Goal: Information Seeking & Learning: Find specific fact

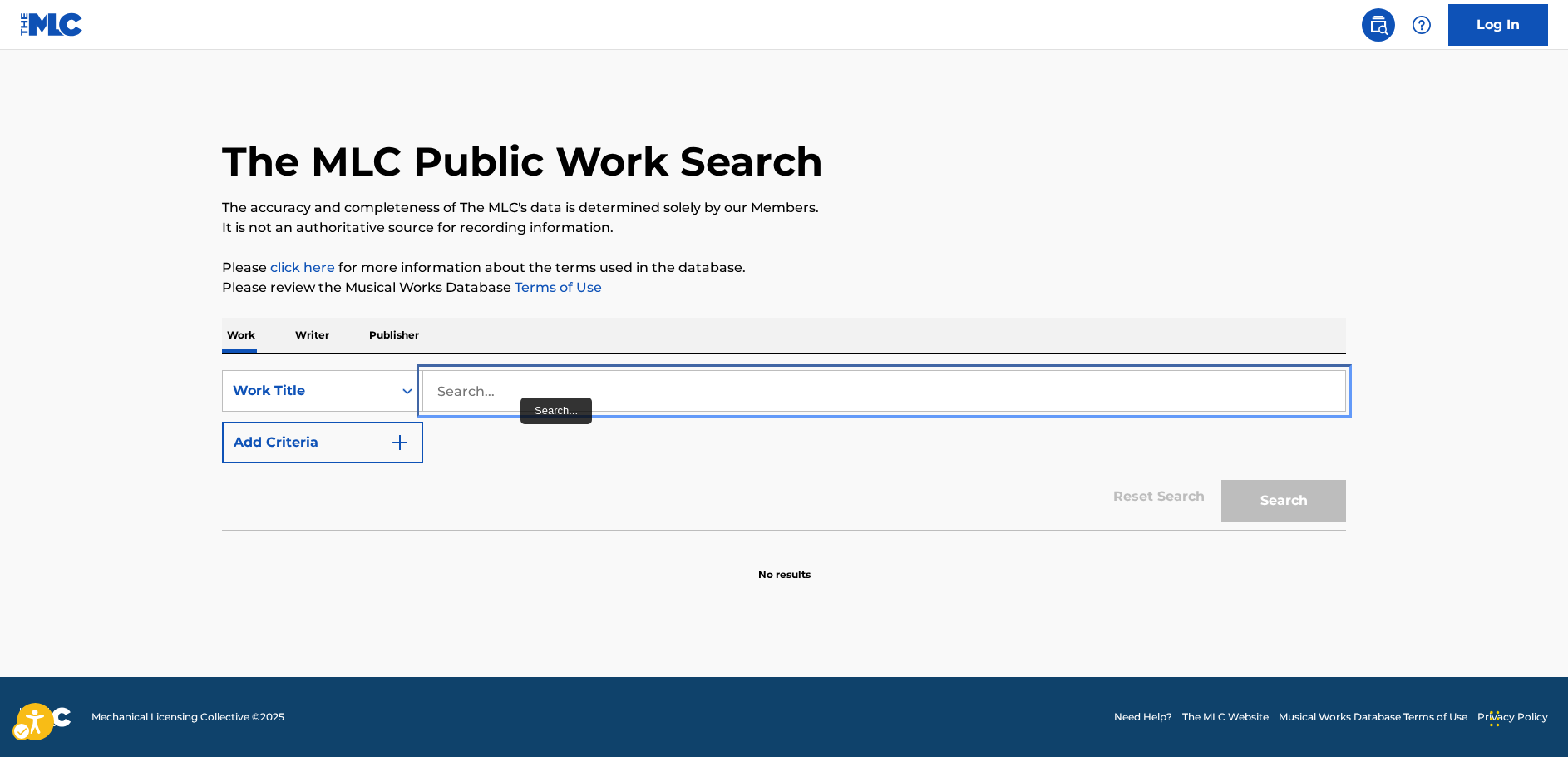
click at [528, 387] on input "Search..." at bounding box center [884, 391] width 922 height 40
paste input "Room Number"
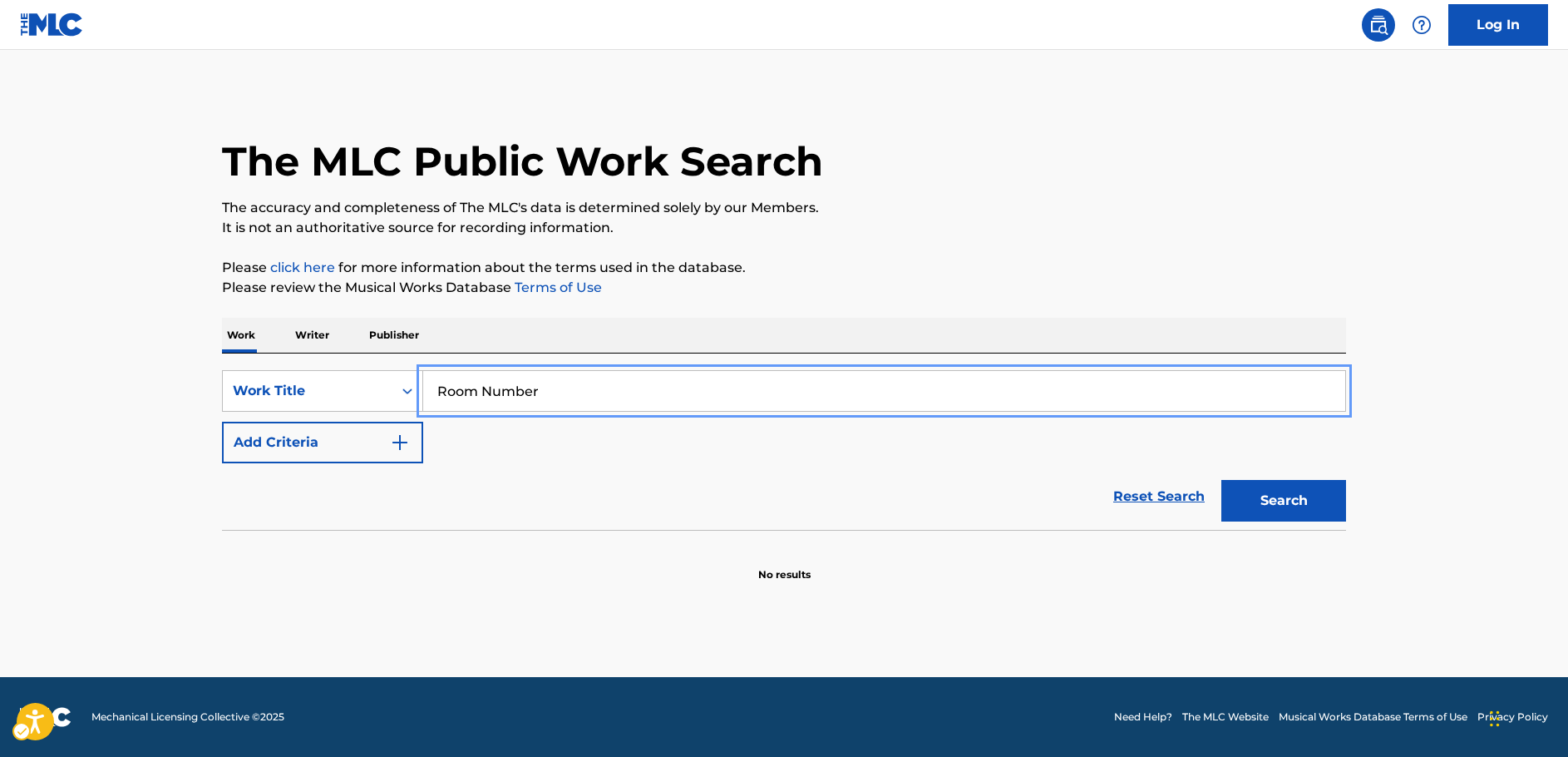
type input "Room Number"
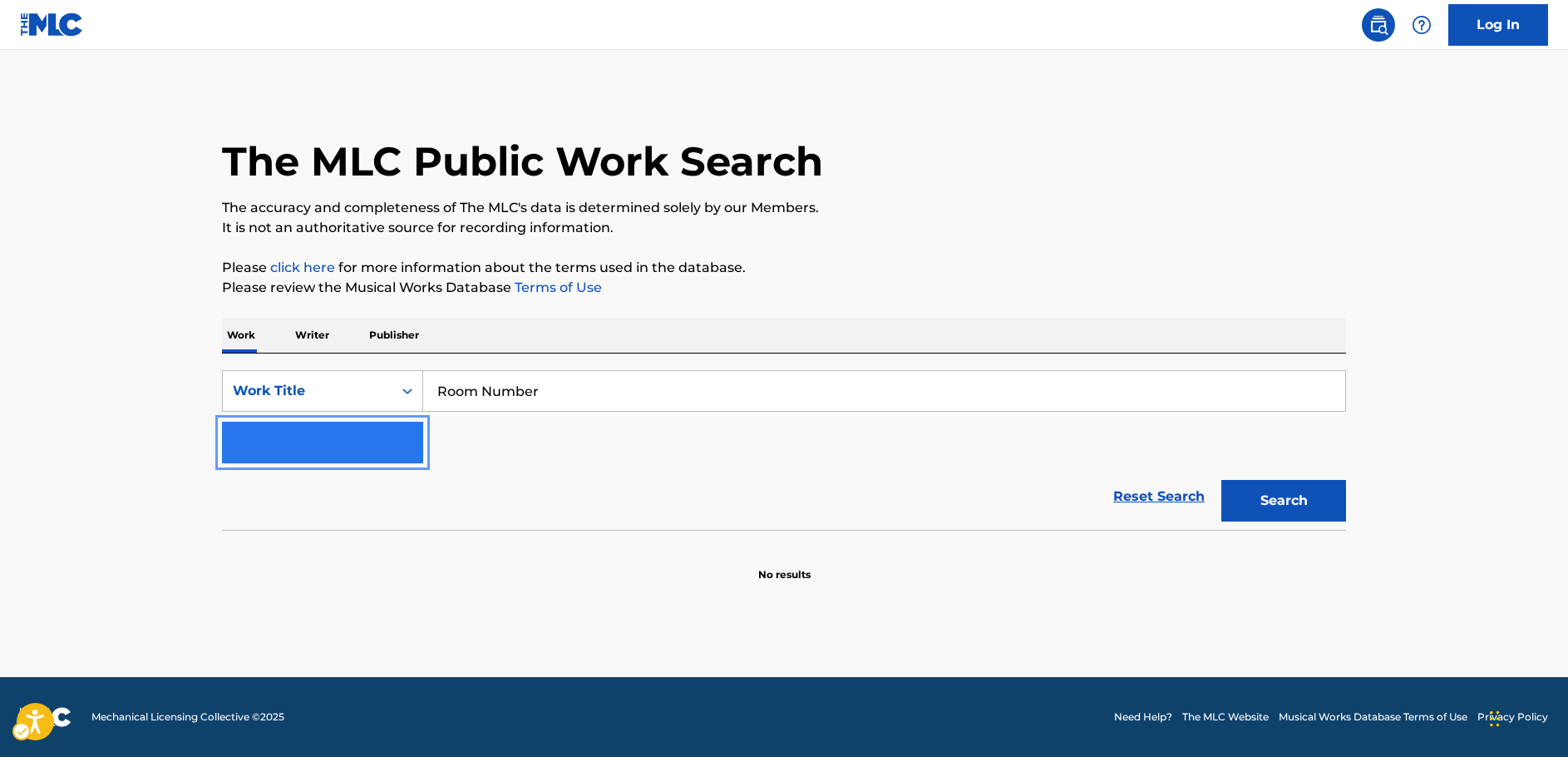
click at [407, 440] on img "Search Form" at bounding box center [400, 443] width 20 height 20
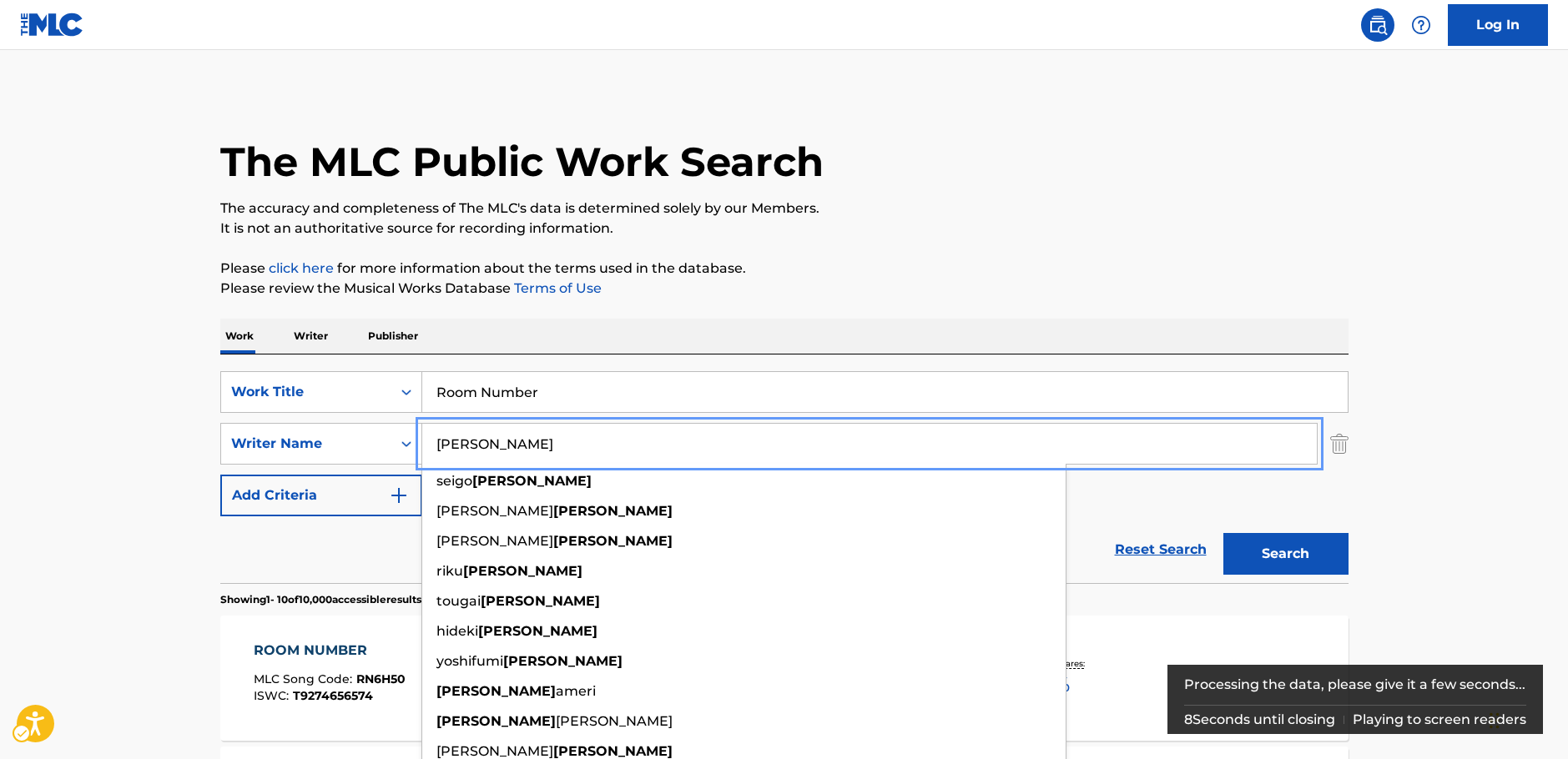
type input "[PERSON_NAME]"
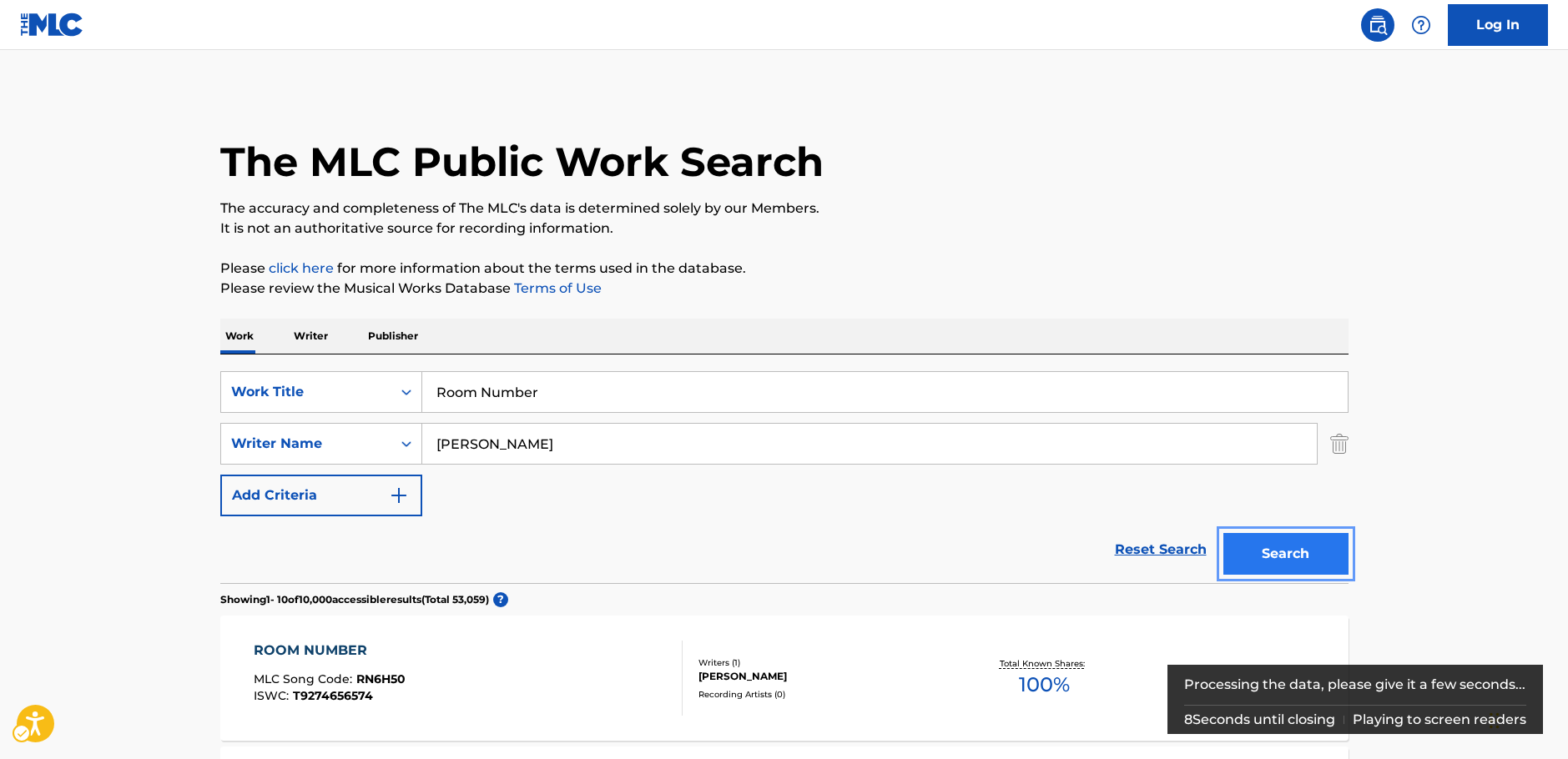
click at [1273, 554] on button "Search" at bounding box center [1285, 554] width 125 height 42
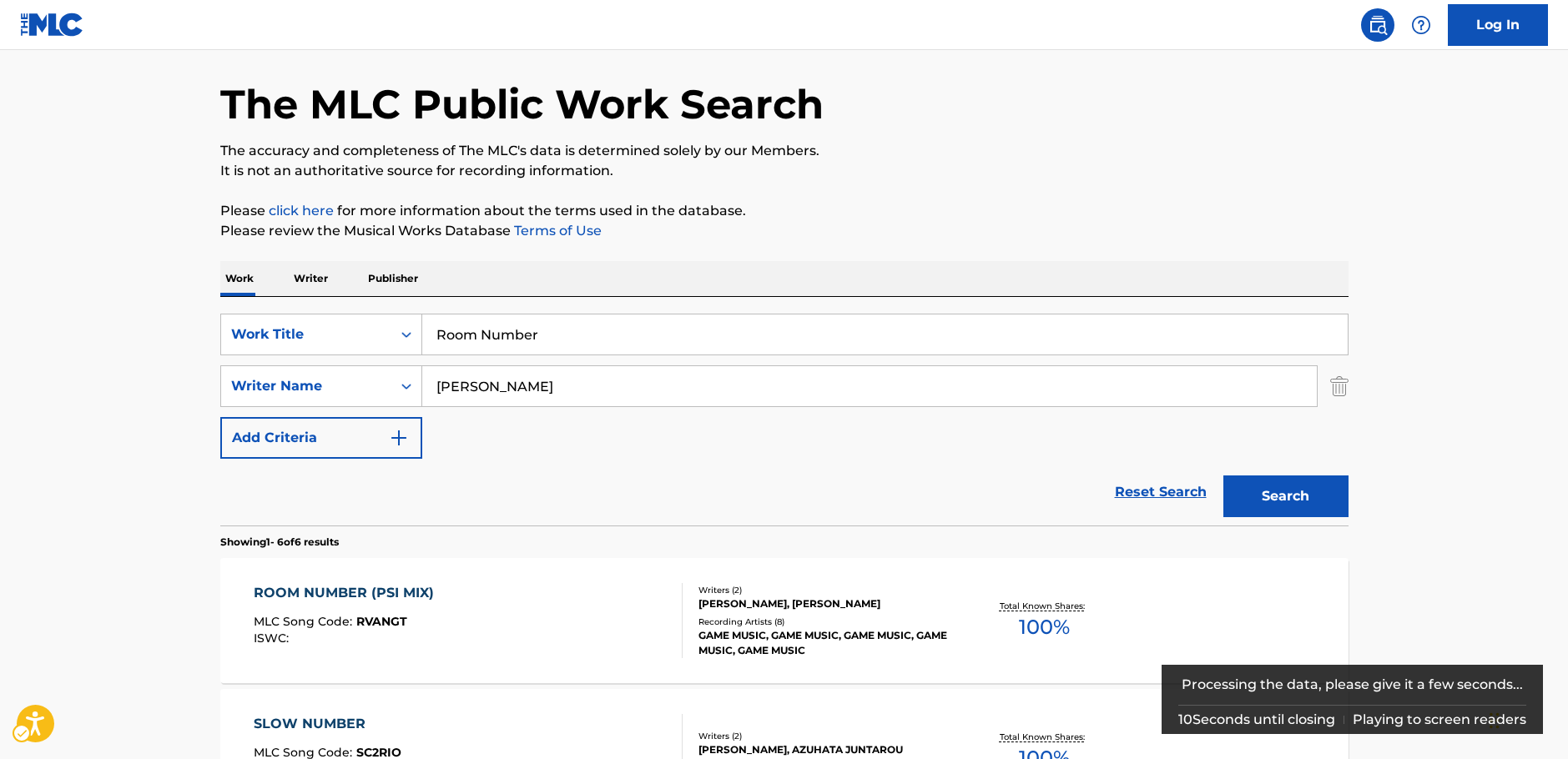
scroll to position [83, 0]
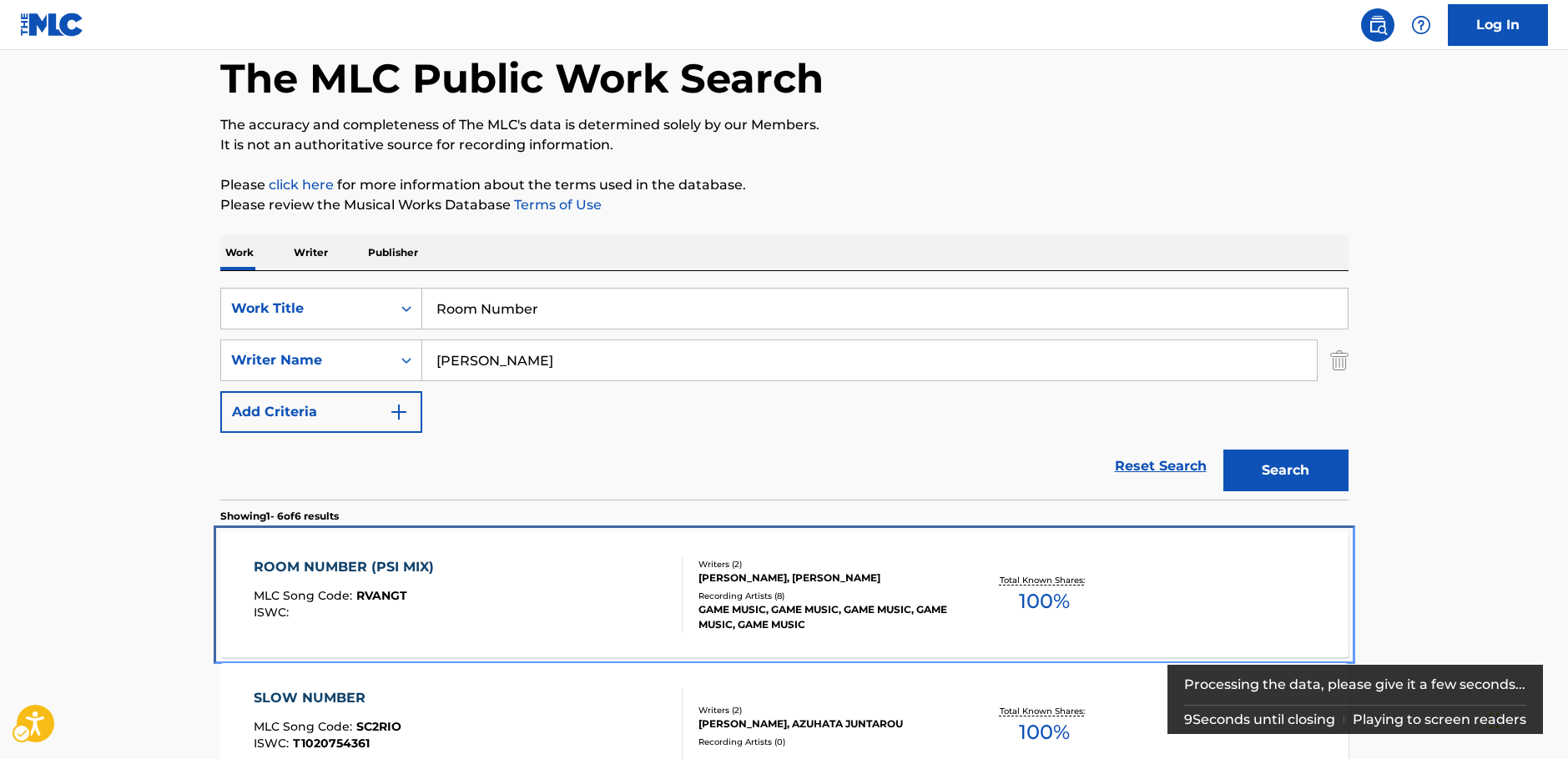
click at [581, 594] on div "ROOM NUMBER (PSI MIX) MLC Song Code : RVANGT ISWC :" at bounding box center [468, 594] width 429 height 75
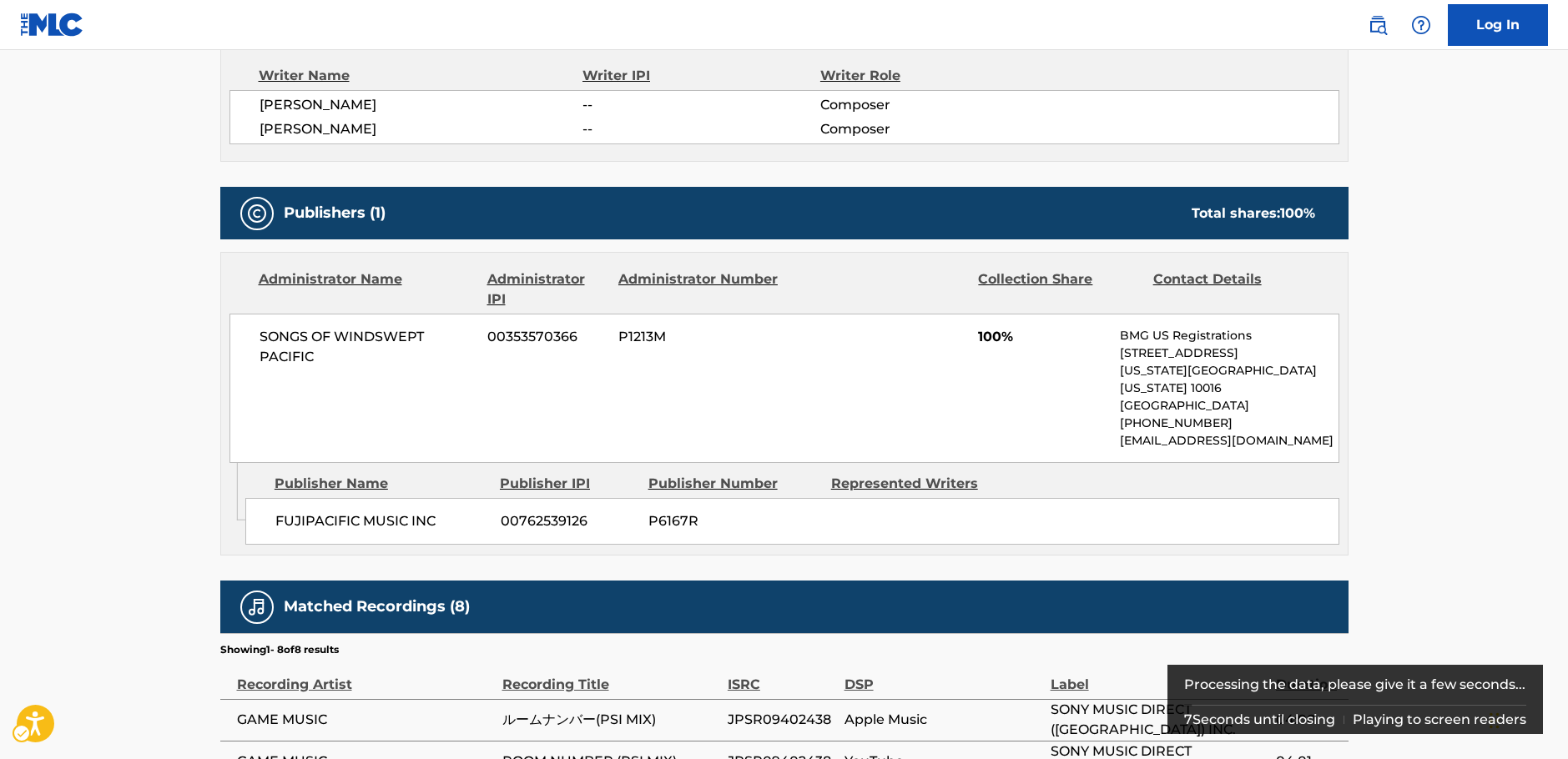
scroll to position [187, 0]
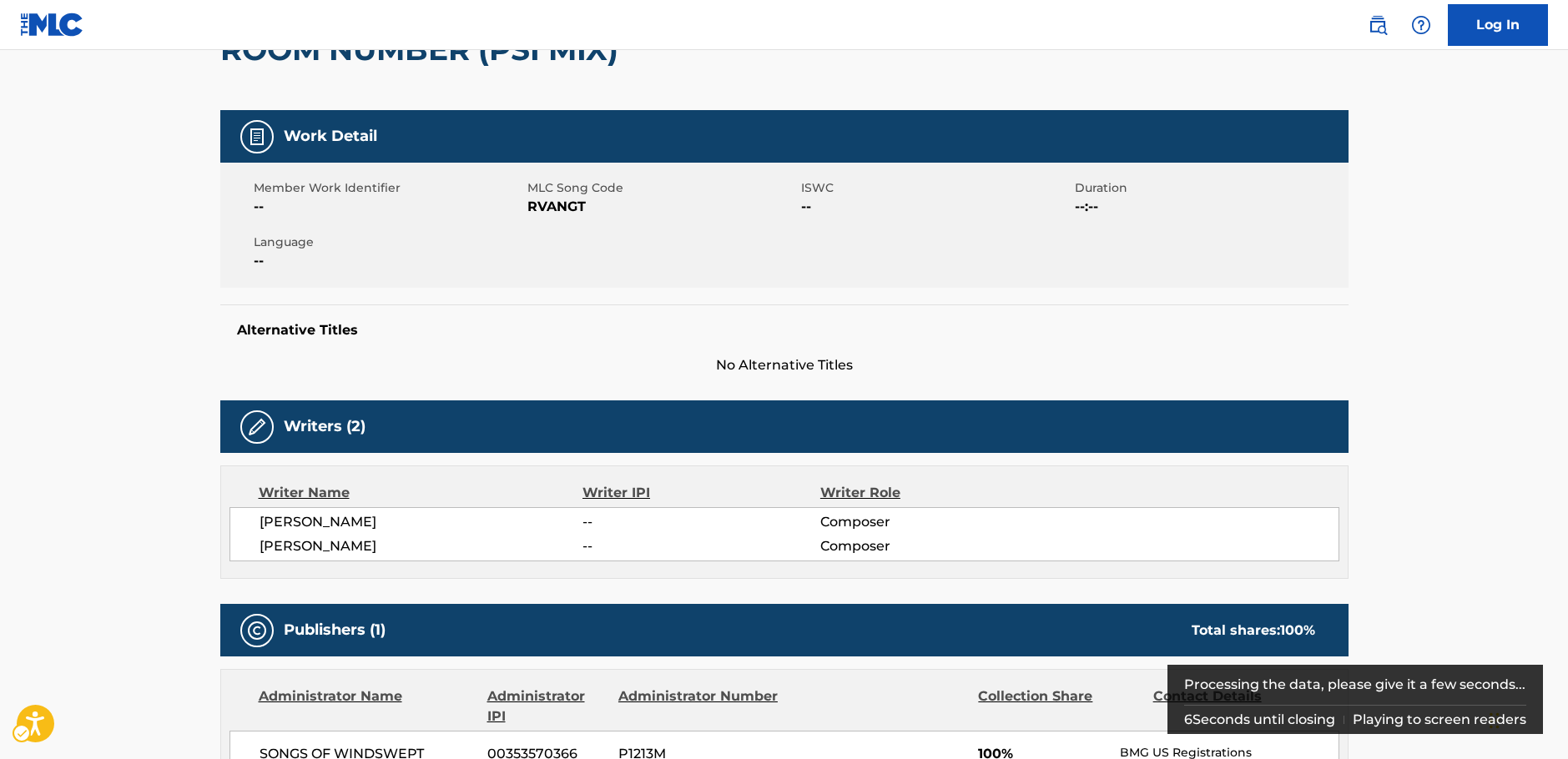
click at [555, 206] on span "MLC Song Code - RVANGT" at bounding box center [662, 207] width 269 height 20
copy span "RVANGT"
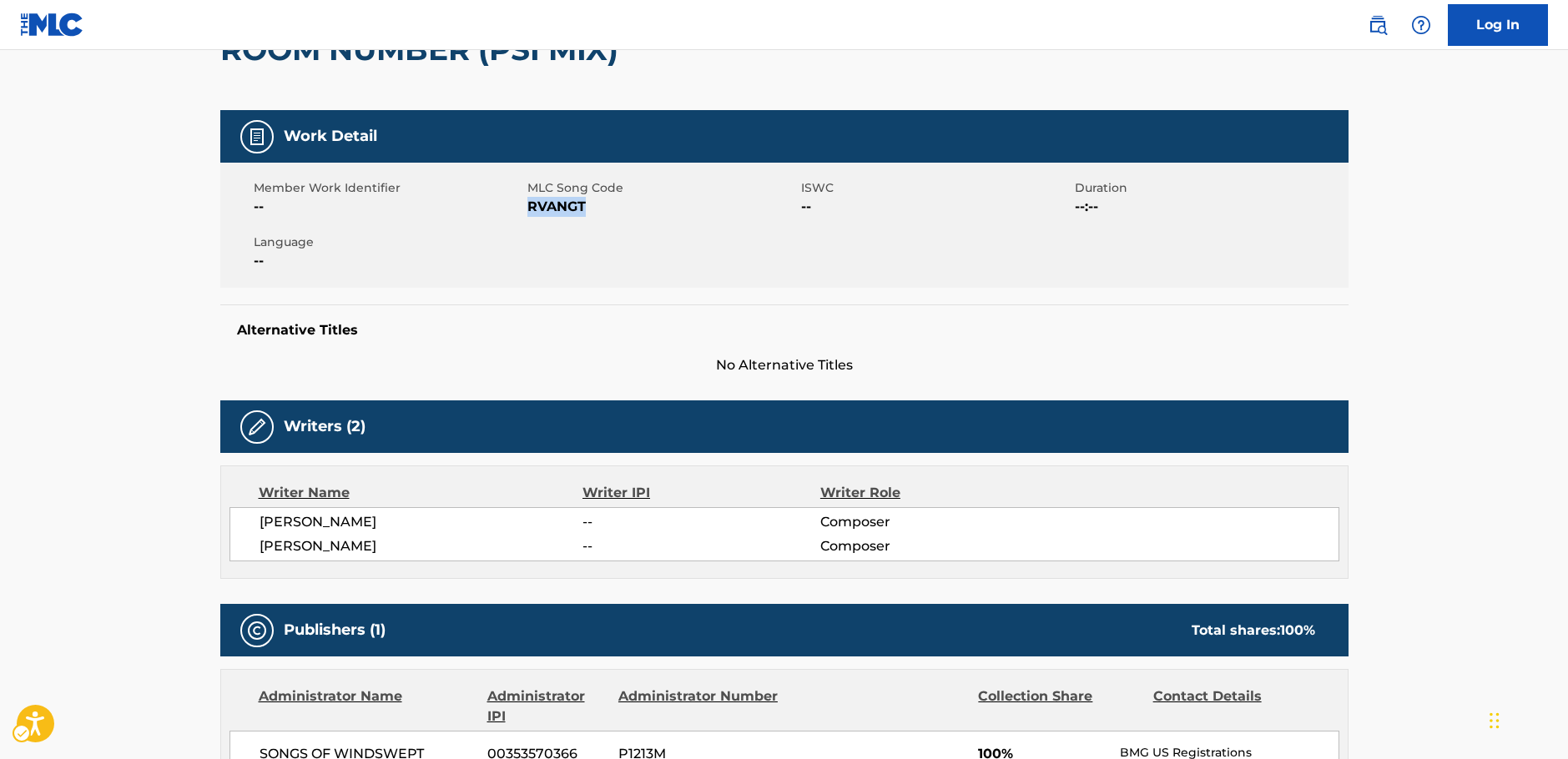
drag, startPoint x: 427, startPoint y: 544, endPoint x: 326, endPoint y: 514, distance: 105.4
click at [256, 526] on div "[PERSON_NAME] -- Composer [PERSON_NAME] -- Composer" at bounding box center [784, 534] width 1110 height 54
copy div "[PERSON_NAME] -- Composer [PERSON_NAME]"
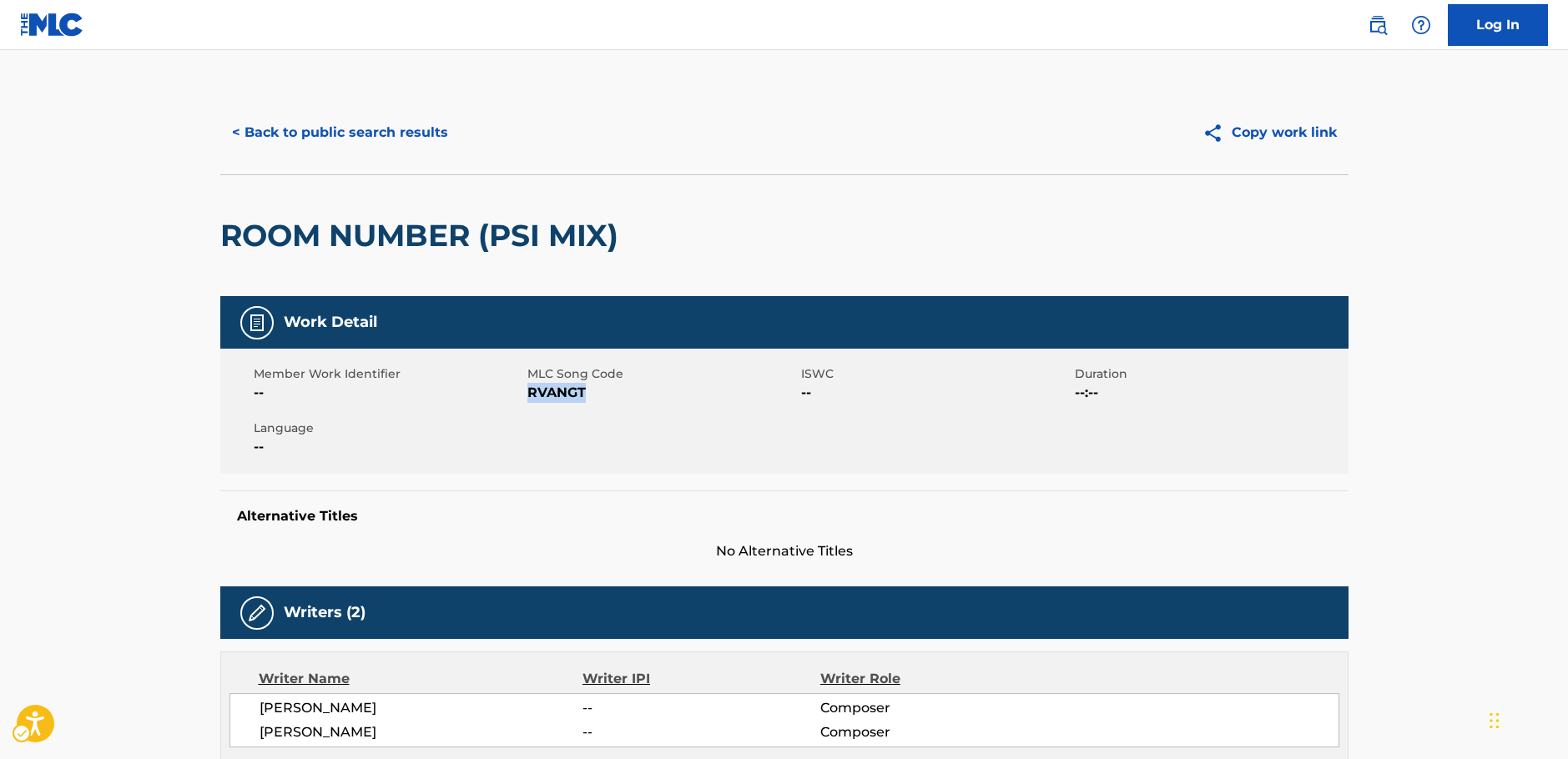
scroll to position [0, 0]
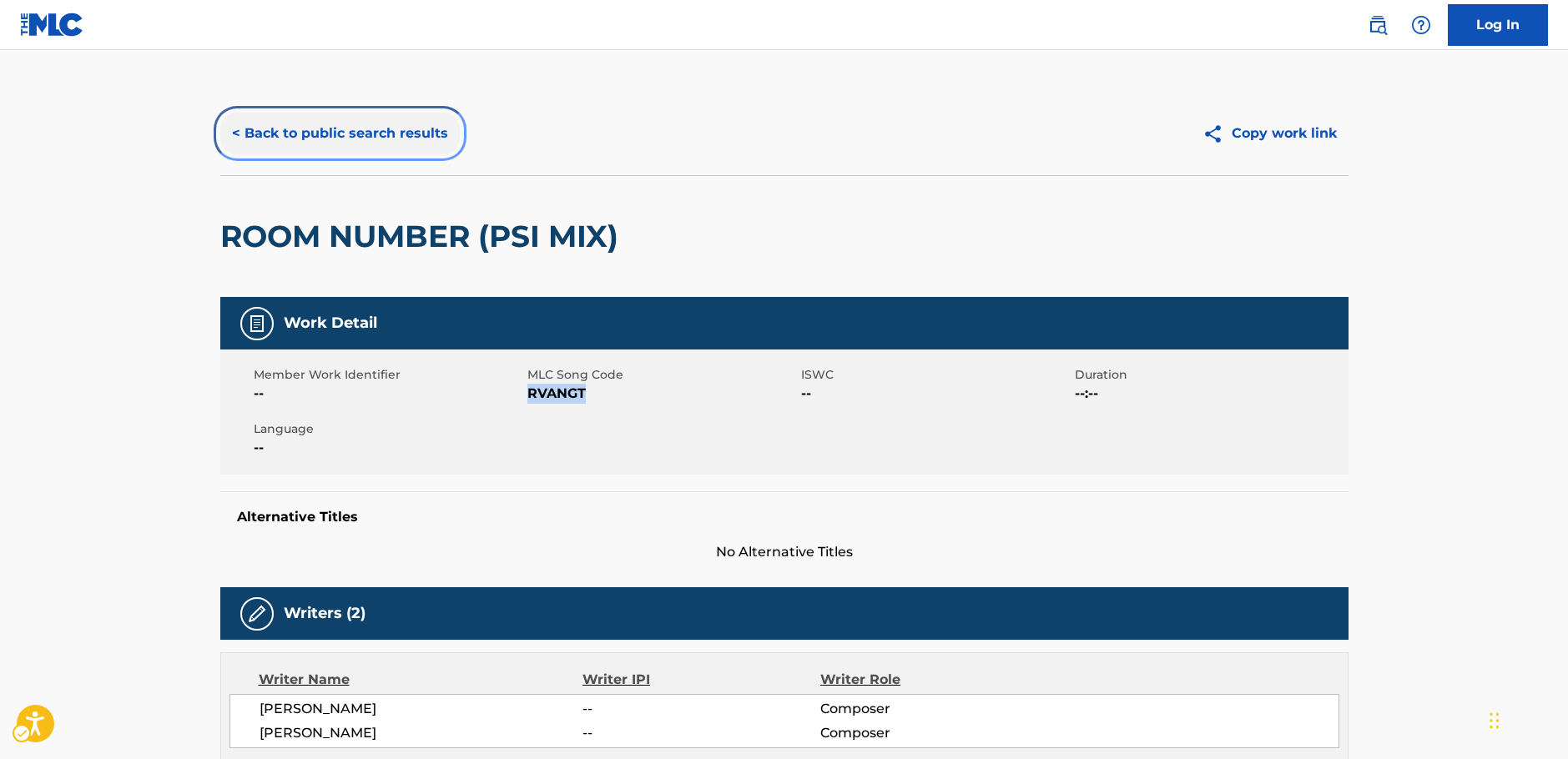
click at [337, 138] on button "< Back to public search results" at bounding box center [339, 134] width 239 height 42
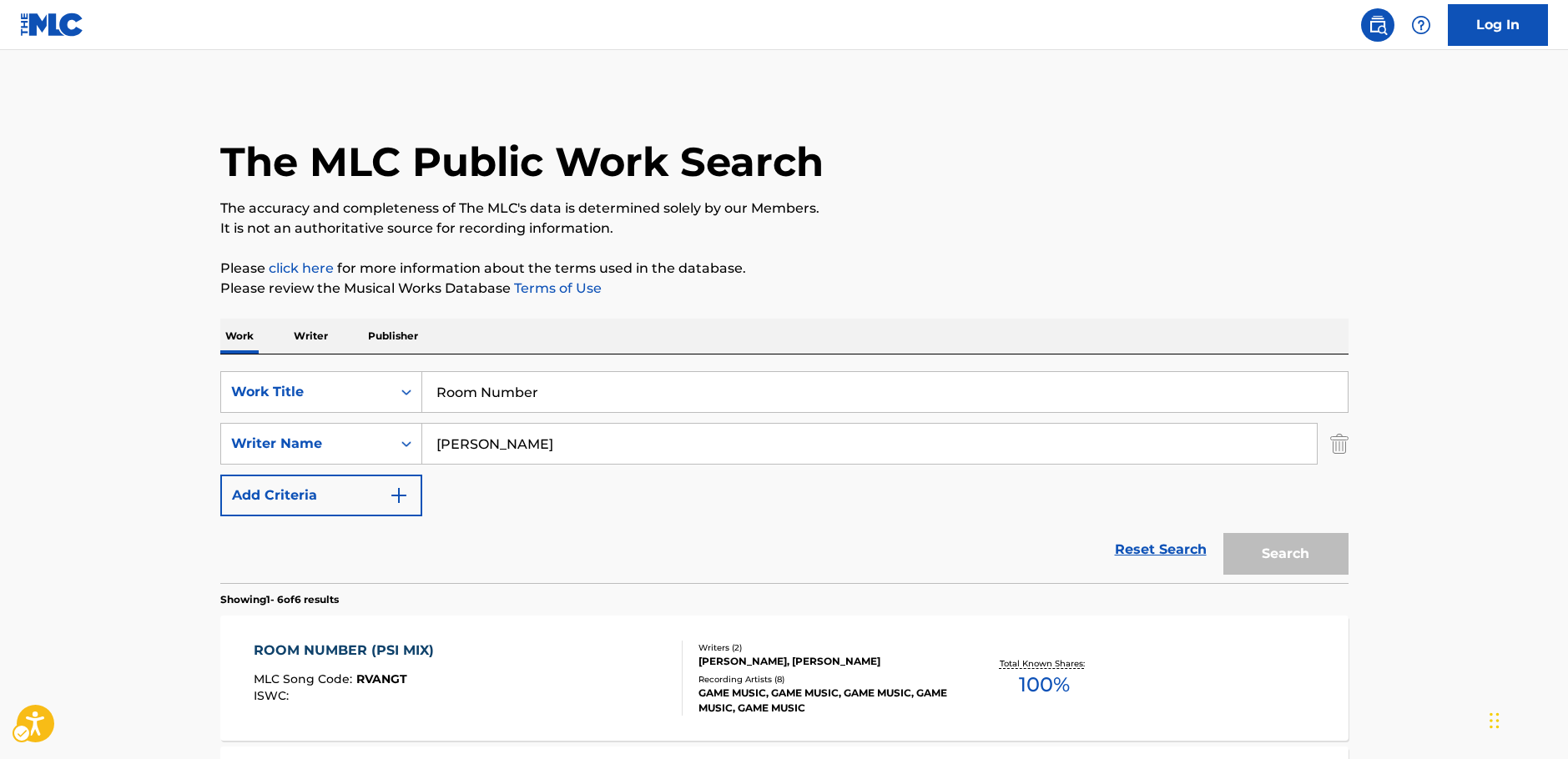
scroll to position [83, 0]
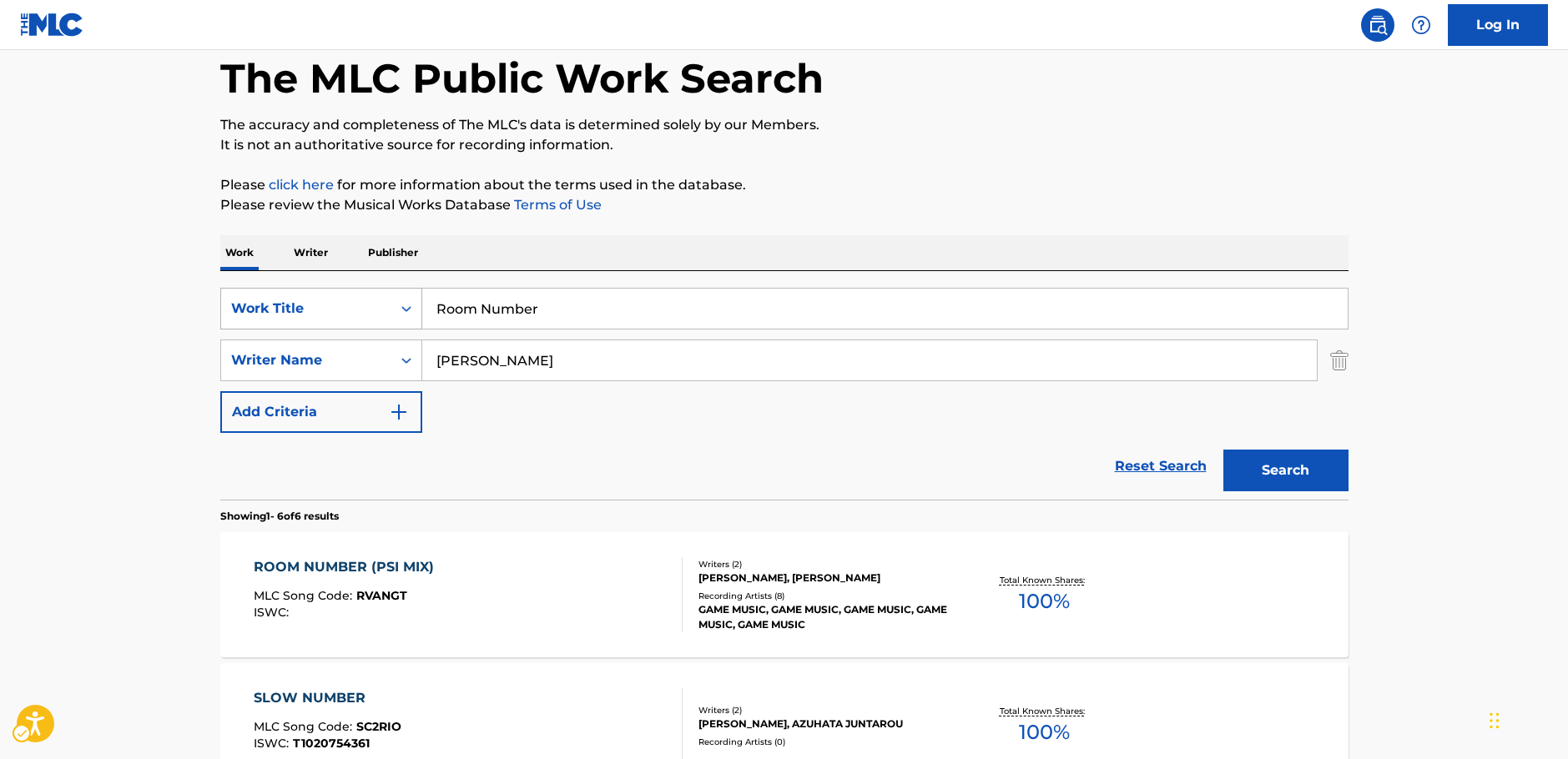
click at [409, 306] on icon "Search Form" at bounding box center [407, 309] width 16 height 16
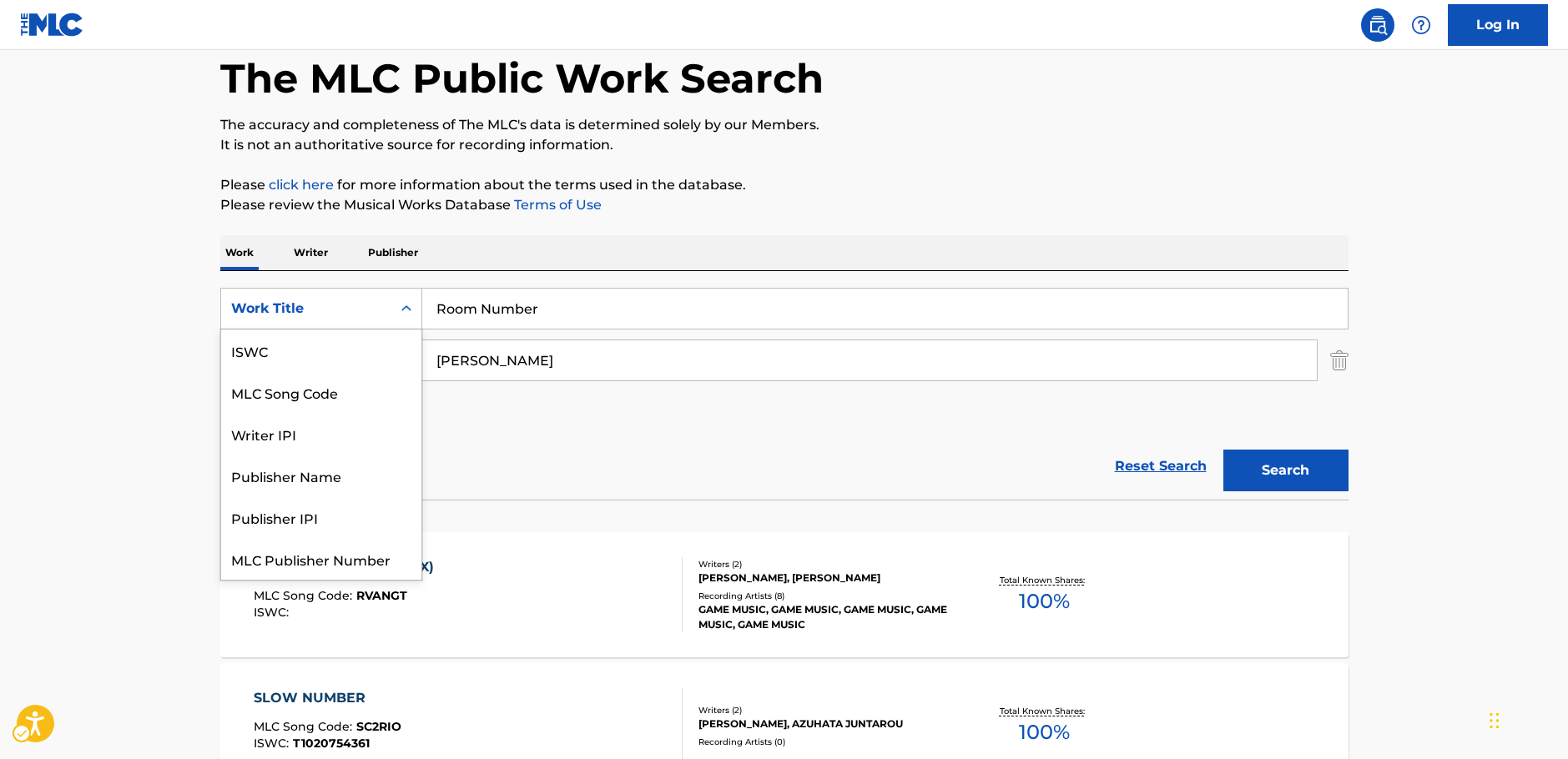
scroll to position [42, 0]
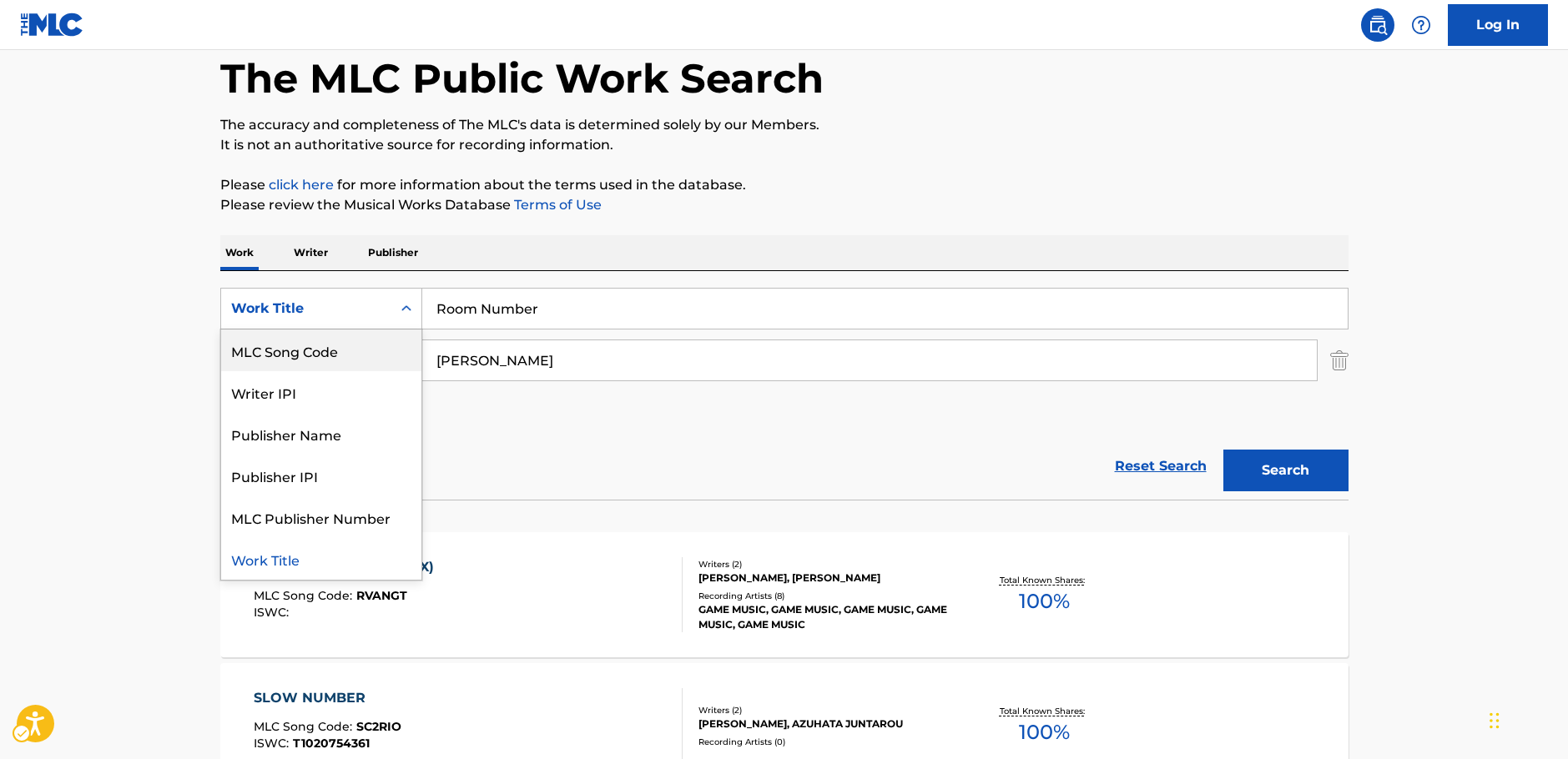
click at [352, 348] on div "MLC Song Code" at bounding box center [321, 351] width 201 height 42
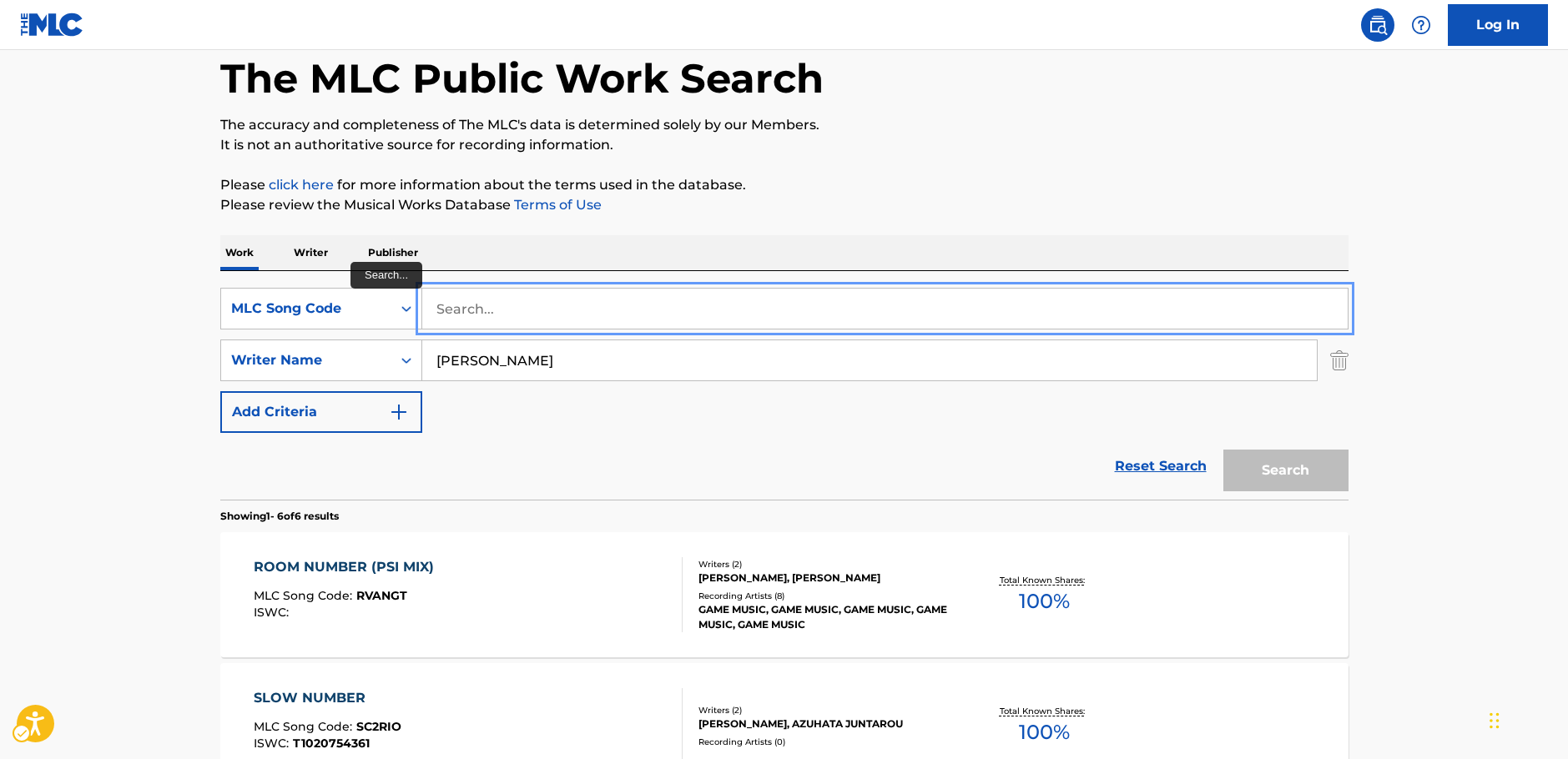
paste input "EV9EP7"
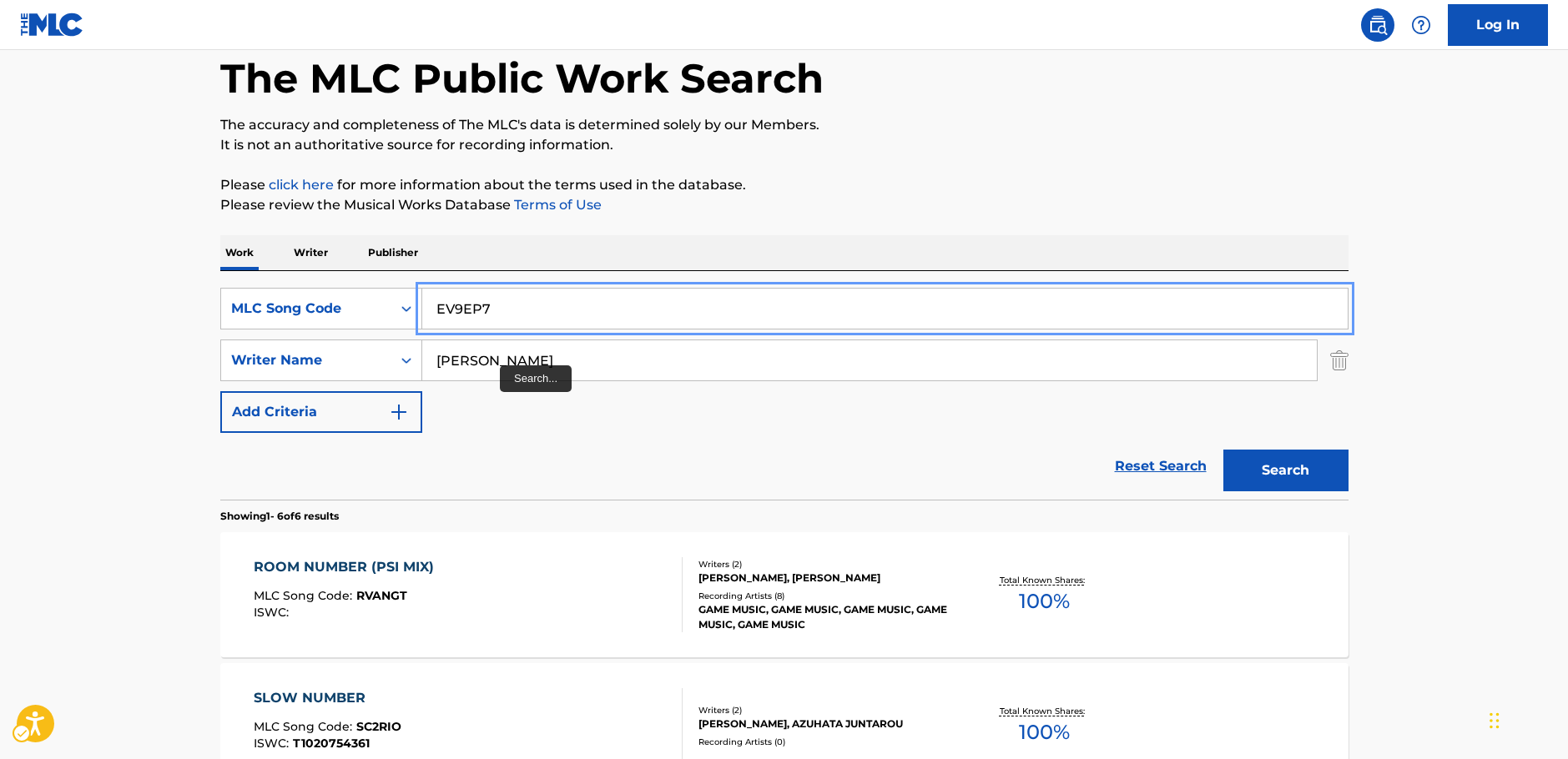
type input "EV9EP7"
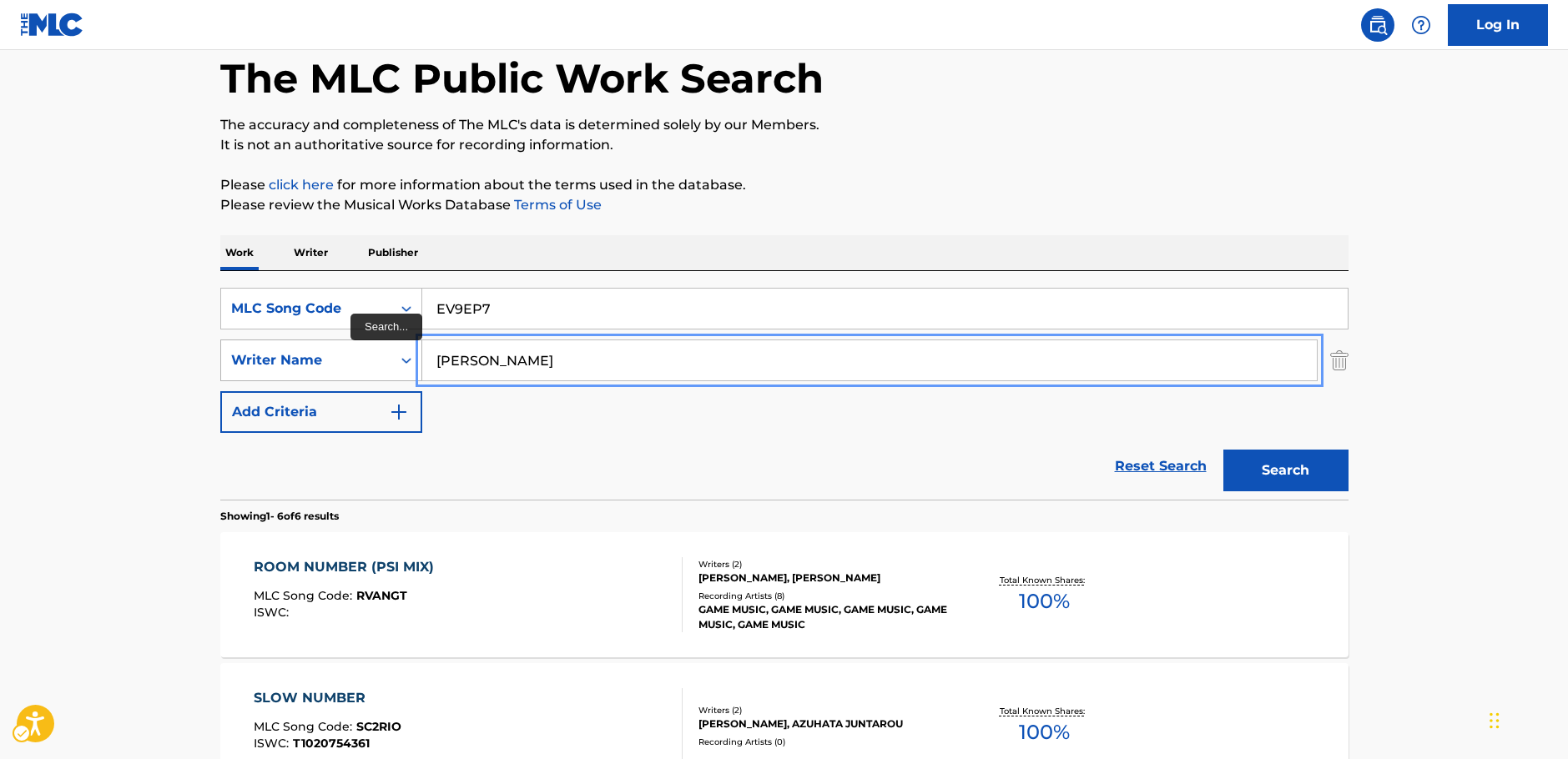
drag, startPoint x: 492, startPoint y: 363, endPoint x: 379, endPoint y: 359, distance: 113.1
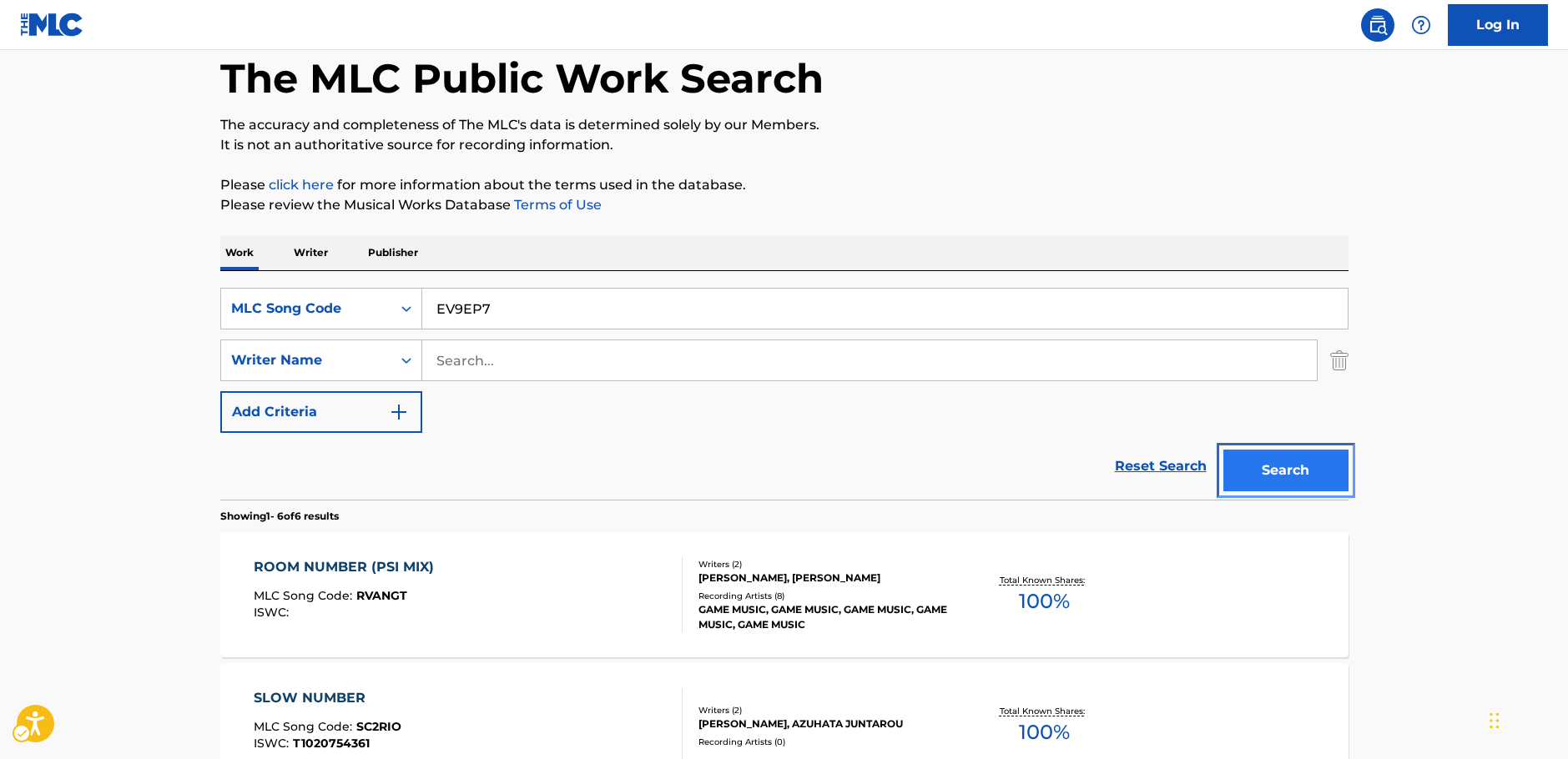
click at [1269, 464] on button "Search" at bounding box center [1285, 471] width 125 height 42
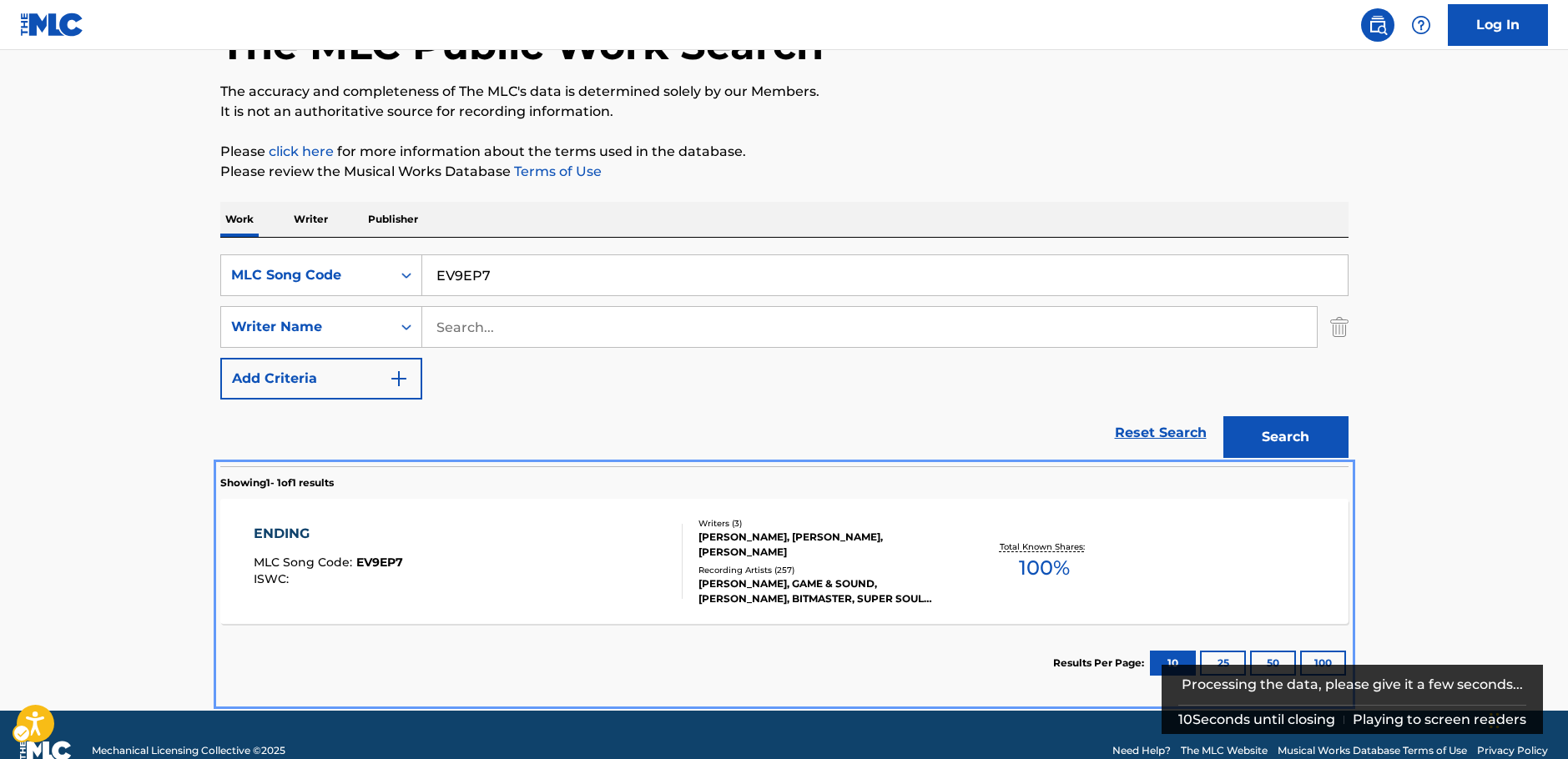
scroll to position [144, 0]
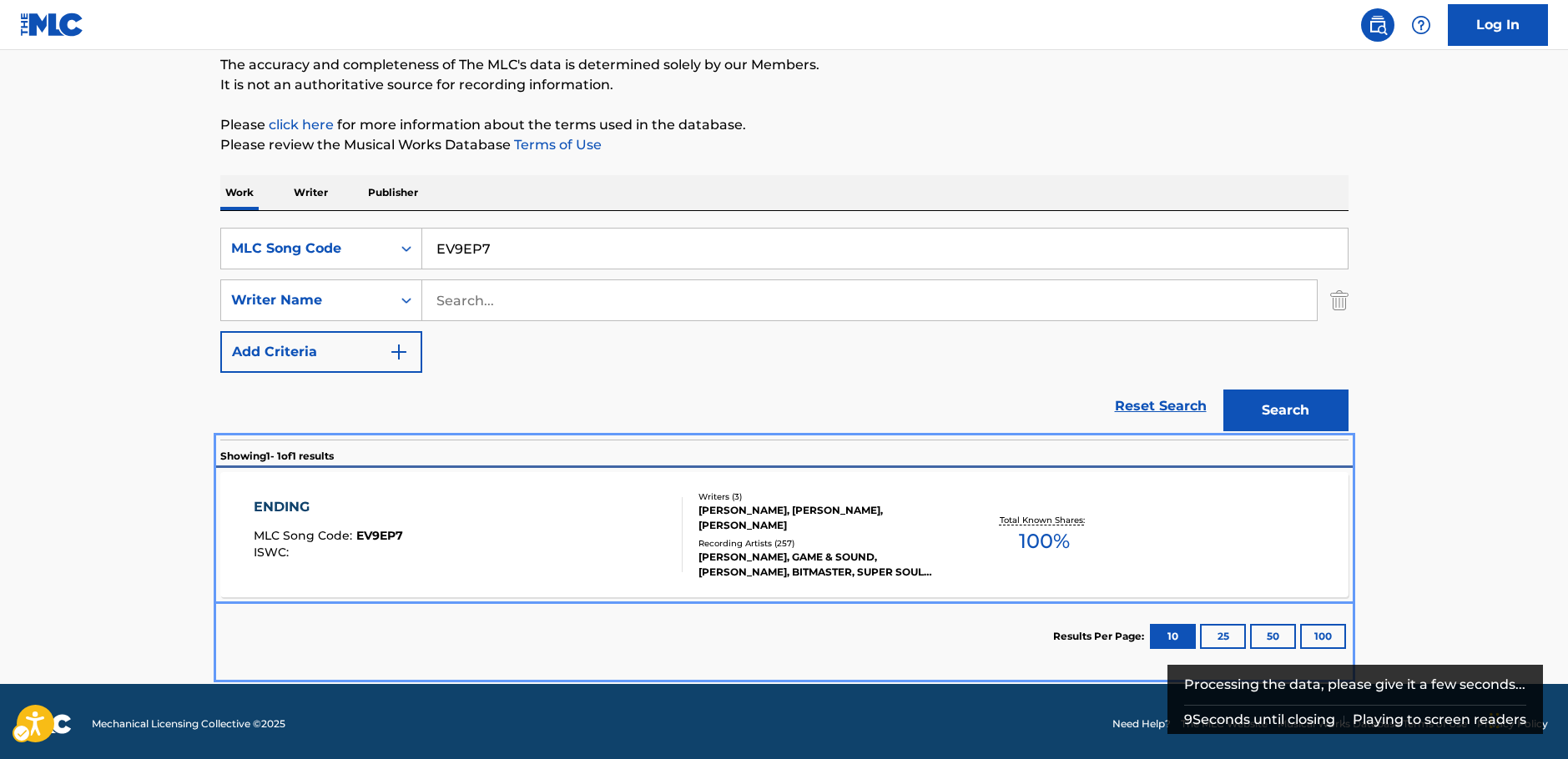
click at [408, 572] on div "ENDING MLC Song Code : EV9EP7 ISWC : Writers ( 3 ) [PERSON_NAME], [PERSON_NAME]…" at bounding box center [784, 535] width 1128 height 125
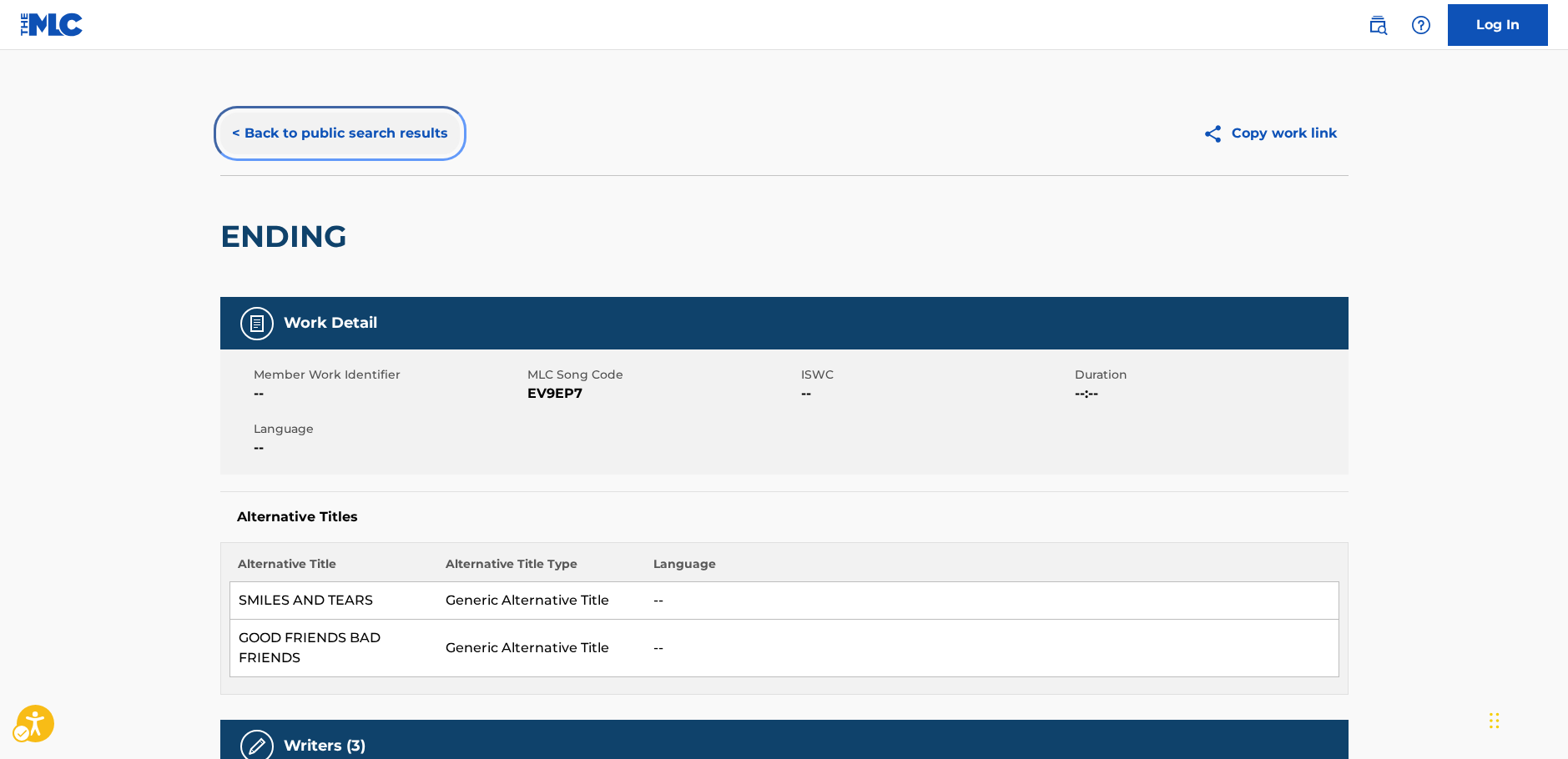
click at [340, 137] on button "< Back to public search results" at bounding box center [339, 134] width 239 height 42
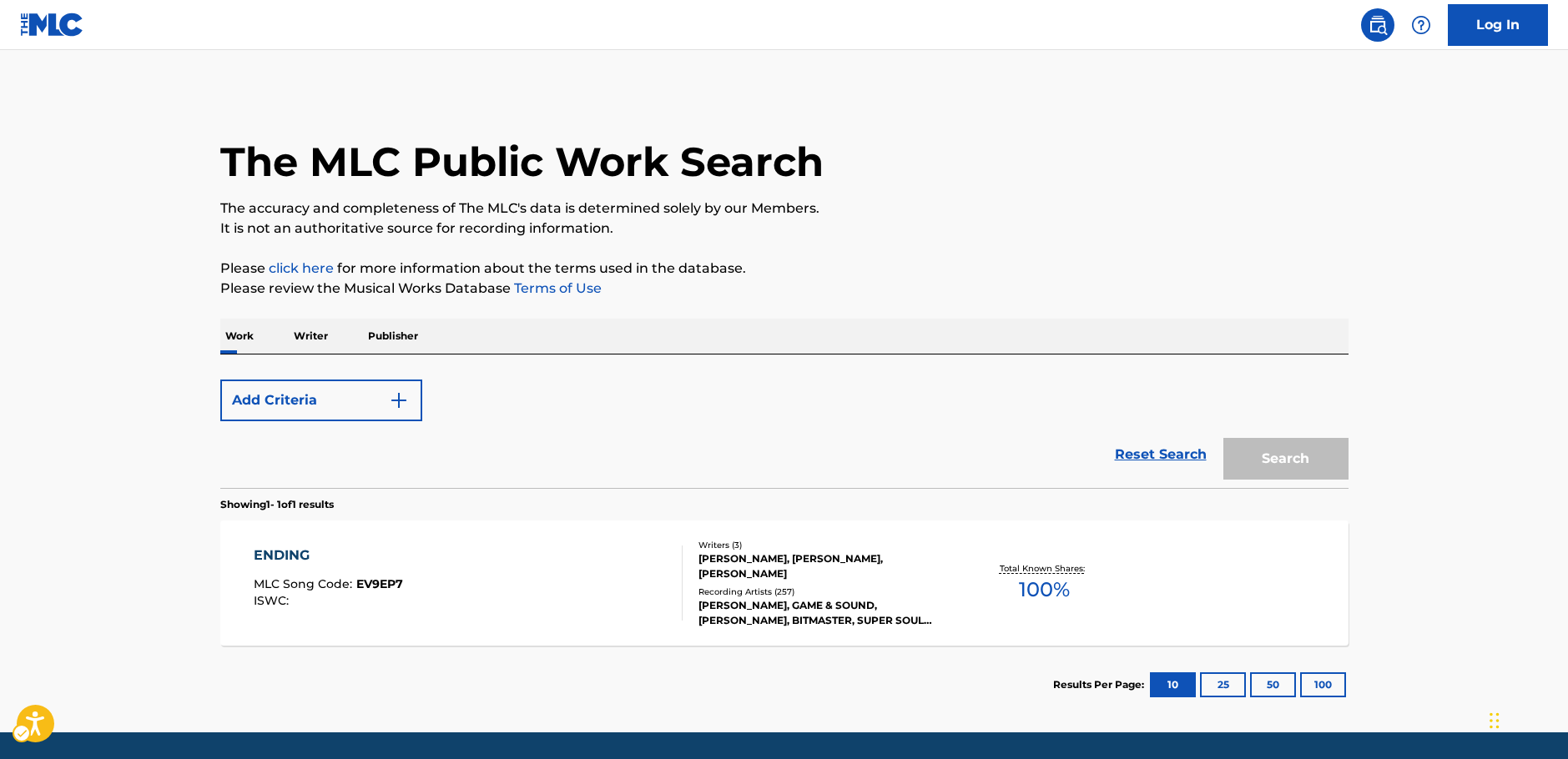
scroll to position [53, 0]
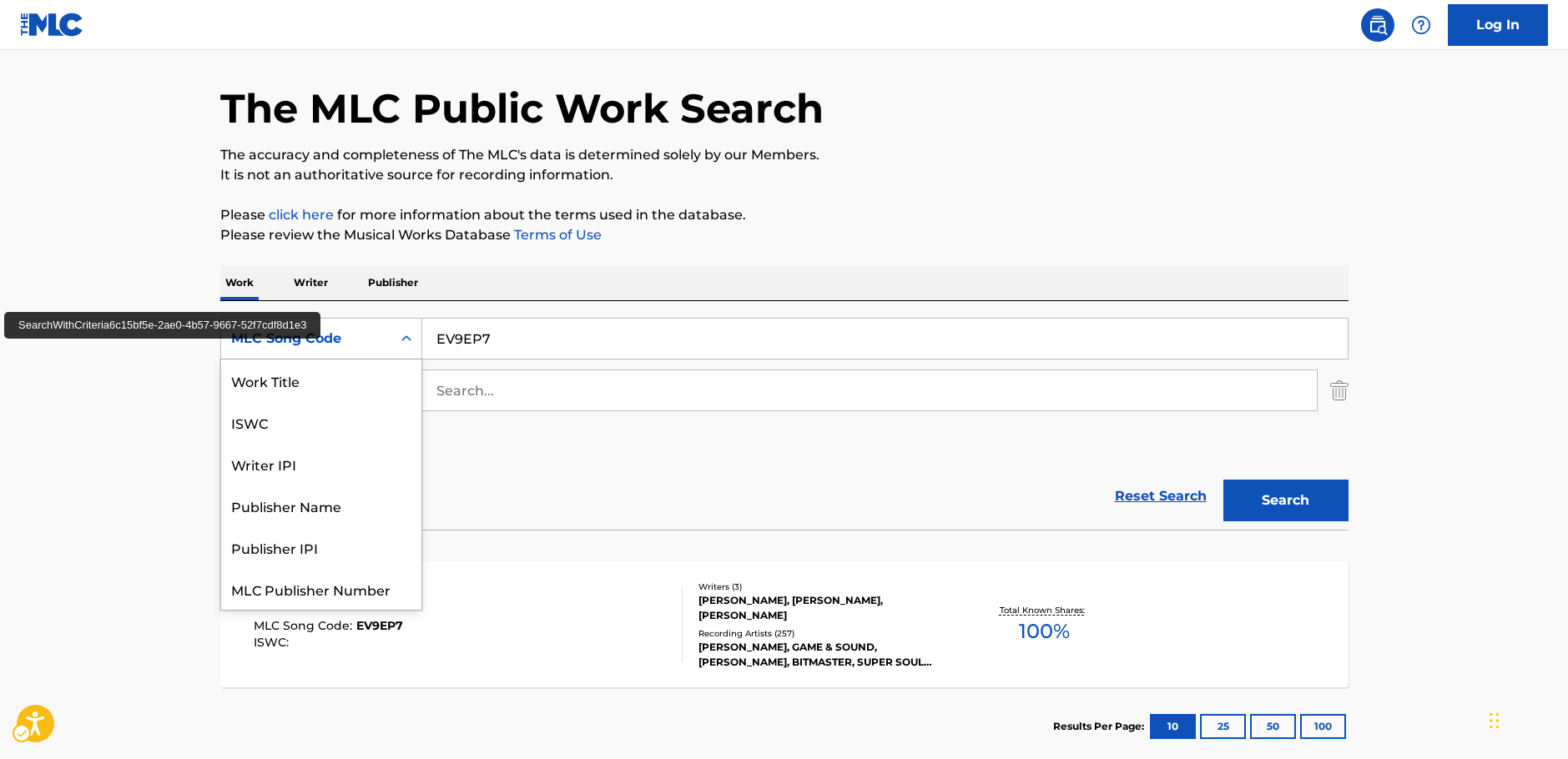
click at [408, 337] on icon "Search Form" at bounding box center [407, 339] width 16 height 16
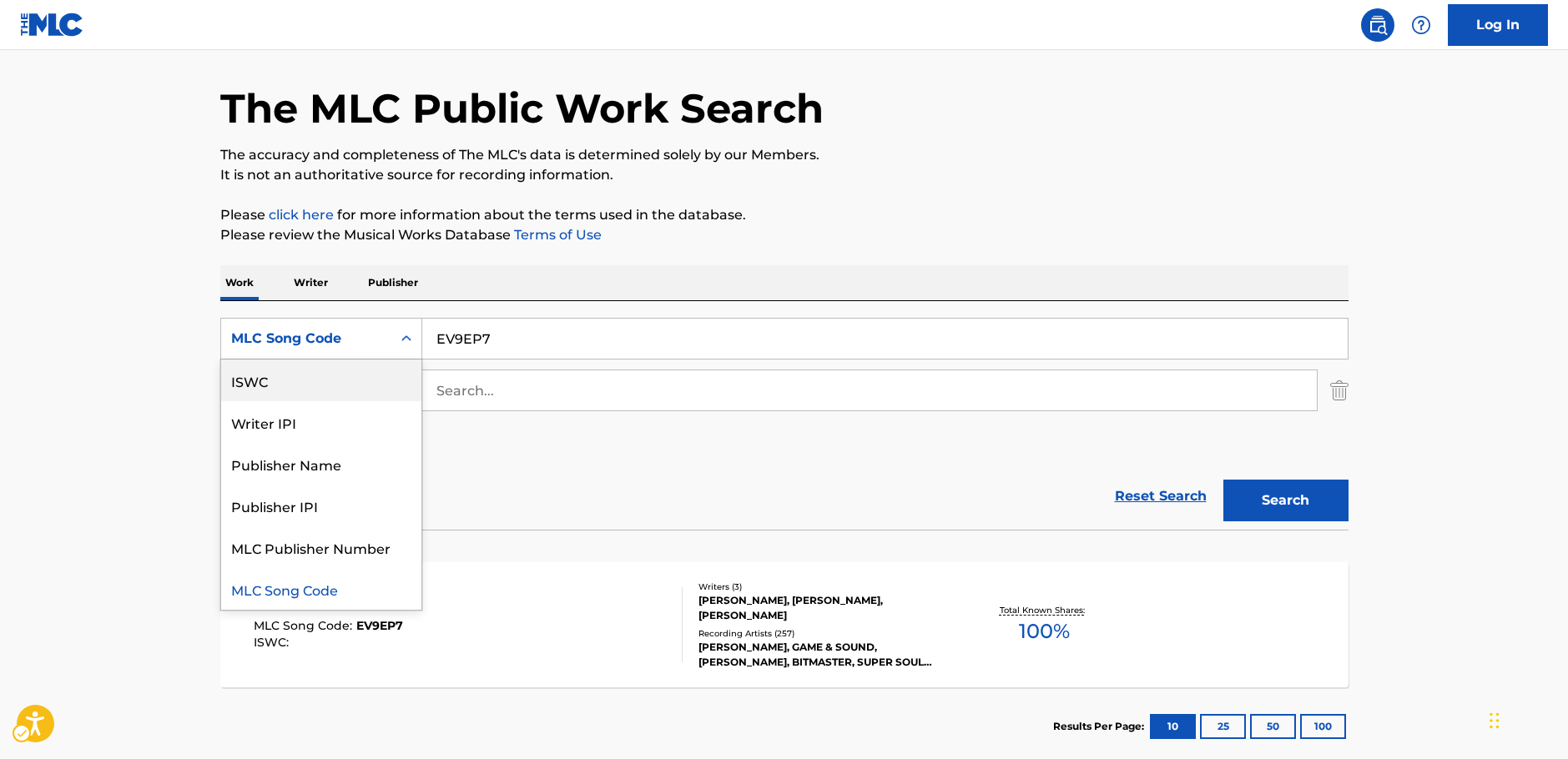
scroll to position [0, 0]
click at [307, 384] on div "Work Title" at bounding box center [321, 381] width 201 height 42
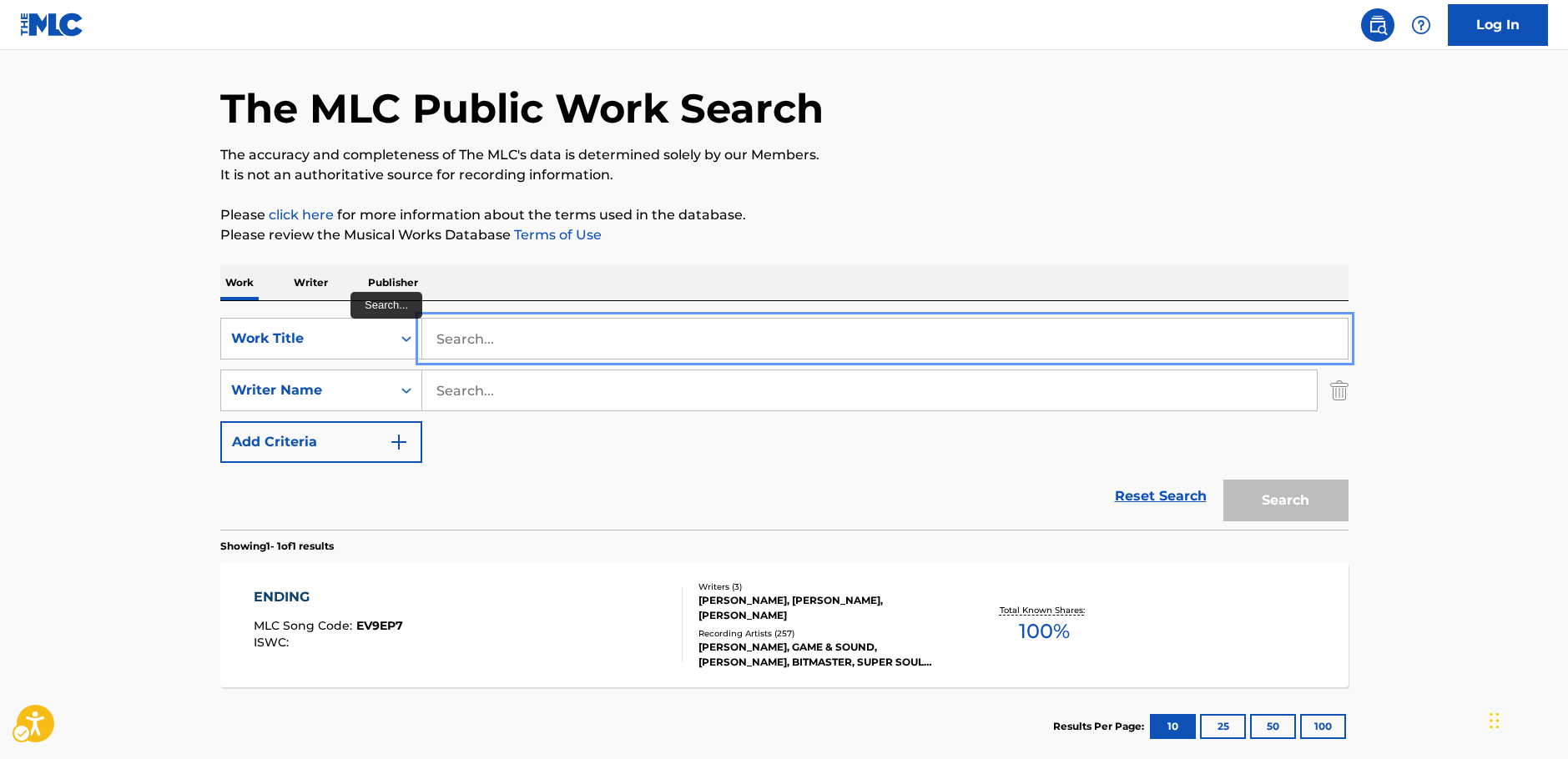
paste input "Theme of [GEOGRAPHIC_DATA]"
type input "Theme of [GEOGRAPHIC_DATA]"
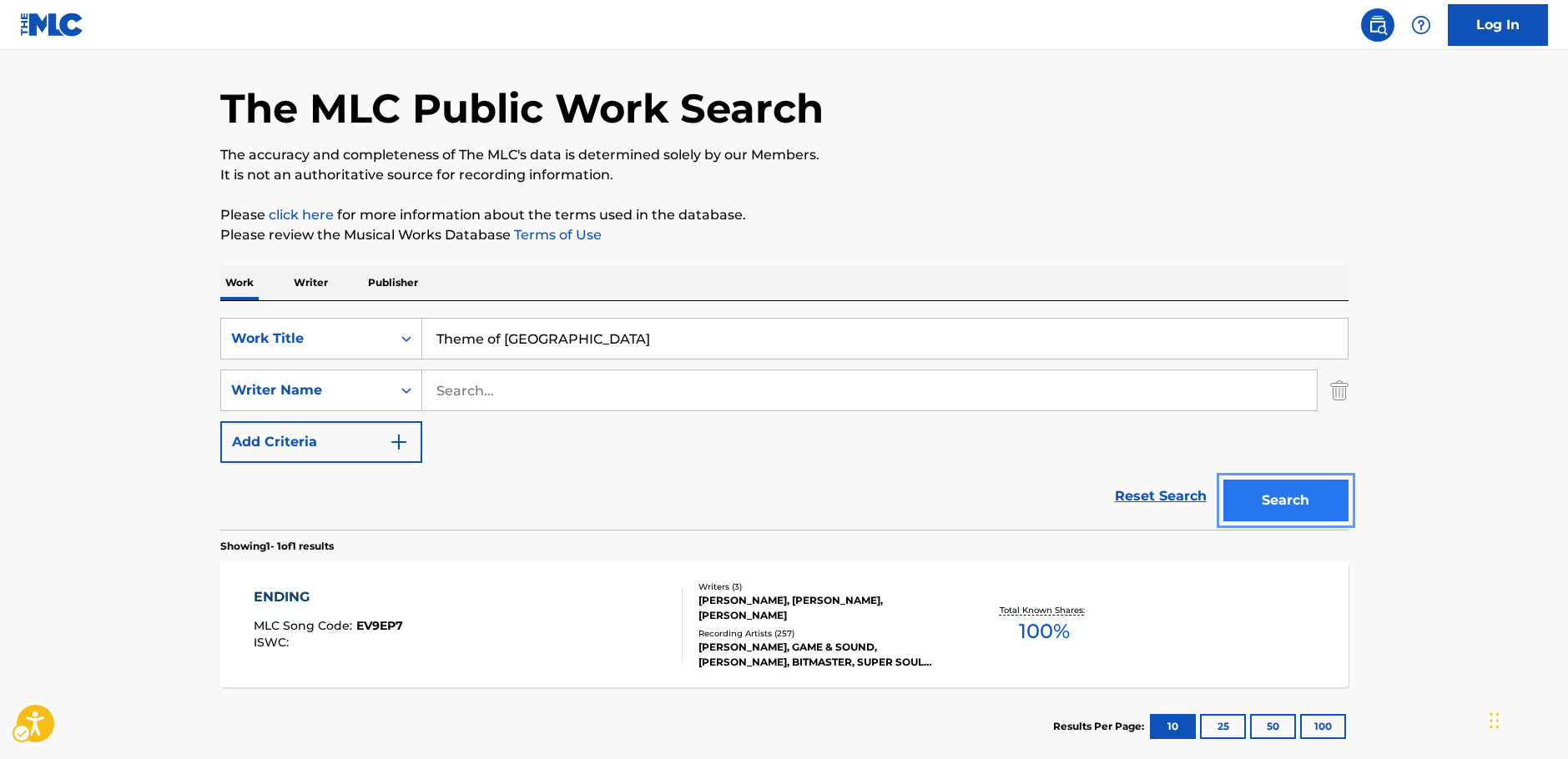
click at [1301, 492] on button "Search" at bounding box center [1285, 501] width 125 height 42
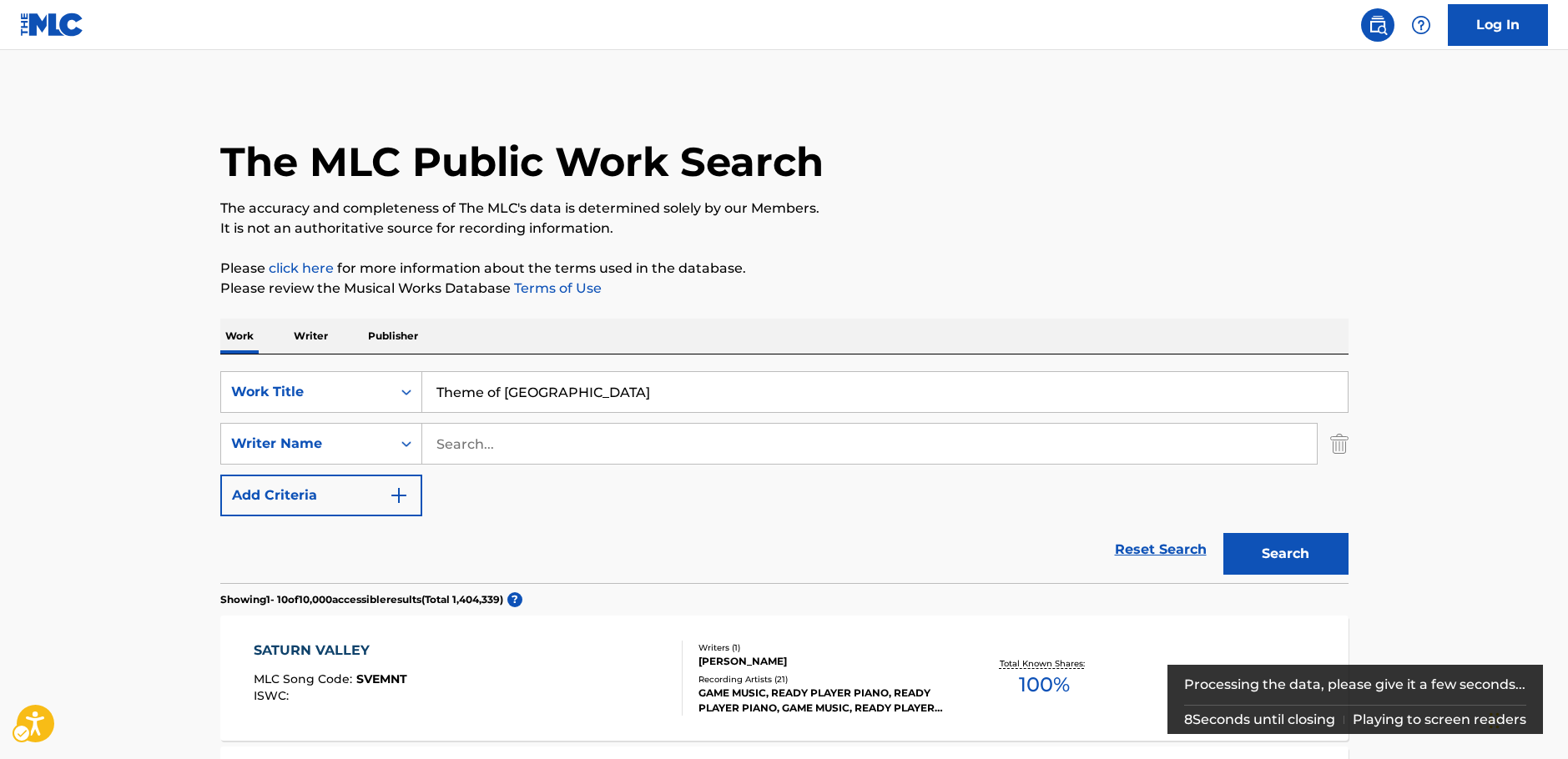
scroll to position [167, 0]
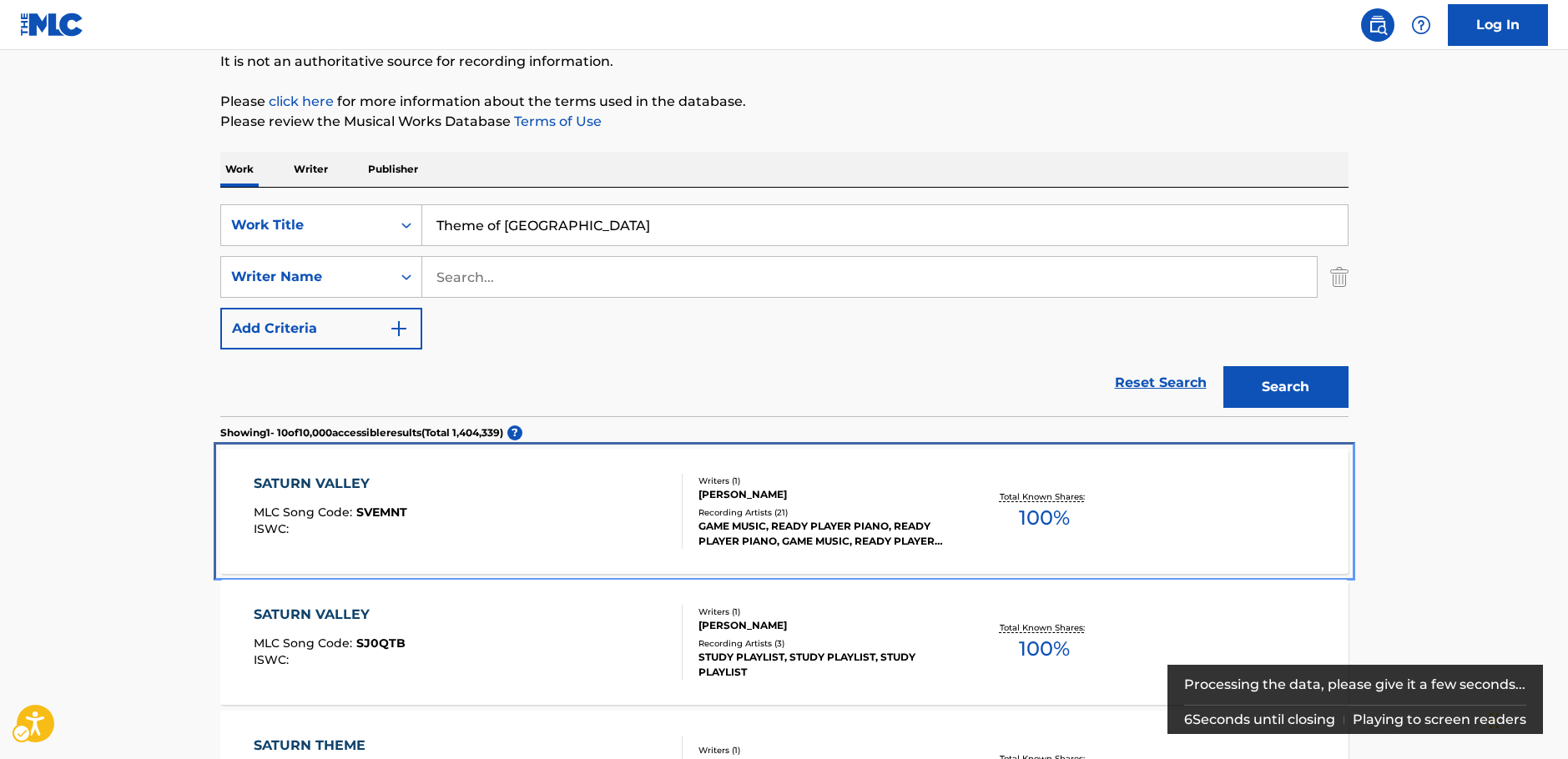
click at [415, 514] on div "SATURN VALLEY MLC Song Code : SVEMNT ISWC :" at bounding box center [468, 511] width 429 height 75
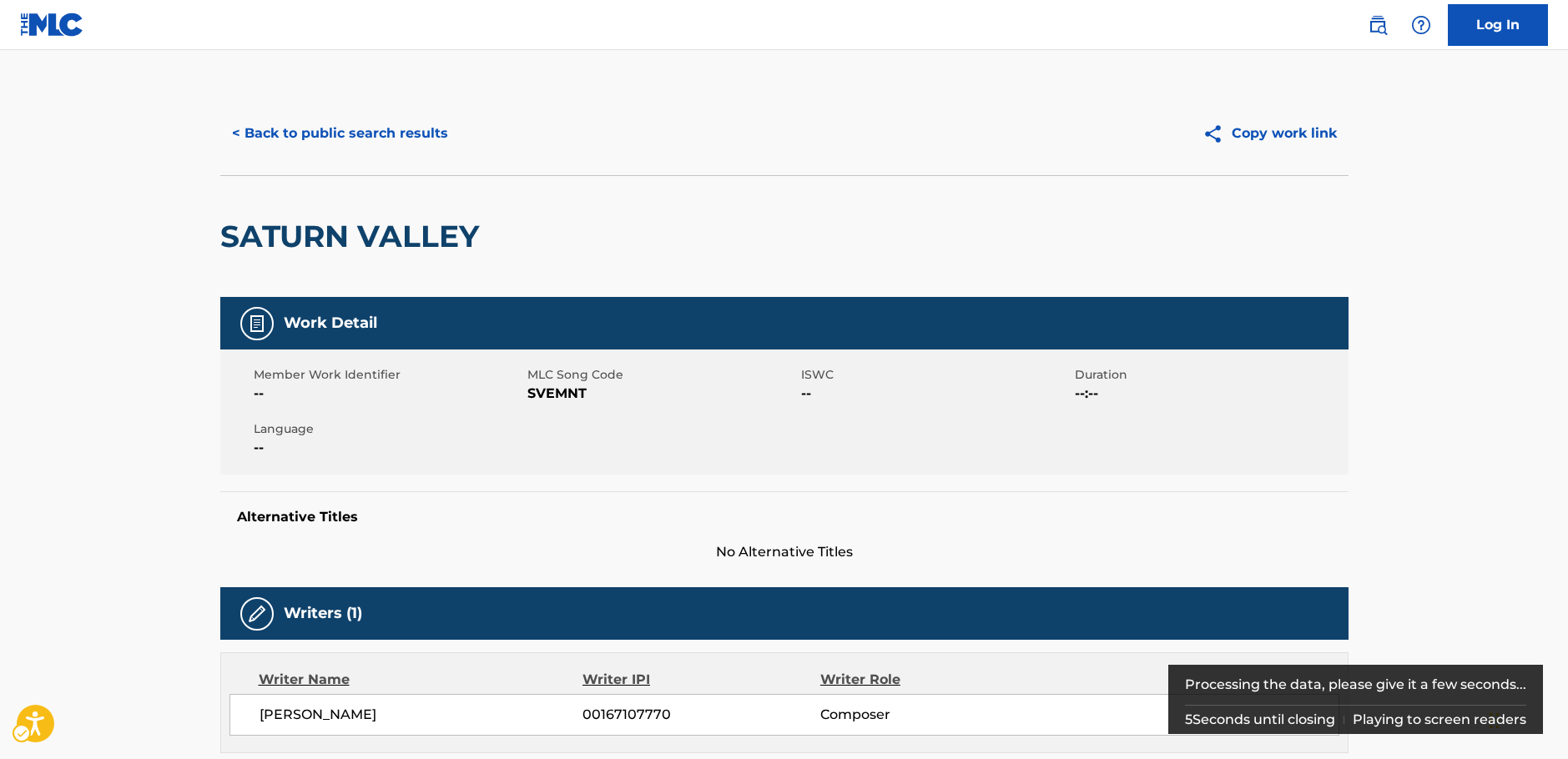
click at [552, 394] on span "MLC Song Code - SVEMNT" at bounding box center [662, 394] width 269 height 20
click at [551, 394] on span "MLC Song Code - SVEMNT" at bounding box center [662, 394] width 269 height 20
copy span "SVEMNT"
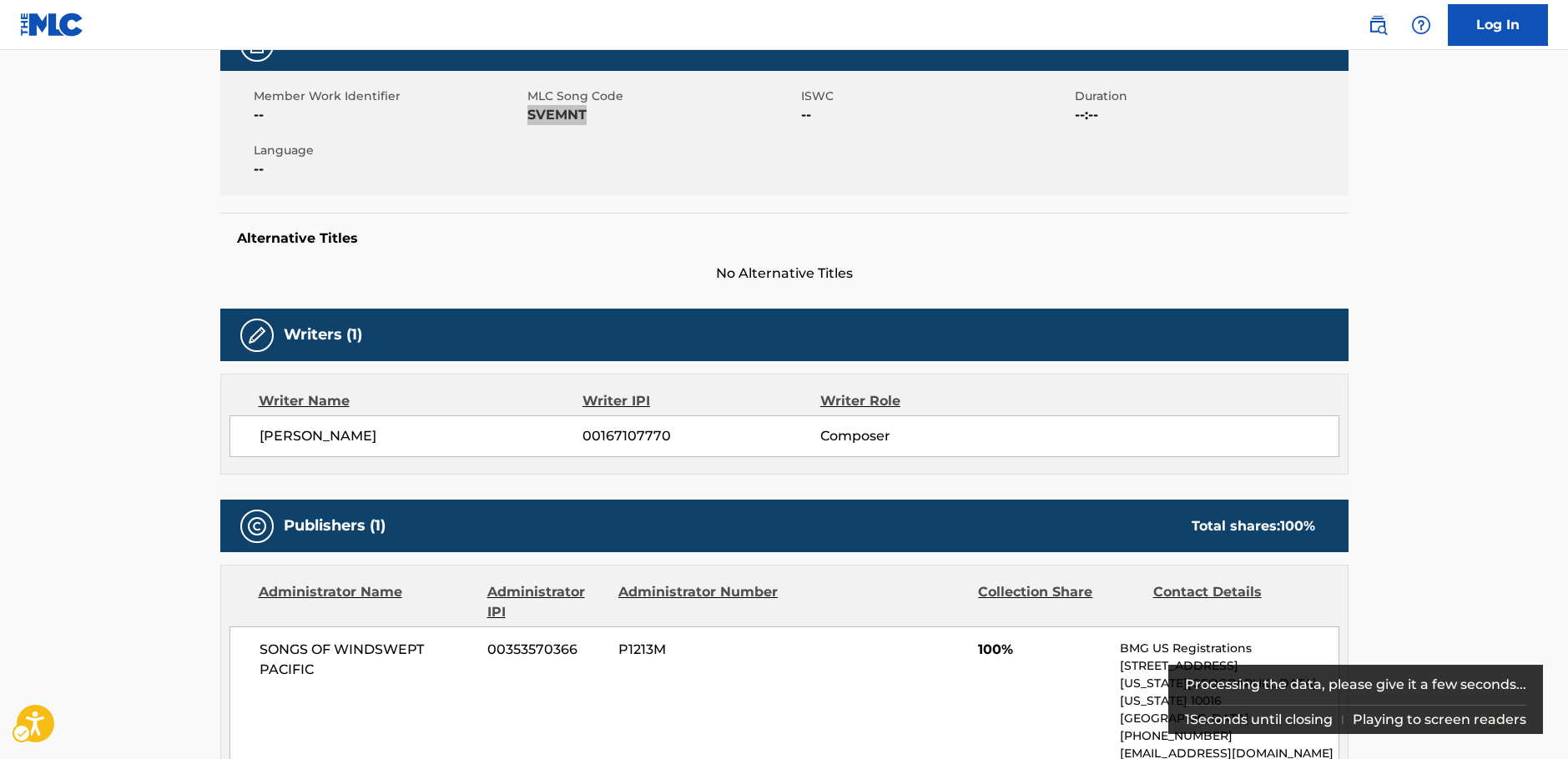
scroll to position [333, 0]
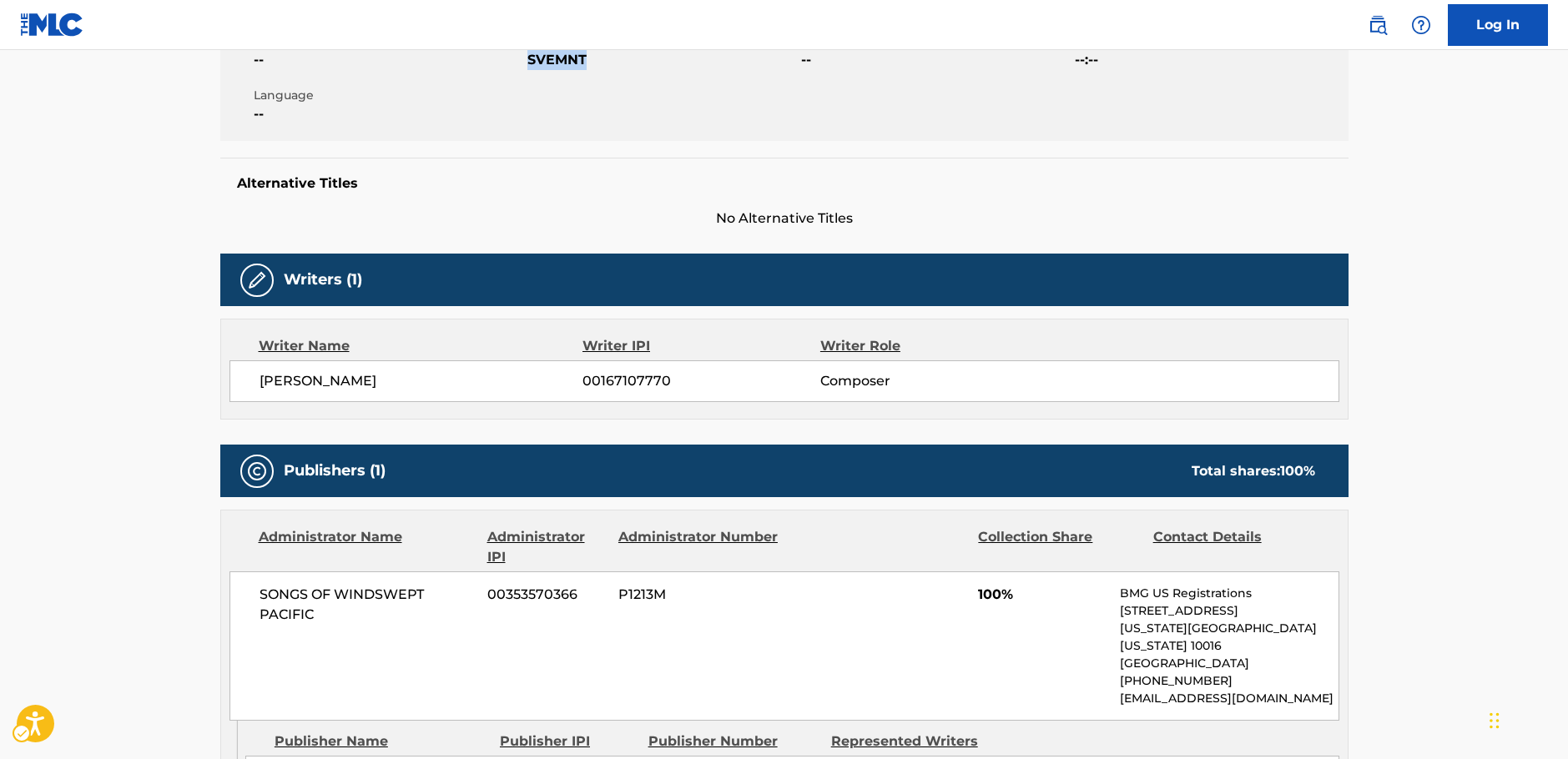
drag, startPoint x: 399, startPoint y: 379, endPoint x: 257, endPoint y: 380, distance: 142.0
click at [257, 380] on div "[PERSON_NAME] 00167107770 Composer" at bounding box center [784, 382] width 1110 height 42
copy span "[PERSON_NAME]"
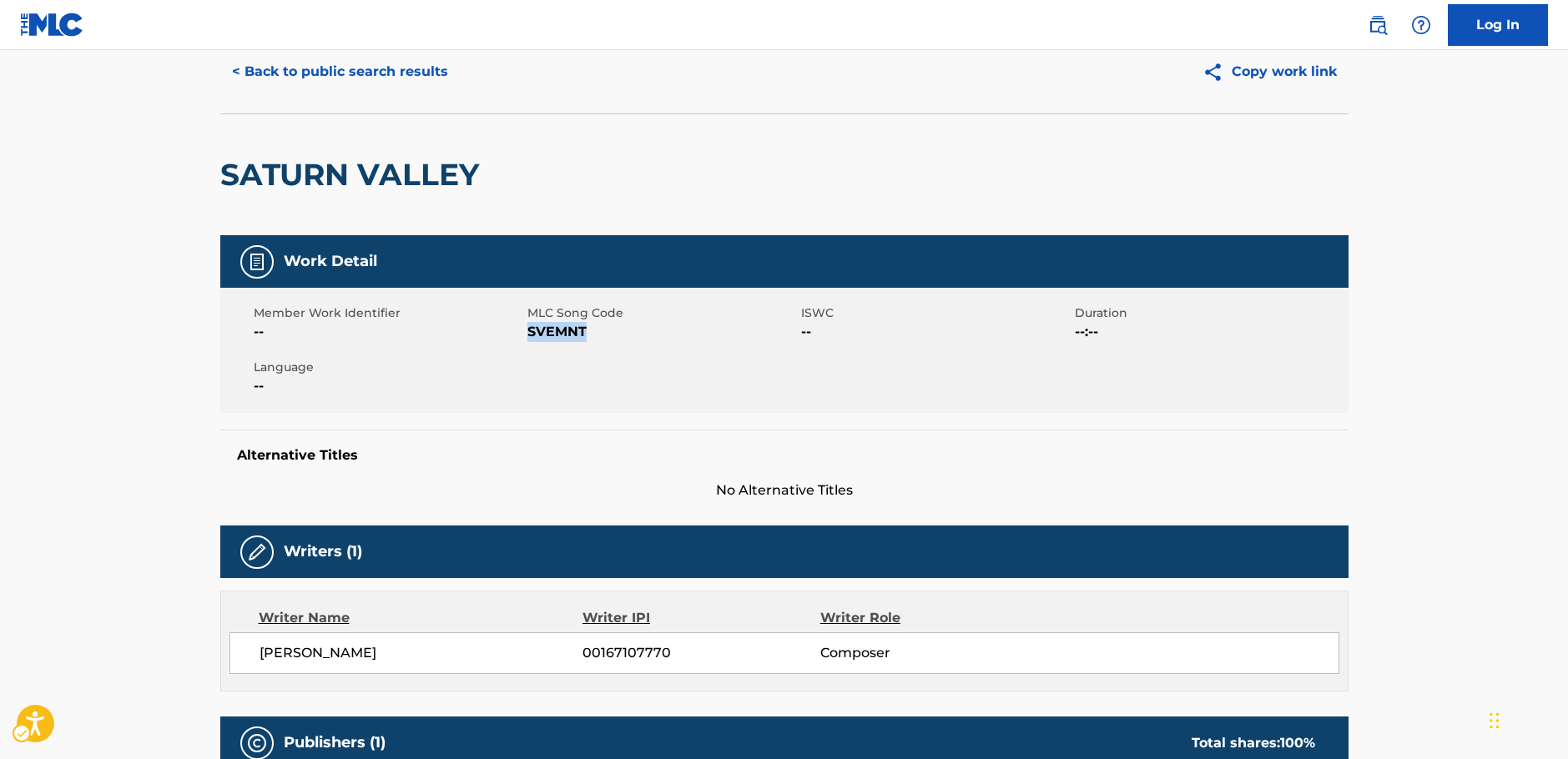
scroll to position [0, 0]
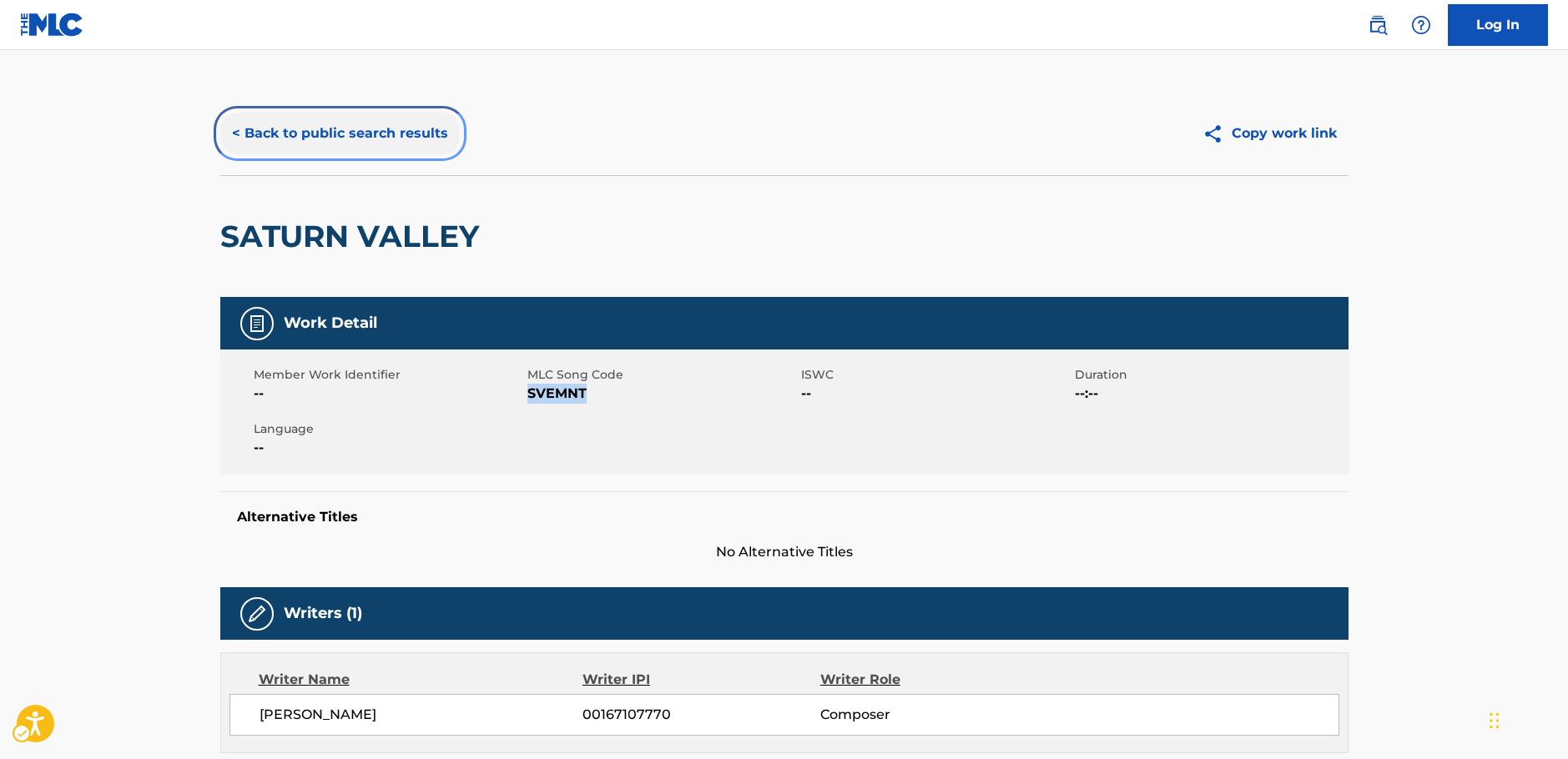
click at [297, 123] on button "< Back to public search results" at bounding box center [339, 134] width 239 height 42
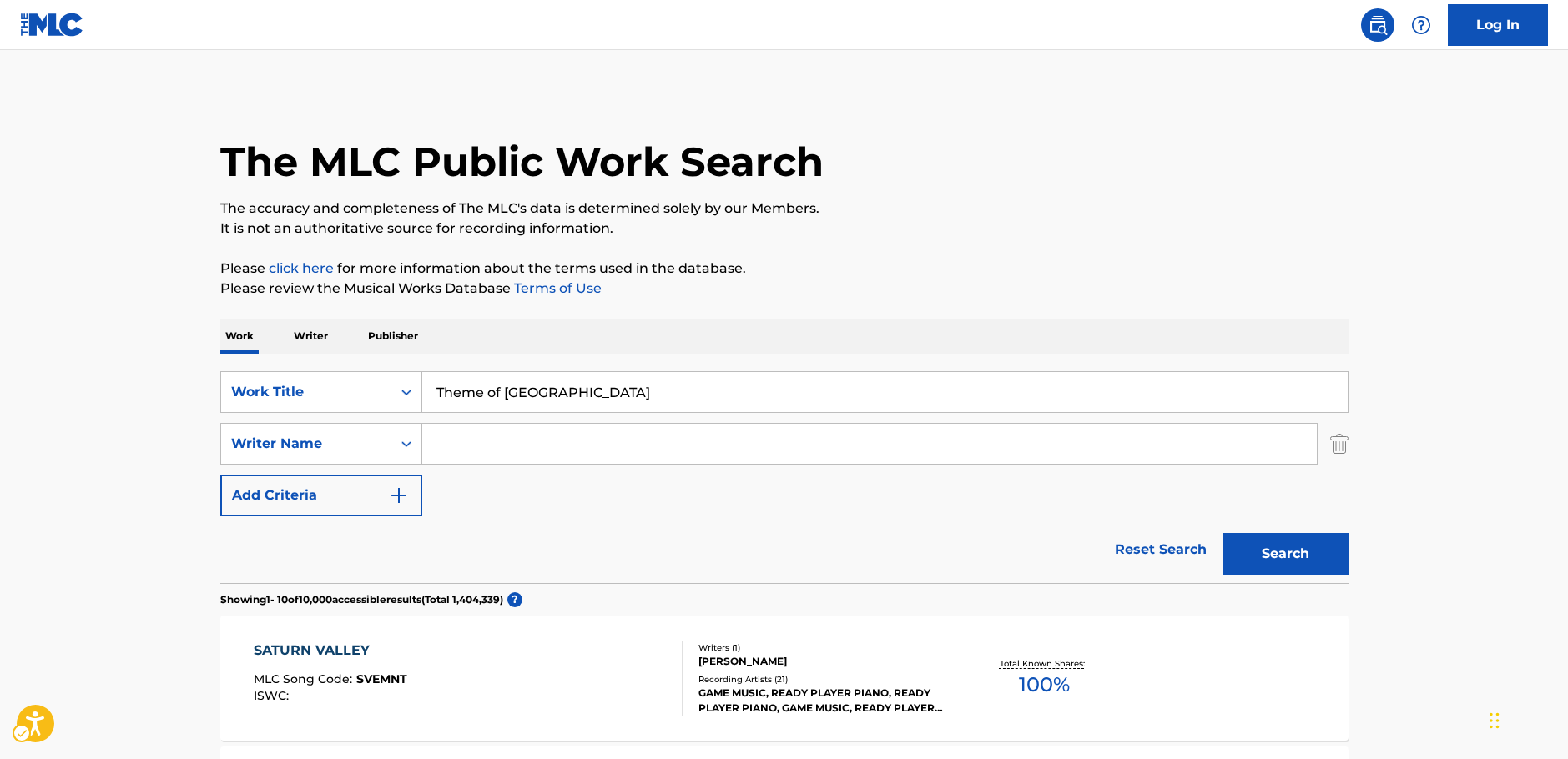
scroll to position [167, 0]
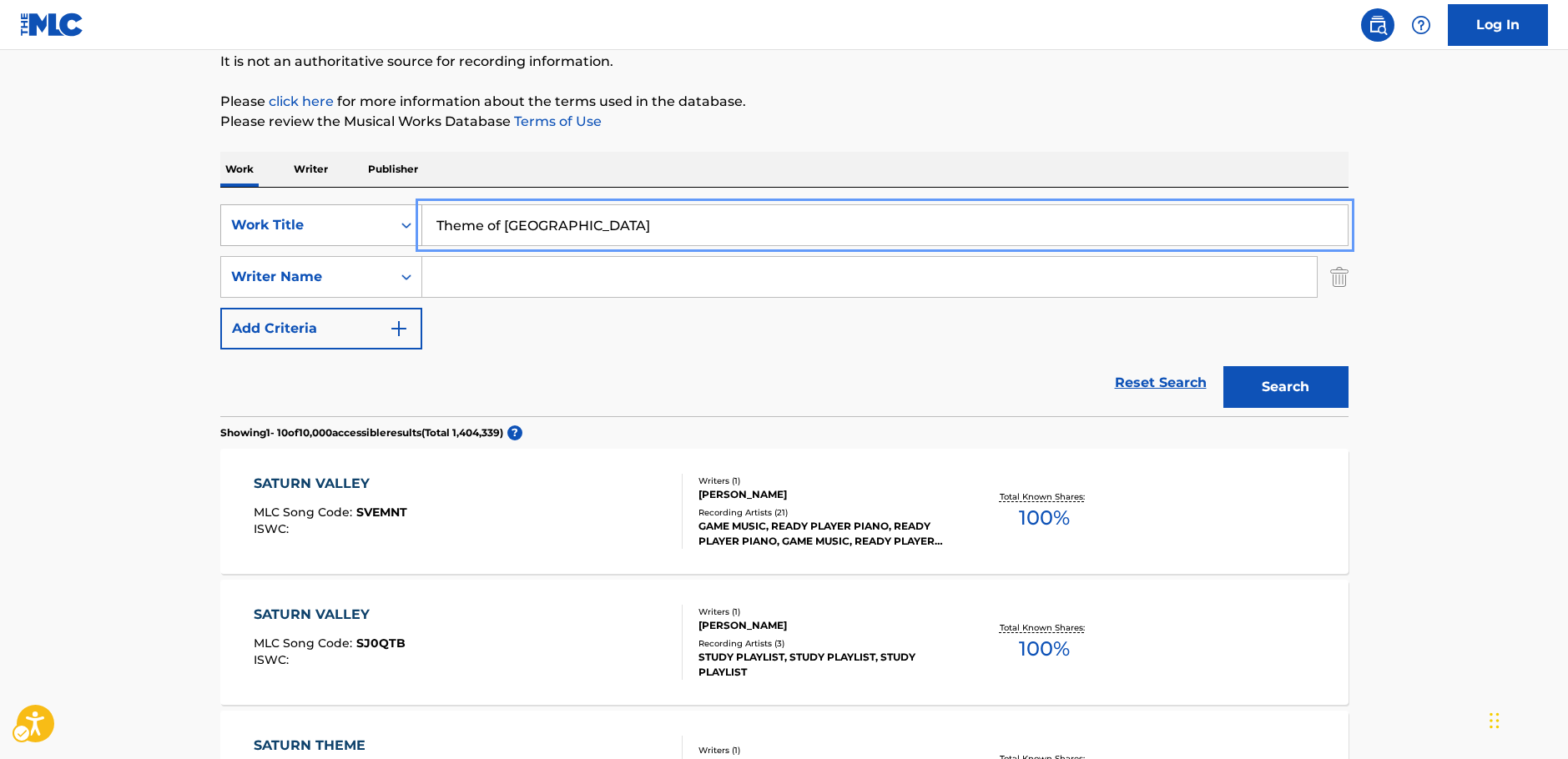
drag, startPoint x: 621, startPoint y: 227, endPoint x: 245, endPoint y: 241, distance: 376.3
paste input "Flying Man"
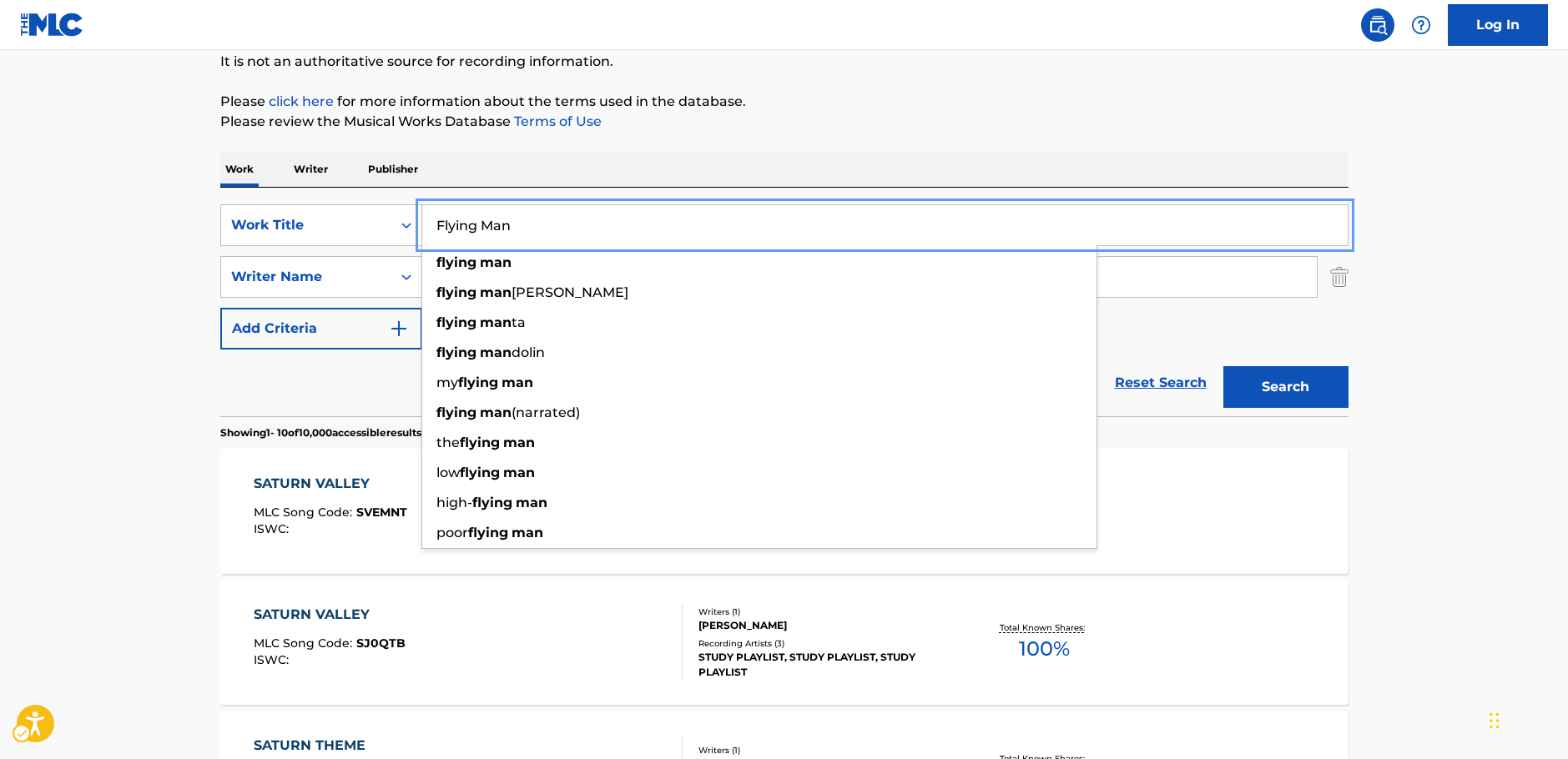
type input "Flying Man"
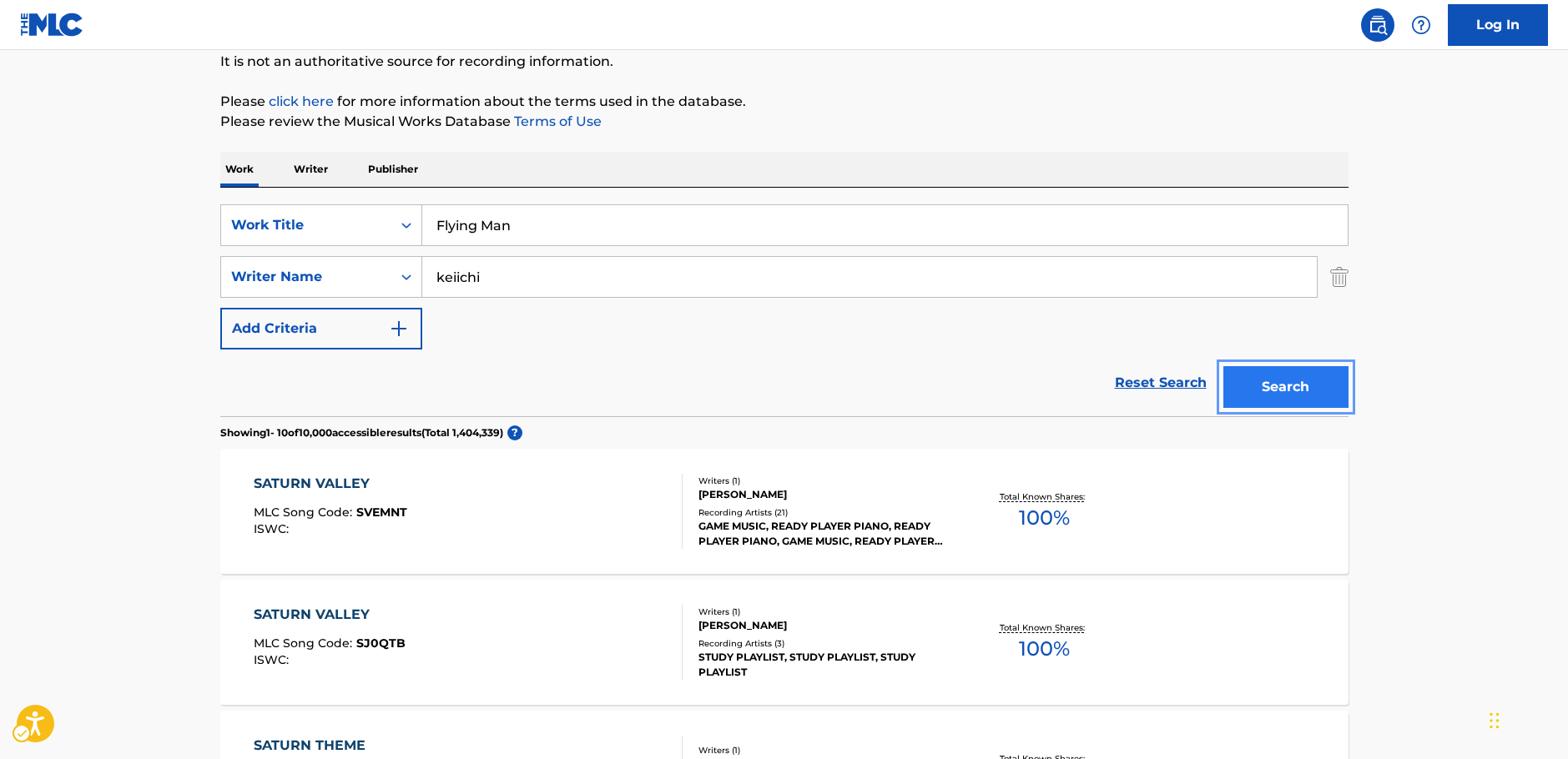
click at [1289, 372] on button "Search" at bounding box center [1285, 387] width 125 height 42
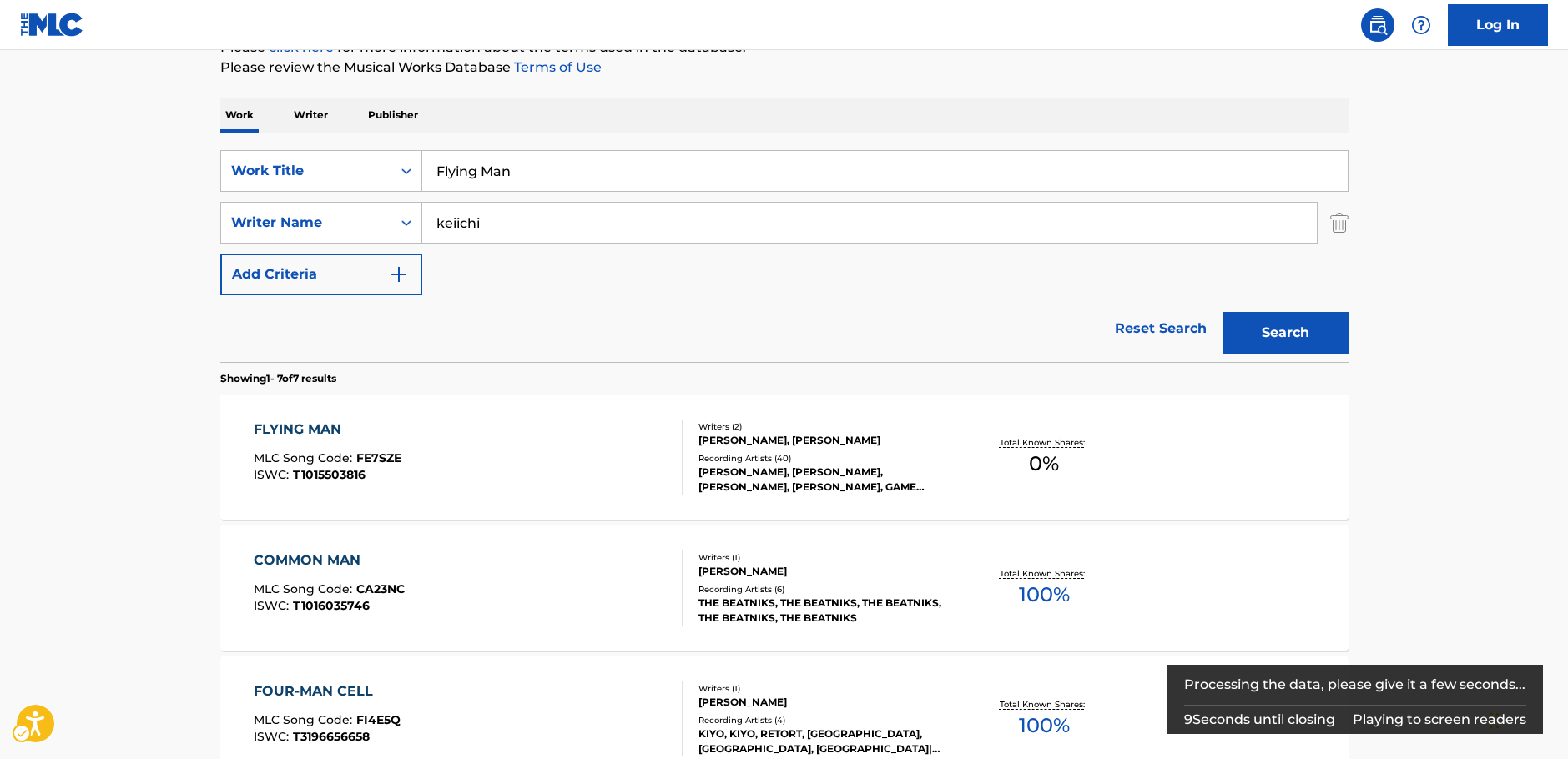
scroll to position [250, 0]
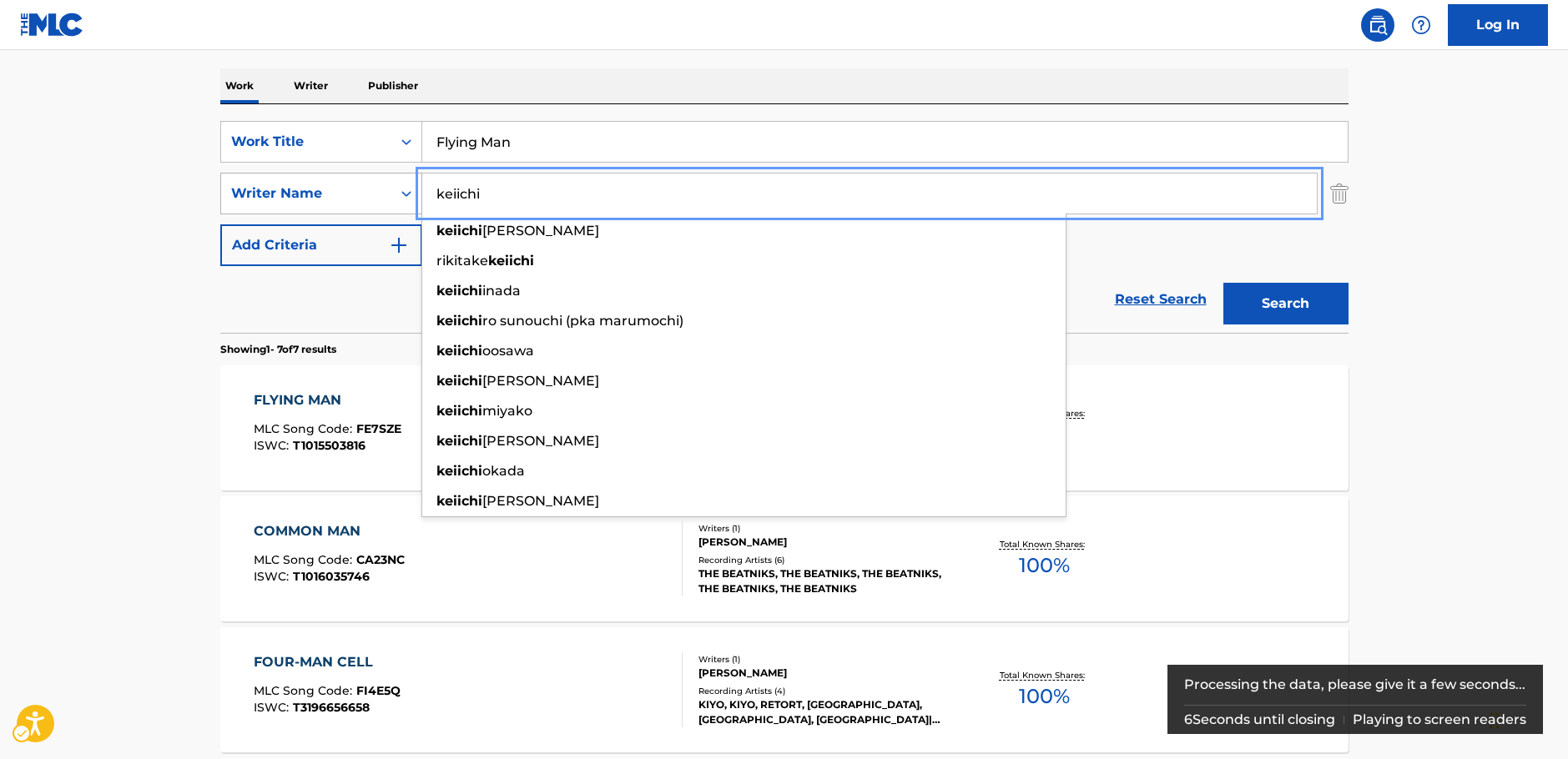
drag, startPoint x: 493, startPoint y: 194, endPoint x: 316, endPoint y: 197, distance: 177.0
click at [316, 197] on div "SearchWithCriteria20ea339d-719e-40f9-b73e-e413c7662581 Writer Name [PERSON_NAME…" at bounding box center [784, 194] width 1128 height 42
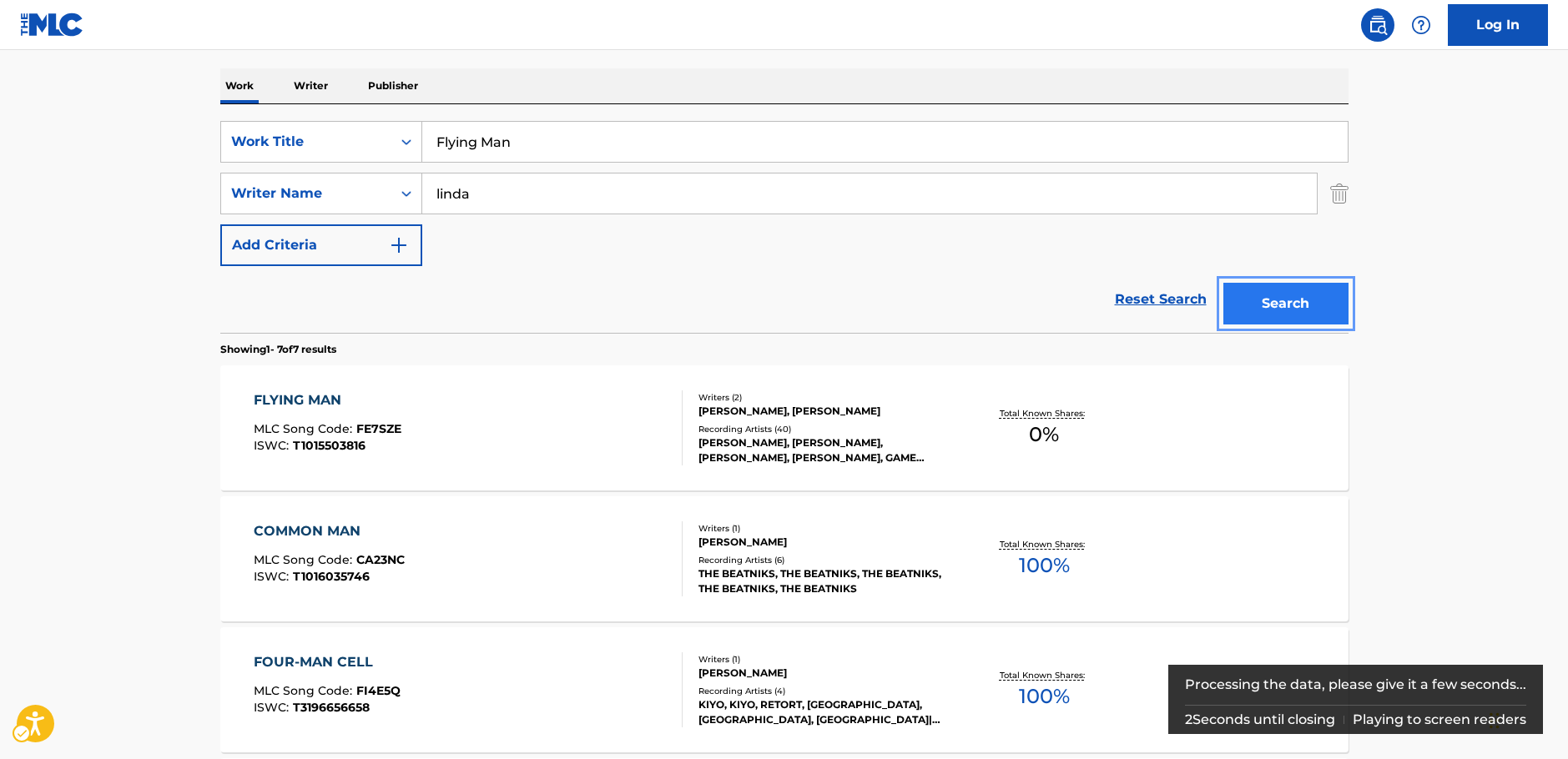
click at [1318, 314] on button "Search" at bounding box center [1285, 304] width 125 height 42
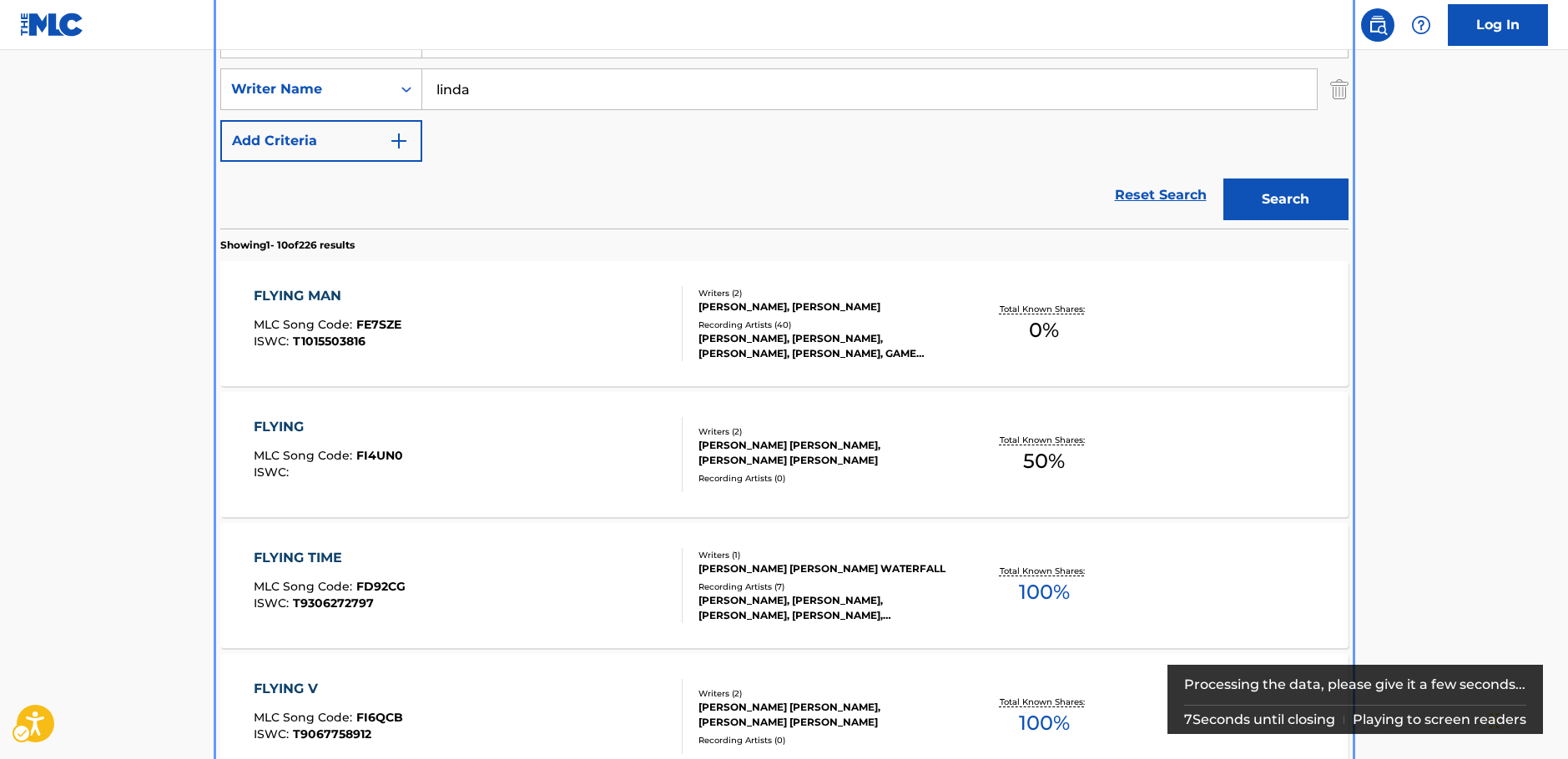
scroll to position [271, 0]
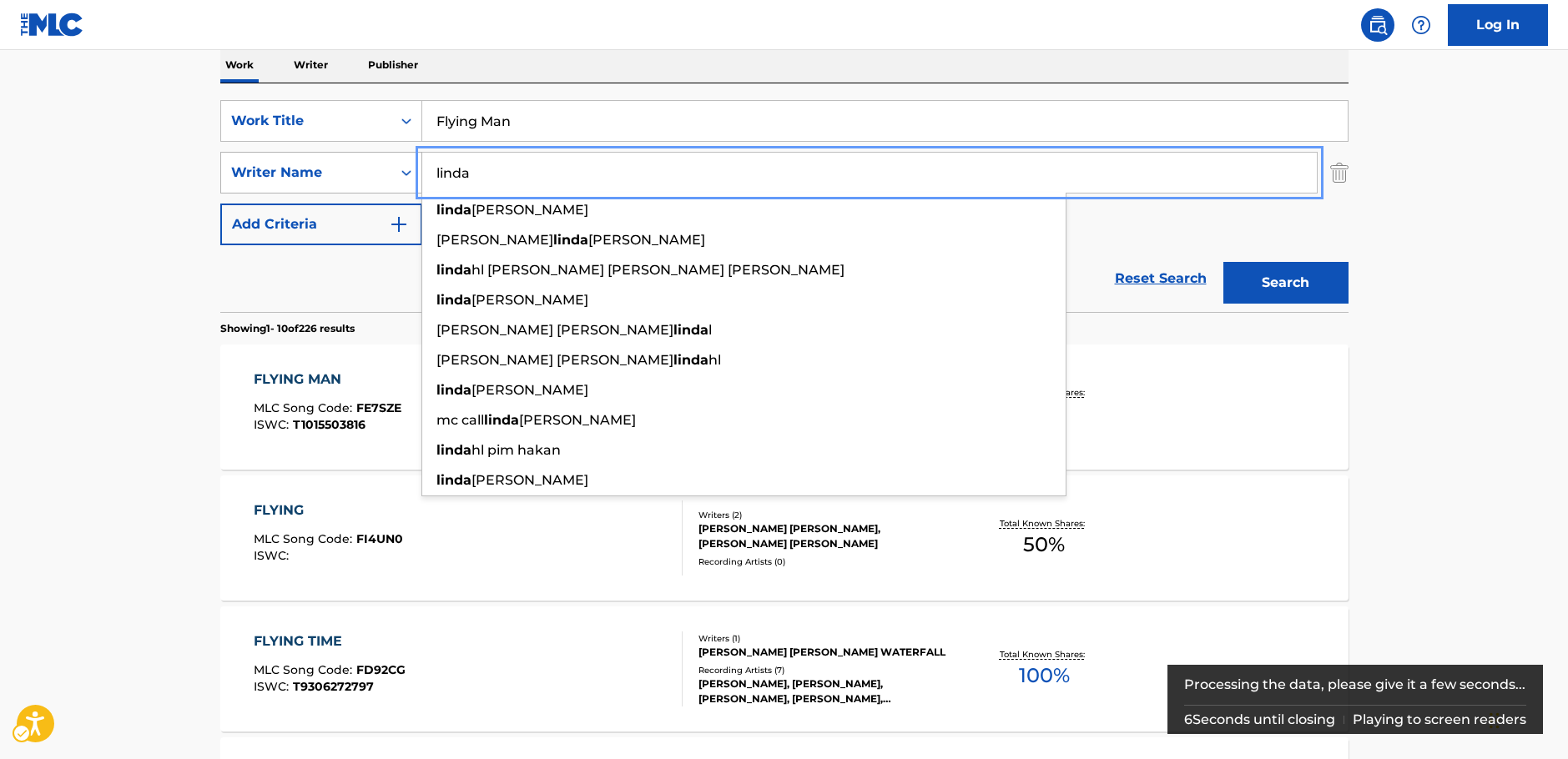
drag, startPoint x: 443, startPoint y: 178, endPoint x: 349, endPoint y: 179, distance: 94.0
click at [349, 179] on div "SearchWithCriteria20ea339d-719e-40f9-b73e-e413c7662581 Writer Name [PERSON_NAME…" at bounding box center [784, 173] width 1128 height 42
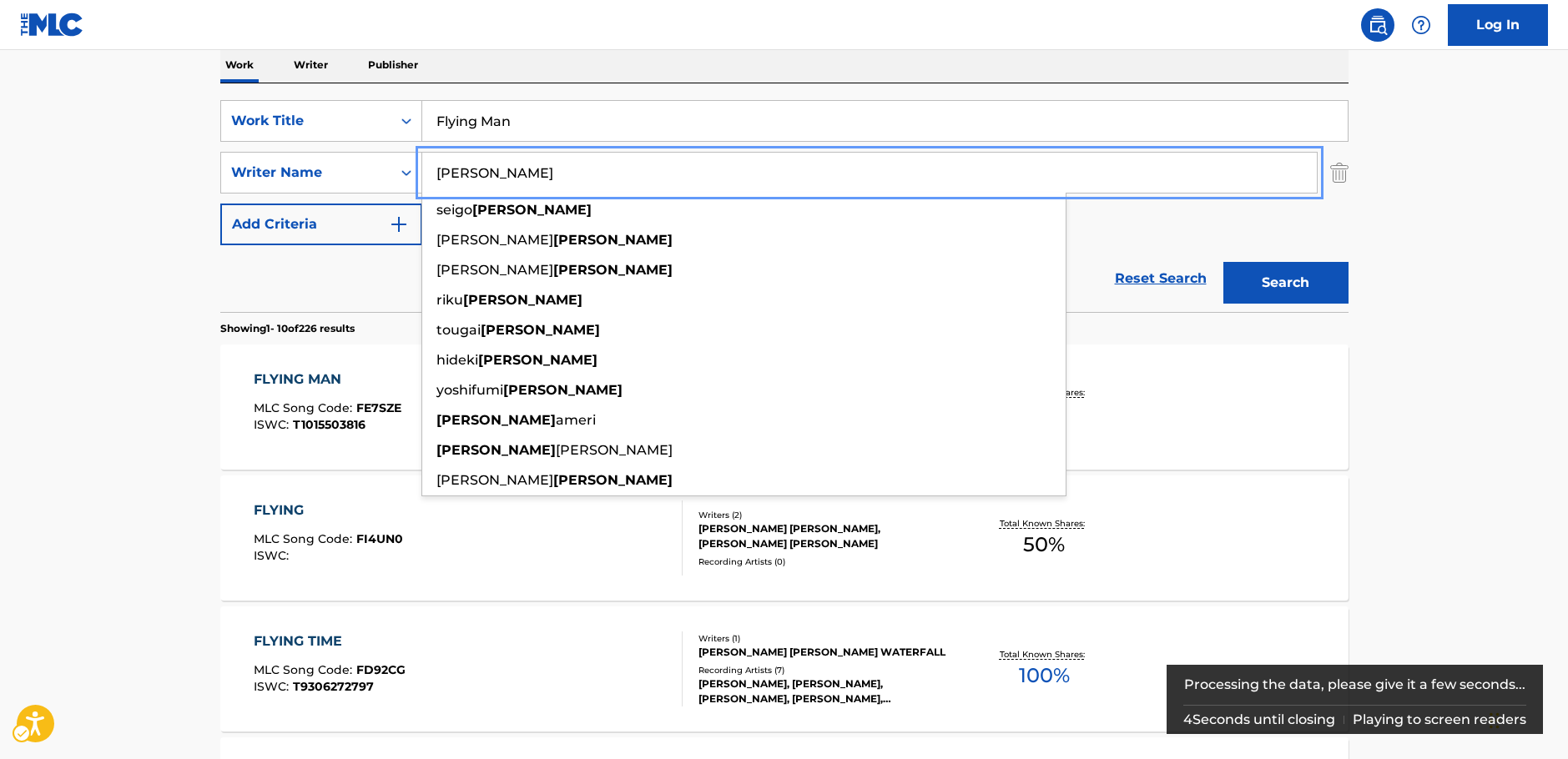
type input "[PERSON_NAME]"
click at [1312, 295] on button "Search" at bounding box center [1285, 283] width 125 height 42
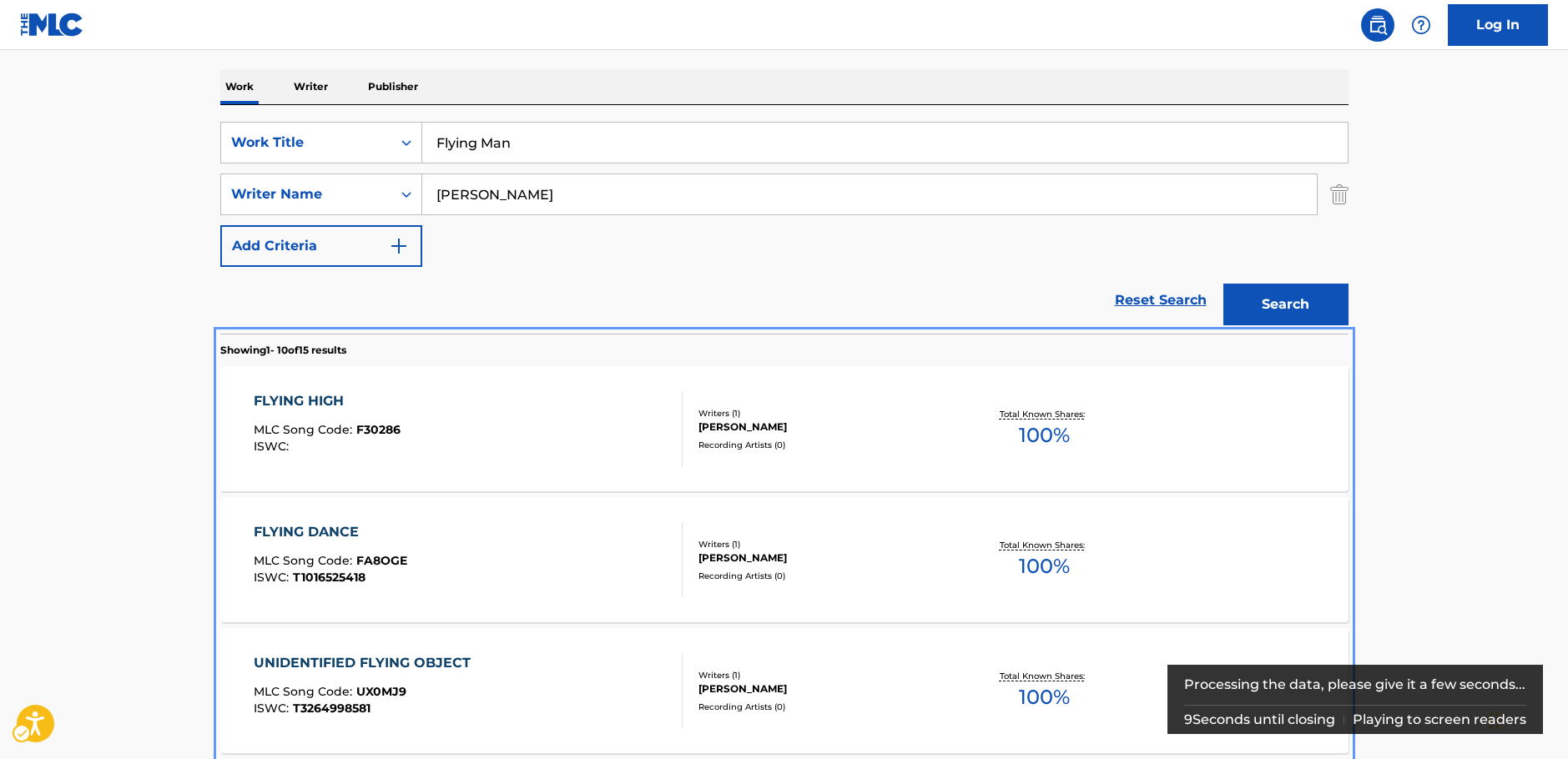
scroll to position [166, 0]
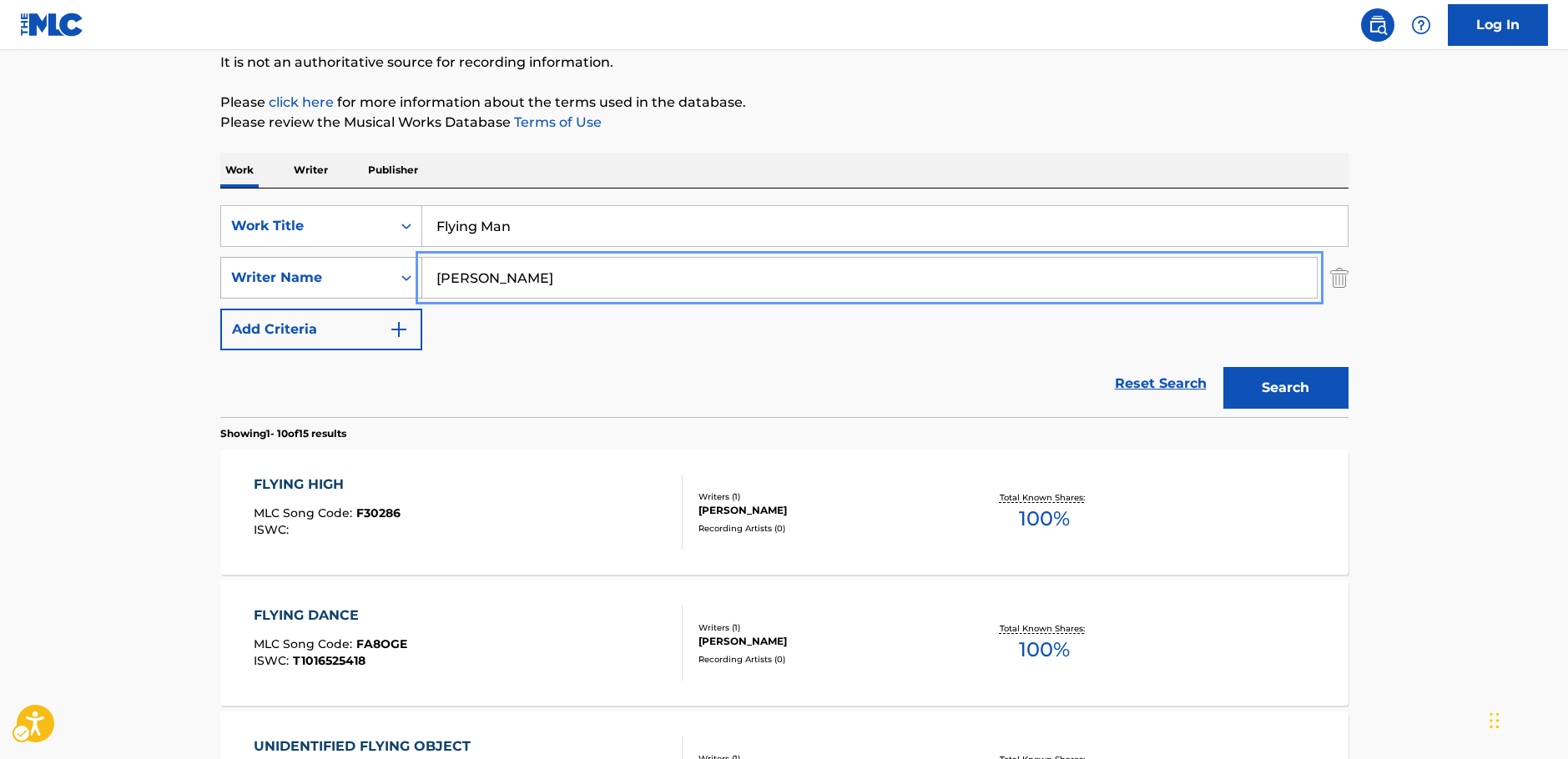
drag, startPoint x: 372, startPoint y: 270, endPoint x: 337, endPoint y: 271, distance: 35.0
click at [337, 271] on div "SearchWithCriteria20ea339d-719e-40f9-b73e-e413c7662581 Writer Name [PERSON_NAME]" at bounding box center [784, 278] width 1128 height 42
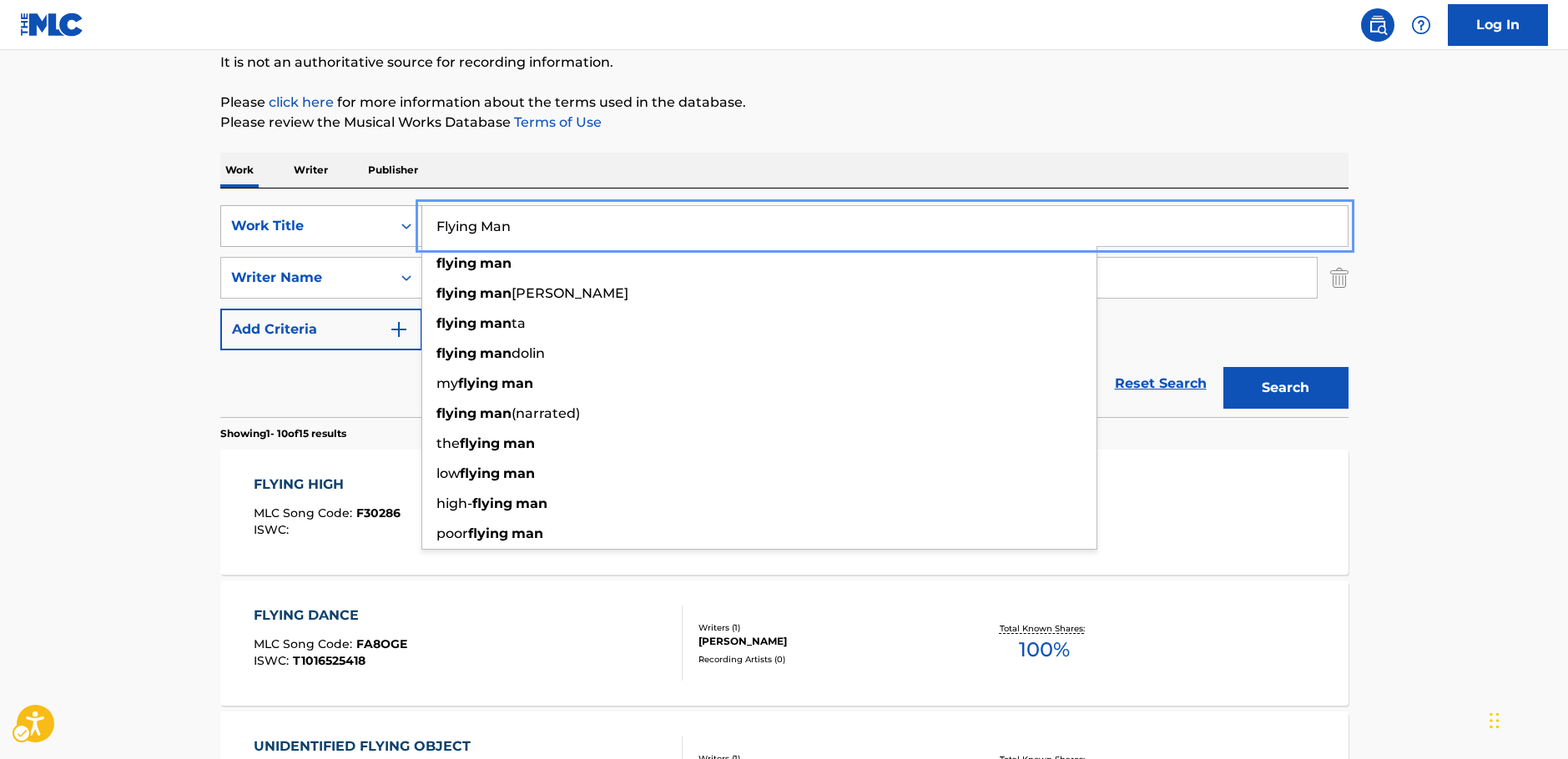
click at [397, 220] on div "SearchWithCriteria558dcd67-d3f4-4371-b0f2-1e2f4971e6d0 Work Title Flying Man fl…" at bounding box center [784, 226] width 1128 height 42
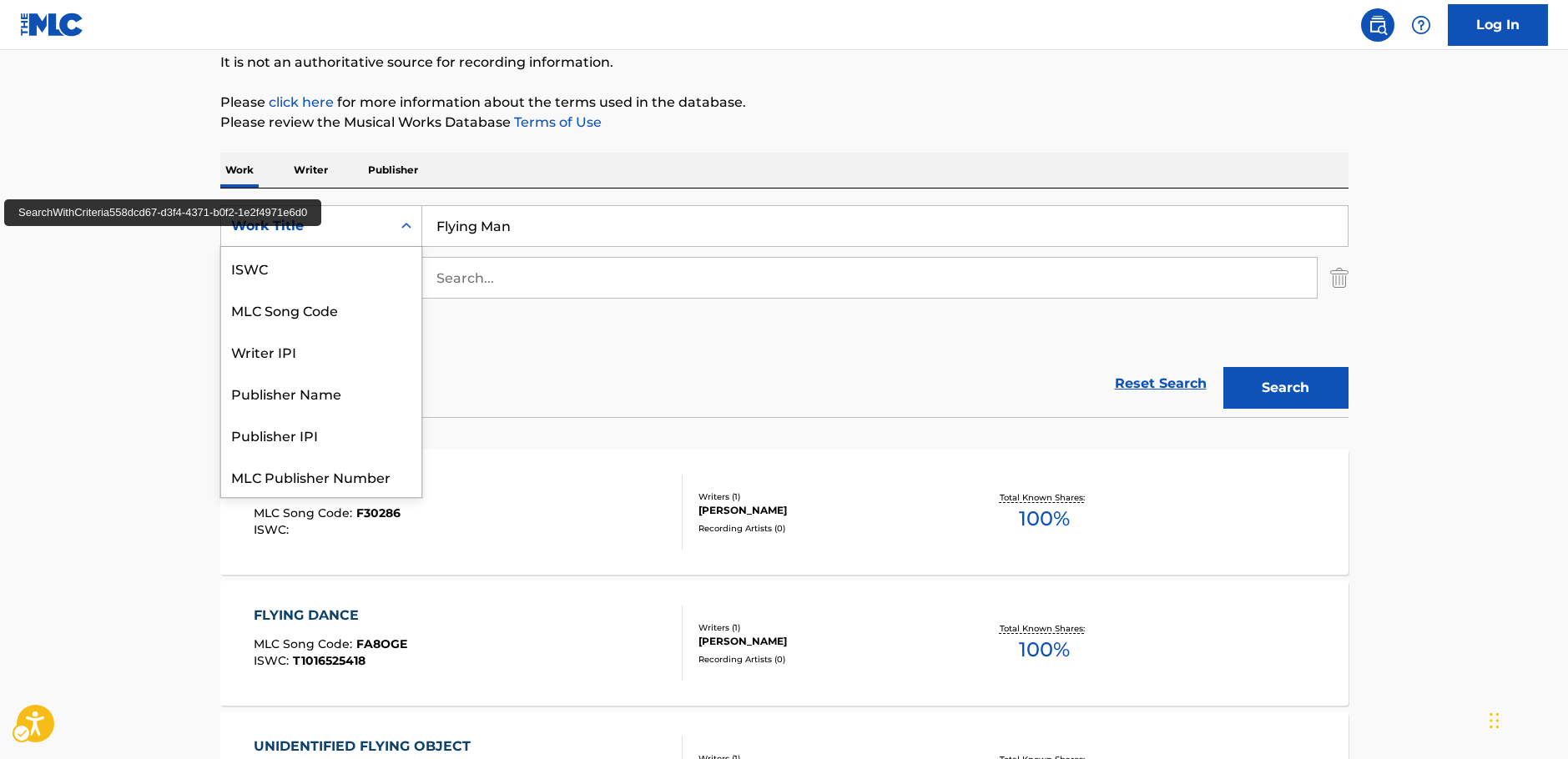
click at [388, 221] on div "Work Title" at bounding box center [306, 226] width 170 height 32
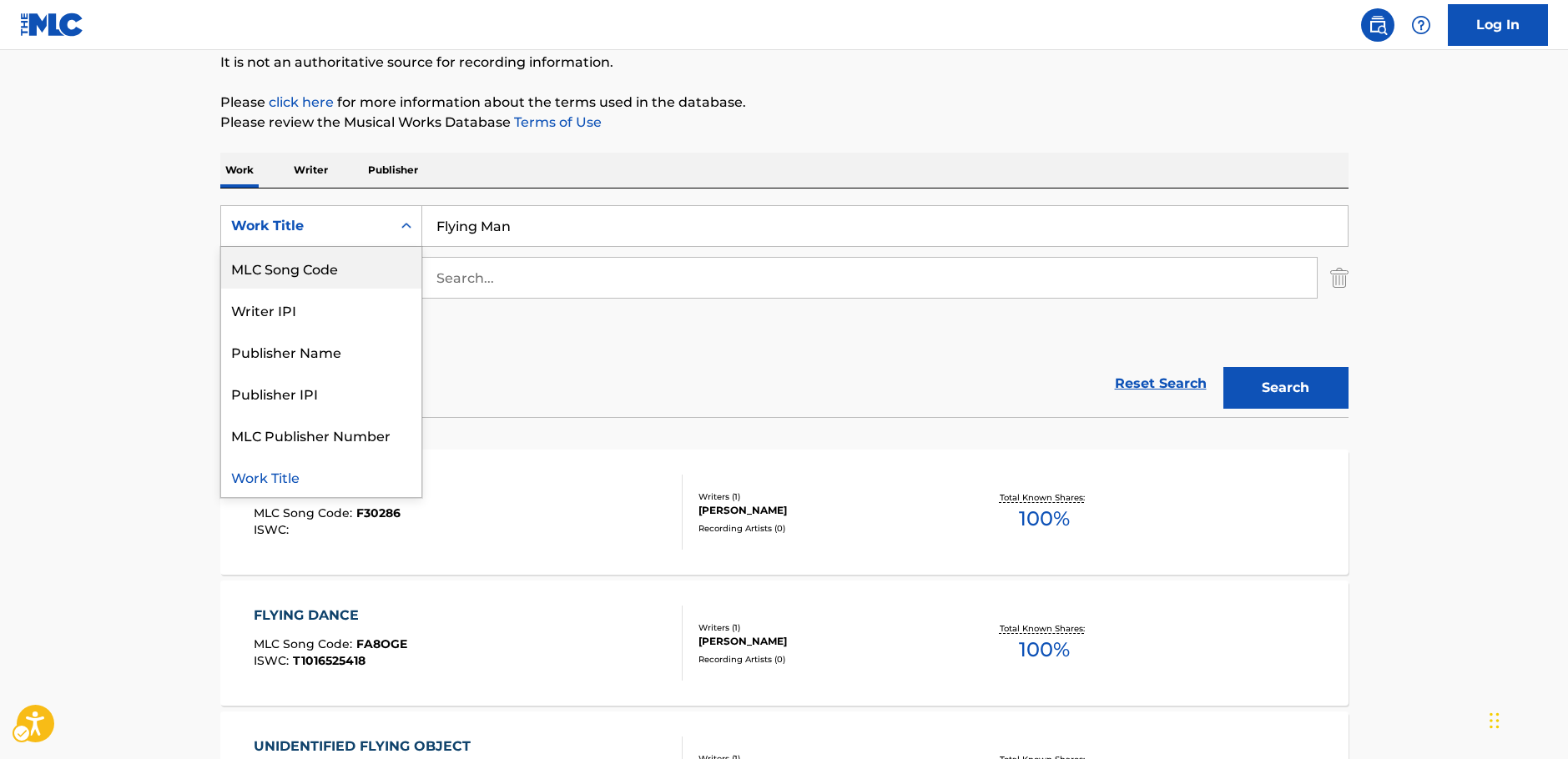
click at [343, 259] on div "MLC Song Code" at bounding box center [321, 268] width 201 height 42
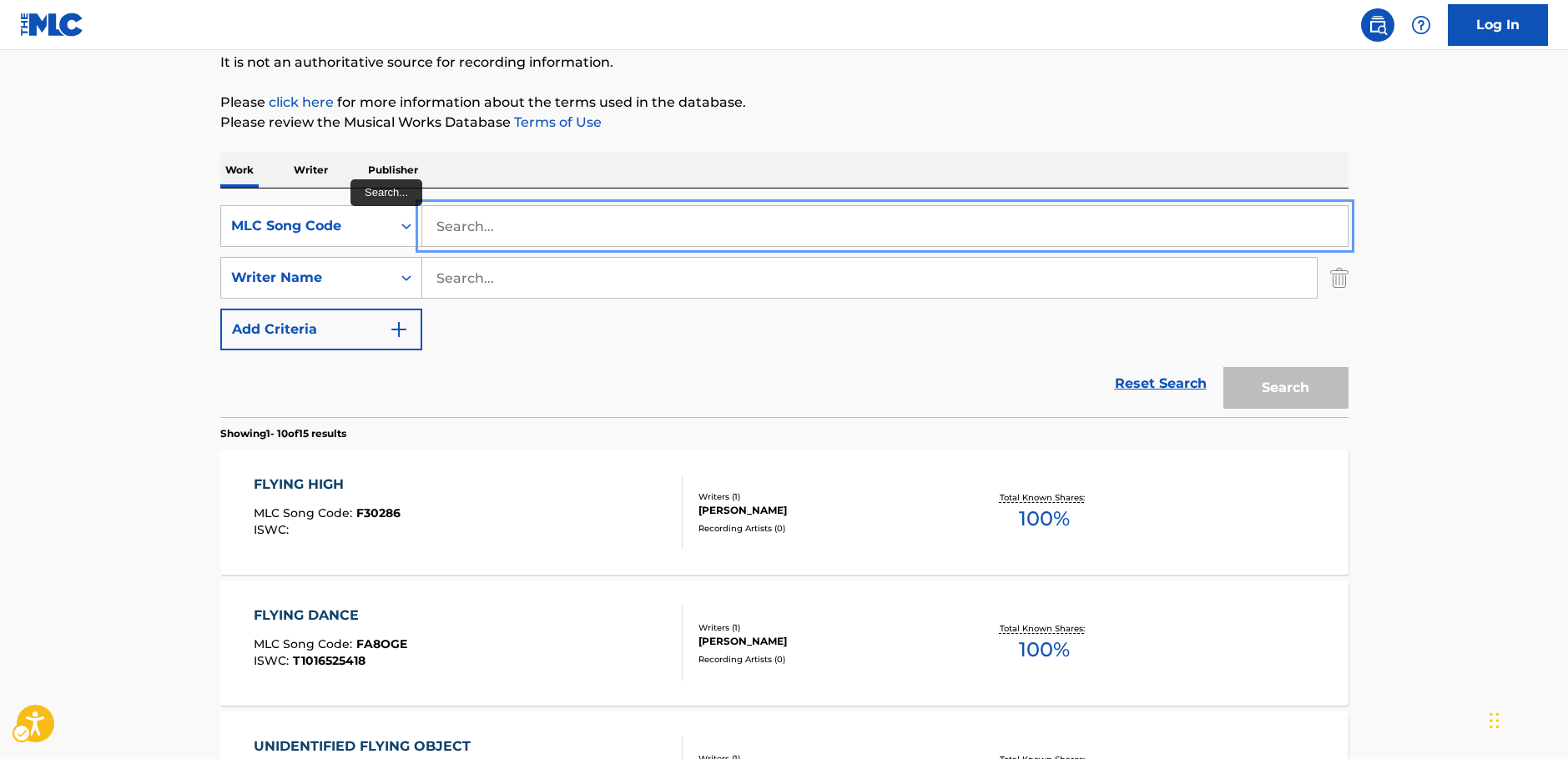
paste input "T39144"
type input "T39144"
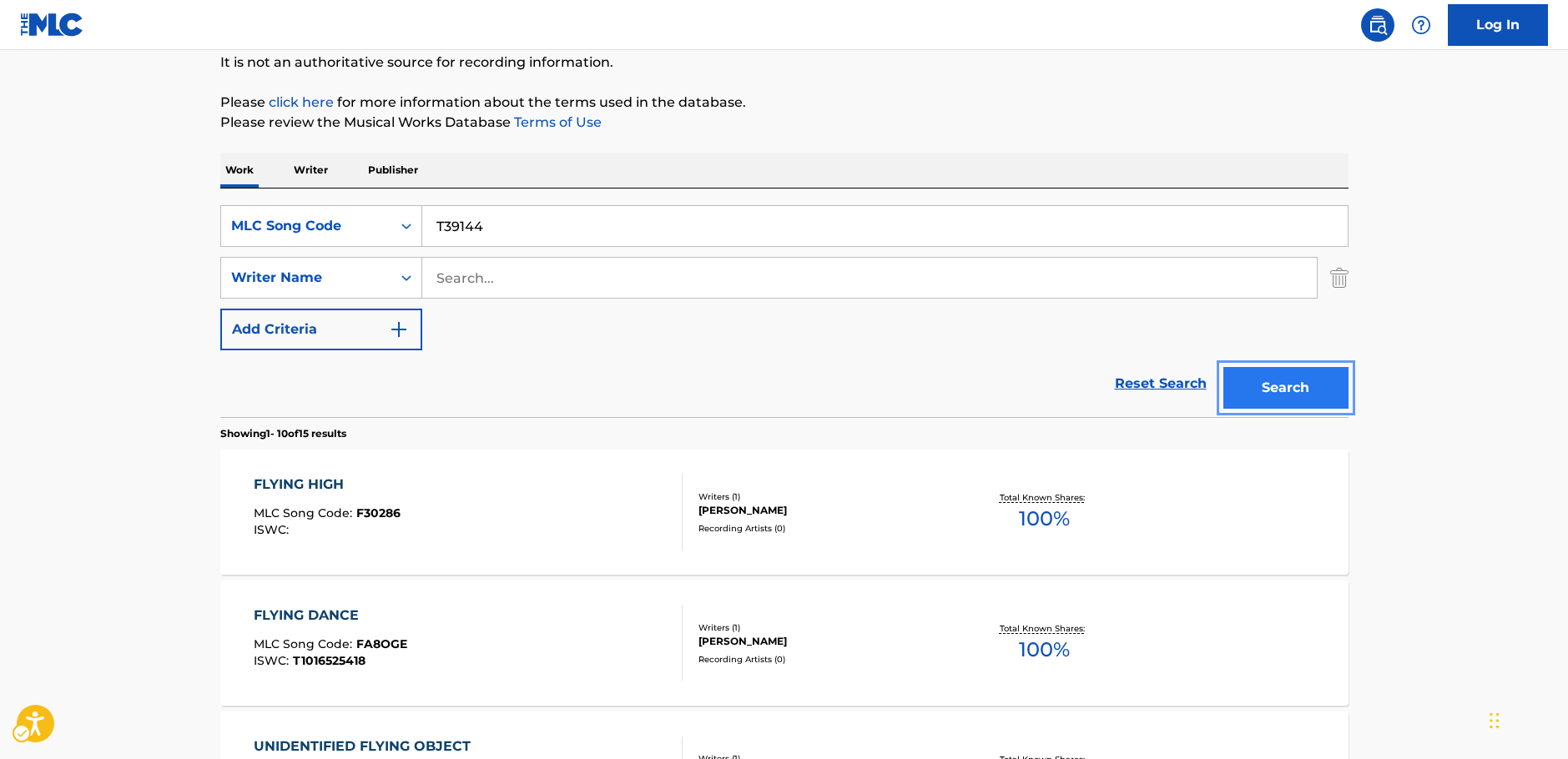
click at [1306, 396] on button "Search" at bounding box center [1285, 388] width 125 height 42
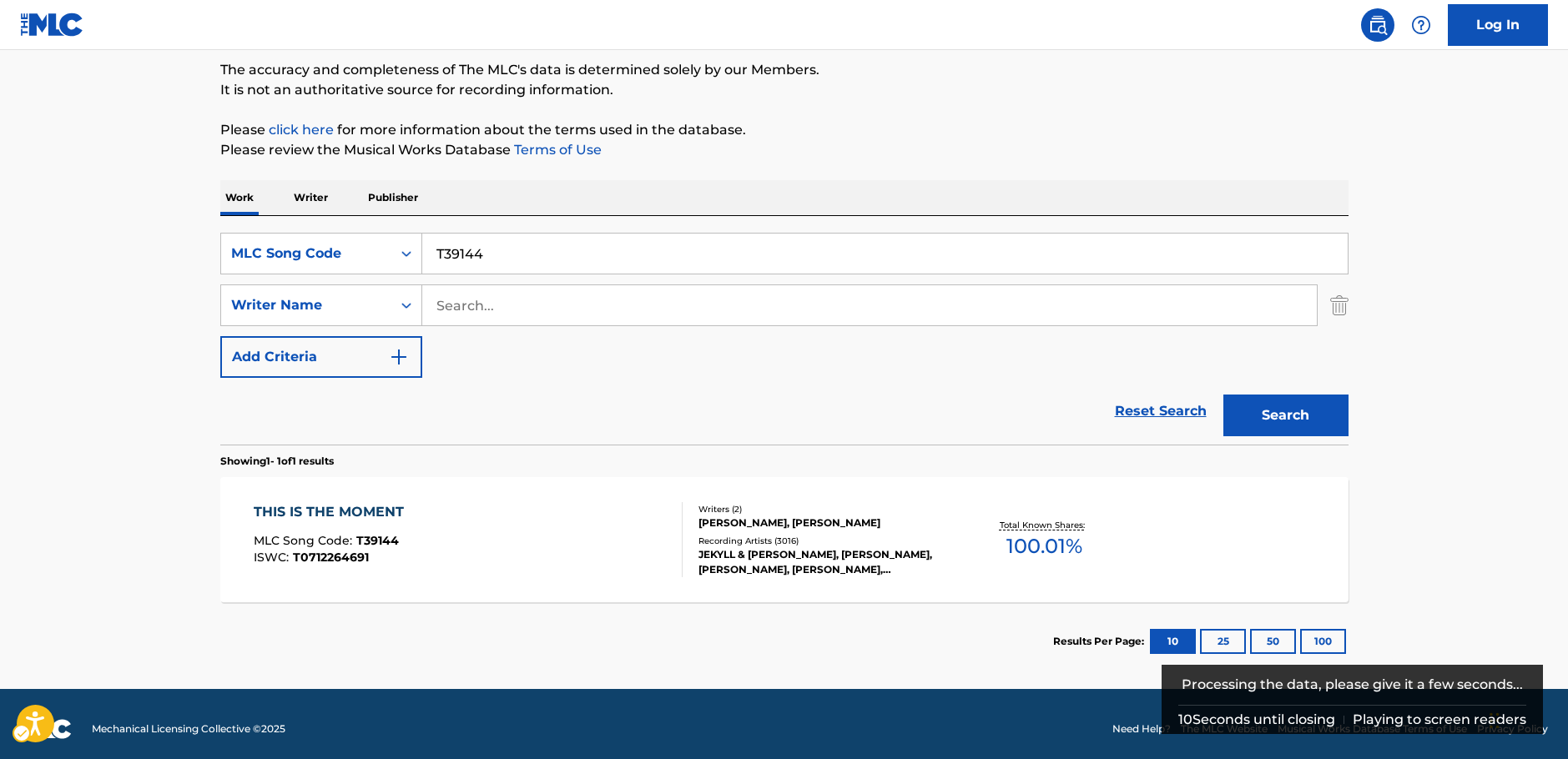
scroll to position [148, 0]
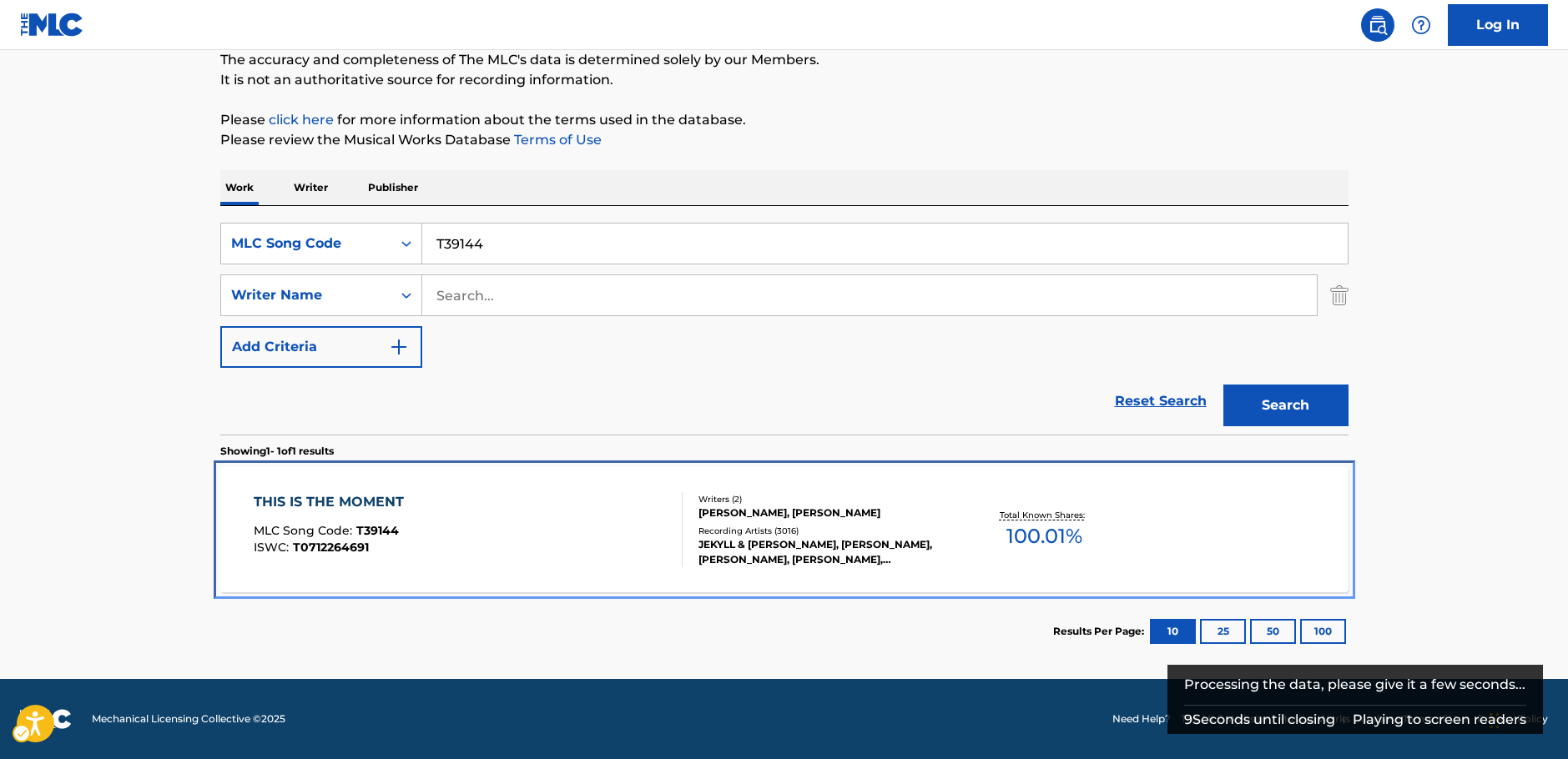
click at [512, 548] on div "THIS IS THE MOMENT MLC Song Code : T39144 ISWC : T0712264691" at bounding box center [468, 529] width 429 height 75
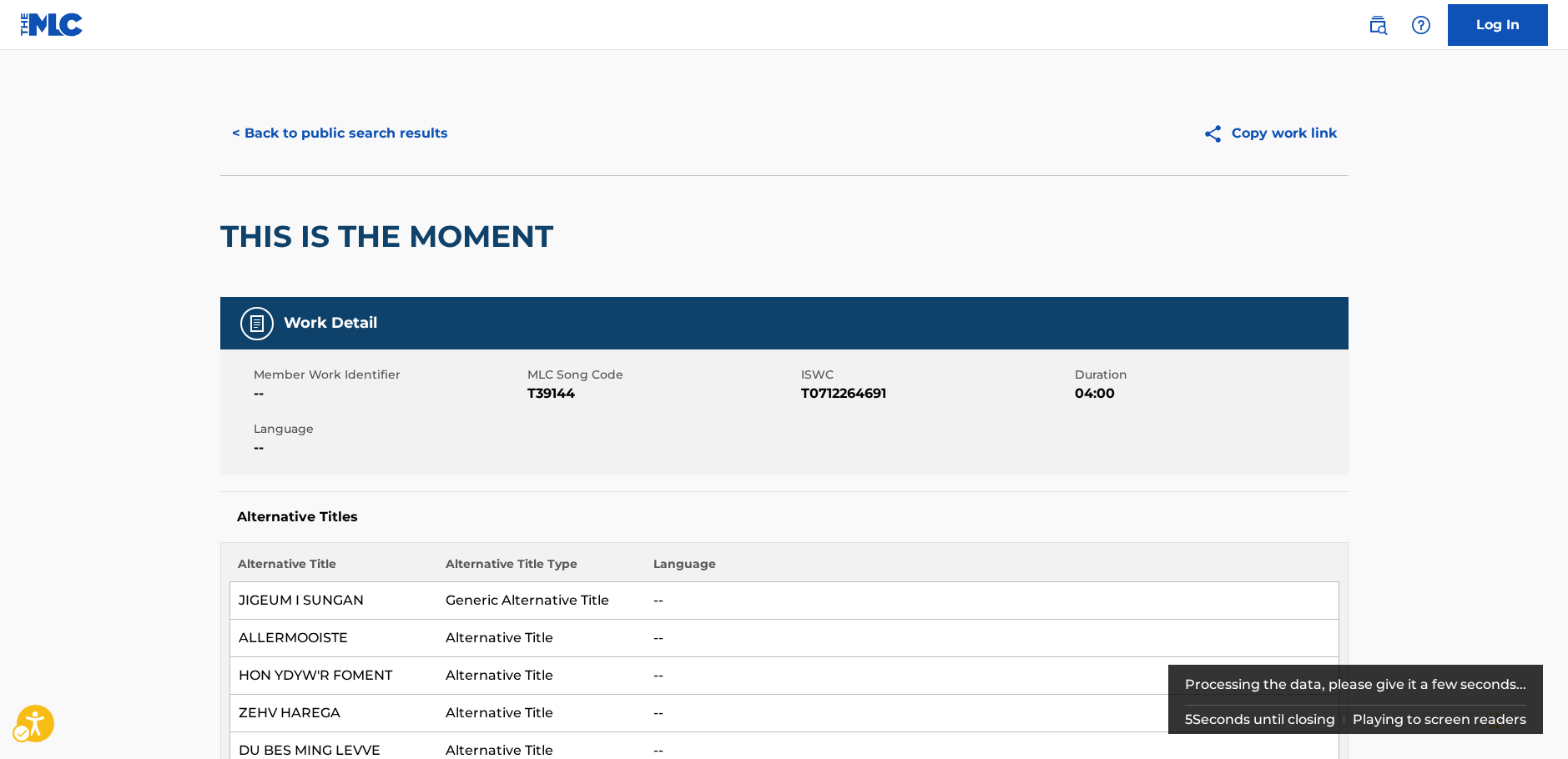
click at [838, 390] on span "ISWC - T0712264691" at bounding box center [935, 394] width 269 height 20
copy span "T0712264691"
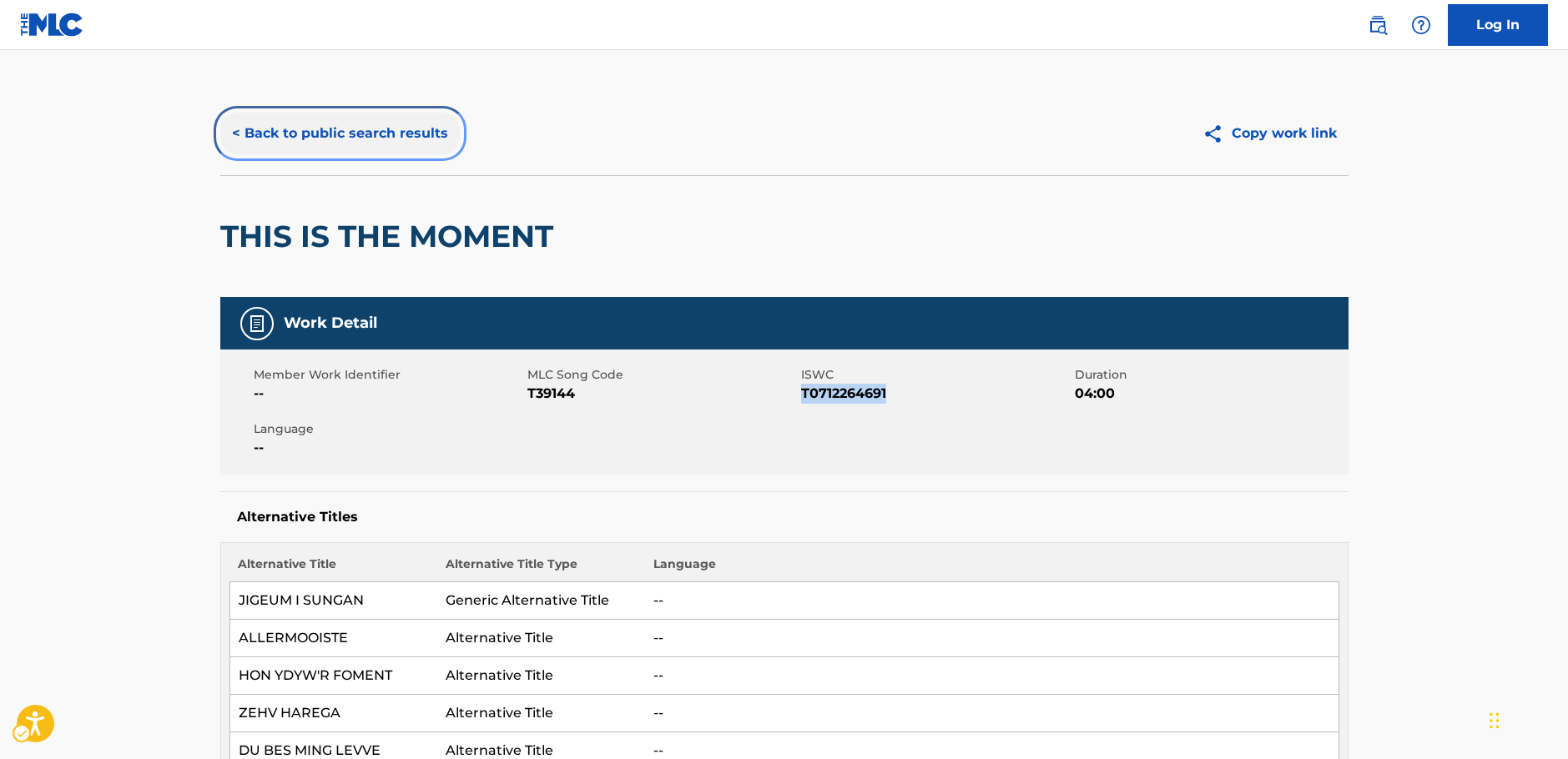
click at [317, 145] on button "< Back to public search results" at bounding box center [339, 134] width 239 height 42
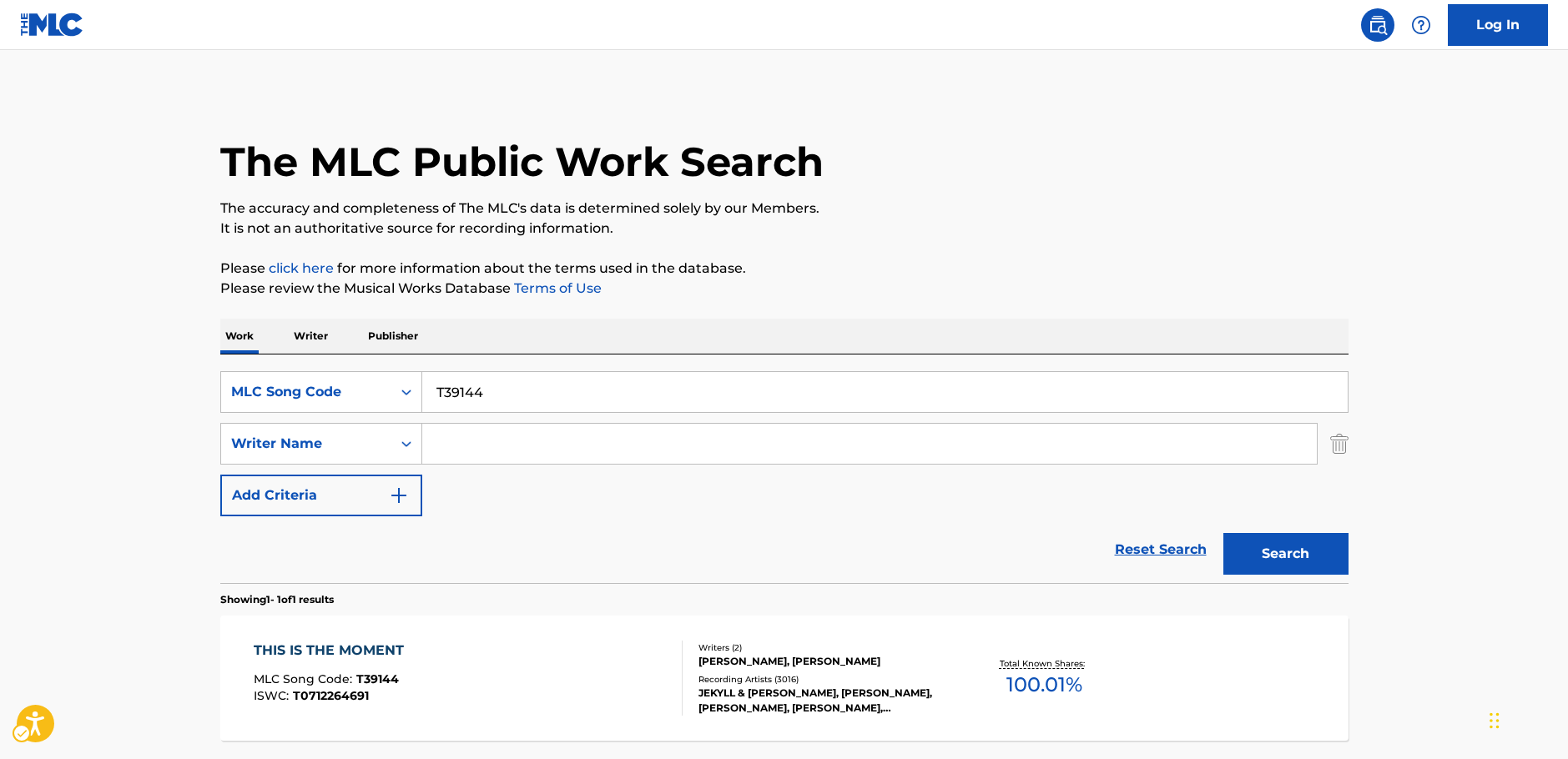
scroll to position [53, 0]
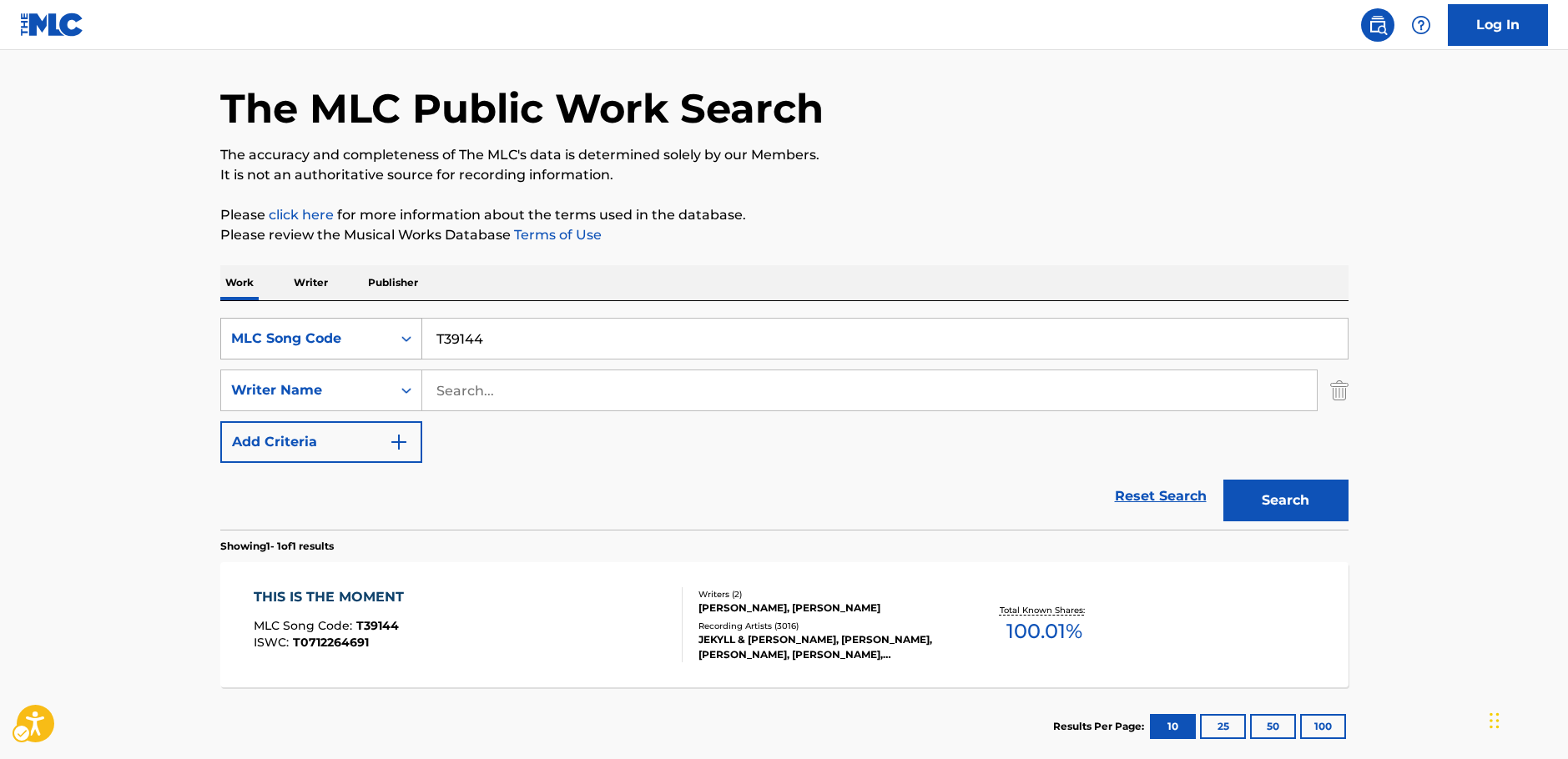
click at [403, 337] on icon "Search Form" at bounding box center [407, 339] width 16 height 16
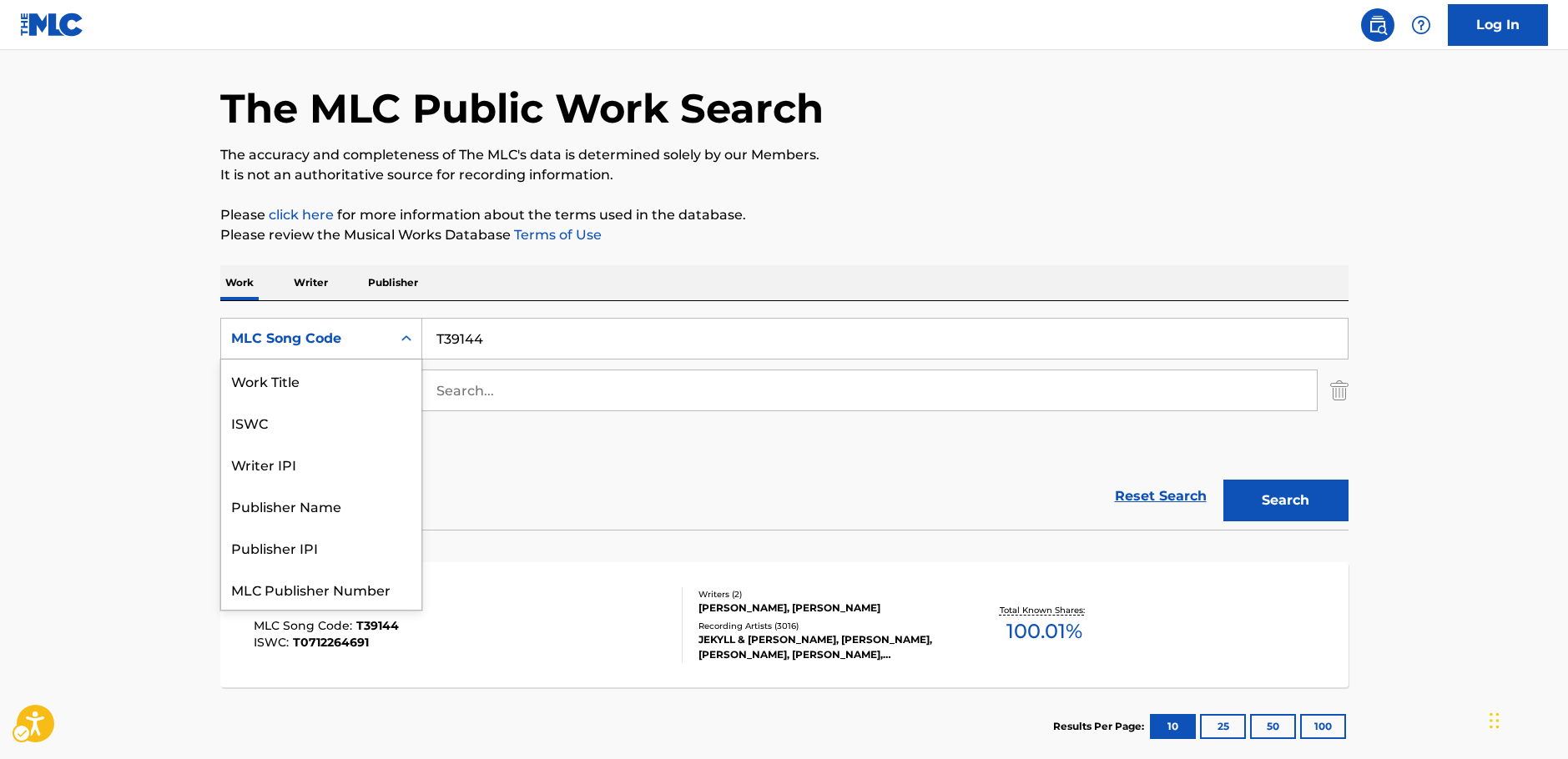
scroll to position [0, 0]
click at [340, 387] on div "Work Title" at bounding box center [321, 381] width 201 height 42
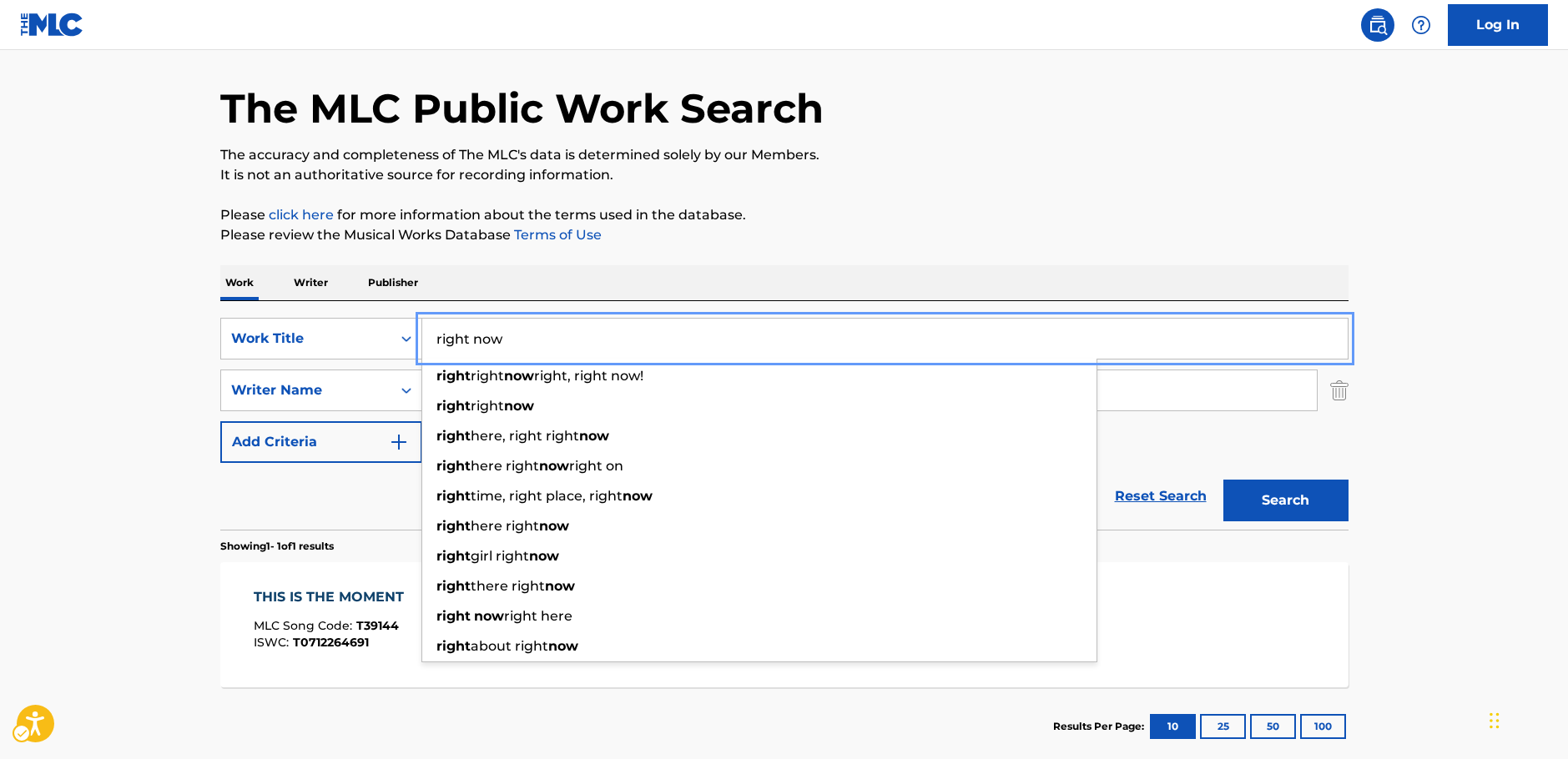
type input "right now"
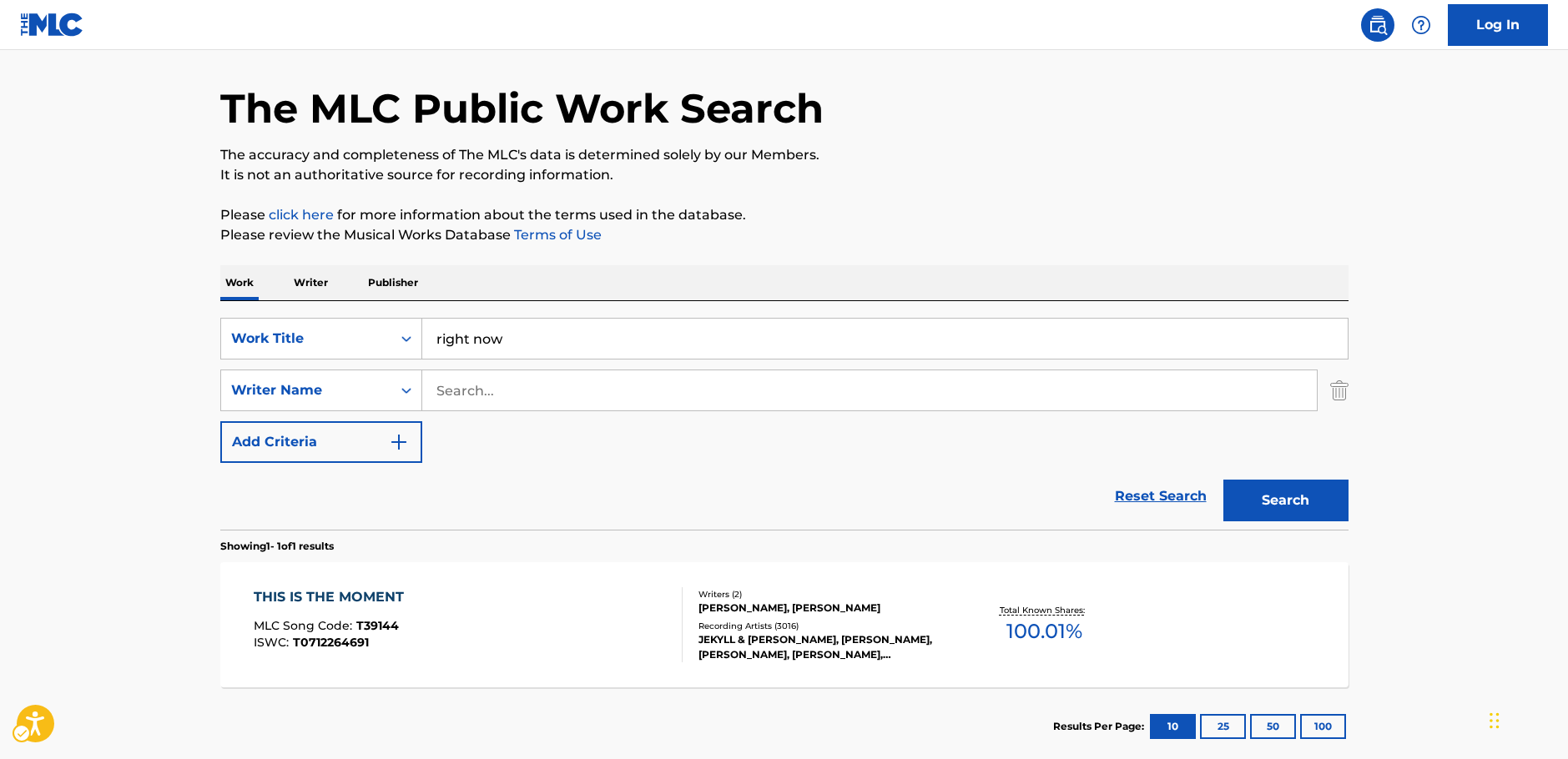
click at [105, 394] on main "The MLC Public Work Search The accuracy and completeness of The MLC's data is d…" at bounding box center [784, 385] width 1568 height 777
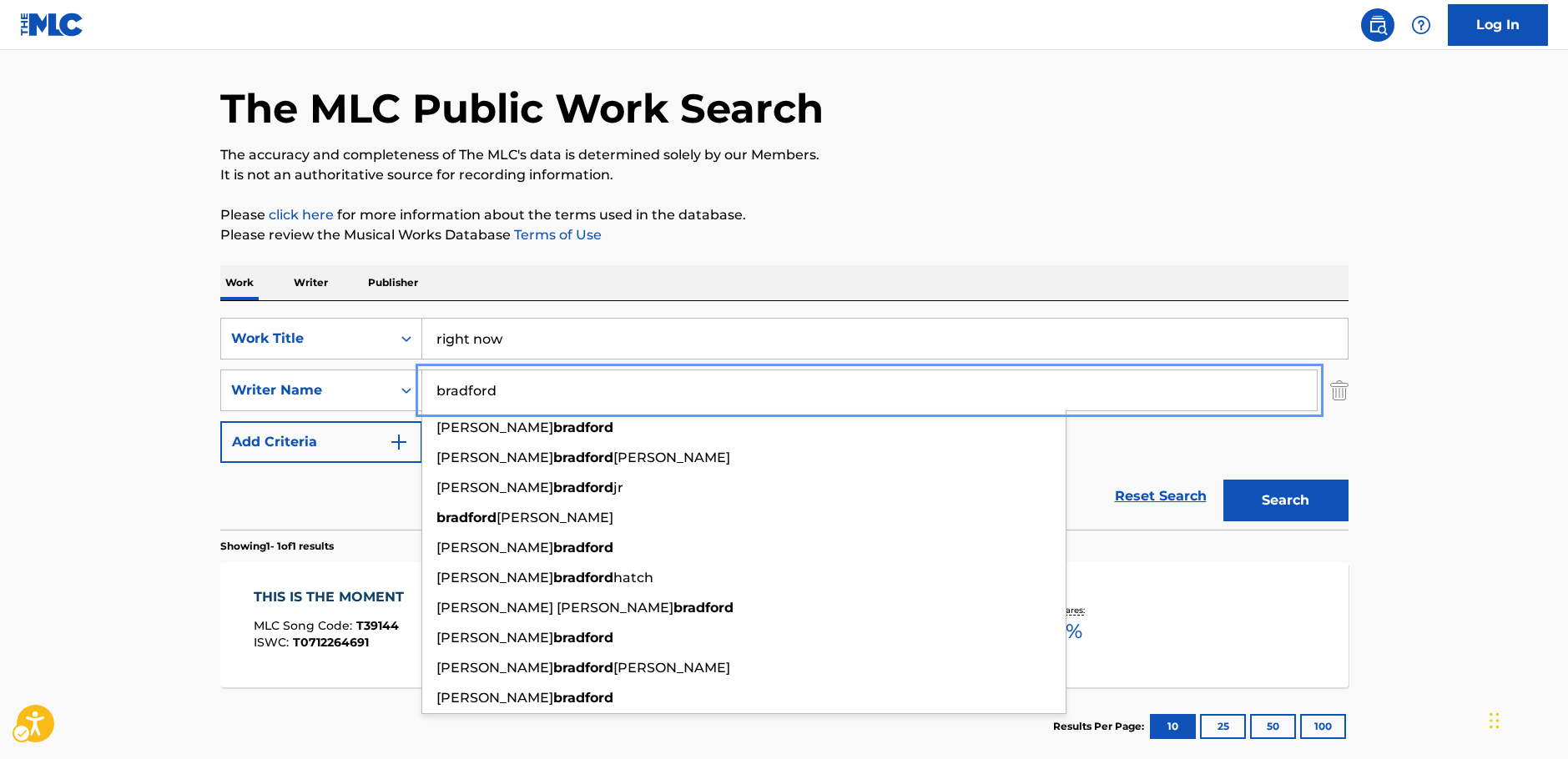
type input "bradford"
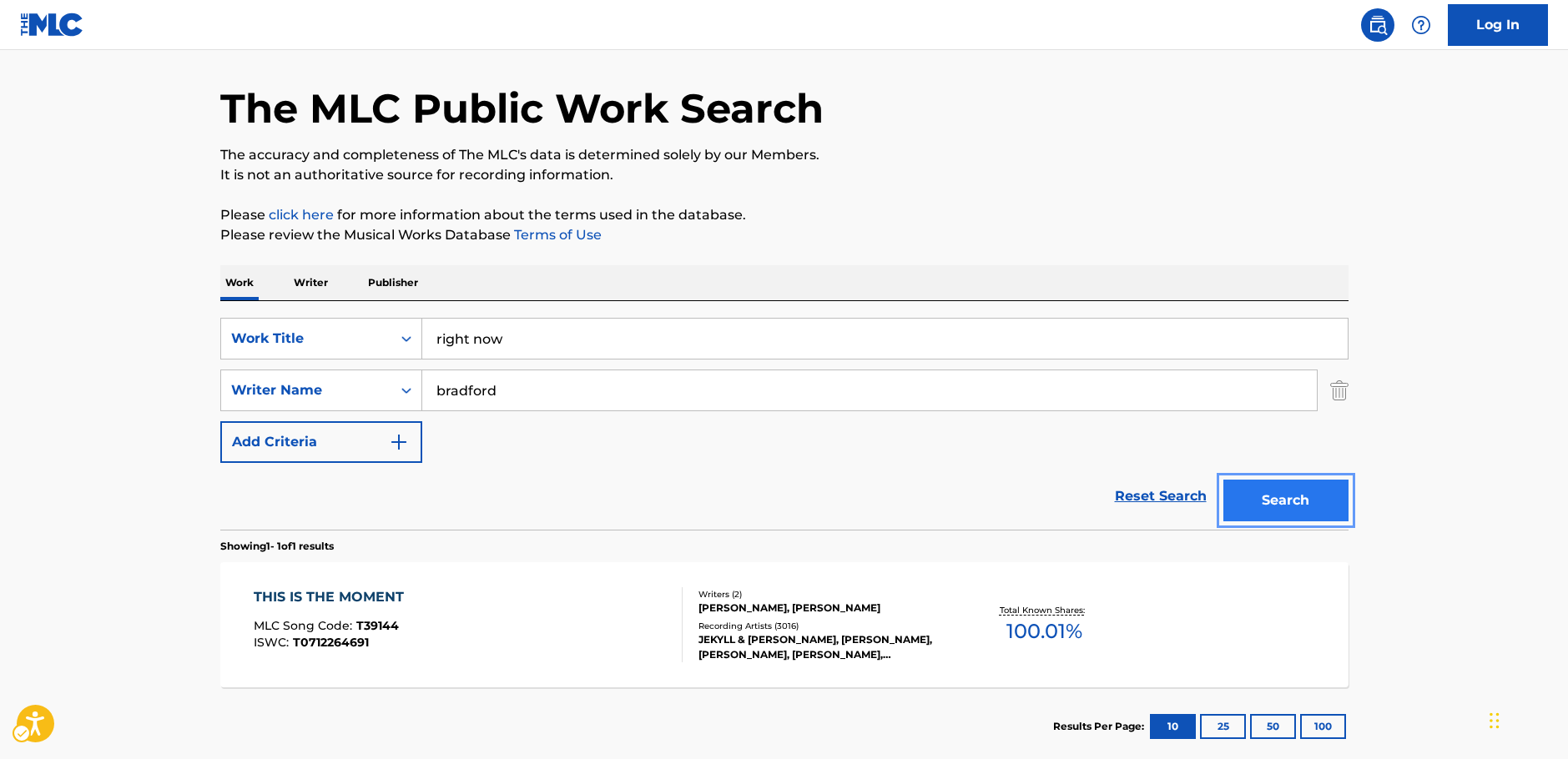
click at [1289, 504] on button "Search" at bounding box center [1285, 501] width 125 height 42
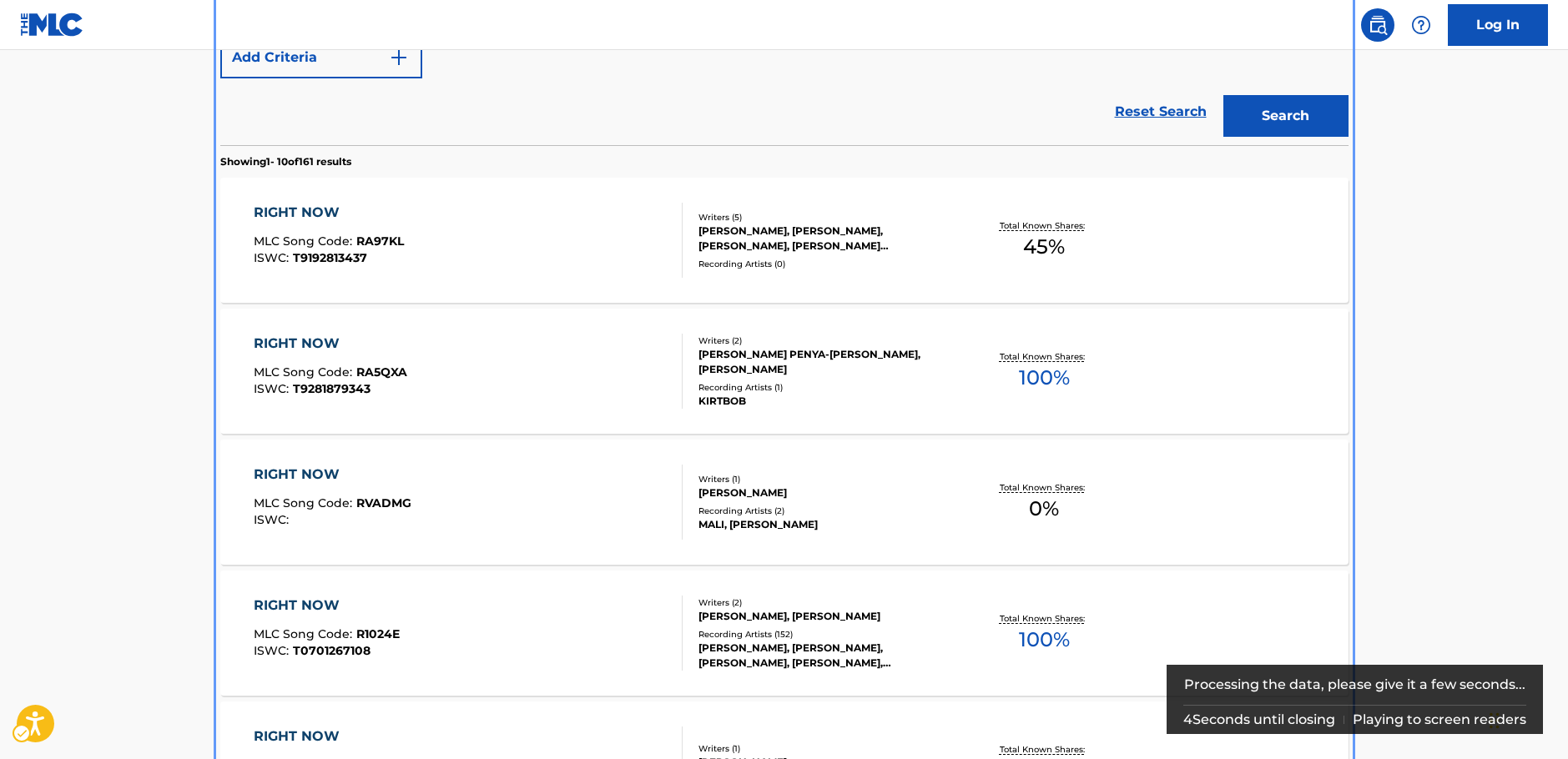
scroll to position [521, 0]
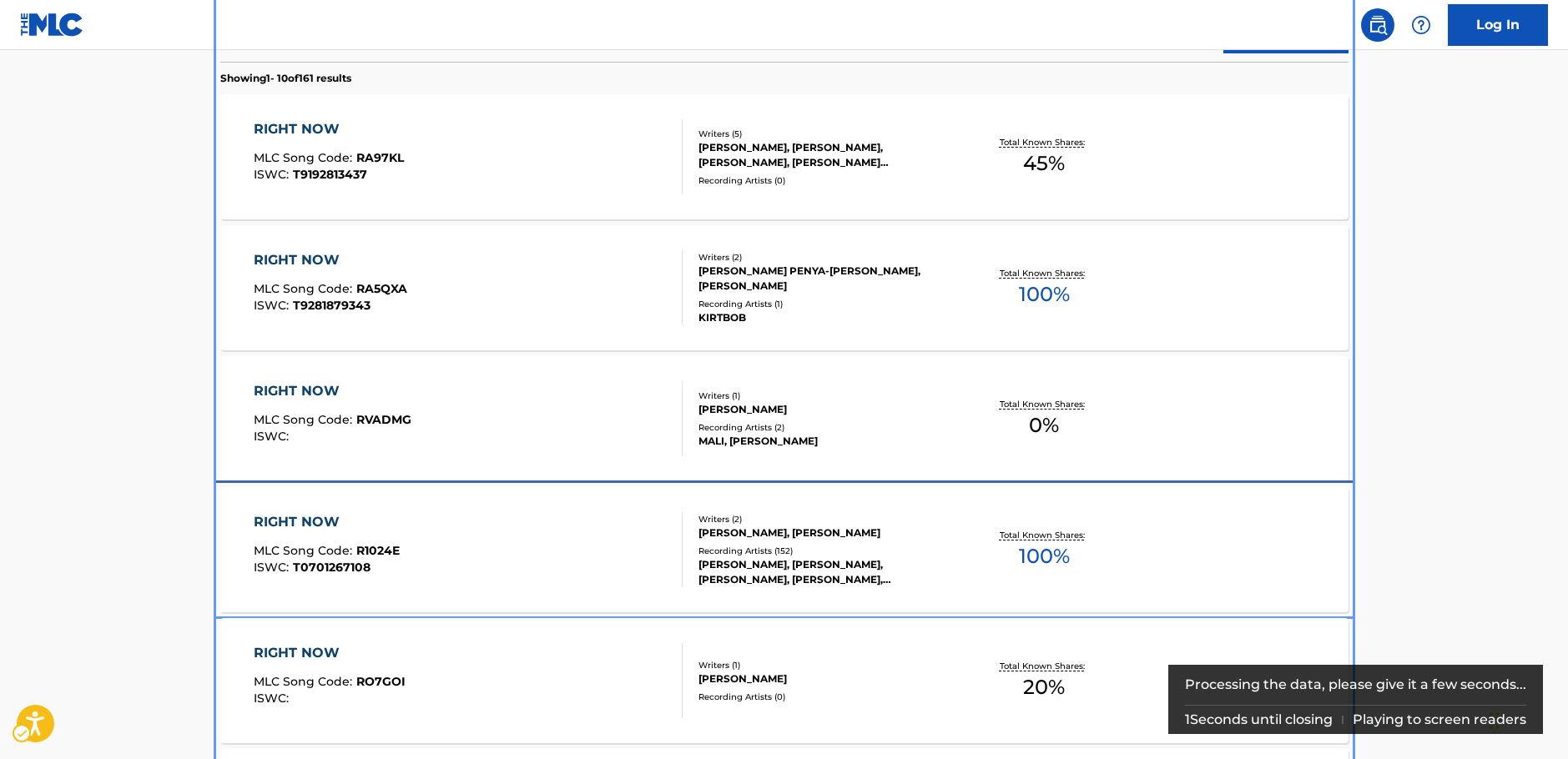
click at [539, 545] on div "RIGHT NOW MLC Song Code : R1024E ISWC : T0701267108" at bounding box center [468, 549] width 429 height 75
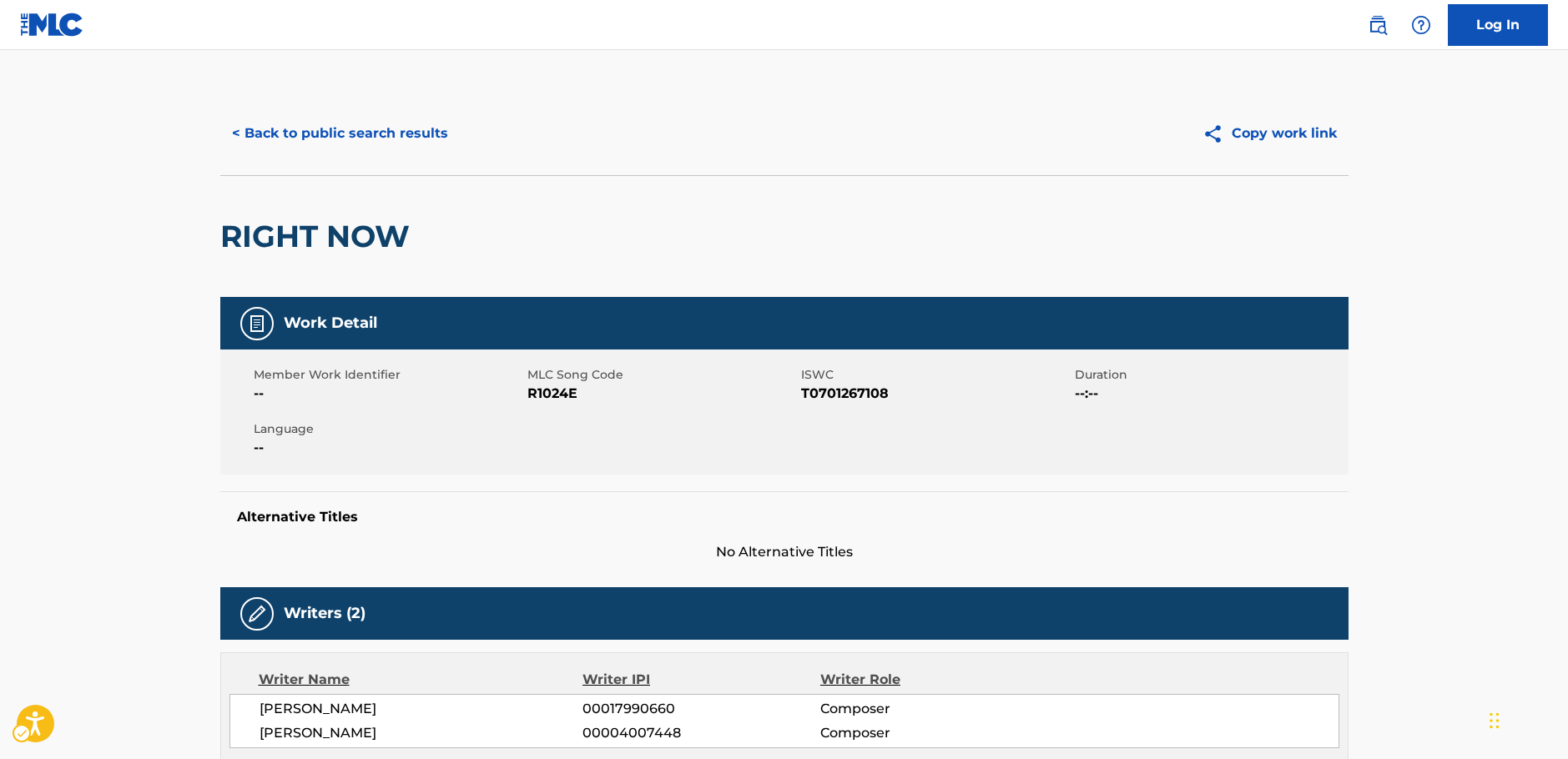
click at [548, 397] on span "MLC Song Code - R1024E" at bounding box center [662, 394] width 269 height 20
copy span "R1024E"
click at [861, 396] on span "ISWC - T0701267108" at bounding box center [935, 394] width 269 height 20
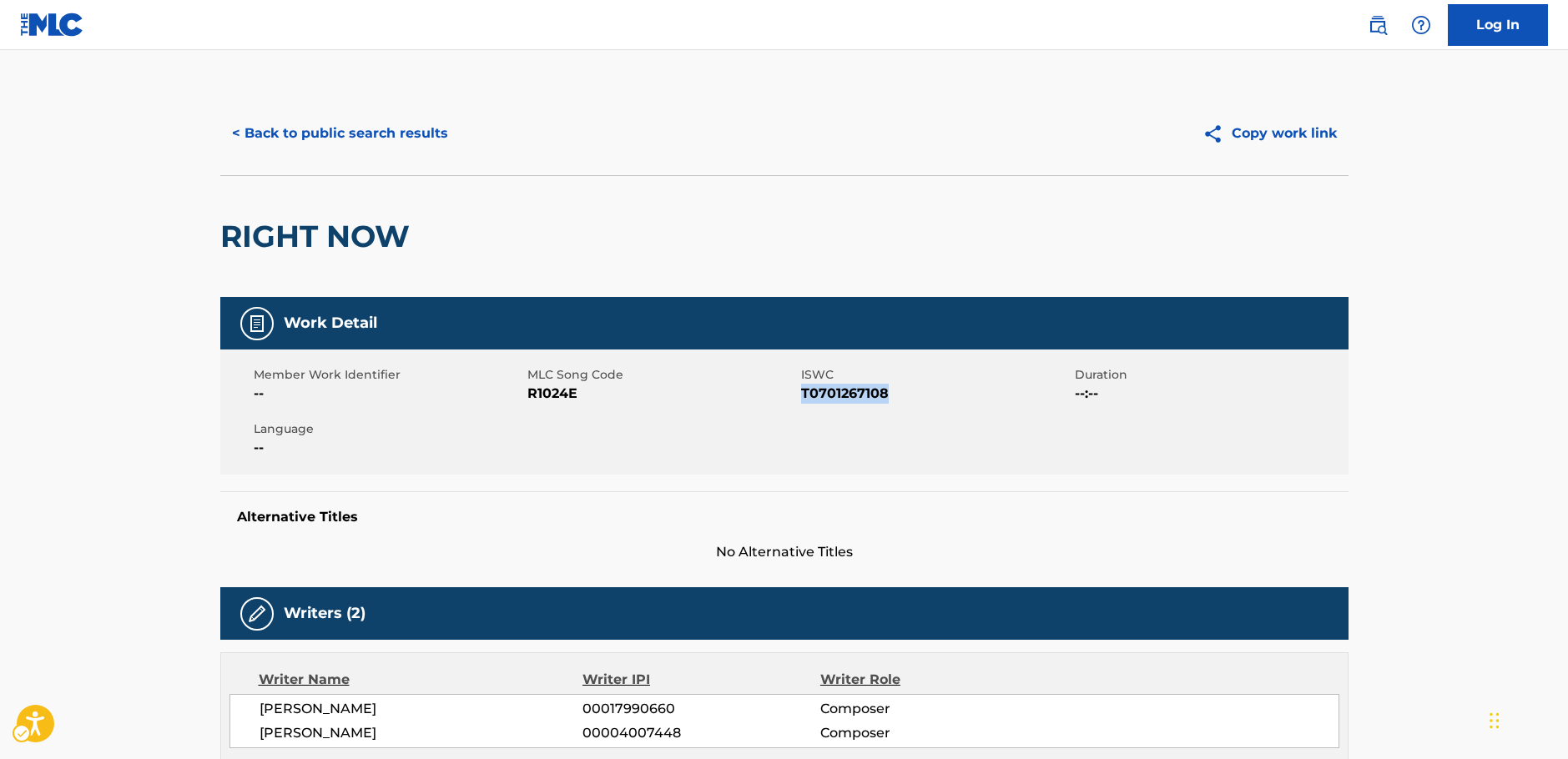
copy span "T0701267108"
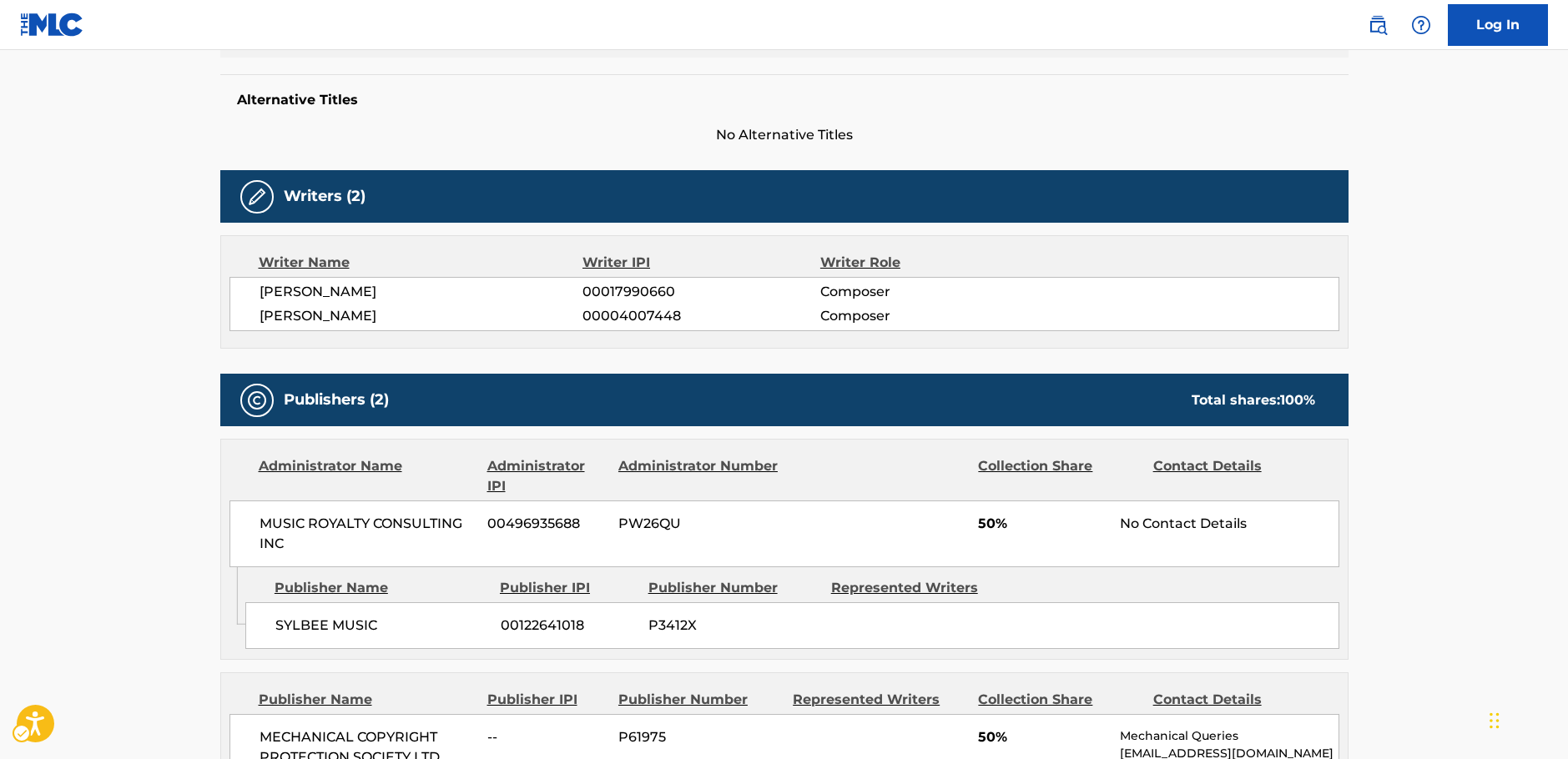
scroll to position [584, 0]
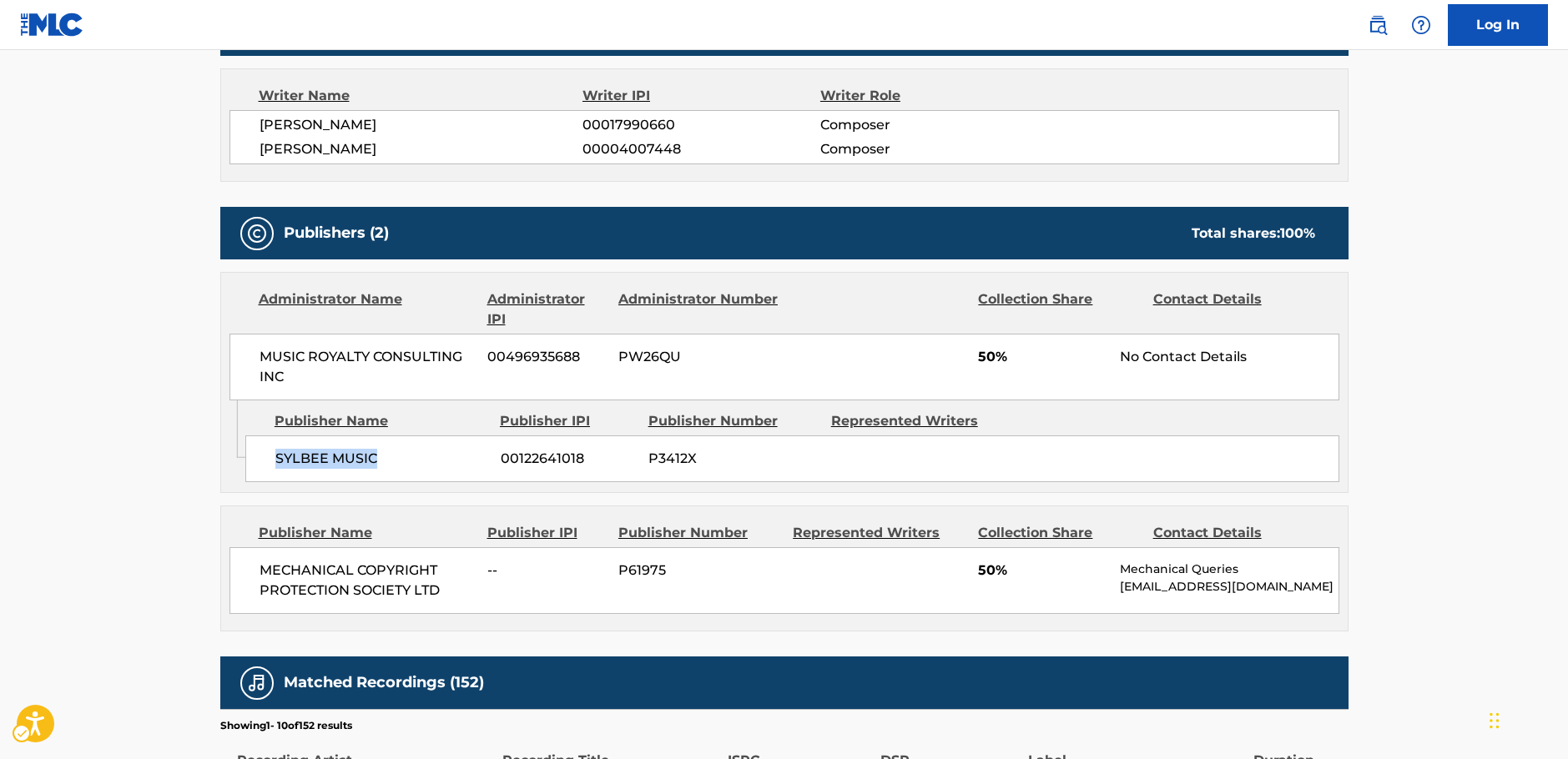
drag, startPoint x: 366, startPoint y: 461, endPoint x: 264, endPoint y: 462, distance: 102.0
click at [264, 462] on div "SYLBEE MUSIC 00122641018 P3412X" at bounding box center [792, 458] width 1094 height 47
copy span "SYLBEE MUSIC"
drag, startPoint x: 304, startPoint y: 370, endPoint x: 229, endPoint y: 356, distance: 76.3
click at [229, 356] on div "MUSIC ROYALTY CONSULTING INC [PHONE_NUMBER] PW26QU 50% No Contact Details" at bounding box center [784, 366] width 1110 height 67
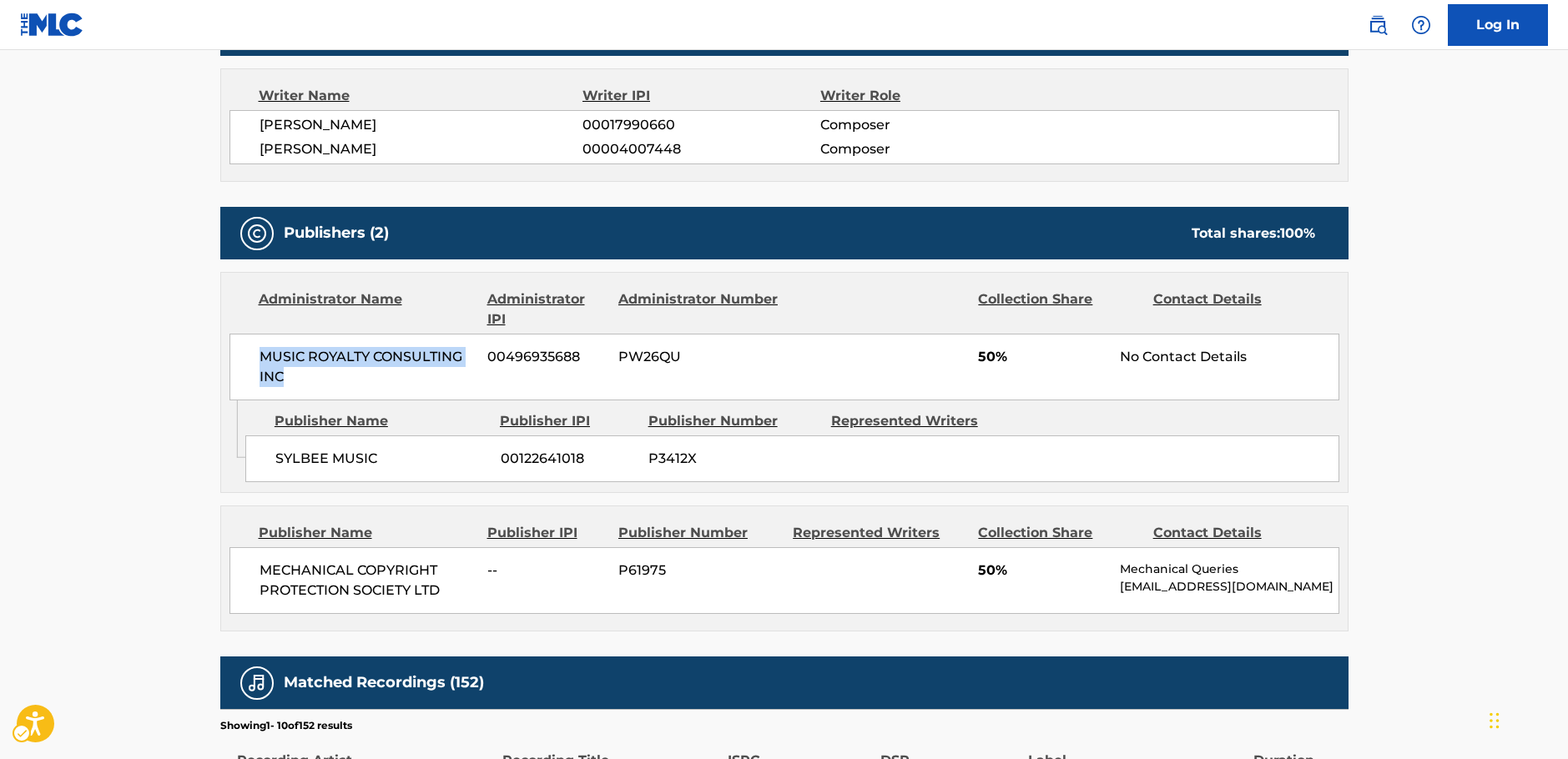
copy span "MUSIC ROYALTY CONSULTING INC"
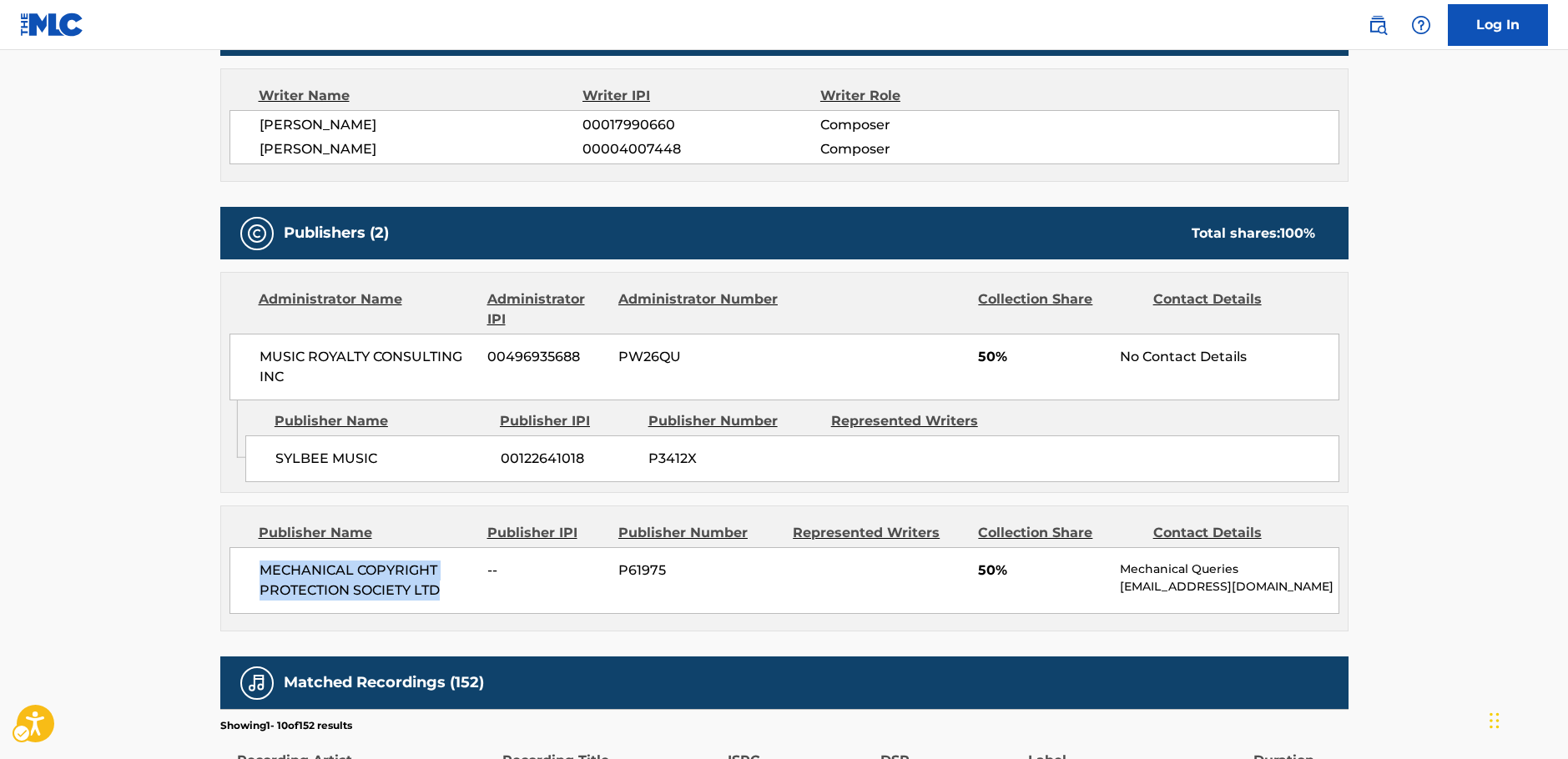
drag, startPoint x: 362, startPoint y: 593, endPoint x: 245, endPoint y: 576, distance: 118.2
click at [245, 576] on div "MECHANICAL COPYRIGHT PROTECTION SOCIETY LTD -- P61975 50% Mechanical Queries [E…" at bounding box center [784, 580] width 1110 height 67
copy span "MECHANICAL COPYRIGHT PROTECTION SOCIETY LTD"
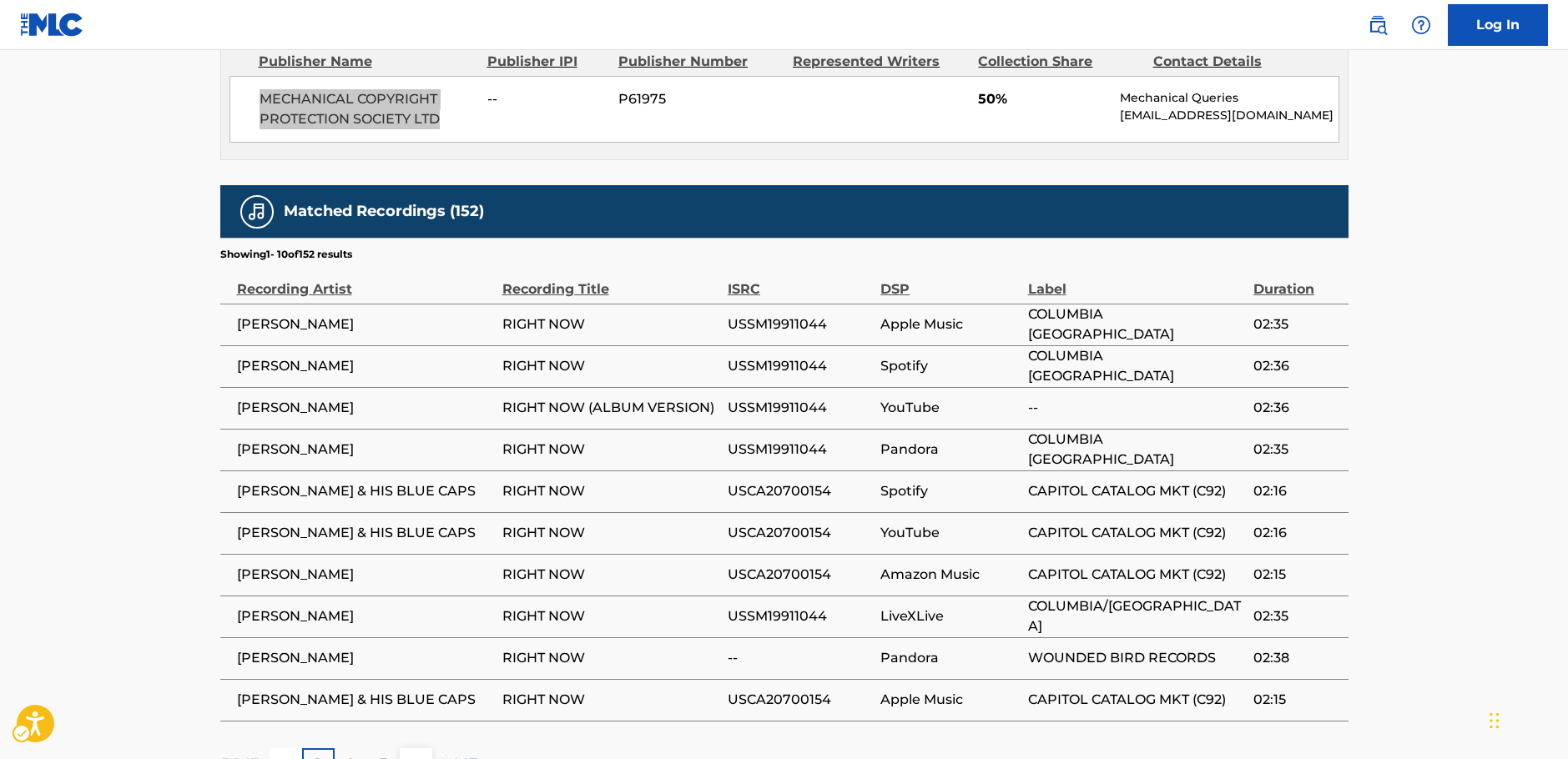
scroll to position [1196, 0]
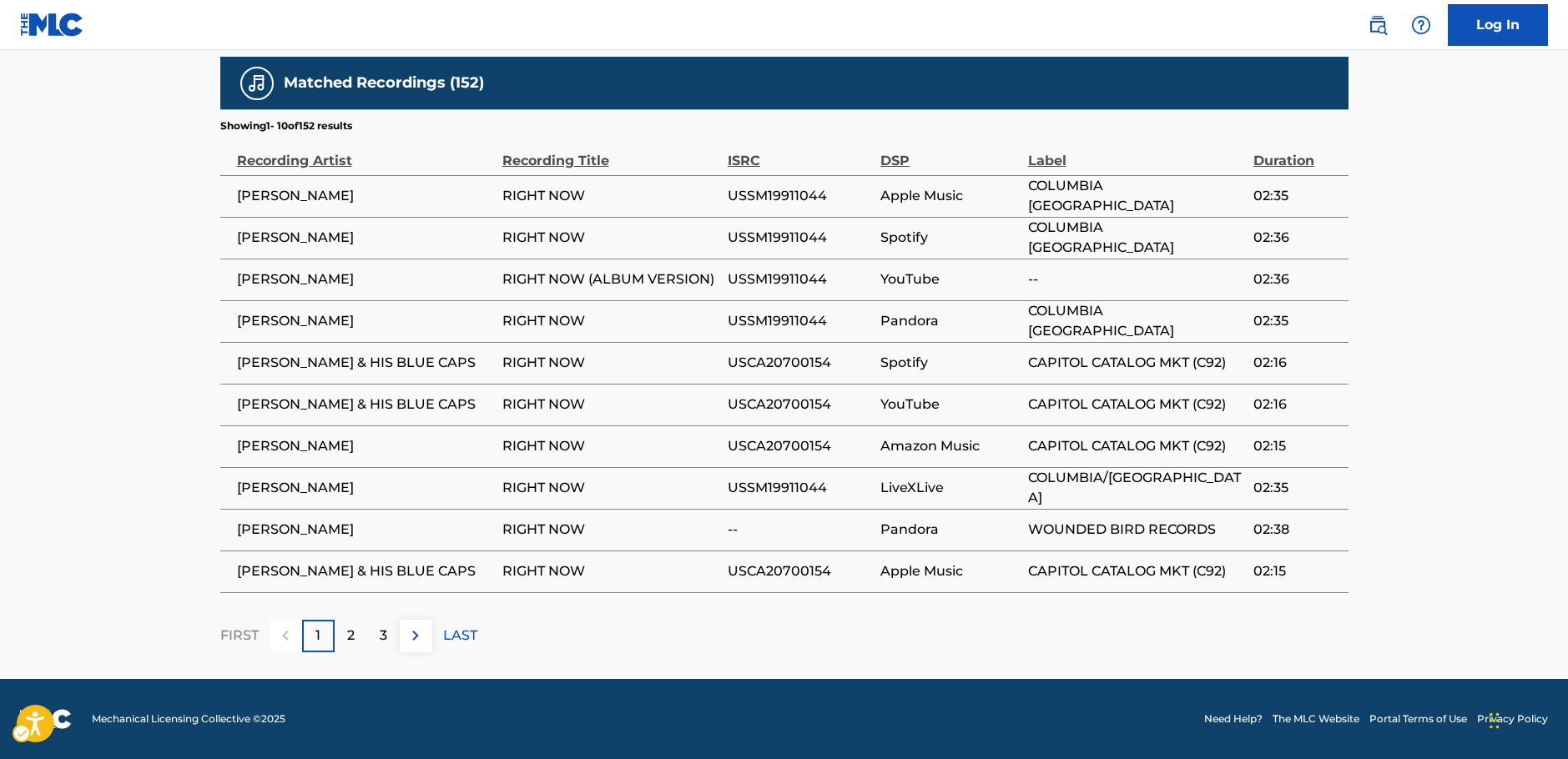
click at [432, 323] on span "[PERSON_NAME]" at bounding box center [365, 321] width 257 height 20
drag, startPoint x: 466, startPoint y: 402, endPoint x: 233, endPoint y: 409, distance: 233.1
click at [233, 409] on td "[PERSON_NAME] & HIS BLUE CAPS" at bounding box center [361, 405] width 282 height 42
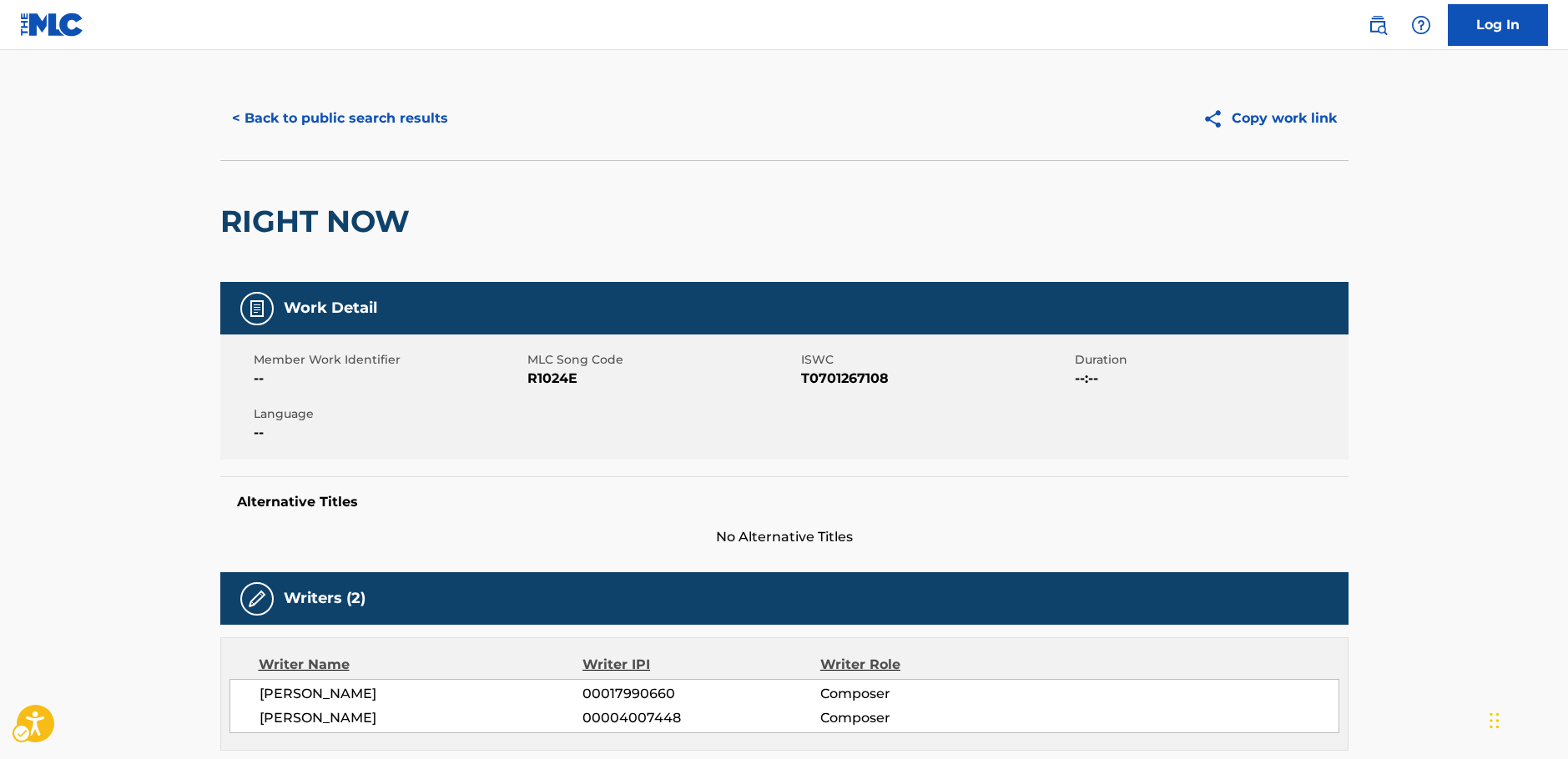
scroll to position [0, 0]
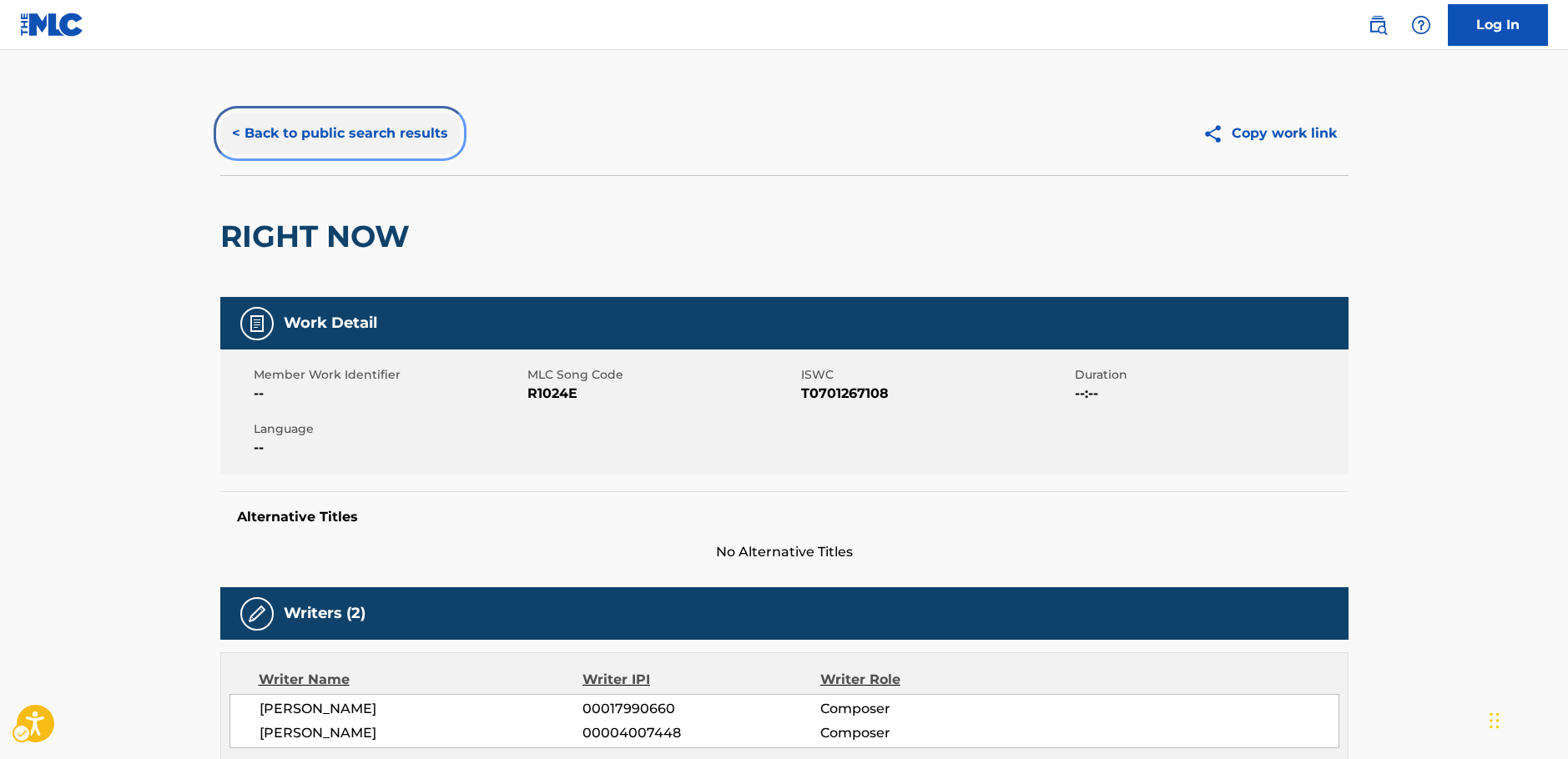
click at [281, 131] on button "< Back to public search results" at bounding box center [339, 134] width 239 height 42
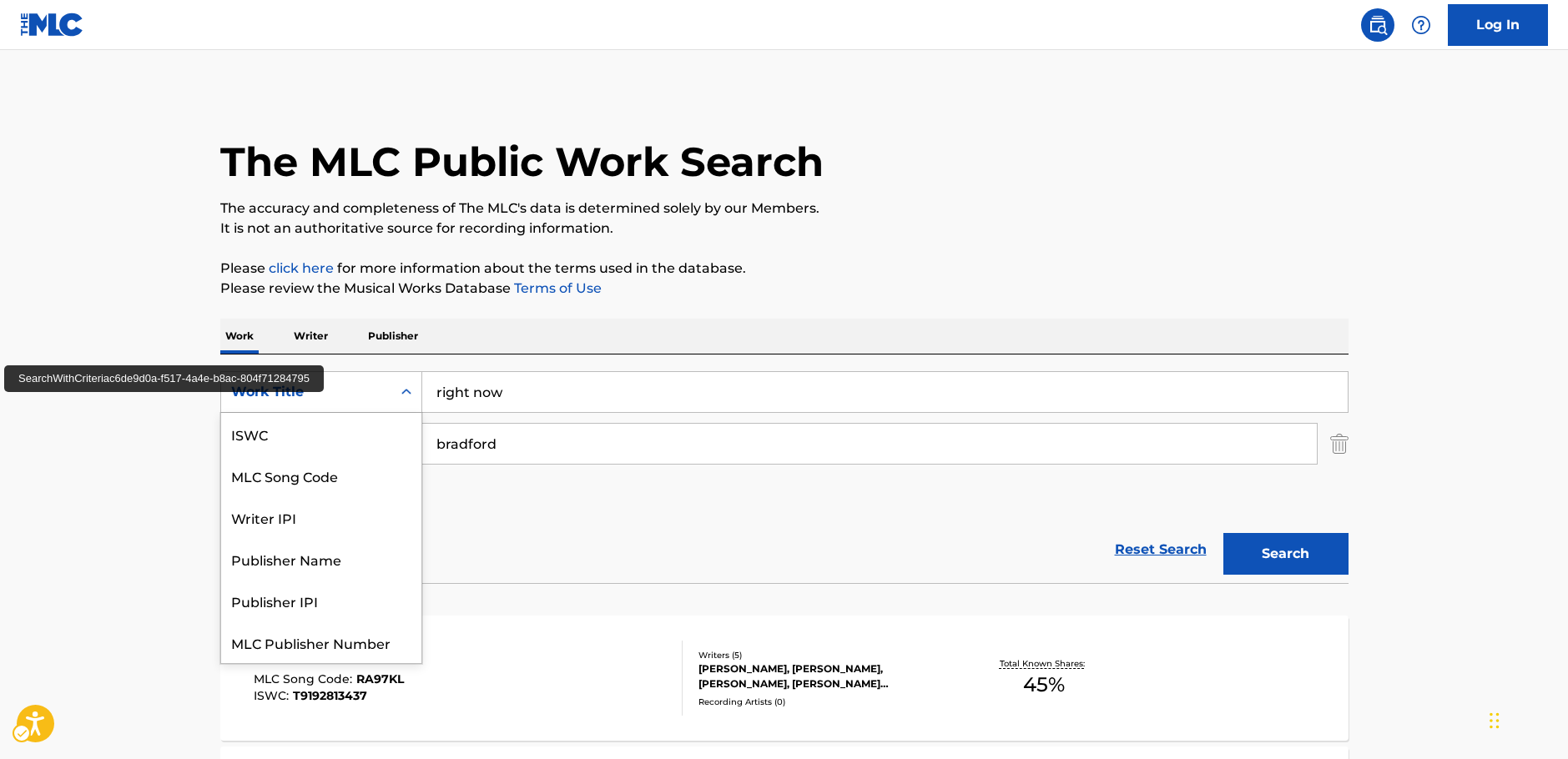
click at [408, 388] on icon "Search Form" at bounding box center [407, 392] width 16 height 16
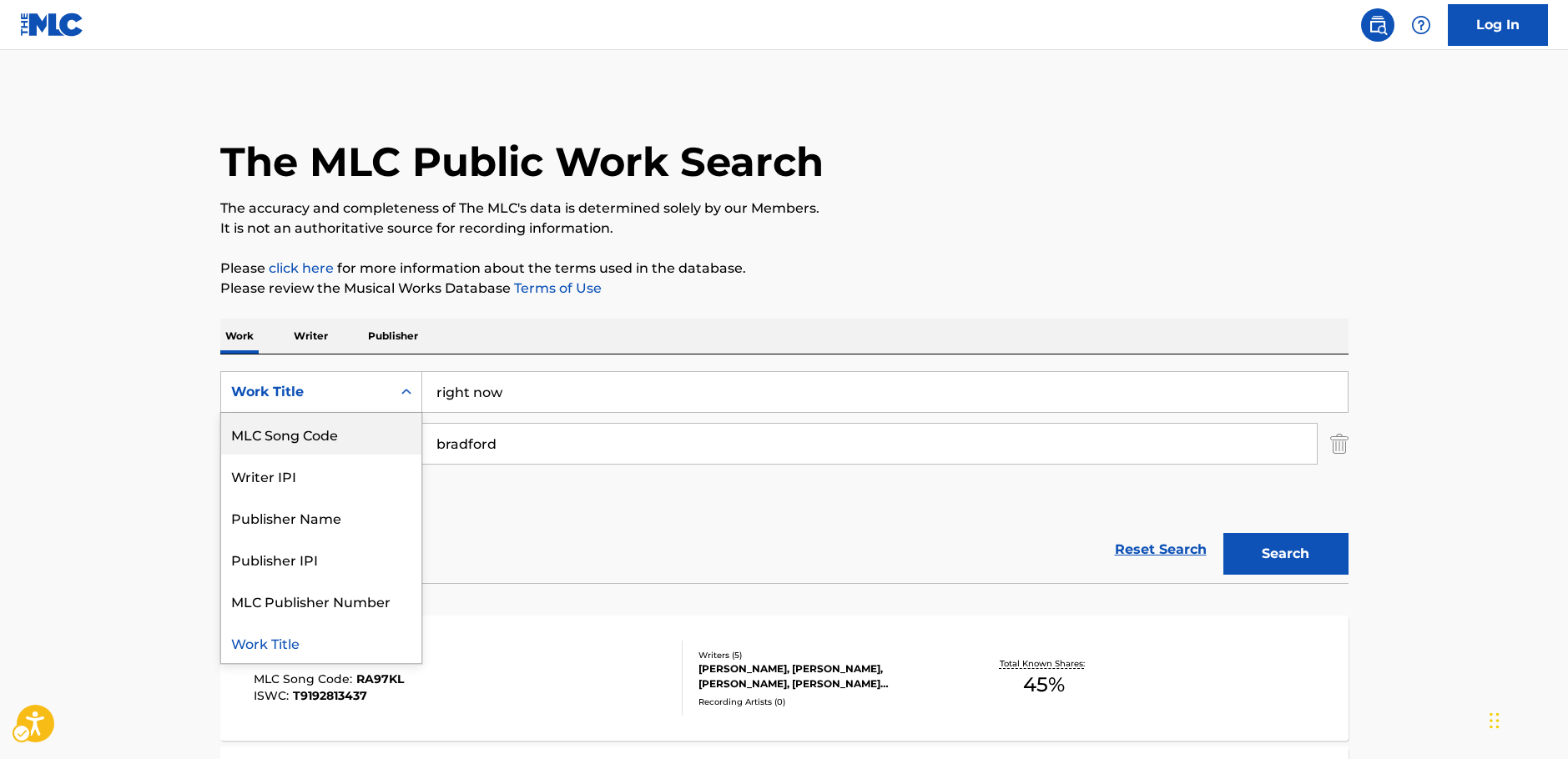
click at [382, 428] on div "MLC Song Code" at bounding box center [321, 434] width 201 height 42
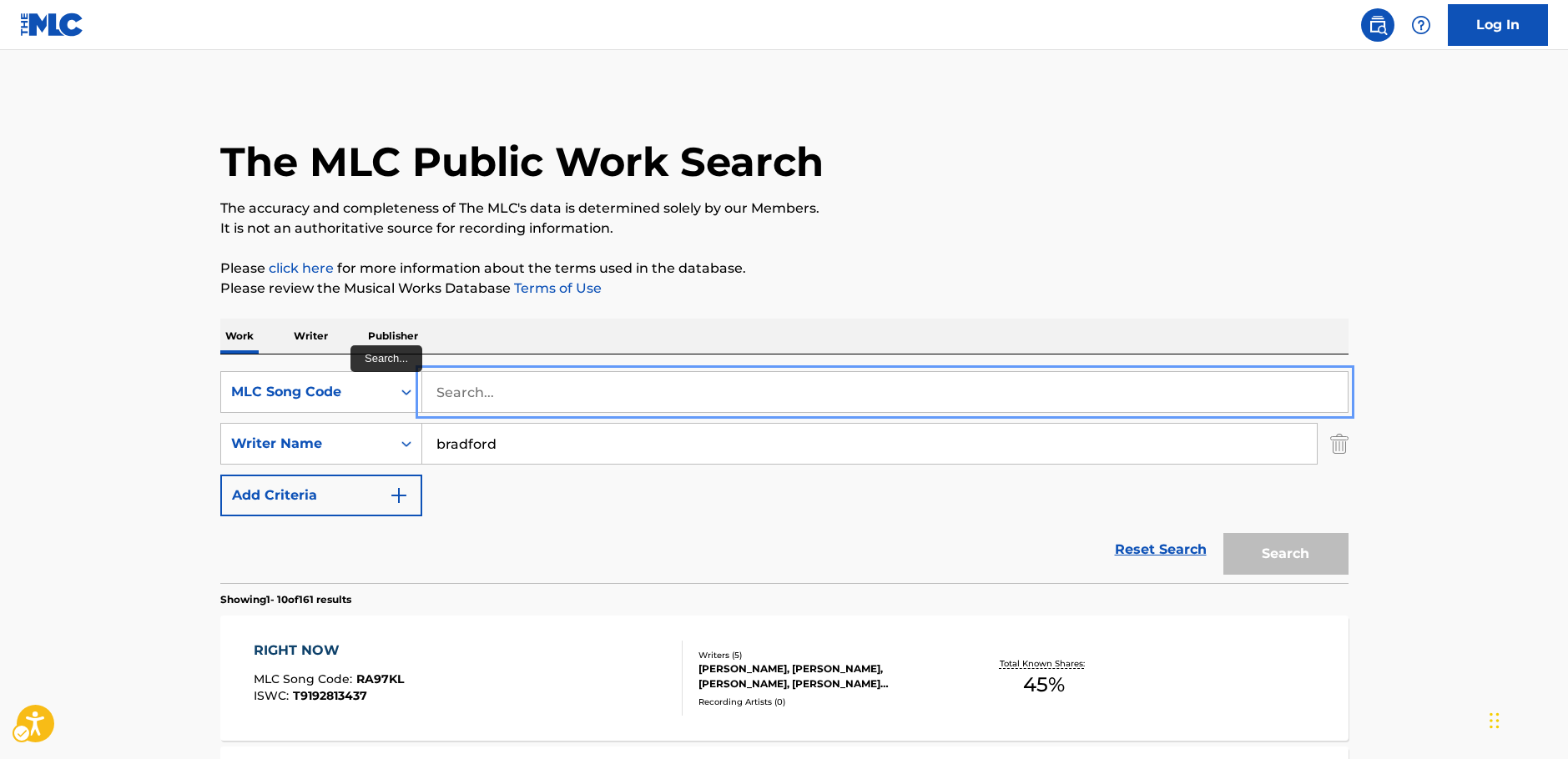
paste input "H25703"
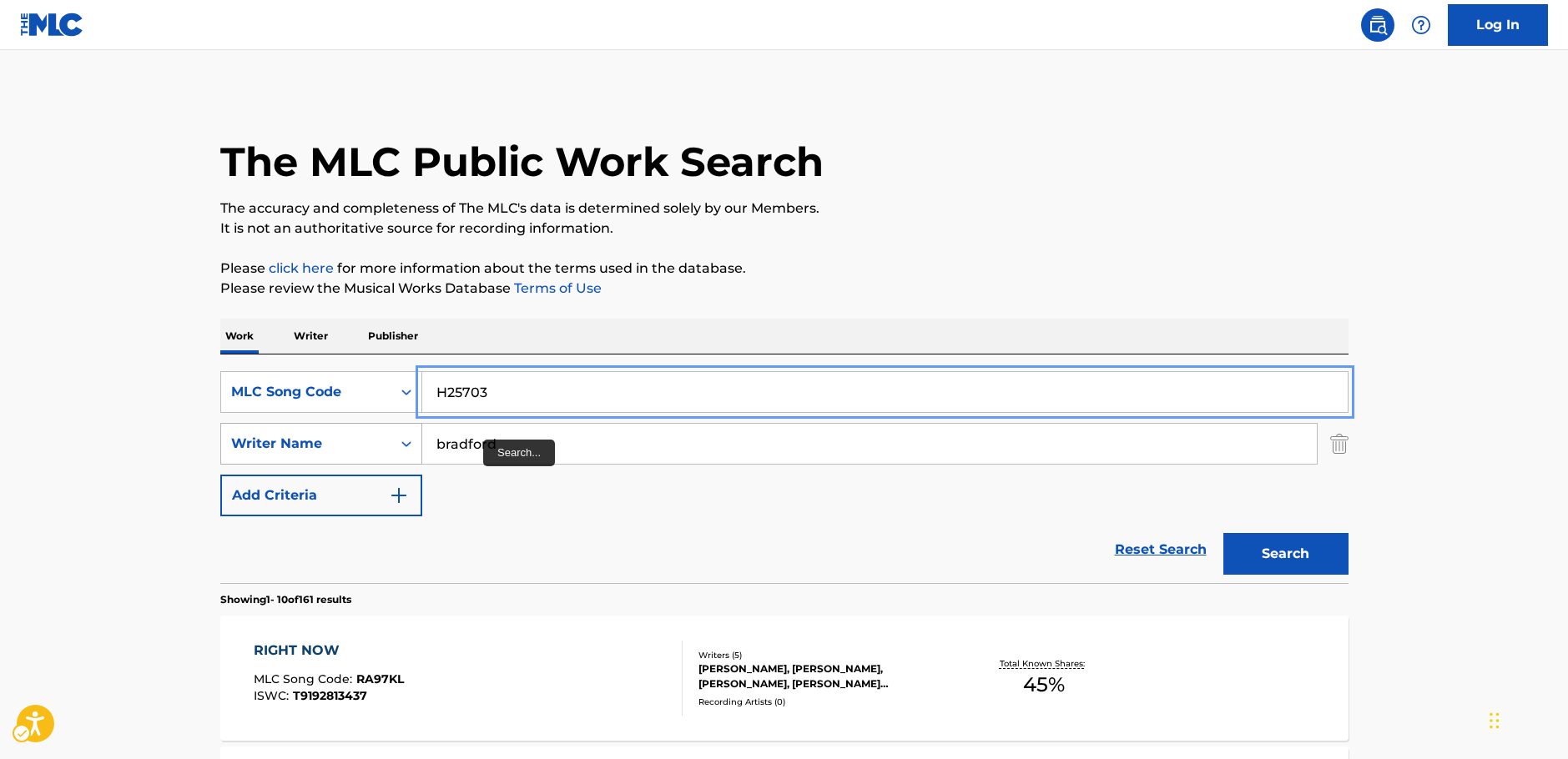
type input "H25703"
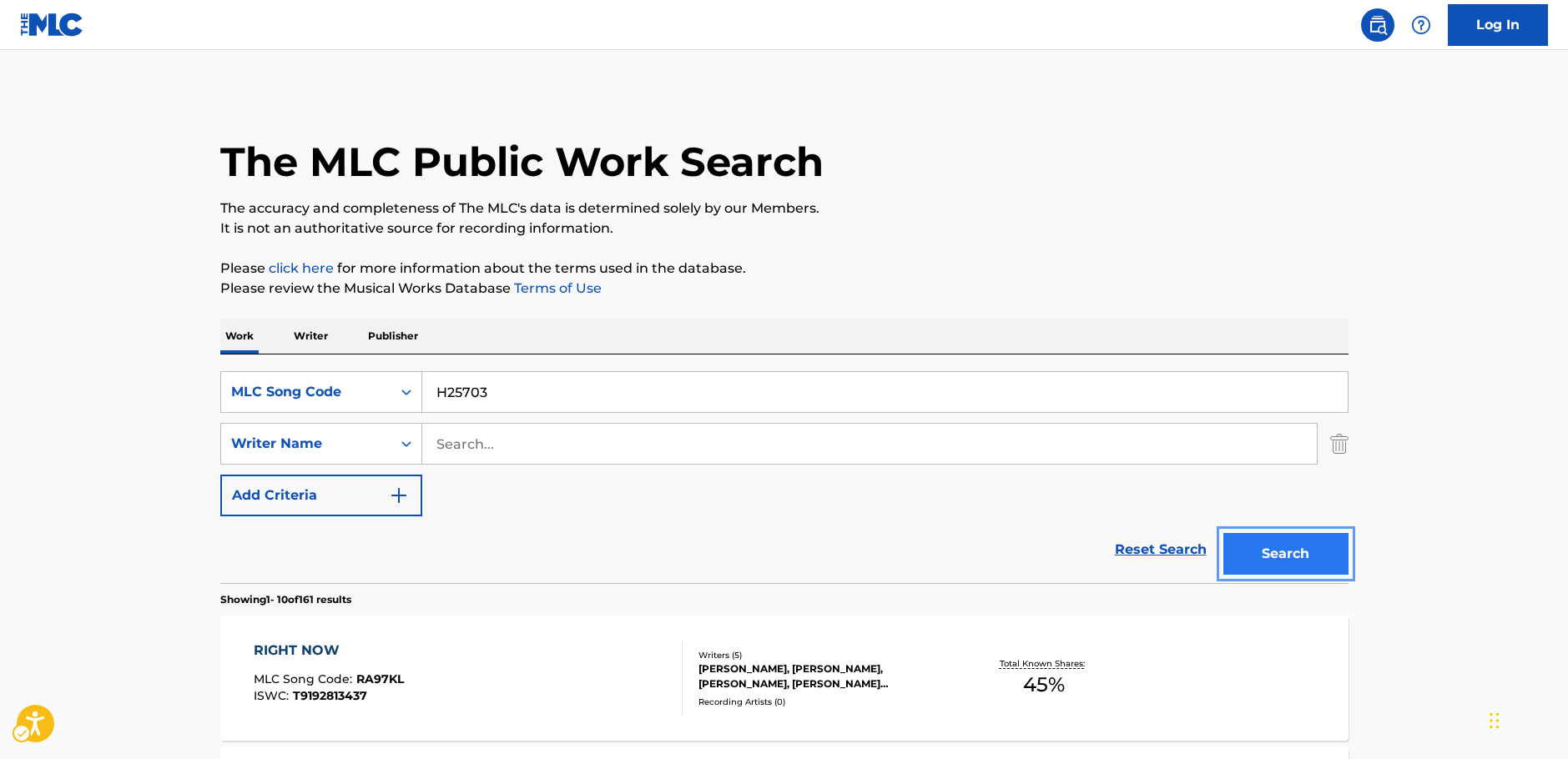
click at [1284, 541] on button "Search" at bounding box center [1285, 554] width 125 height 42
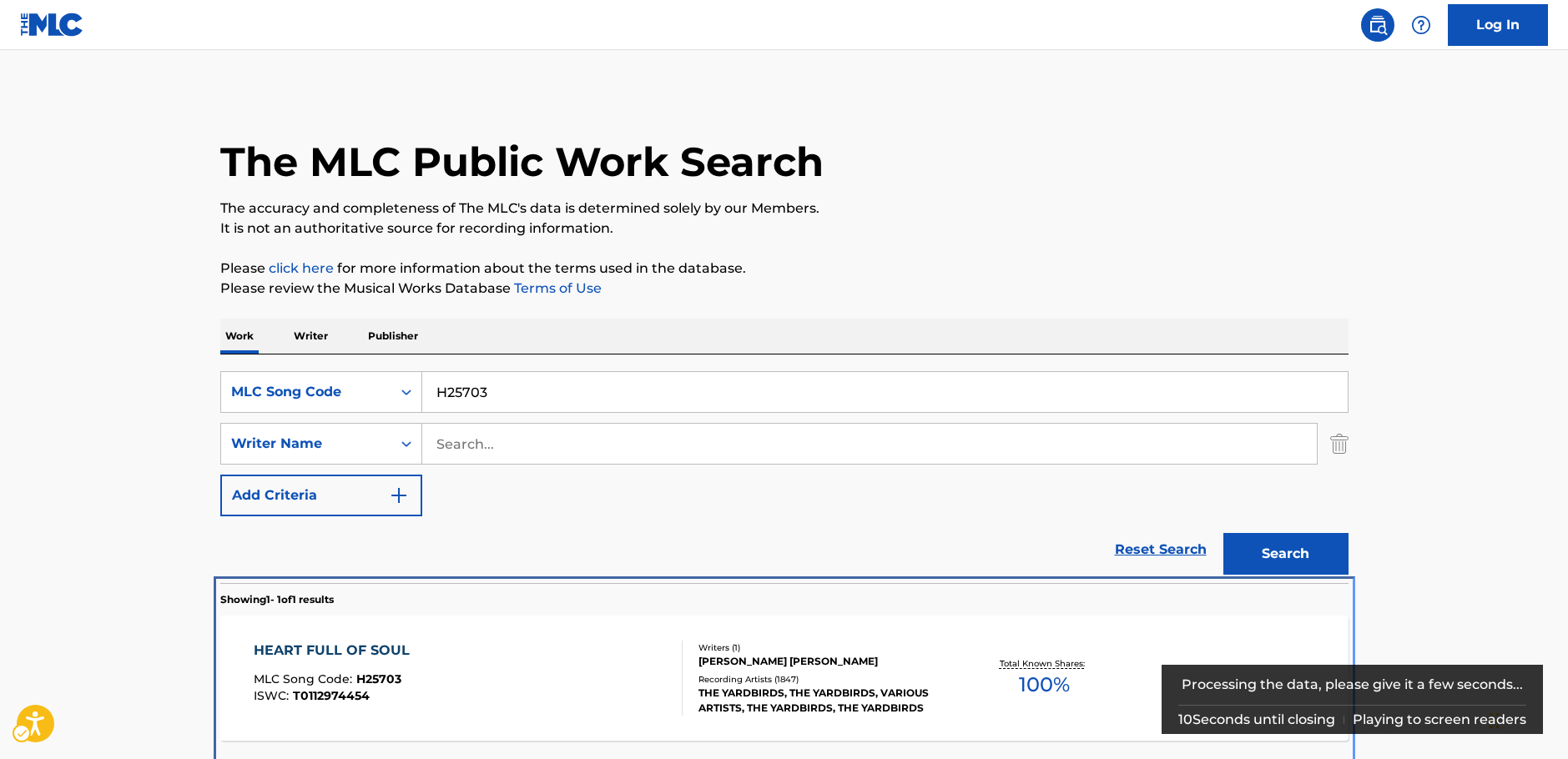
scroll to position [144, 0]
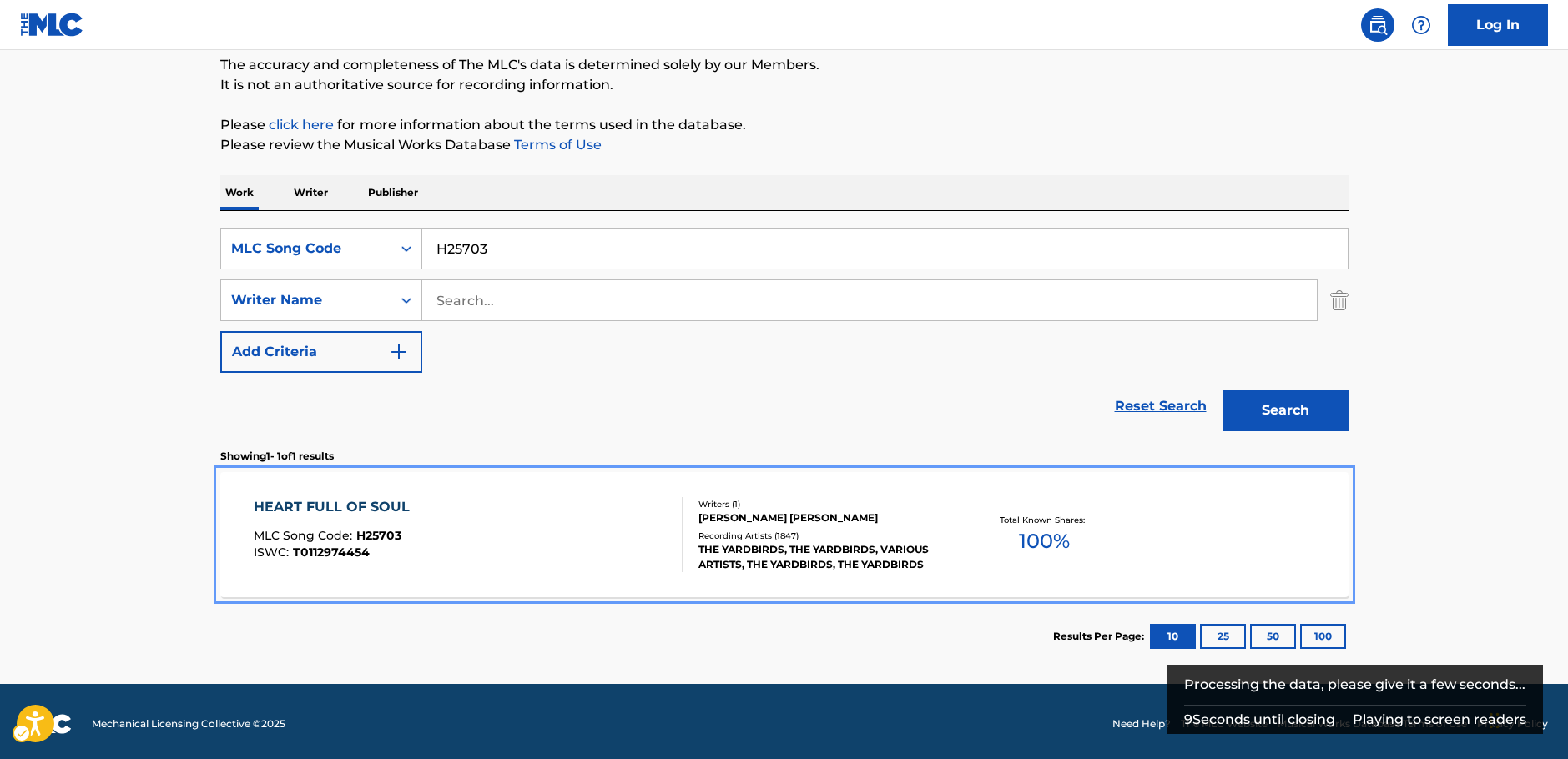
click at [505, 541] on div "HEART FULL OF SOUL MLC Song Code : H25703 ISWC : T0112974454" at bounding box center [468, 535] width 429 height 75
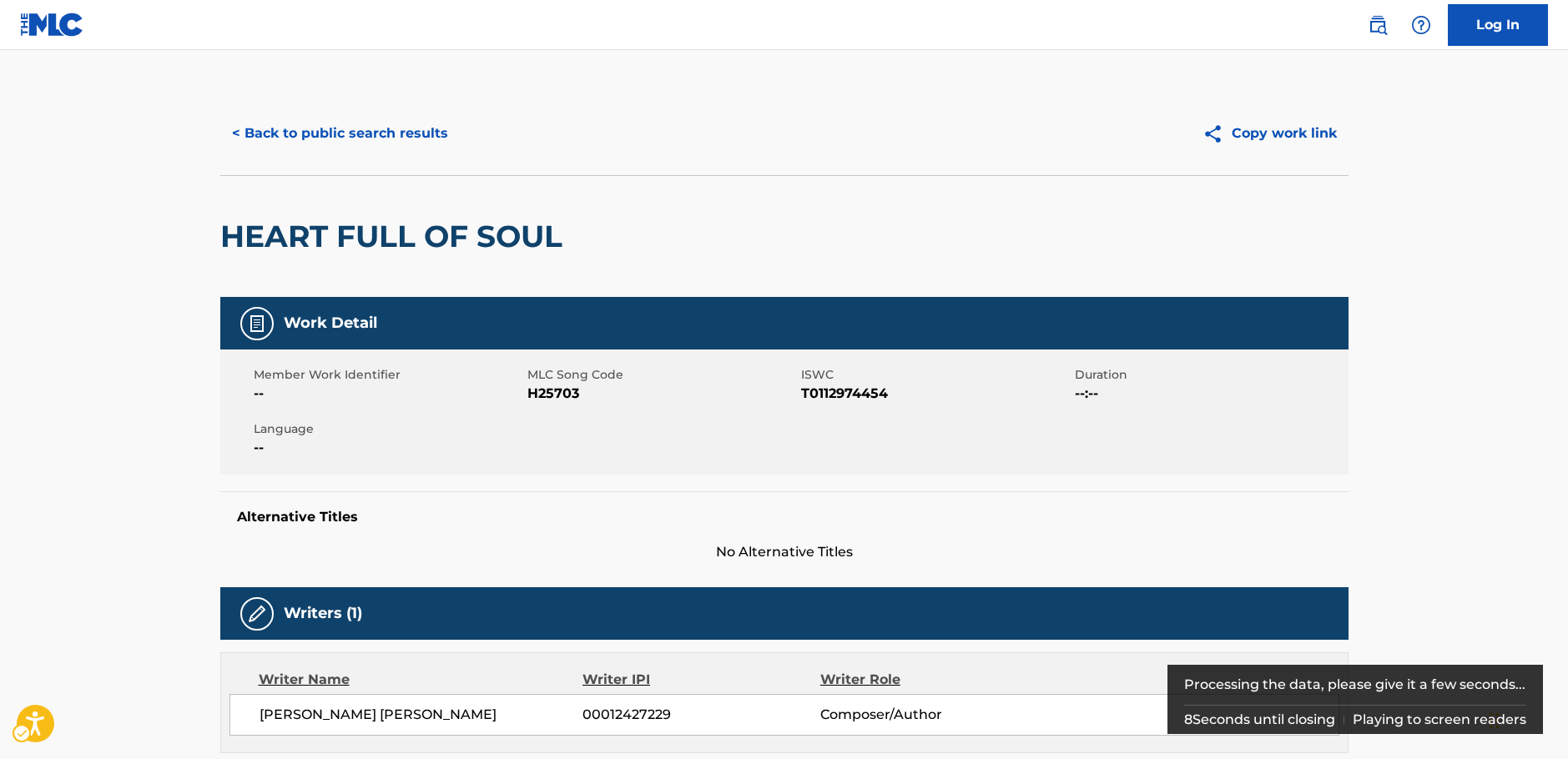
scroll to position [1090, 0]
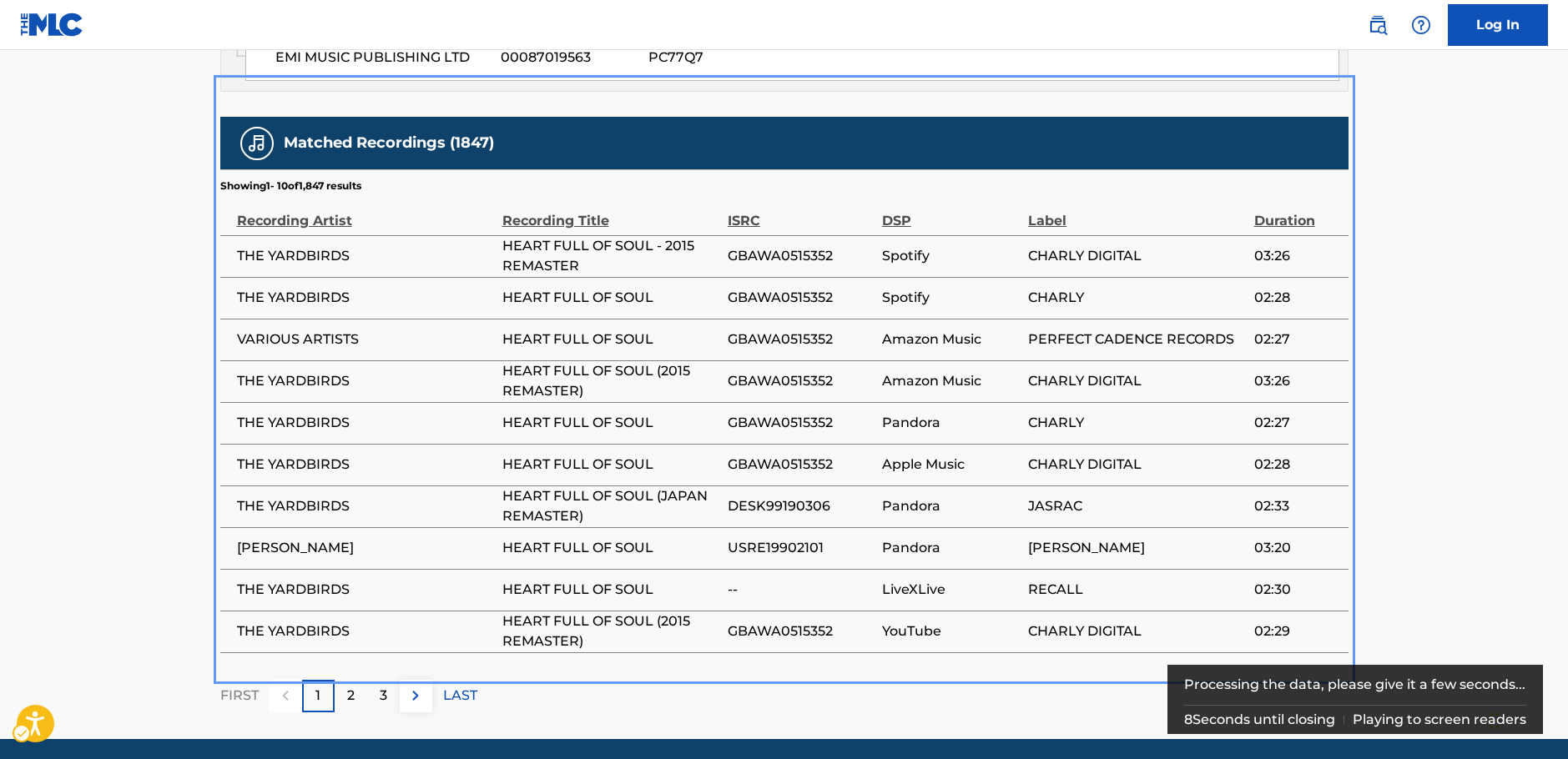
click at [820, 413] on span "GBAWA0515352" at bounding box center [800, 423] width 146 height 20
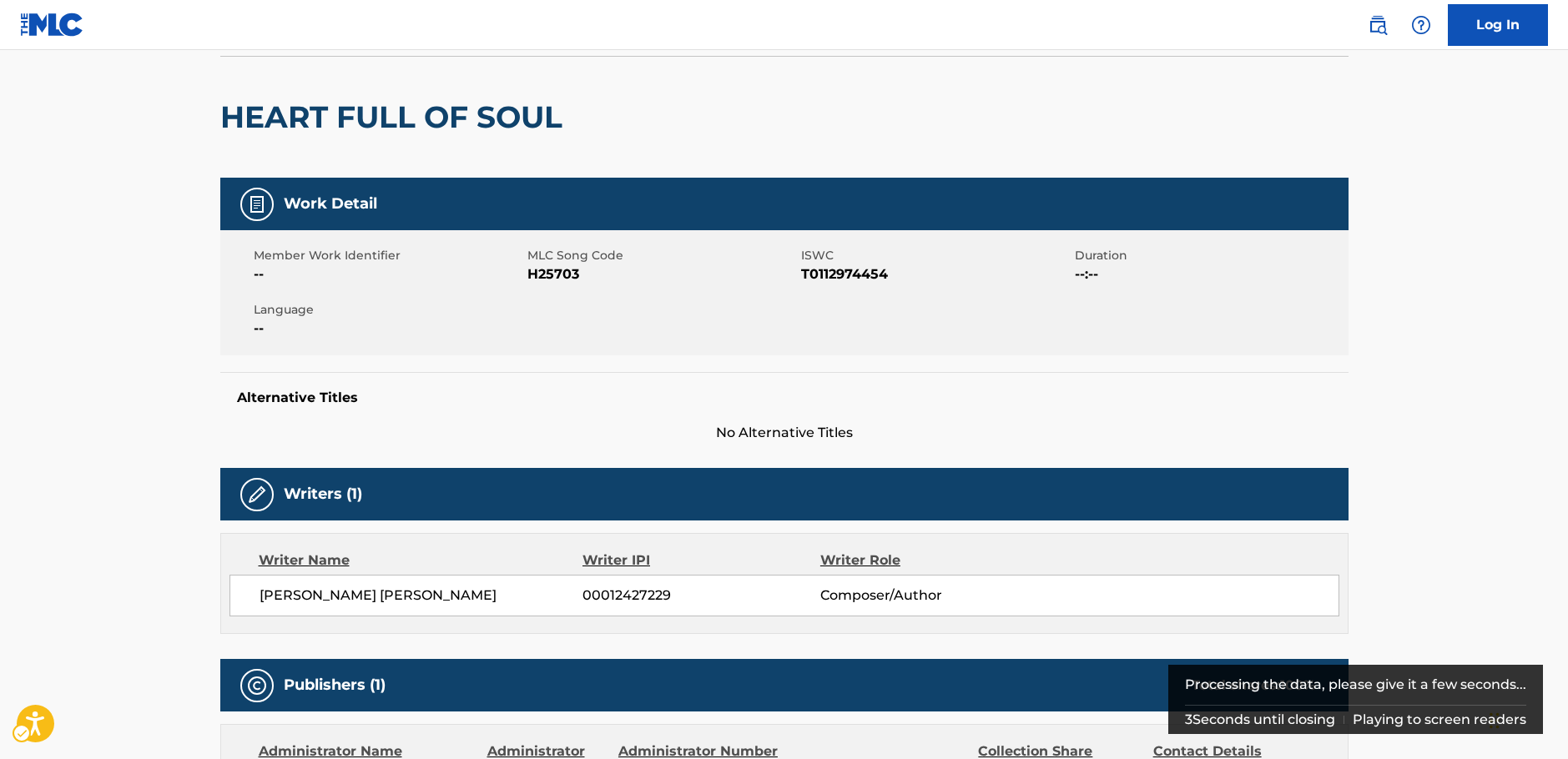
scroll to position [5, 0]
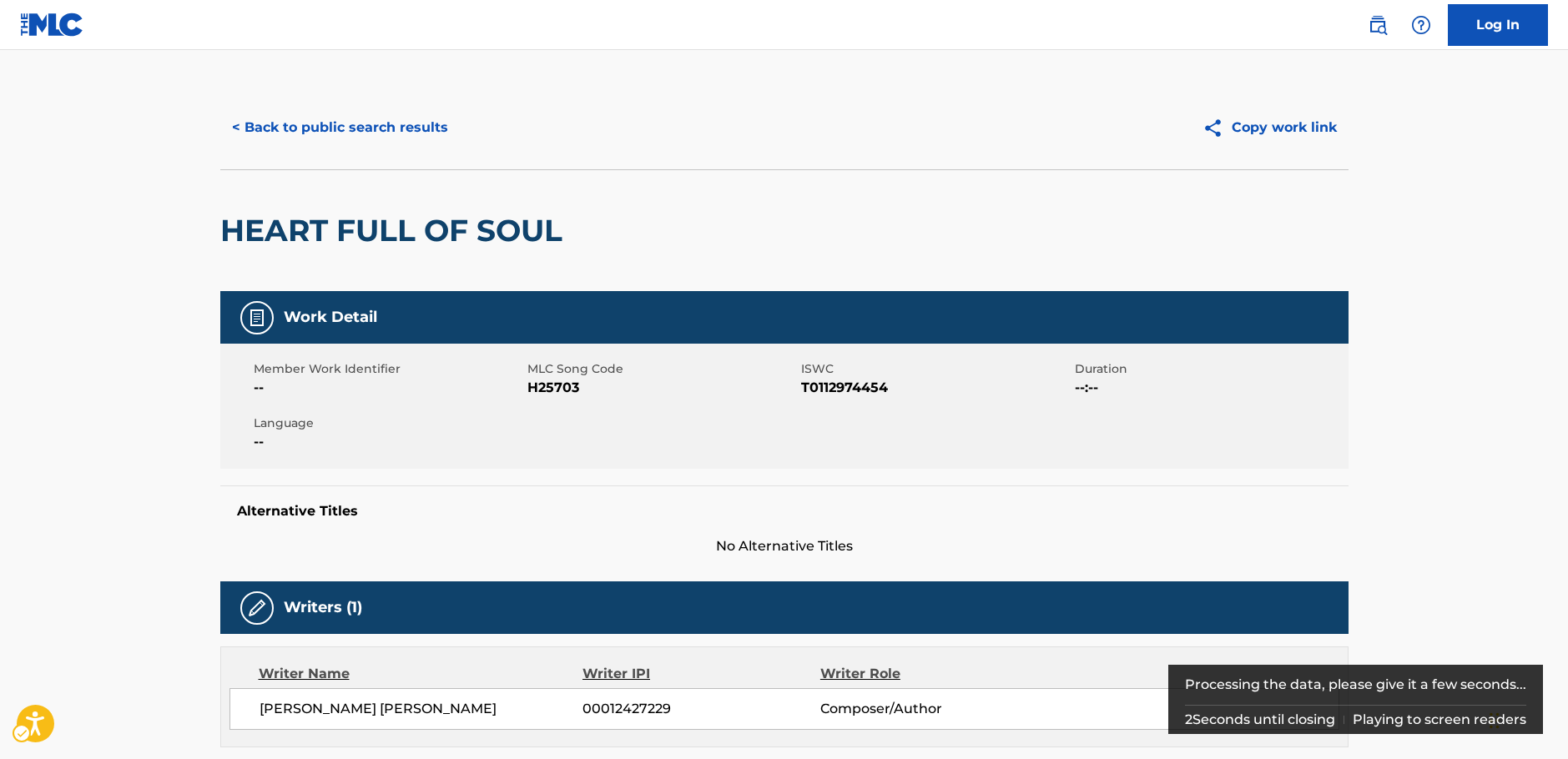
click at [833, 389] on span "ISWC - T0112974454" at bounding box center [935, 388] width 269 height 20
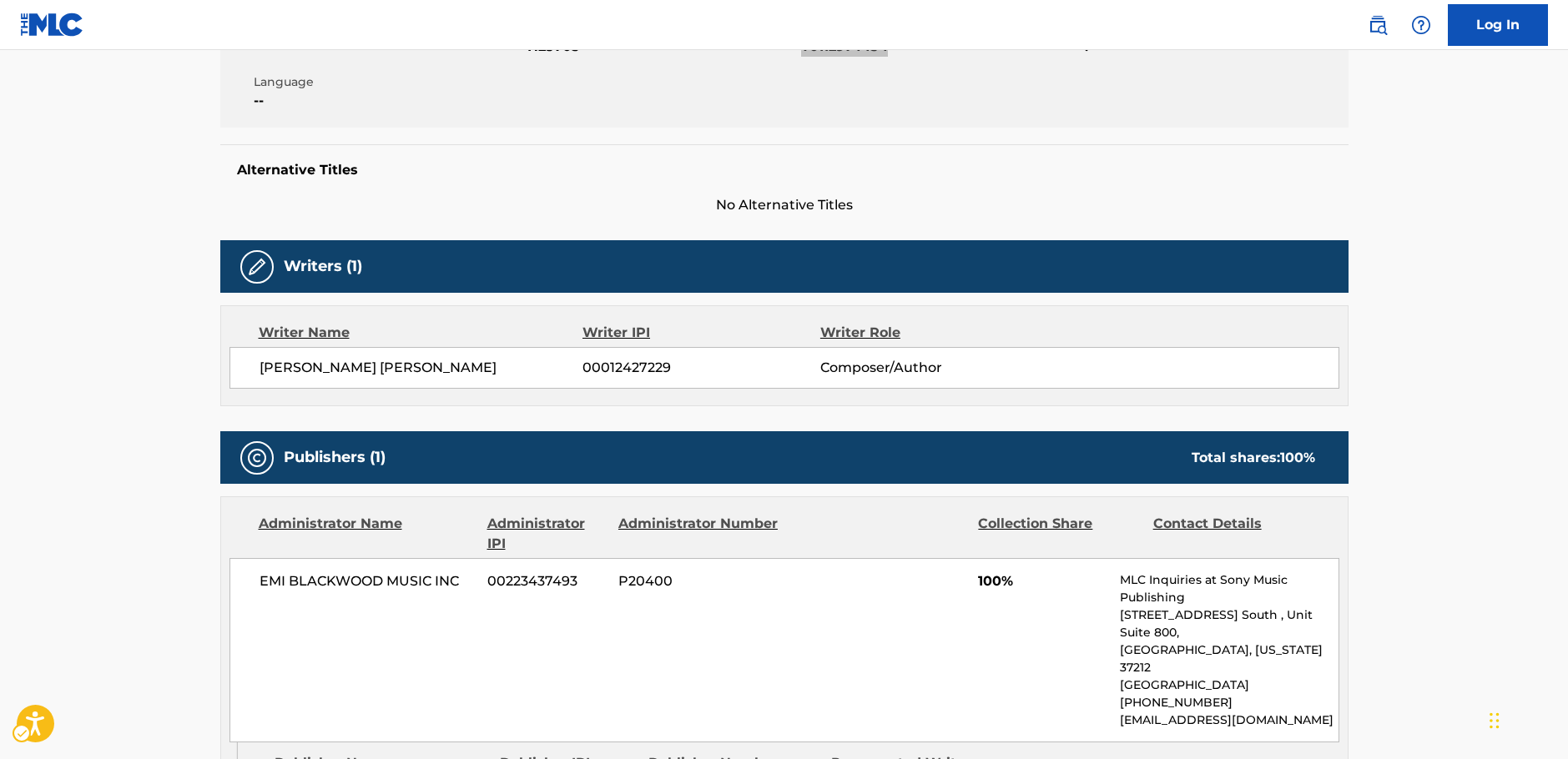
scroll to position [506, 0]
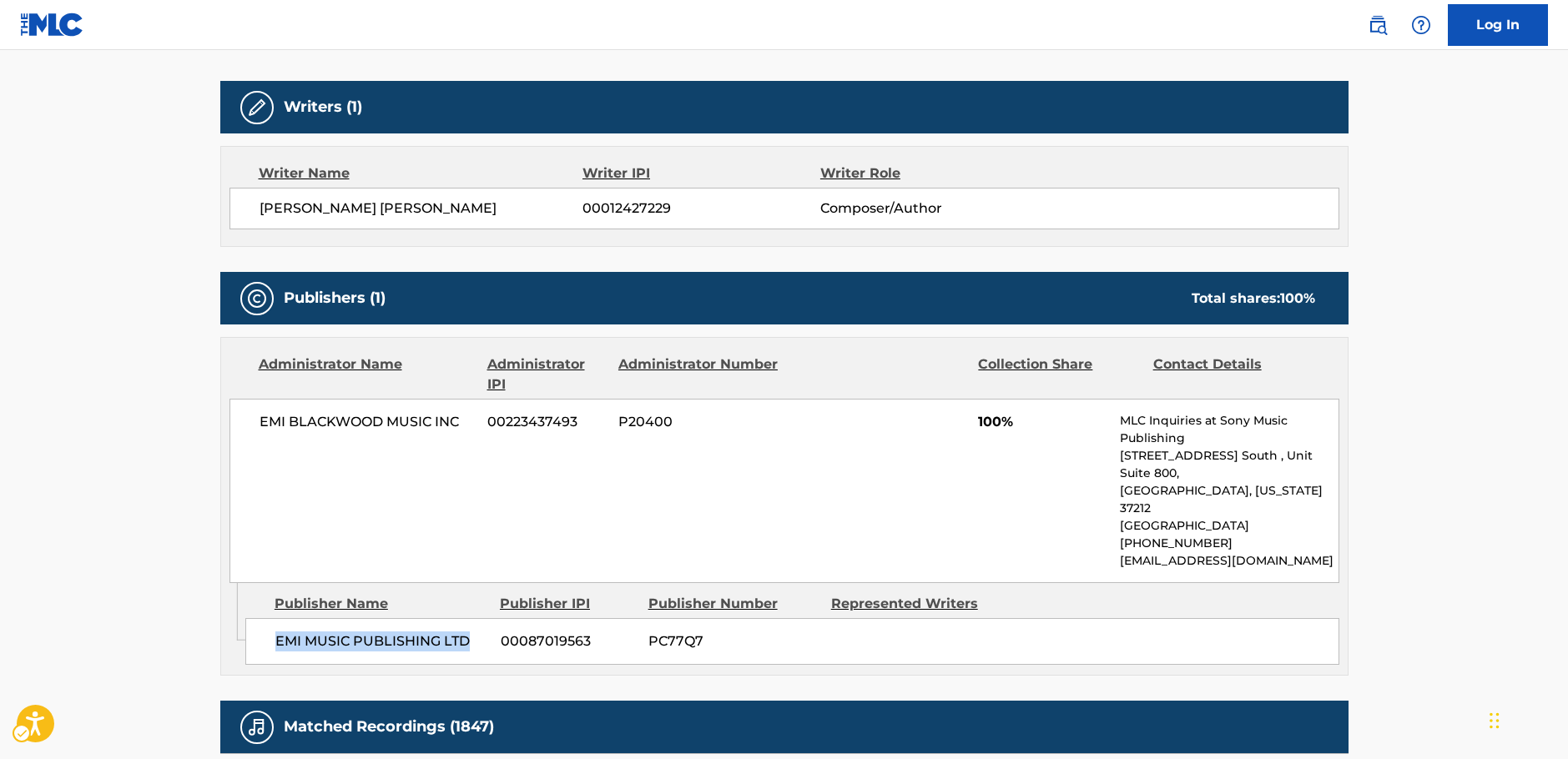
drag, startPoint x: 475, startPoint y: 602, endPoint x: 270, endPoint y: 609, distance: 205.1
click at [270, 618] on div "EMI MUSIC PUBLISHING LTD 00087019563 PC77Q7" at bounding box center [792, 641] width 1094 height 47
drag, startPoint x: 441, startPoint y: 420, endPoint x: 247, endPoint y: 427, distance: 194.1
click at [247, 427] on div "EMI [PERSON_NAME] MUSIC INC 00223437493 P20400 100% MLC Inquiries at Sony Music…" at bounding box center [784, 490] width 1110 height 184
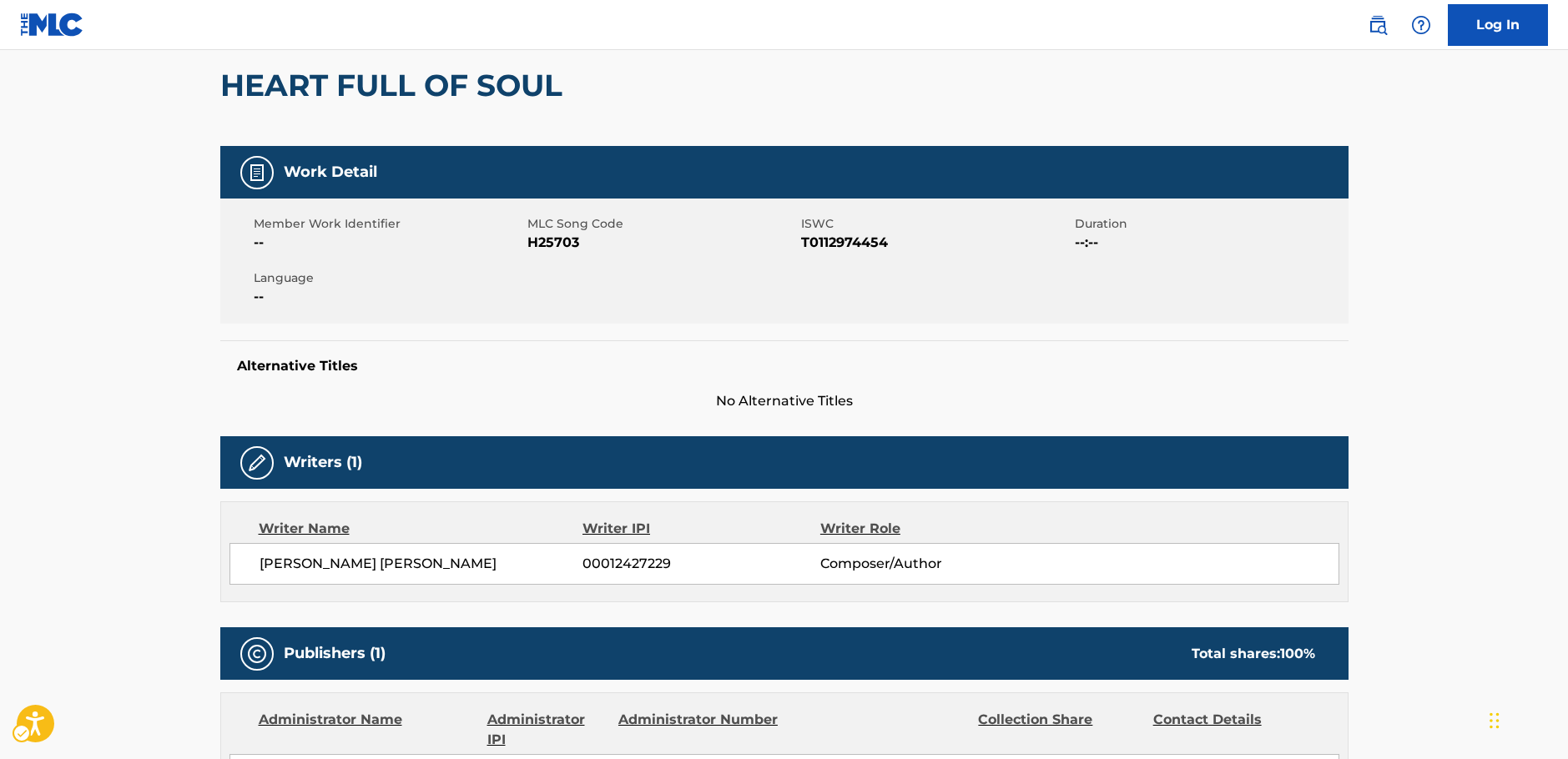
scroll to position [0, 0]
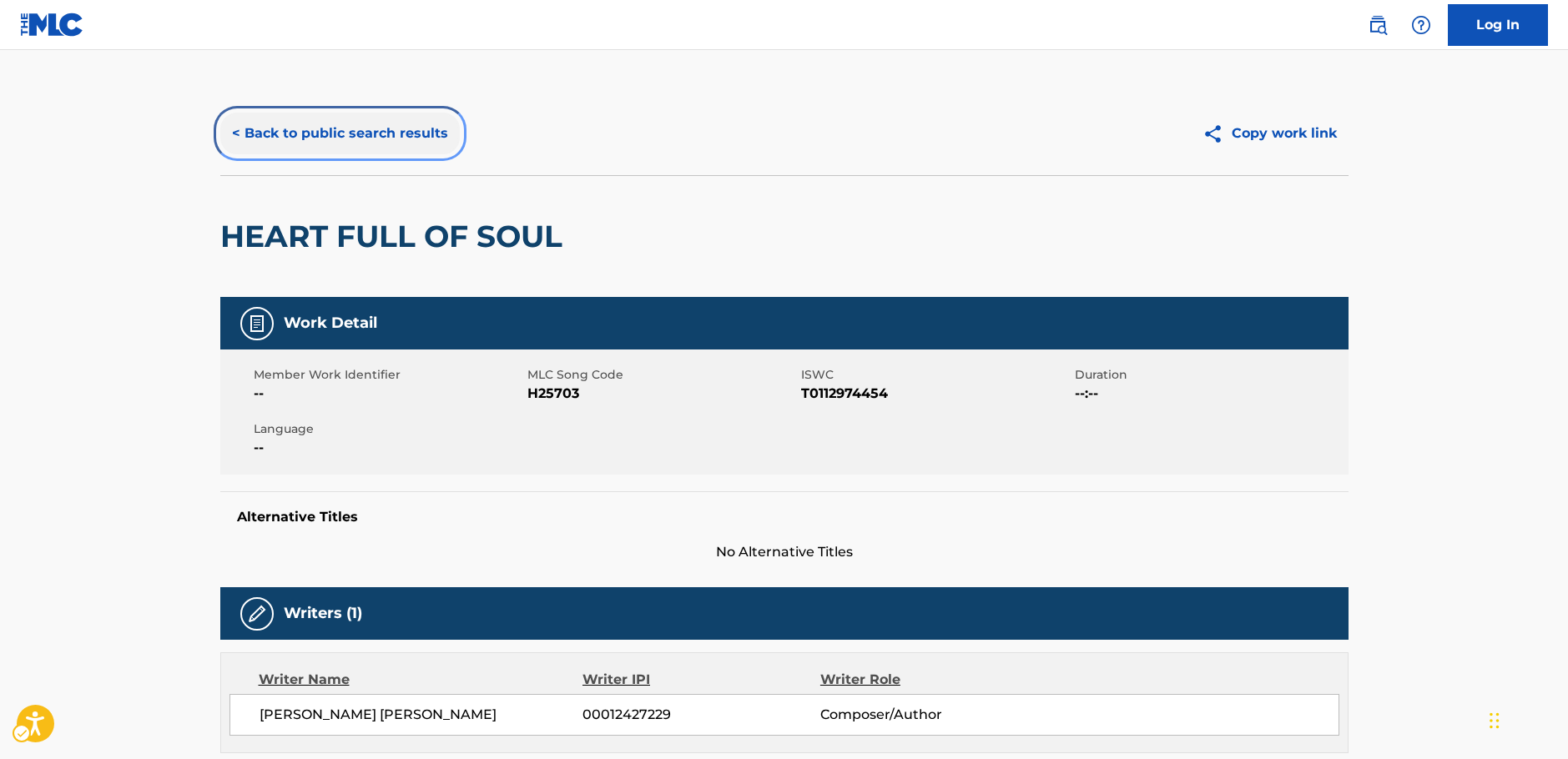
click at [308, 142] on button "< Back to public search results" at bounding box center [339, 134] width 239 height 42
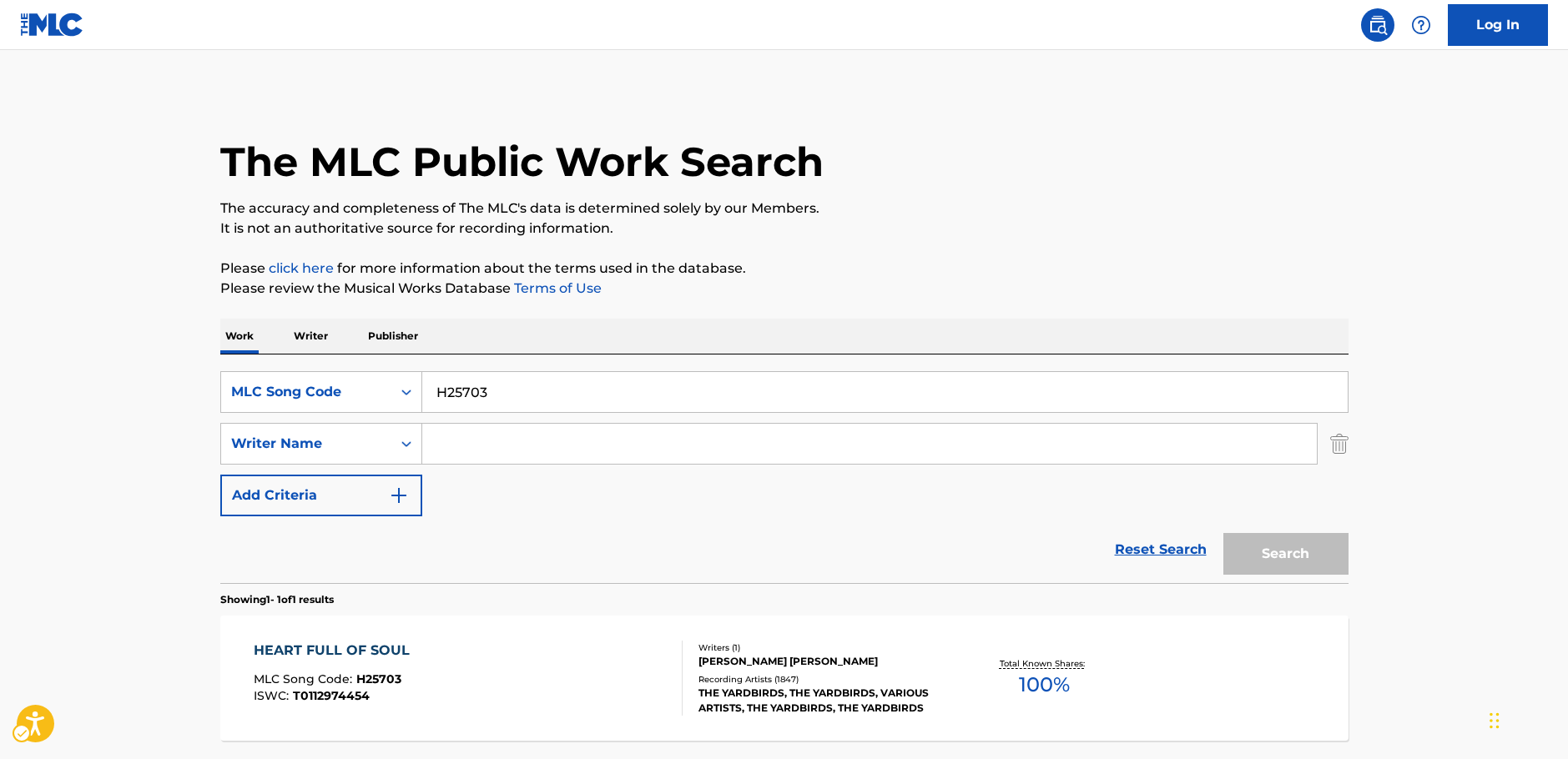
scroll to position [53, 0]
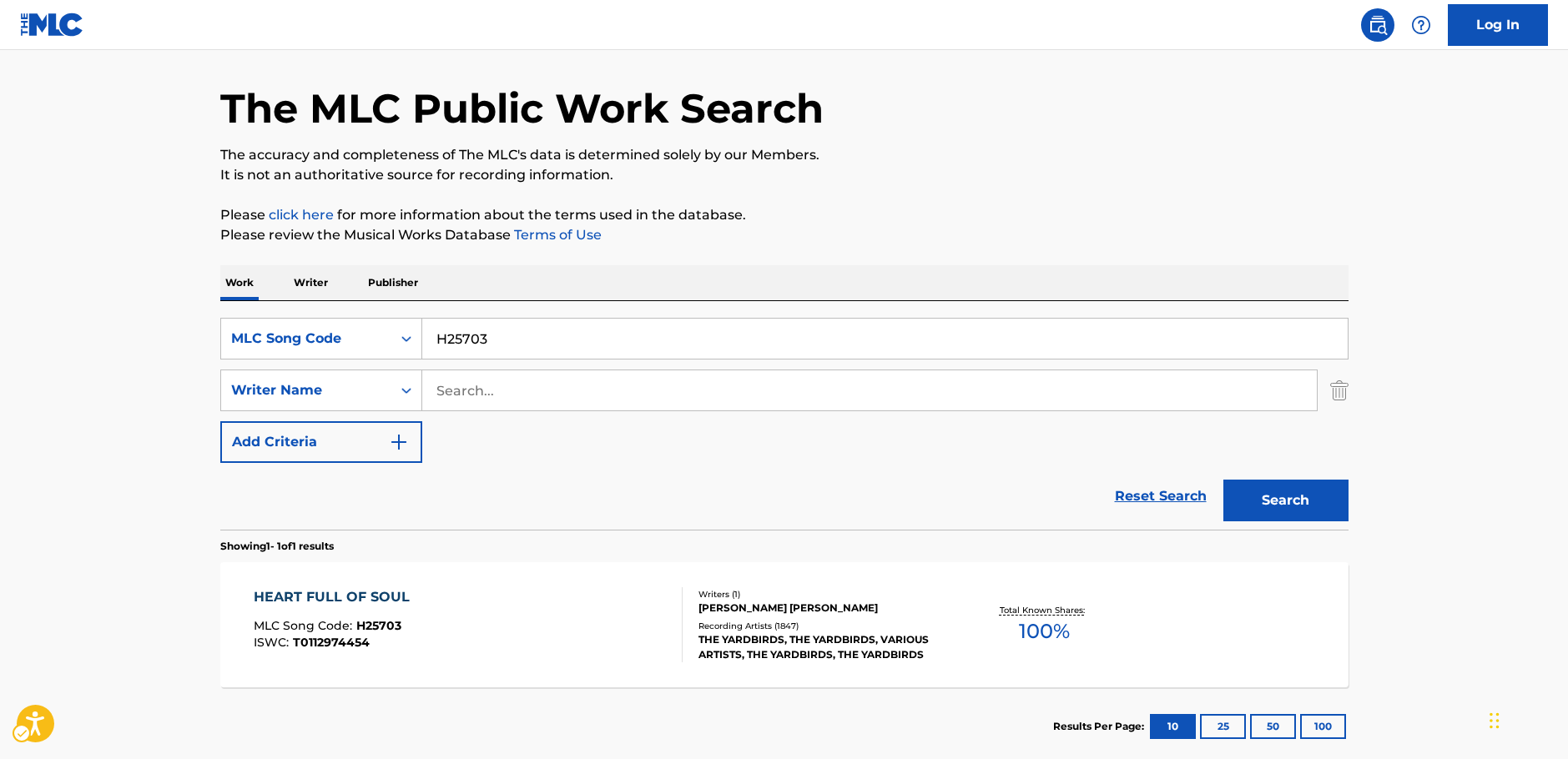
drag, startPoint x: 551, startPoint y: 312, endPoint x: 513, endPoint y: 325, distance: 40.2
click at [514, 325] on div "SearchWithCriteriaa56650b0-6baa-4934-852a-d44f4d8bf00d MLC Song Code H25703 Sea…" at bounding box center [784, 416] width 1128 height 229
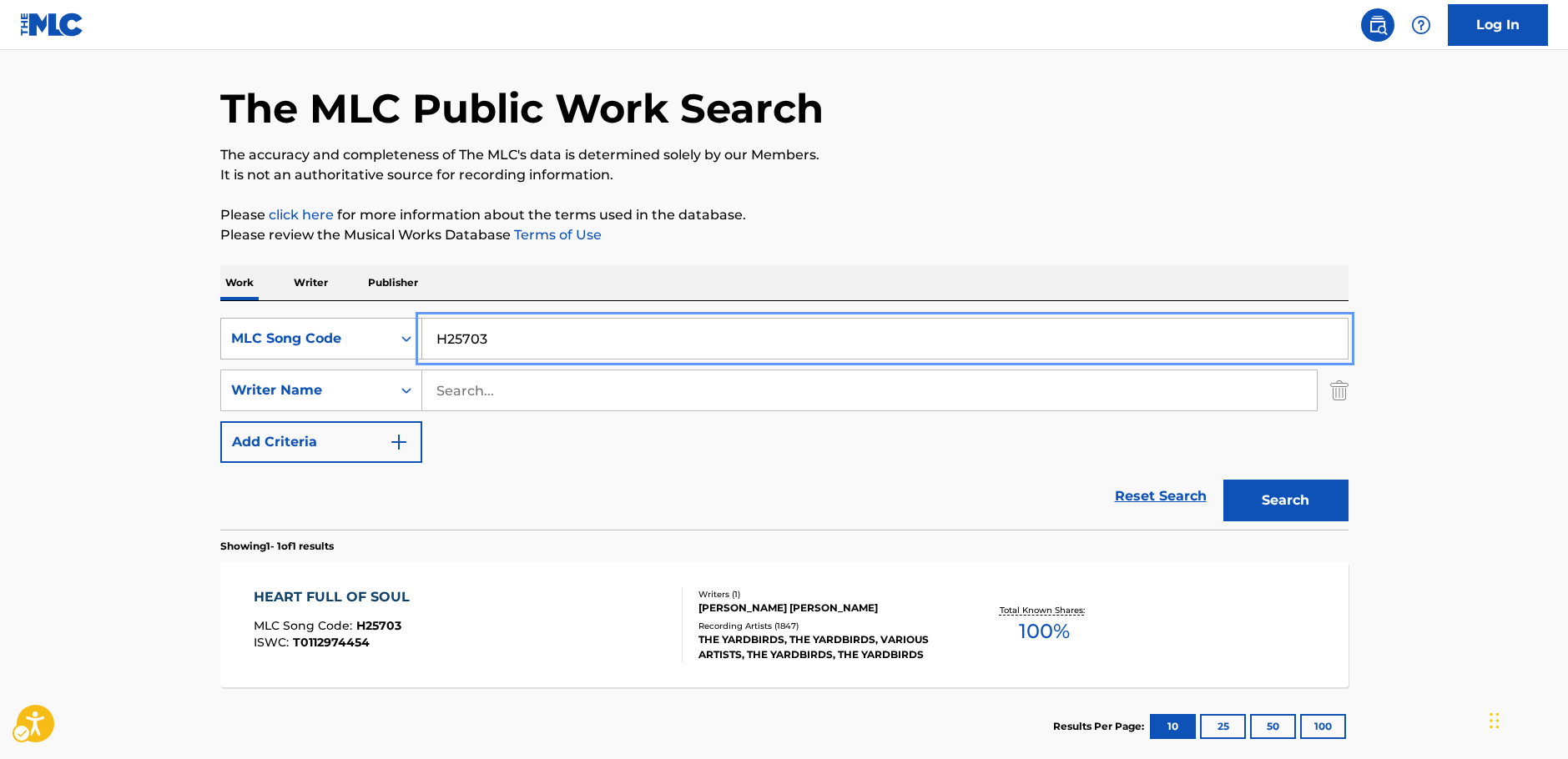
drag, startPoint x: 386, startPoint y: 334, endPoint x: 374, endPoint y: 338, distance: 12.6
paste input "Y49187"
type input "Y49187"
click at [1336, 504] on button "Search" at bounding box center [1285, 501] width 125 height 42
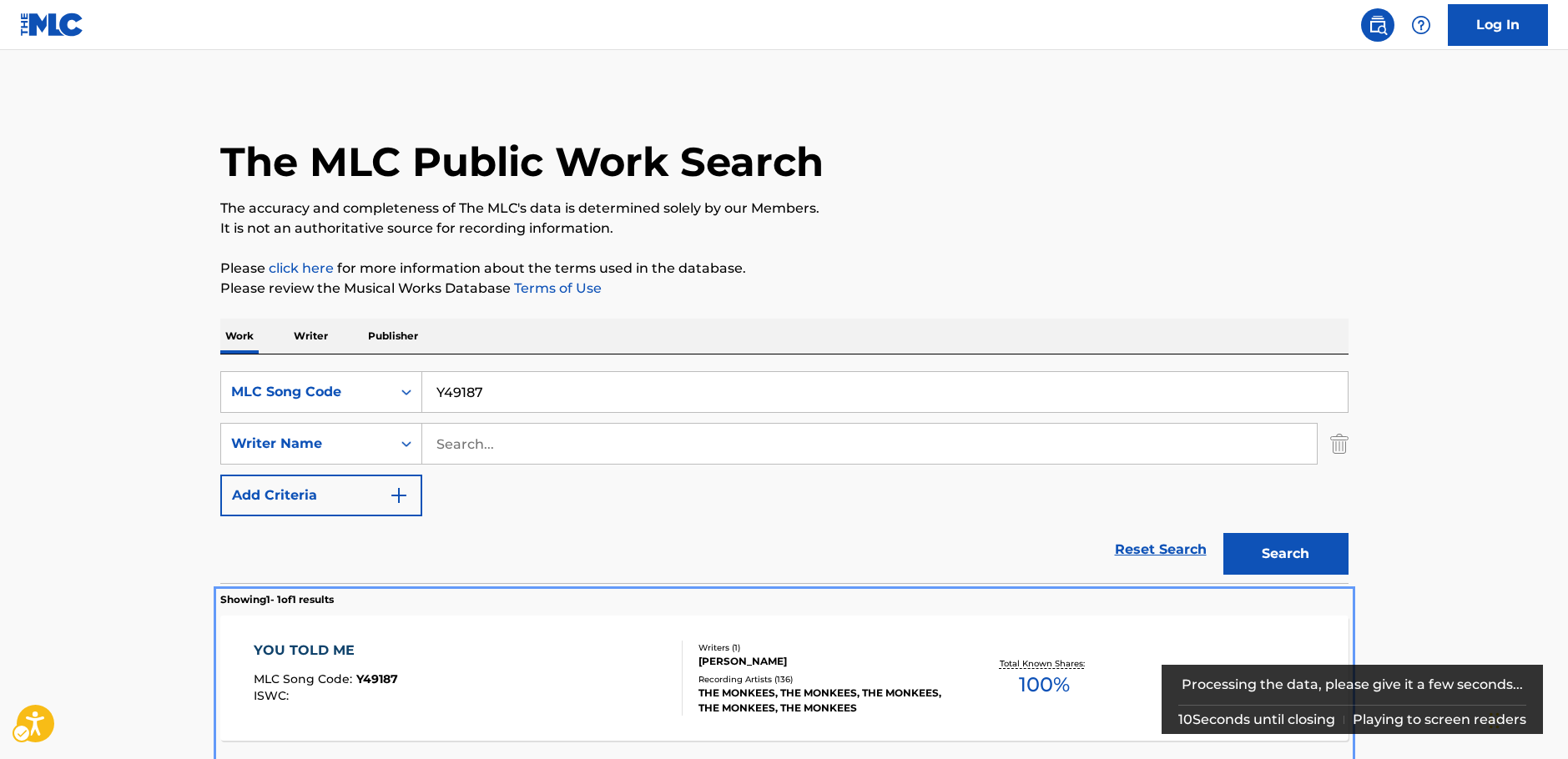
scroll to position [148, 0]
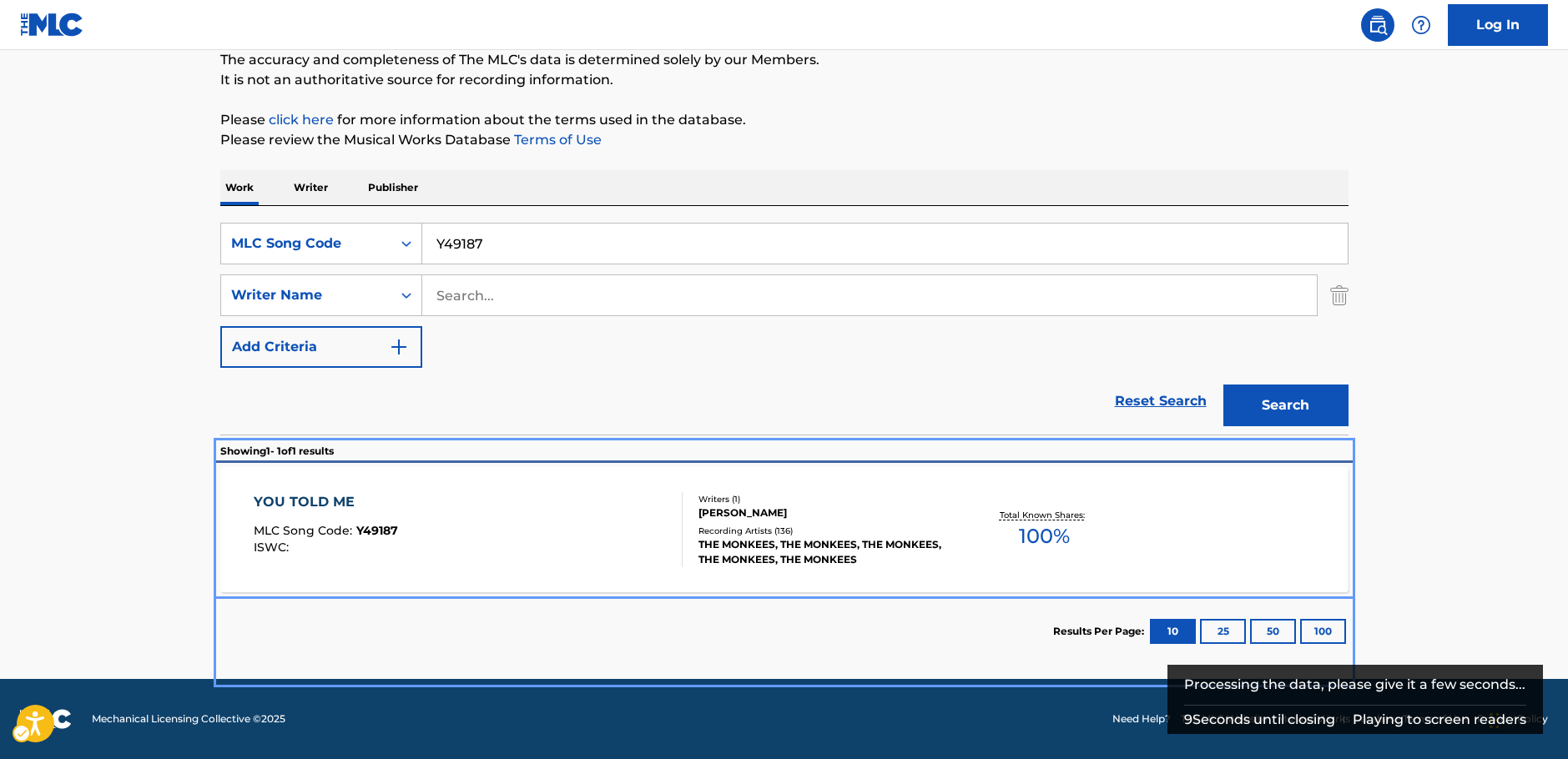
click at [503, 529] on div "YOU TOLD ME MLC Song Code : Y49187 ISWC :" at bounding box center [468, 529] width 429 height 75
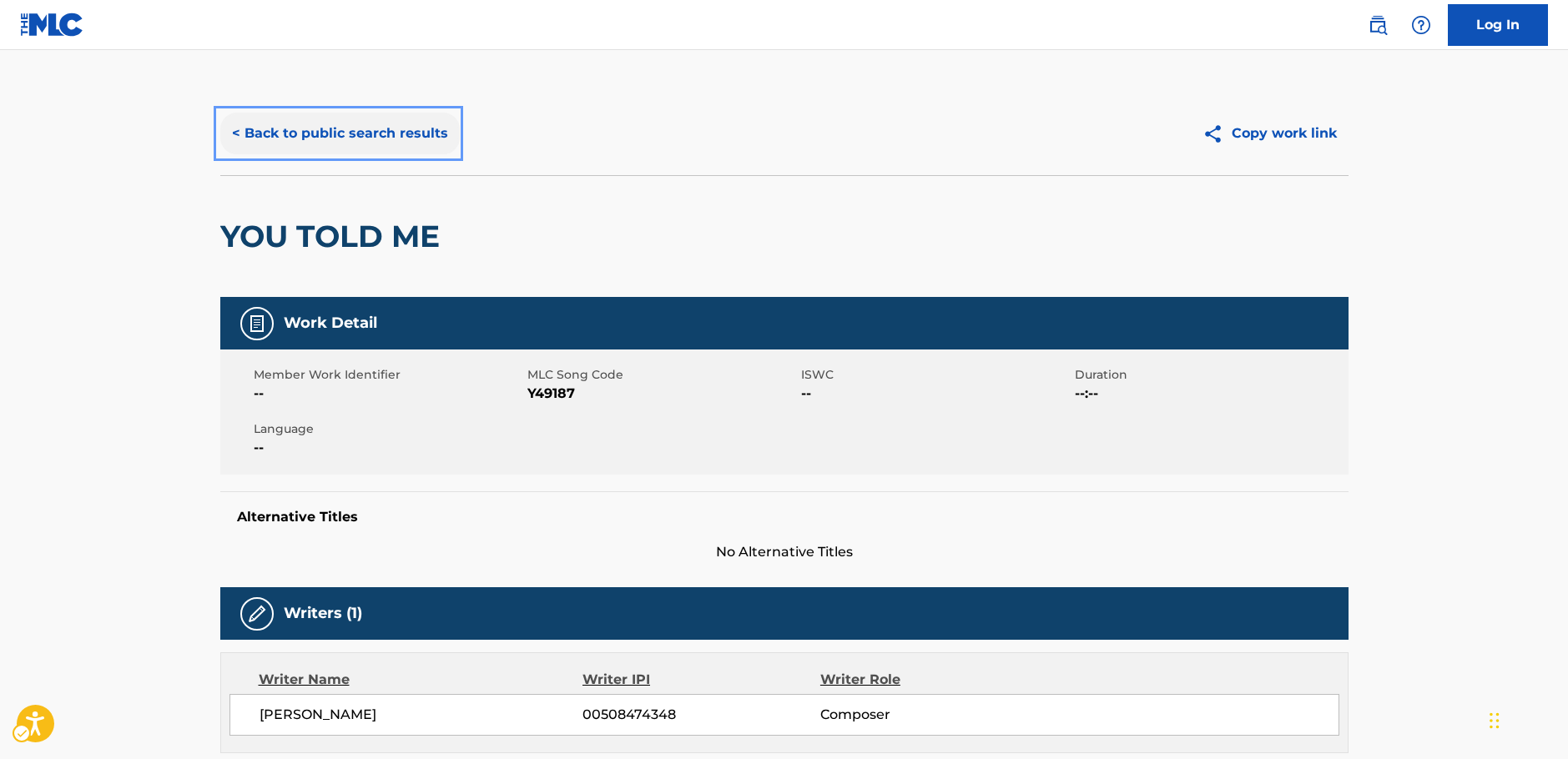
click at [332, 143] on button "< Back to public search results" at bounding box center [339, 134] width 239 height 42
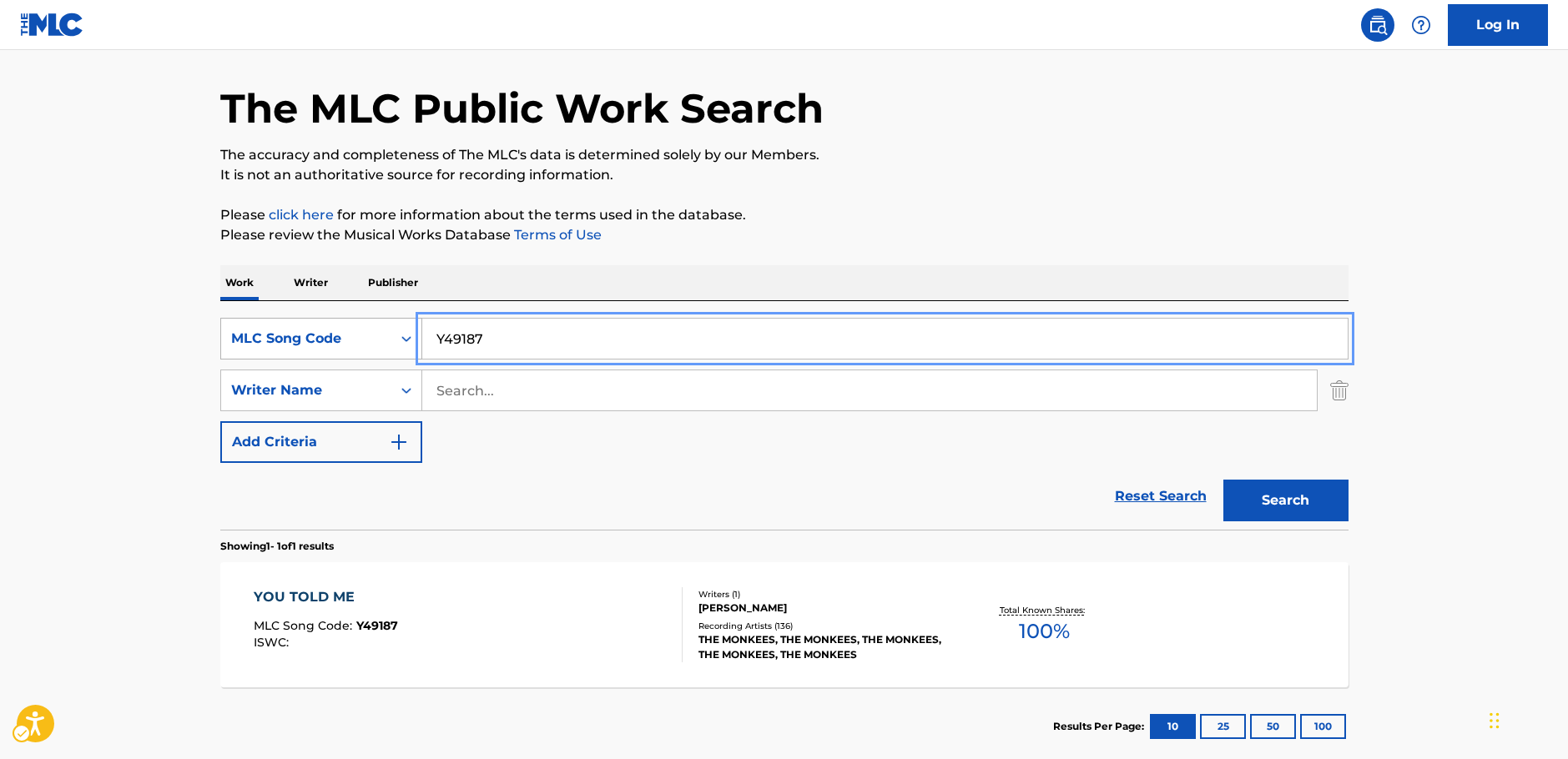
drag, startPoint x: 507, startPoint y: 332, endPoint x: 315, endPoint y: 332, distance: 192.0
paste input "N06625"
type input "N06625"
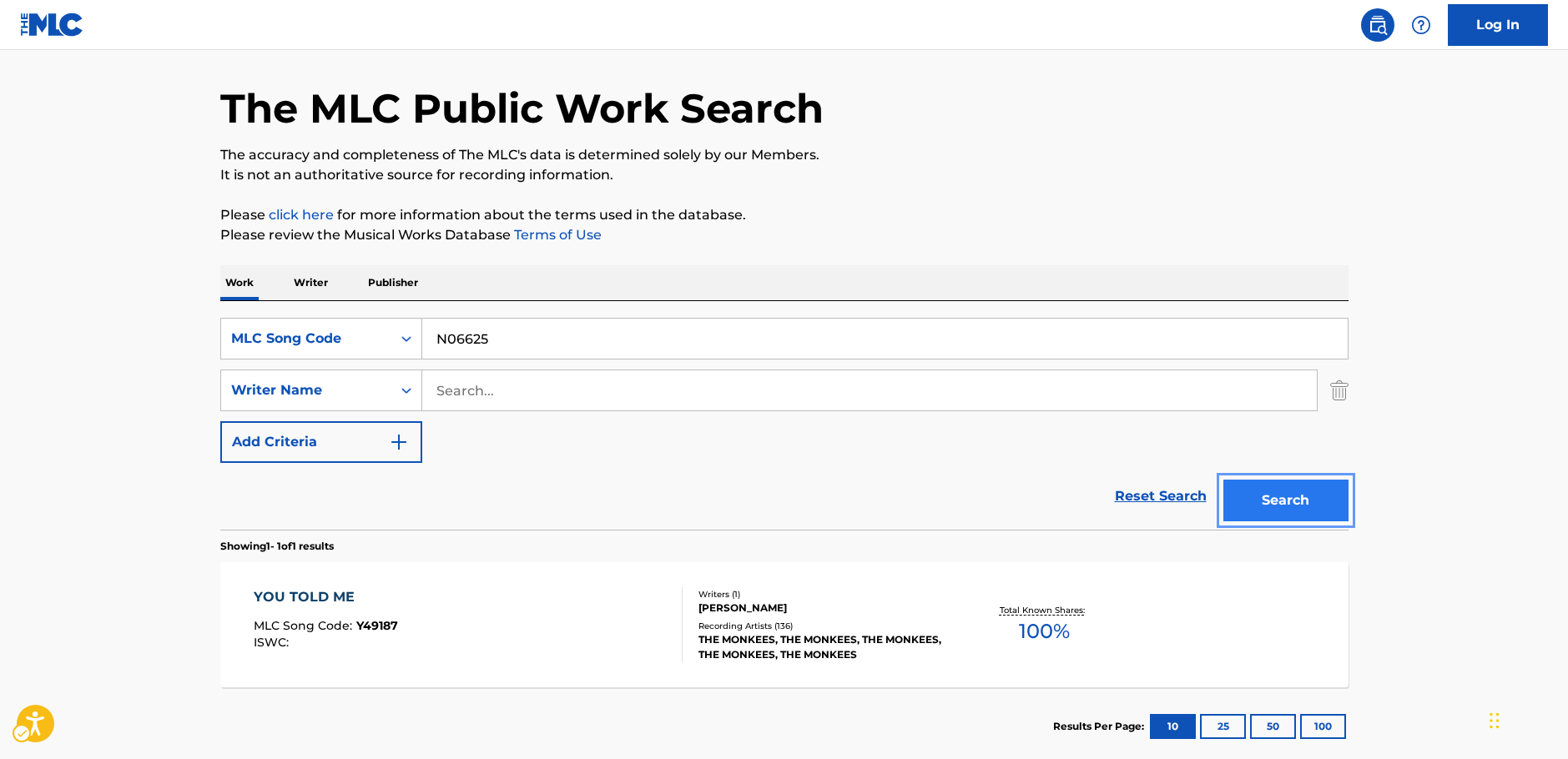
click at [1274, 495] on button "Search" at bounding box center [1285, 501] width 125 height 42
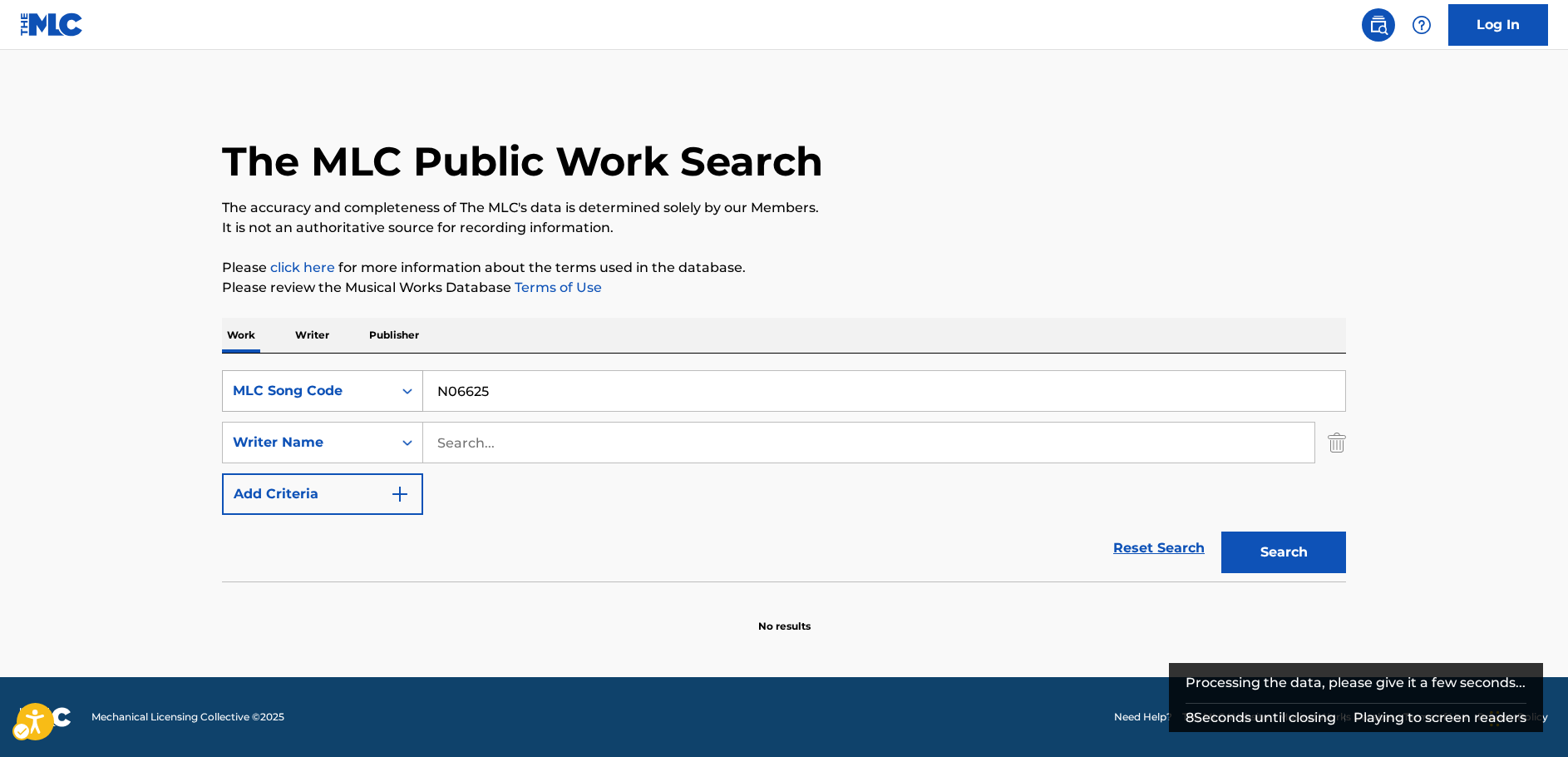
click at [394, 386] on div "Search Form" at bounding box center [407, 391] width 30 height 30
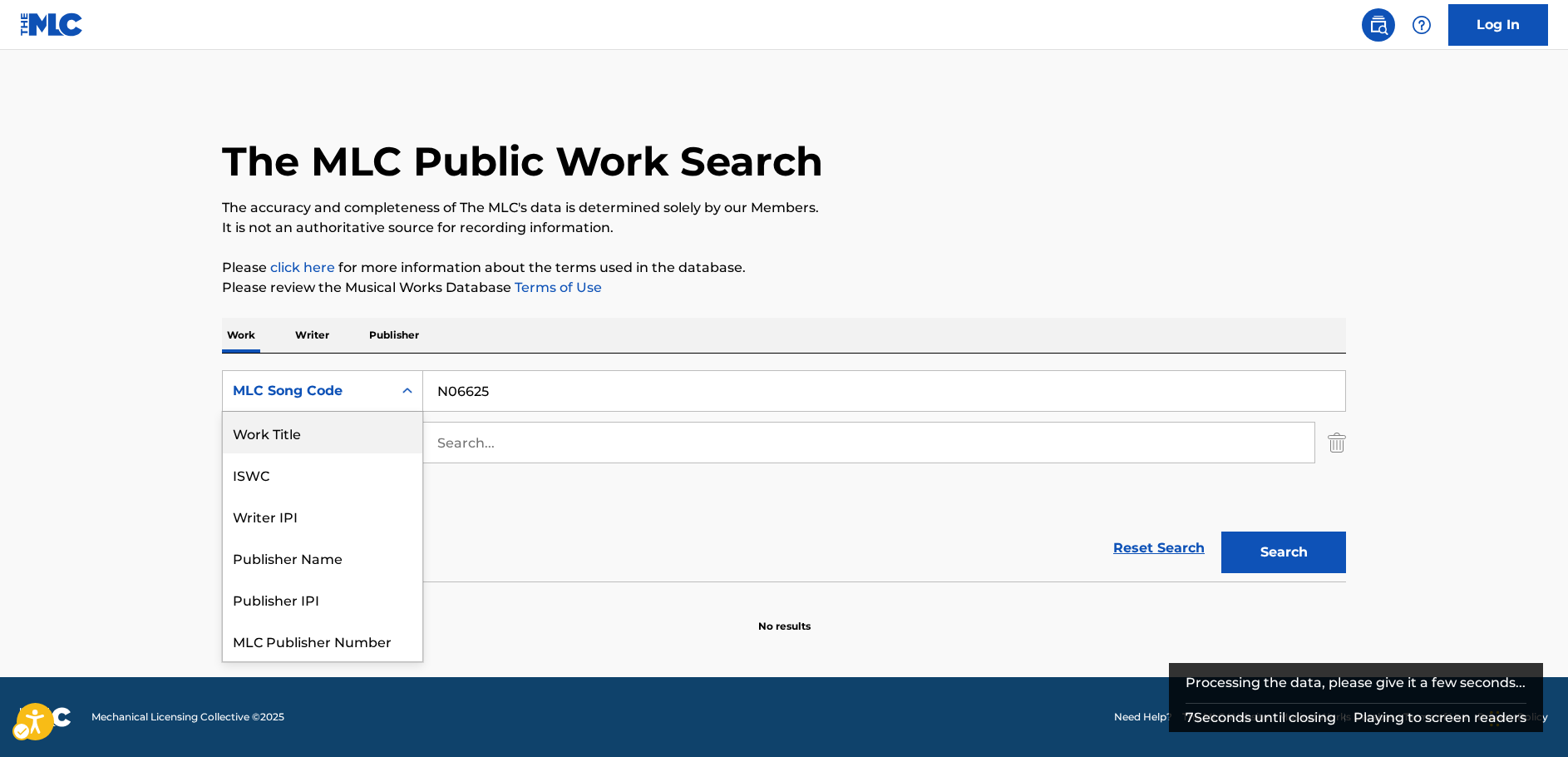
click at [350, 432] on div "Work Title" at bounding box center [322, 433] width 200 height 42
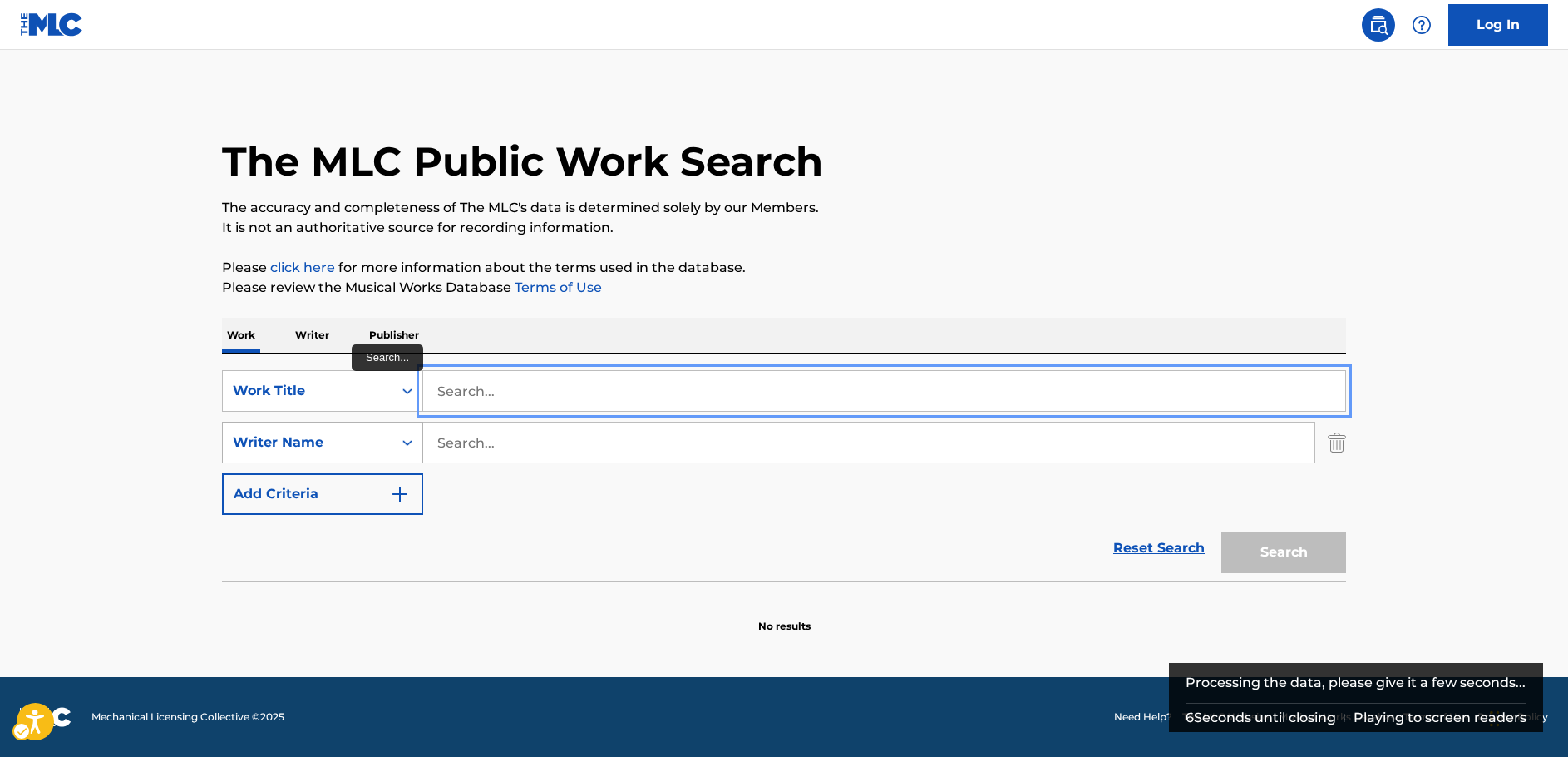
paste input "Never Let Me Go"
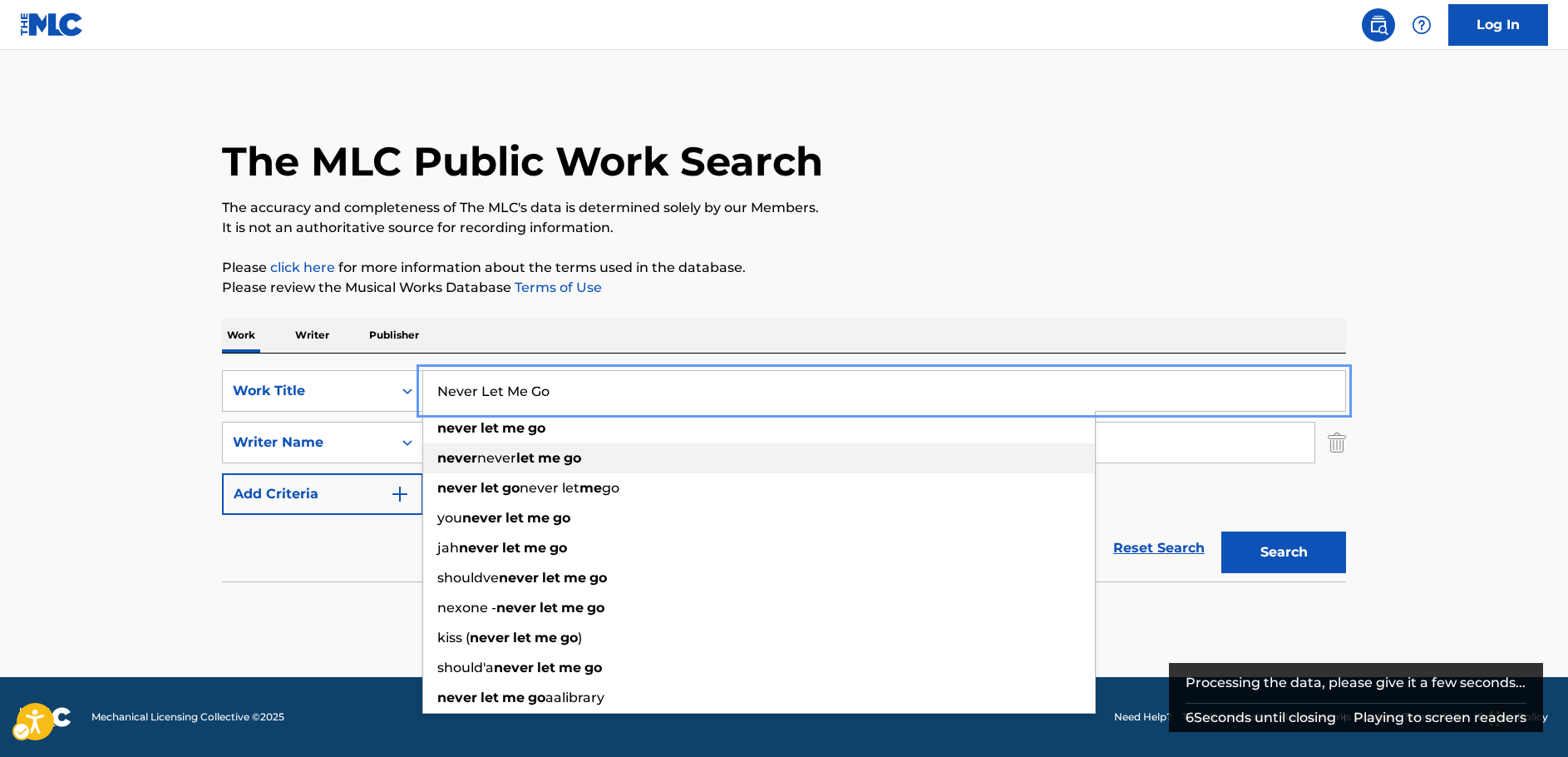
click at [479, 444] on div "never never let me go" at bounding box center [759, 458] width 672 height 30
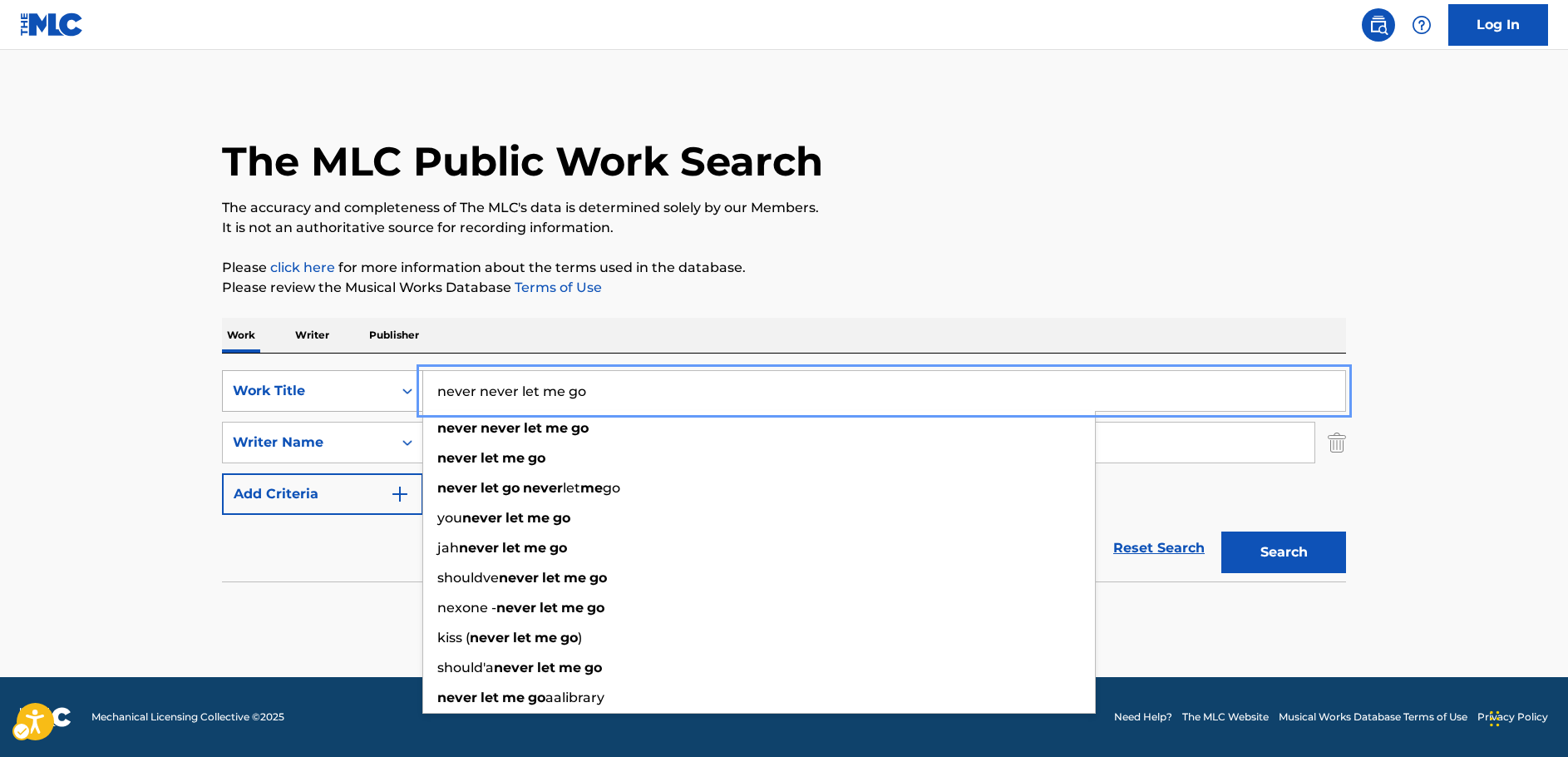
drag, startPoint x: 453, startPoint y: 386, endPoint x: 248, endPoint y: 396, distance: 205.2
click at [306, 386] on div "SearchWithCriteriacc247d14-b324-4210-91d0-887fee1701c6 Work Title never never l…" at bounding box center [784, 391] width 1124 height 42
type input "never let me go"
click at [120, 398] on main "The MLC Public Work Search The accuracy and completeness of The MLC's data is d…" at bounding box center [784, 363] width 1568 height 627
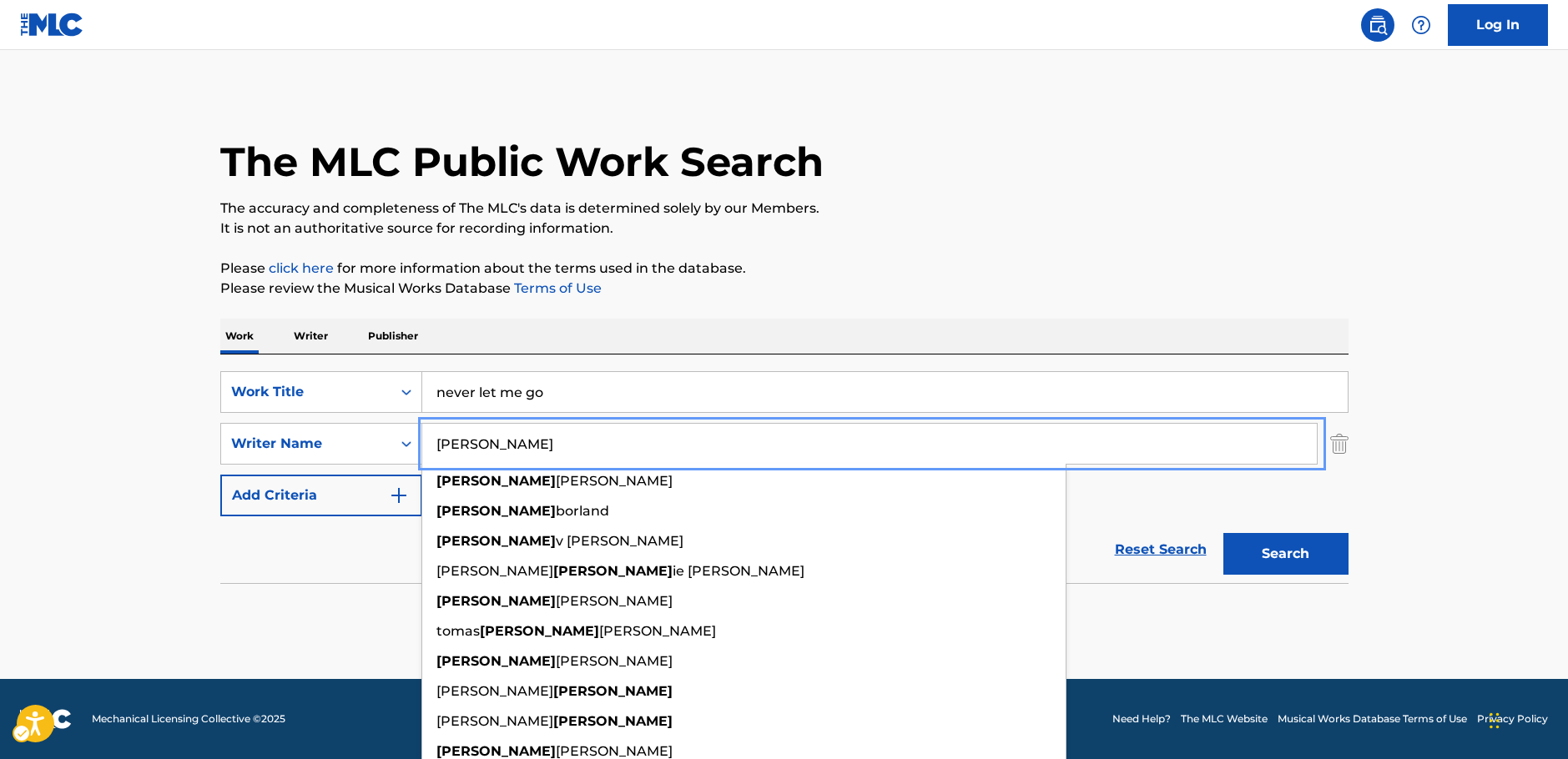
type input "[PERSON_NAME]"
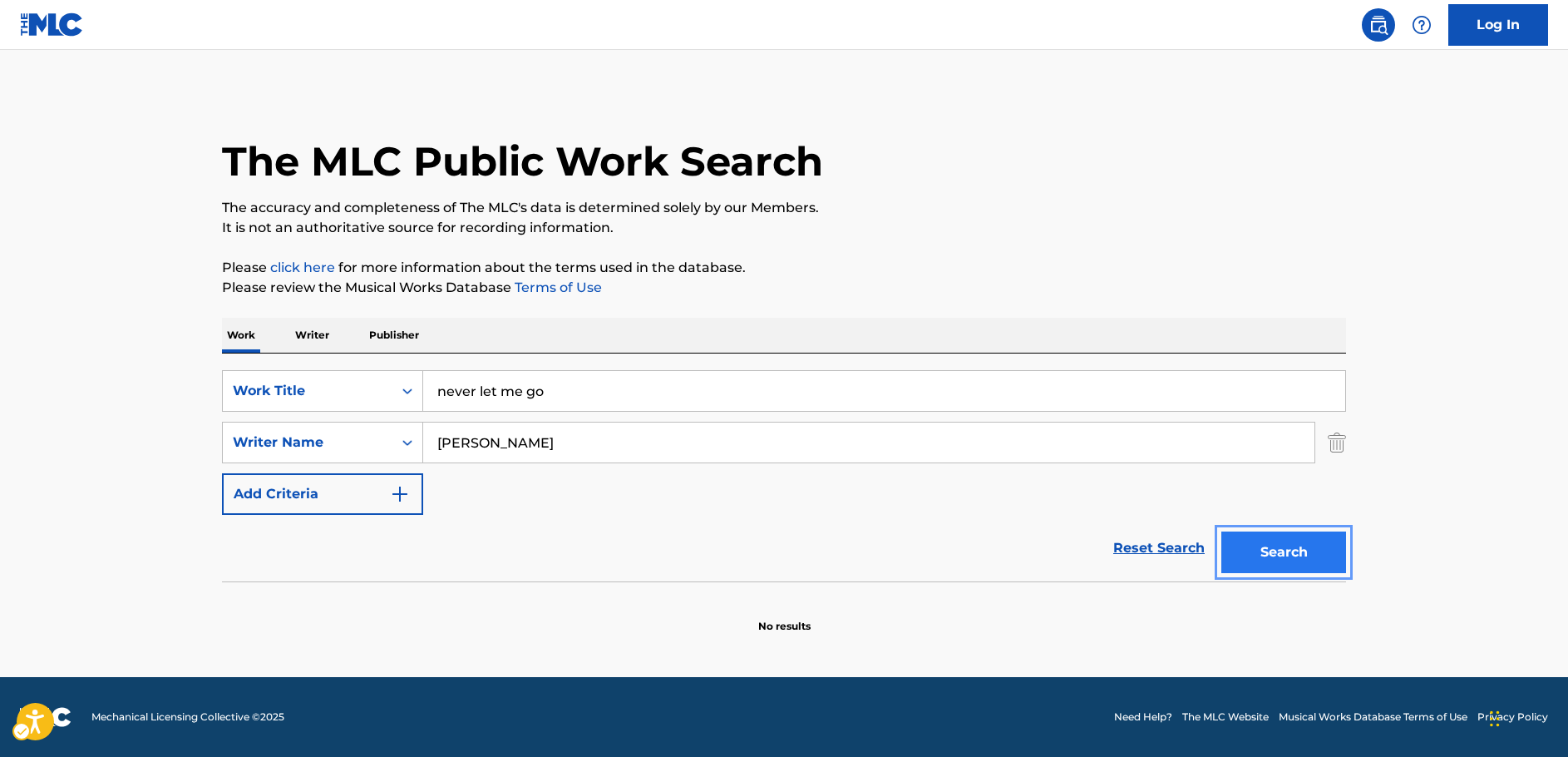
drag, startPoint x: 1286, startPoint y: 550, endPoint x: 1146, endPoint y: 524, distance: 142.4
click at [1282, 551] on button "Search" at bounding box center [1283, 552] width 125 height 42
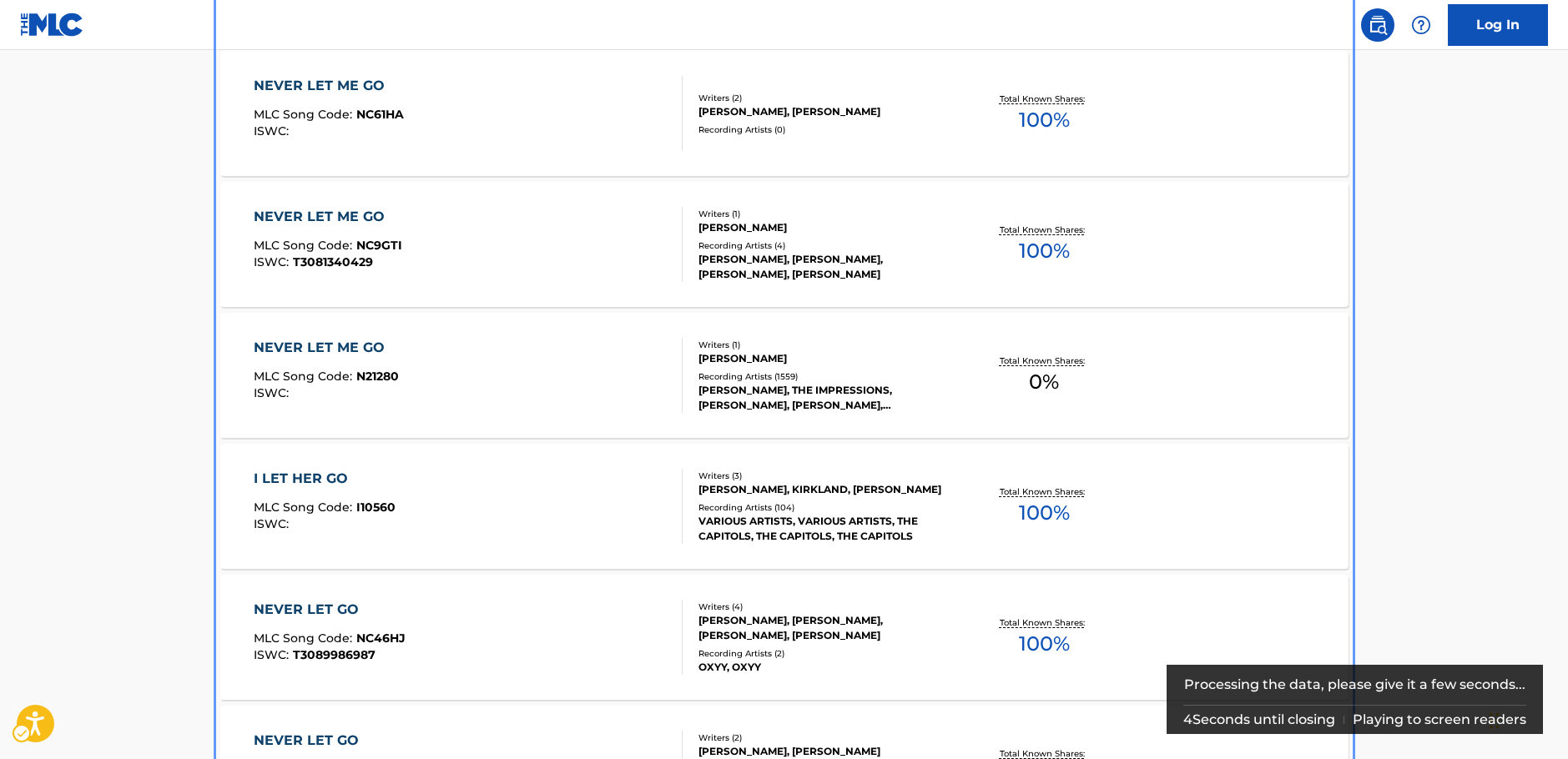
scroll to position [604, 0]
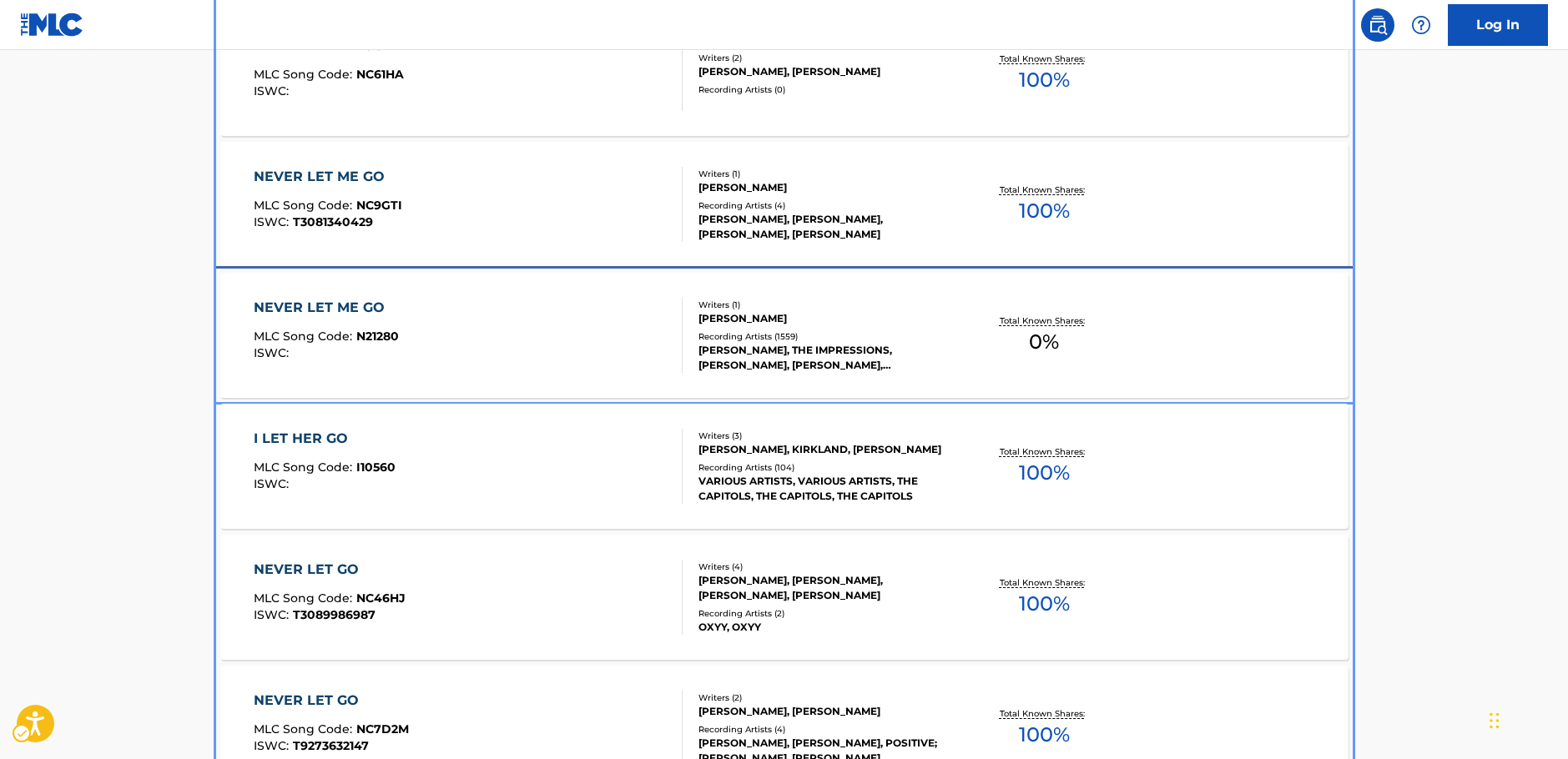
click at [483, 345] on div "NEVER LET ME GO MLC Song Code : N21280 ISWC :" at bounding box center [468, 335] width 429 height 75
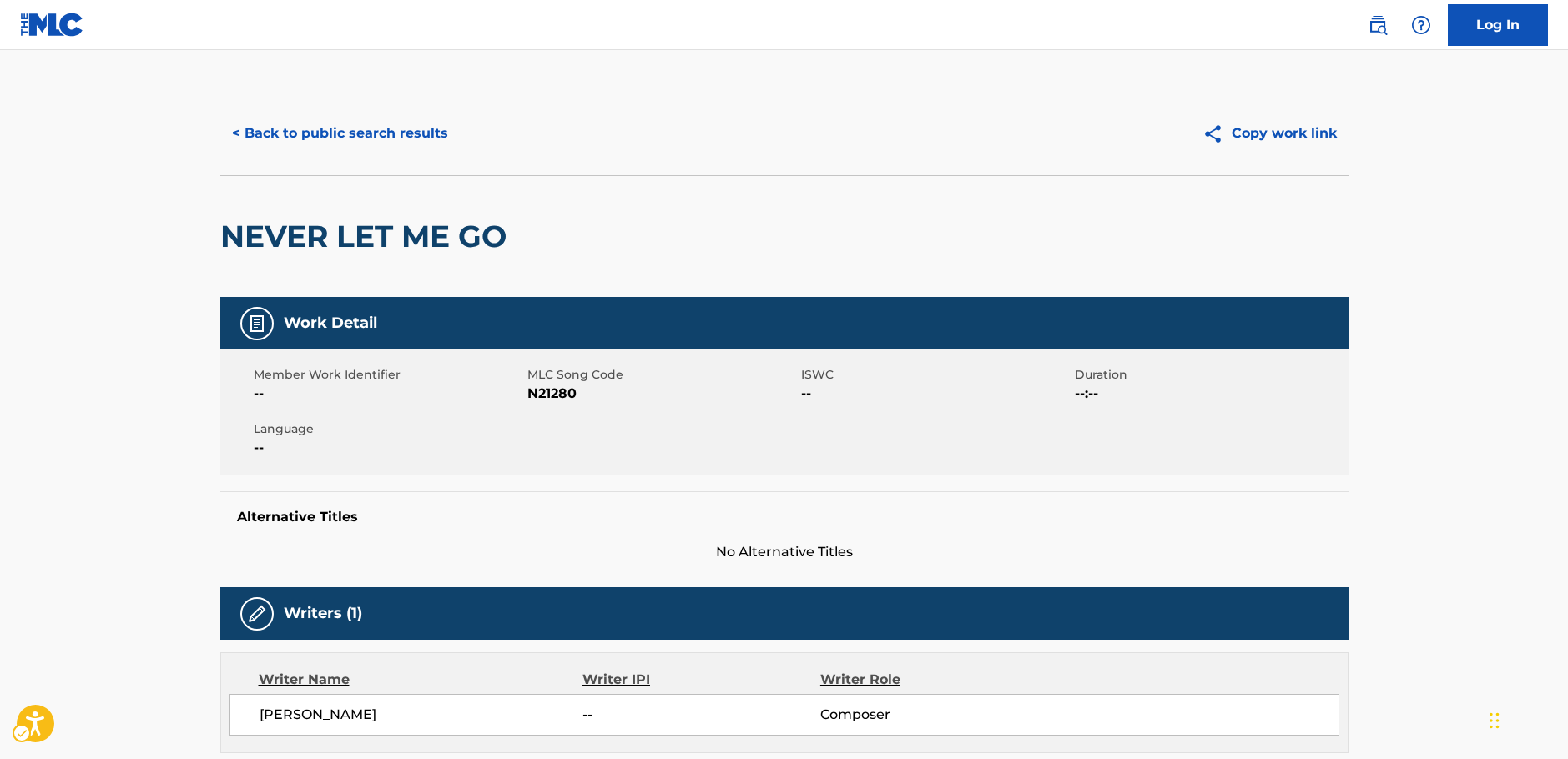
click at [541, 396] on span "MLC Song Code - N21280" at bounding box center [662, 394] width 269 height 20
click at [310, 139] on button "< Back to public search results" at bounding box center [339, 134] width 239 height 42
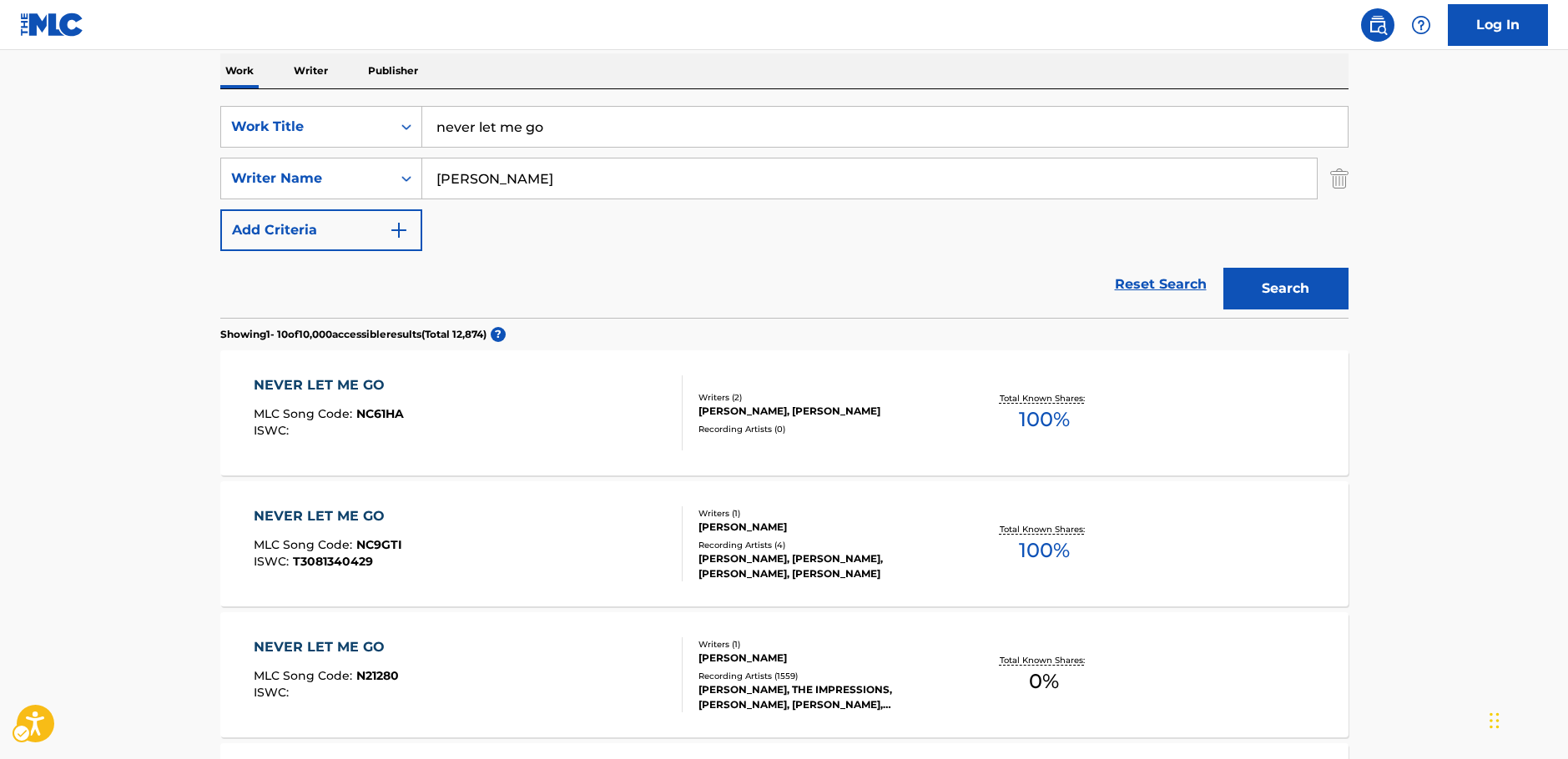
scroll to position [116, 0]
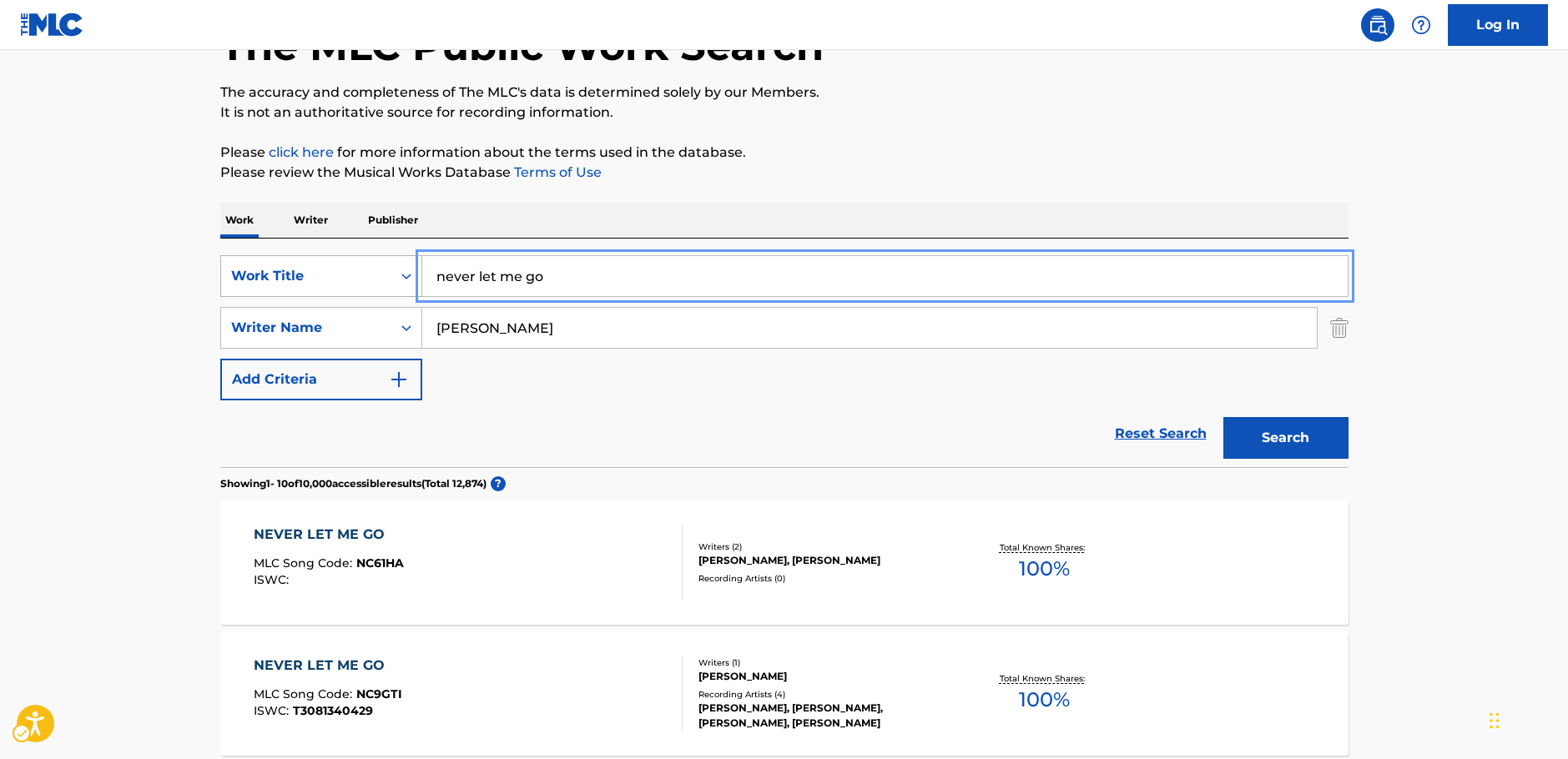
drag, startPoint x: 552, startPoint y: 278, endPoint x: 386, endPoint y: 268, distance: 166.3
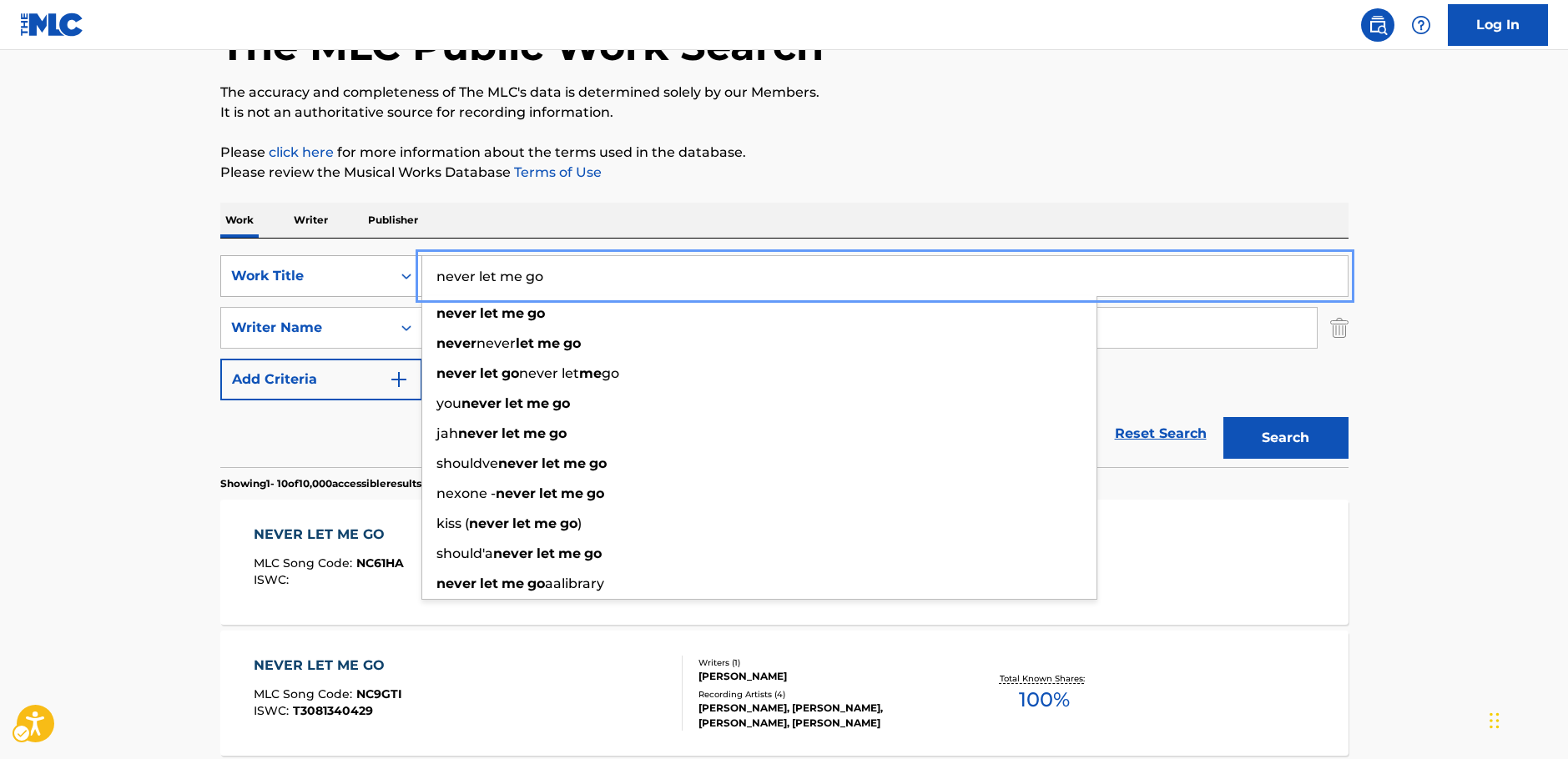
paste input "B05475"
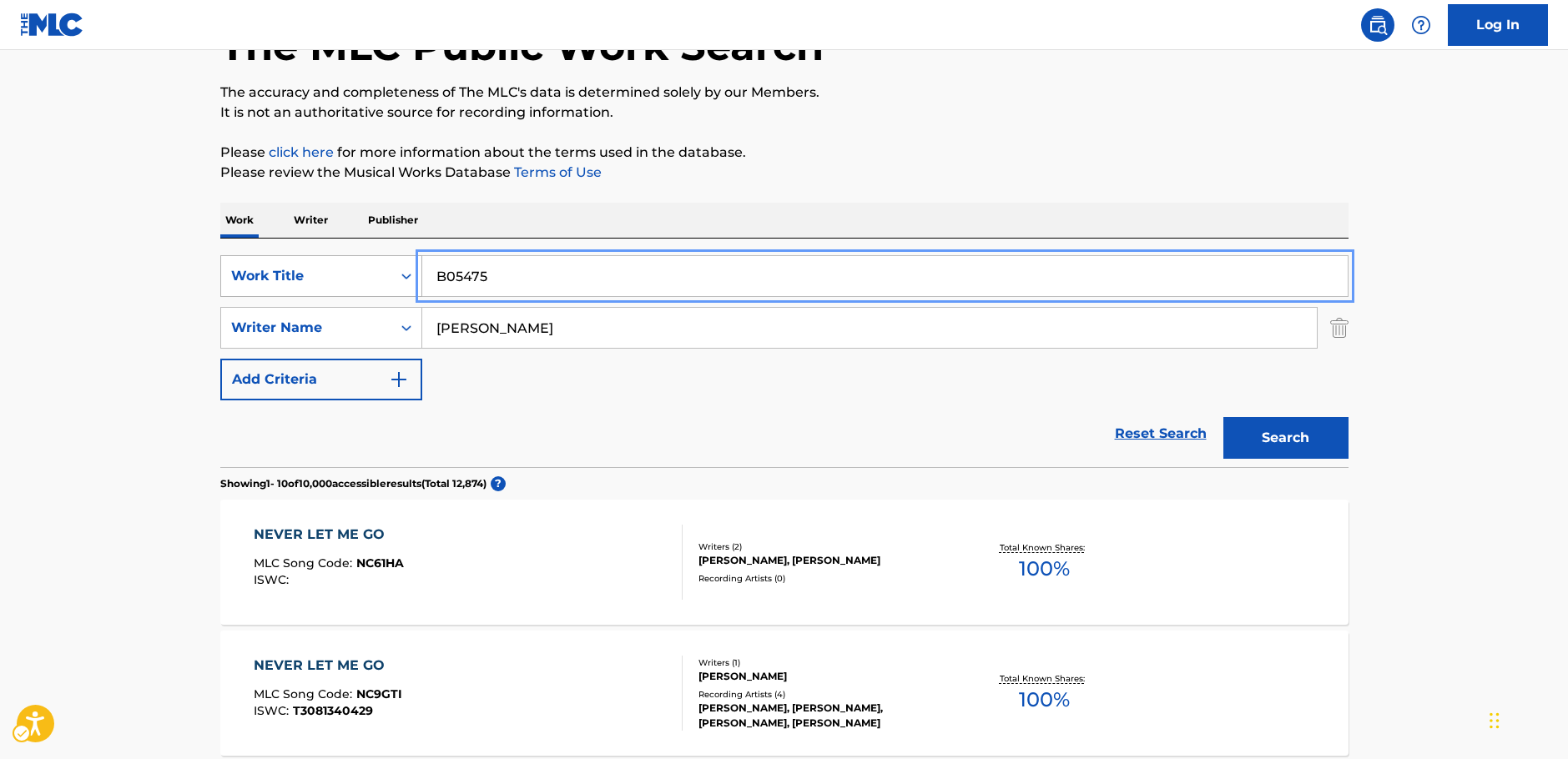
type input "B05475"
click at [339, 285] on div "Work Title" at bounding box center [306, 276] width 170 height 32
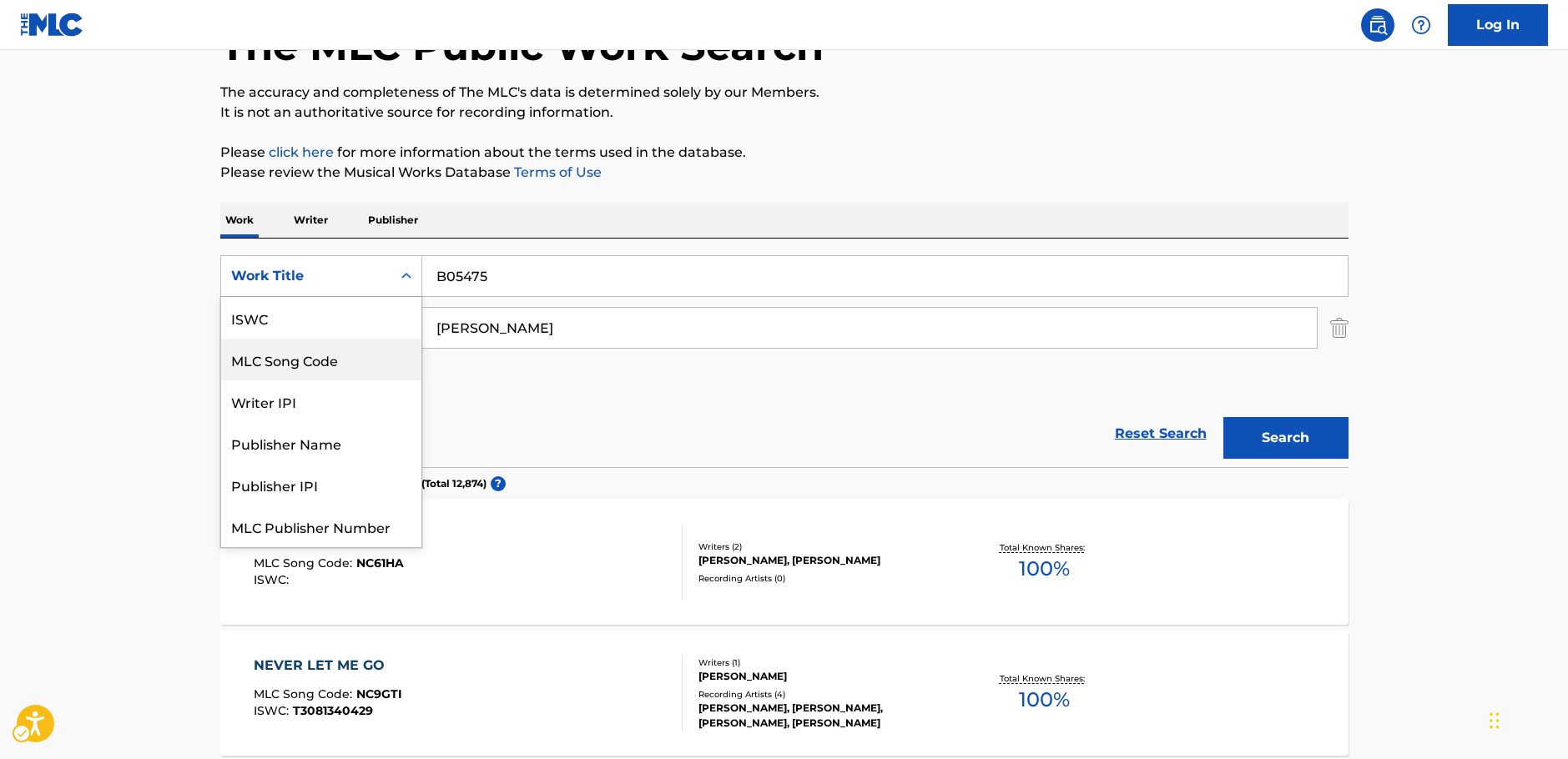
scroll to position [42, 0]
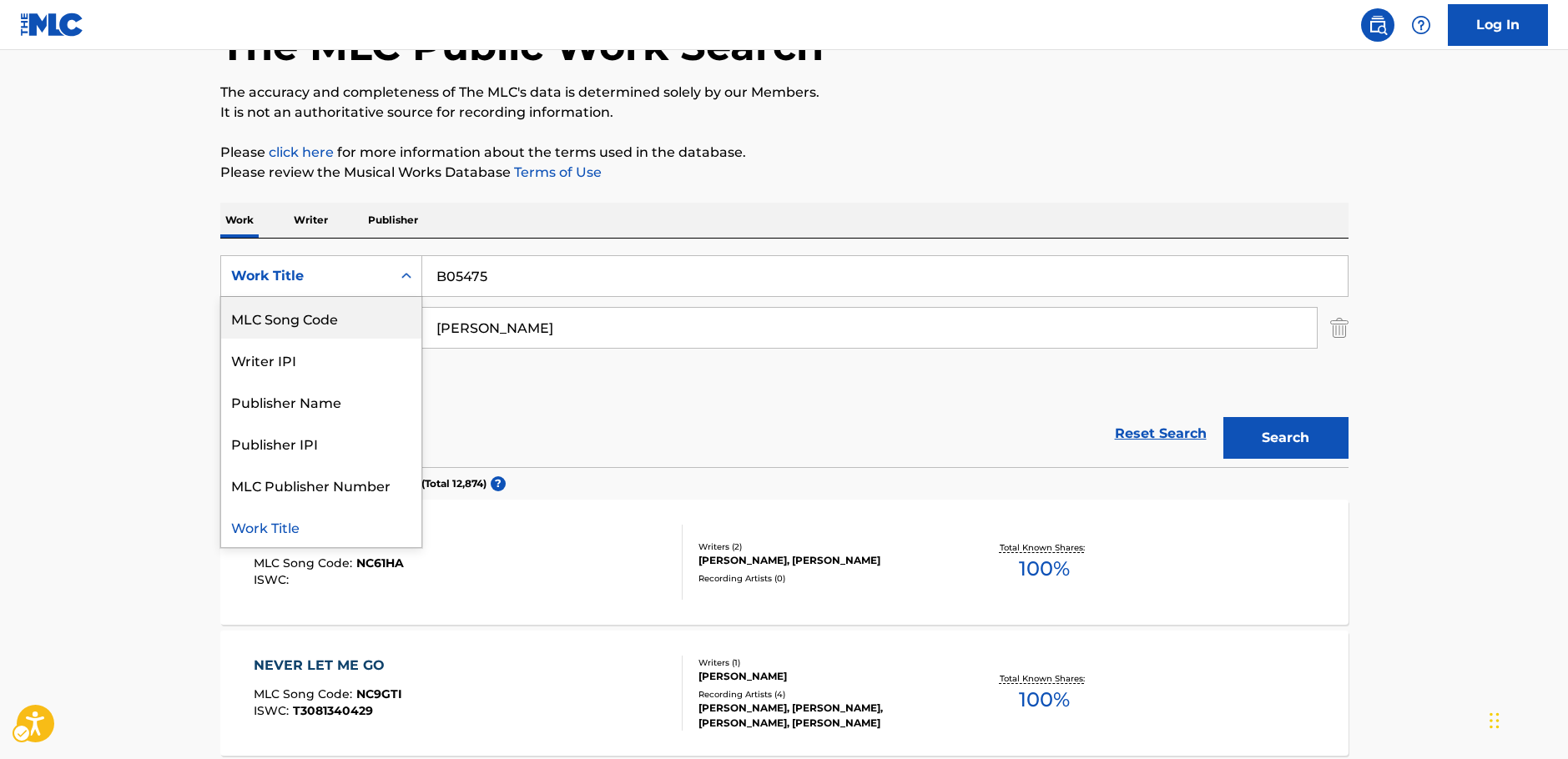
click at [297, 313] on div "MLC Song Code" at bounding box center [321, 318] width 201 height 42
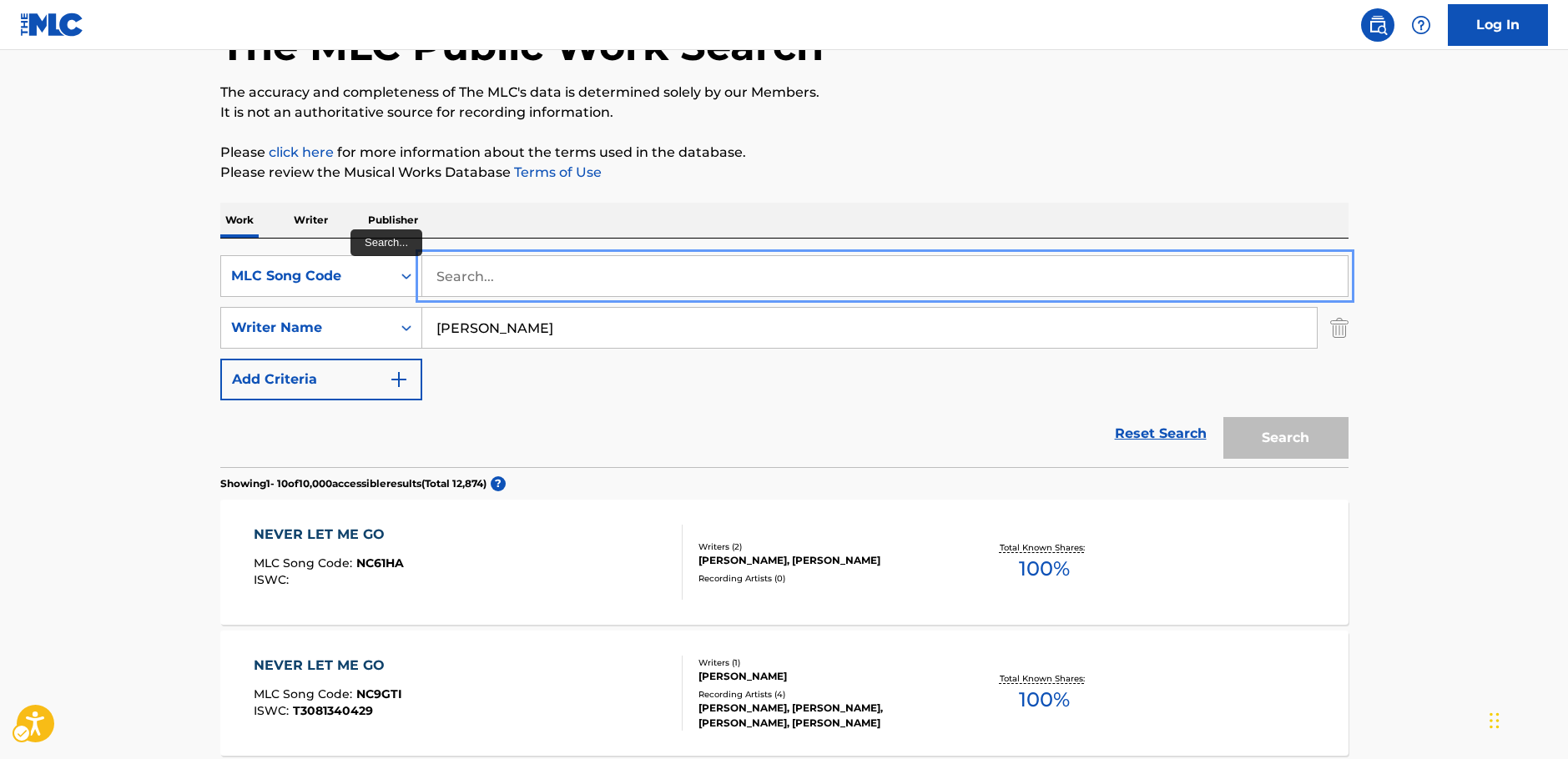
paste input "B05475"
type input "B05475"
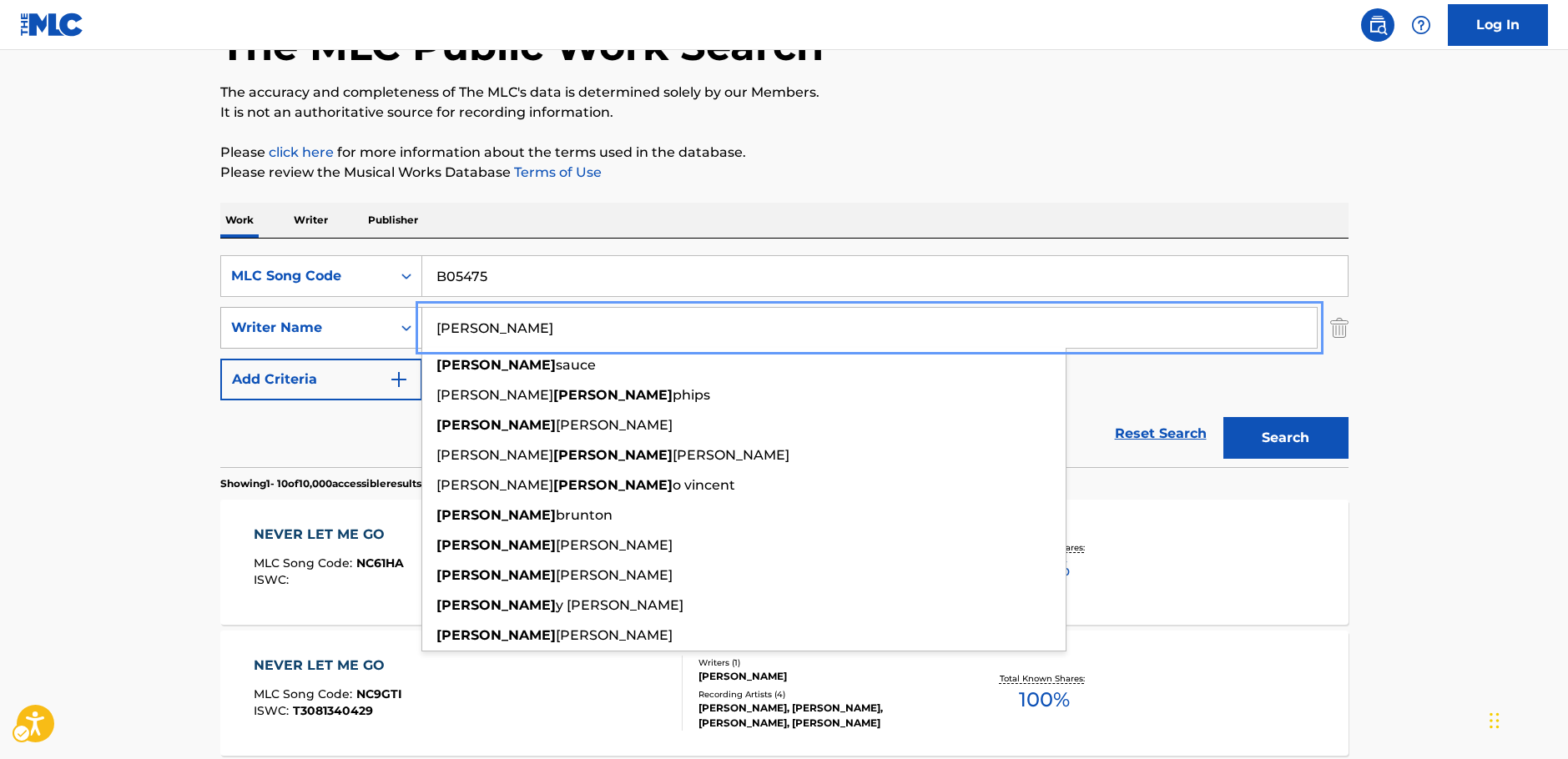
drag, startPoint x: 485, startPoint y: 324, endPoint x: 376, endPoint y: 324, distance: 109.0
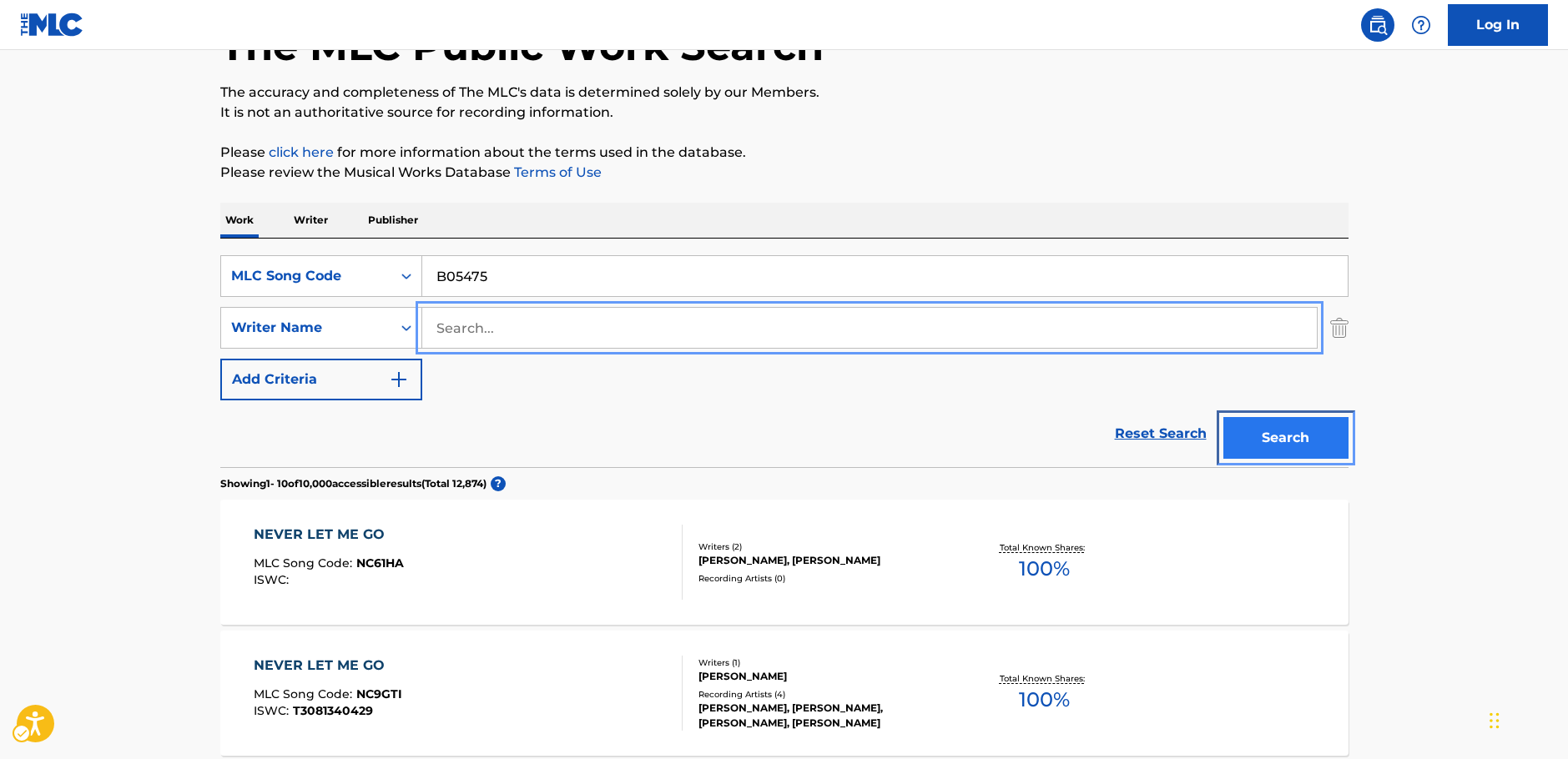
click at [1313, 439] on button "Search" at bounding box center [1285, 438] width 125 height 42
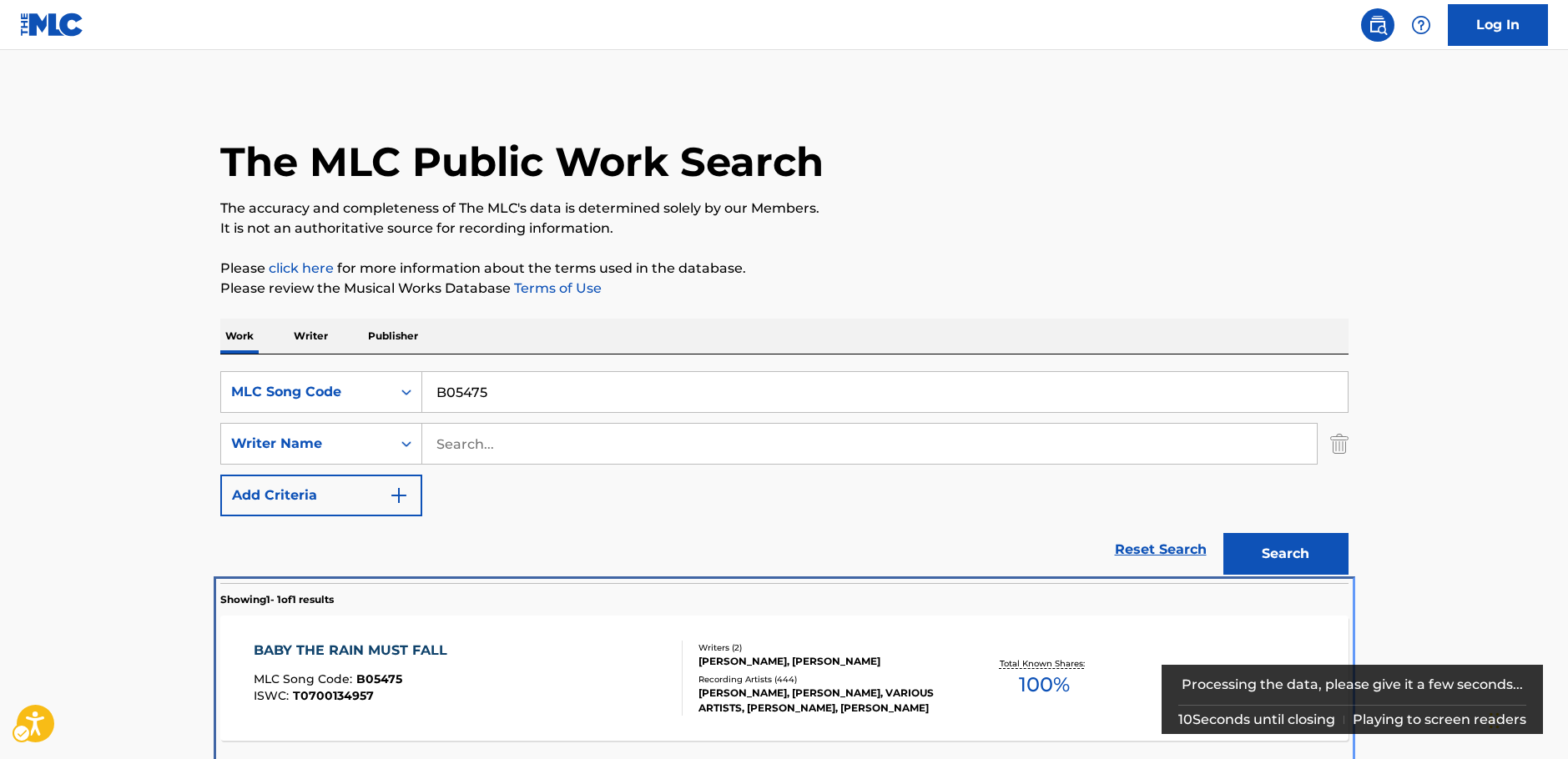
scroll to position [60, 0]
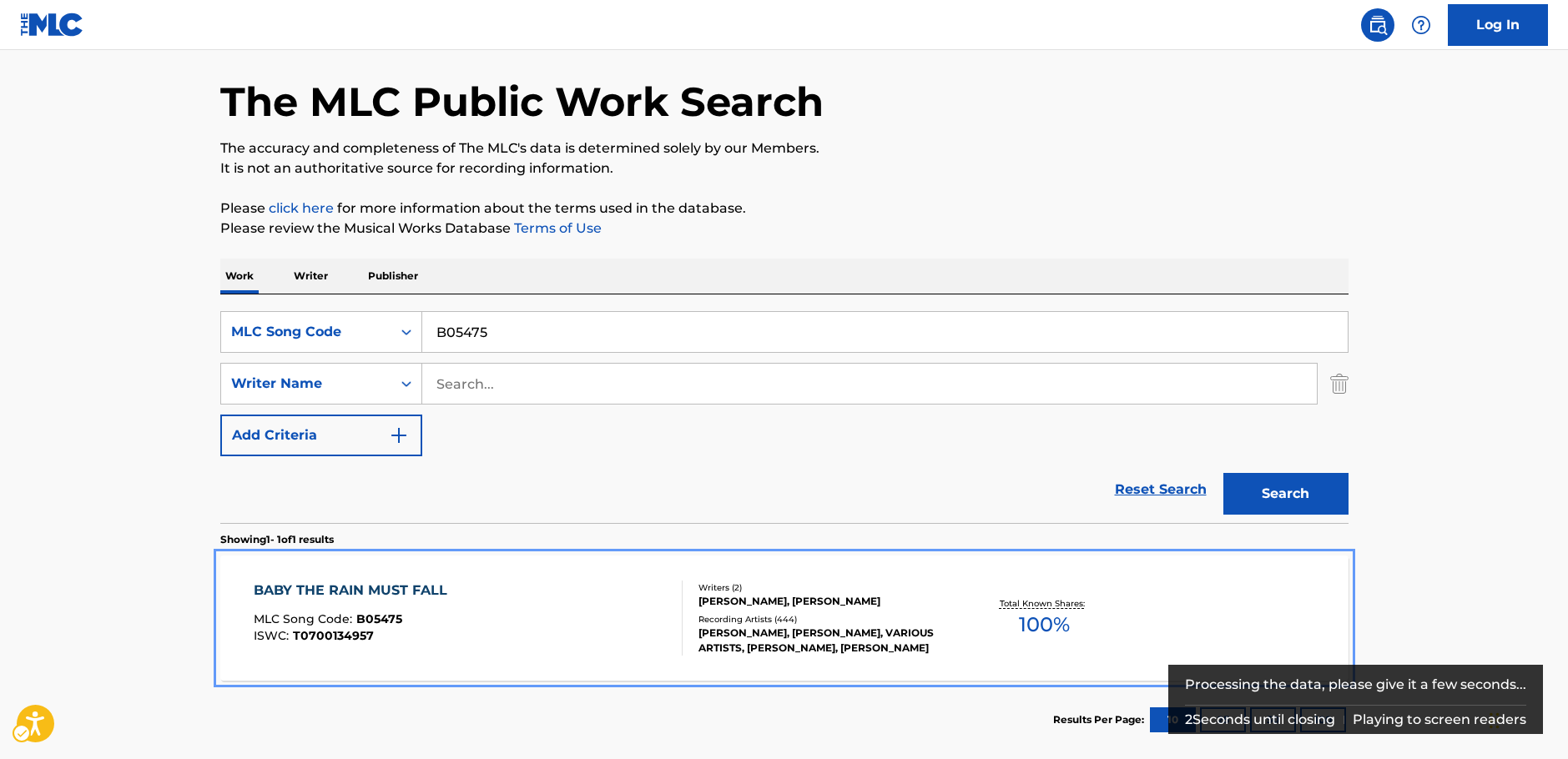
click at [463, 619] on div "BABY THE RAIN MUST FALL MLC Song Code : B05475 ISWC : T0700134957" at bounding box center [468, 618] width 429 height 75
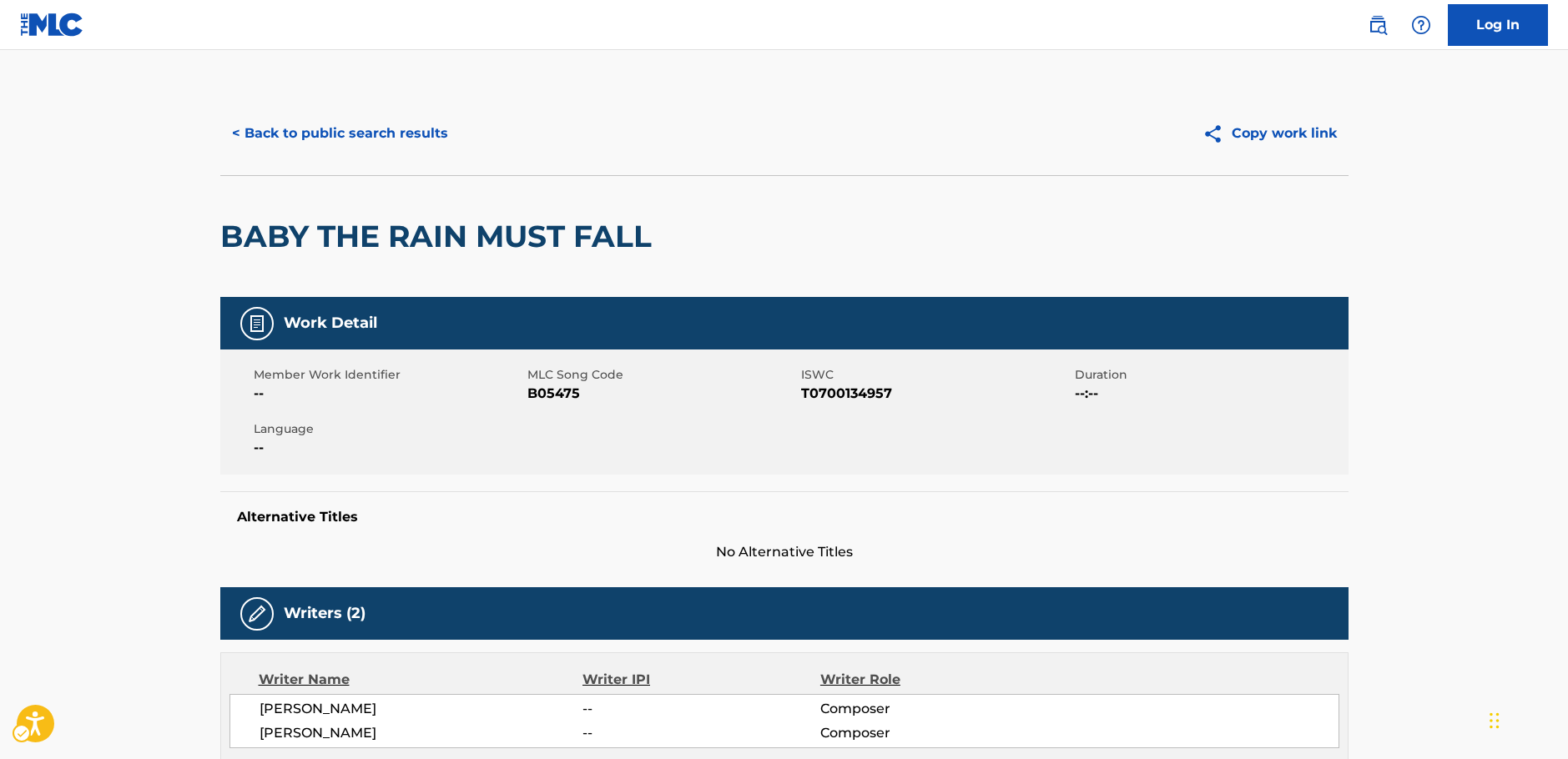
click at [823, 392] on span "ISWC - T0700134957" at bounding box center [935, 394] width 269 height 20
drag, startPoint x: 376, startPoint y: 128, endPoint x: 403, endPoint y: 237, distance: 112.3
click at [376, 128] on button "< Back to public search results" at bounding box center [339, 134] width 239 height 42
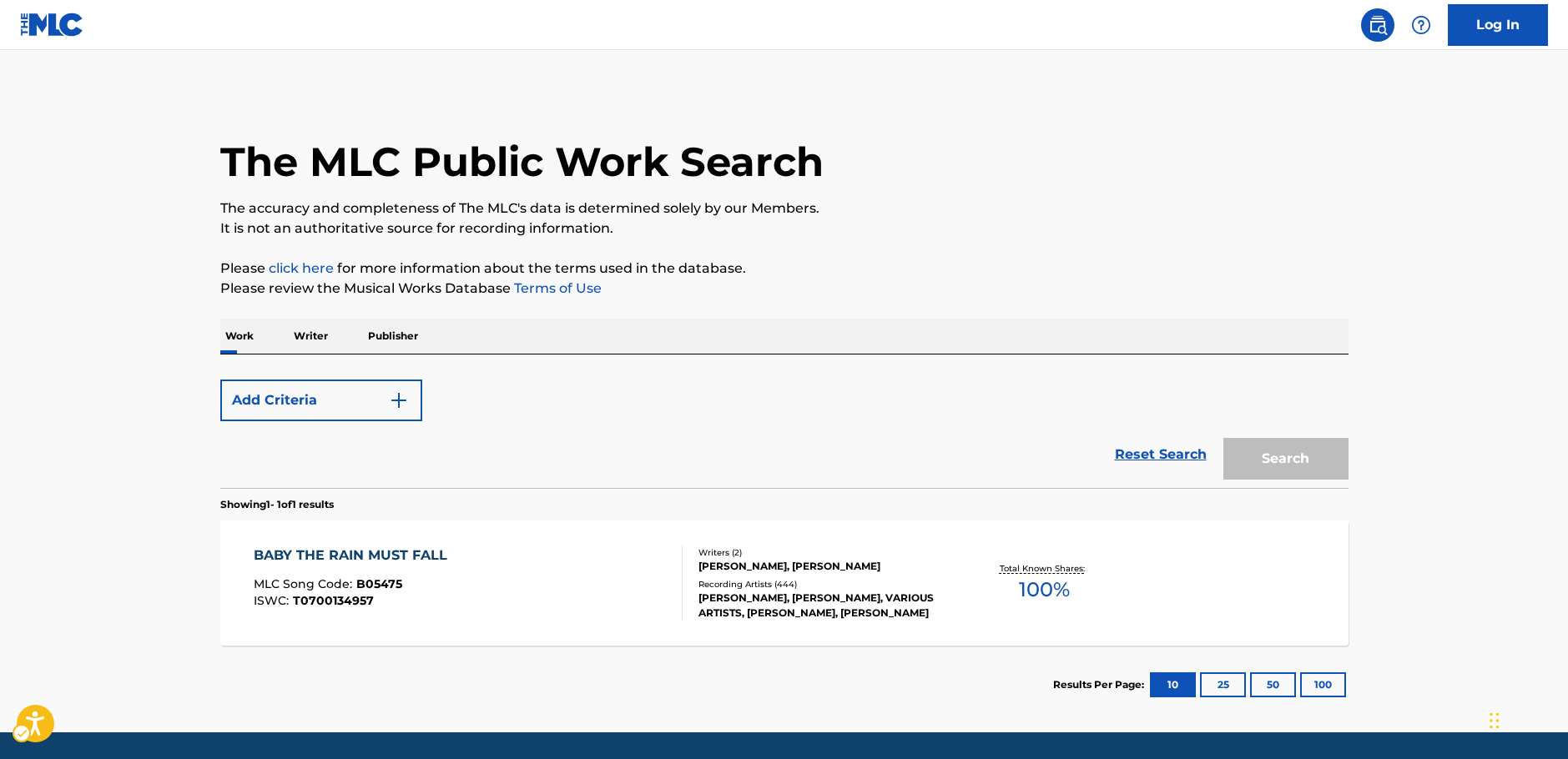
scroll to position [53, 0]
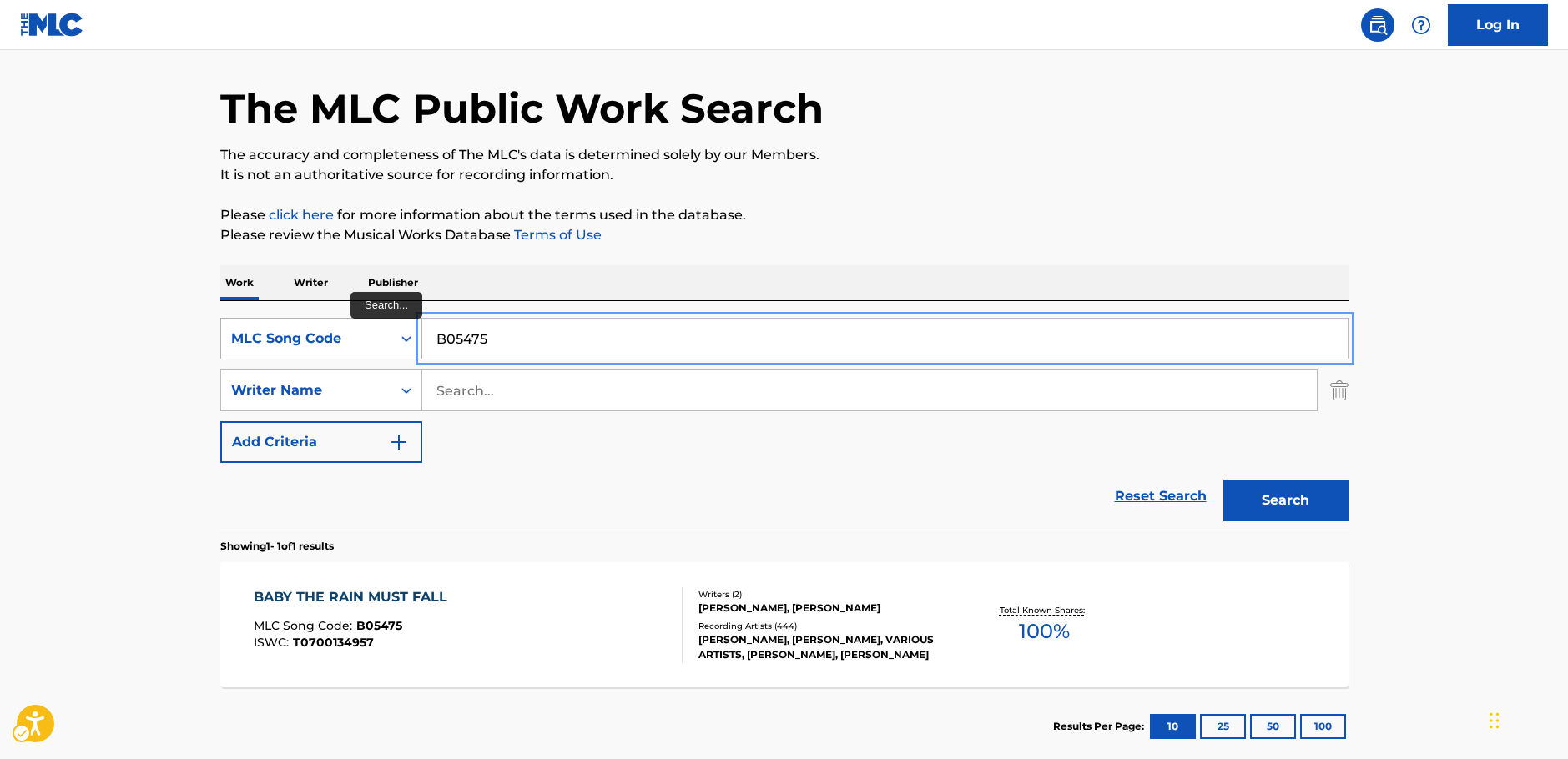
drag, startPoint x: 501, startPoint y: 341, endPoint x: 341, endPoint y: 347, distance: 160.1
paste input "H25703"
type input "H25703"
click at [1321, 490] on button "Search" at bounding box center [1285, 501] width 125 height 42
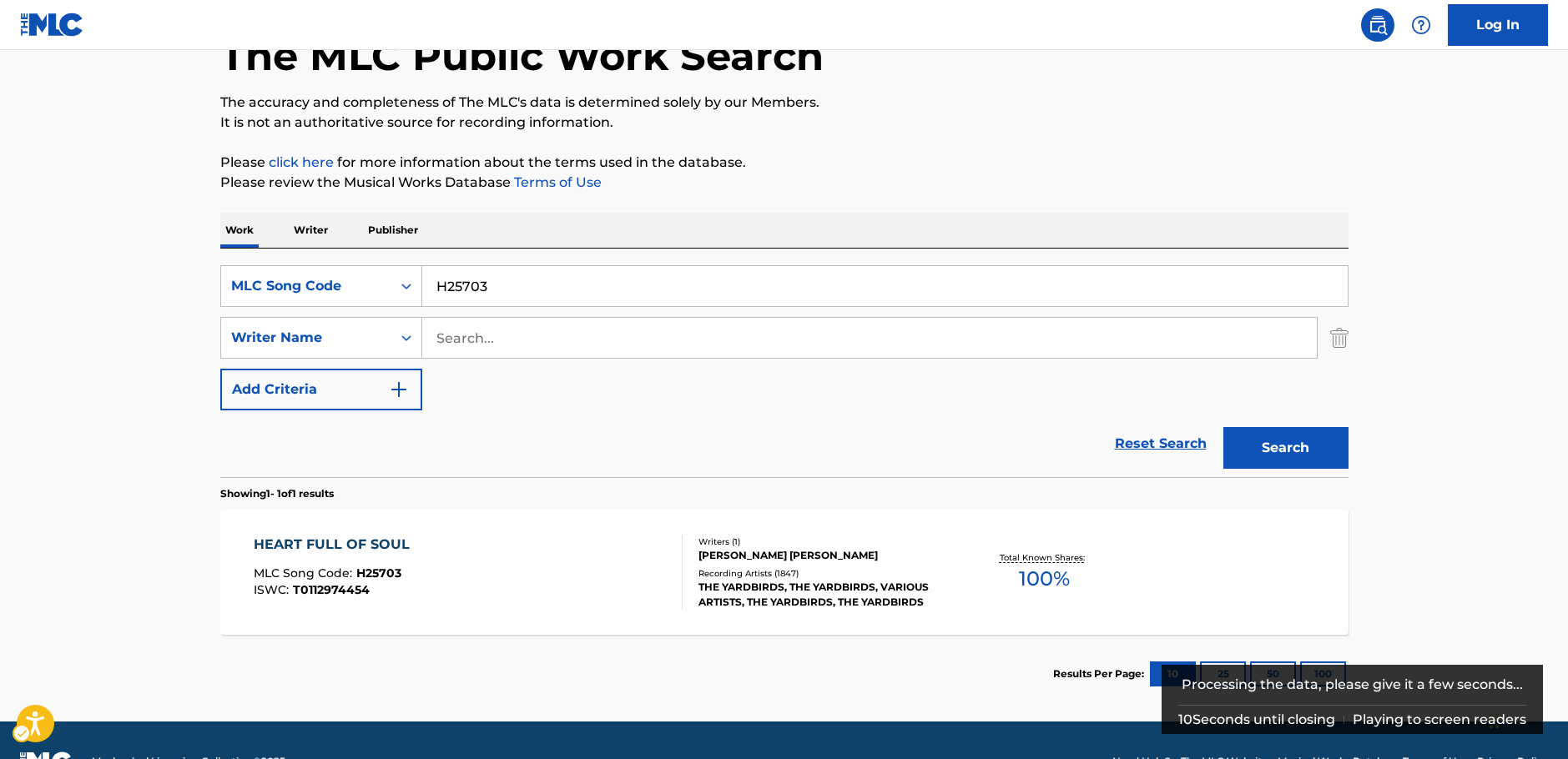
scroll to position [148, 0]
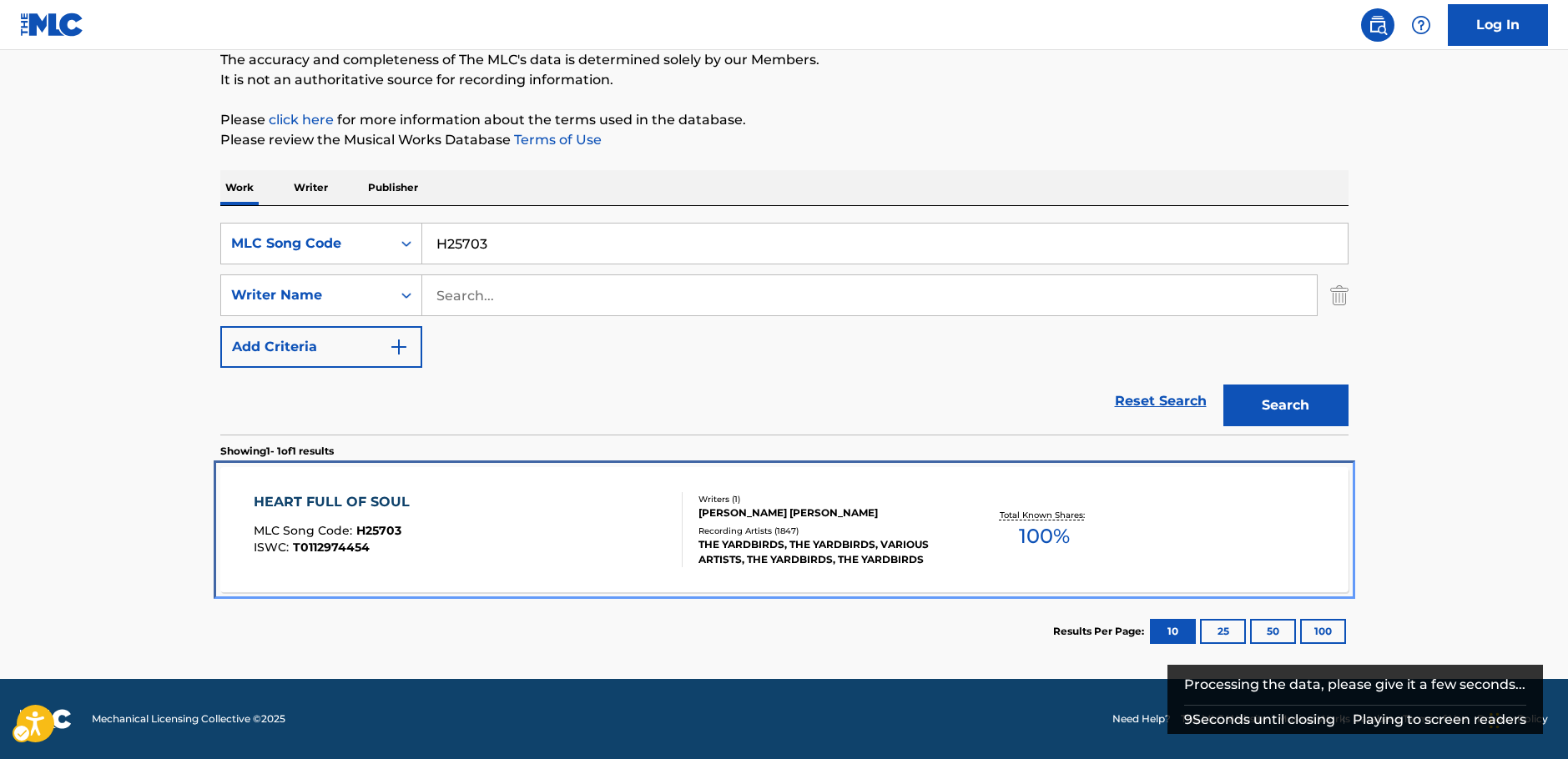
click at [478, 526] on div "HEART FULL OF SOUL MLC Song Code : H25703 ISWC : T0112974454" at bounding box center [468, 529] width 429 height 75
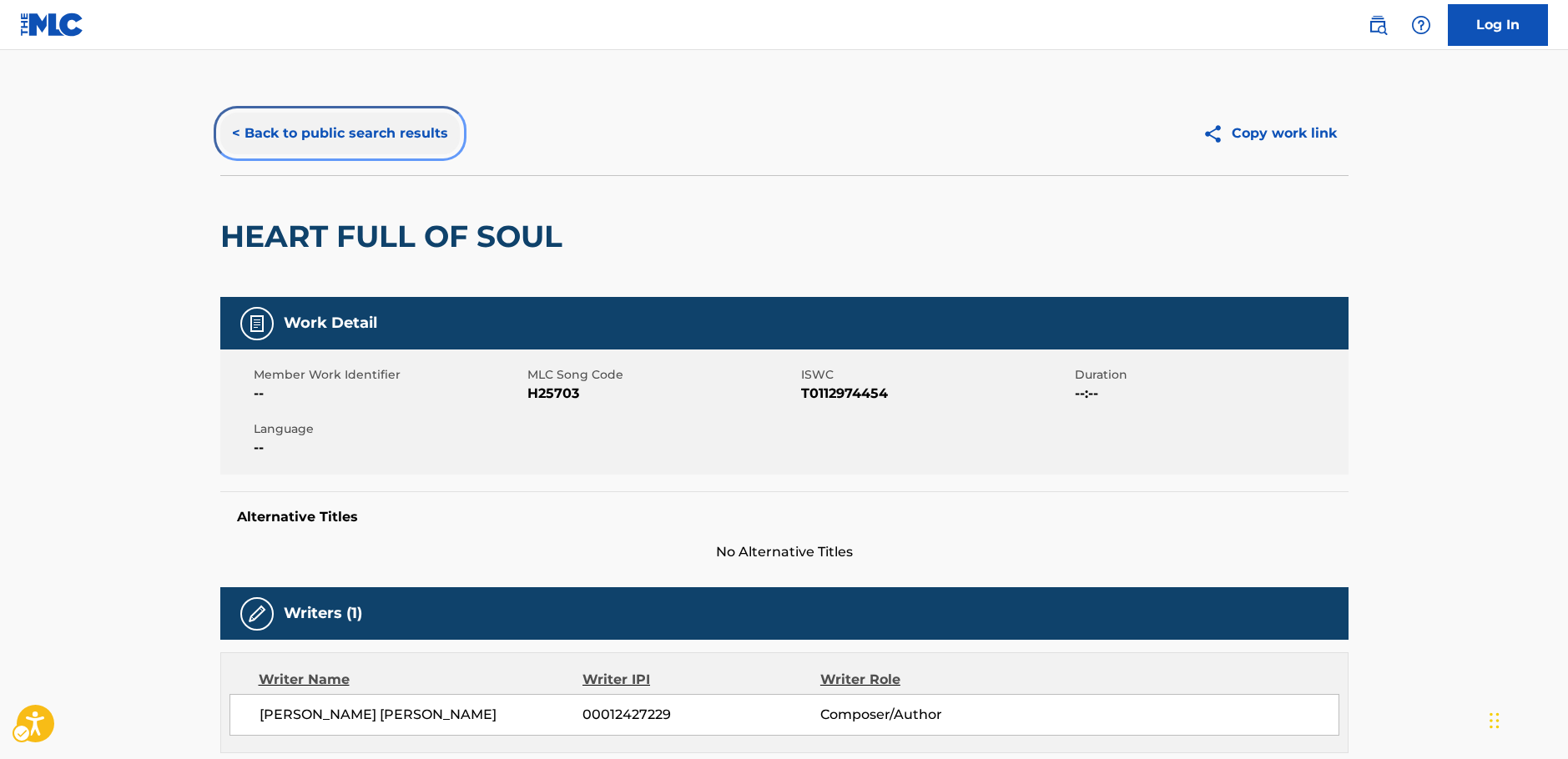
click at [416, 126] on button "< Back to public search results" at bounding box center [339, 134] width 239 height 42
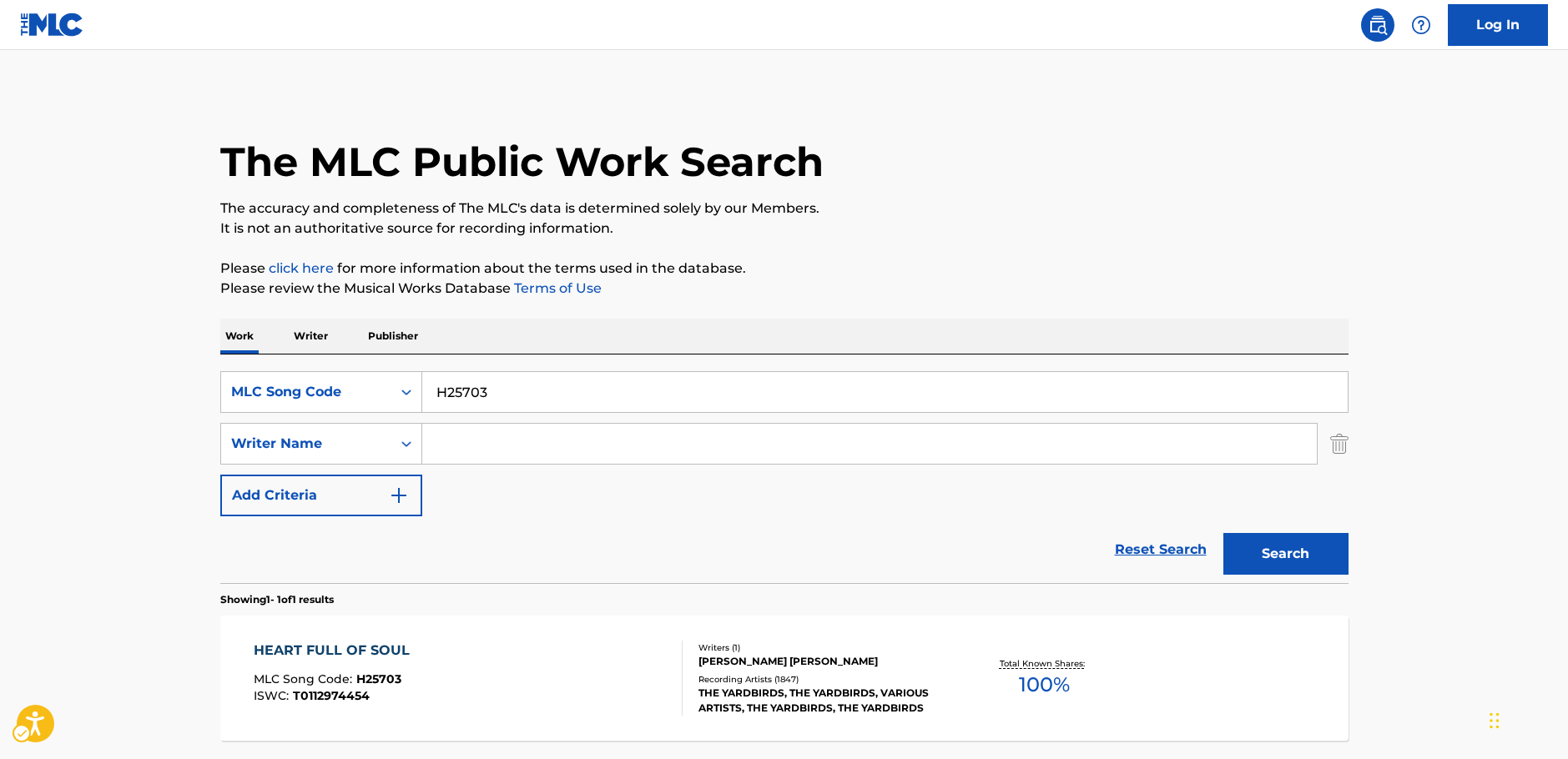
scroll to position [53, 0]
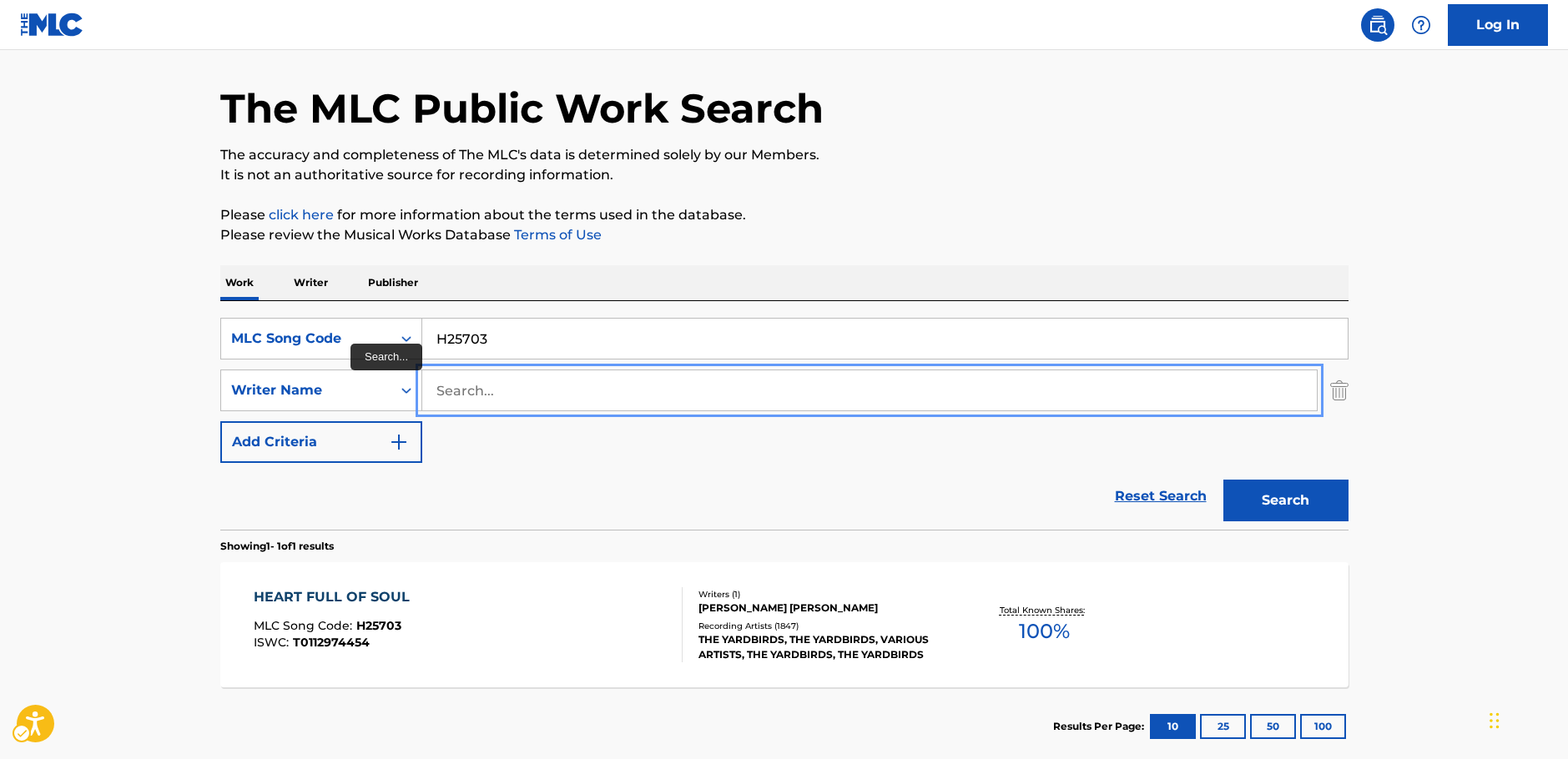
paste input "[PERSON_NAME]"
type input "[PERSON_NAME]"
click at [391, 339] on div "Search Form" at bounding box center [406, 339] width 30 height 40
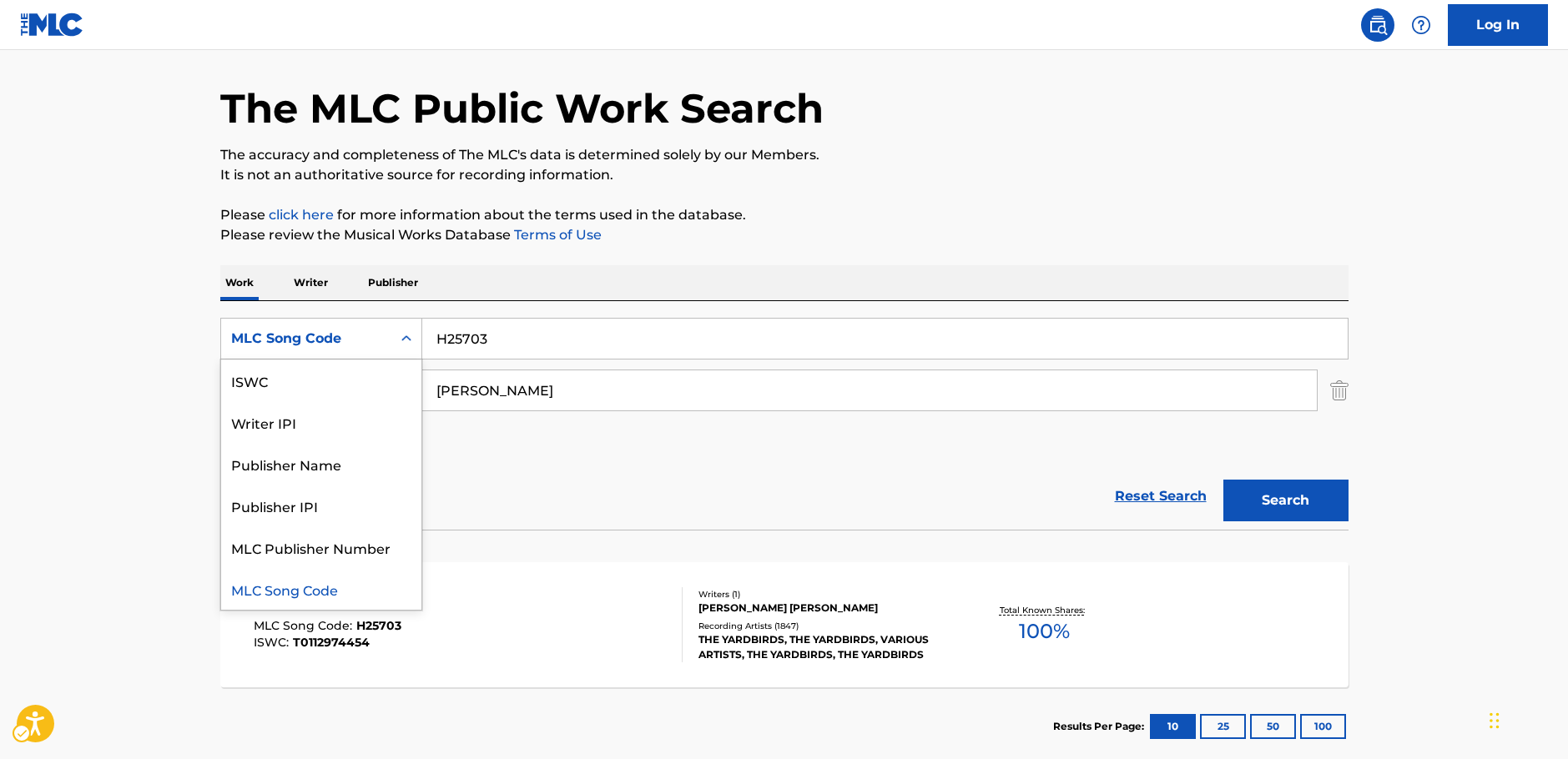
scroll to position [0, 0]
click at [335, 379] on div "Work Title" at bounding box center [321, 381] width 201 height 42
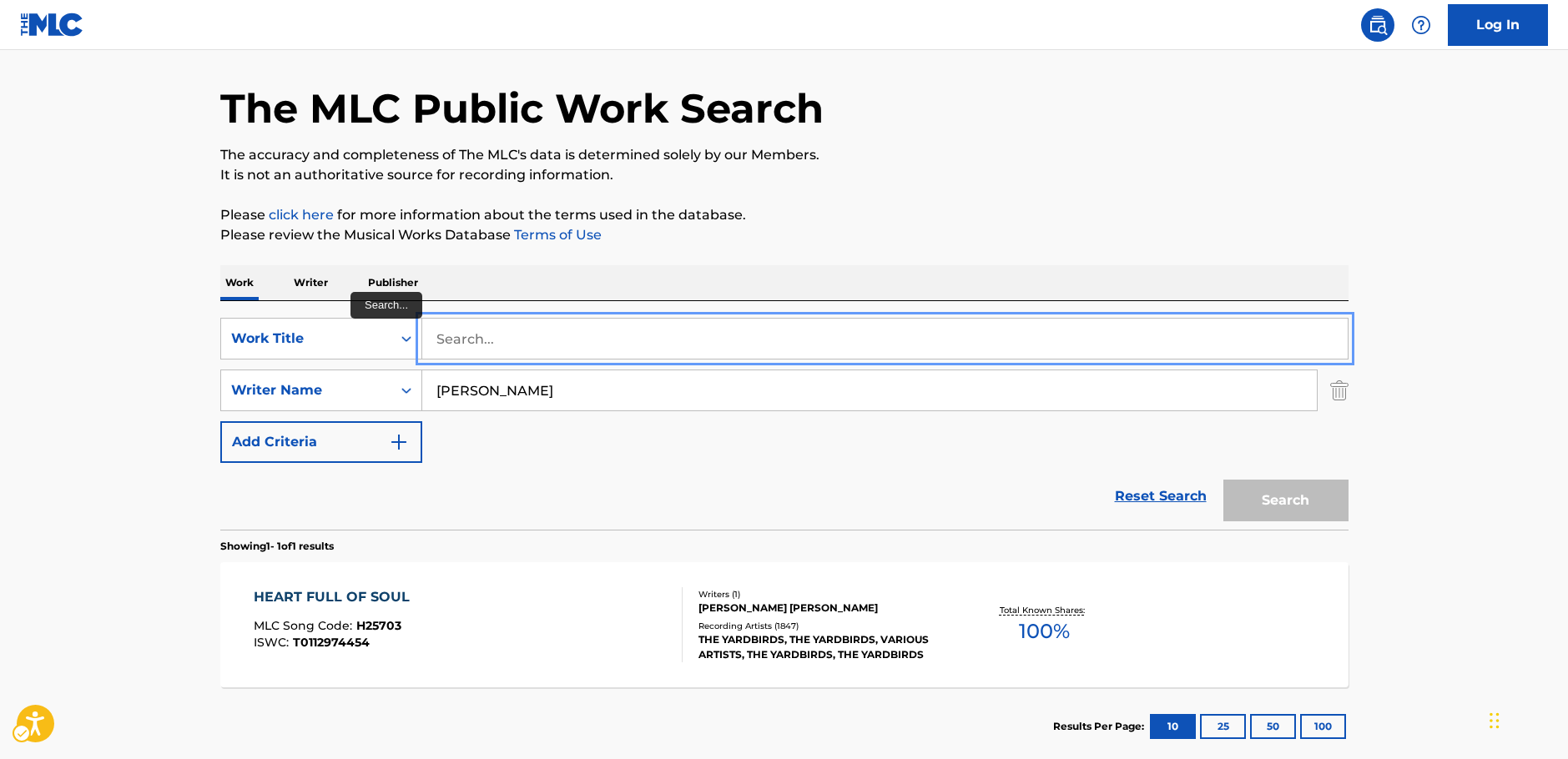
paste input "Techno Syndrome"
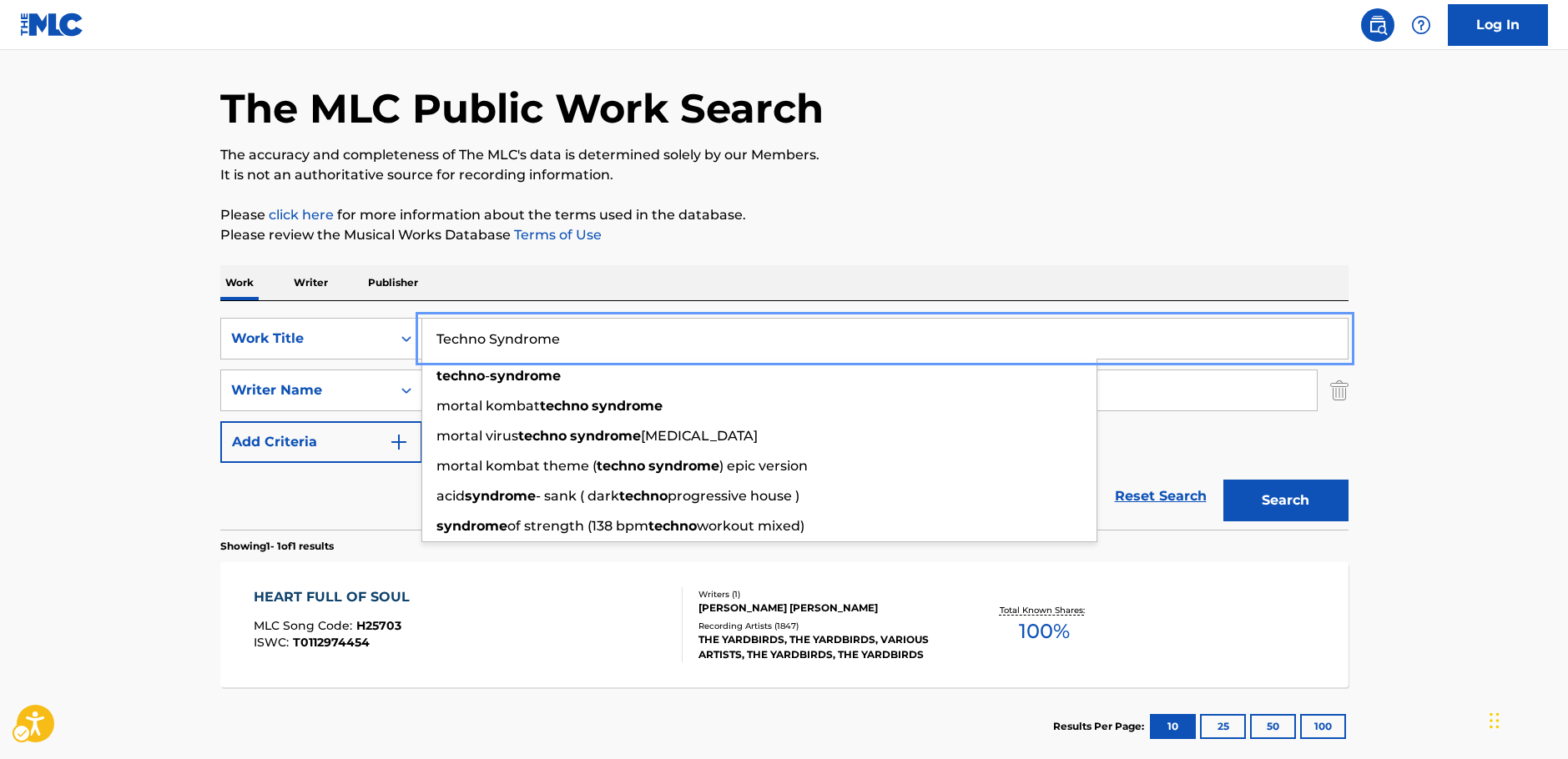
type input "Techno Syndrome"
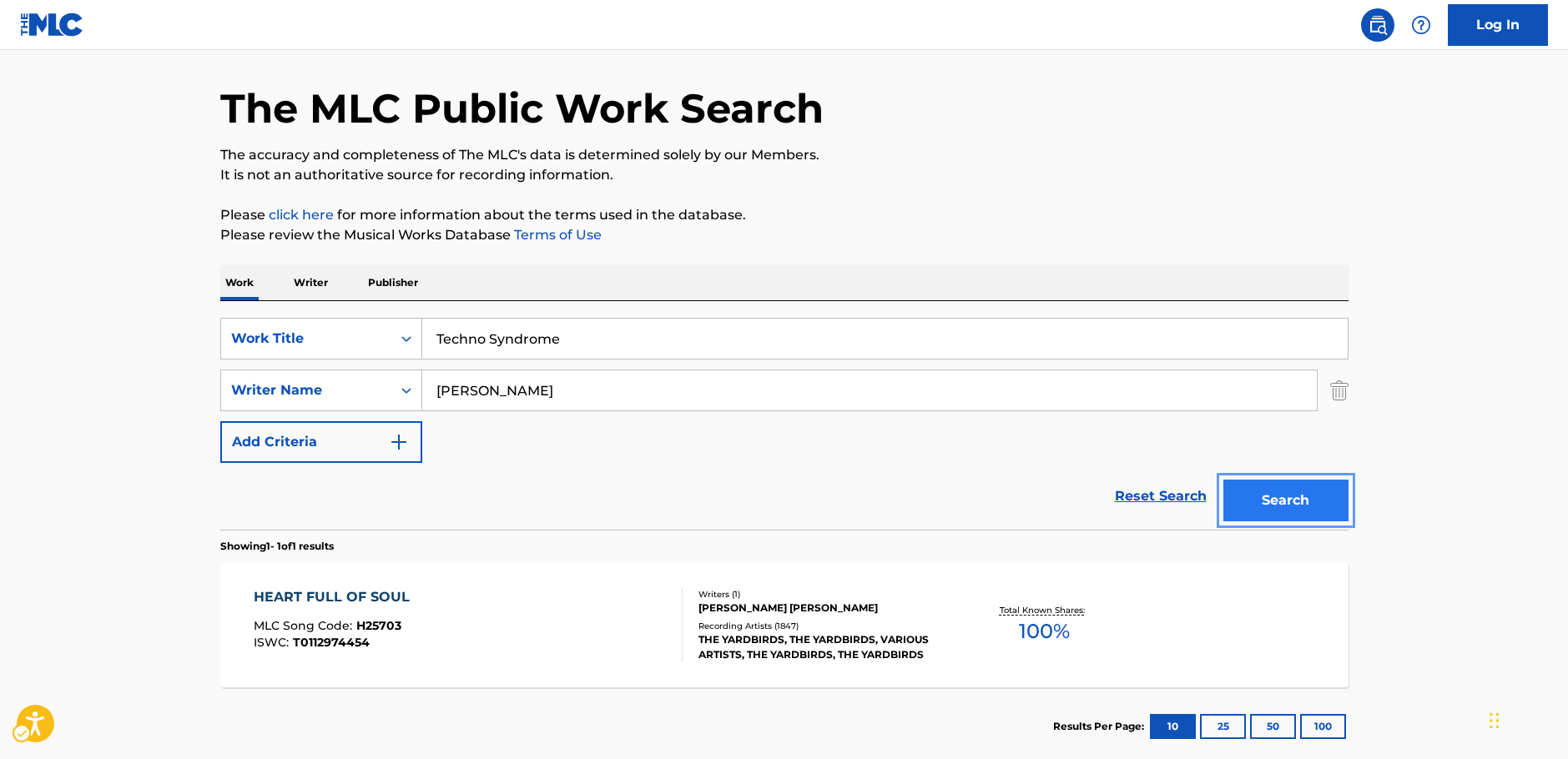
click at [1301, 506] on button "Search" at bounding box center [1285, 501] width 125 height 42
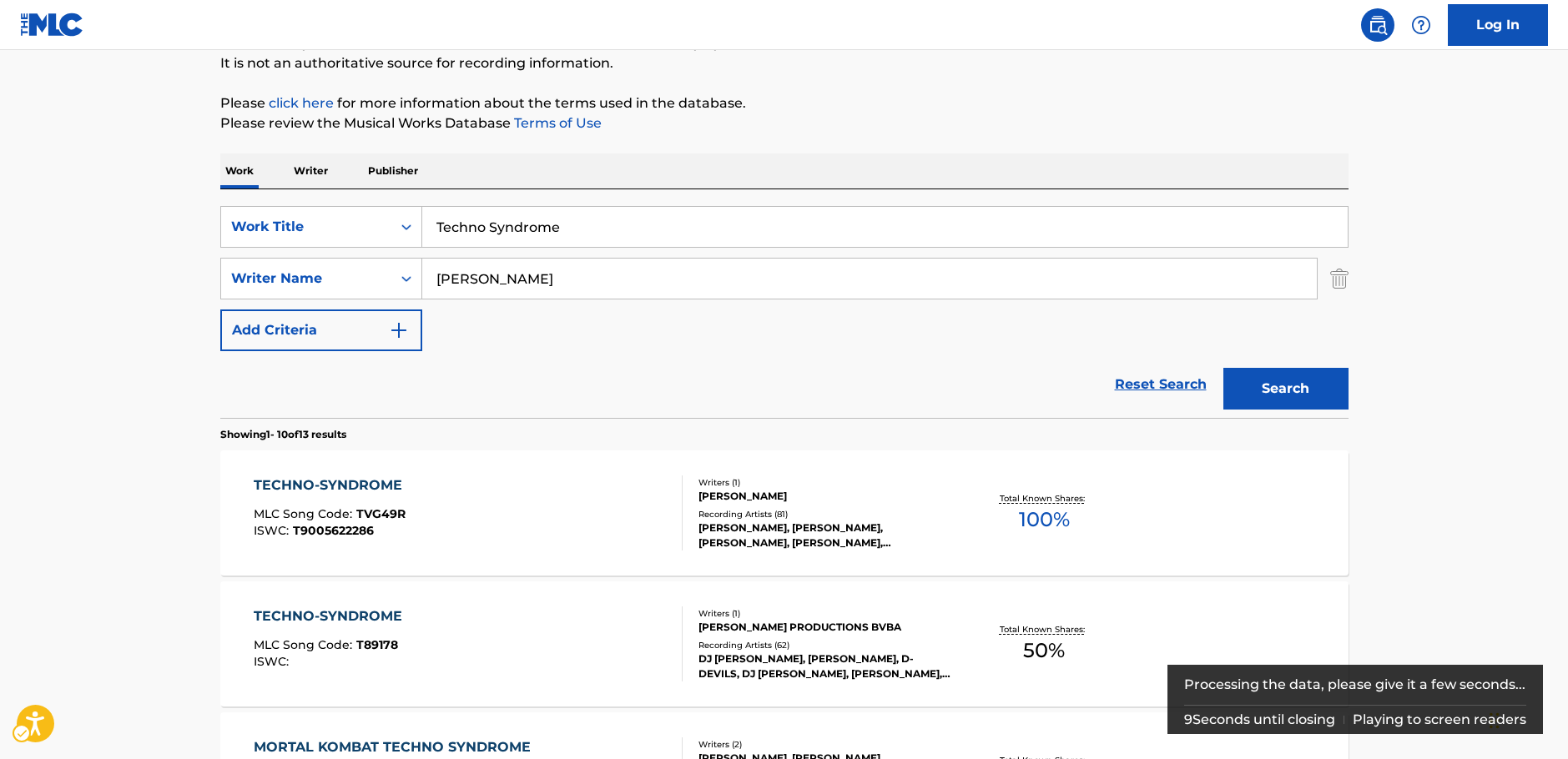
scroll to position [167, 0]
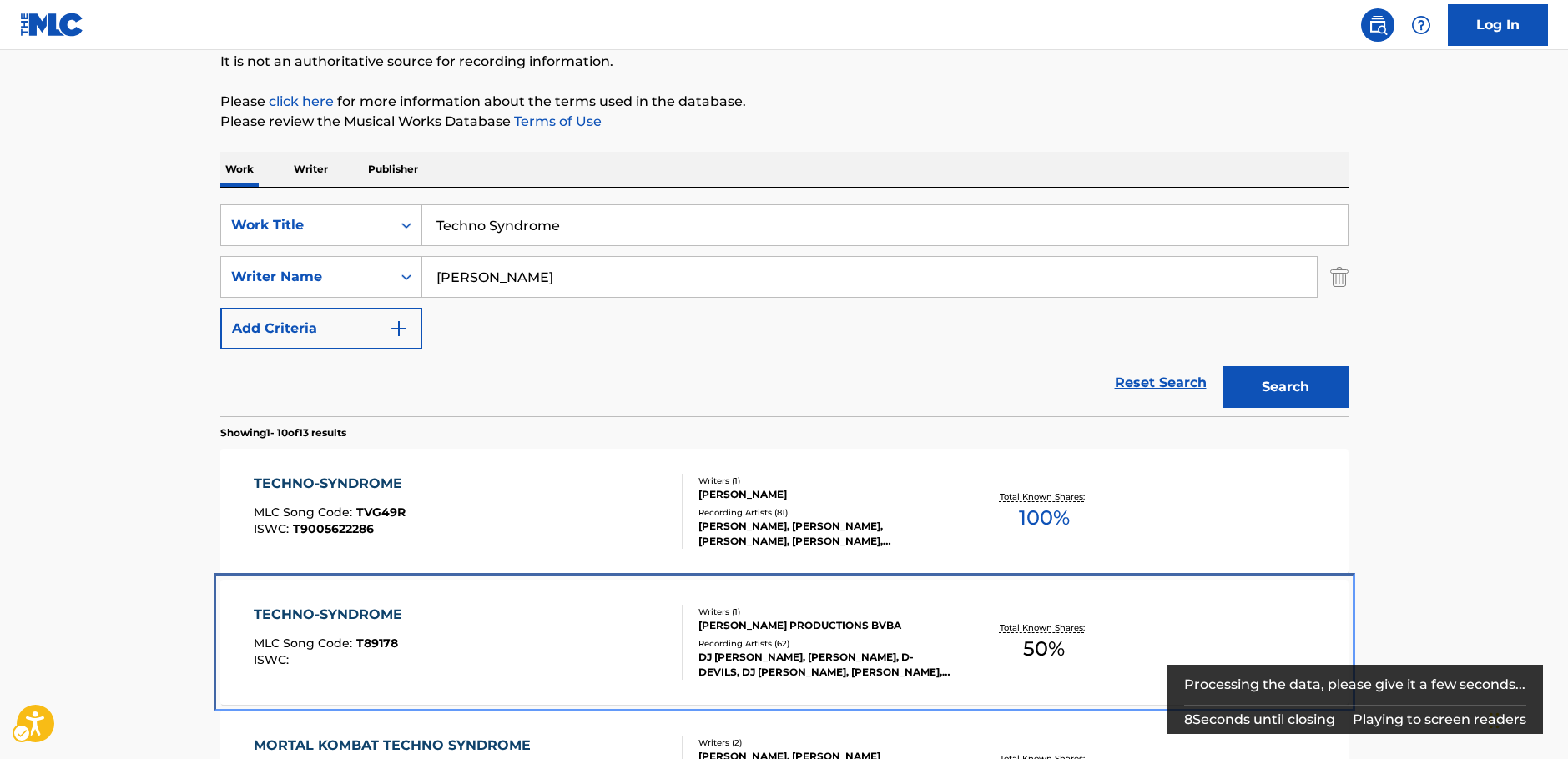
click at [485, 580] on div "TECHNO-SYNDROME MLC Song Code : T89178 ISWC : Writers ( 1 ) [PERSON_NAME] PRODU…" at bounding box center [784, 642] width 1128 height 125
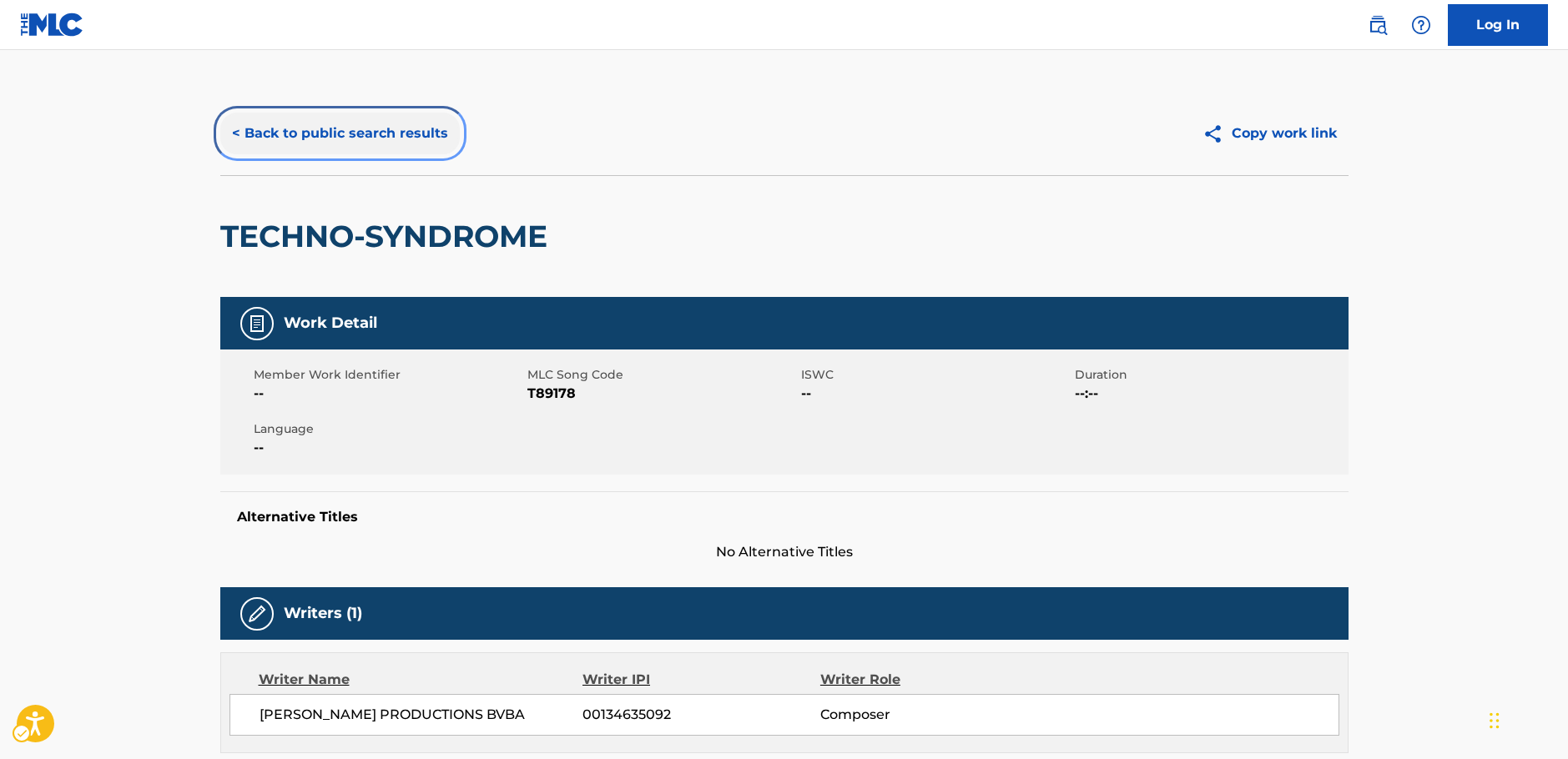
click at [280, 129] on button "< Back to public search results" at bounding box center [339, 134] width 239 height 42
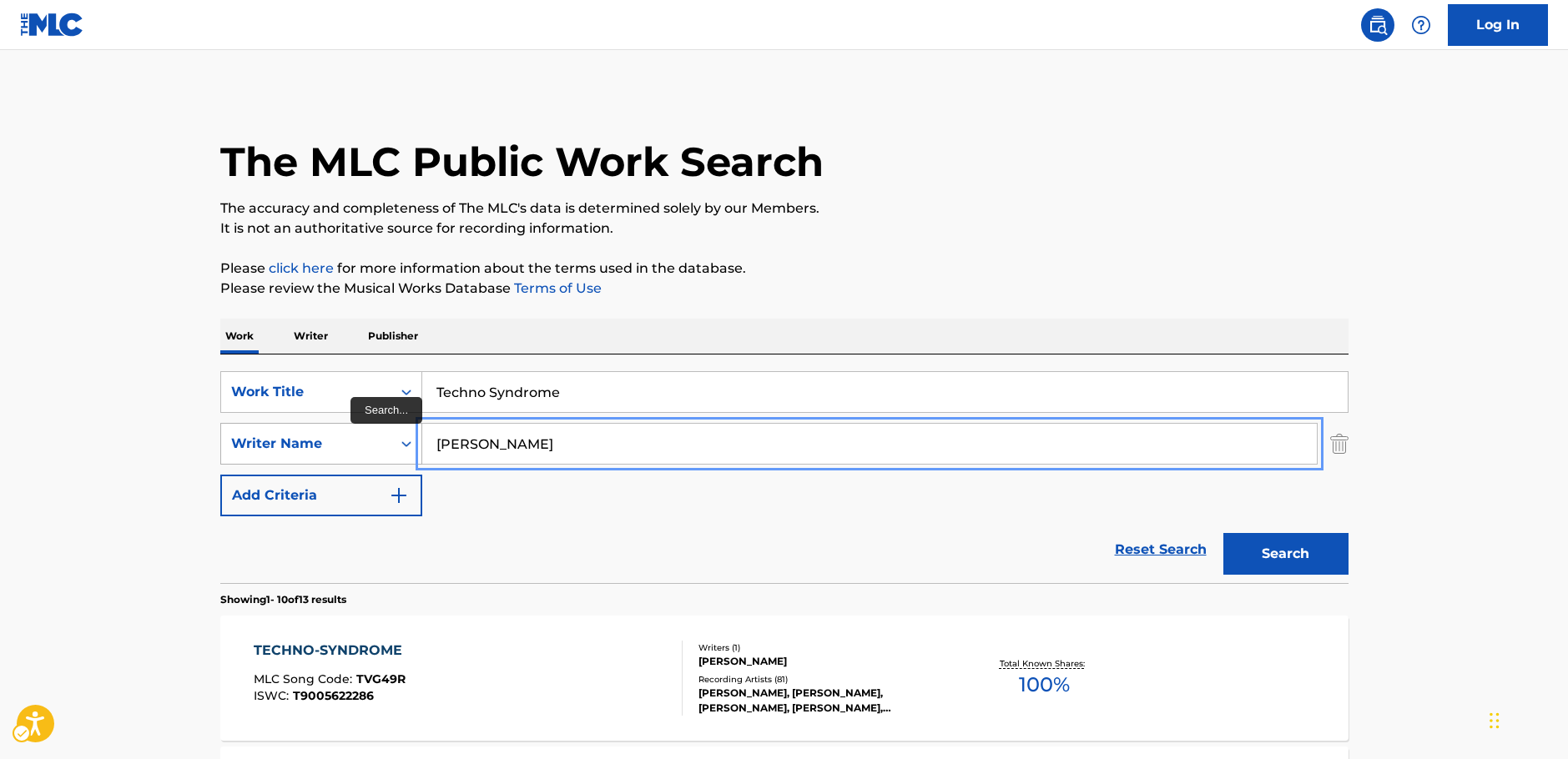
drag, startPoint x: 491, startPoint y: 445, endPoint x: 410, endPoint y: 443, distance: 81.0
paste input "[PERSON_NAME]"
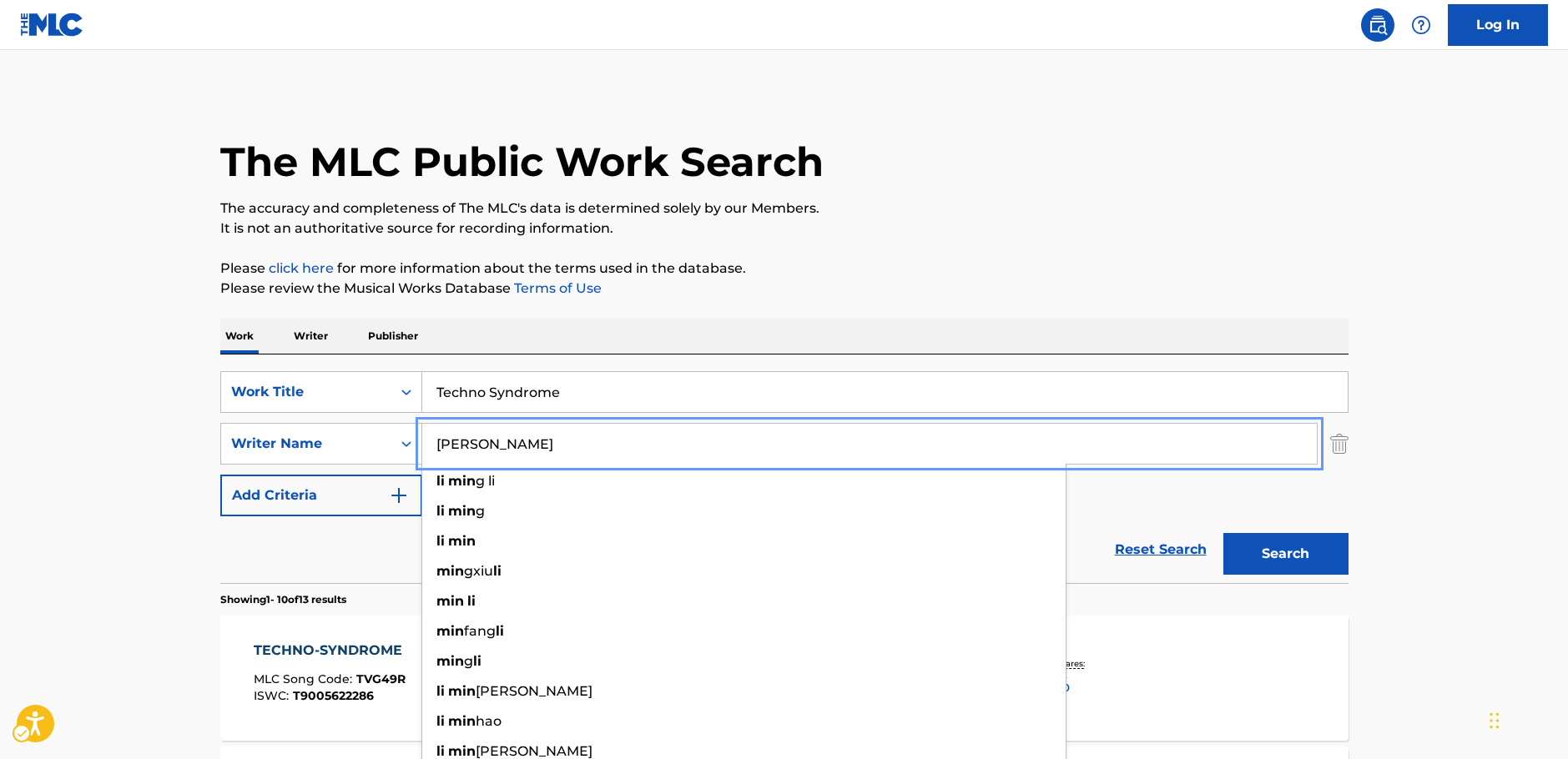
type input "[PERSON_NAME]"
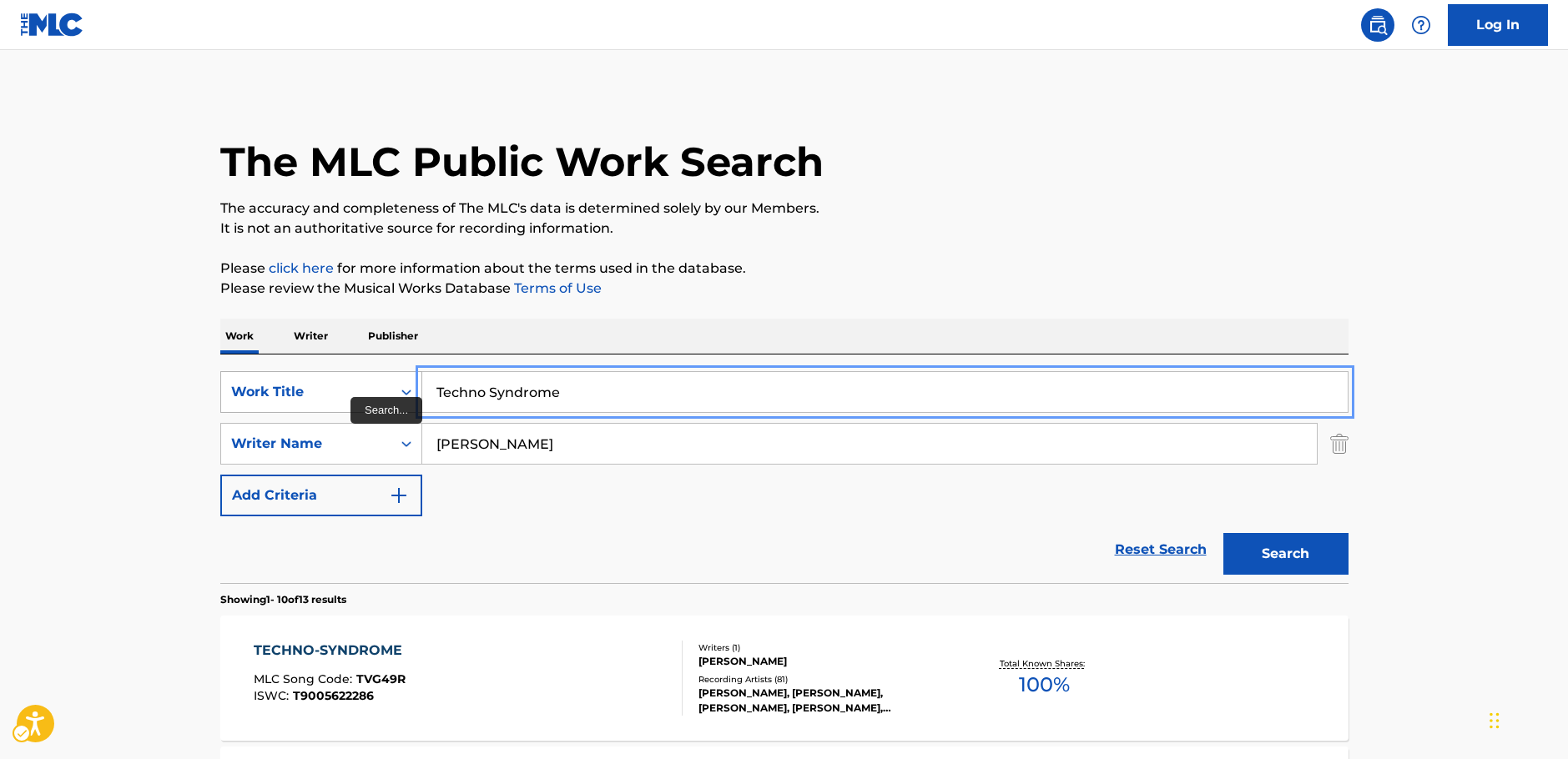
paste input "Mo qi"
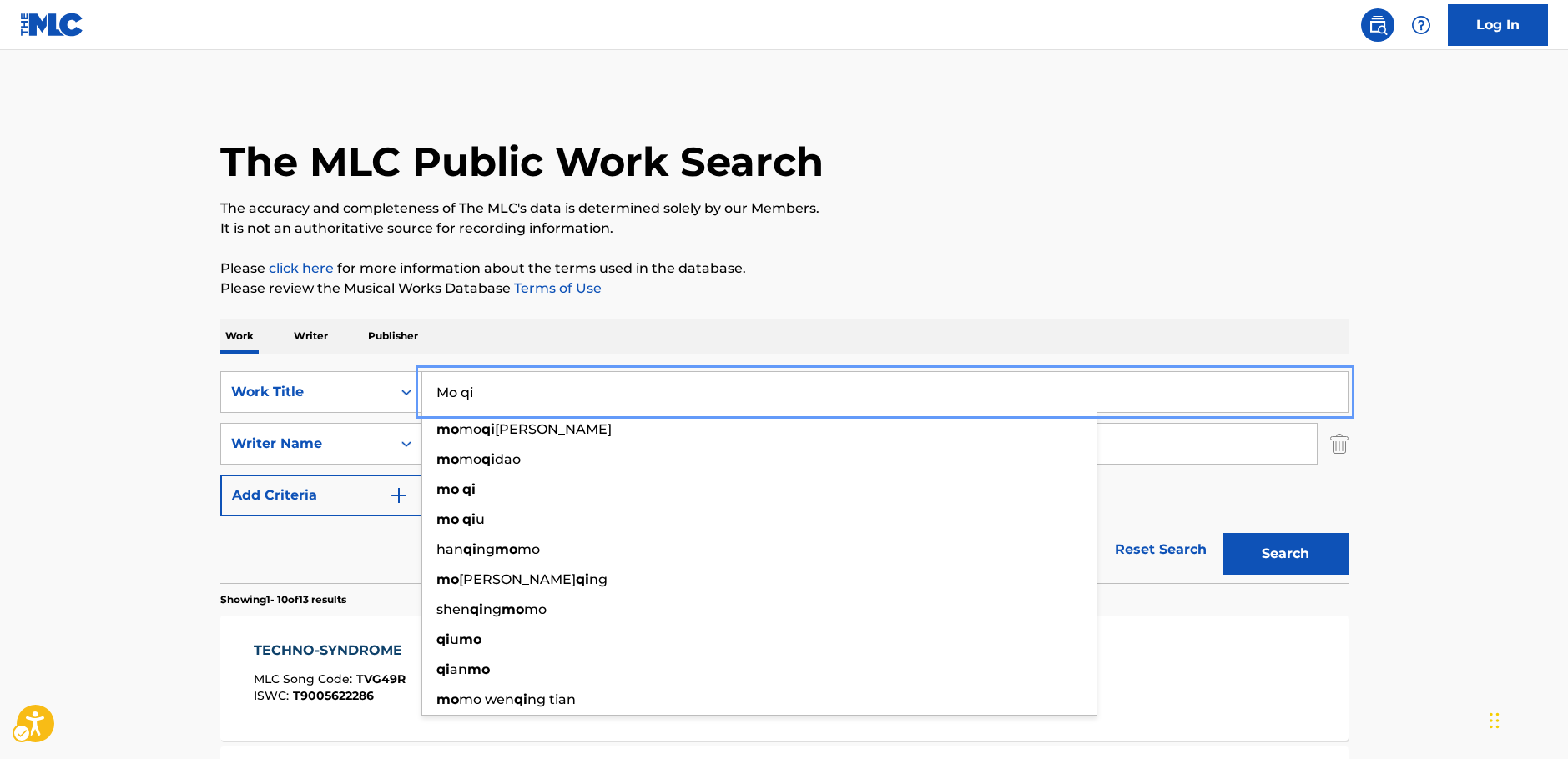
type input "Mo qi"
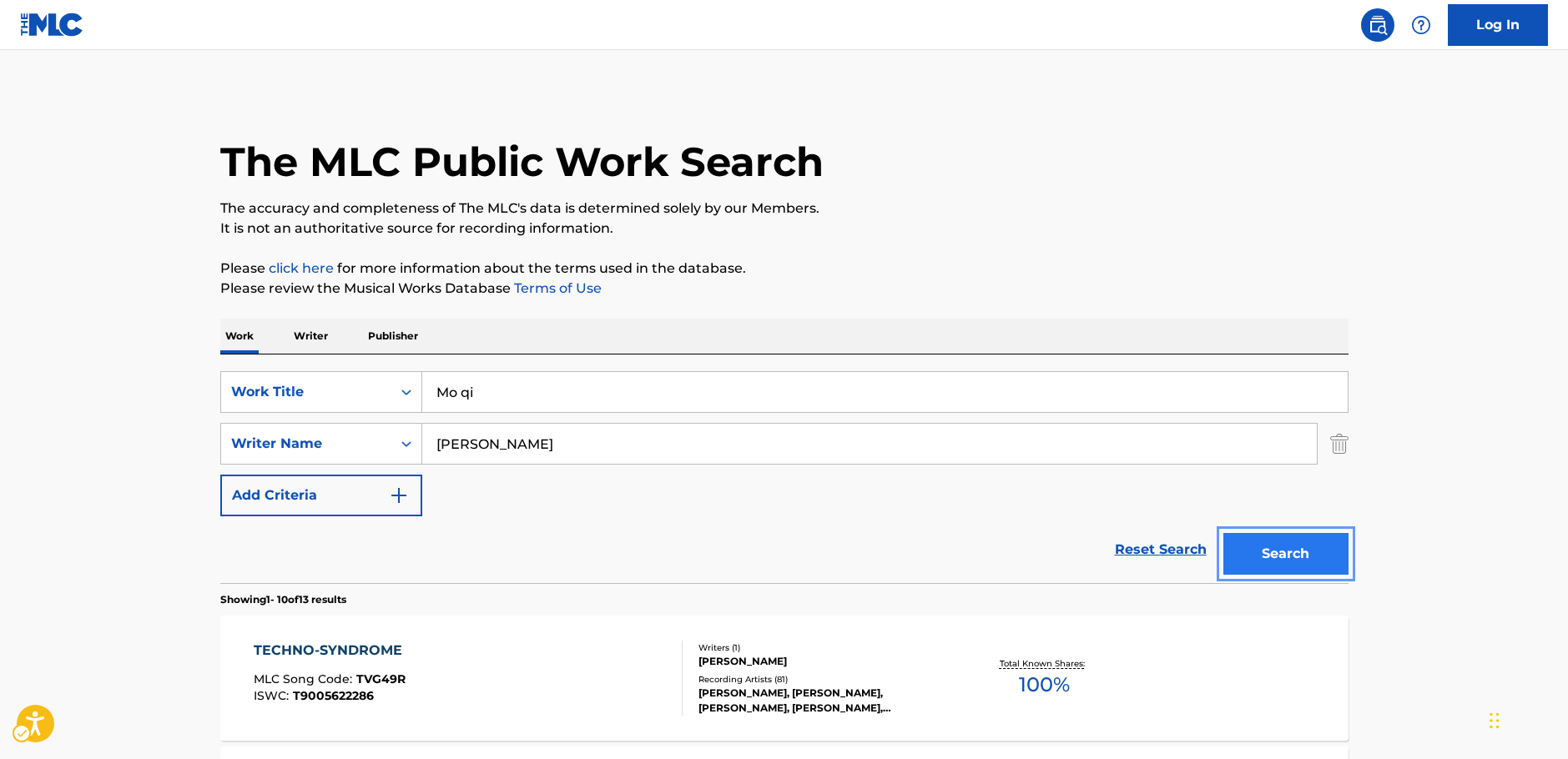
click at [1309, 559] on button "Search" at bounding box center [1285, 554] width 125 height 42
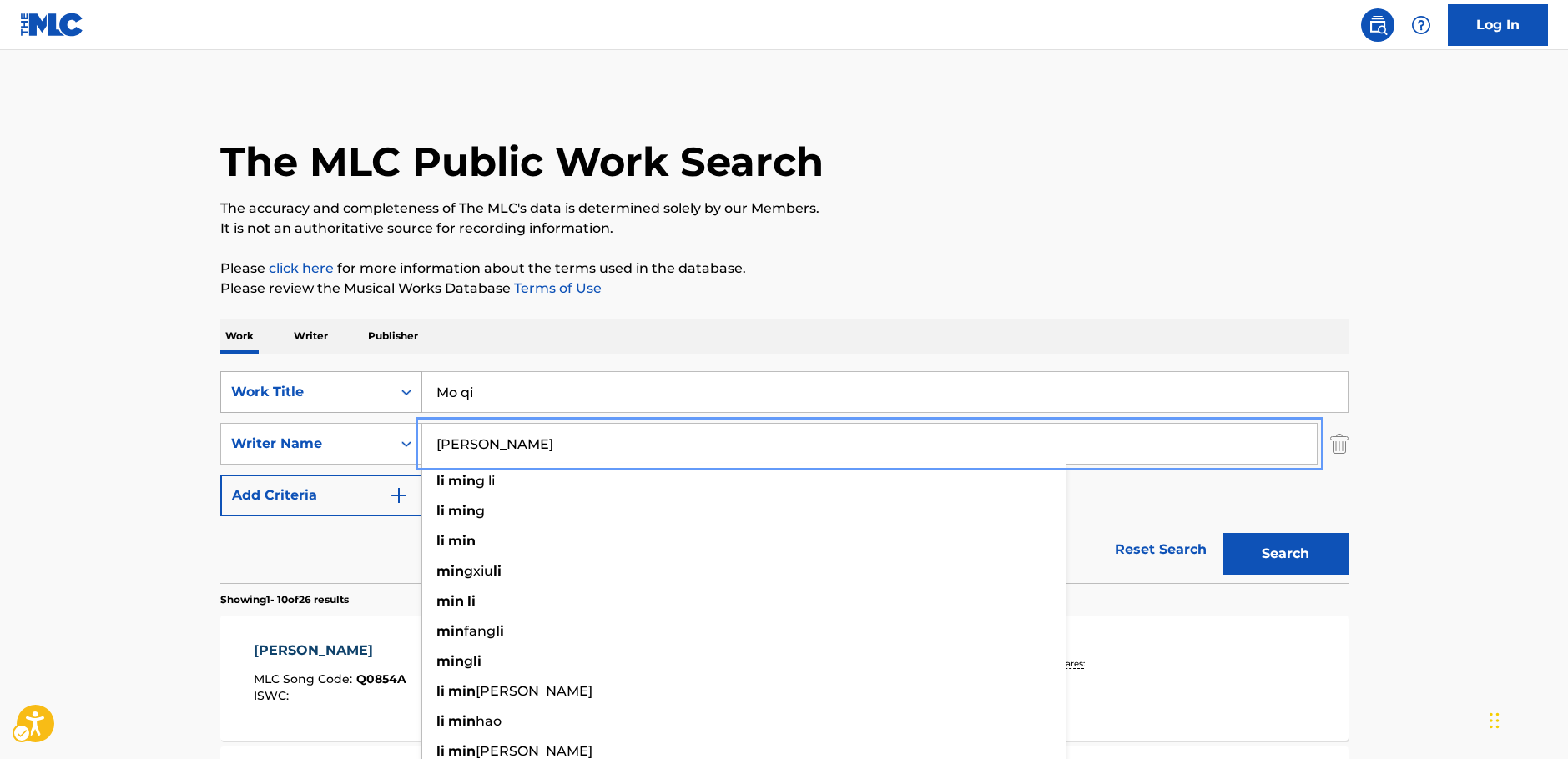
drag, startPoint x: 489, startPoint y: 440, endPoint x: 407, endPoint y: 409, distance: 87.7
click at [409, 442] on div "SearchWithCriteria20ea339d-719e-40f9-b73e-e413c7662581 Writer Name [PERSON_NAME…" at bounding box center [784, 444] width 1128 height 42
paste input "Che"
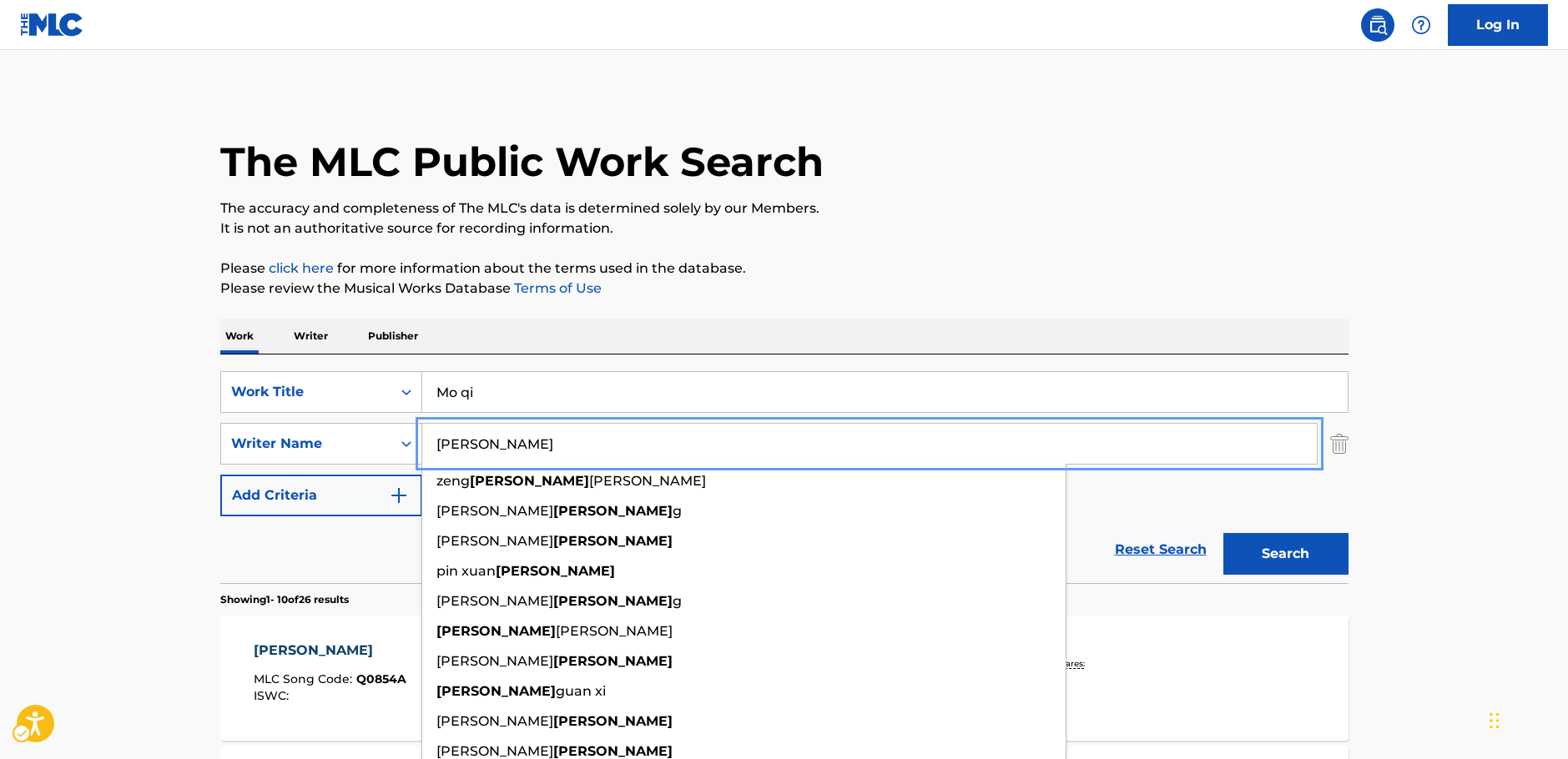
type input "[PERSON_NAME]"
click at [1297, 567] on button "Search" at bounding box center [1285, 554] width 125 height 42
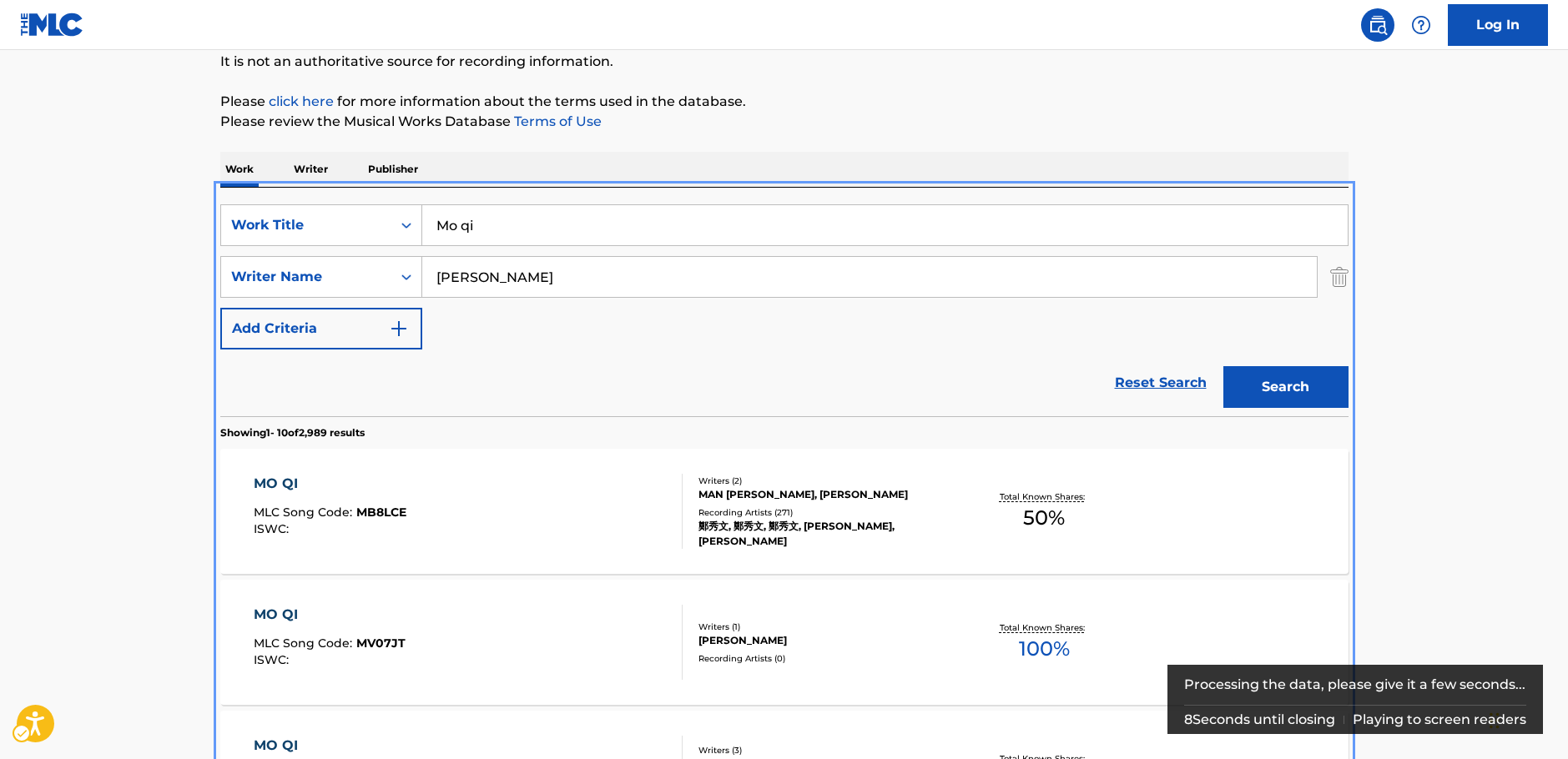
scroll to position [354, 0]
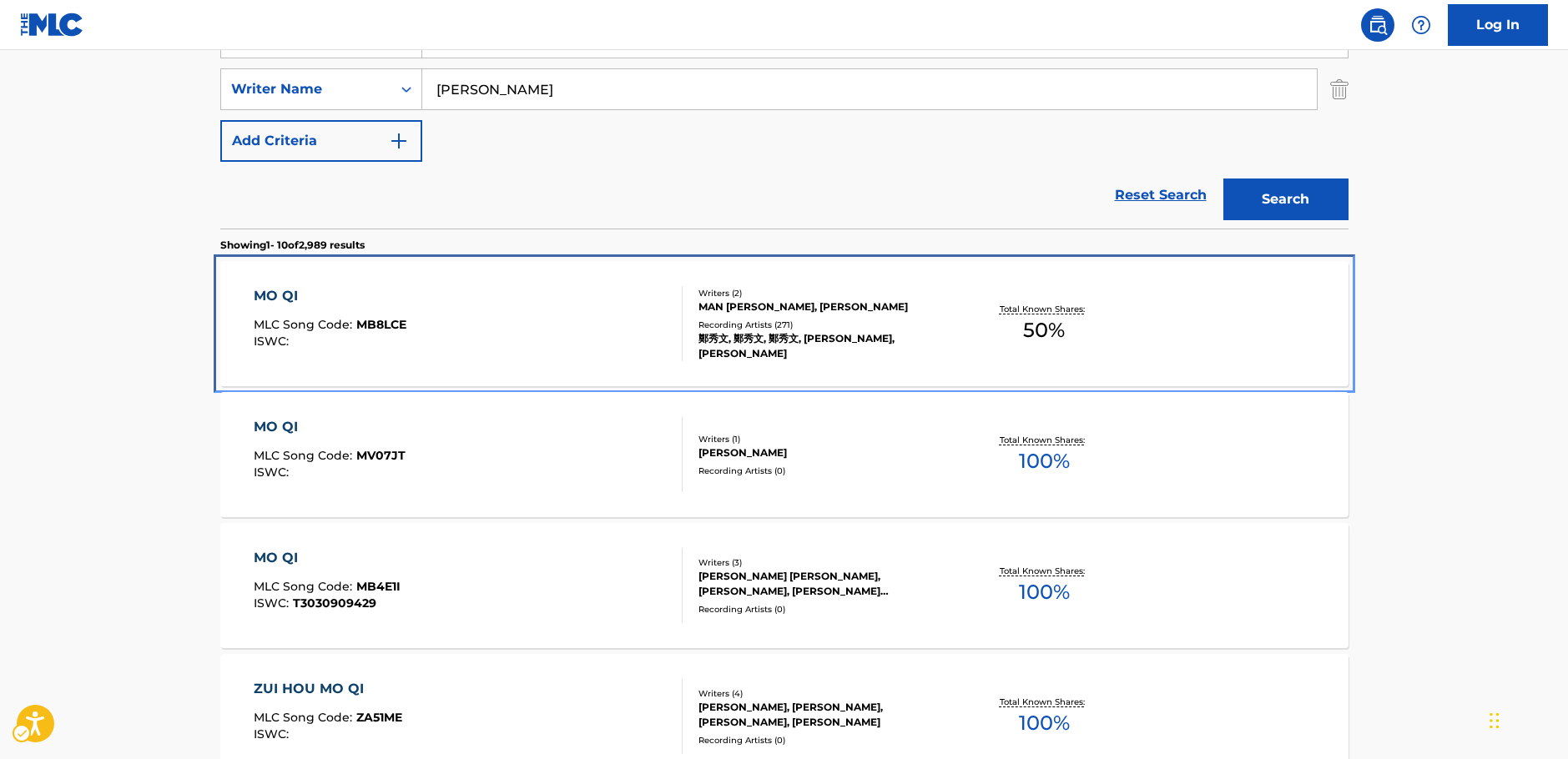
click at [598, 326] on div "MO QI MLC Song Code : MB8LCE ISWC :" at bounding box center [468, 323] width 429 height 75
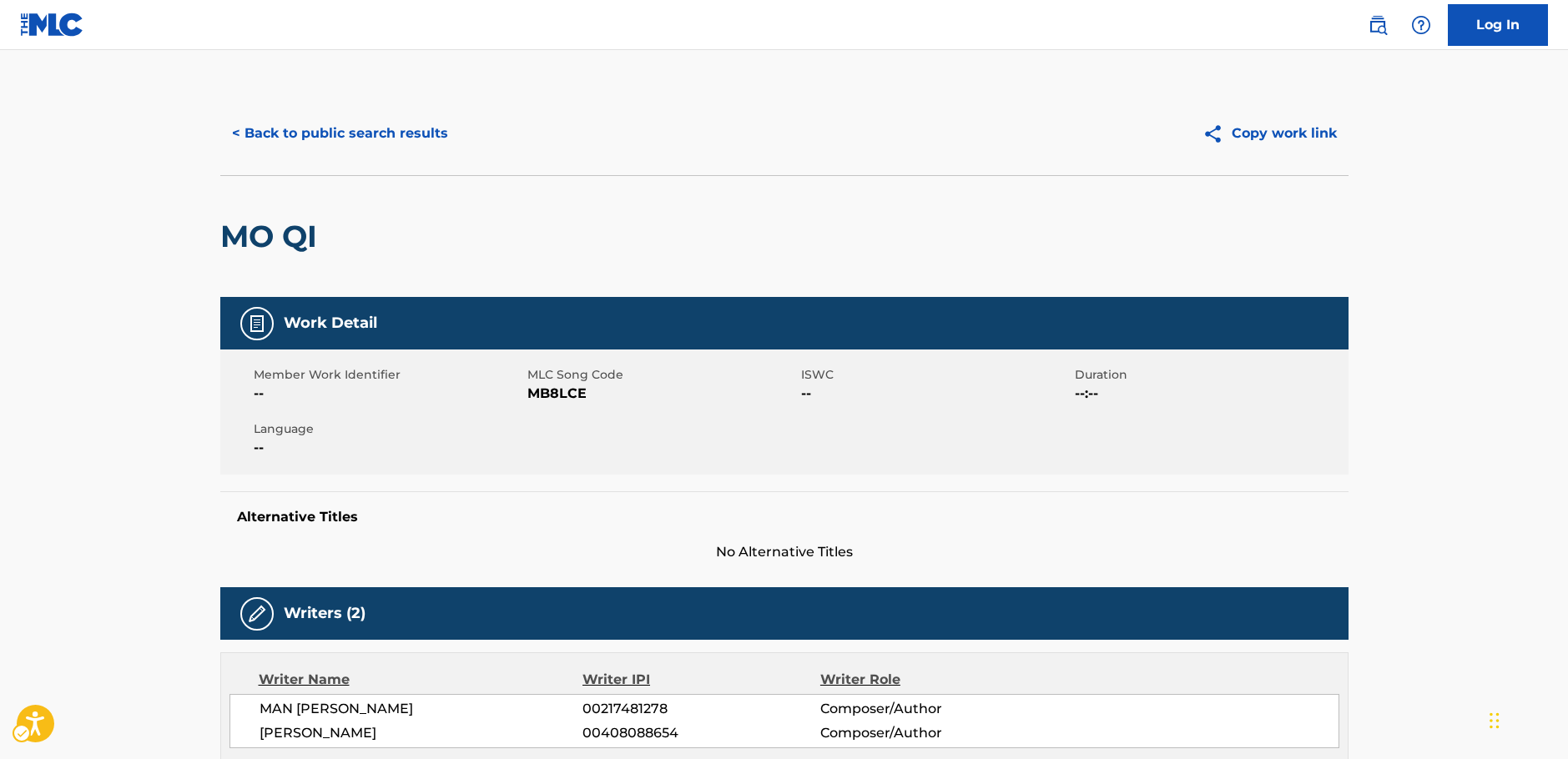
click at [562, 396] on span "MB8LCE" at bounding box center [662, 394] width 269 height 20
click at [561, 396] on span "MLC Song Code - MB8LCE" at bounding box center [662, 394] width 269 height 20
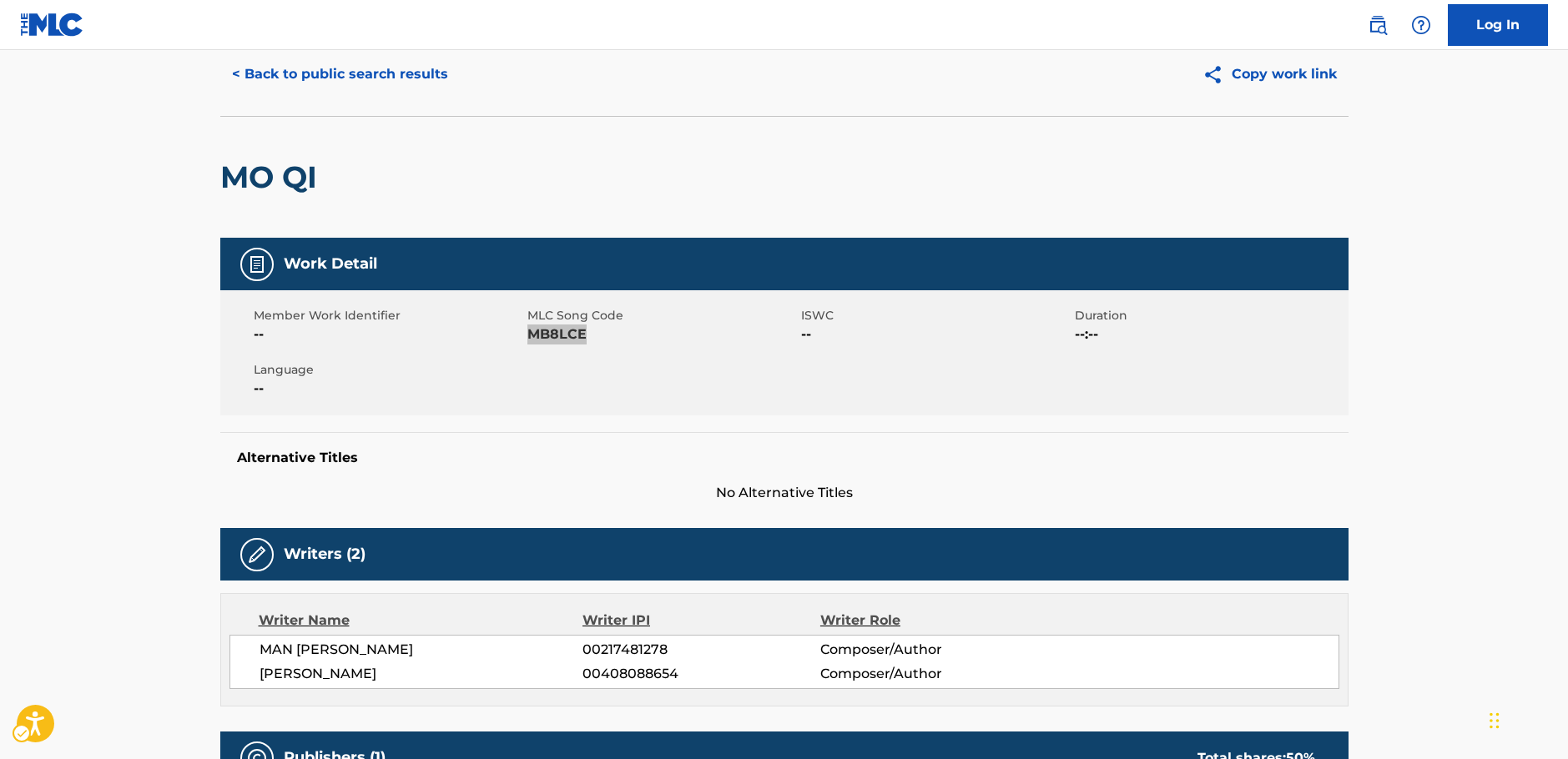
scroll to position [250, 0]
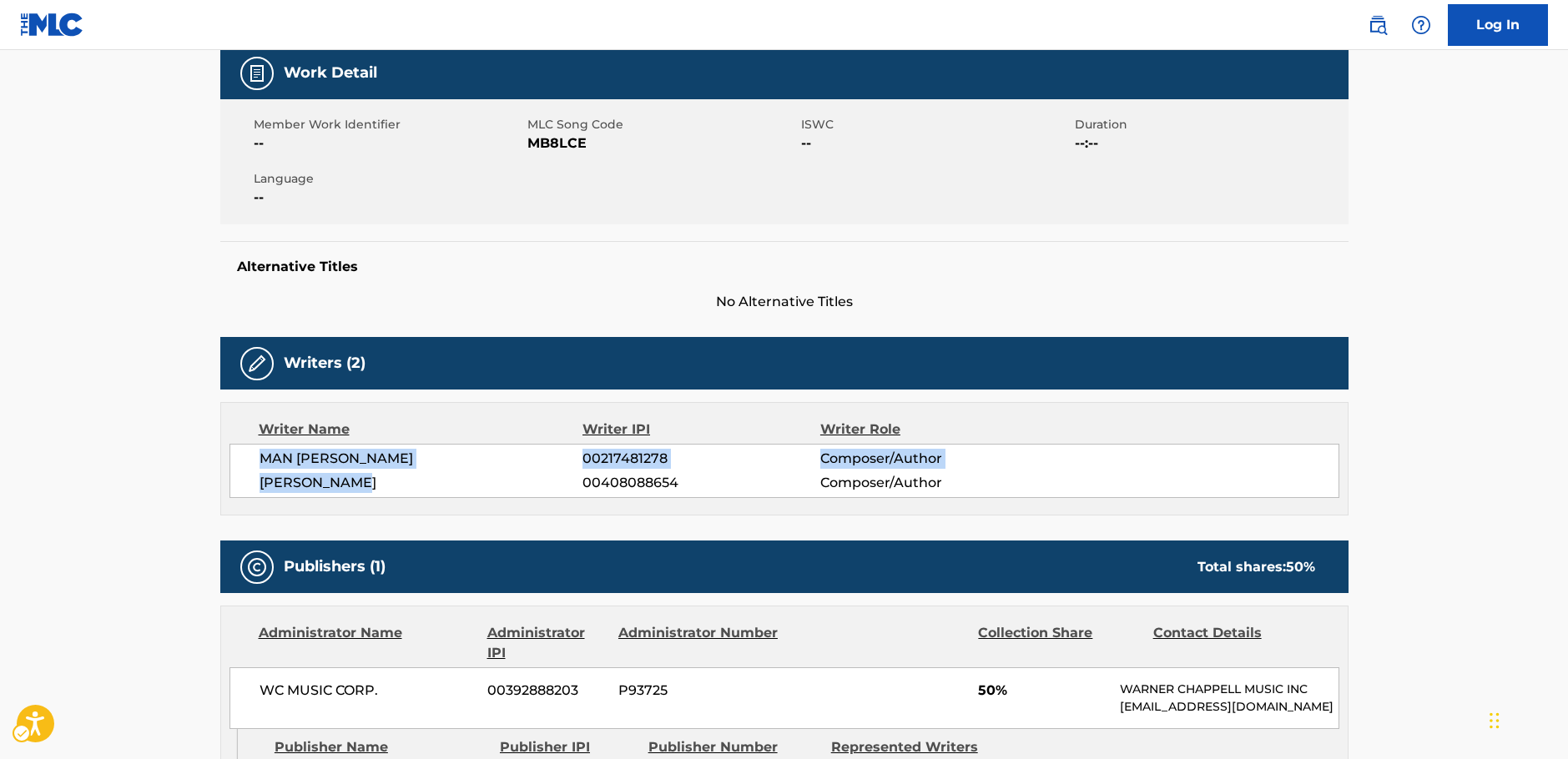
drag, startPoint x: 384, startPoint y: 488, endPoint x: 256, endPoint y: 465, distance: 130.0
click at [256, 465] on div "MAN [PERSON_NAME] 00217481278 Composer/Author [PERSON_NAME] 00408088654 Compose…" at bounding box center [784, 471] width 1110 height 54
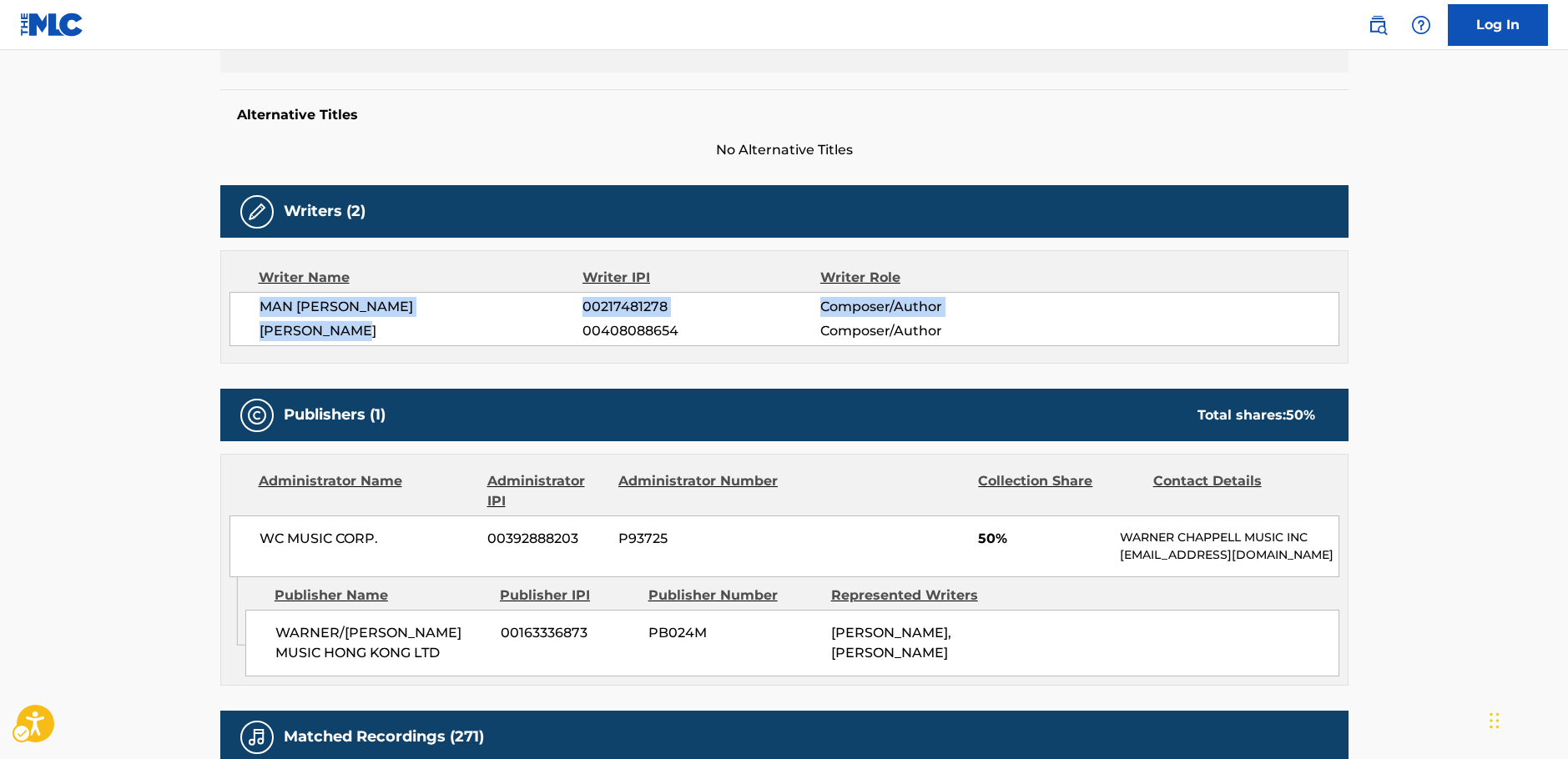
scroll to position [584, 0]
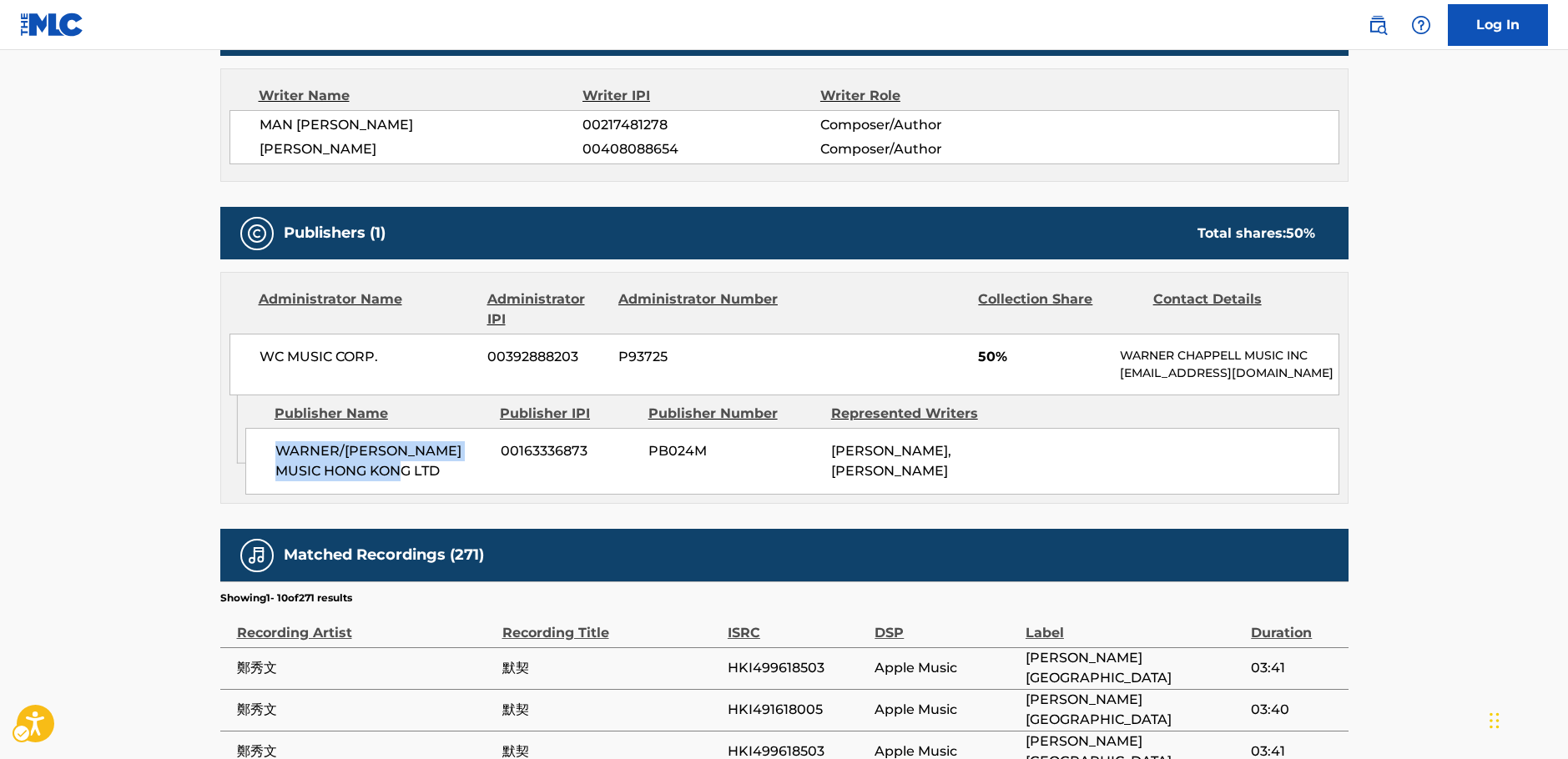
drag, startPoint x: 331, startPoint y: 483, endPoint x: 276, endPoint y: 470, distance: 56.5
click at [276, 470] on span "WARNER/[PERSON_NAME] MUSIC HONG KONG LTD" at bounding box center [382, 461] width 212 height 40
drag, startPoint x: 402, startPoint y: 372, endPoint x: 256, endPoint y: 361, distance: 146.4
click at [256, 361] on div "WC MUSIC CORP. 00392888203 P93725 50% [PERSON_NAME] MUSIC INC [EMAIL_ADDRESS][D…" at bounding box center [784, 363] width 1110 height 61
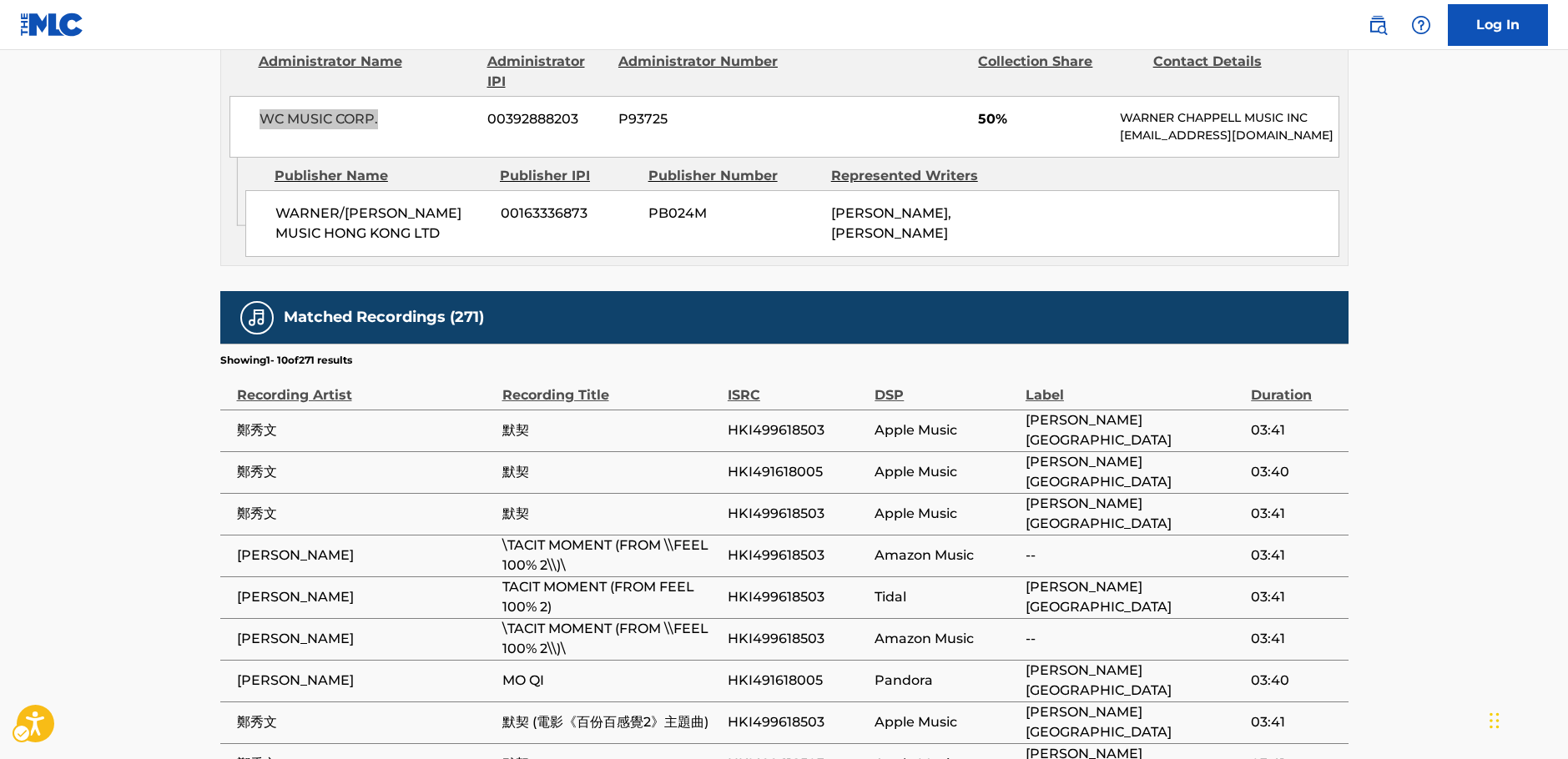
scroll to position [1001, 0]
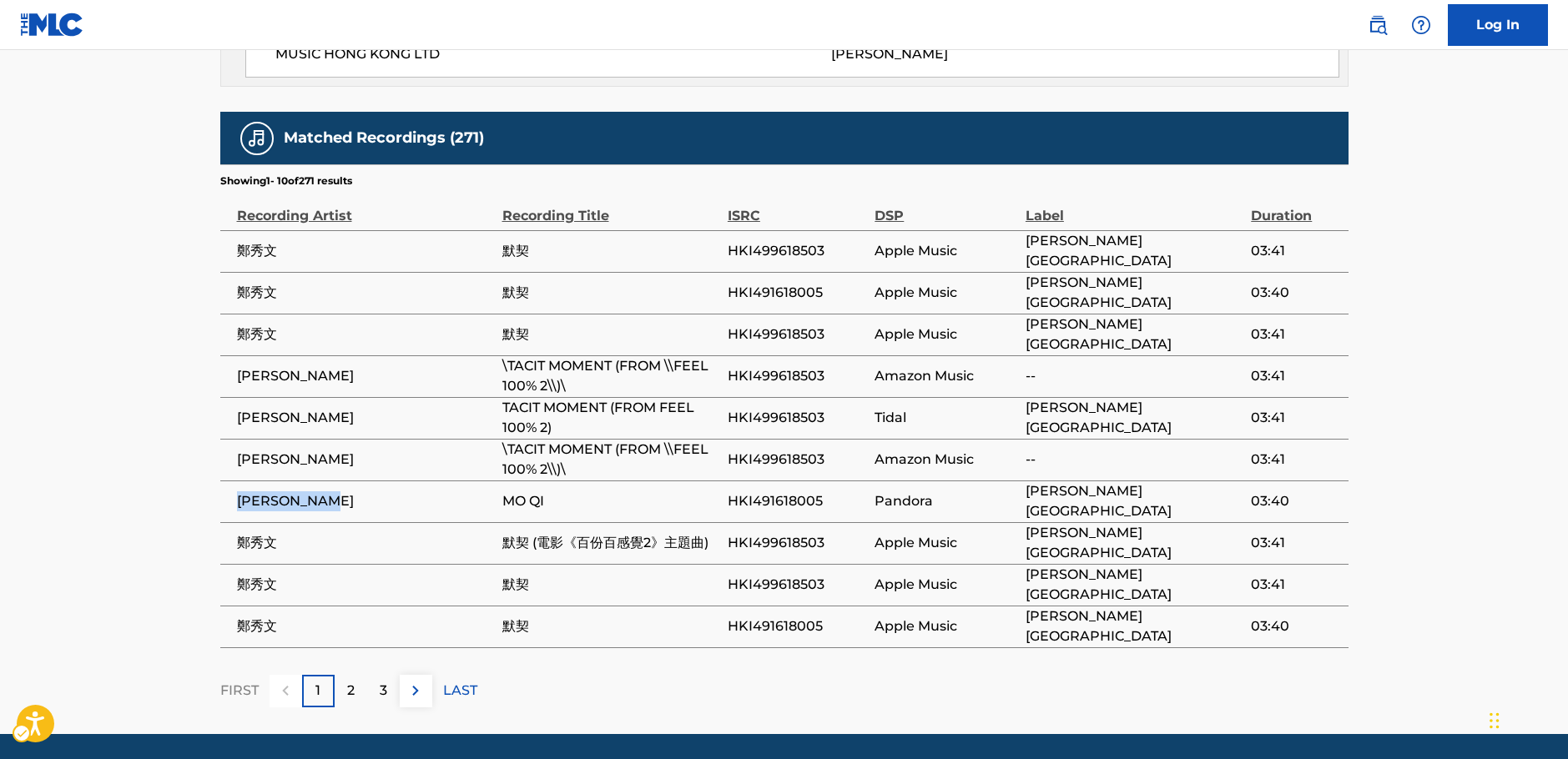
drag, startPoint x: 342, startPoint y: 520, endPoint x: 234, endPoint y: 521, distance: 108.0
click at [234, 521] on td "[PERSON_NAME]" at bounding box center [361, 502] width 282 height 42
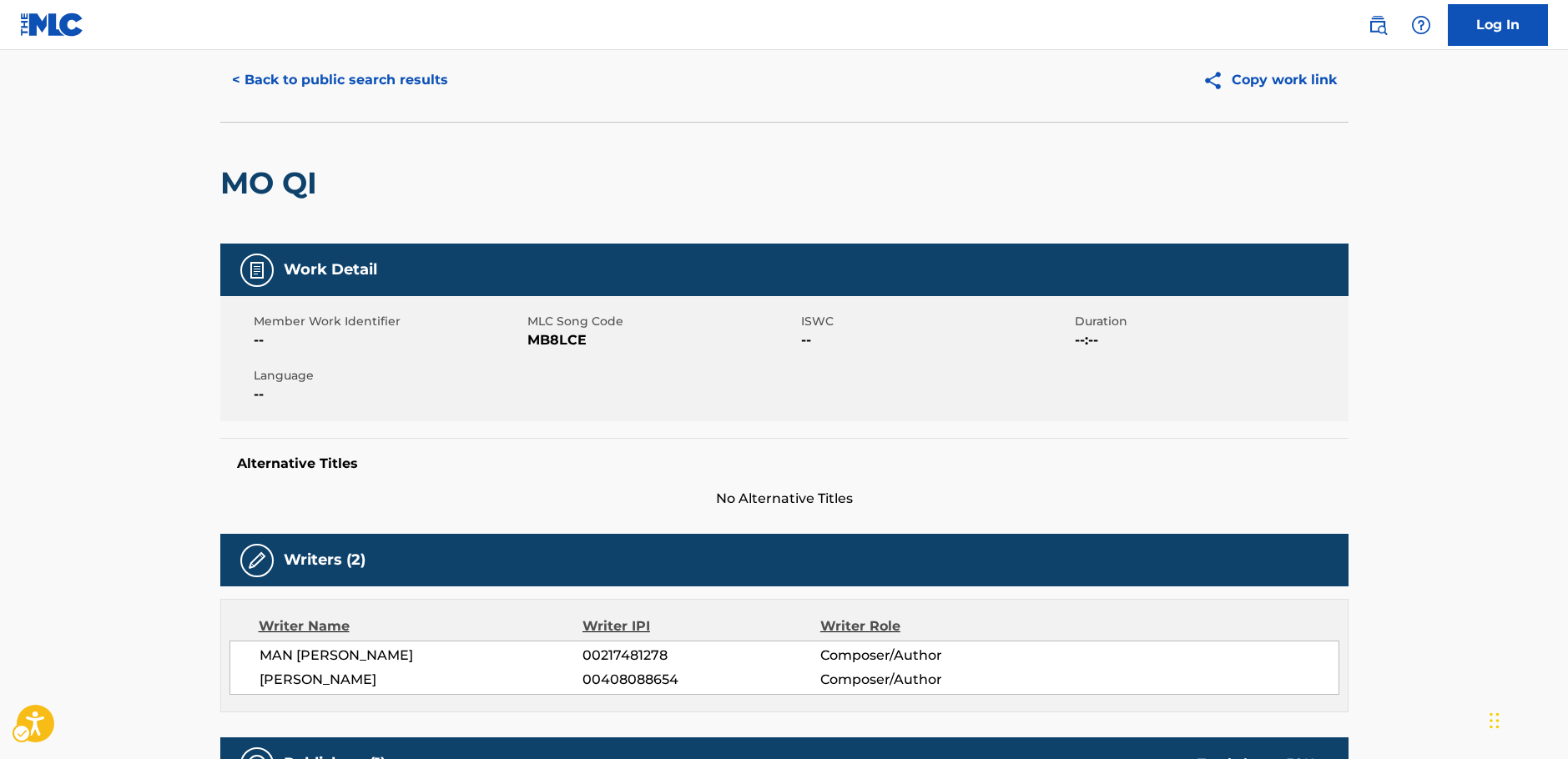
scroll to position [0, 0]
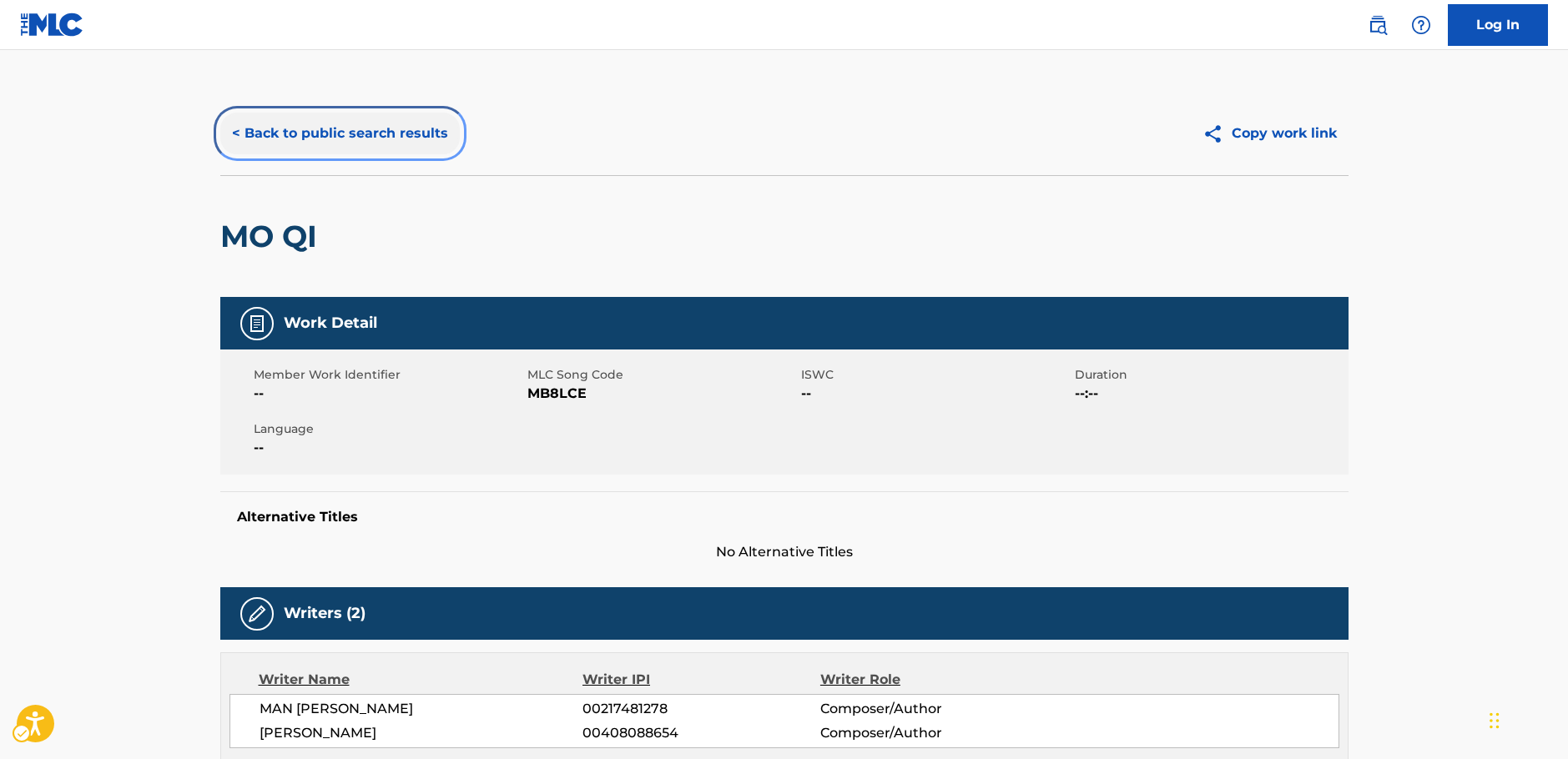
drag, startPoint x: 357, startPoint y: 126, endPoint x: 638, endPoint y: 220, distance: 296.3
click at [357, 126] on button "< Back to public search results" at bounding box center [339, 134] width 239 height 42
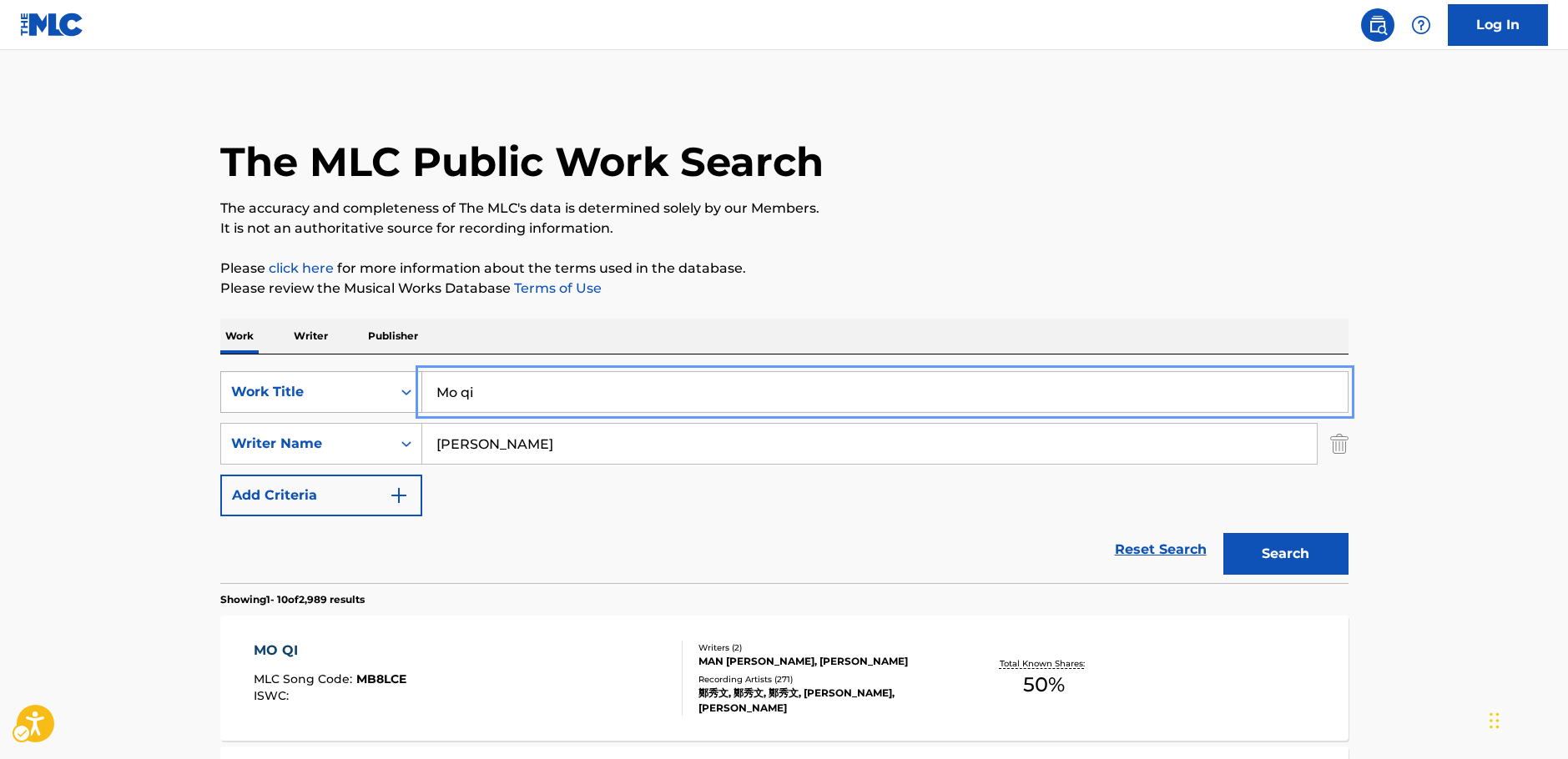
drag, startPoint x: 376, startPoint y: 388, endPoint x: 300, endPoint y: 373, distance: 77.5
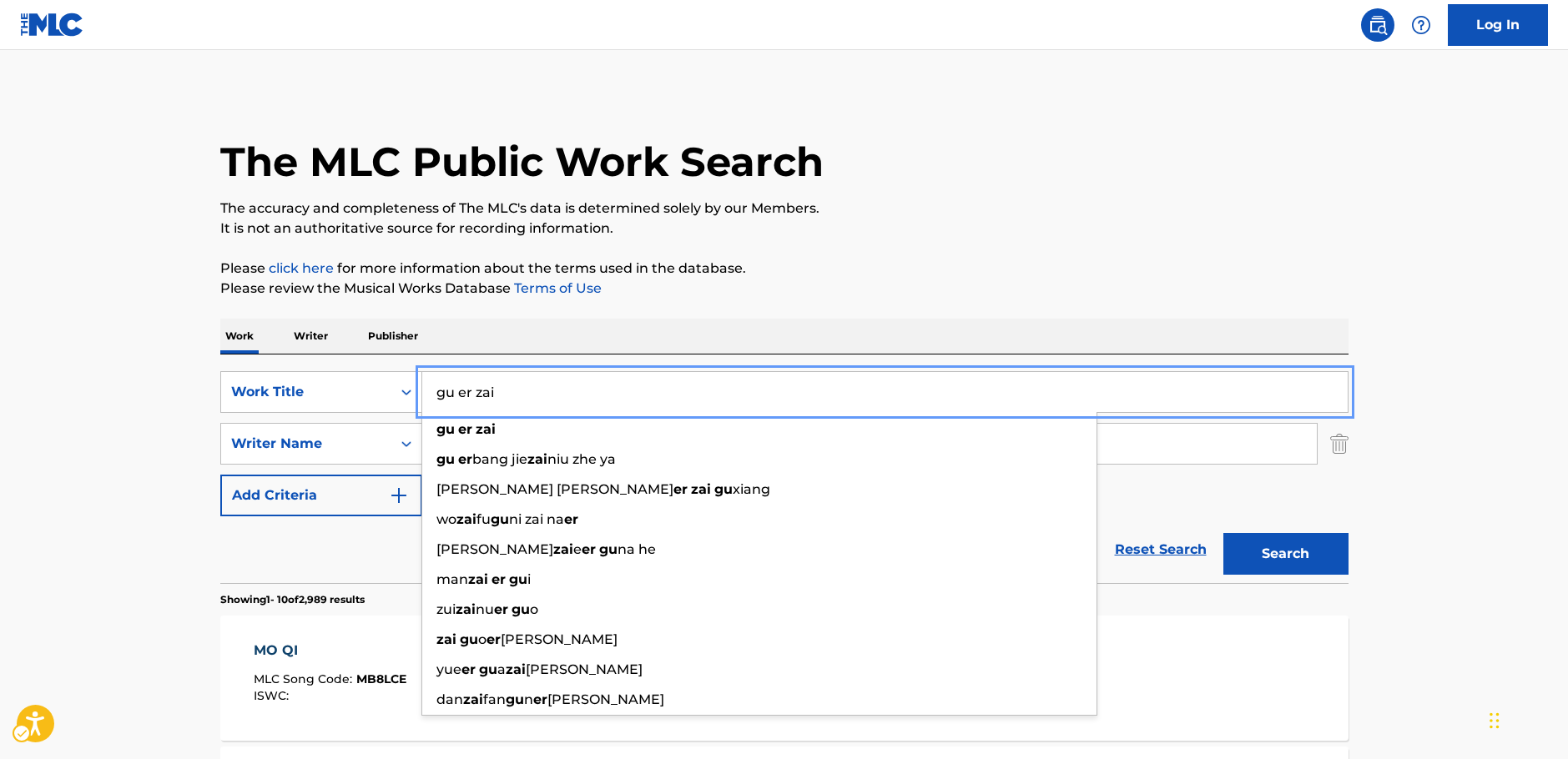
type input "gu er zai"
drag, startPoint x: 93, startPoint y: 364, endPoint x: 164, endPoint y: 373, distance: 71.6
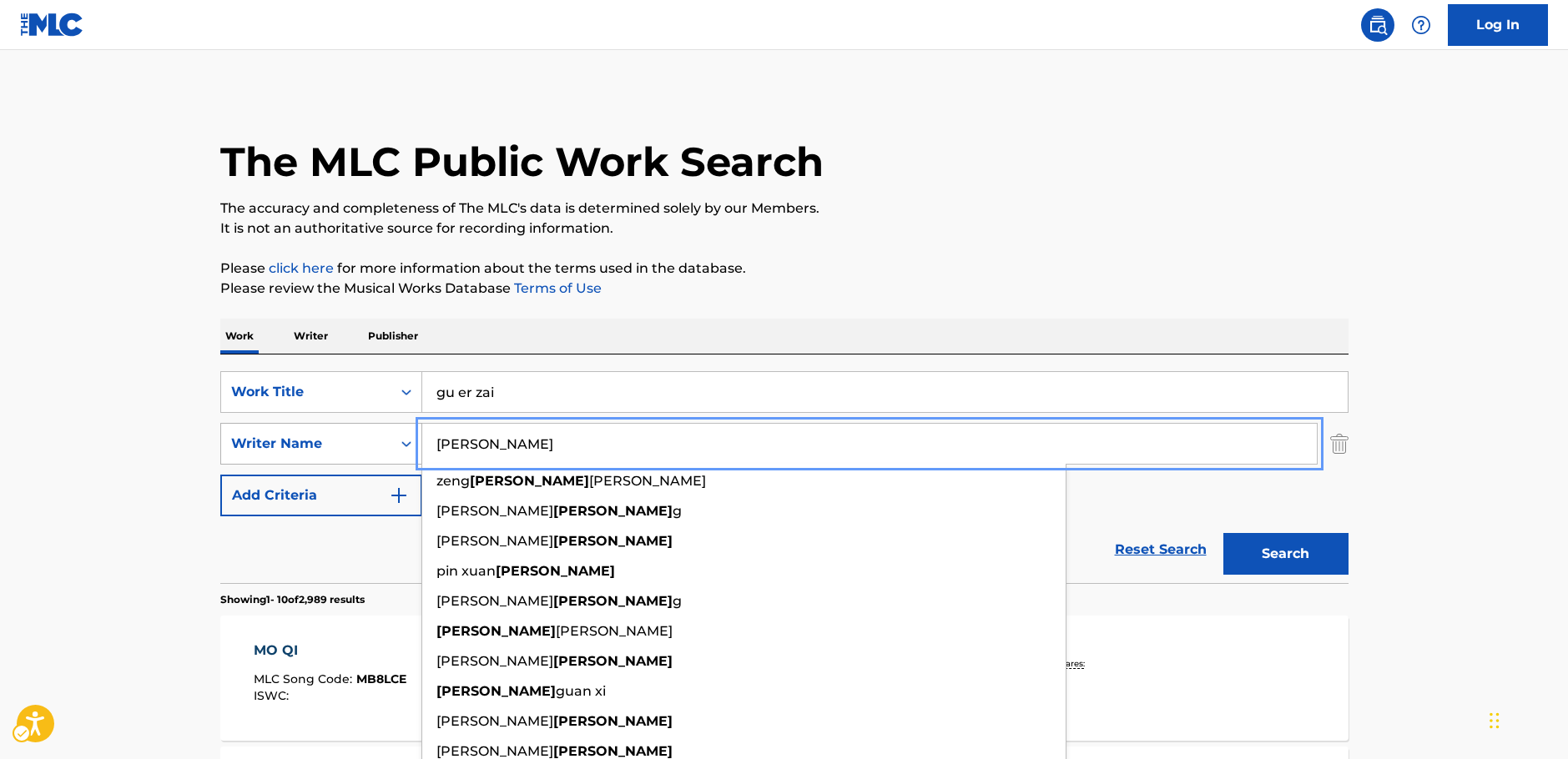
drag, startPoint x: 517, startPoint y: 442, endPoint x: 402, endPoint y: 433, distance: 115.4
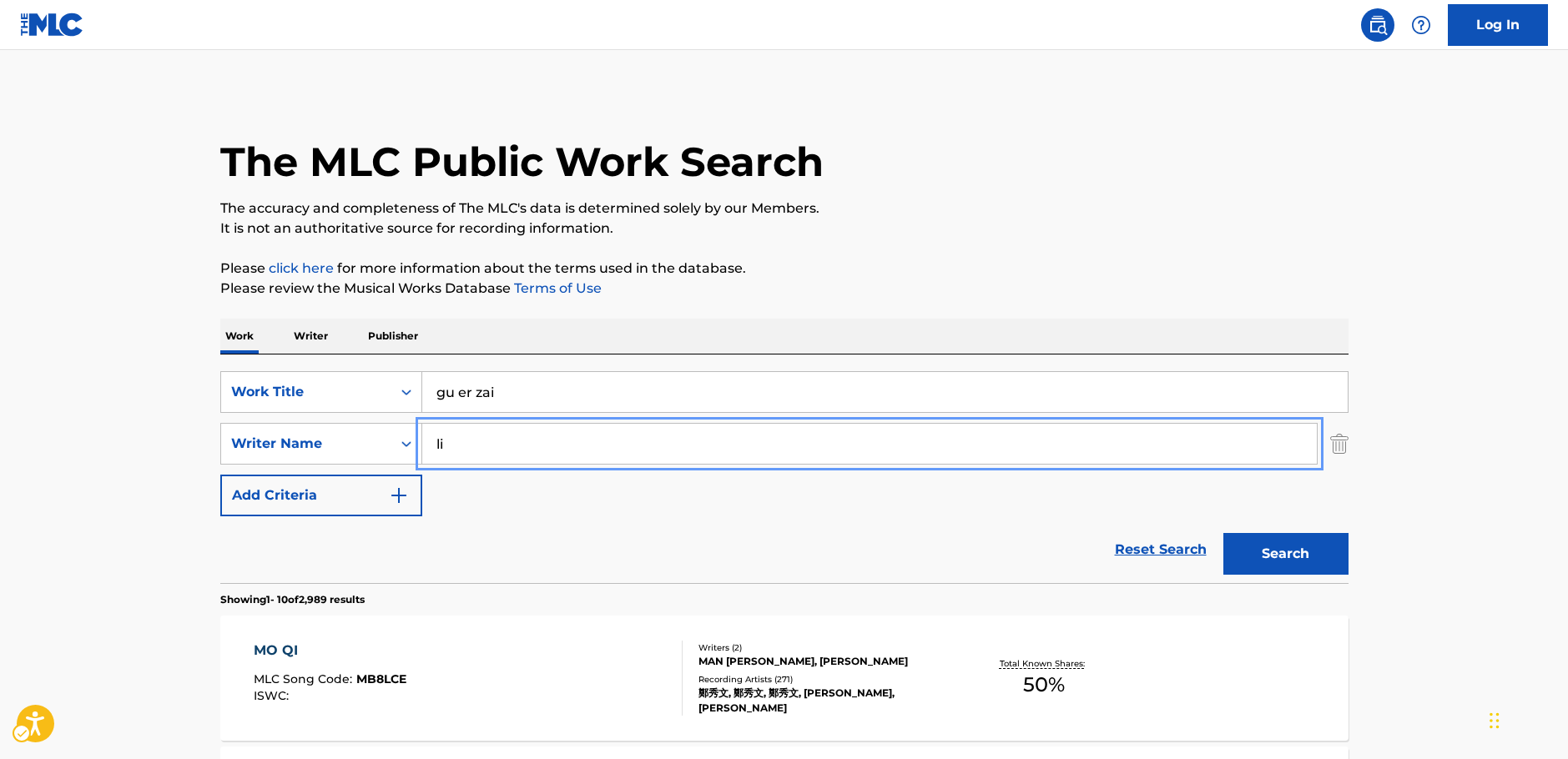
type input "li"
click at [1297, 562] on button "Search" at bounding box center [1285, 554] width 125 height 42
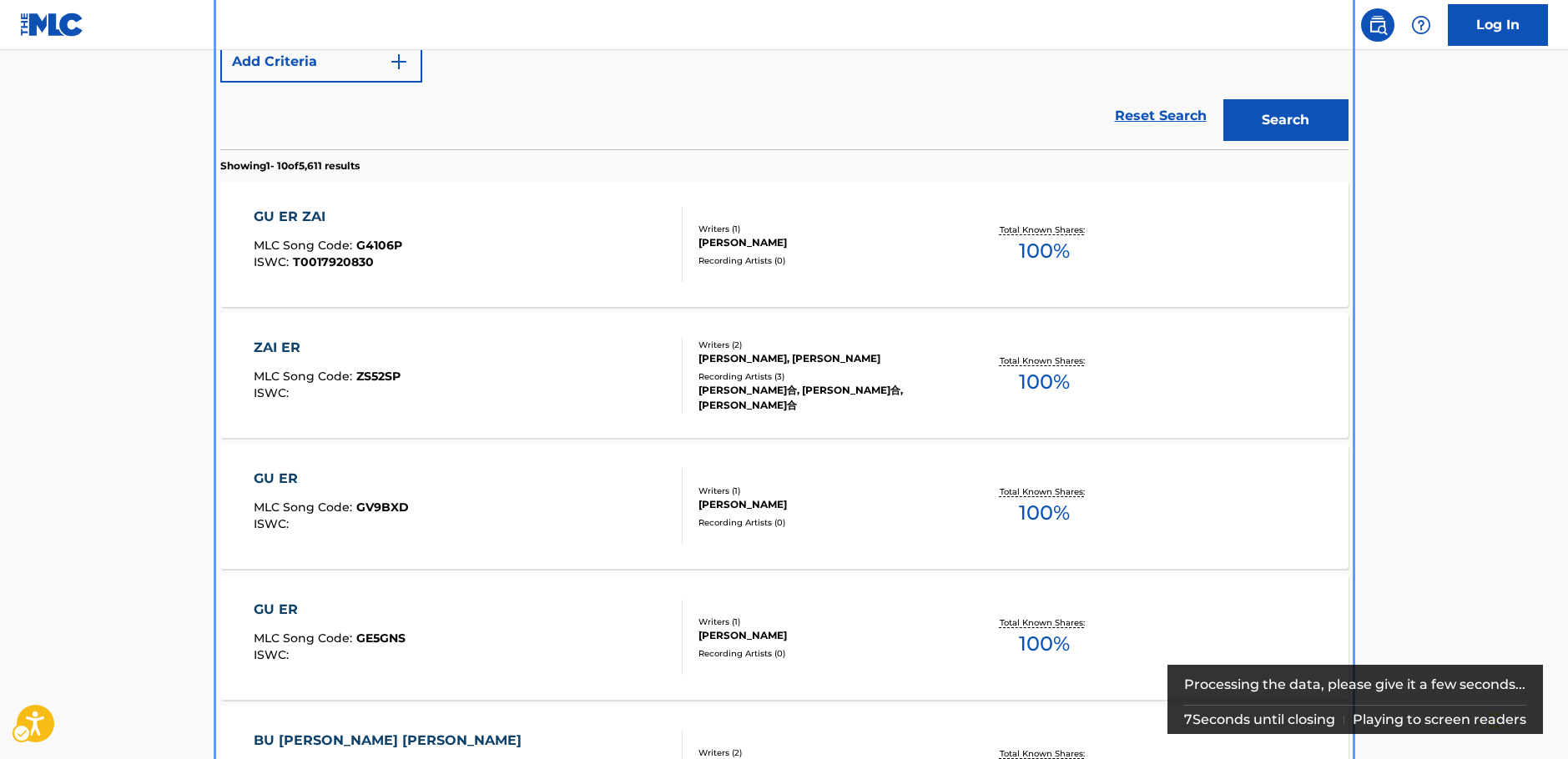
scroll to position [521, 0]
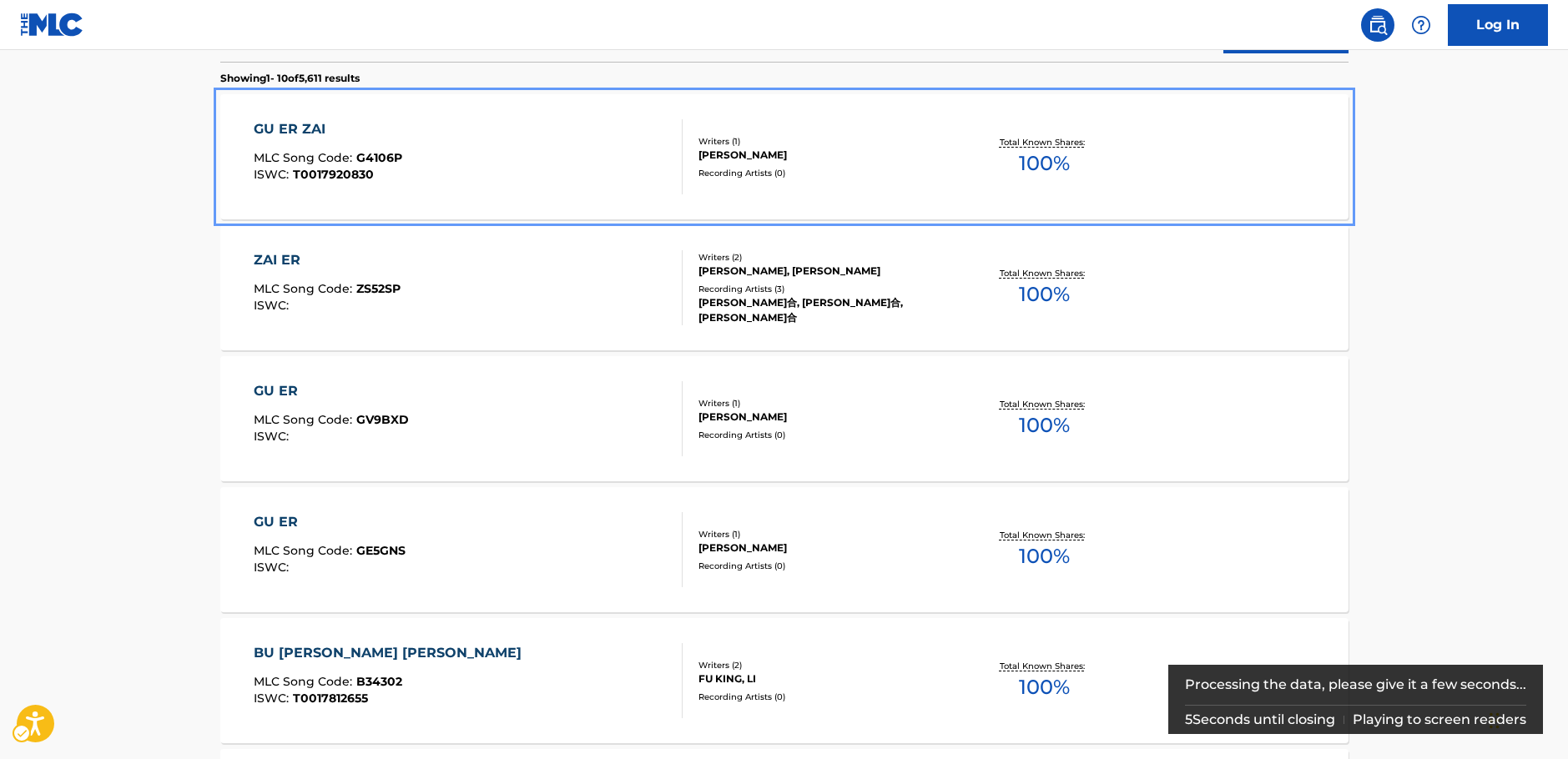
click at [493, 148] on div "GU ER ZAI MLC Song Code : G4106P ISWC : T0017920830" at bounding box center [468, 157] width 429 height 75
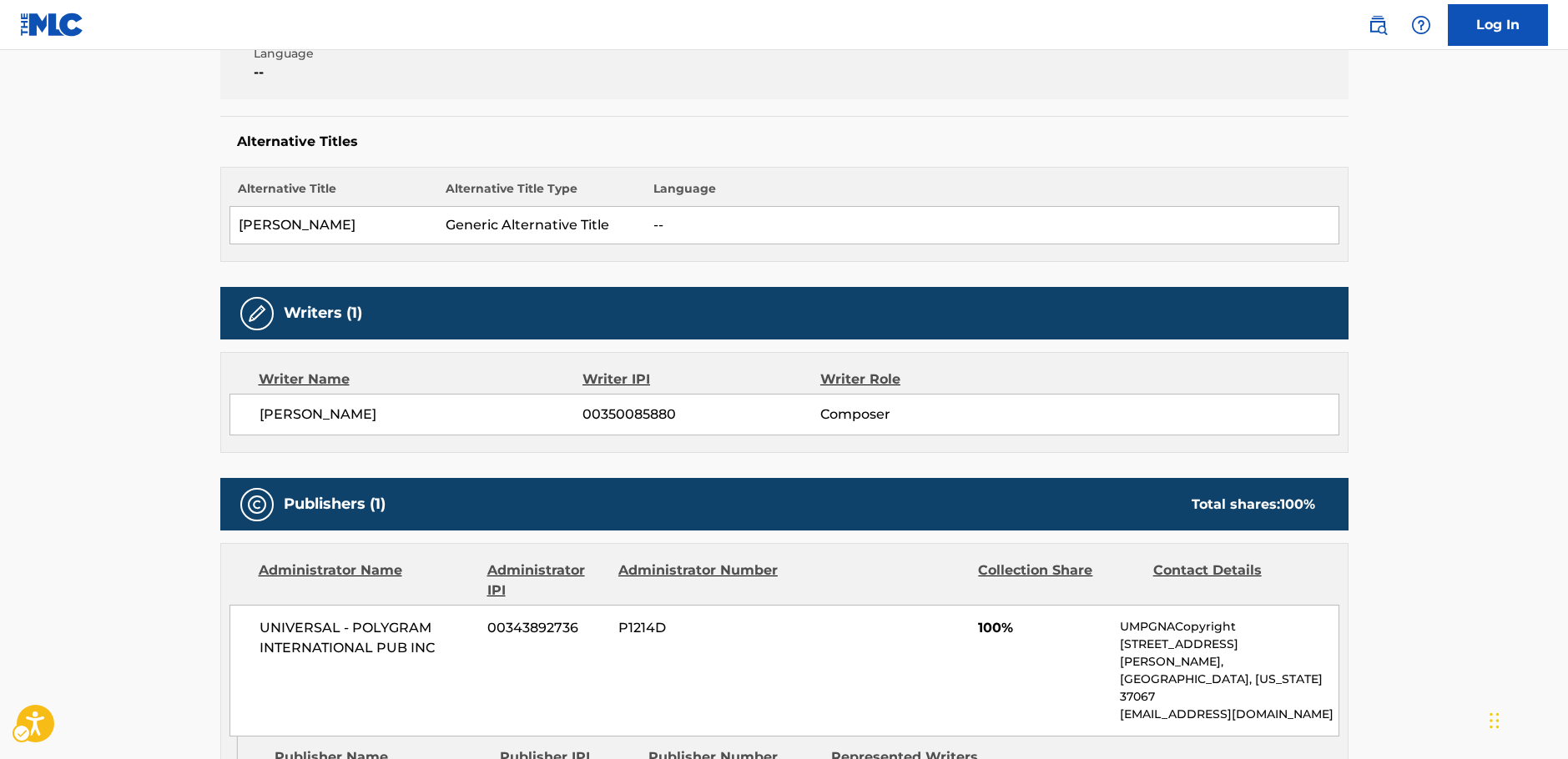
scroll to position [250, 0]
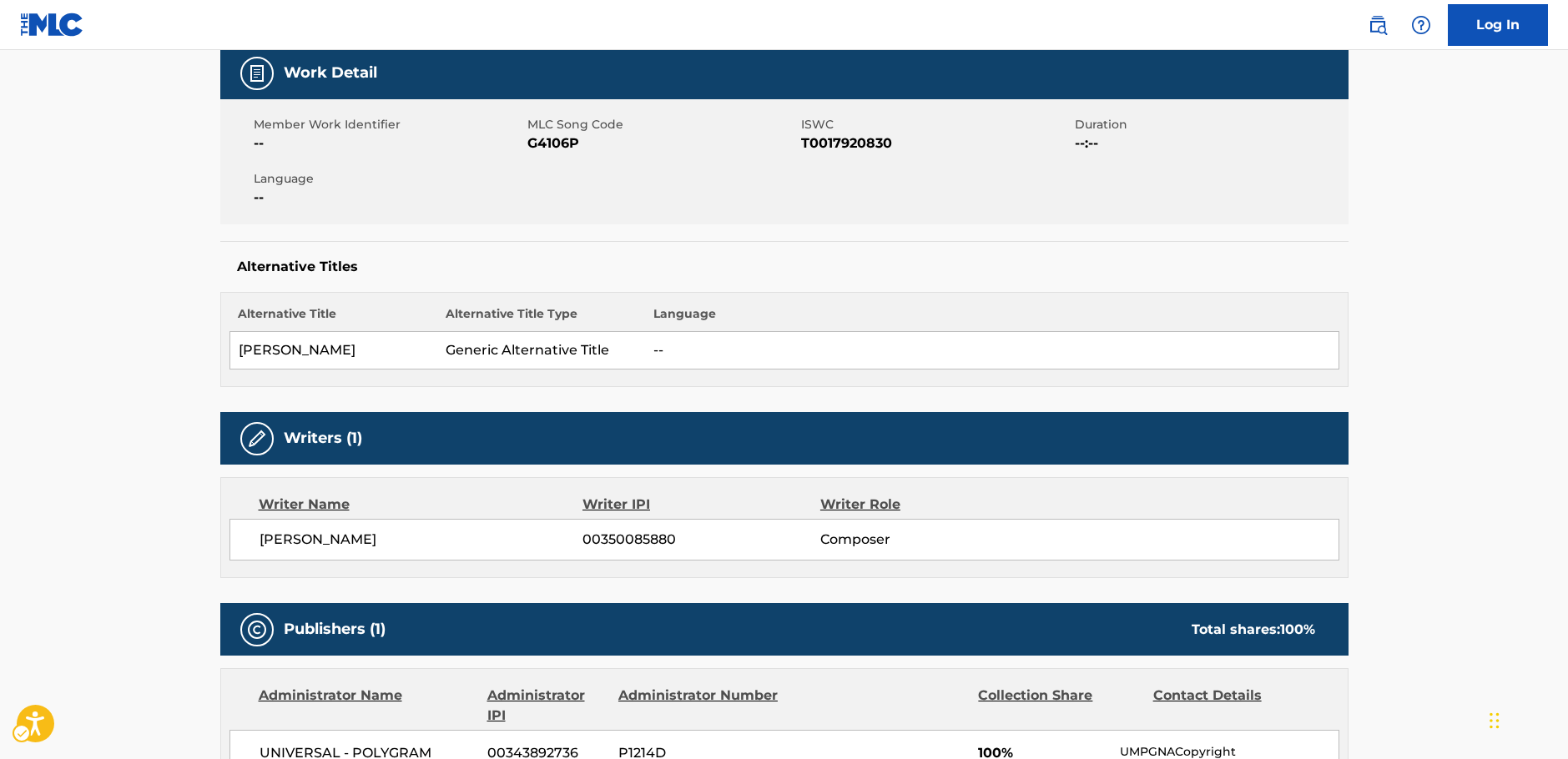
click at [553, 143] on span "MLC Song Code - G4106P" at bounding box center [662, 144] width 269 height 20
click at [857, 147] on span "ISWC - T0017920830" at bounding box center [935, 144] width 269 height 20
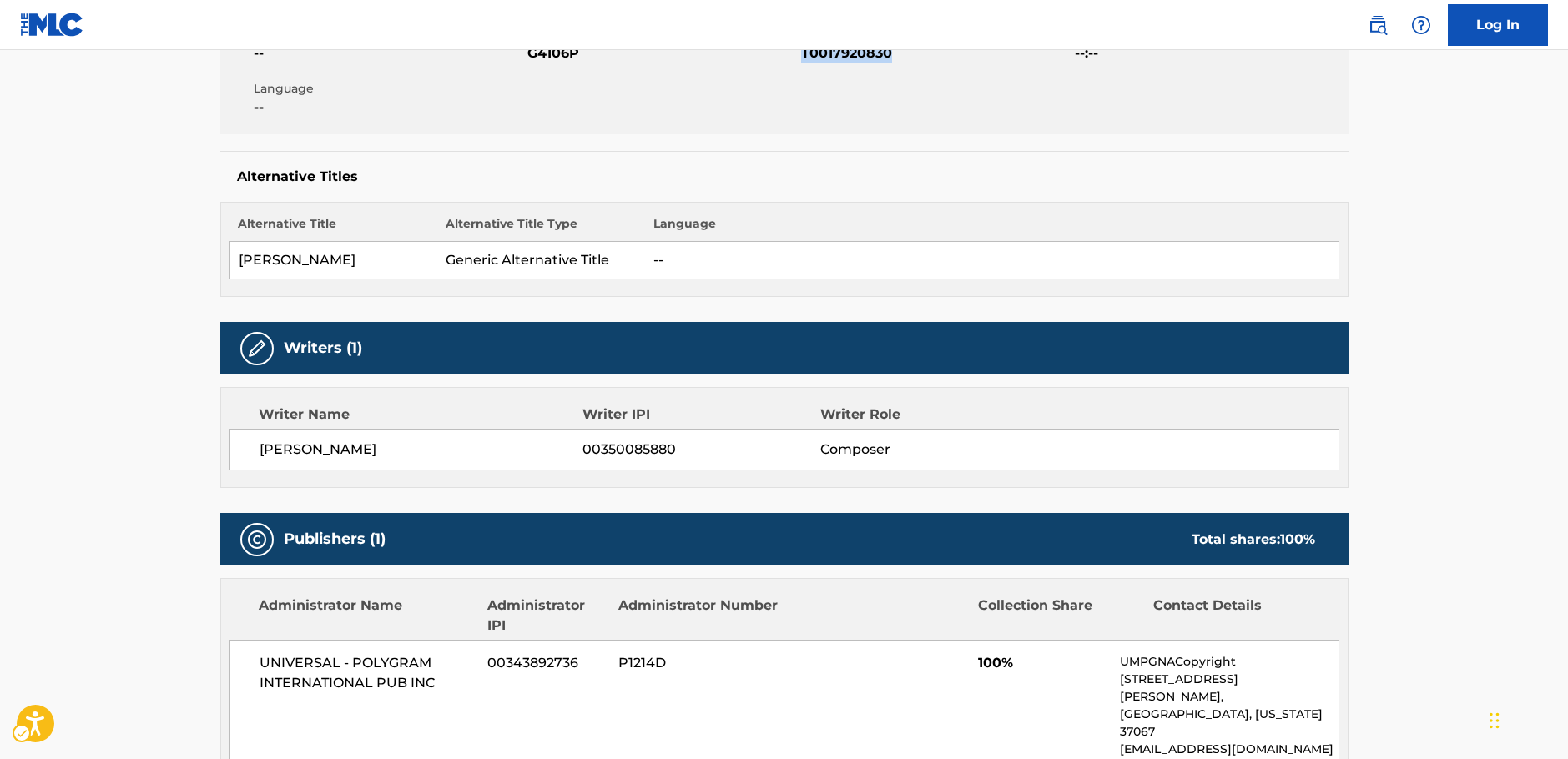
scroll to position [417, 0]
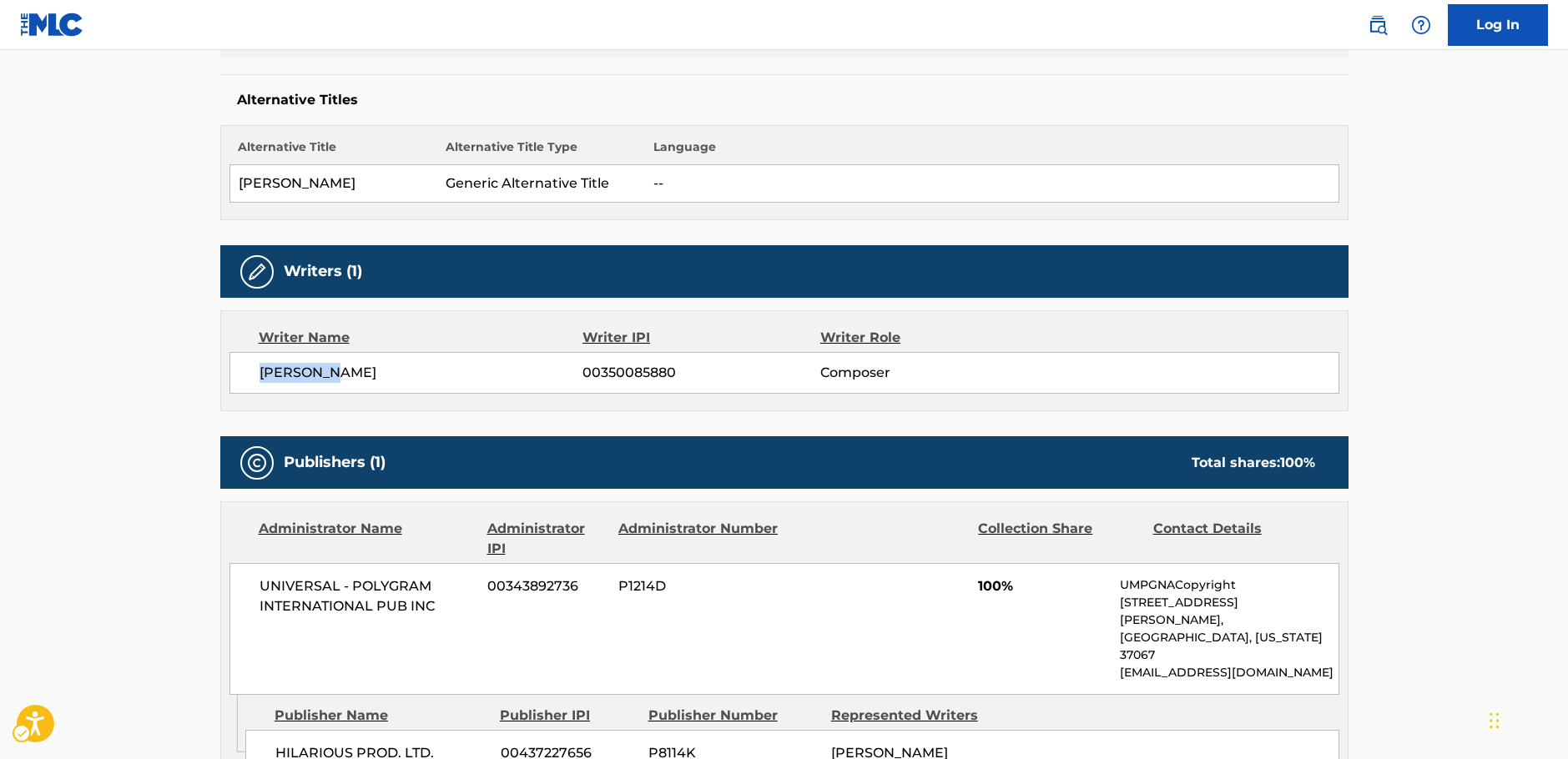
drag, startPoint x: 360, startPoint y: 370, endPoint x: 261, endPoint y: 370, distance: 99.0
click at [261, 370] on span "[PERSON_NAME]" at bounding box center [420, 373] width 323 height 20
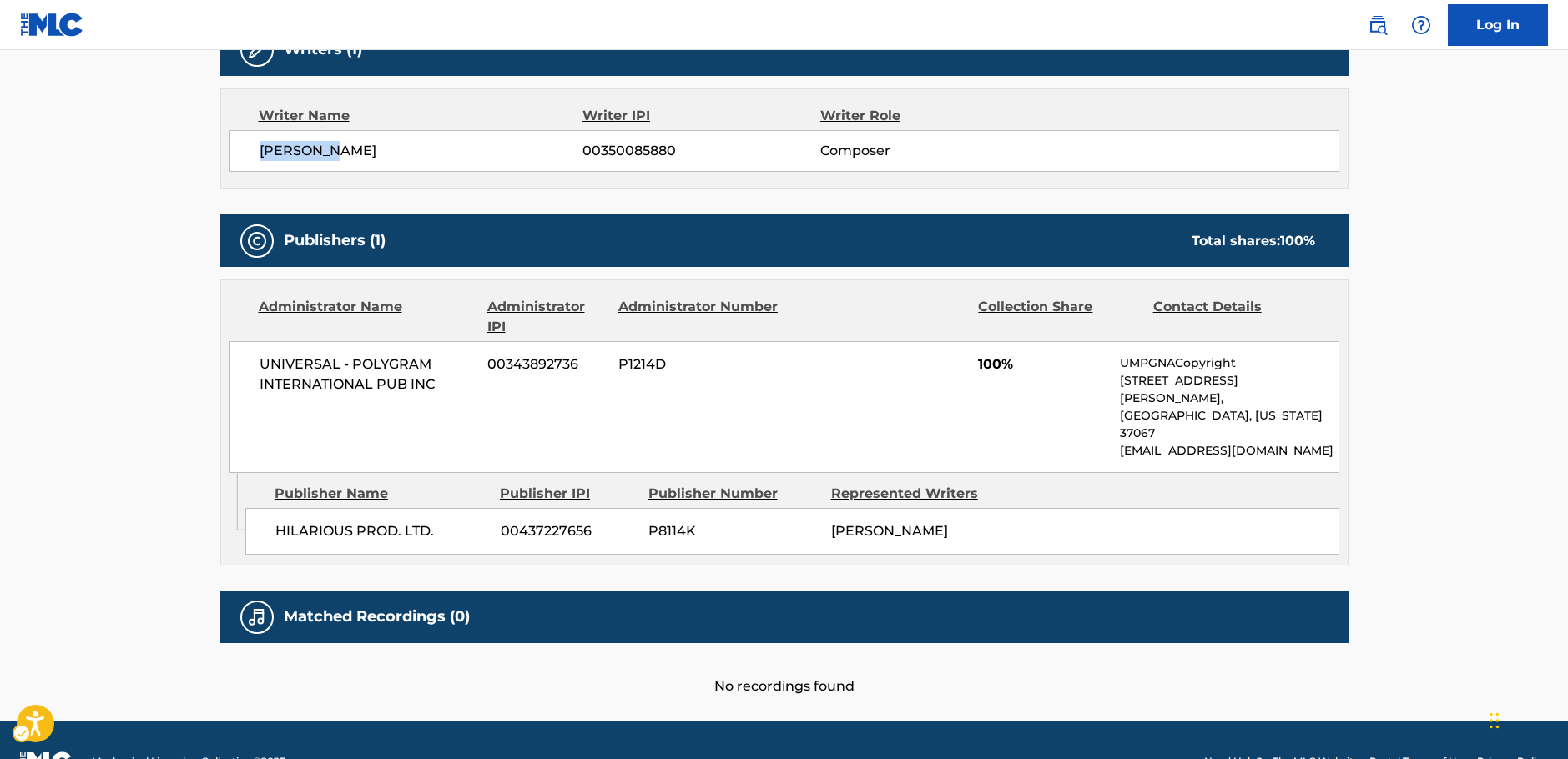
scroll to position [646, 0]
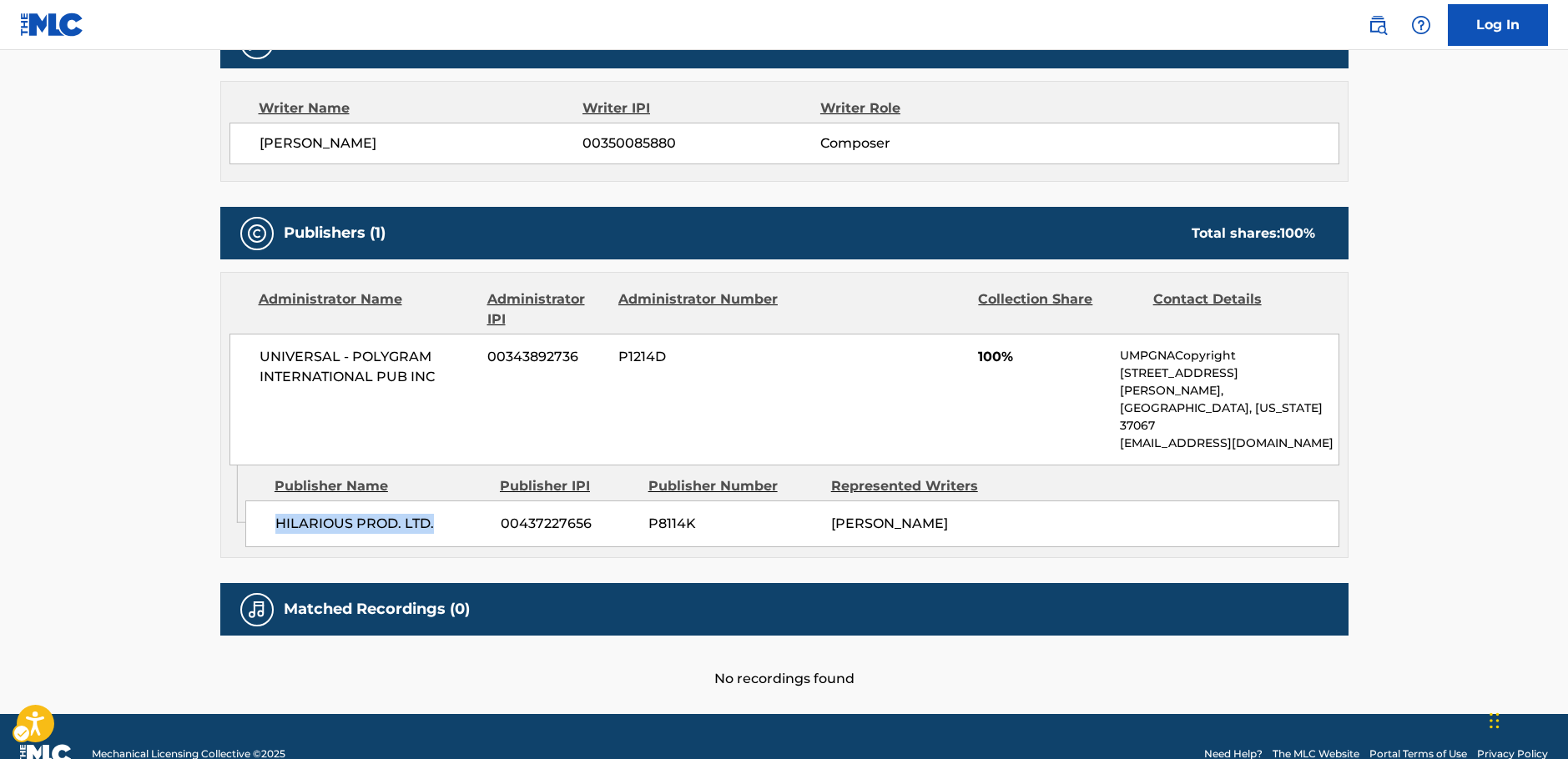
drag, startPoint x: 438, startPoint y: 490, endPoint x: 276, endPoint y: 491, distance: 162.0
click at [276, 514] on span "HILARIOUS PROD. LTD." at bounding box center [382, 524] width 212 height 20
drag, startPoint x: 373, startPoint y: 379, endPoint x: 177, endPoint y: 384, distance: 196.1
click at [254, 358] on div "UNIVERSAL - POLYGRAM INTERNATIONAL PUB INC 00343892736 P1214D 100% UMPGNACopyri…" at bounding box center [784, 399] width 1110 height 132
click at [170, 515] on main "< Back to public search results Copy work link GU ER ZAI Work Detail Member Wor…" at bounding box center [784, 59] width 1568 height 1310
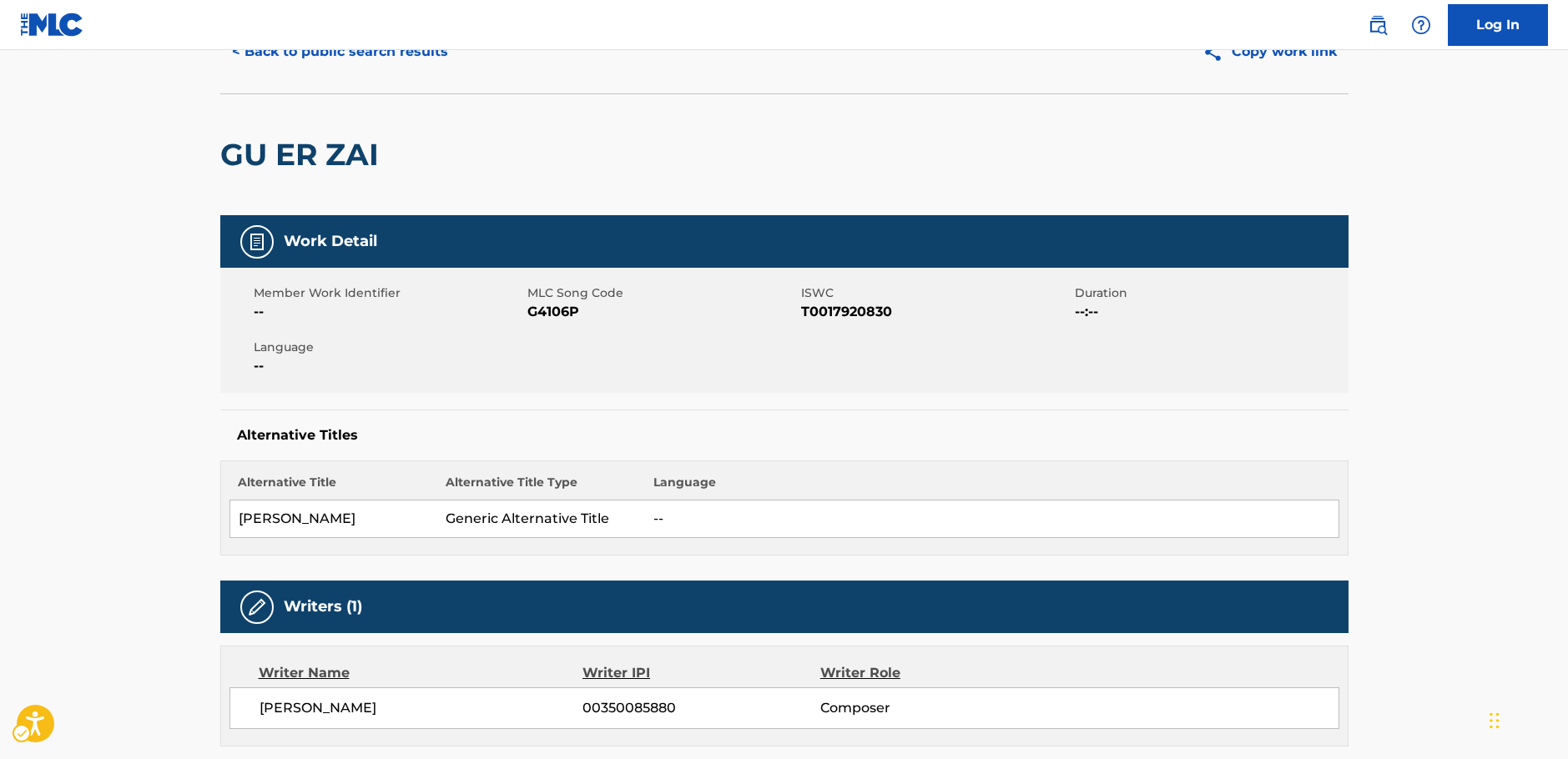
scroll to position [0, 0]
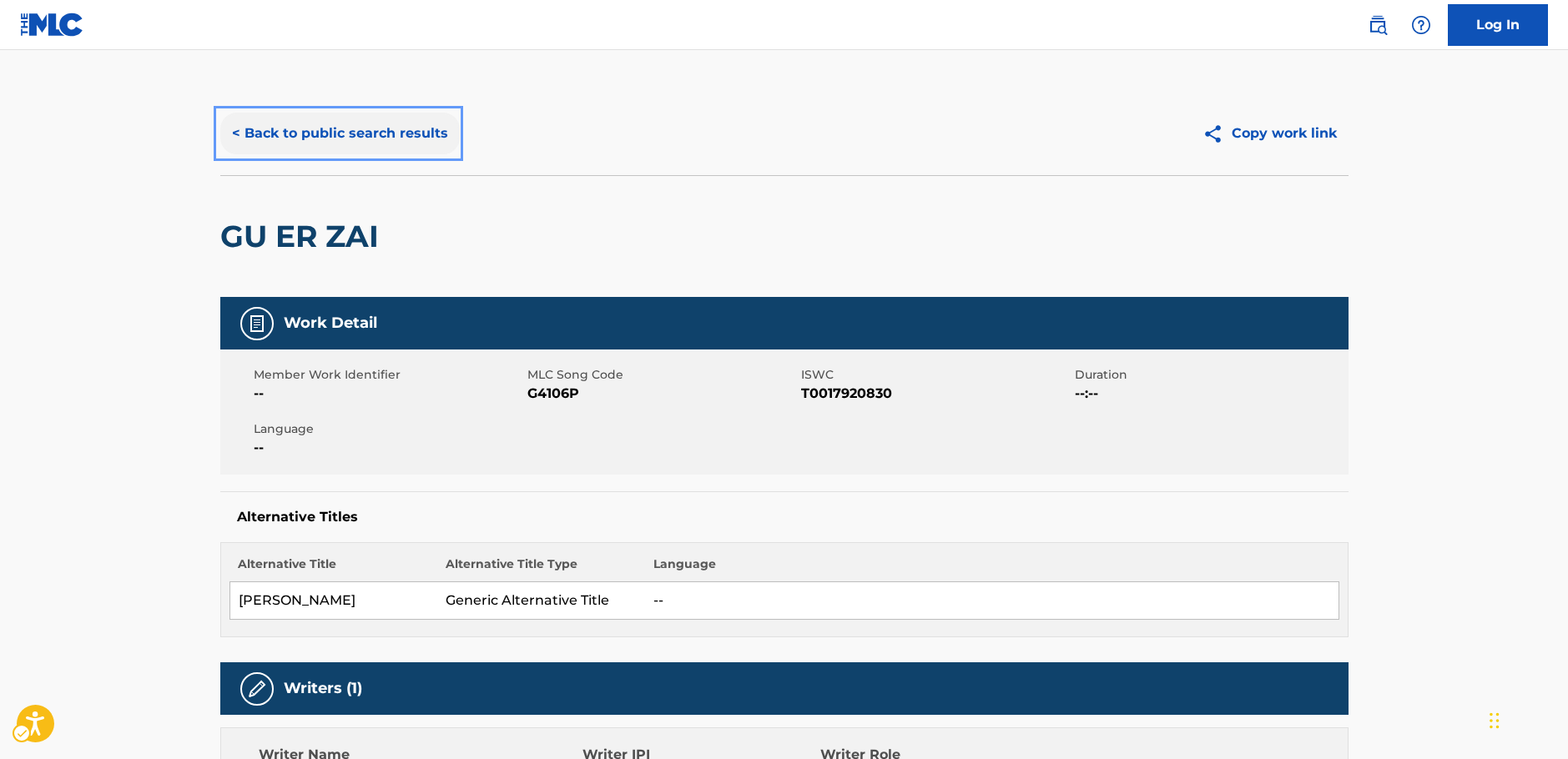
click at [347, 140] on button "< Back to public search results" at bounding box center [339, 134] width 239 height 42
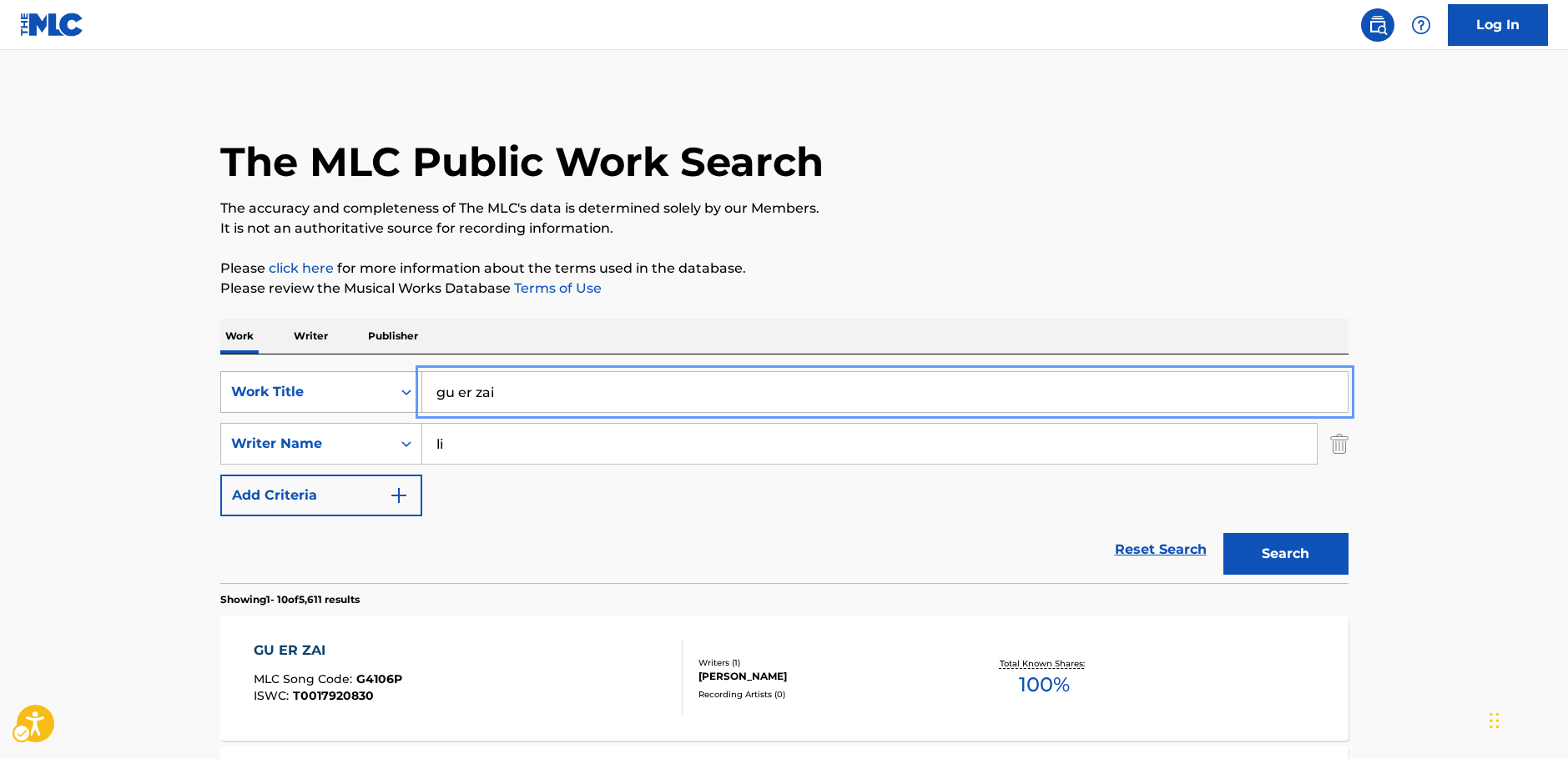
drag, startPoint x: 506, startPoint y: 391, endPoint x: 279, endPoint y: 387, distance: 227.0
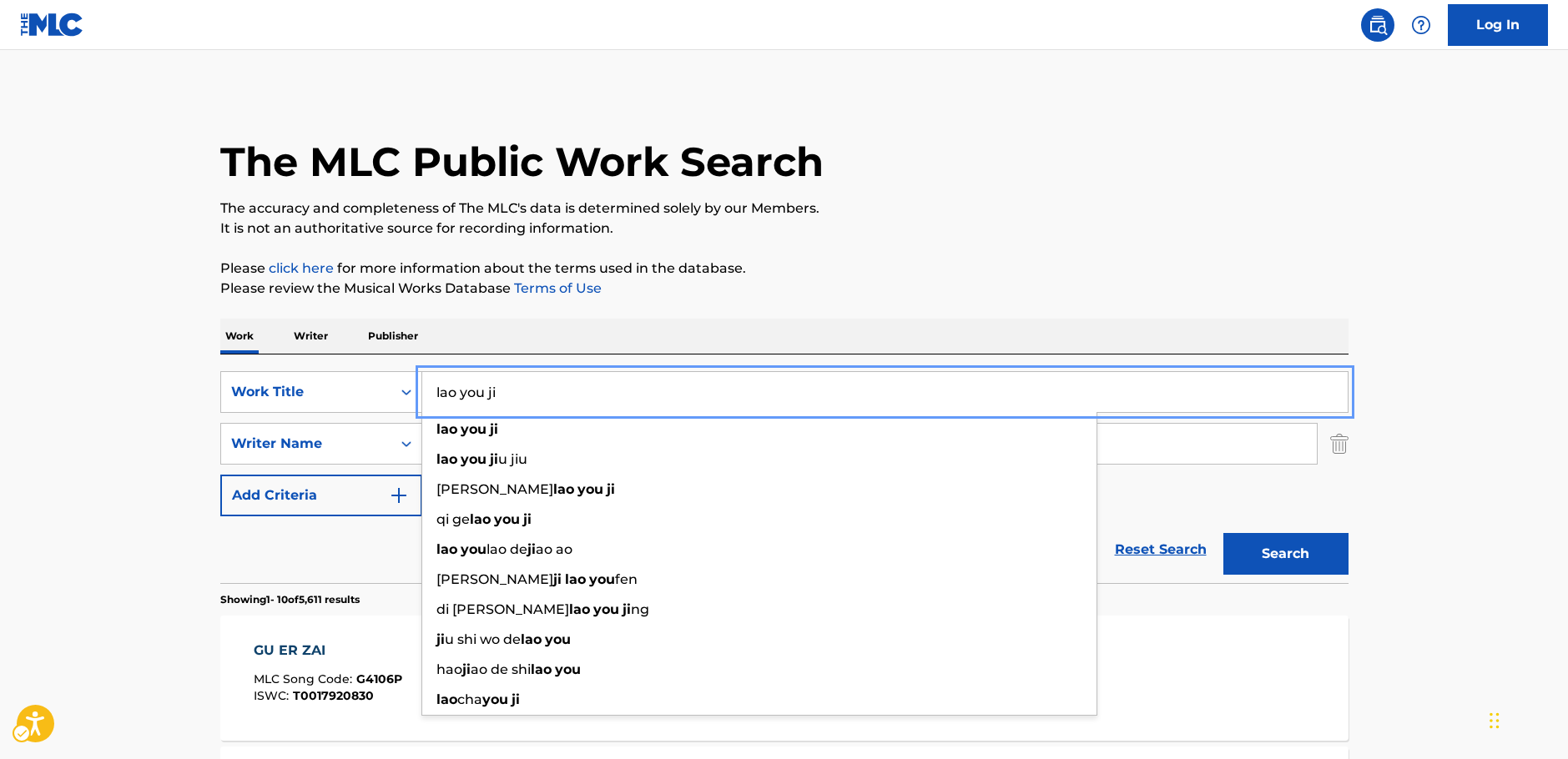
type input "lao you ji"
drag, startPoint x: 163, startPoint y: 460, endPoint x: 201, endPoint y: 459, distance: 38.0
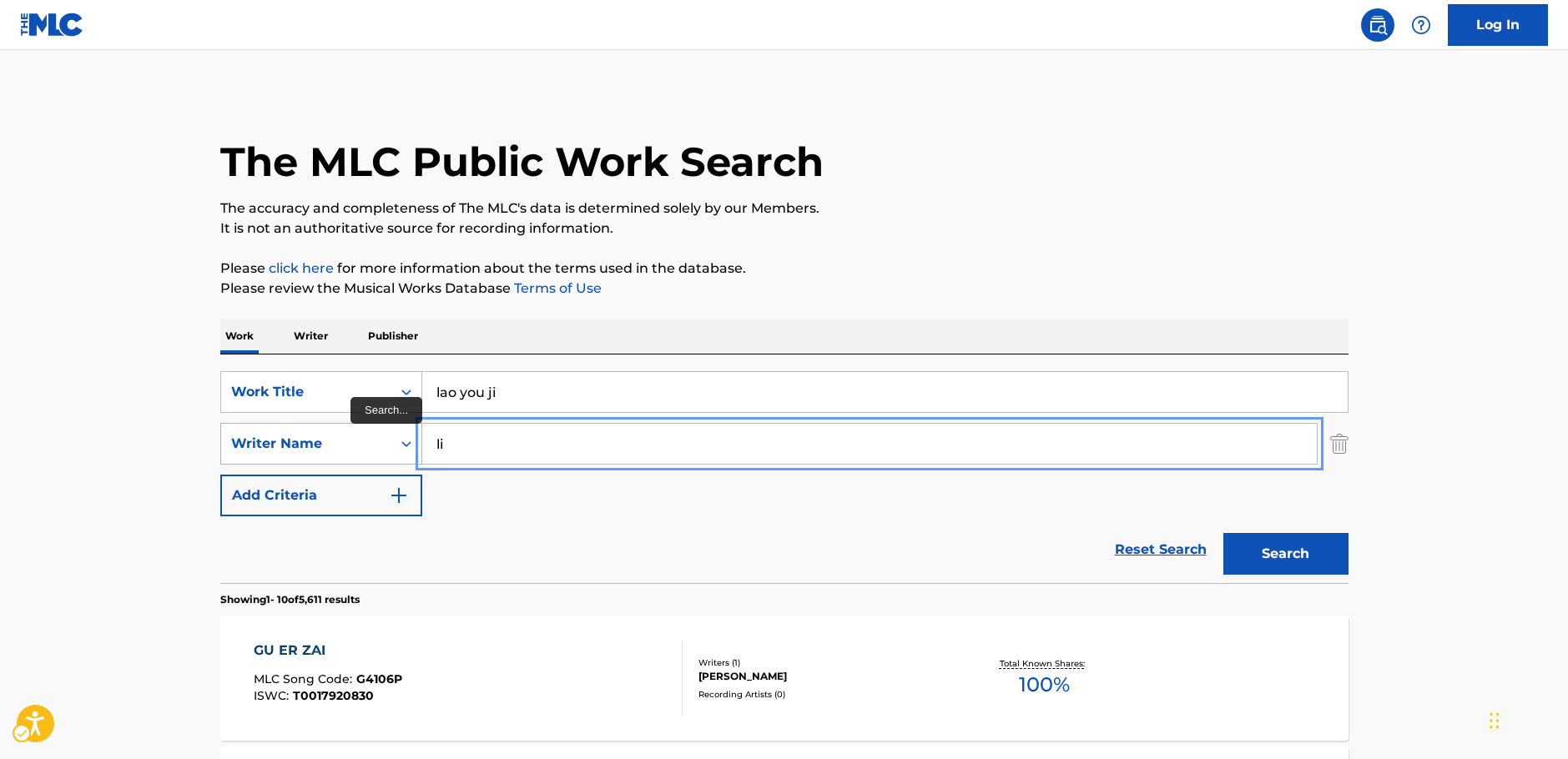
drag, startPoint x: 494, startPoint y: 454, endPoint x: 377, endPoint y: 453, distance: 117.0
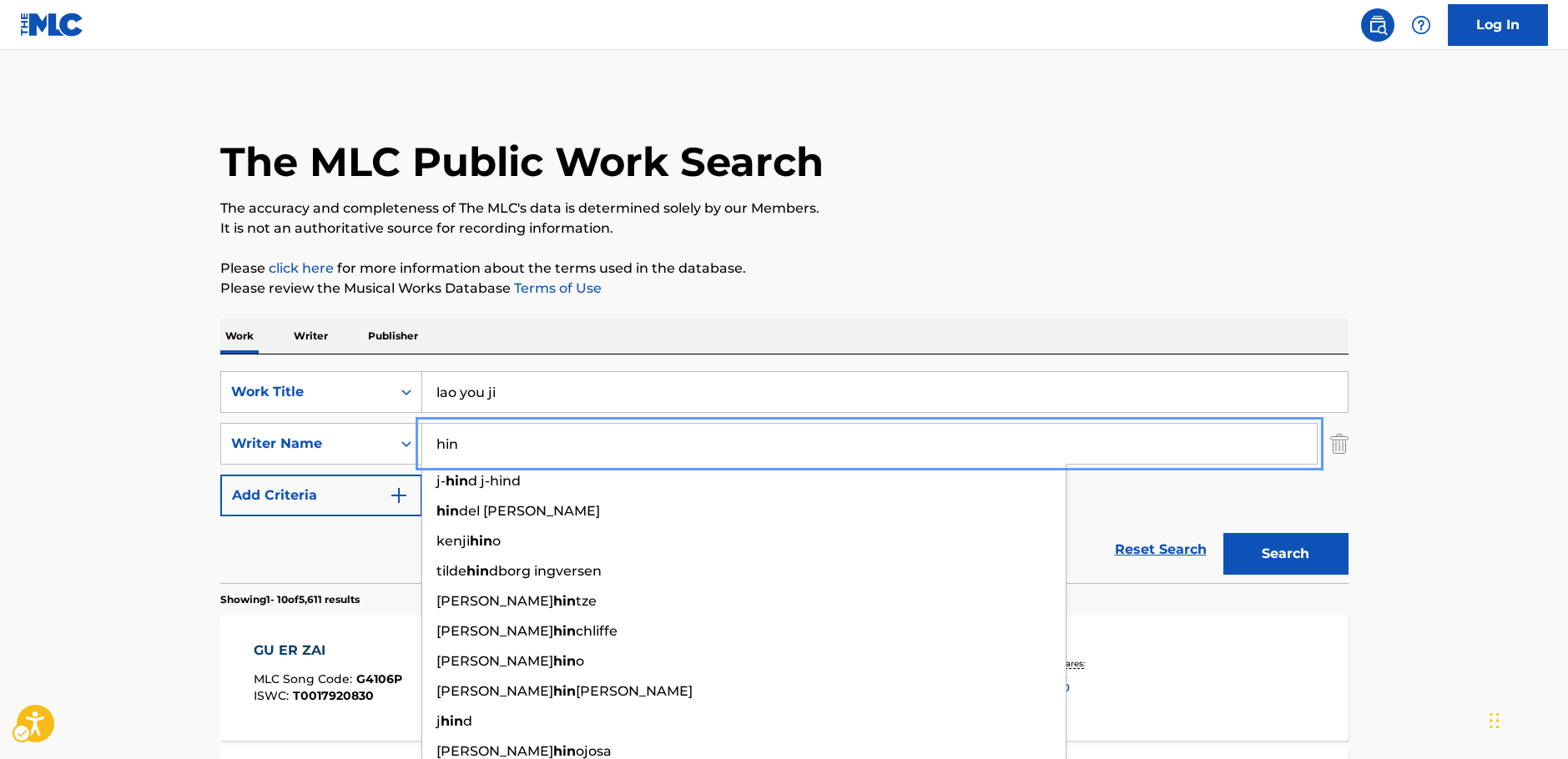
type input "hin"
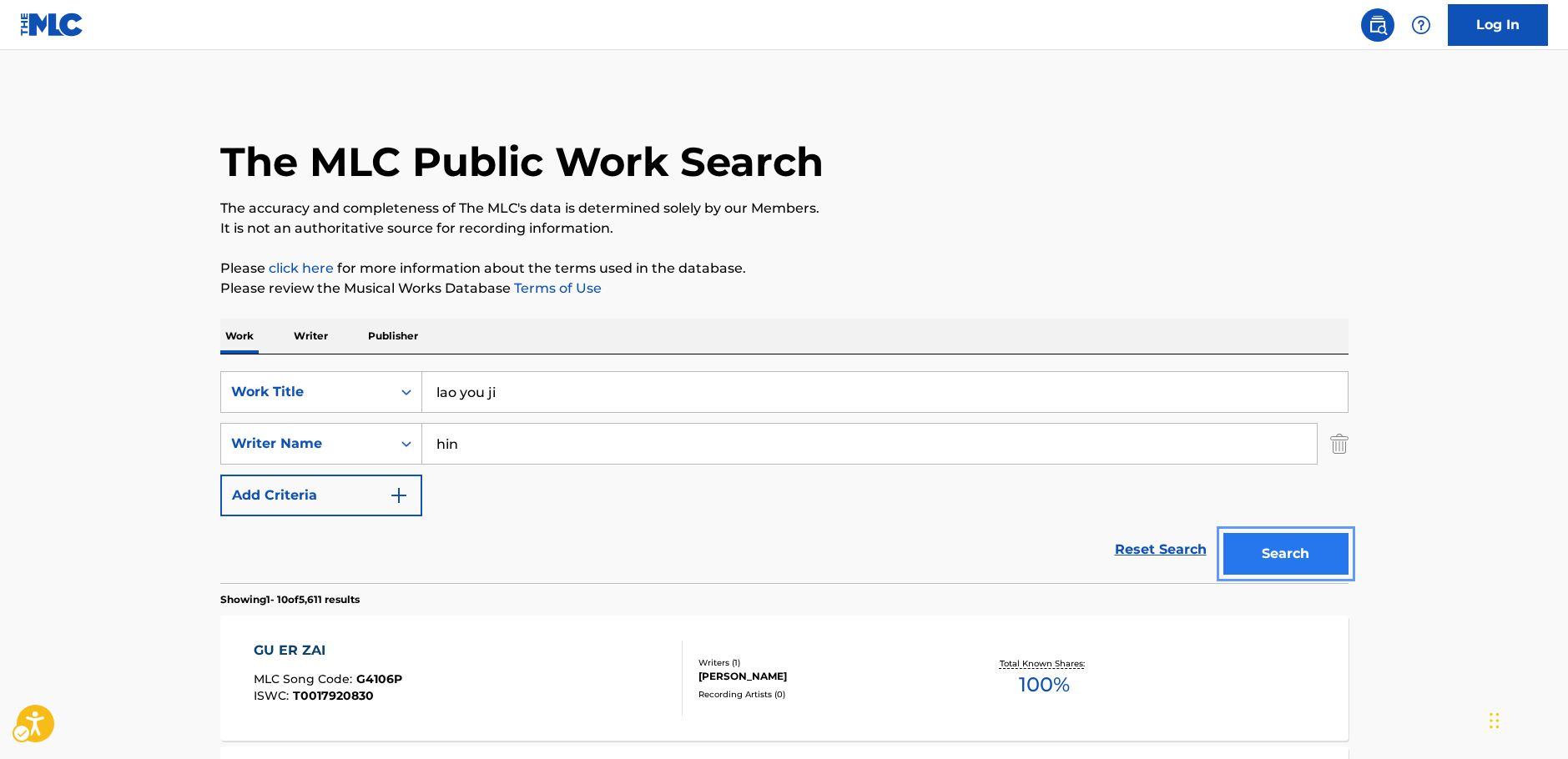
click at [1308, 557] on button "Search" at bounding box center [1285, 554] width 125 height 42
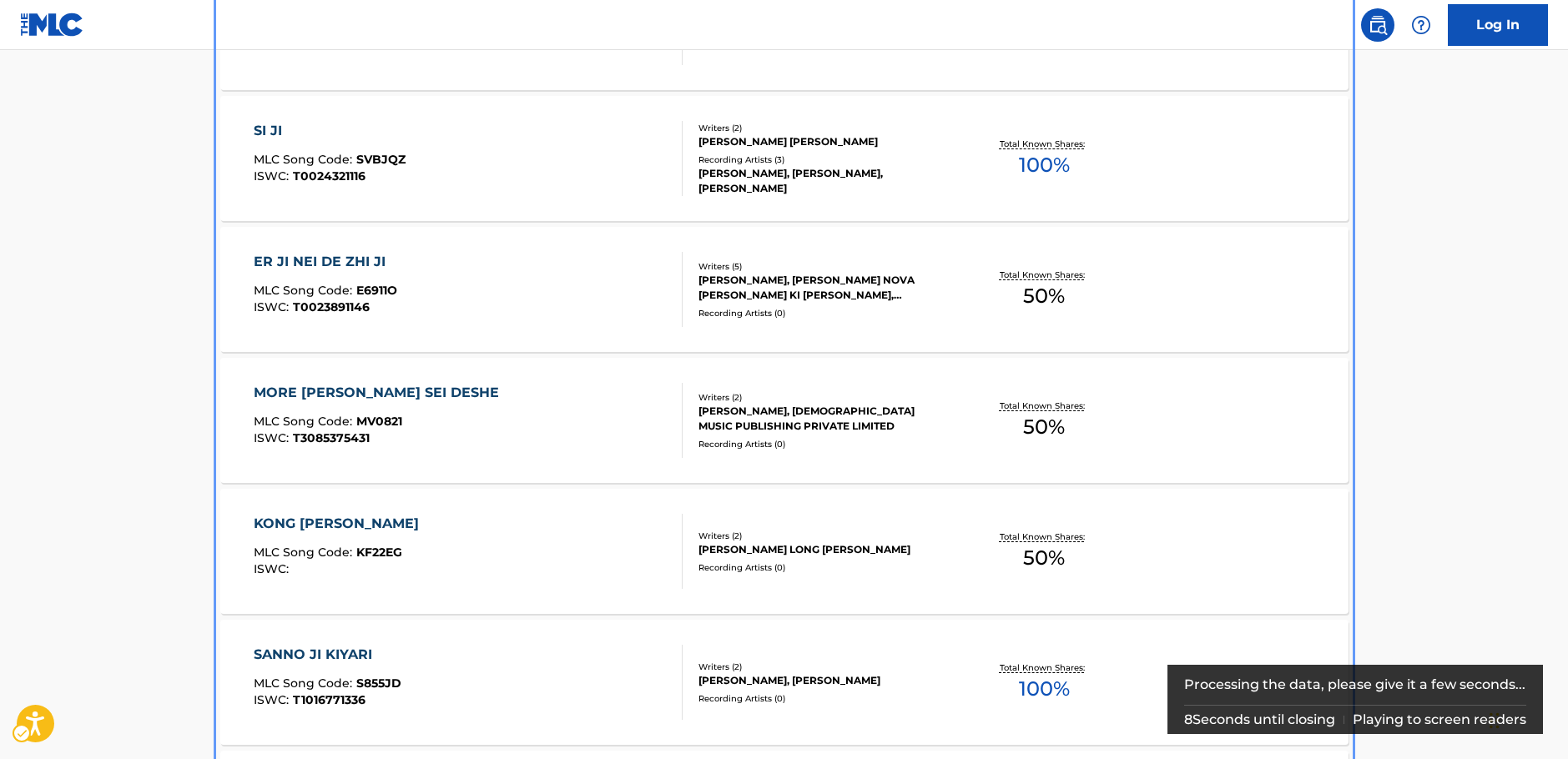
scroll to position [250, 0]
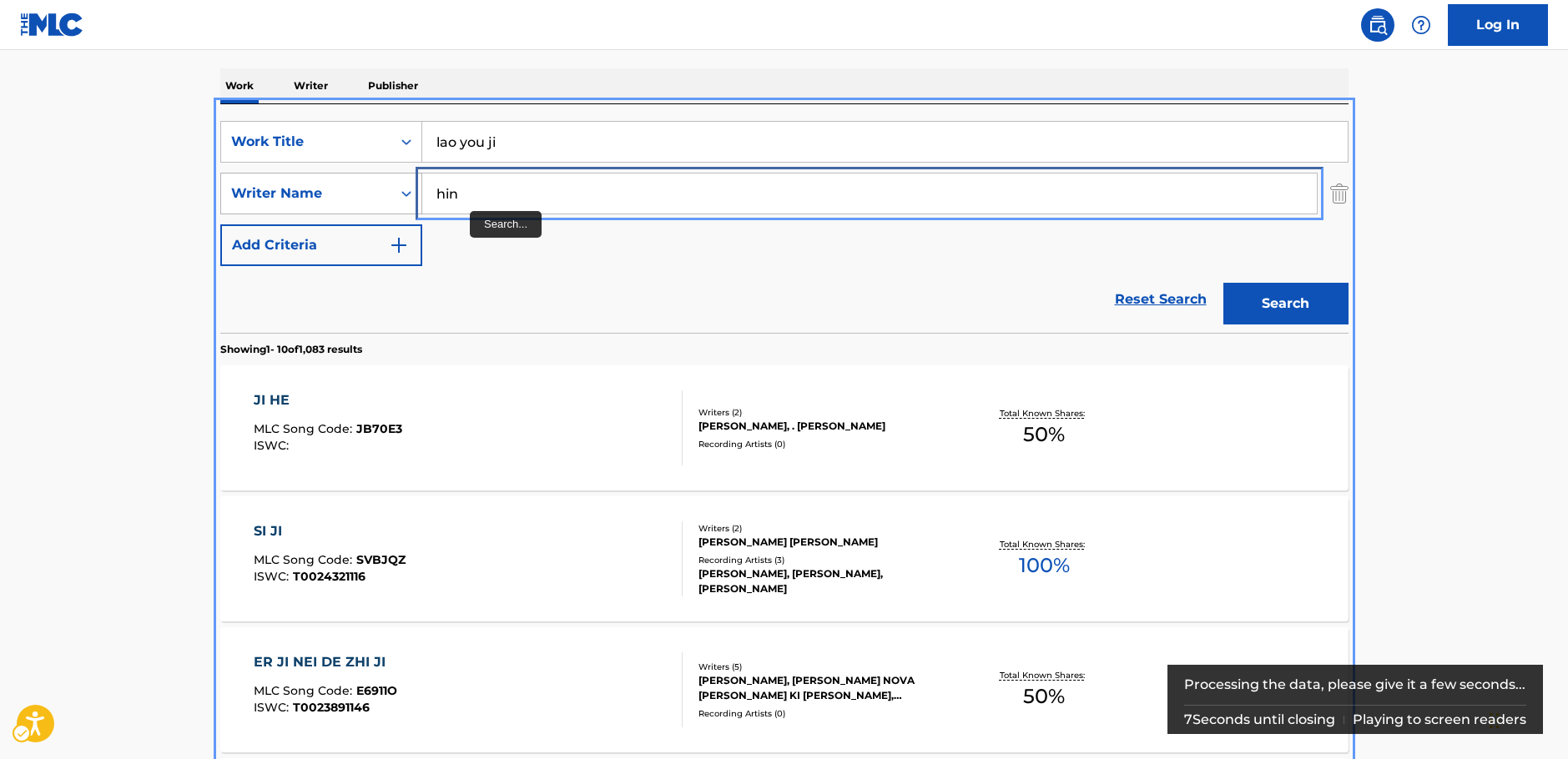
drag, startPoint x: 445, startPoint y: 196, endPoint x: 412, endPoint y: 195, distance: 33.0
click at [412, 195] on div "SearchWithCriteria20ea339d-719e-40f9-b73e-e413c7662581 Writer Name [PERSON_NAME]" at bounding box center [784, 194] width 1128 height 42
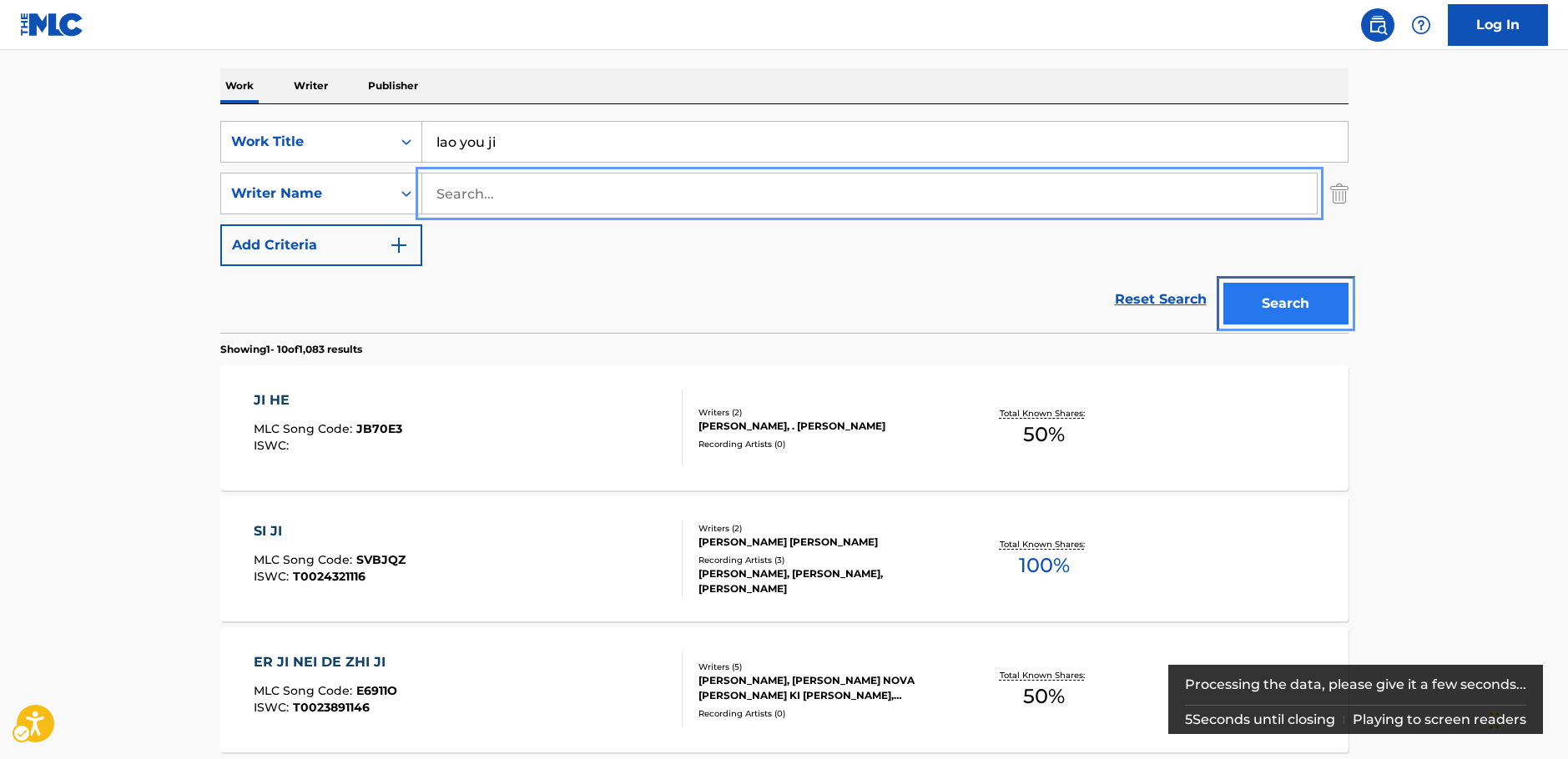
click at [1276, 299] on button "Search" at bounding box center [1285, 304] width 125 height 42
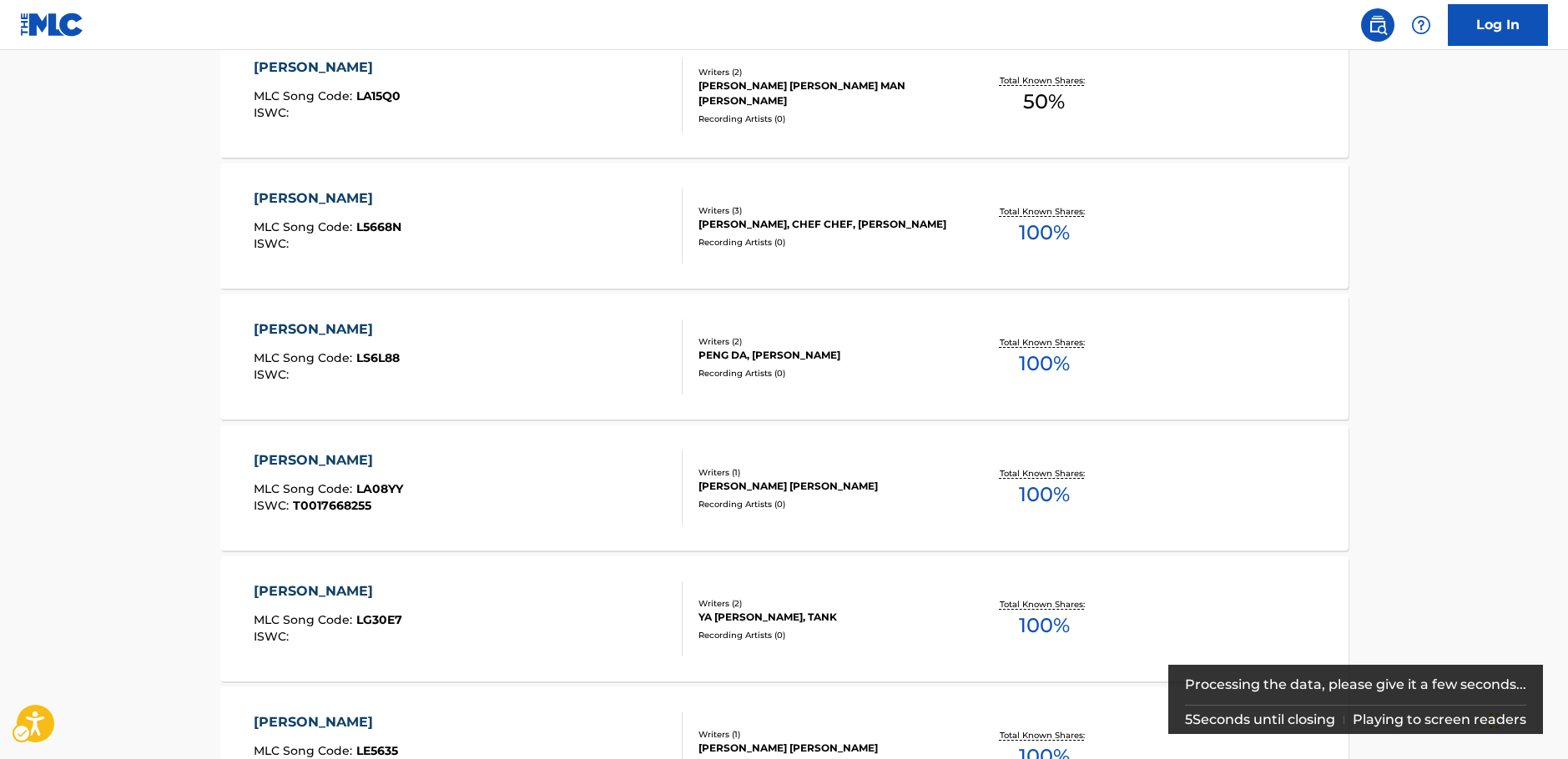
scroll to position [249, 0]
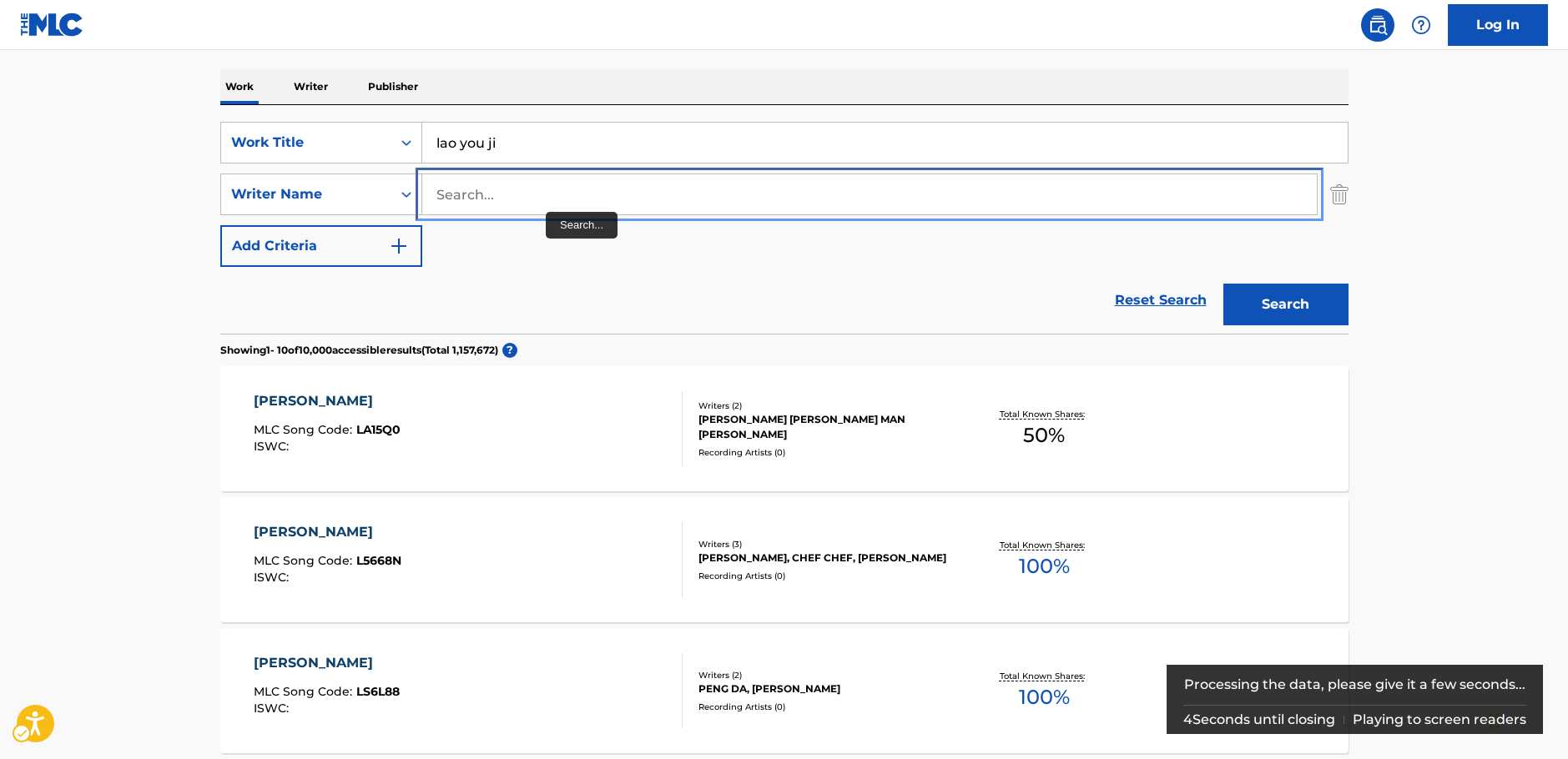
click at [539, 199] on input "Search..." at bounding box center [869, 194] width 894 height 40
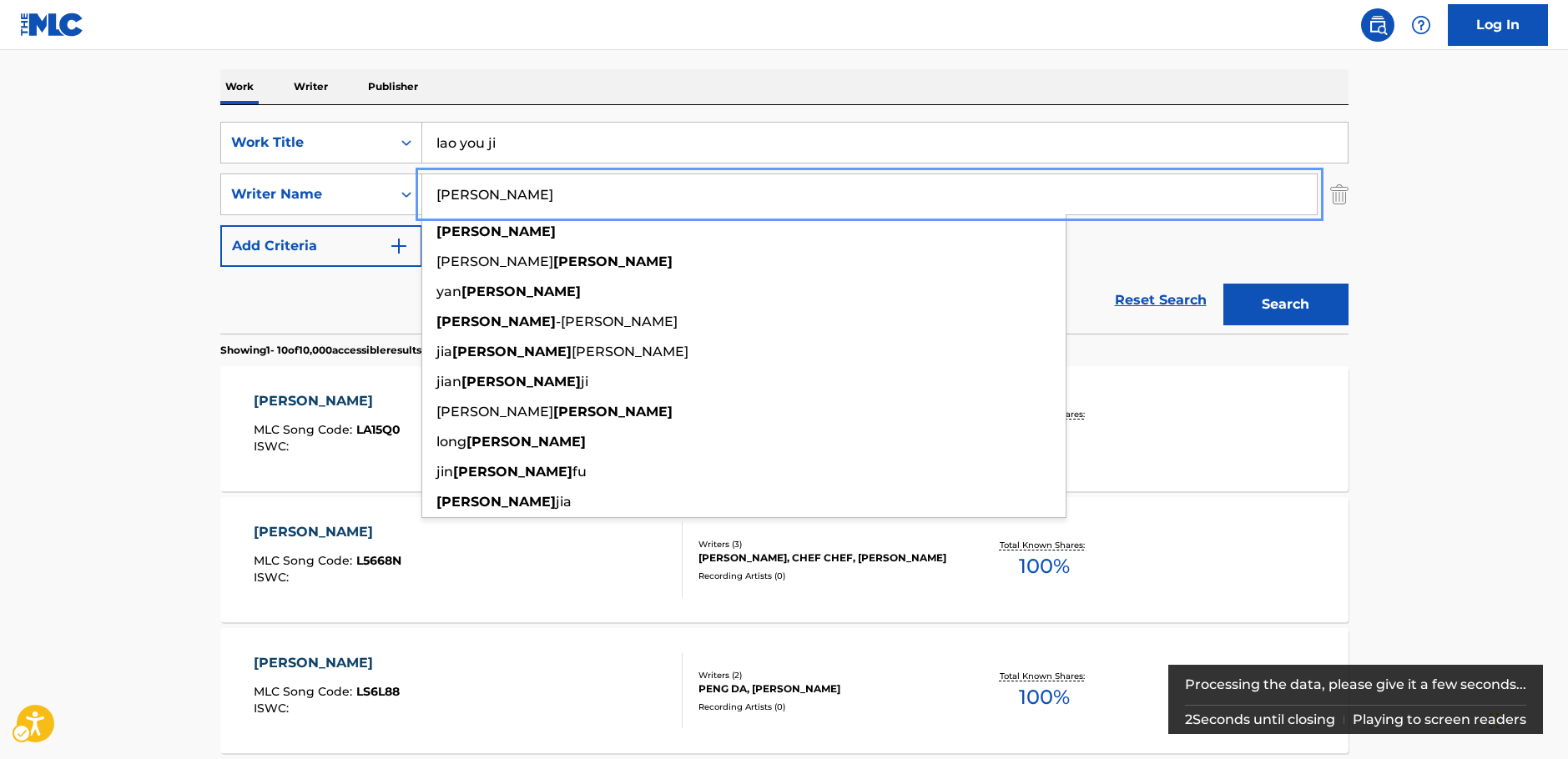
type input "[PERSON_NAME]"
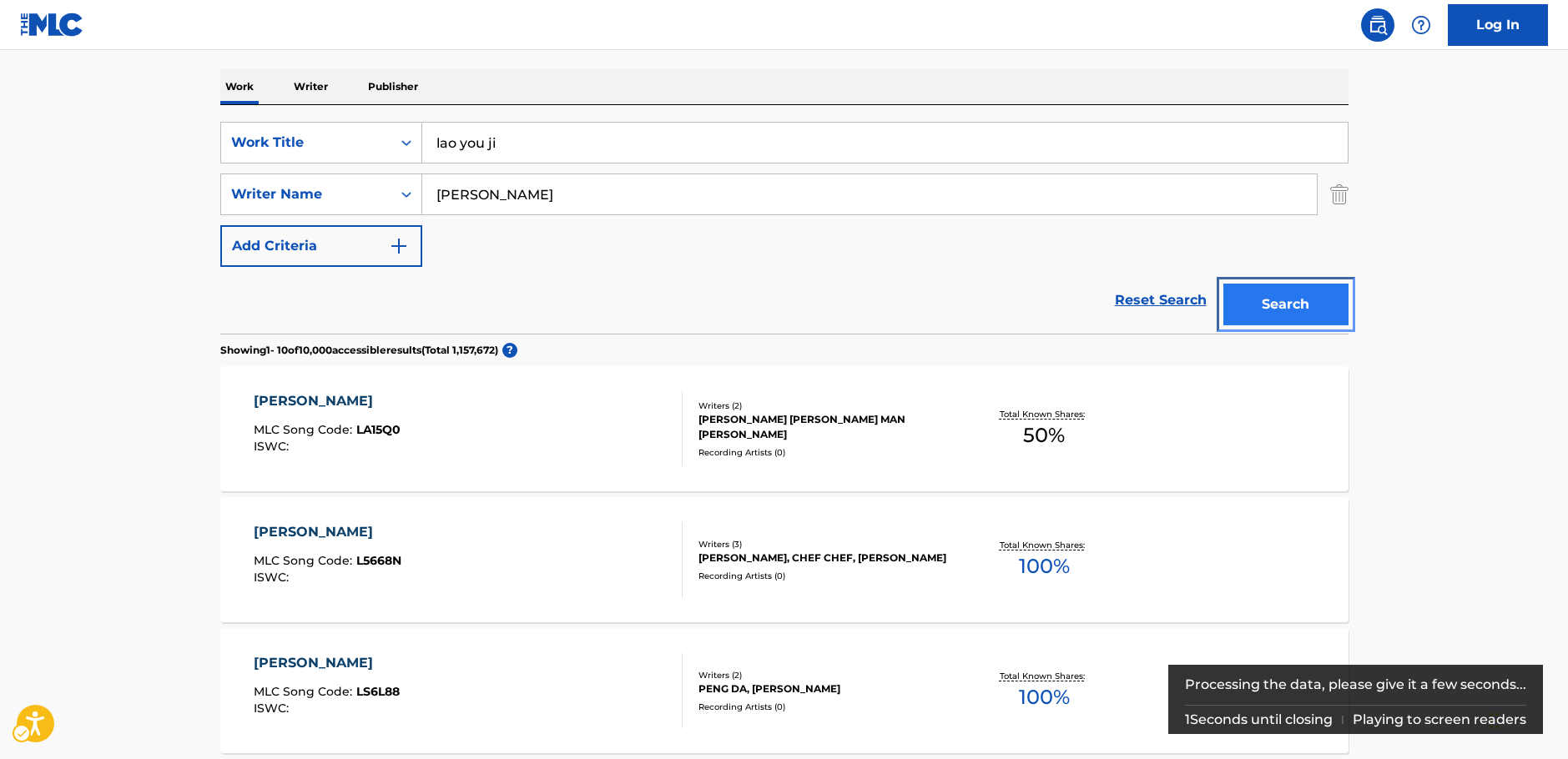
click at [1272, 311] on button "Search" at bounding box center [1285, 305] width 125 height 42
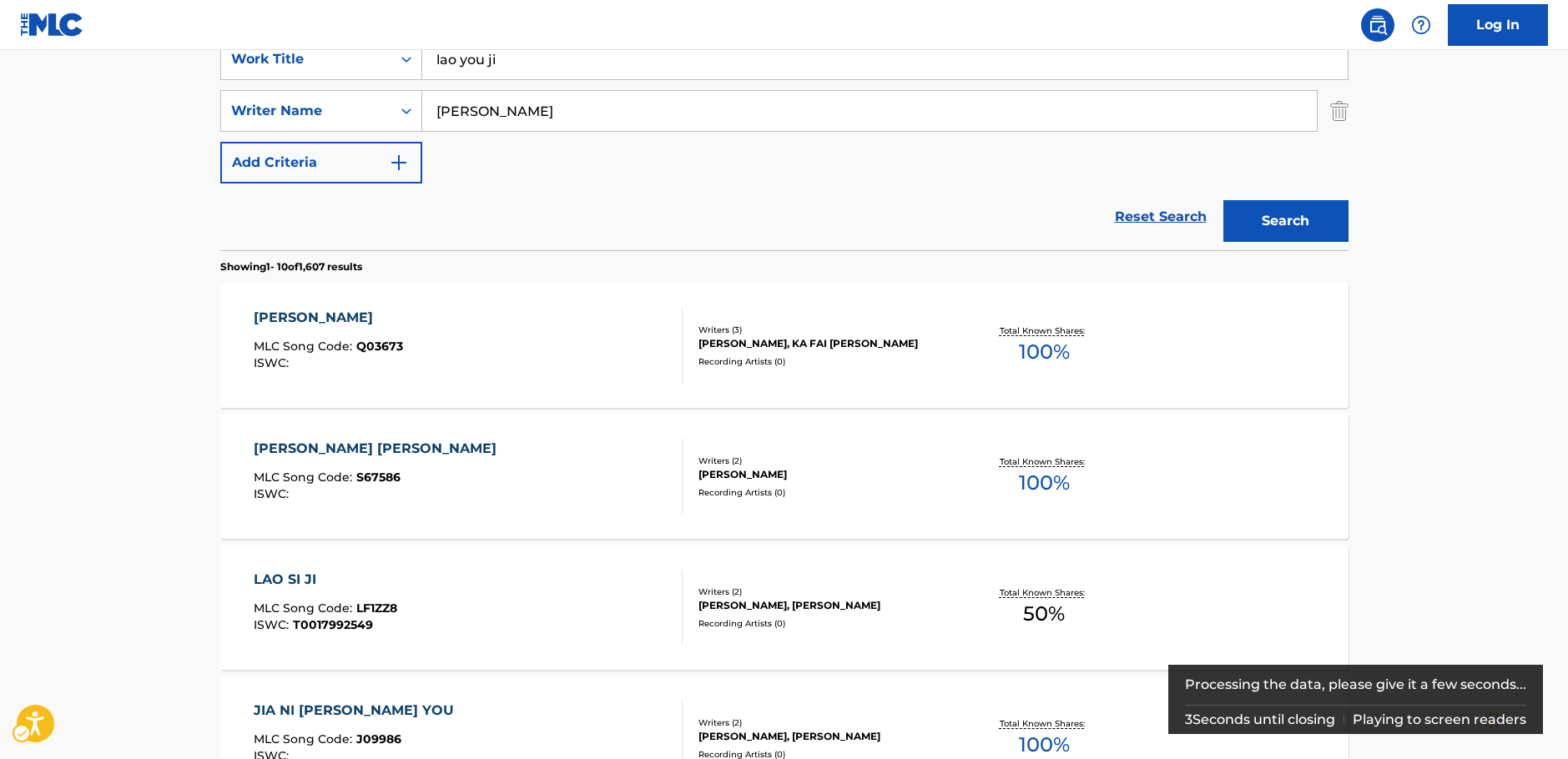
scroll to position [0, 0]
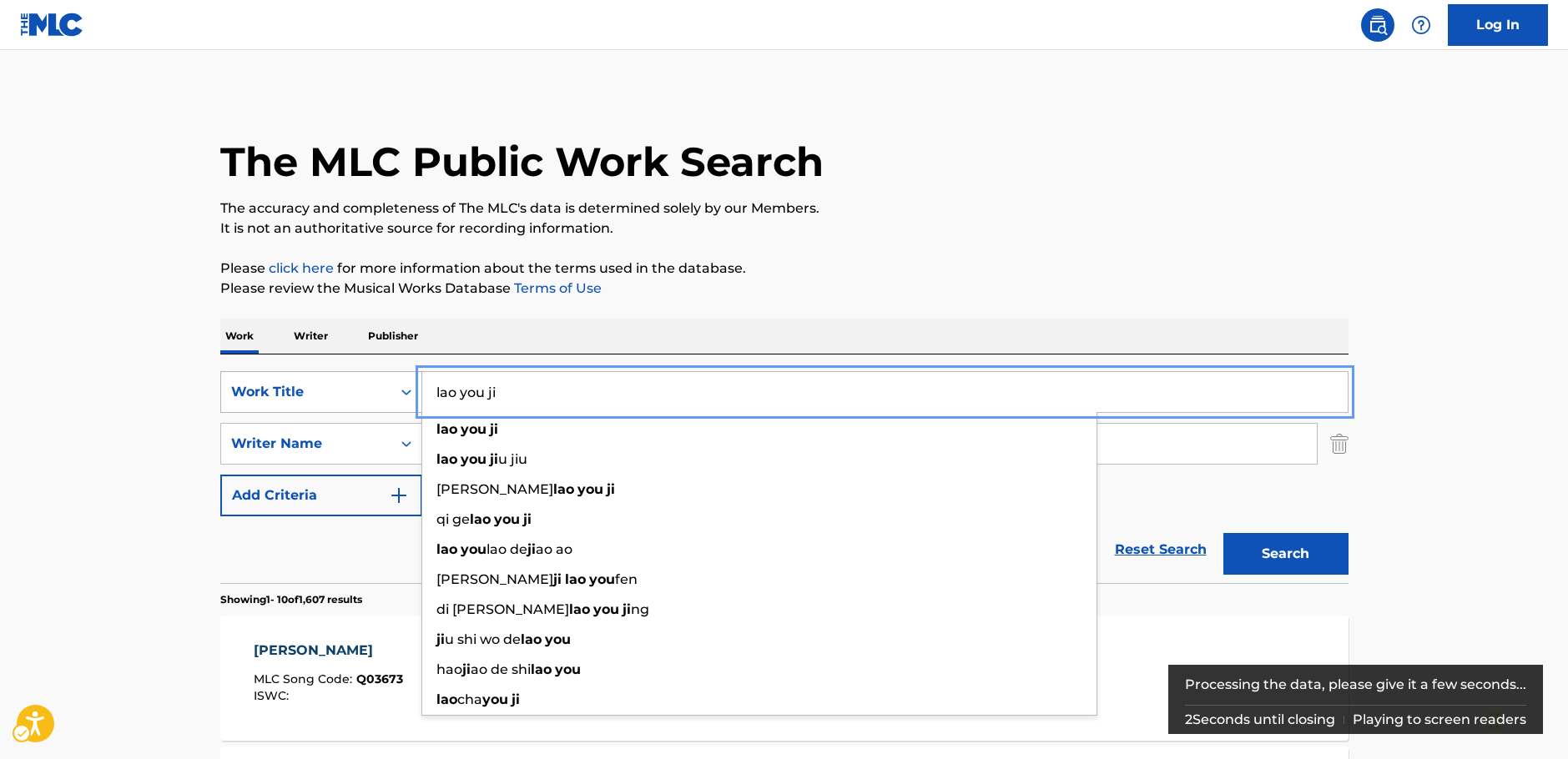
drag, startPoint x: 518, startPoint y: 397, endPoint x: 419, endPoint y: 395, distance: 99.0
click at [419, 395] on div "SearchWithCriteria457f4b69-0982-4bab-aeb1-996e9bdd8a7b Work Title lao you [PERS…" at bounding box center [784, 392] width 1128 height 42
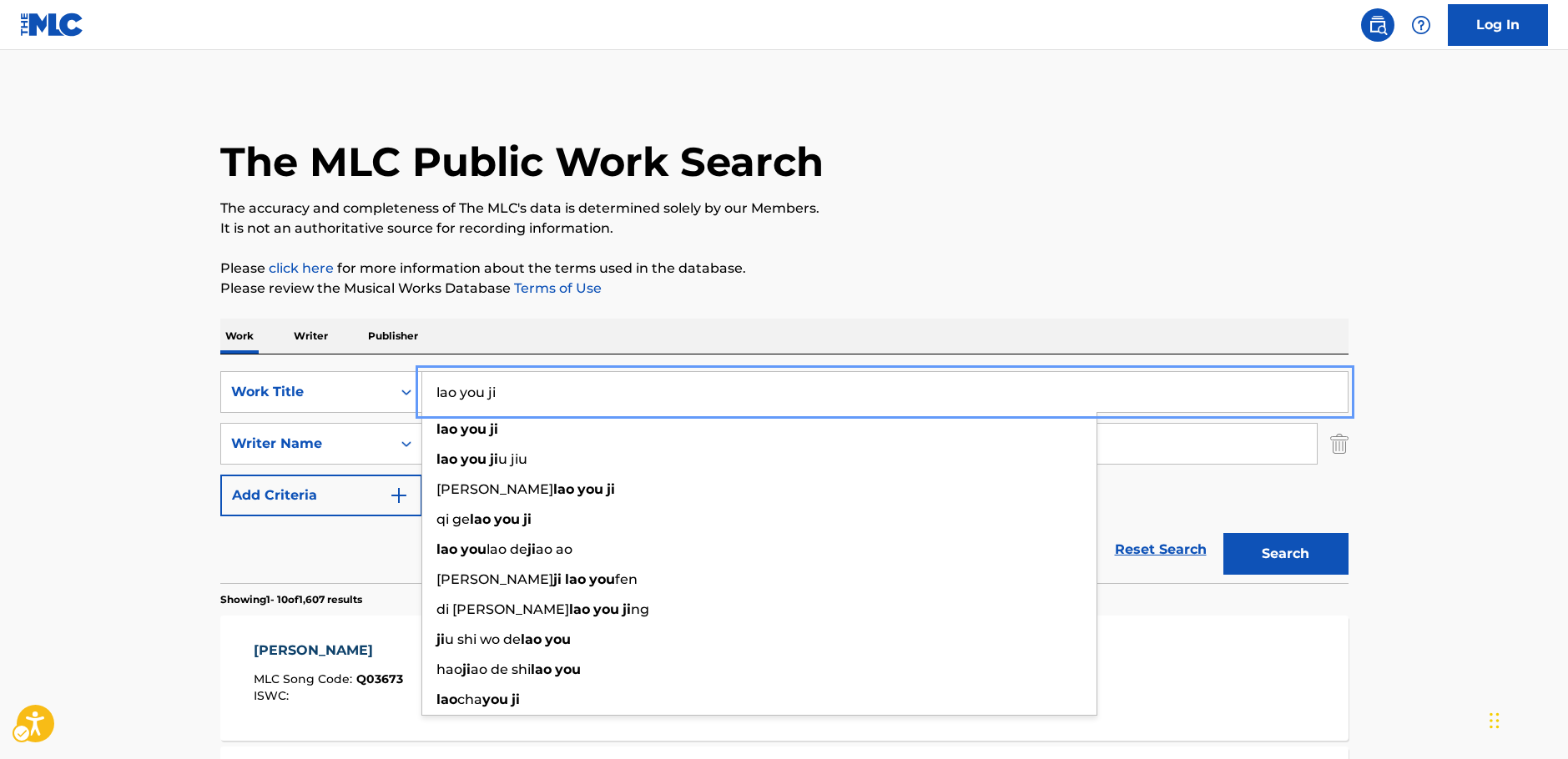
paste input "[PERSON_NAME]"
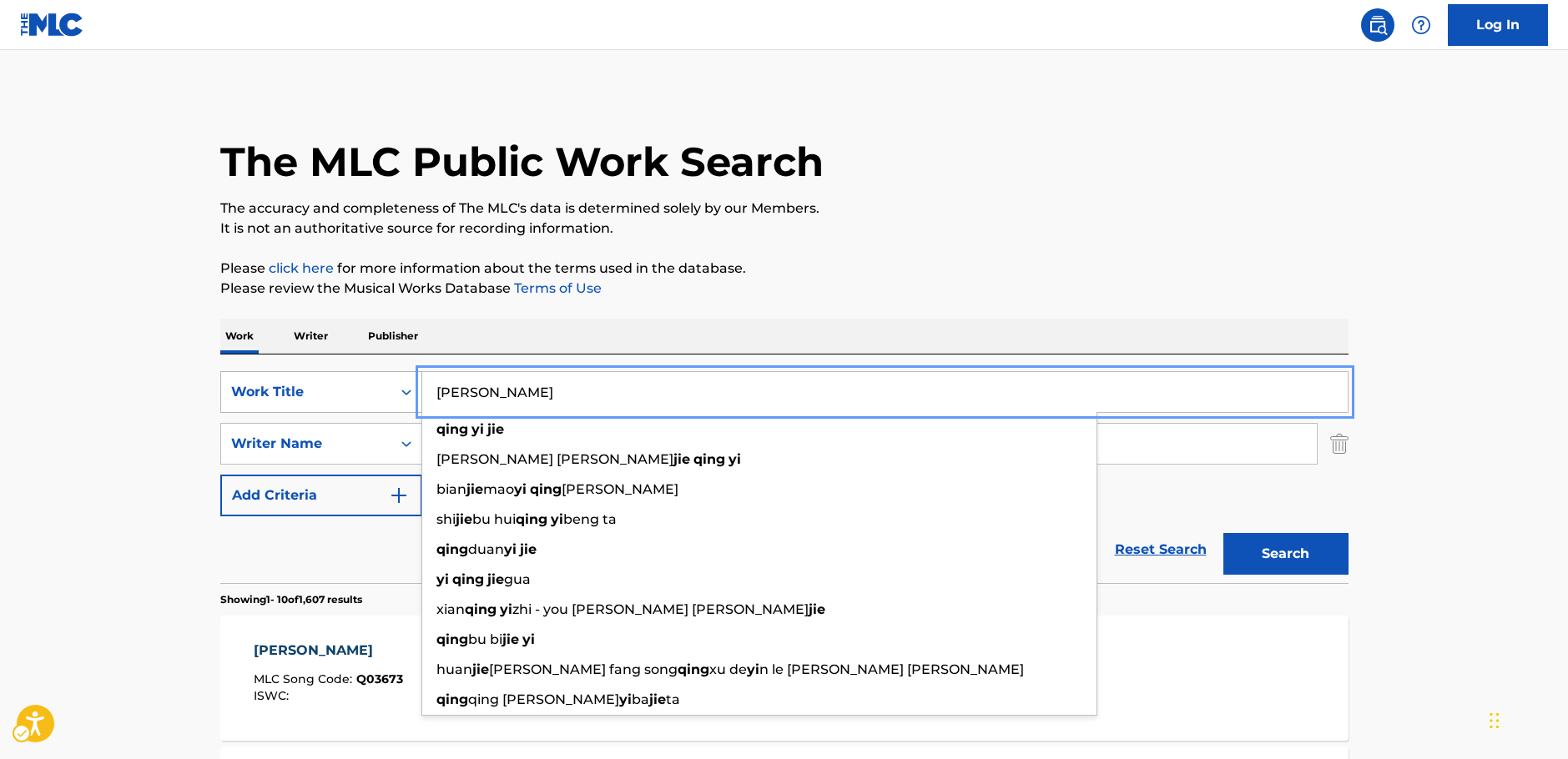
type input "[PERSON_NAME]"
click at [256, 375] on div "Work Title" at bounding box center [321, 392] width 201 height 42
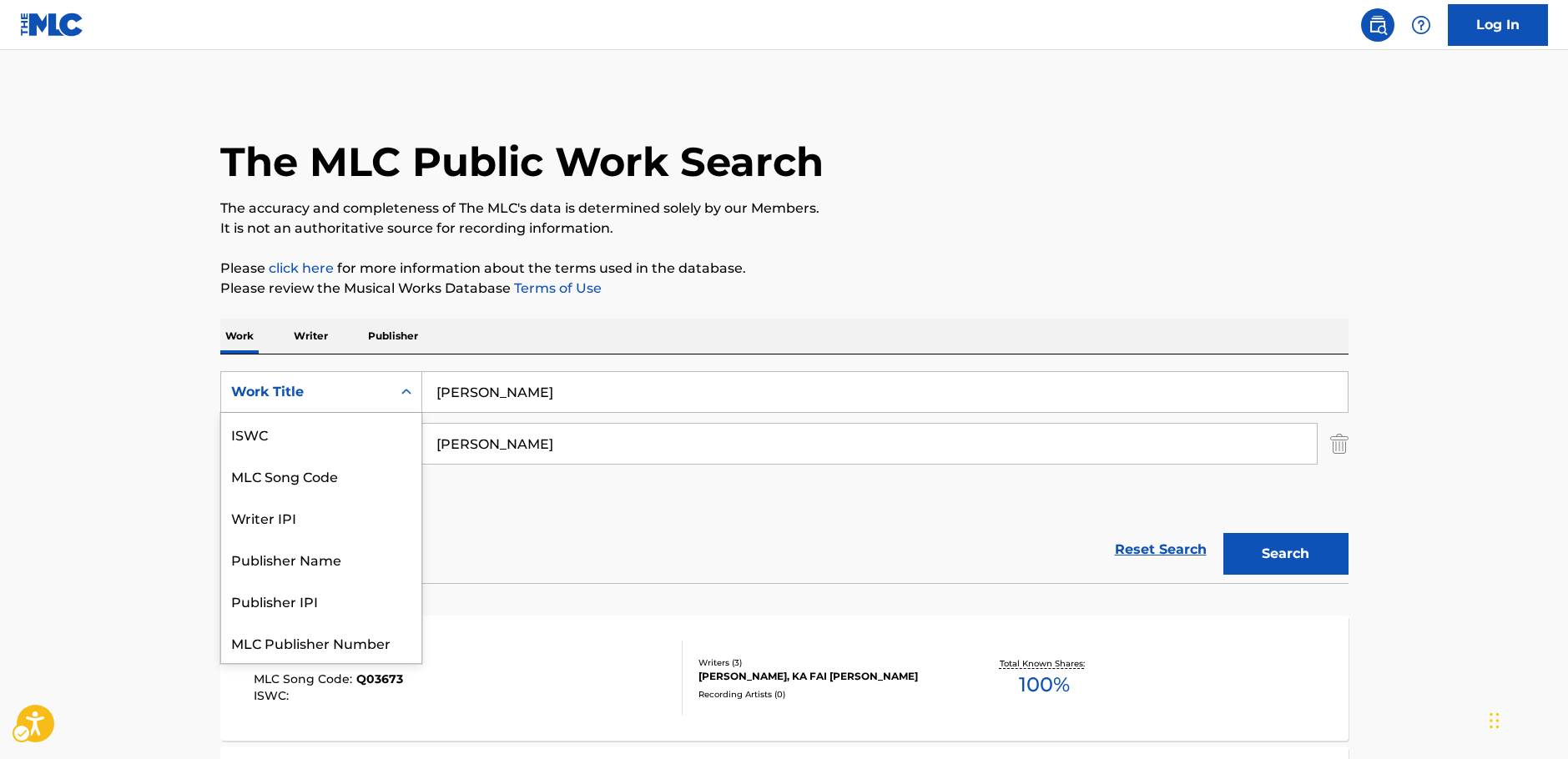
scroll to position [42, 0]
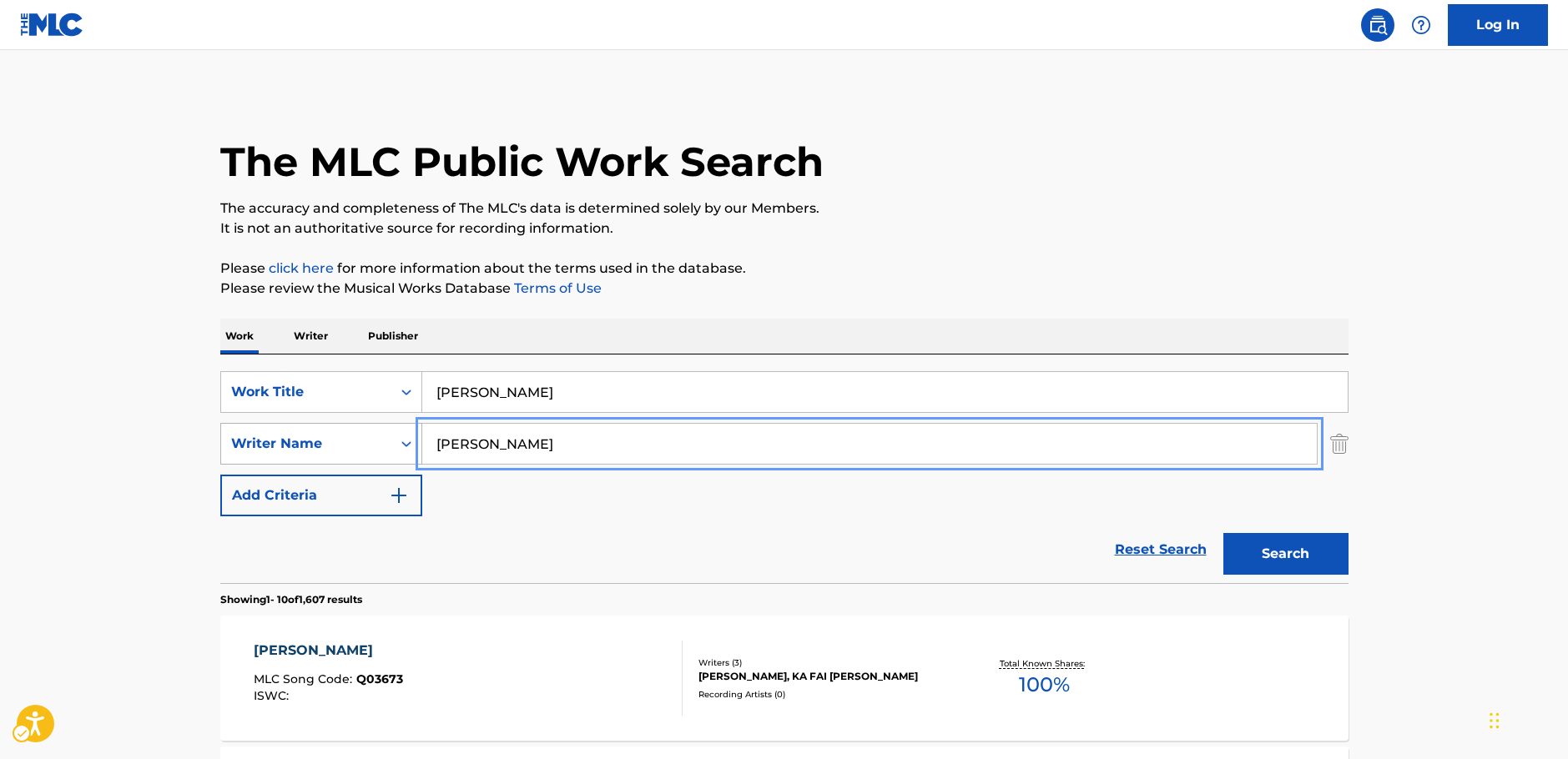
drag, startPoint x: 539, startPoint y: 451, endPoint x: 360, endPoint y: 449, distance: 179.0
click at [360, 449] on div "SearchWithCriteria20ea339d-719e-40f9-b73e-e413c7662581 Writer Name [PERSON_NAME]" at bounding box center [784, 444] width 1128 height 42
click at [494, 457] on input "Search..." at bounding box center [869, 444] width 894 height 40
paste input "[PERSON_NAME]"
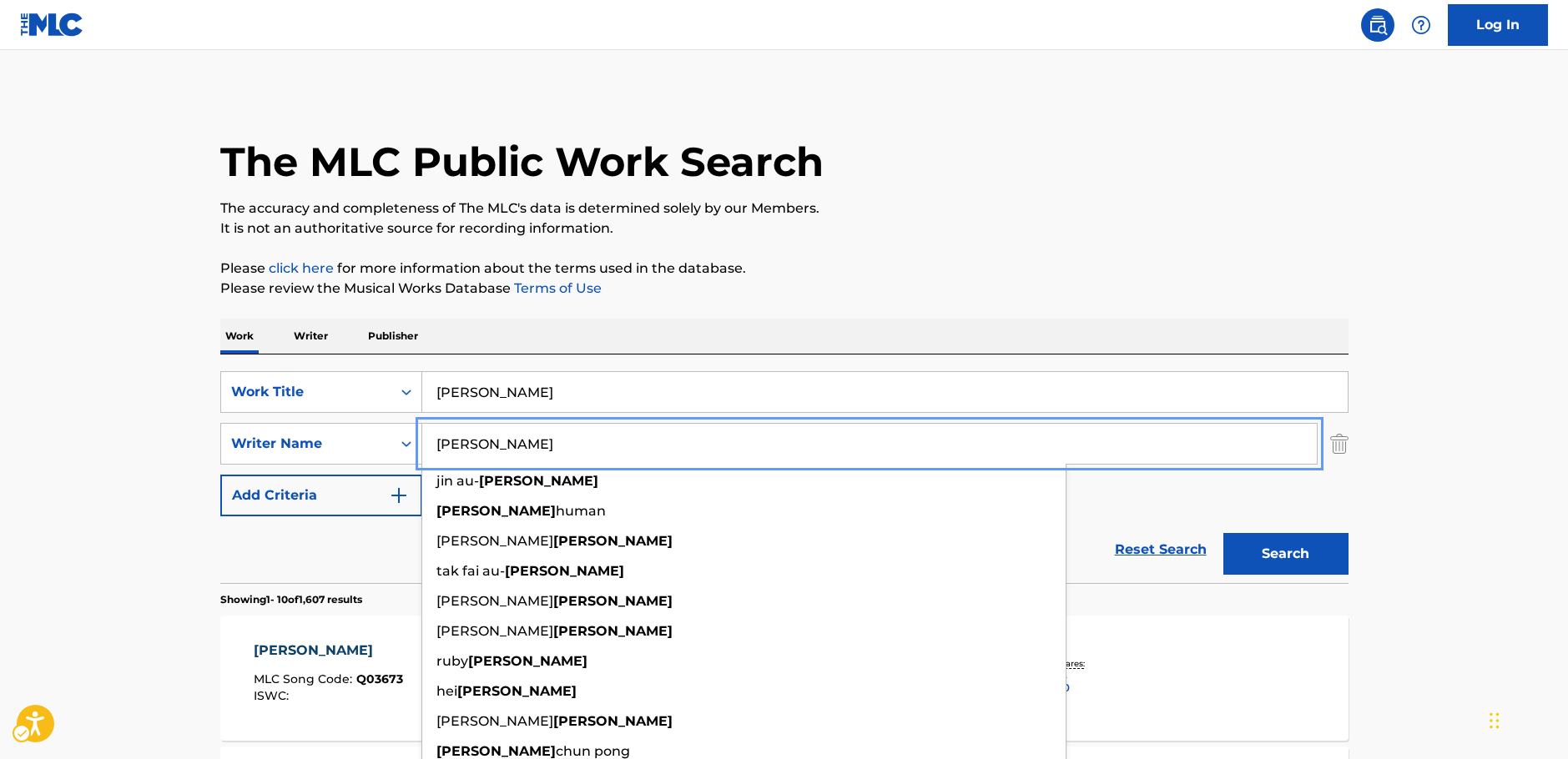
type input "[PERSON_NAME]"
click at [1266, 557] on button "Search" at bounding box center [1285, 554] width 125 height 42
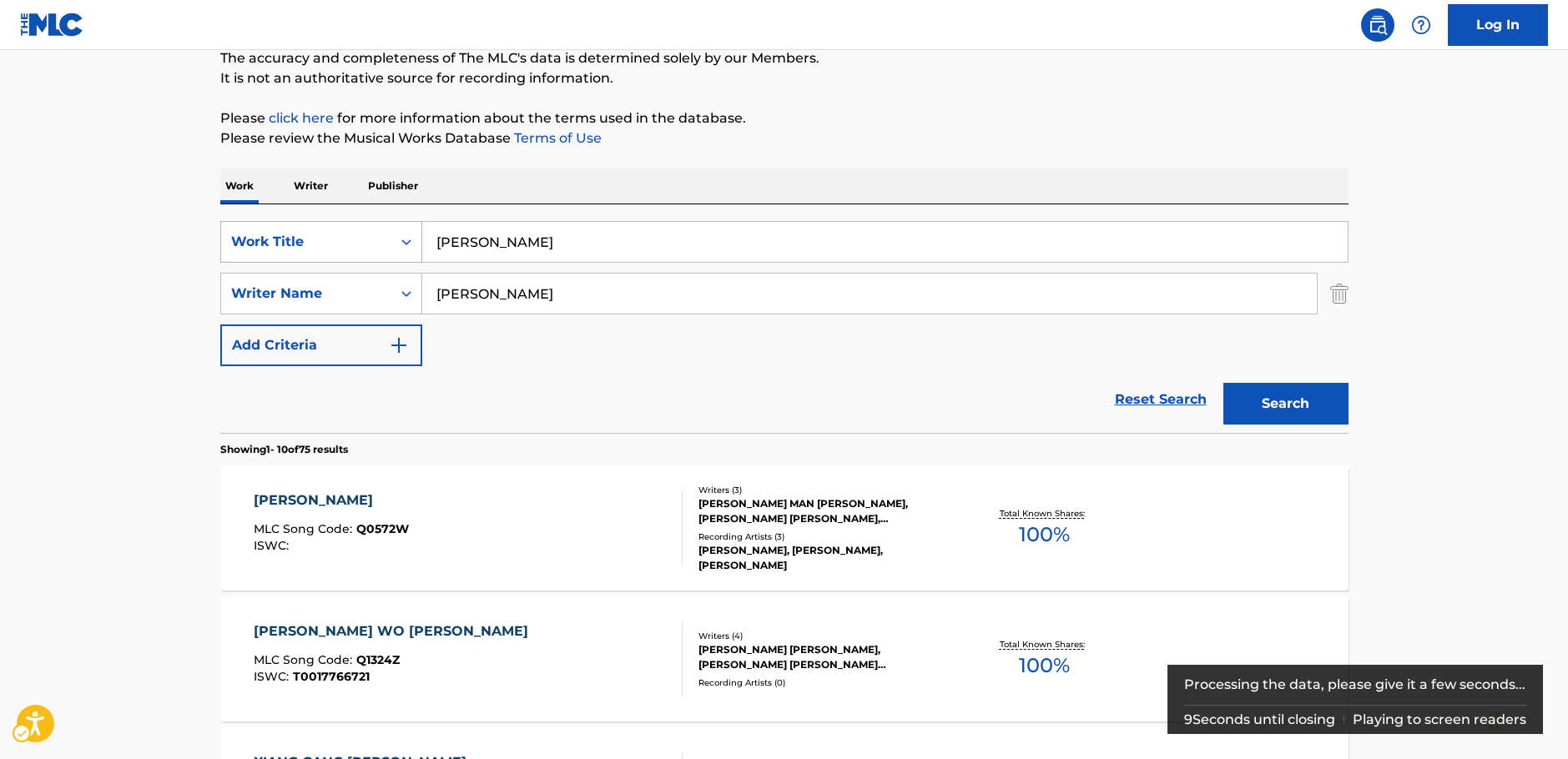
scroll to position [167, 0]
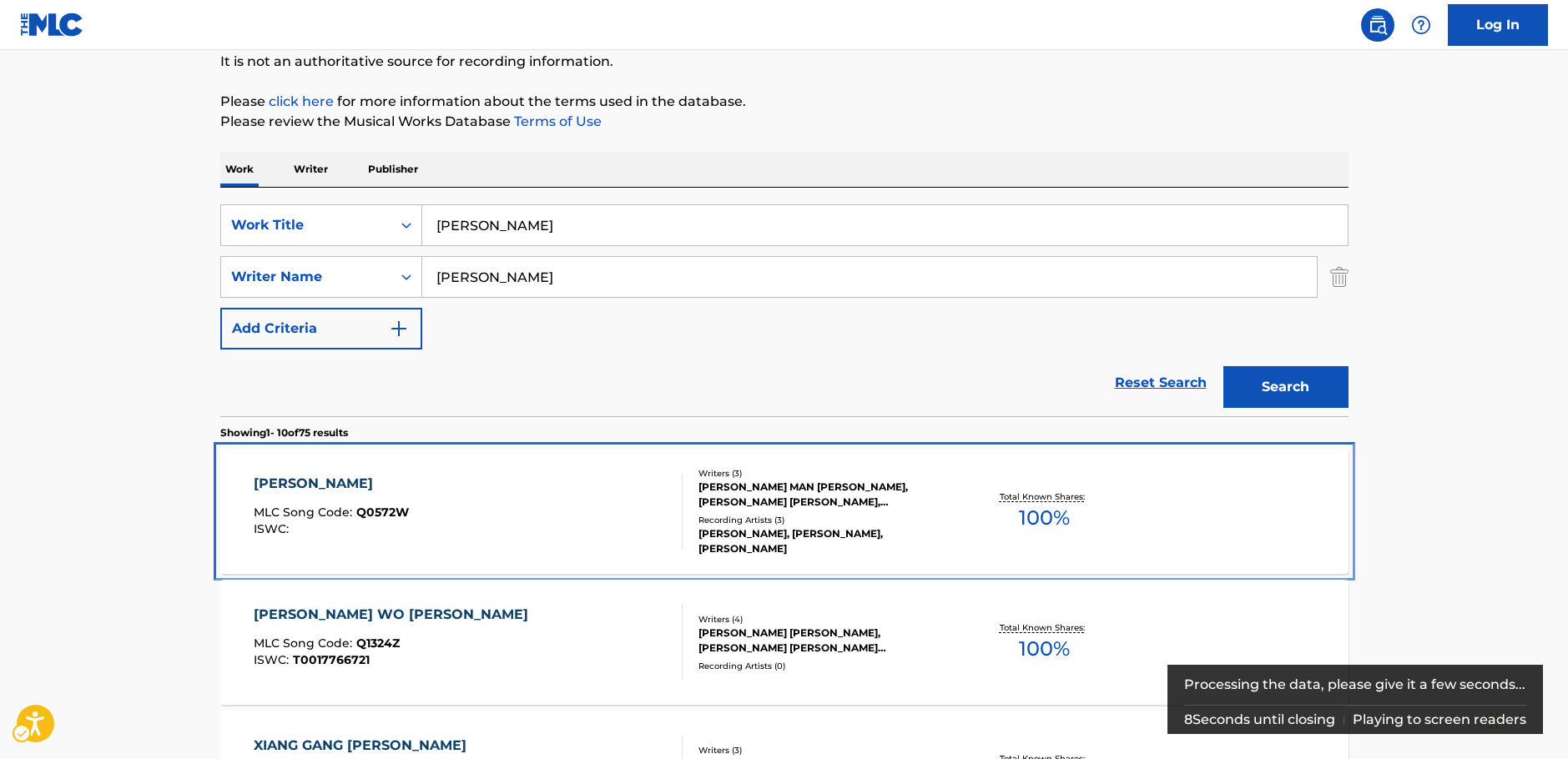
click at [579, 513] on div "[PERSON_NAME] MLC Song Code : Q0572W ISWC :" at bounding box center [468, 511] width 429 height 75
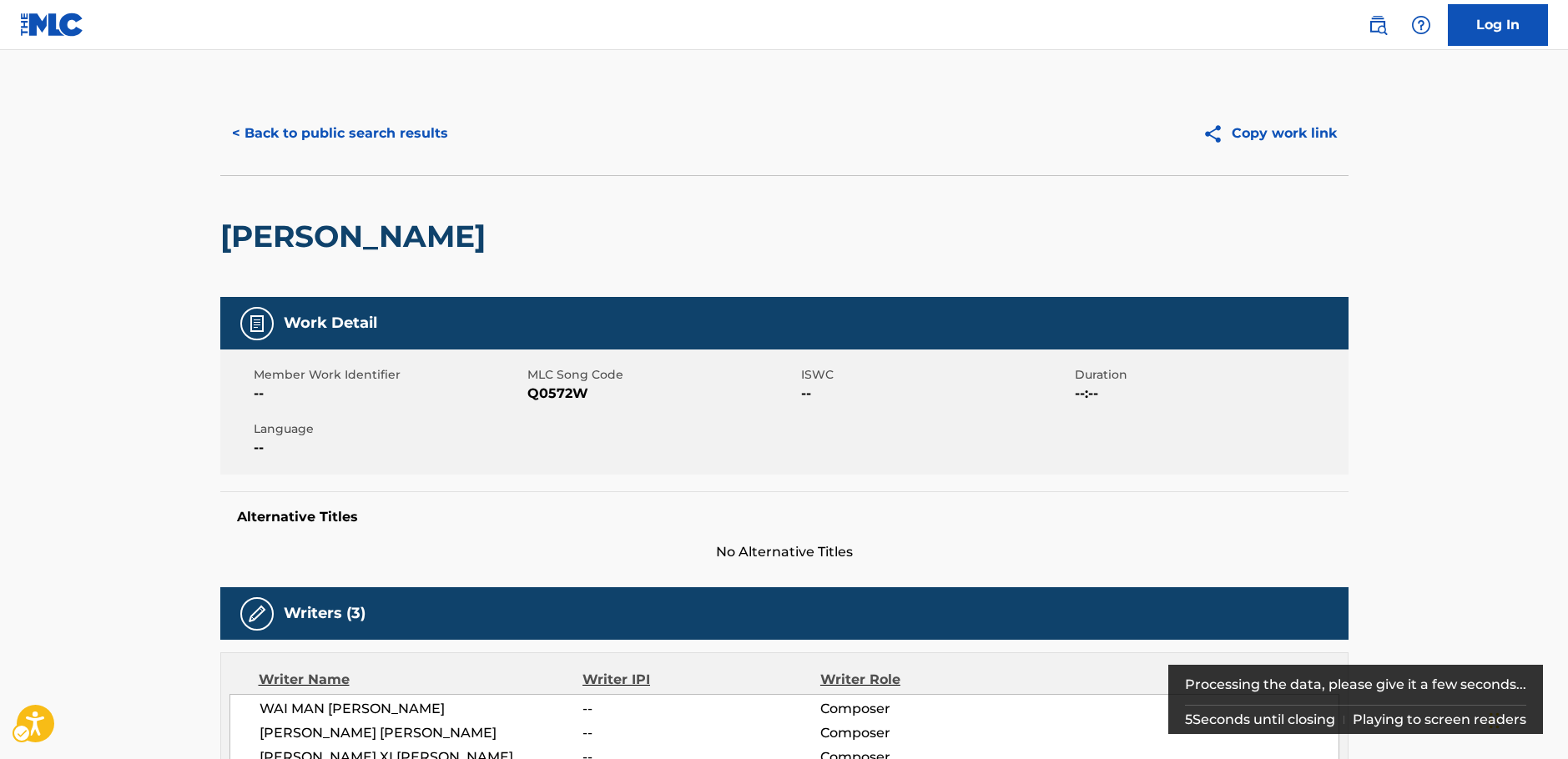
click at [574, 394] on span "MLC Song Code - Q0572W" at bounding box center [662, 394] width 269 height 20
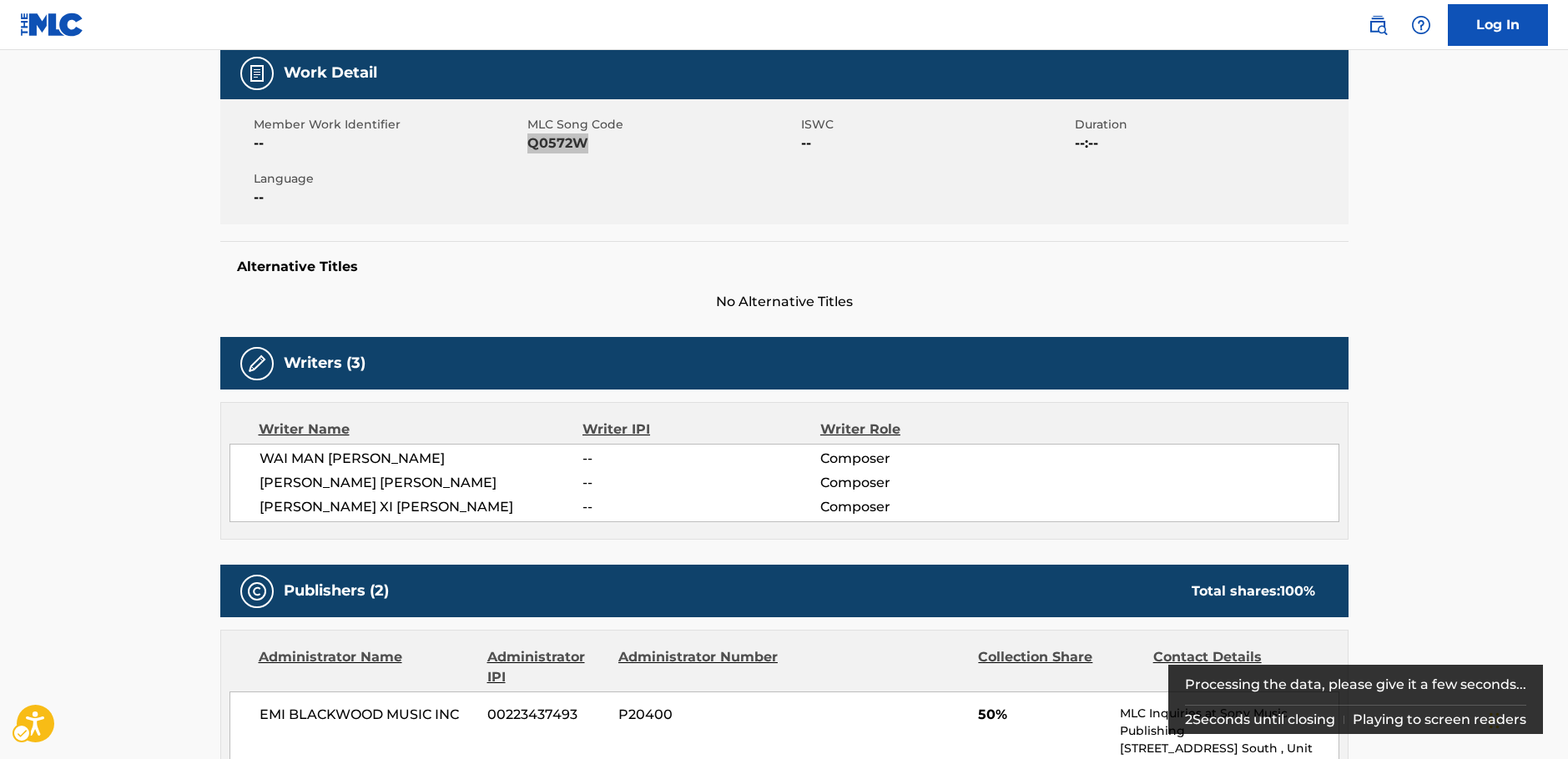
scroll to position [417, 0]
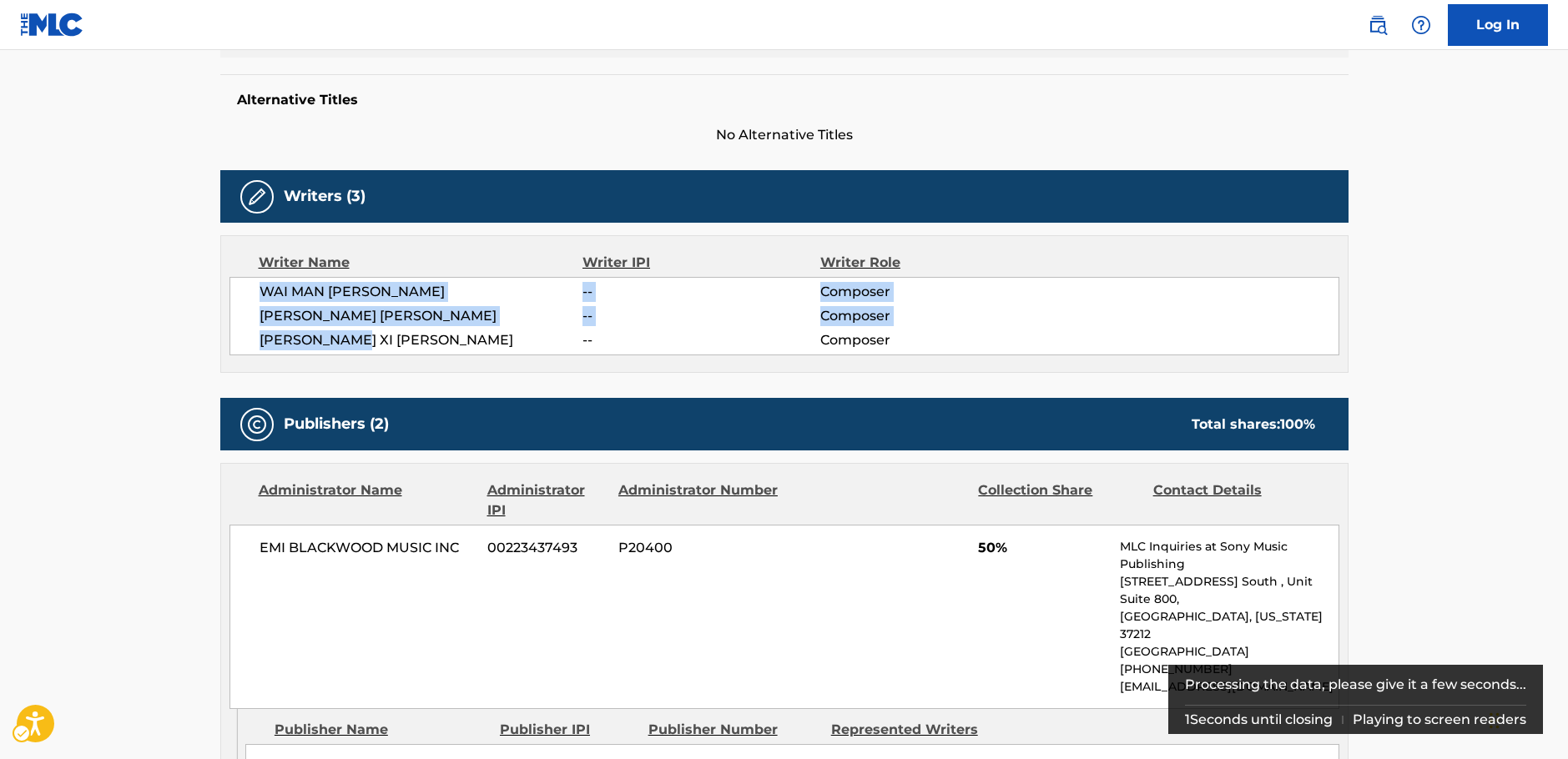
drag, startPoint x: 370, startPoint y: 342, endPoint x: 248, endPoint y: 300, distance: 129.0
click at [248, 300] on div "[PERSON_NAME] MAN [PERSON_NAME] -- Composer [PERSON_NAME] [PERSON_NAME] -- Comp…" at bounding box center [784, 316] width 1110 height 79
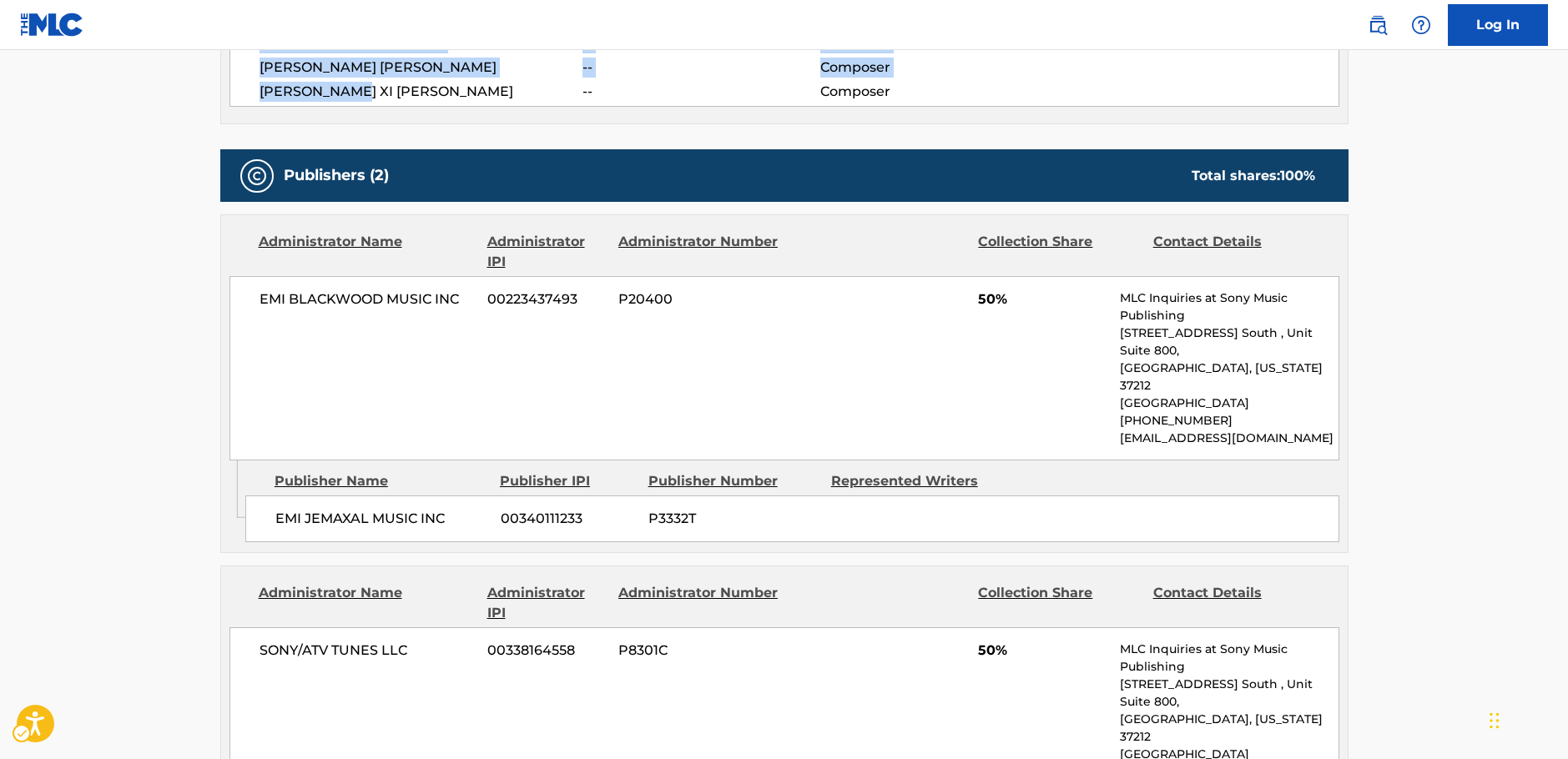
scroll to position [667, 0]
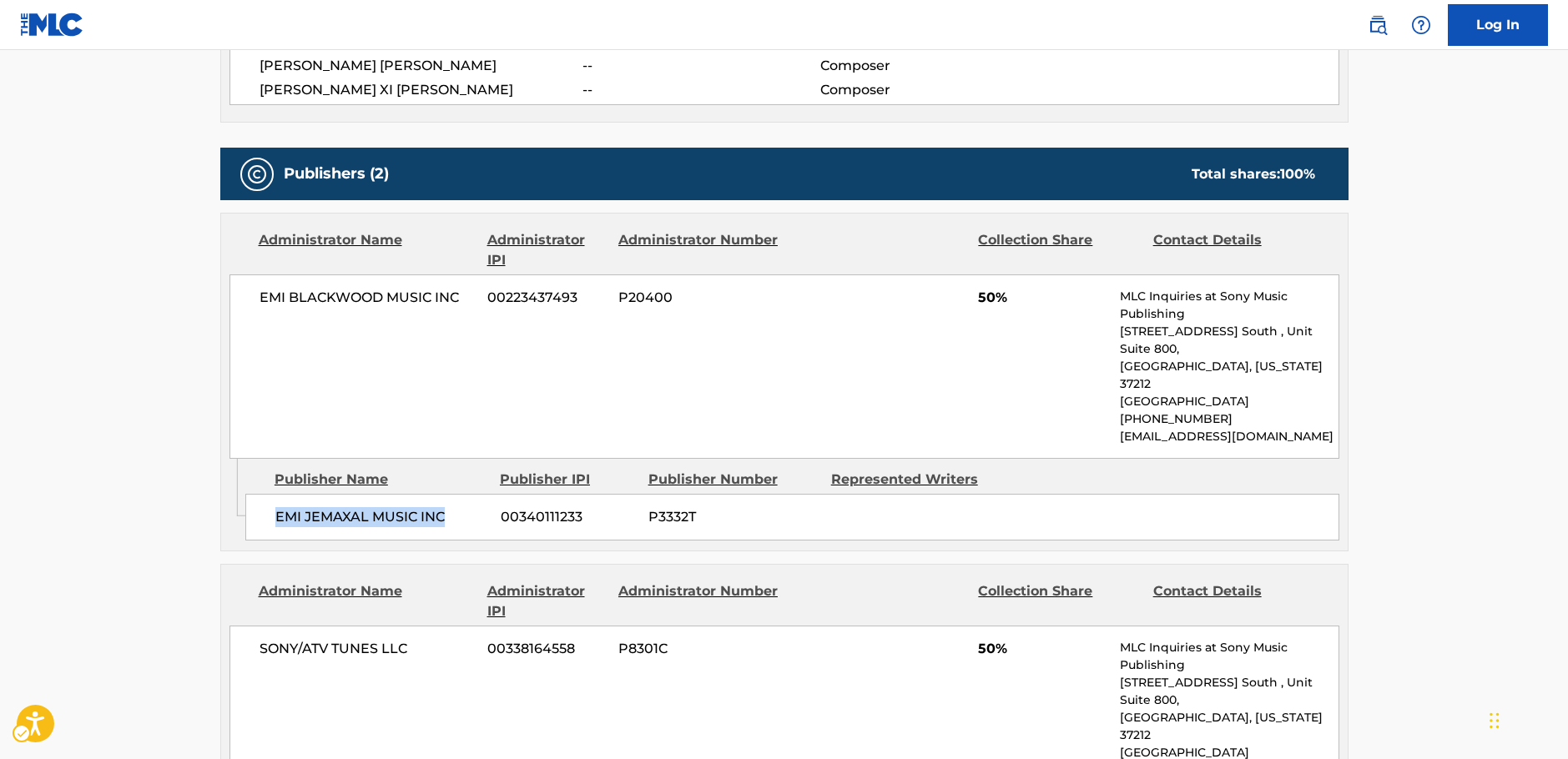
drag, startPoint x: 439, startPoint y: 487, endPoint x: 278, endPoint y: 492, distance: 161.1
click at [278, 493] on div "EMI JEMAXAL MUSIC INC 00340111233 P3332T" at bounding box center [792, 516] width 1094 height 47
drag, startPoint x: 464, startPoint y: 299, endPoint x: 249, endPoint y: 304, distance: 215.1
click at [249, 304] on div "EMI [PERSON_NAME] MUSIC INC 00223437493 P20400 50% MLC Inquiries at Sony Music …" at bounding box center [784, 366] width 1110 height 184
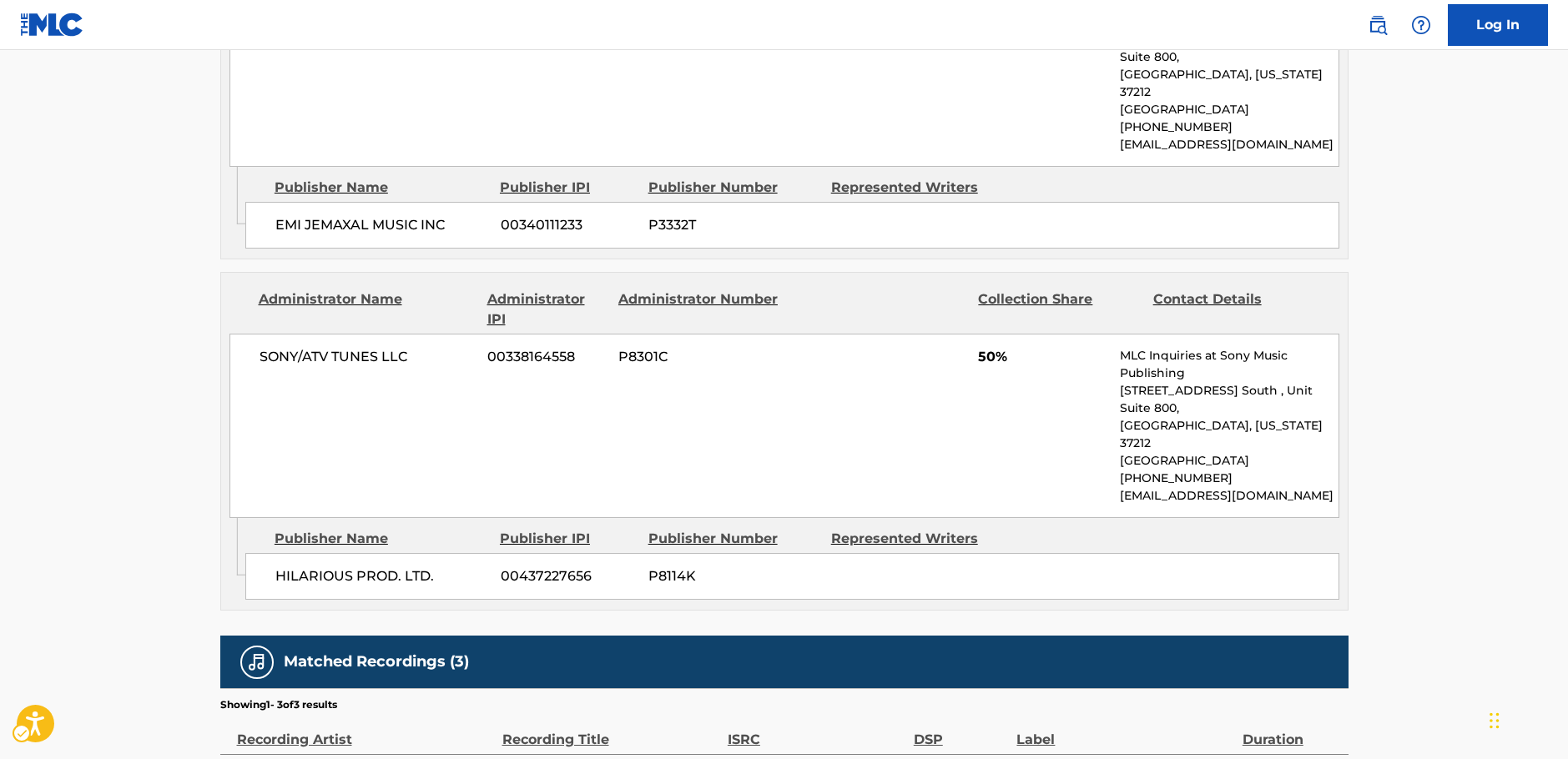
scroll to position [1001, 0]
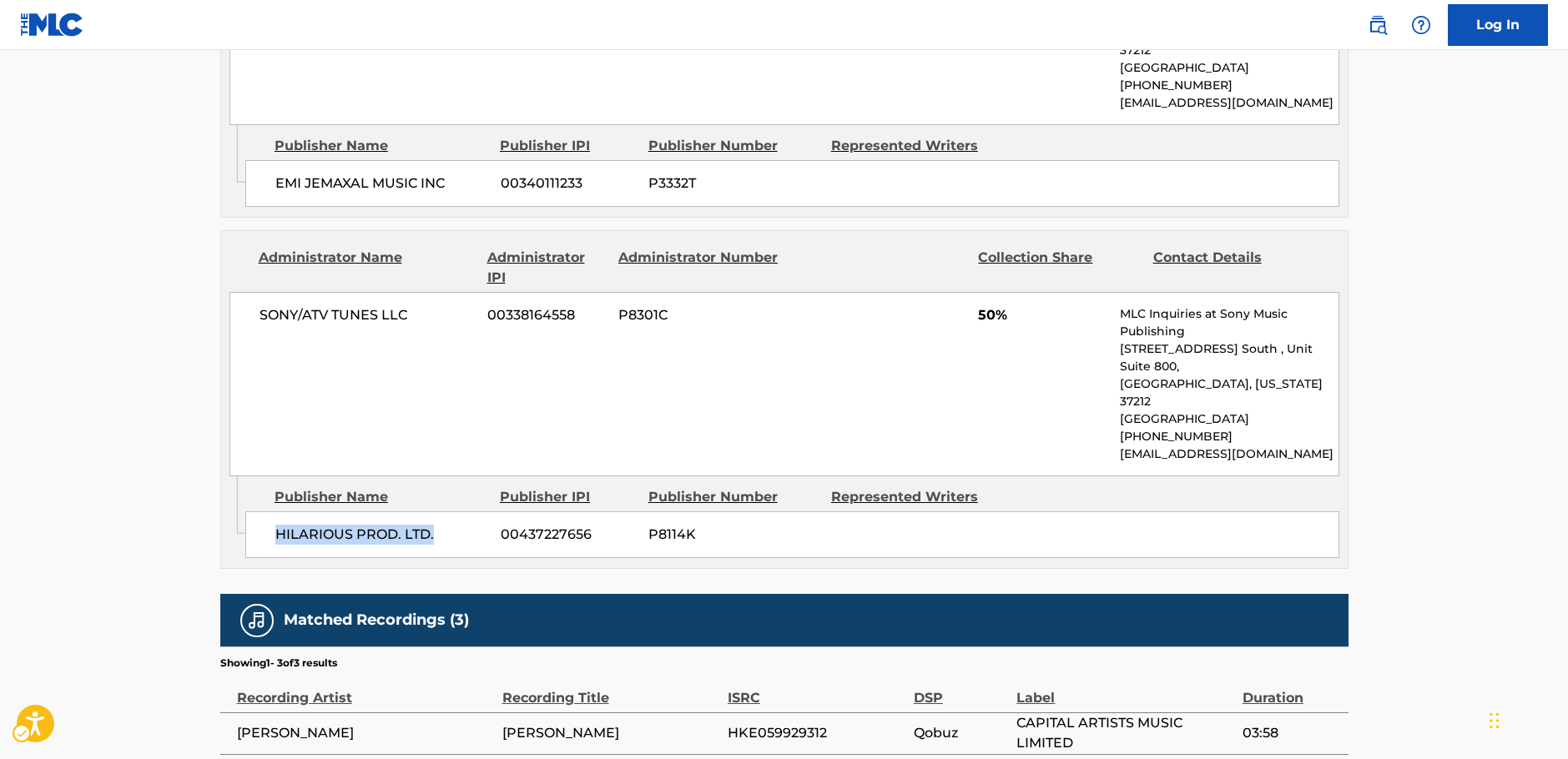
drag, startPoint x: 443, startPoint y: 472, endPoint x: 277, endPoint y: 471, distance: 166.0
click at [277, 525] on span "HILARIOUS PROD. LTD." at bounding box center [382, 535] width 212 height 20
drag, startPoint x: 408, startPoint y: 273, endPoint x: 233, endPoint y: 280, distance: 175.1
click at [233, 292] on div "SONY/ATV TUNES LLC 00338164558 P8301C 50% MLC Inquiries at Sony Music Publishin…" at bounding box center [784, 384] width 1110 height 184
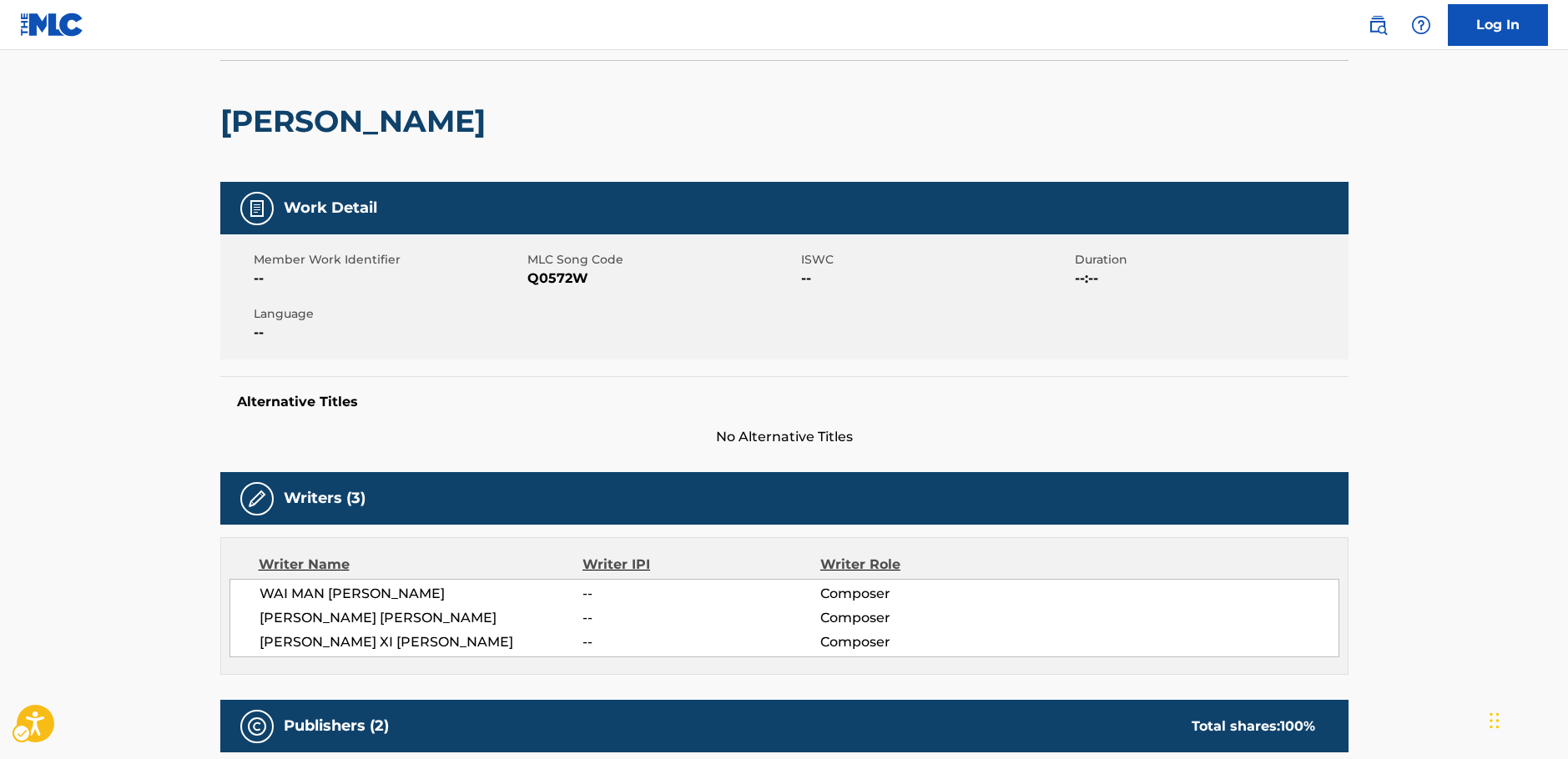
scroll to position [0, 0]
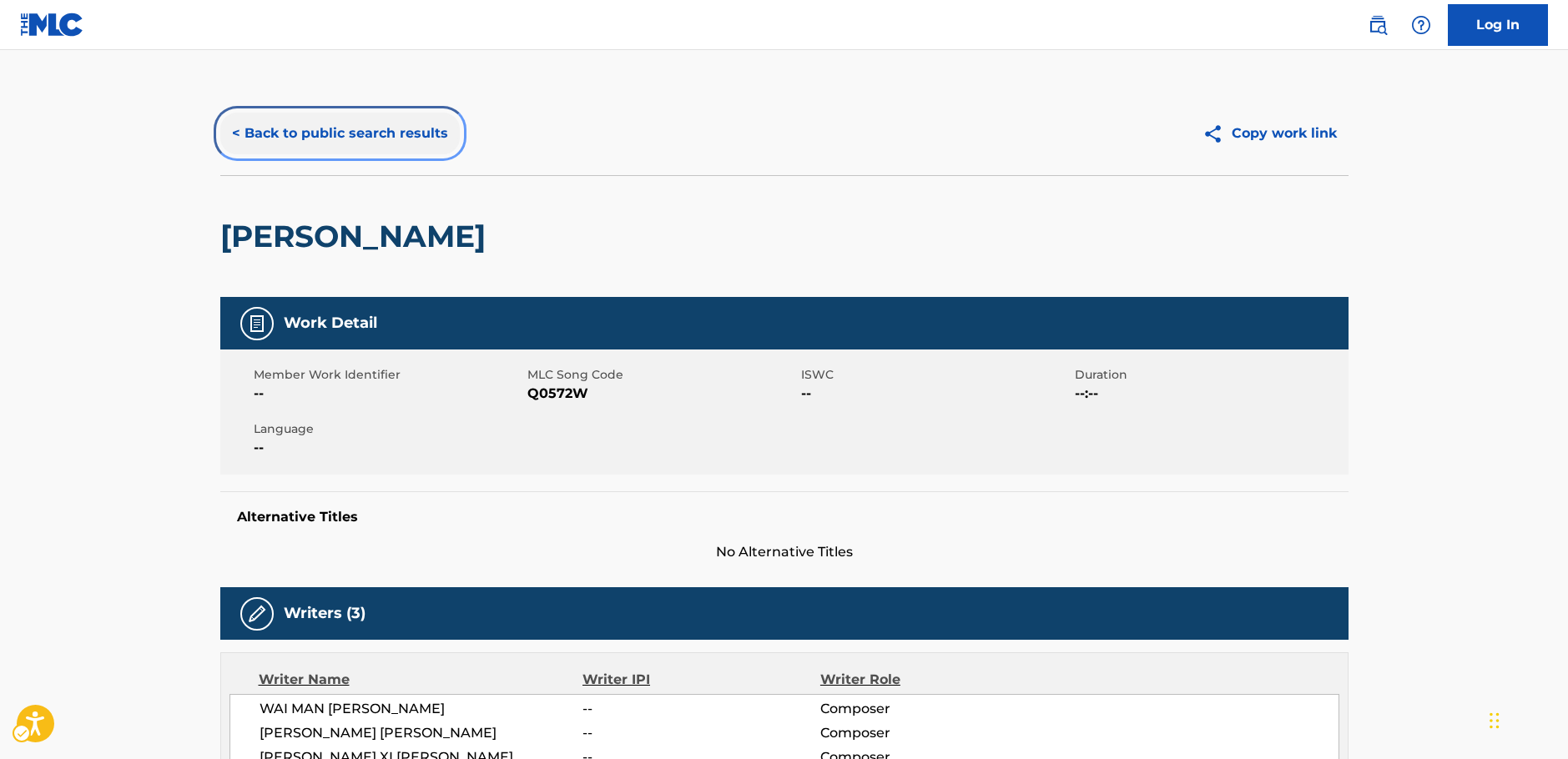
click at [344, 131] on button "< Back to public search results" at bounding box center [339, 134] width 239 height 42
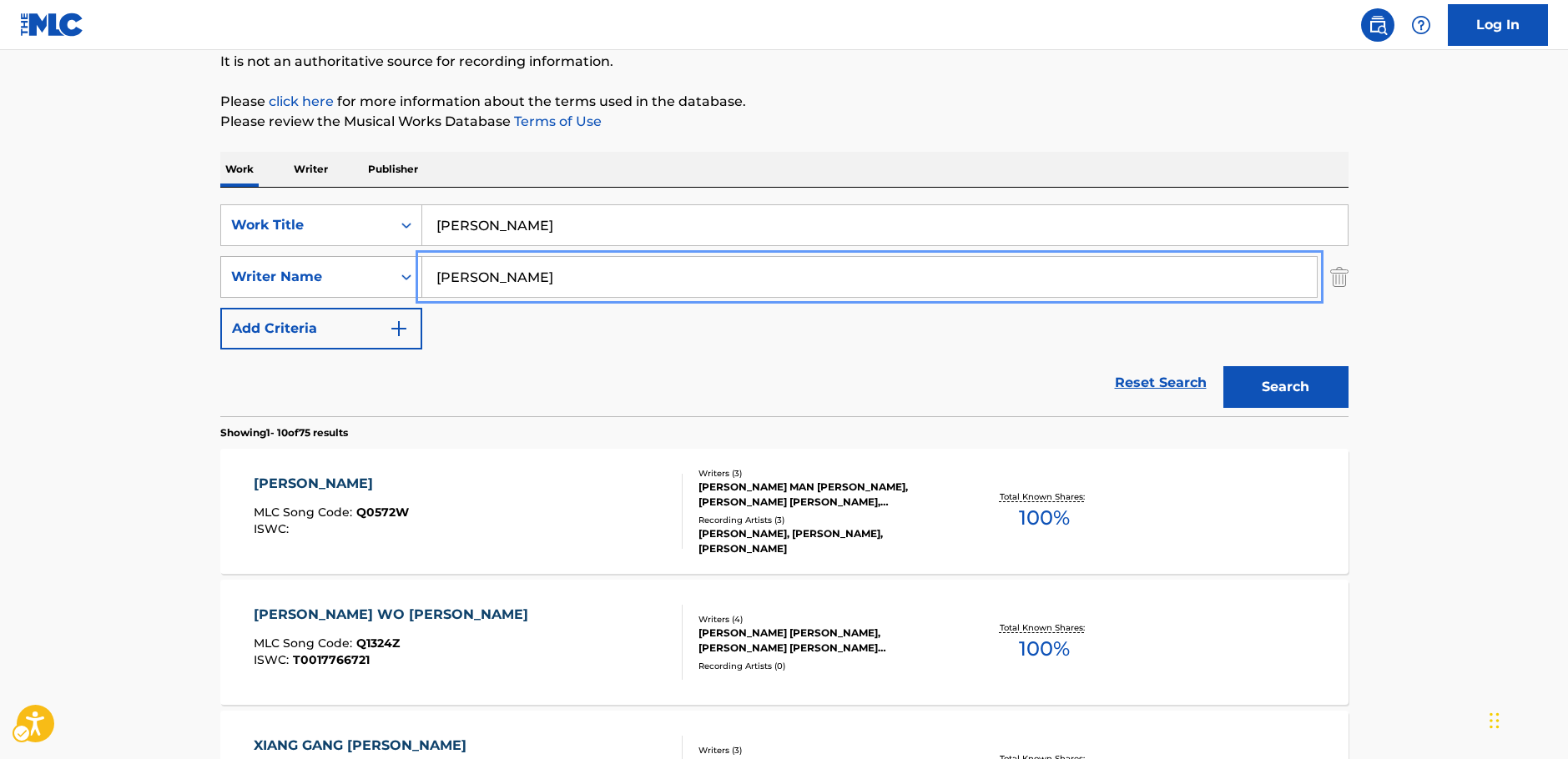
drag, startPoint x: 466, startPoint y: 285, endPoint x: 381, endPoint y: 286, distance: 85.0
paste input "Lia"
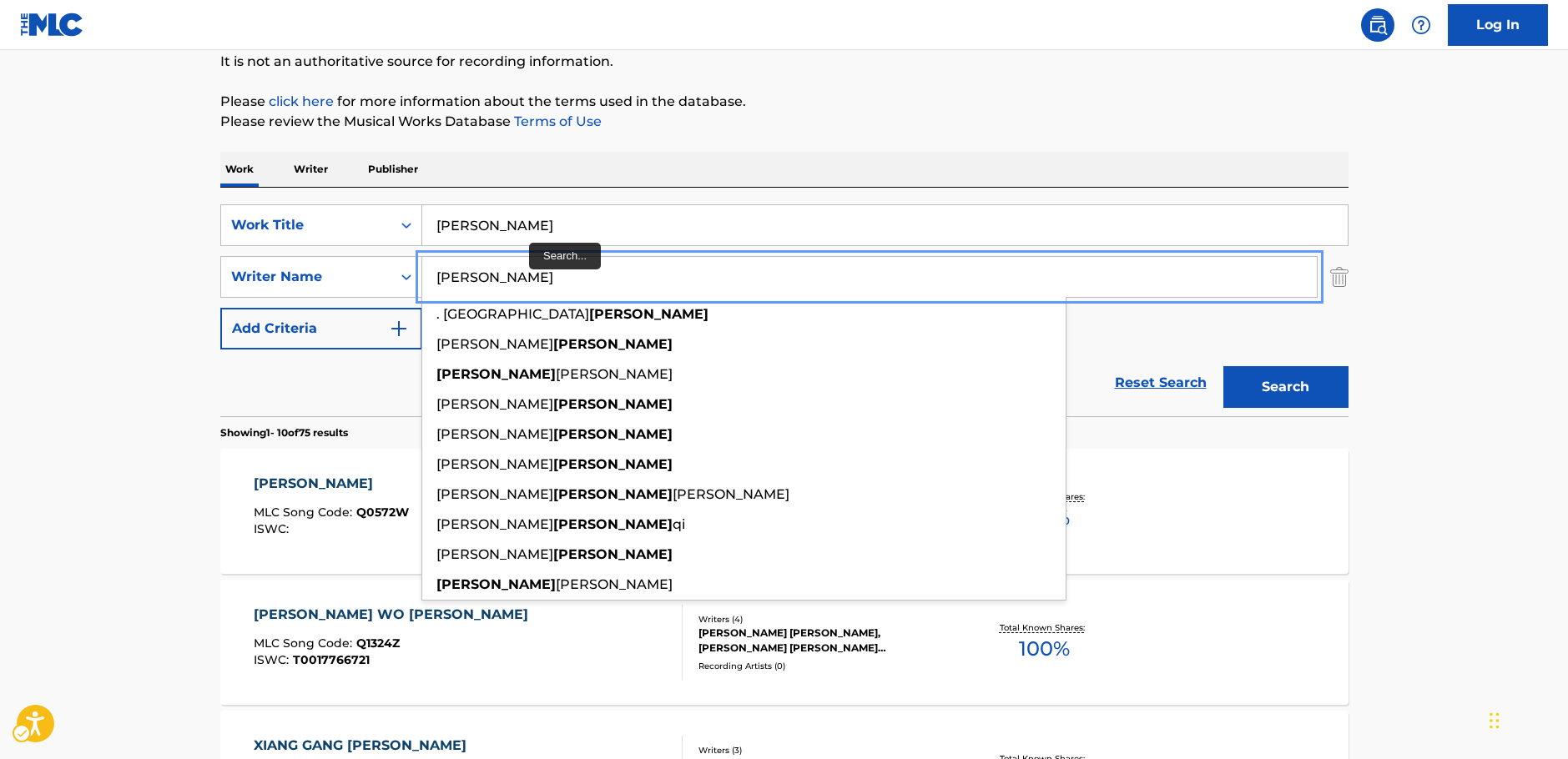
type input "[PERSON_NAME]"
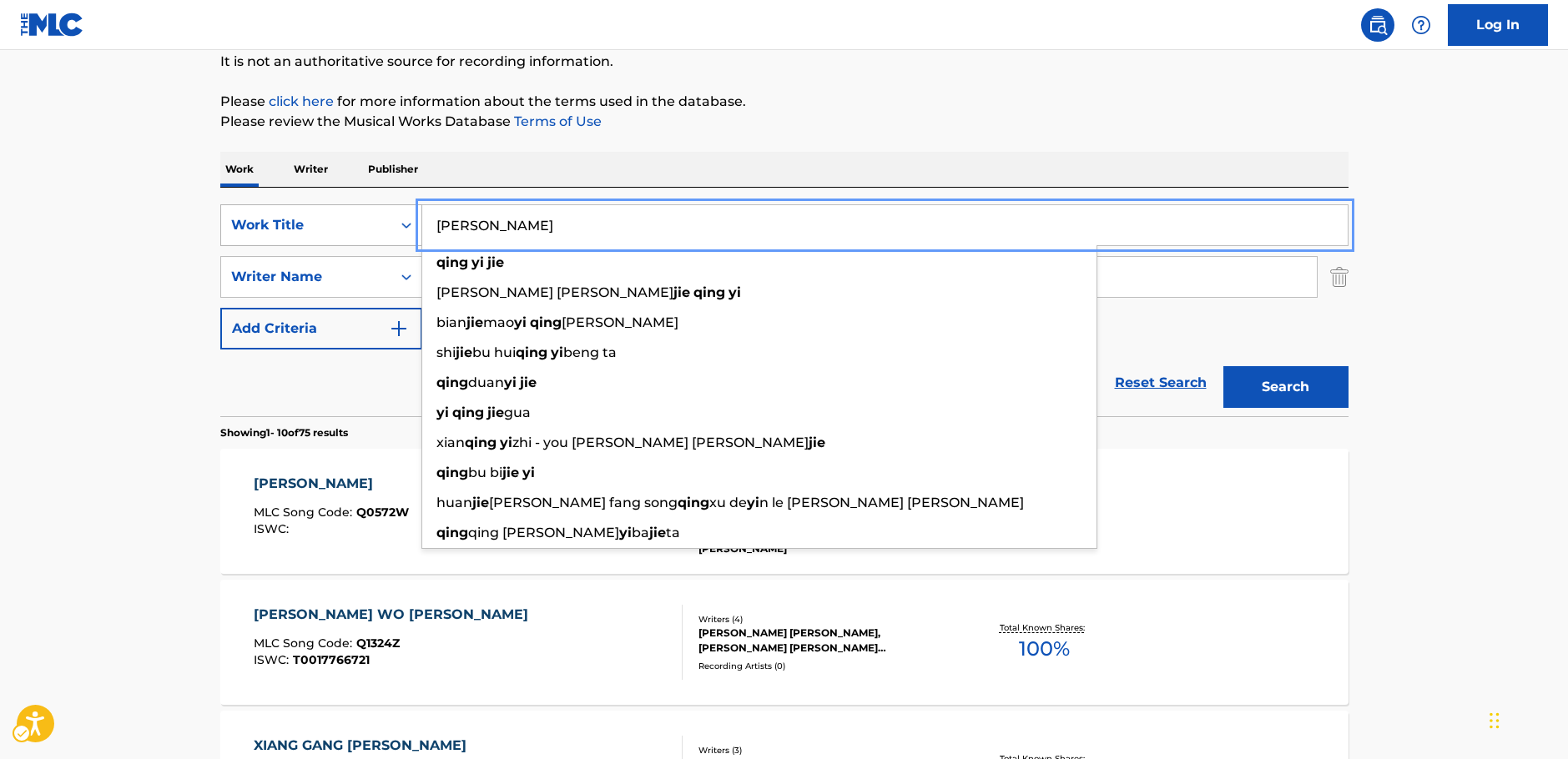
drag, startPoint x: 428, startPoint y: 227, endPoint x: 358, endPoint y: 224, distance: 70.1
paste input "Ban Meng Ban Xing"
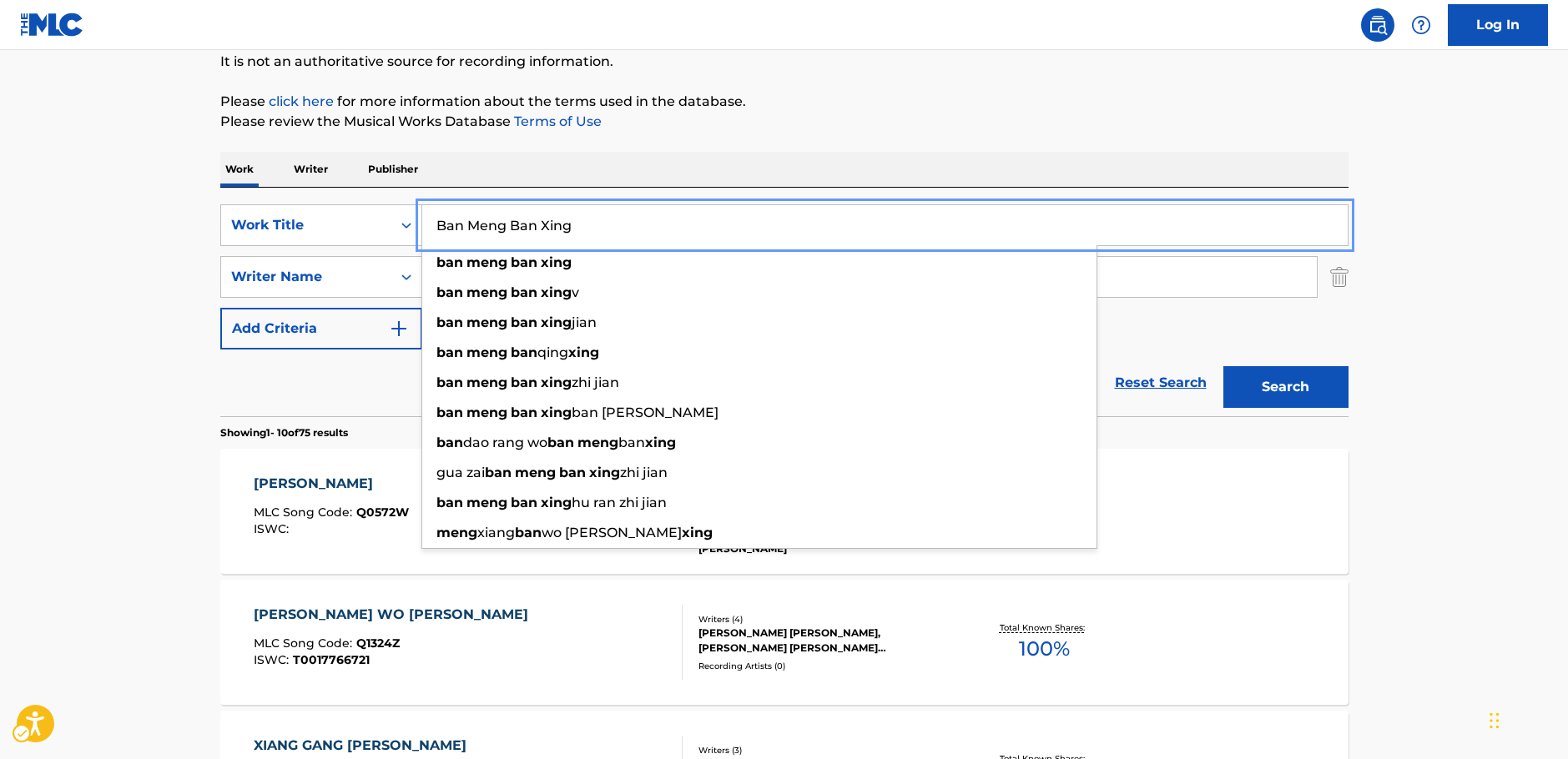
type input "Ban Meng Ban Xing"
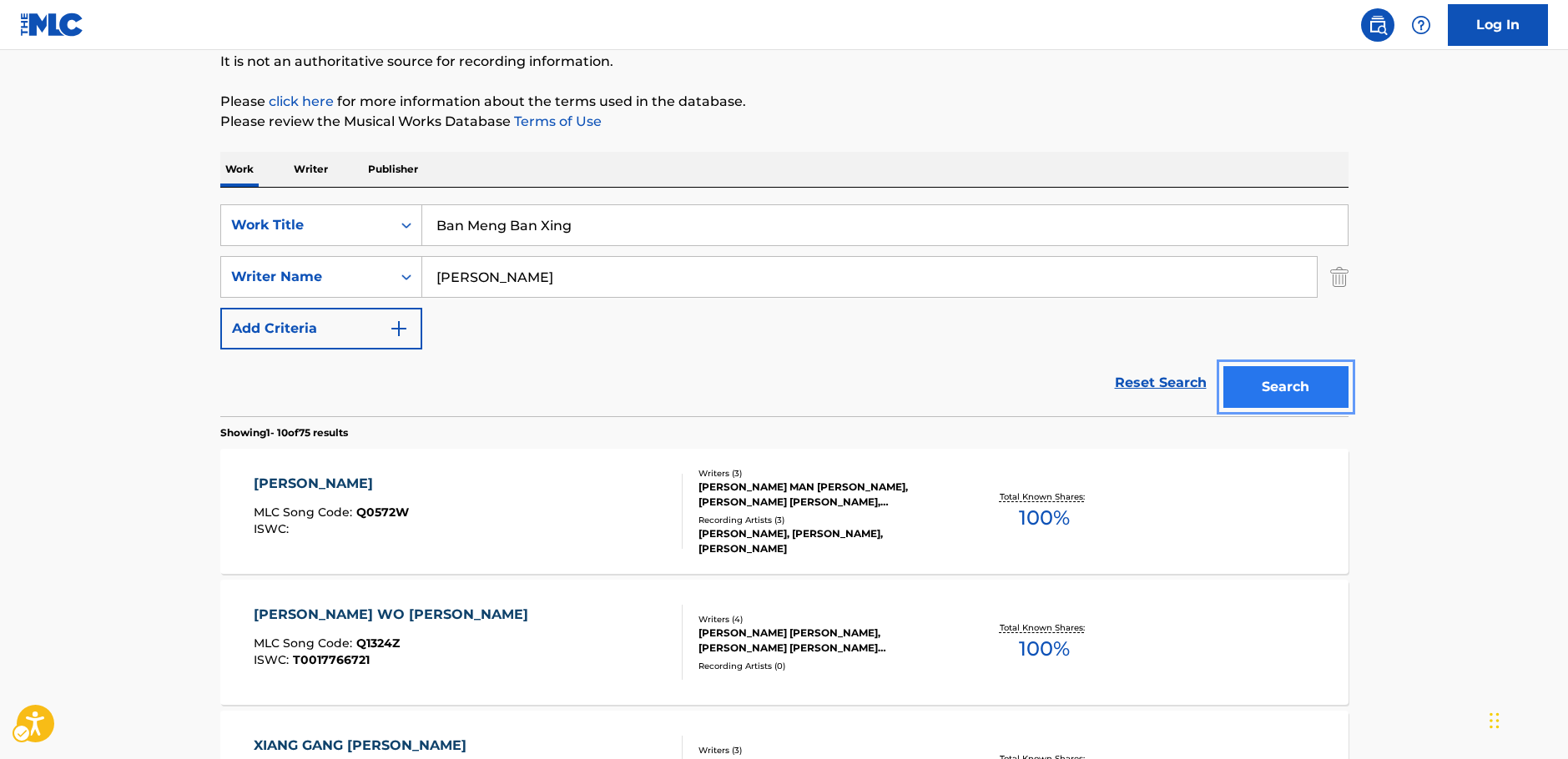
click at [1297, 382] on button "Search" at bounding box center [1285, 387] width 125 height 42
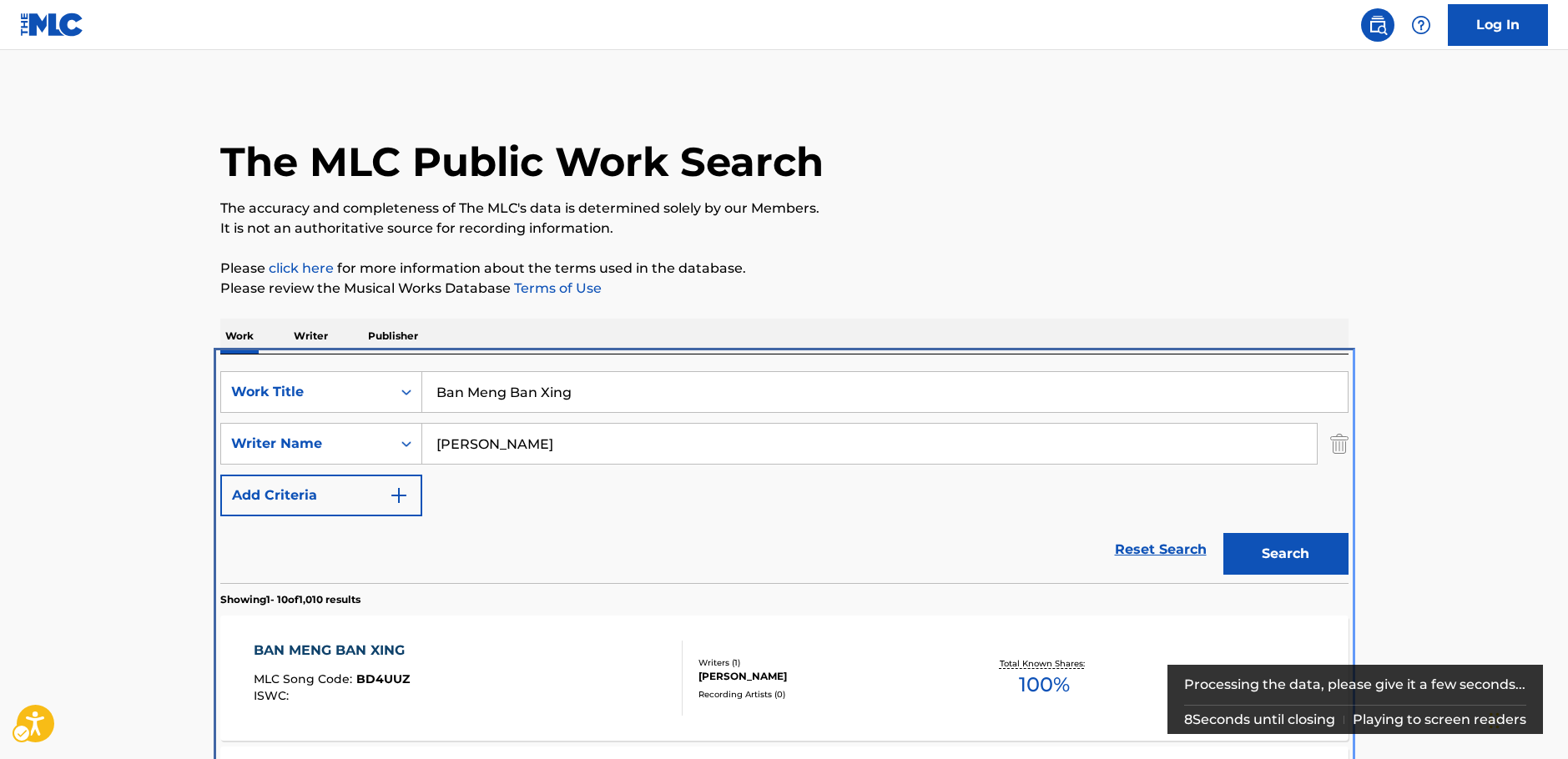
scroll to position [354, 0]
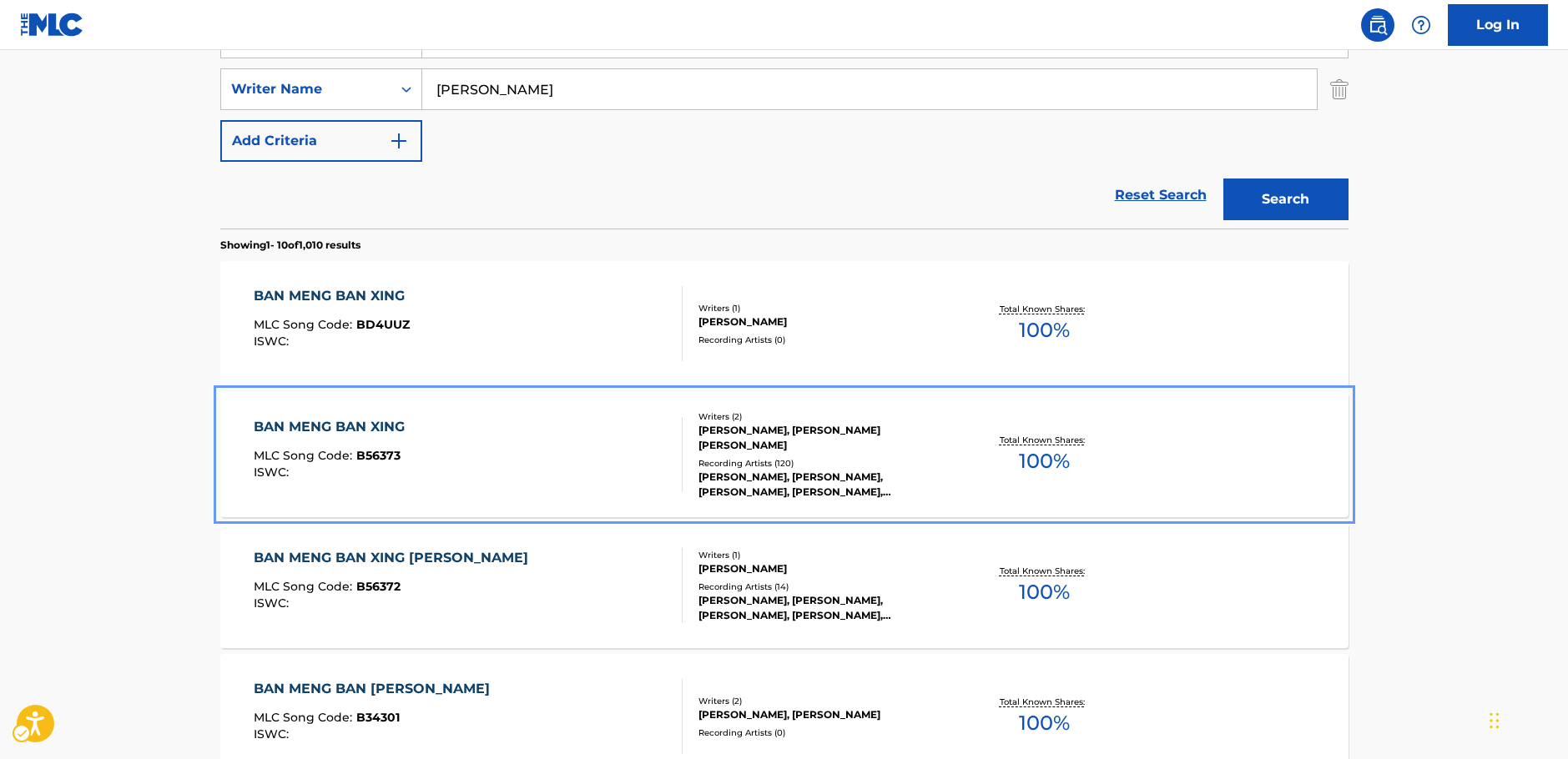
click at [560, 439] on div "BAN MENG BAN XING MLC Song Code : B56373 ISWC :" at bounding box center [468, 454] width 429 height 75
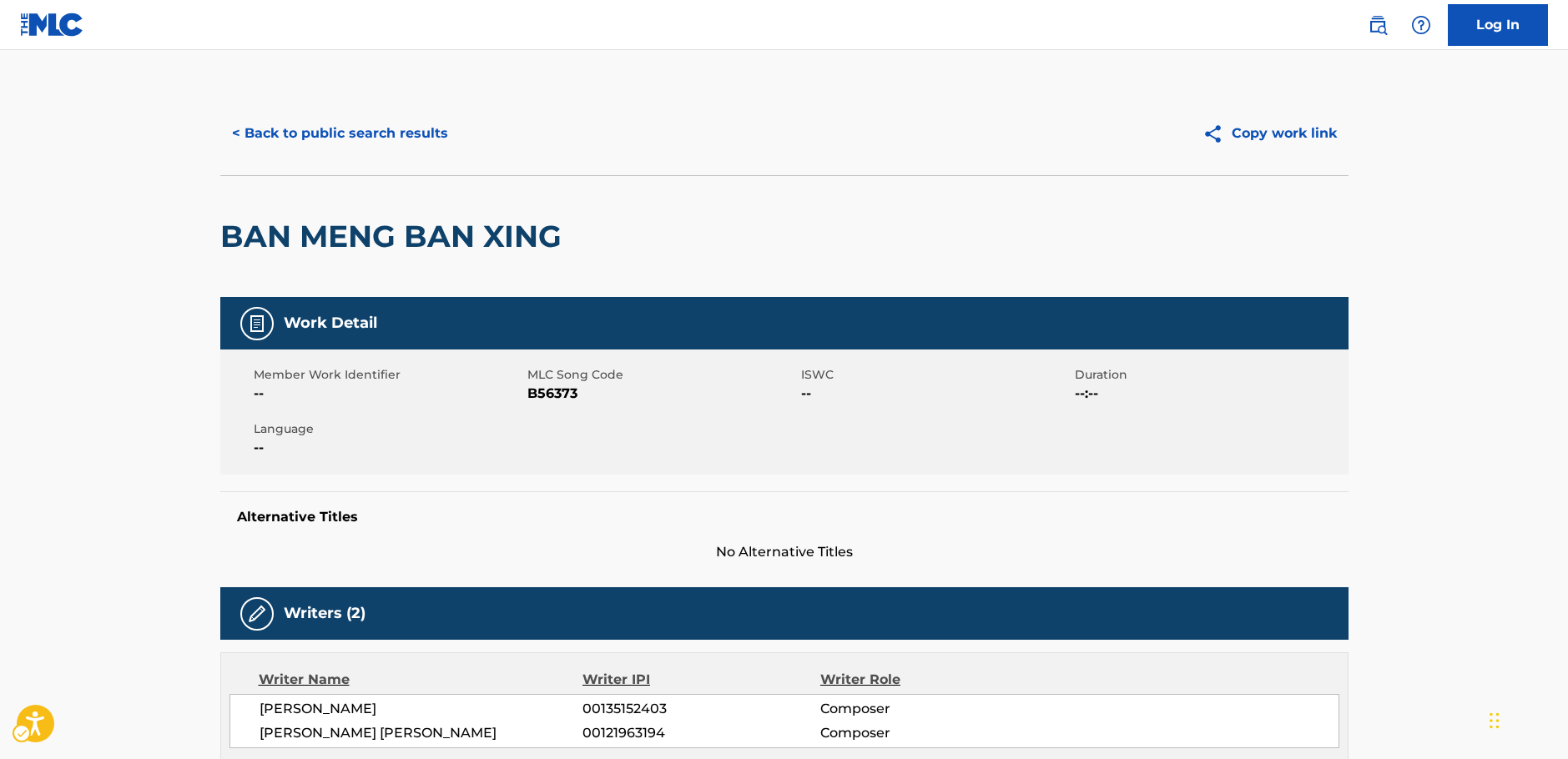
click at [555, 396] on span "MLC Song Code - B56373" at bounding box center [662, 394] width 269 height 20
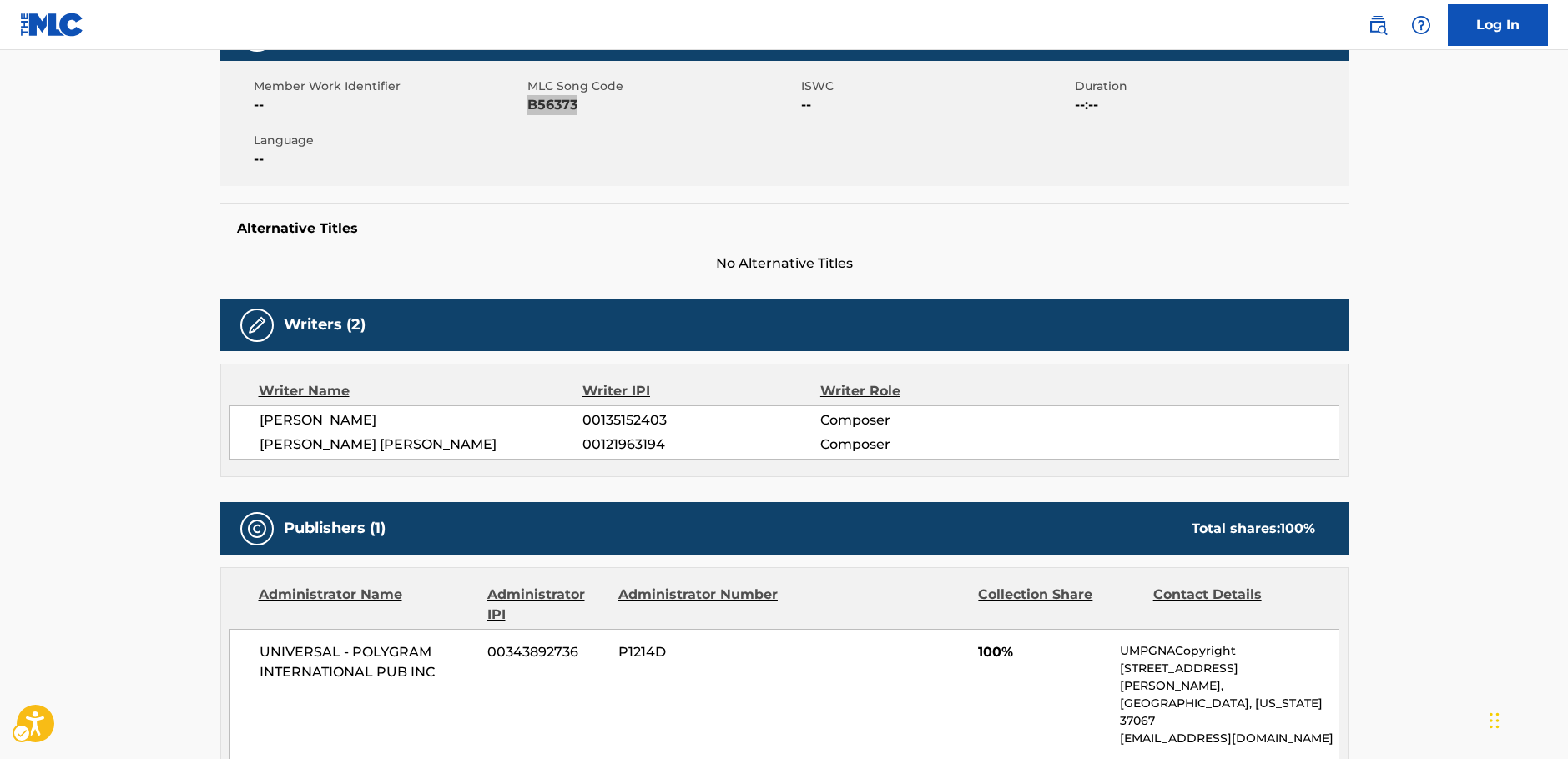
scroll to position [333, 0]
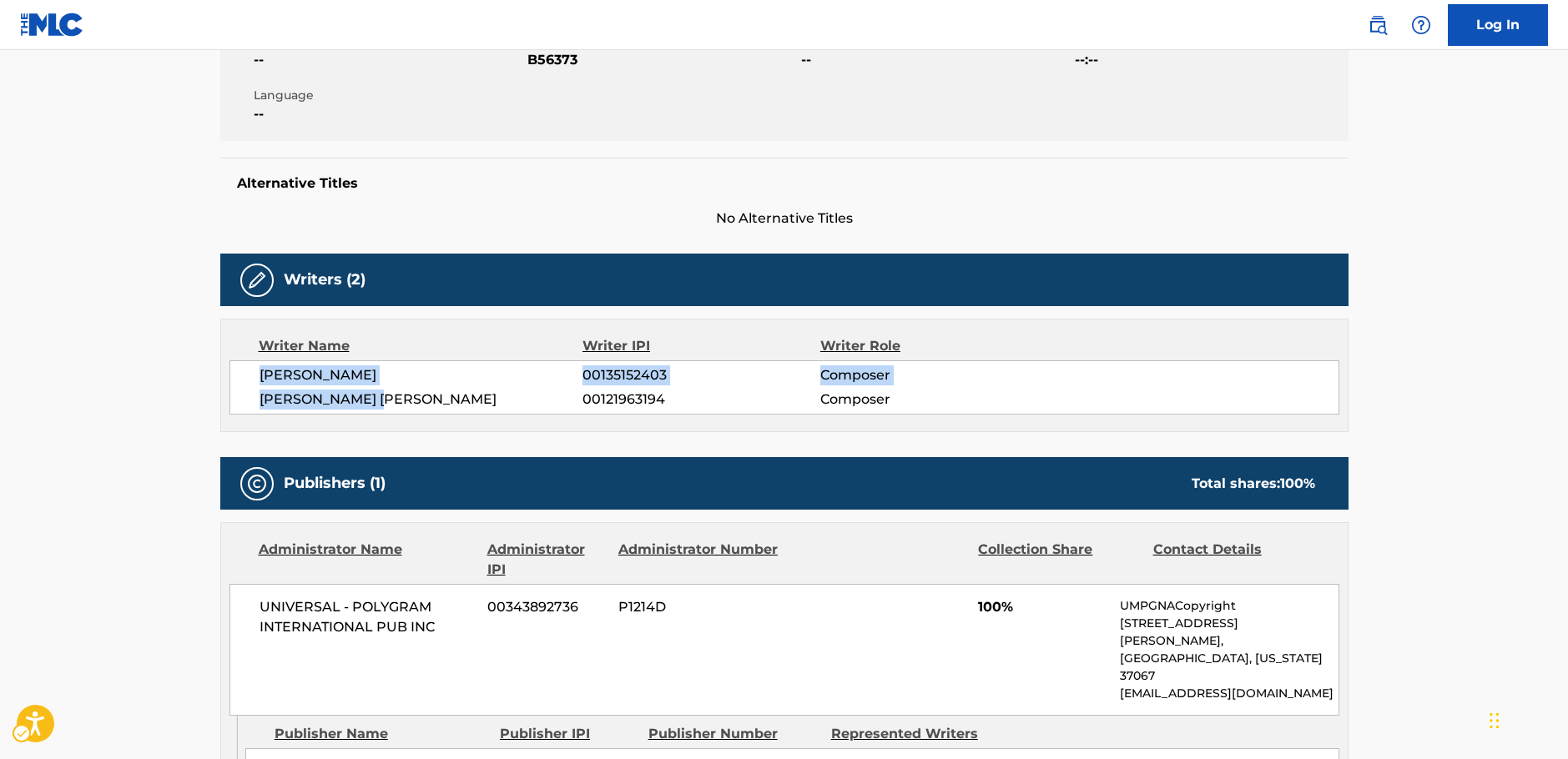
drag, startPoint x: 321, startPoint y: 406, endPoint x: 267, endPoint y: 379, distance: 60.4
click at [259, 382] on div "[PERSON_NAME] 00135152403 Composer [PERSON_NAME] [PERSON_NAME] 00121963194 Comp…" at bounding box center [784, 387] width 1110 height 54
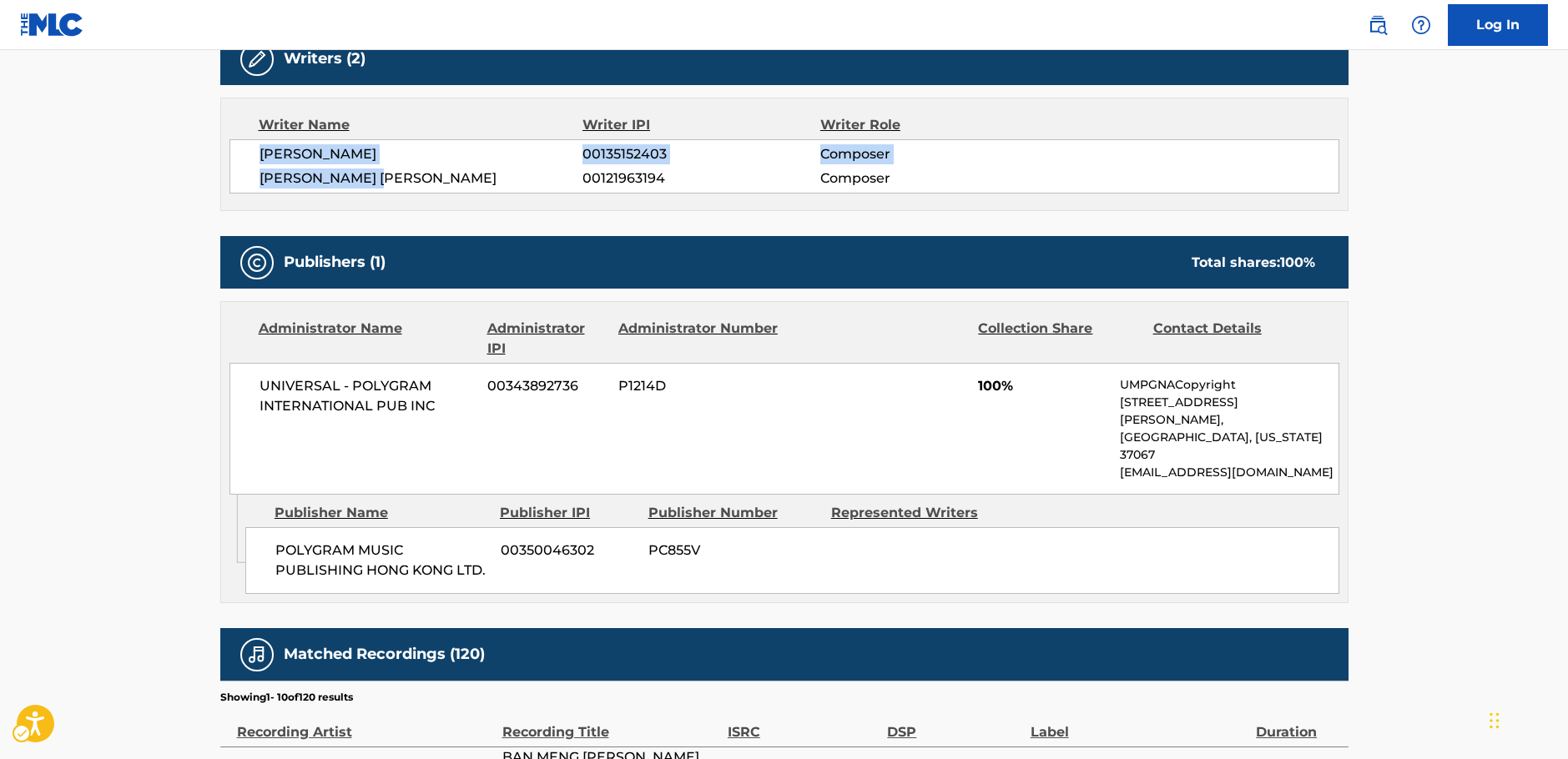
scroll to position [584, 0]
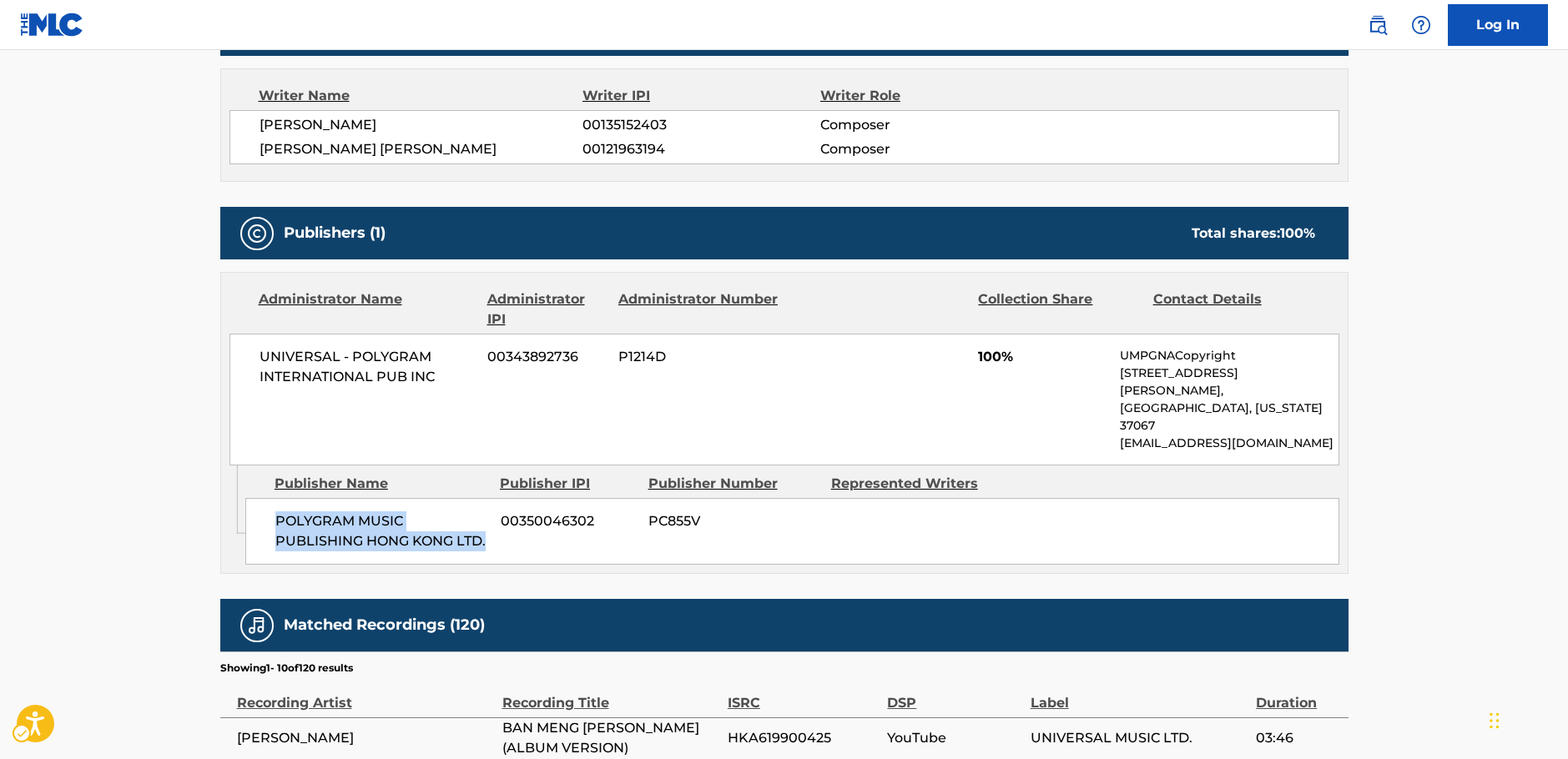
drag, startPoint x: 496, startPoint y: 506, endPoint x: 257, endPoint y: 495, distance: 239.3
click at [257, 498] on div "POLYGRAM MUSIC PUBLISHING HONG KONG LTD. 00350046302 PC855V" at bounding box center [792, 531] width 1094 height 67
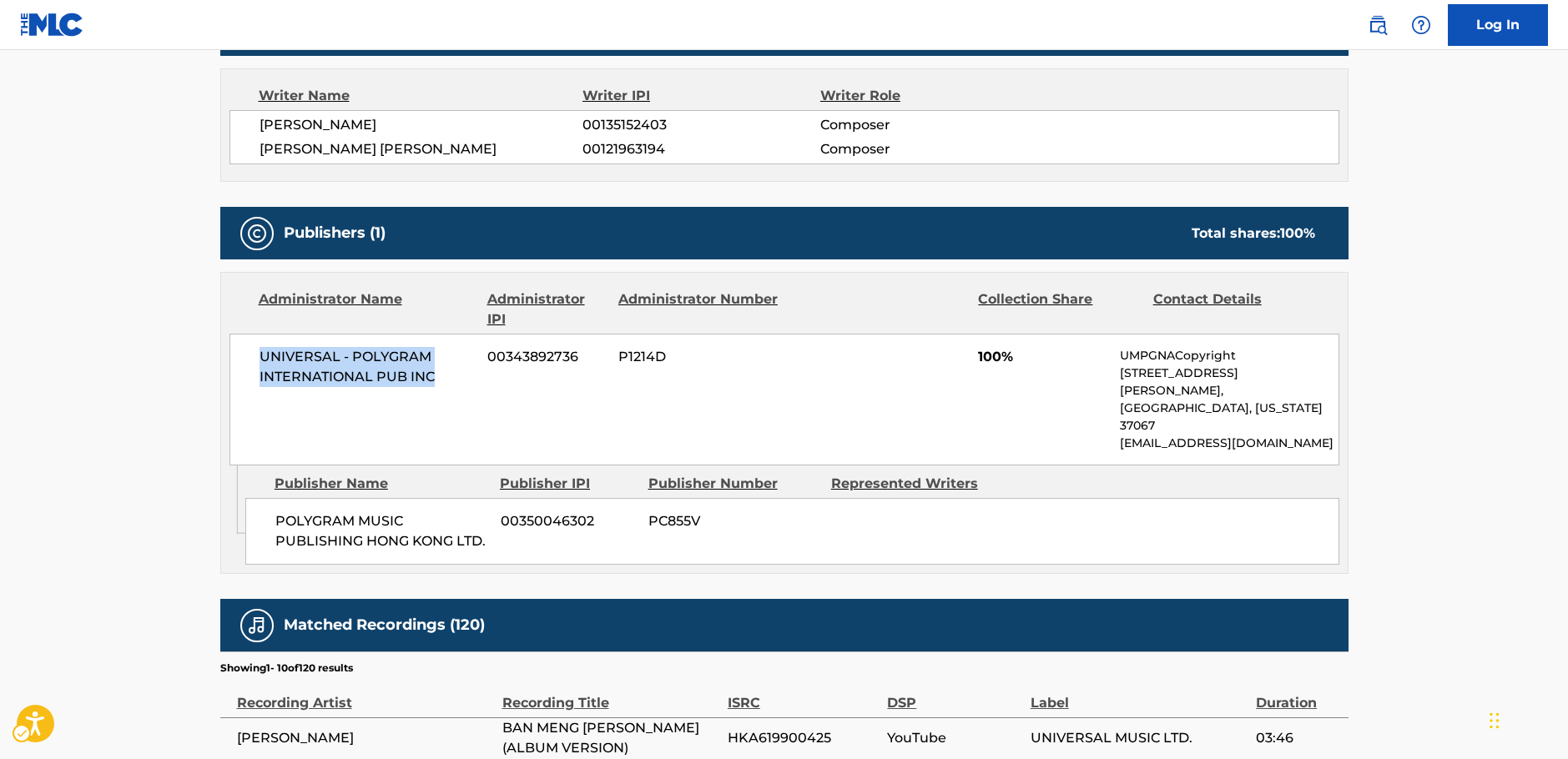
drag, startPoint x: 445, startPoint y: 382, endPoint x: 245, endPoint y: 363, distance: 200.9
click at [245, 363] on div "UNIVERSAL - POLYGRAM INTERNATIONAL PUB INC 00343892736 P1214D 100% UMPGNACopyri…" at bounding box center [784, 399] width 1110 height 132
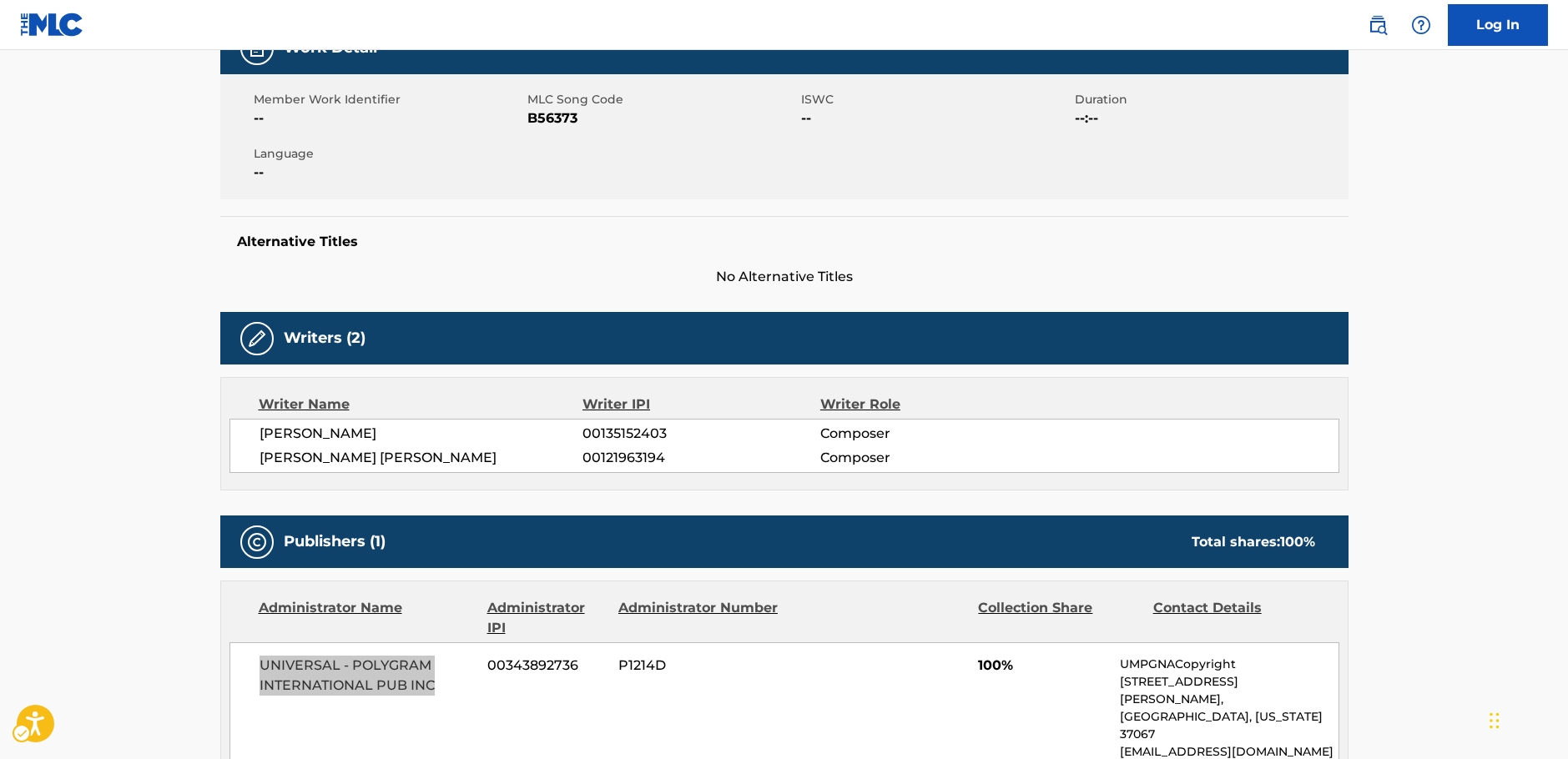
scroll to position [0, 0]
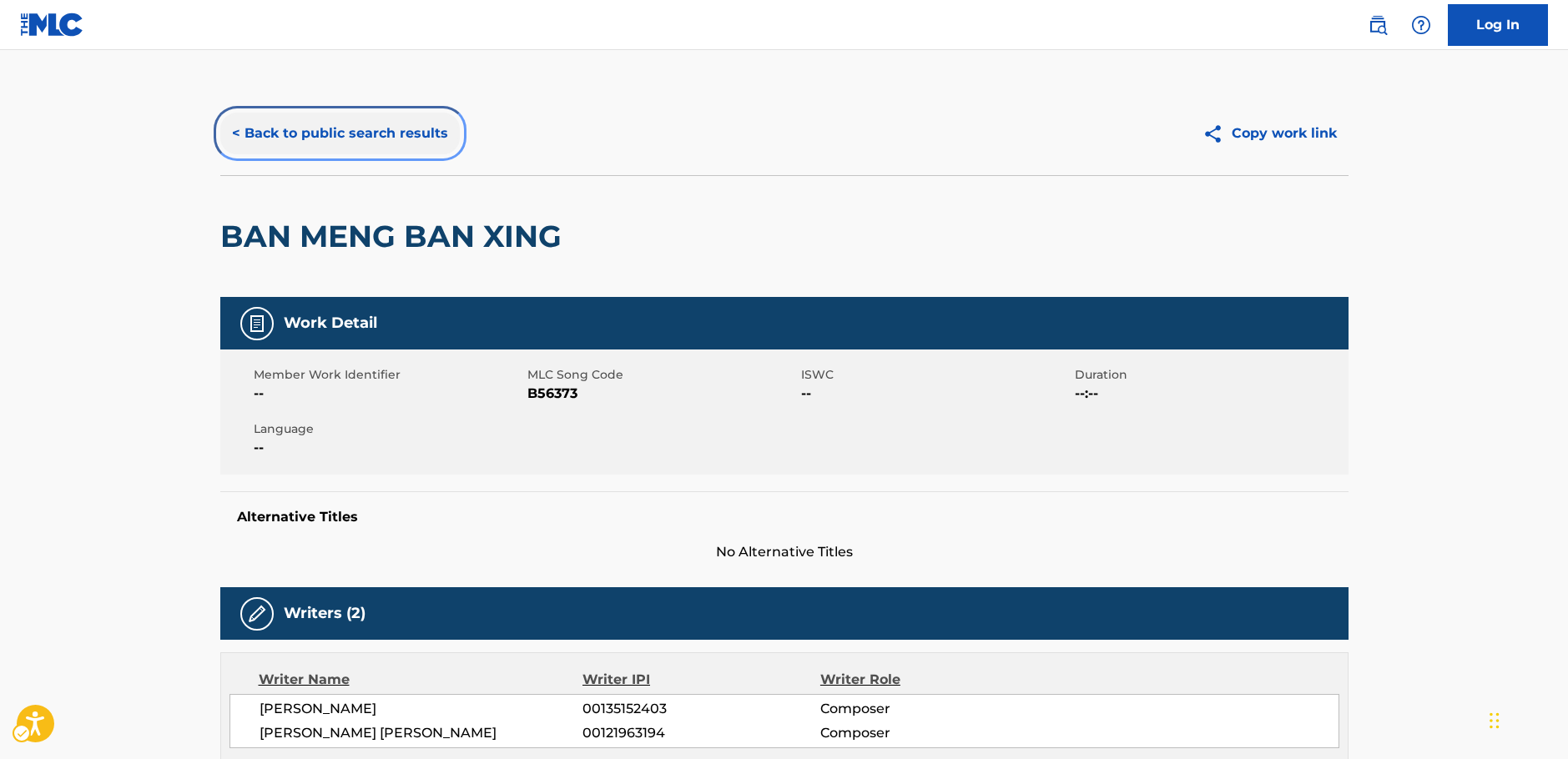
click at [370, 139] on button "< Back to public search results" at bounding box center [339, 134] width 239 height 42
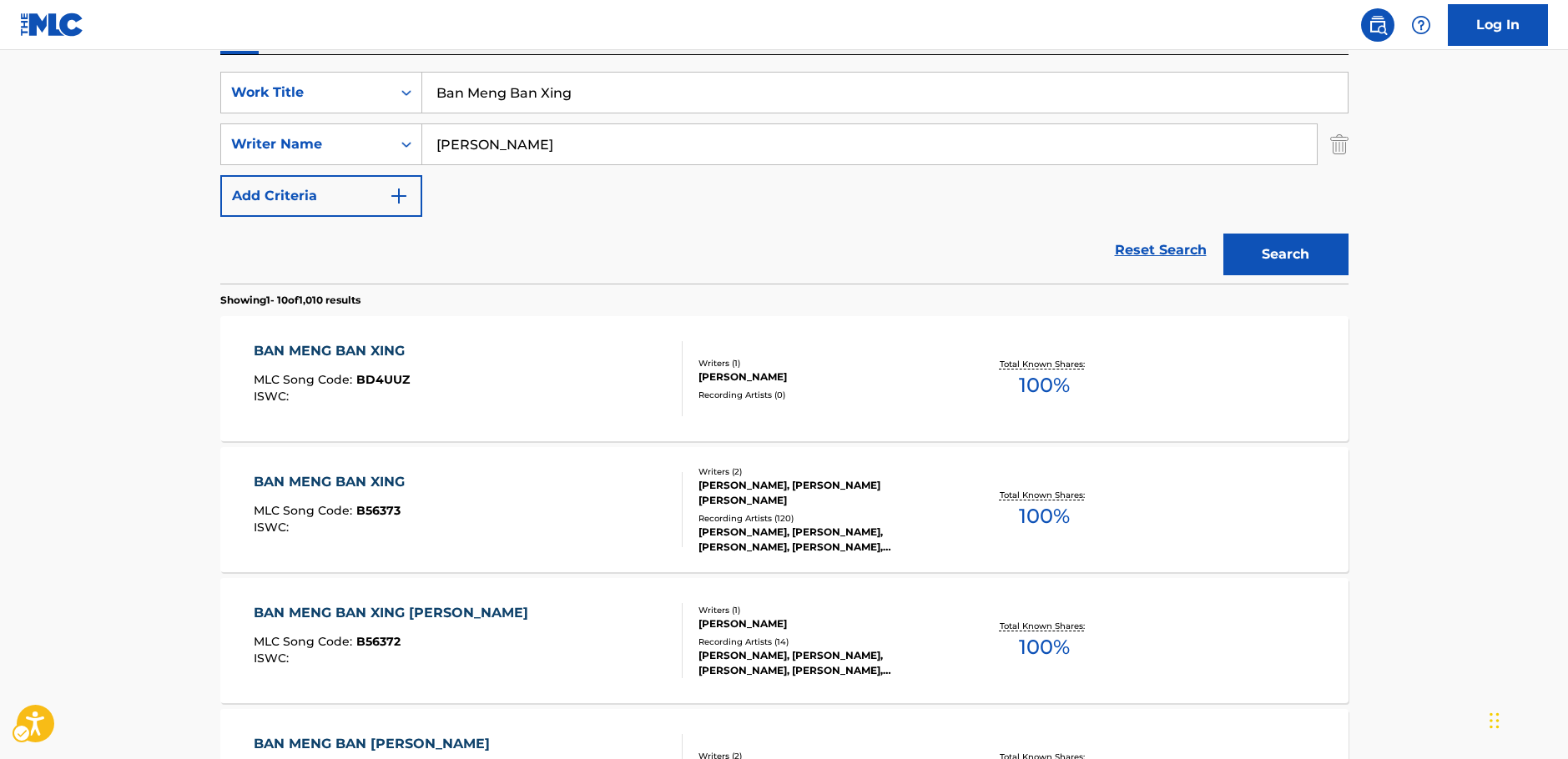
scroll to position [271, 0]
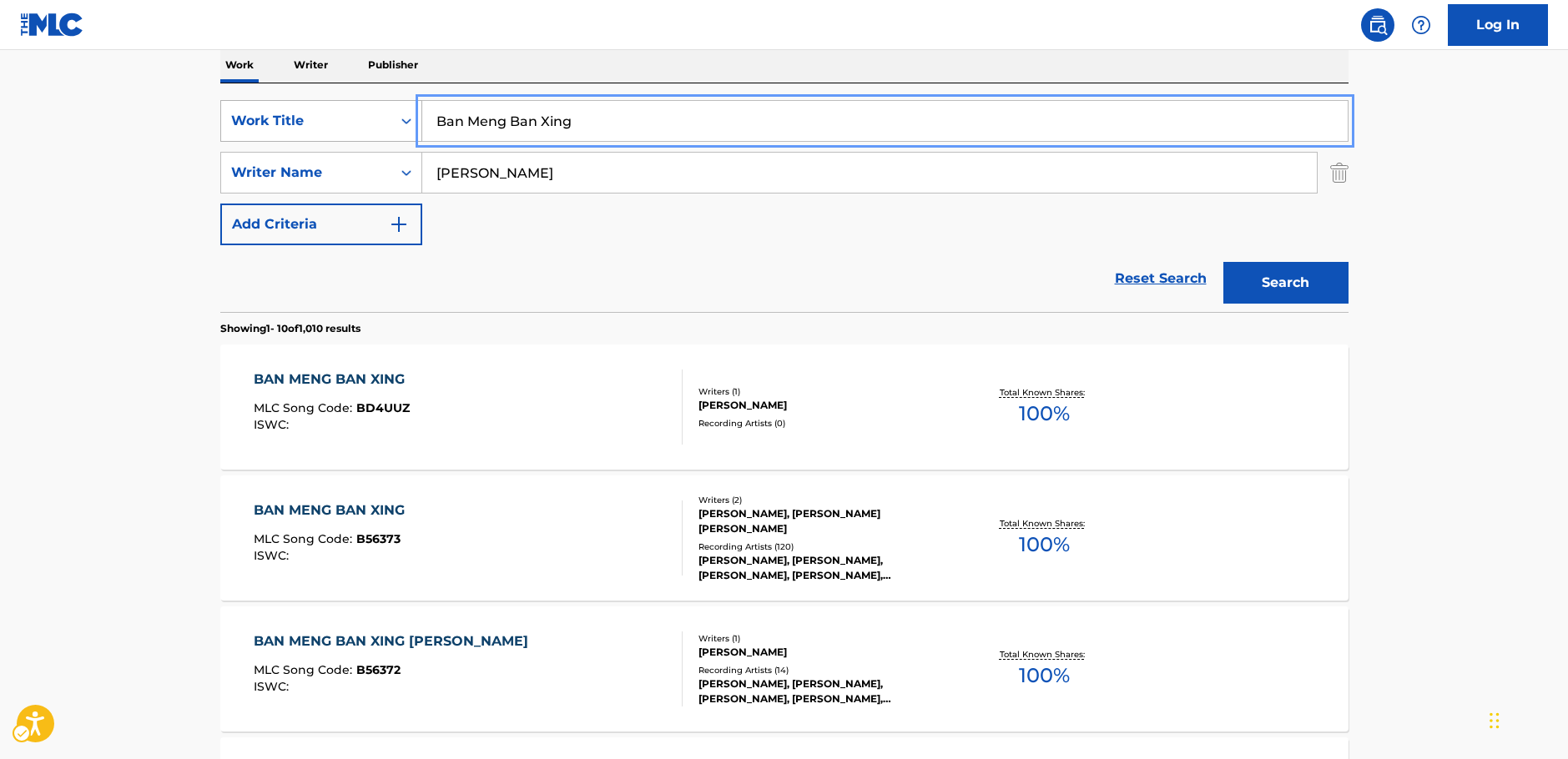
drag, startPoint x: 409, startPoint y: 140, endPoint x: 387, endPoint y: 1, distance: 140.7
paste input "[PERSON_NAME] [PERSON_NAME] Shan"
type input "[PERSON_NAME] [PERSON_NAME] Shan"
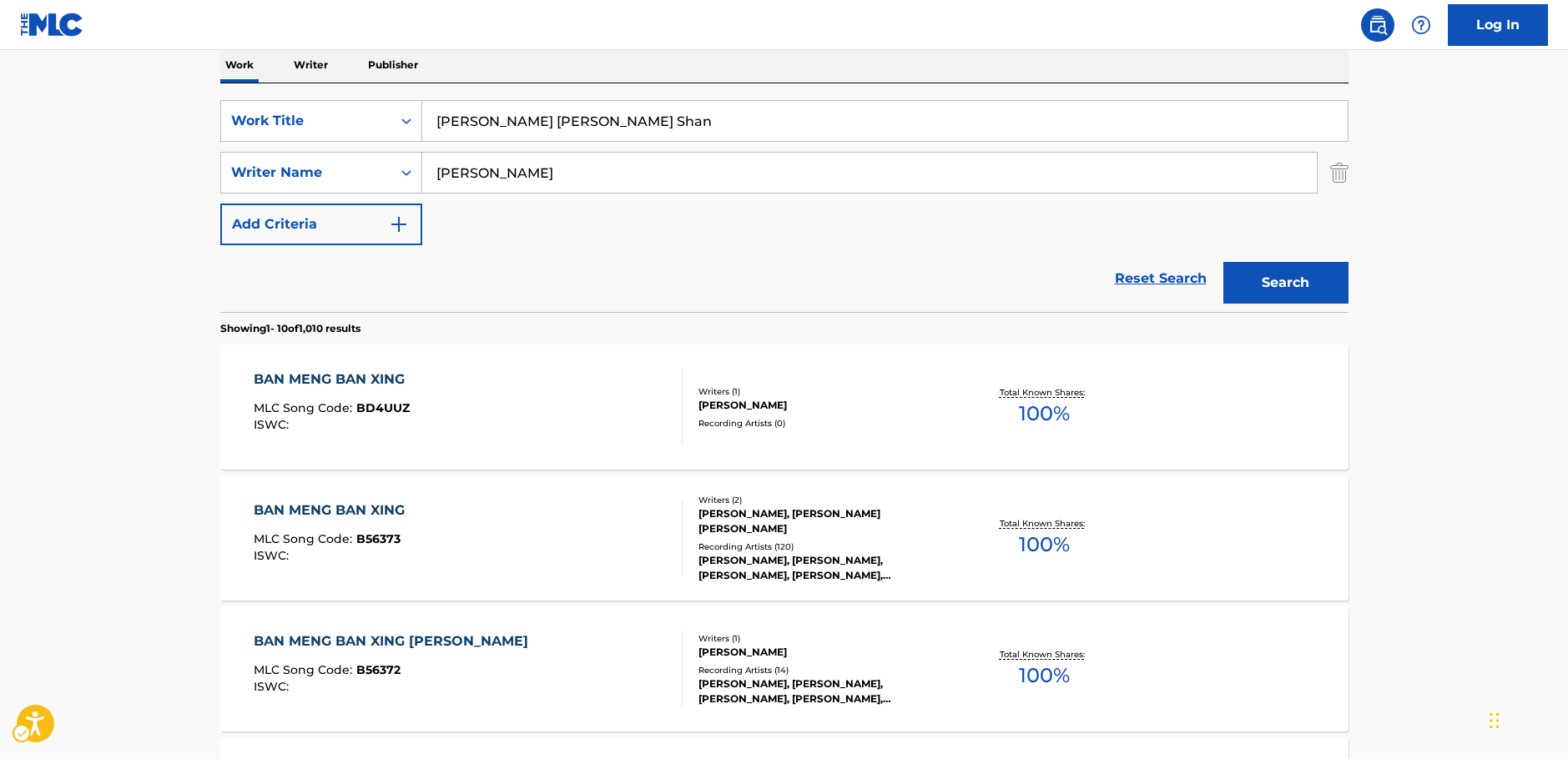
click at [488, 233] on div "SearchWithCriteria457f4b69-0982-4bab-aeb1-996e9bdd8a7b Work Title [PERSON_NAME]…" at bounding box center [784, 172] width 1128 height 145
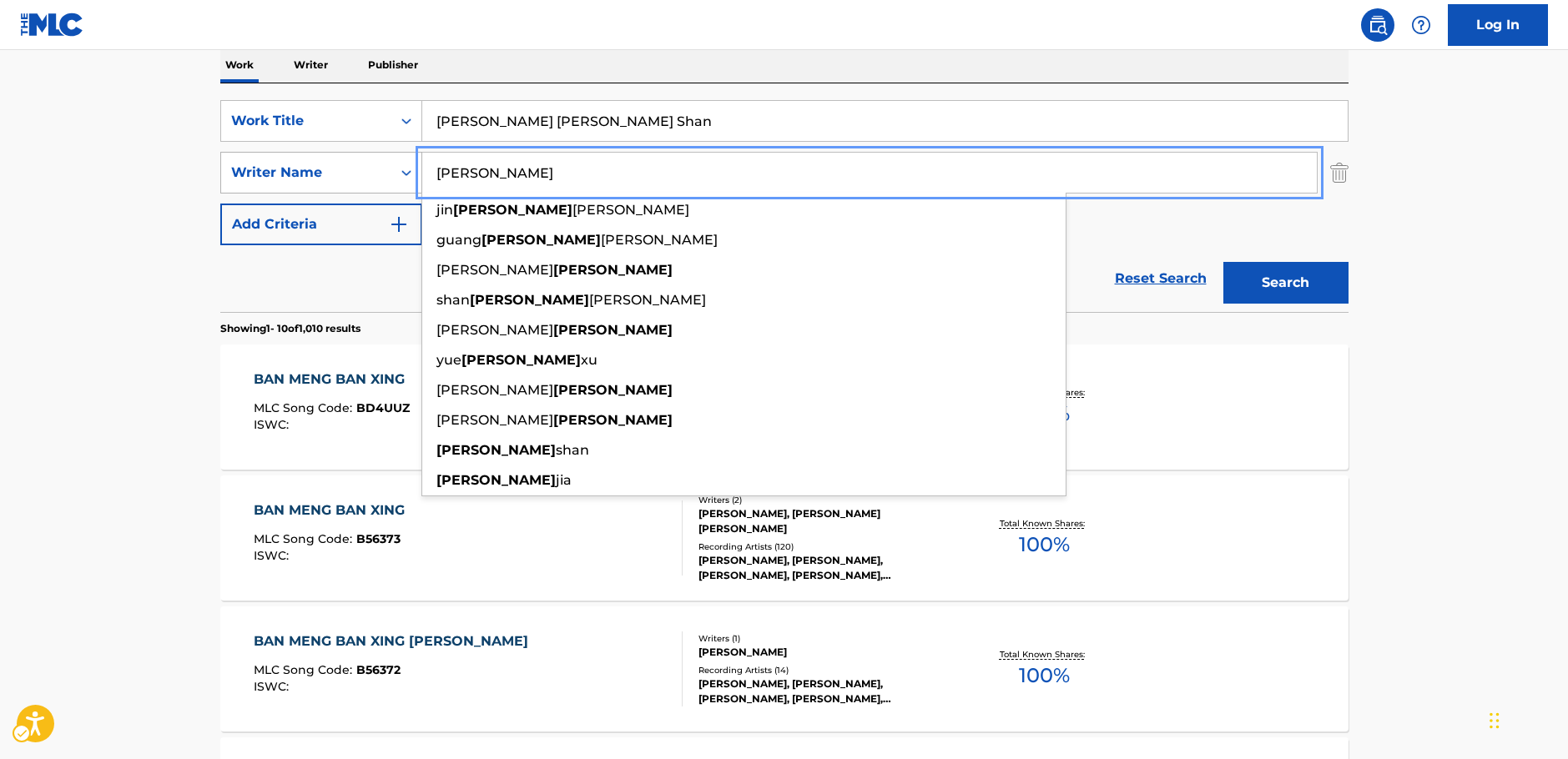
drag, startPoint x: 449, startPoint y: 179, endPoint x: 409, endPoint y: 179, distance: 40.0
paste input "Tsui"
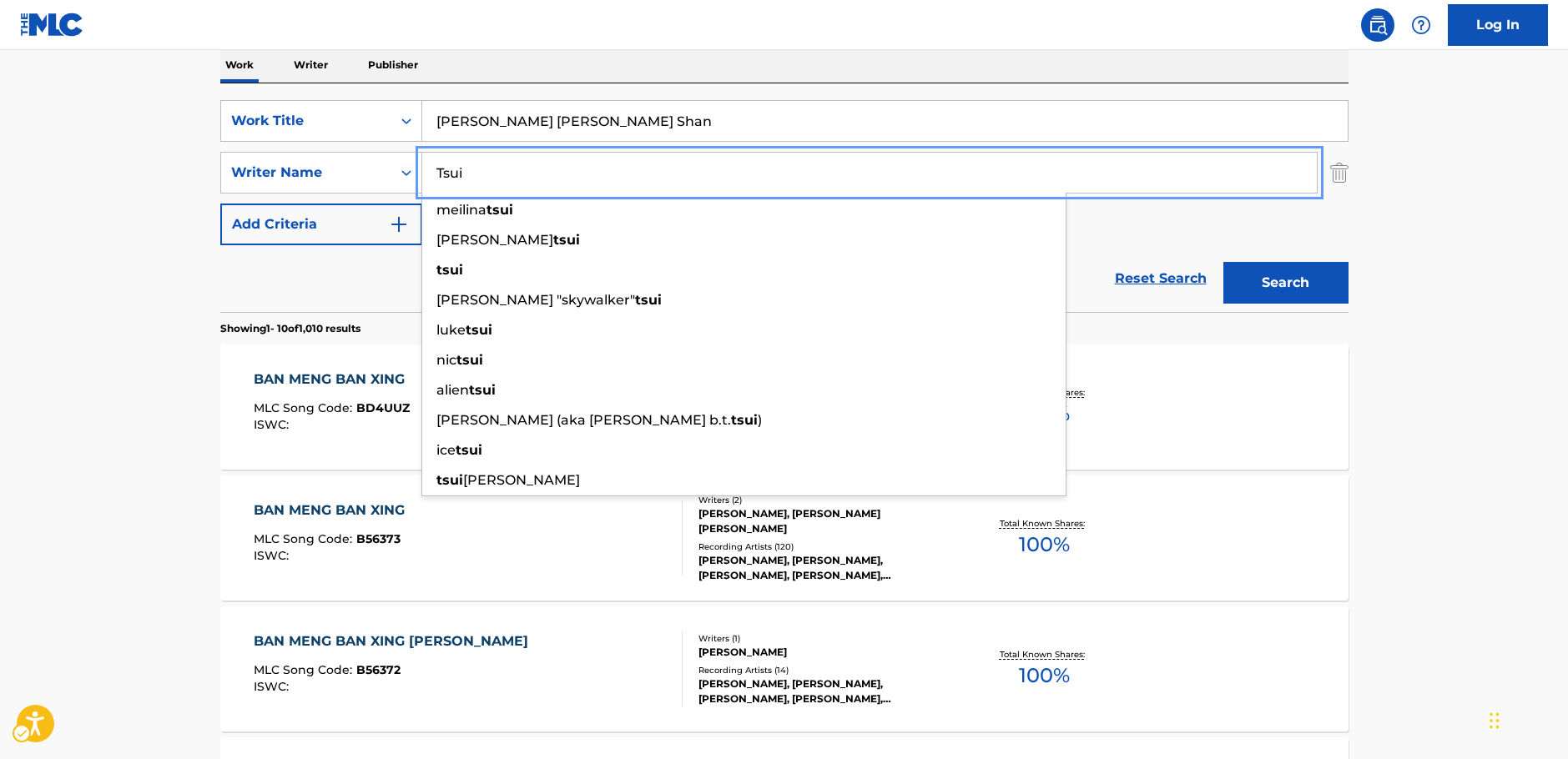
type input "Tsui"
click at [1284, 275] on button "Search" at bounding box center [1285, 283] width 125 height 42
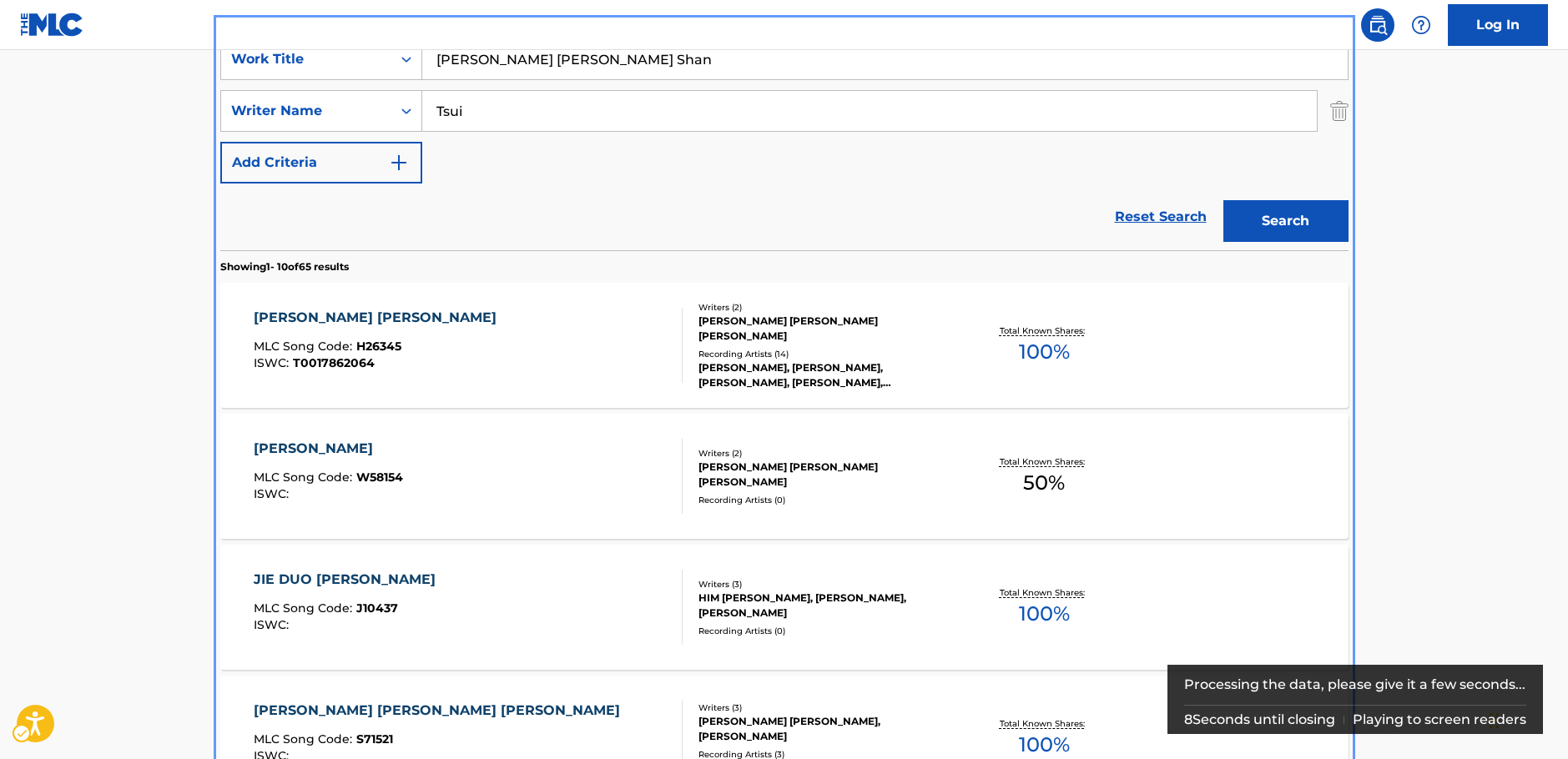
scroll to position [354, 0]
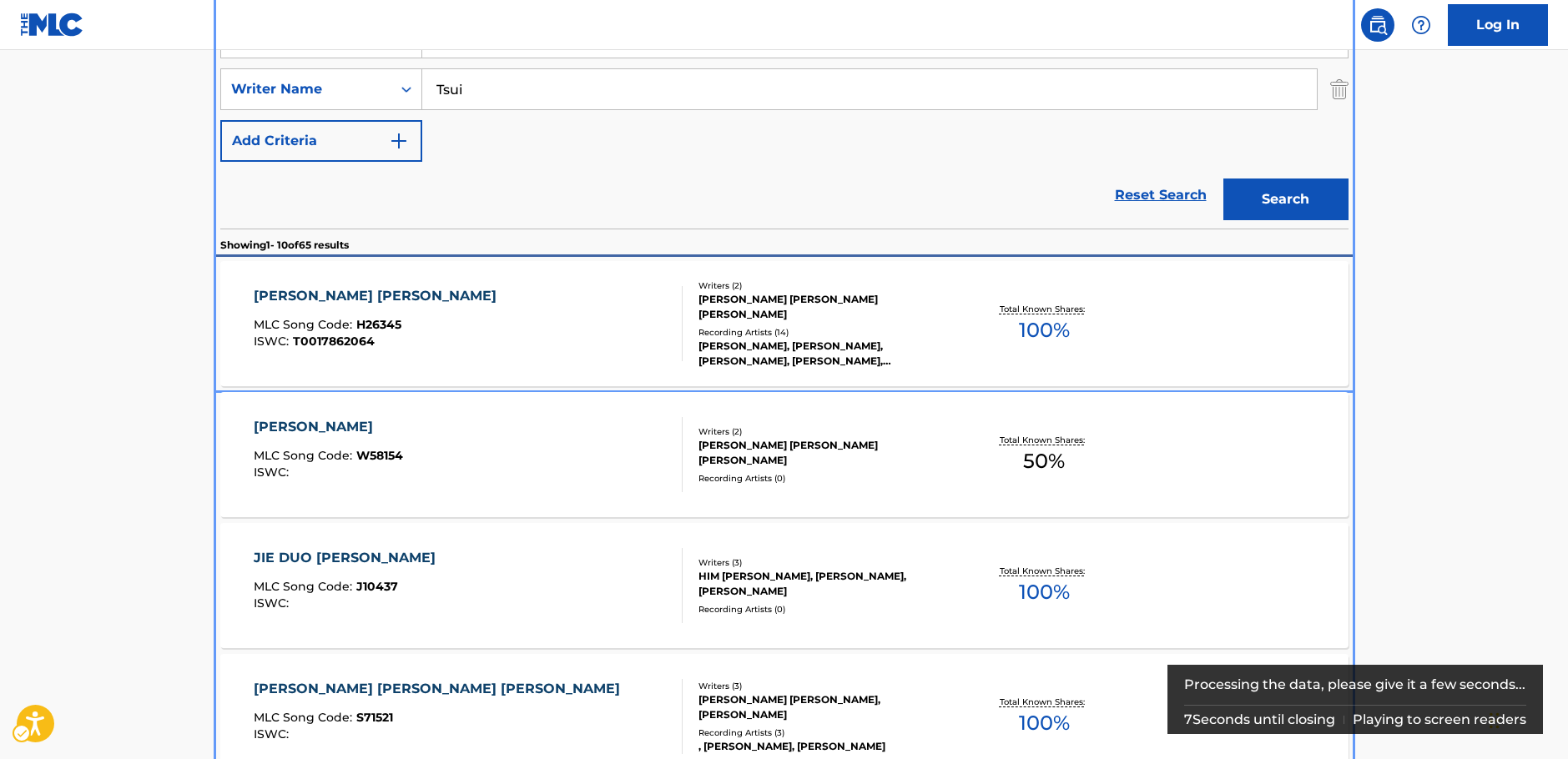
click at [559, 324] on div "[PERSON_NAME] [PERSON_NAME] SHAN MLC Song Code : H26345 ISWC : T0017862064" at bounding box center [468, 323] width 429 height 75
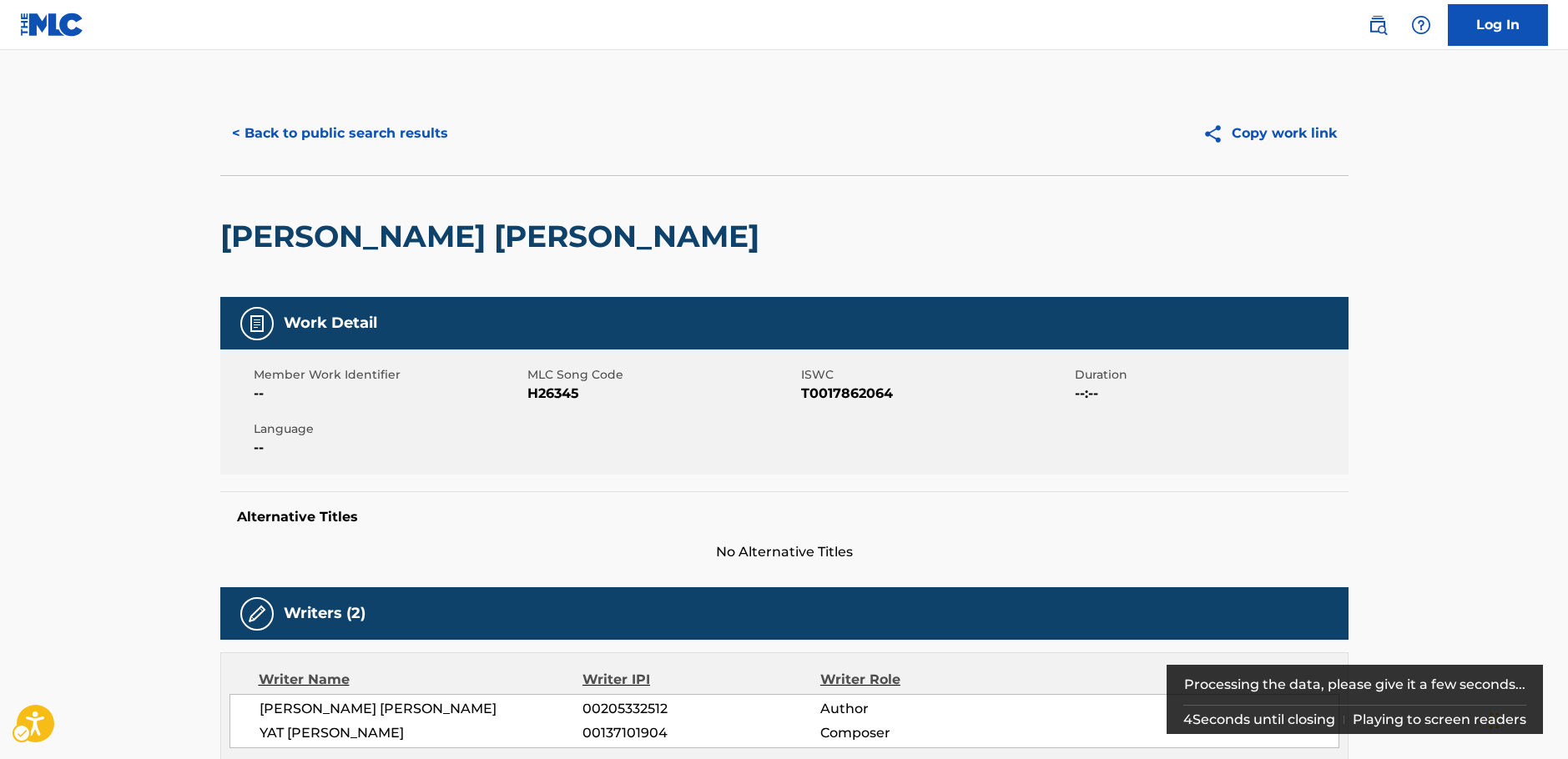
click at [556, 397] on span "MLC Song Code - H26345" at bounding box center [662, 394] width 269 height 20
click at [861, 391] on span "ISWC - T0017862064" at bounding box center [935, 394] width 269 height 20
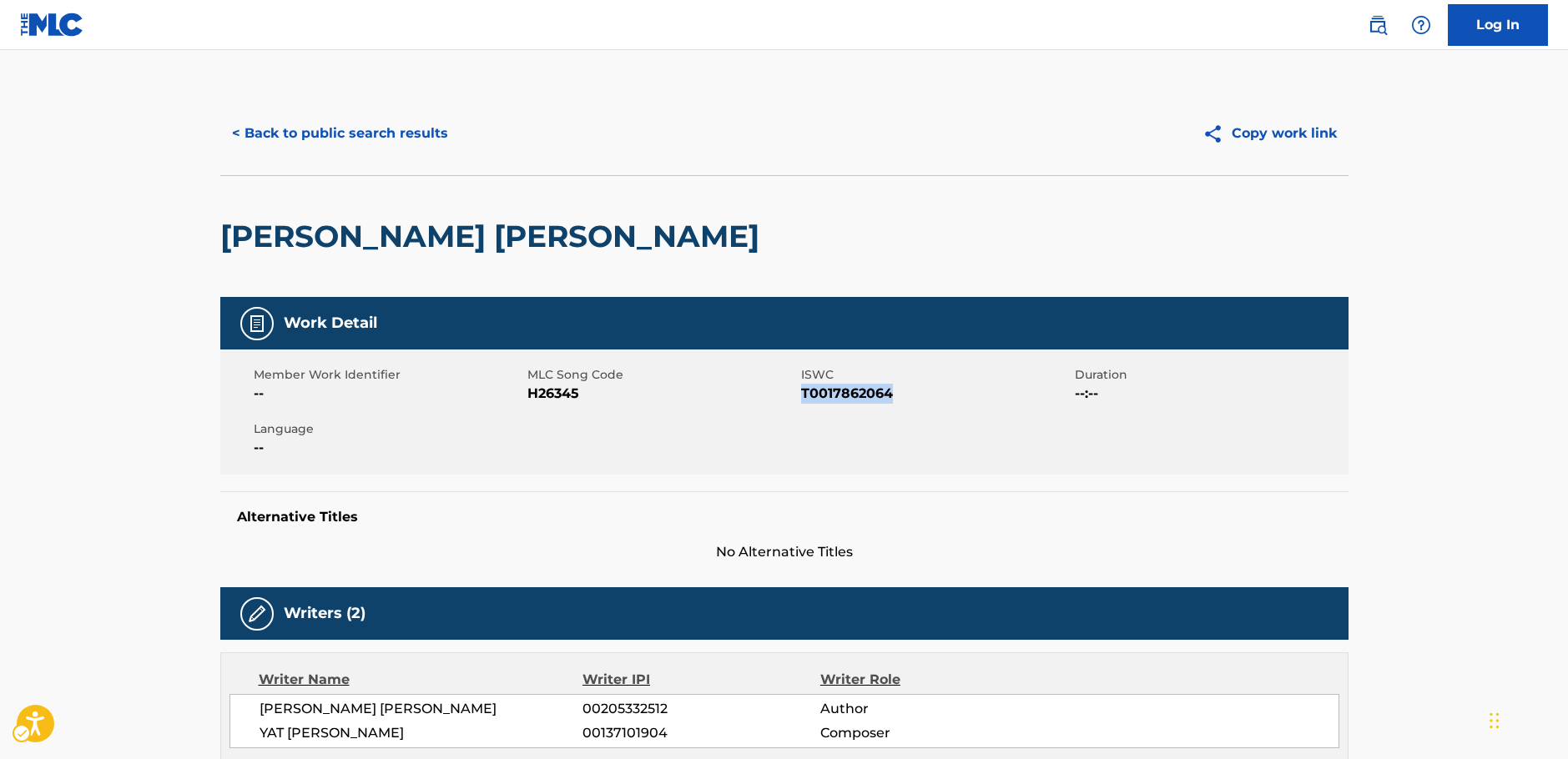
click at [861, 391] on span "ISWC - T0017862064" at bounding box center [935, 394] width 269 height 20
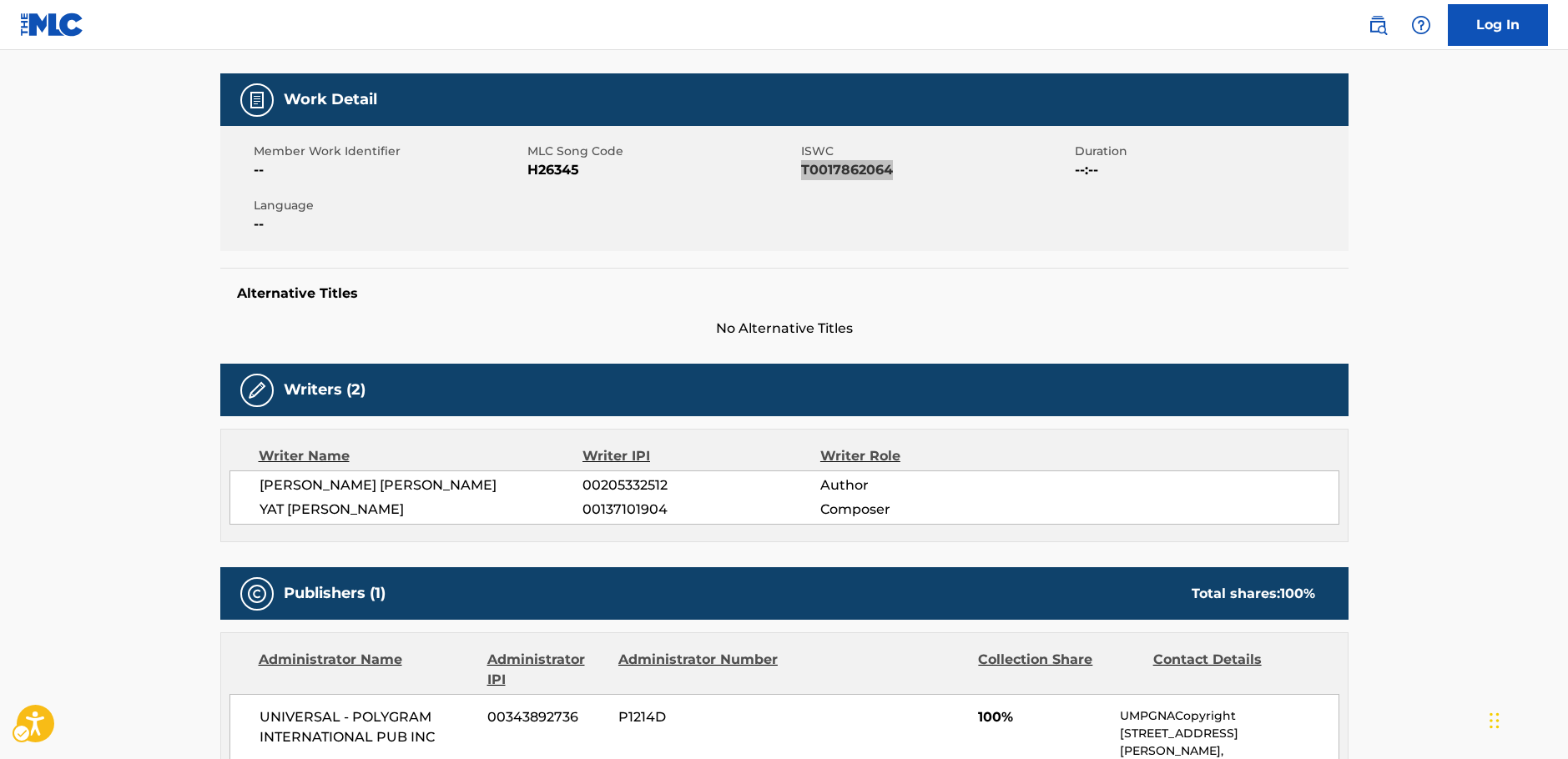
scroll to position [250, 0]
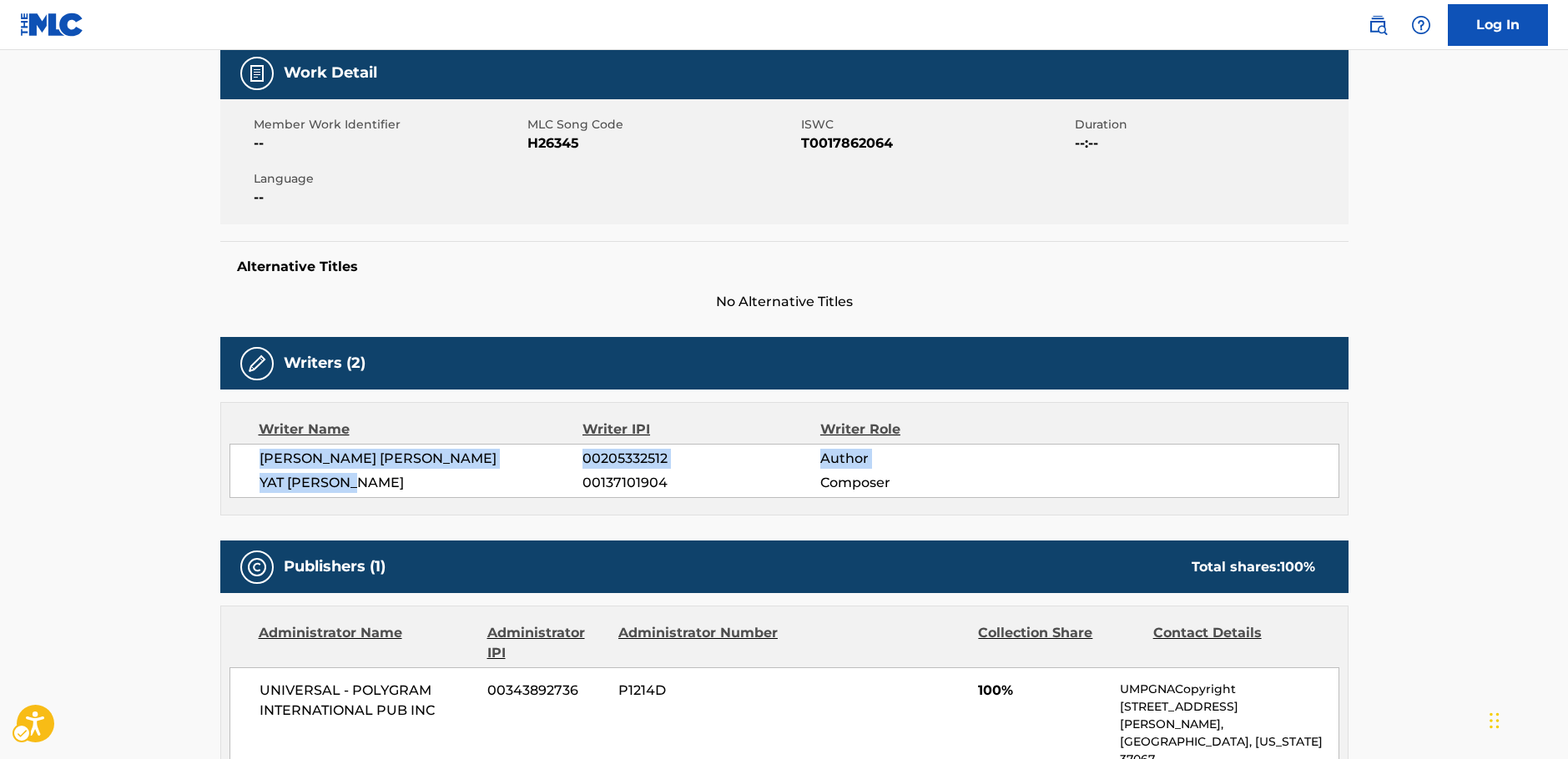
drag, startPoint x: 355, startPoint y: 475, endPoint x: 258, endPoint y: 464, distance: 97.6
click at [258, 464] on div "[PERSON_NAME] [PERSON_NAME] 00205332512 Author YAT [PERSON_NAME] 00137101904 Co…" at bounding box center [784, 471] width 1110 height 54
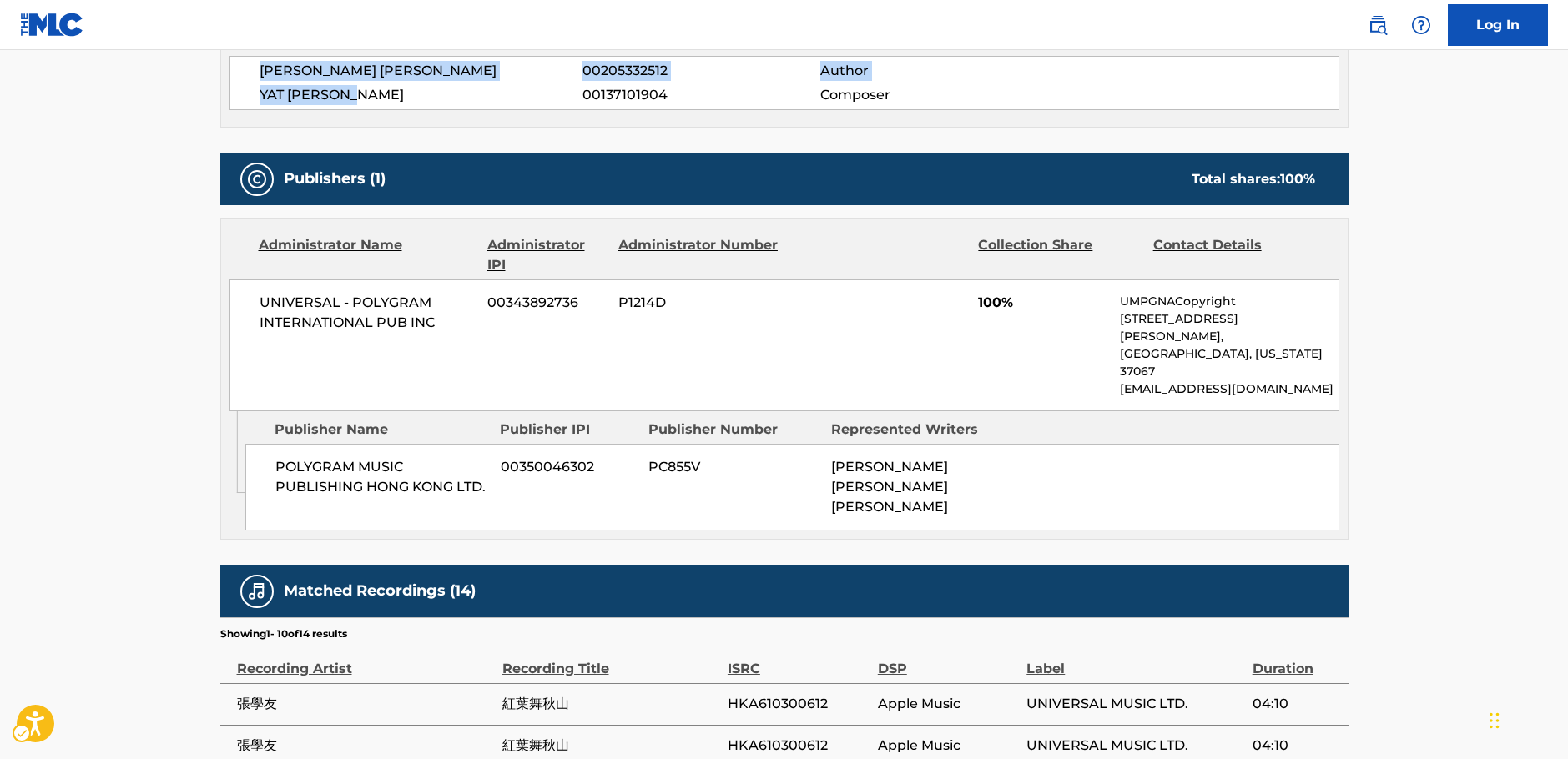
scroll to position [667, 0]
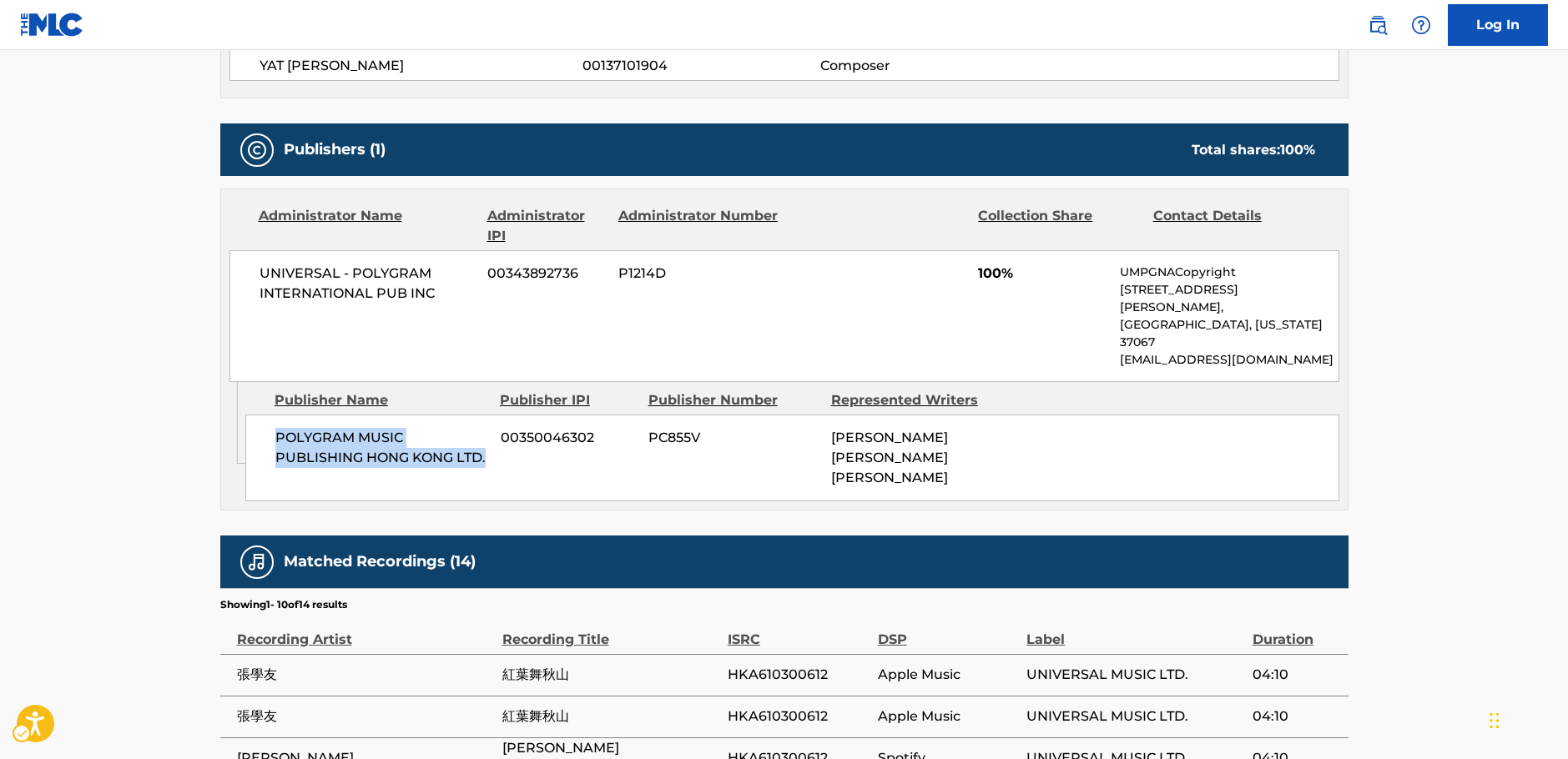
drag, startPoint x: 487, startPoint y: 419, endPoint x: 262, endPoint y: 404, distance: 225.5
click at [262, 415] on div "POLYGRAM MUSIC PUBLISHING HONG KONG LTD. 00350046302 PC855V [PERSON_NAME] [PERS…" at bounding box center [792, 458] width 1094 height 87
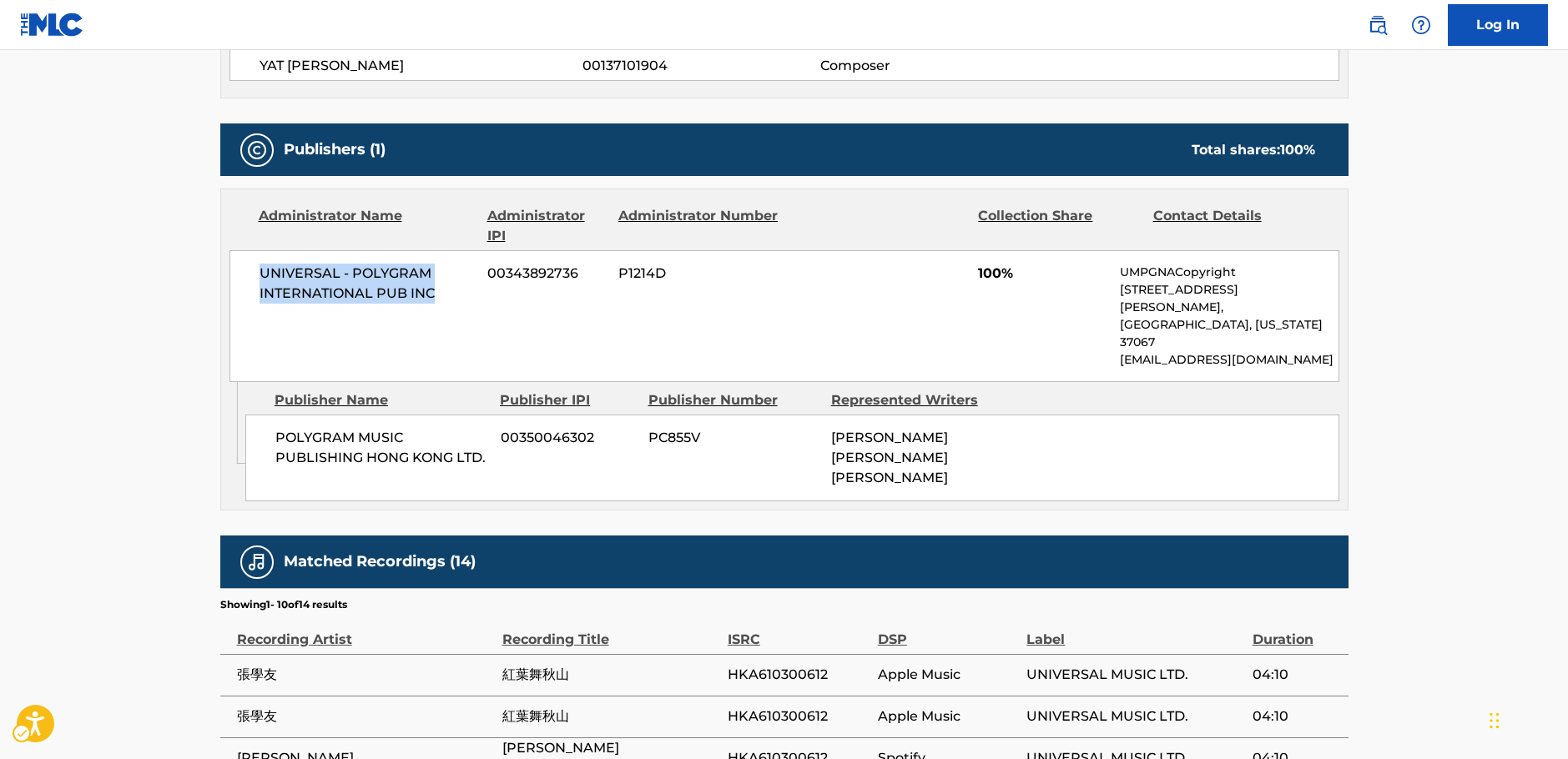
drag, startPoint x: 449, startPoint y: 297, endPoint x: 256, endPoint y: 275, distance: 194.2
click at [256, 275] on div "UNIVERSAL - POLYGRAM INTERNATIONAL PUB INC 00343892736 P1214D 100% UMPGNACopyri…" at bounding box center [784, 316] width 1110 height 132
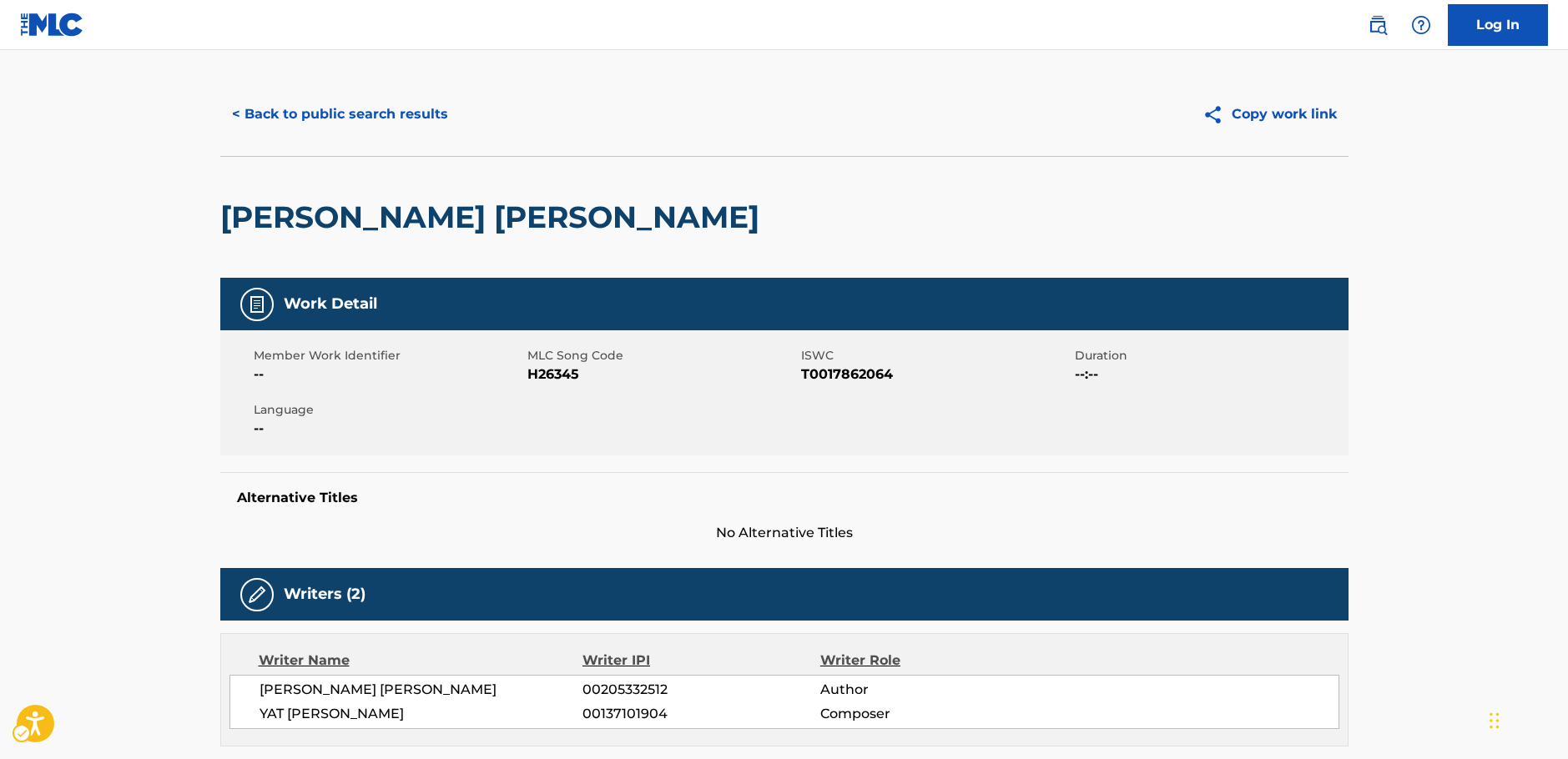
scroll to position [0, 0]
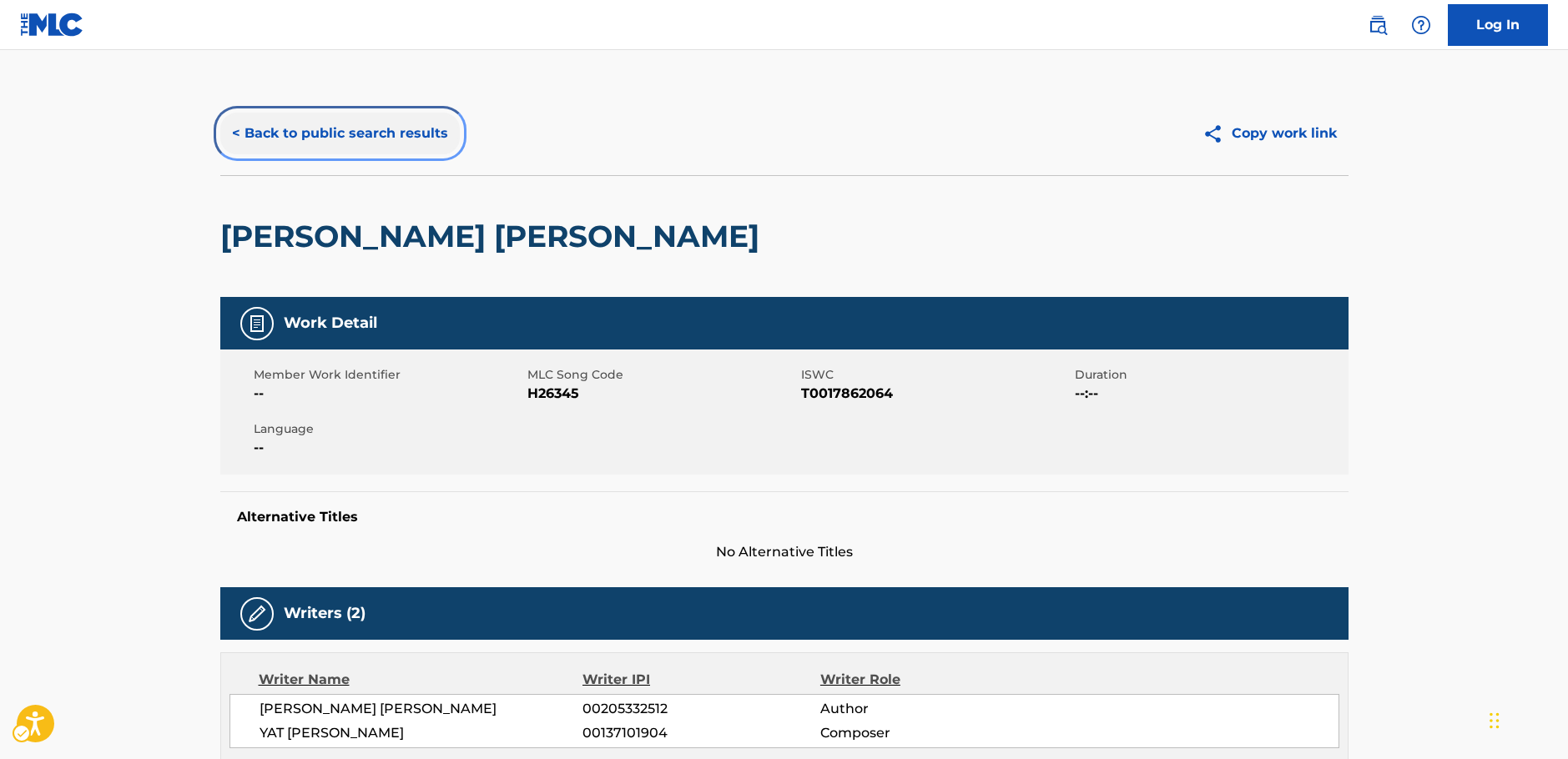
click at [342, 123] on button "< Back to public search results" at bounding box center [339, 134] width 239 height 42
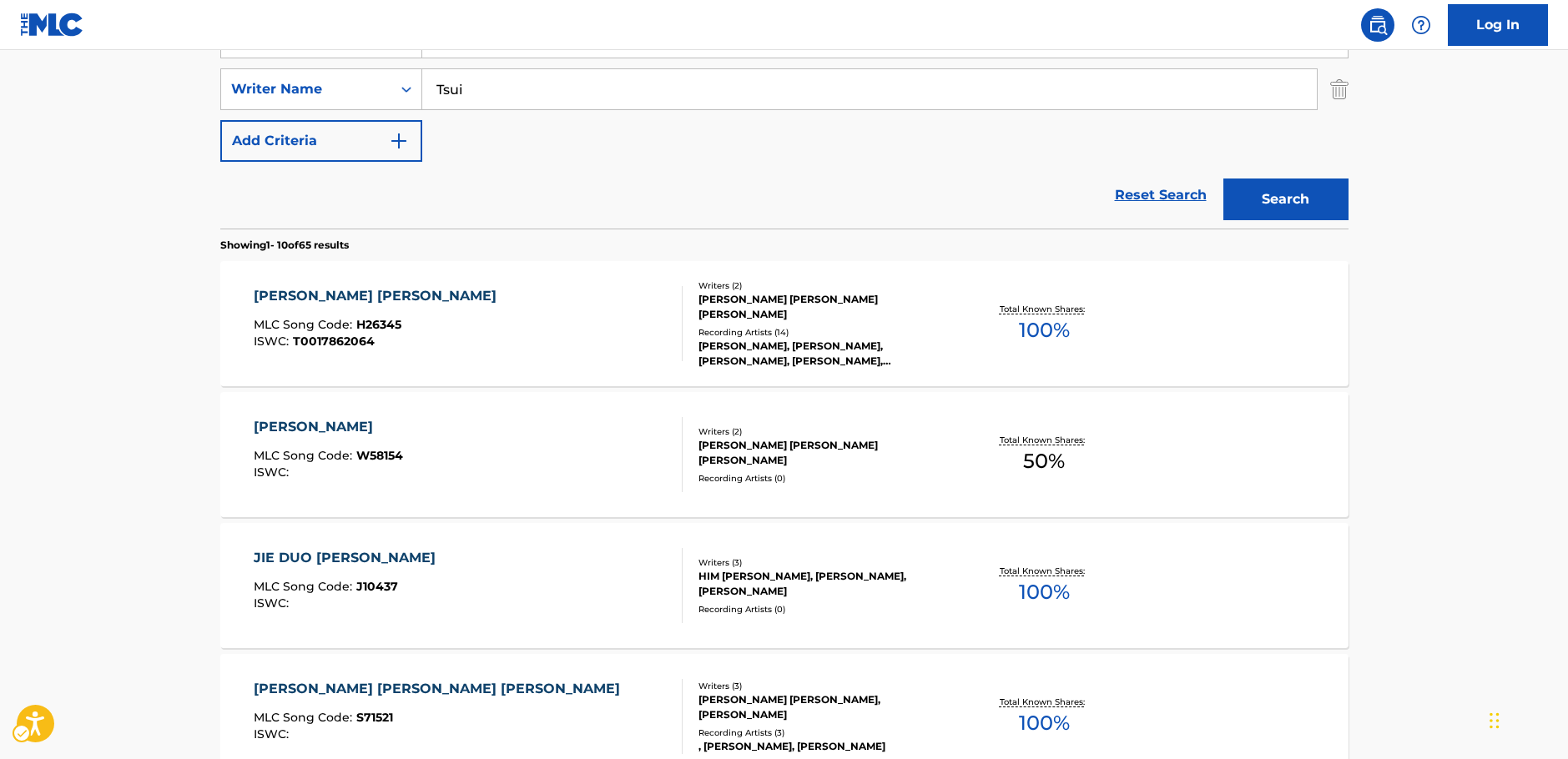
scroll to position [188, 0]
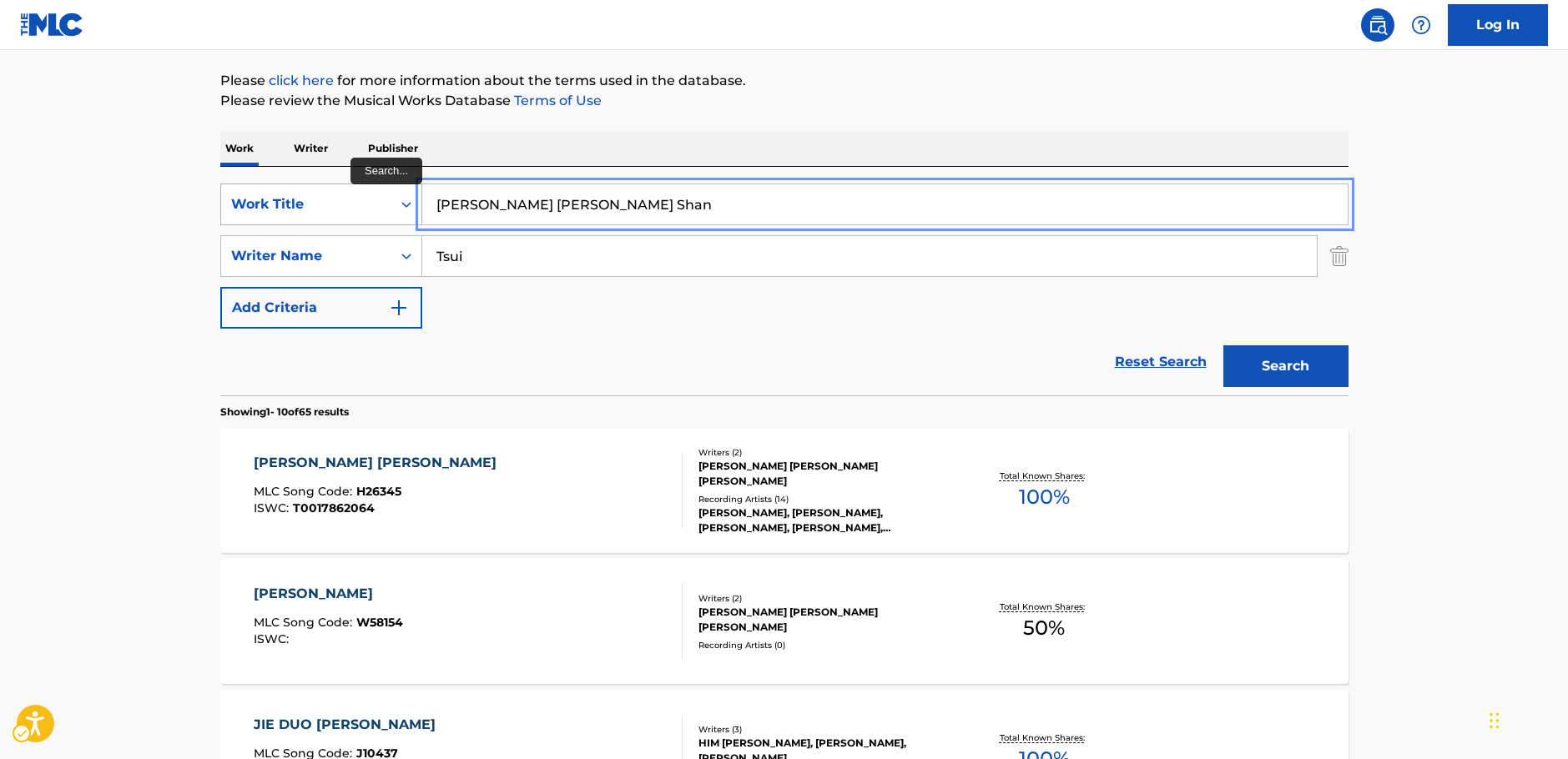
drag, startPoint x: 627, startPoint y: 206, endPoint x: 339, endPoint y: 222, distance: 288.4
paste input "Ren [PERSON_NAME] [PERSON_NAME]"
type input "Ren [PERSON_NAME] [PERSON_NAME]"
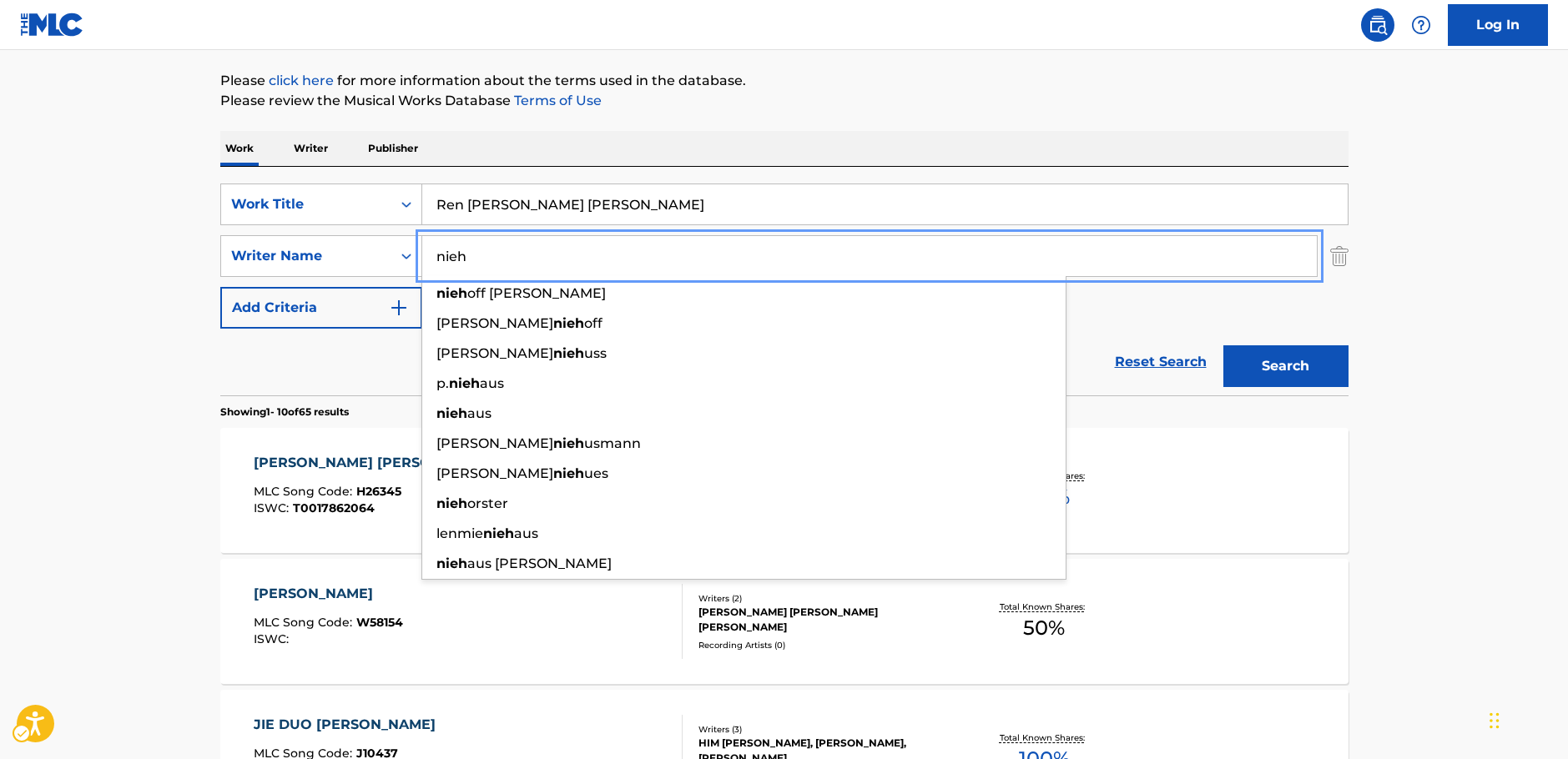
type input "nieh"
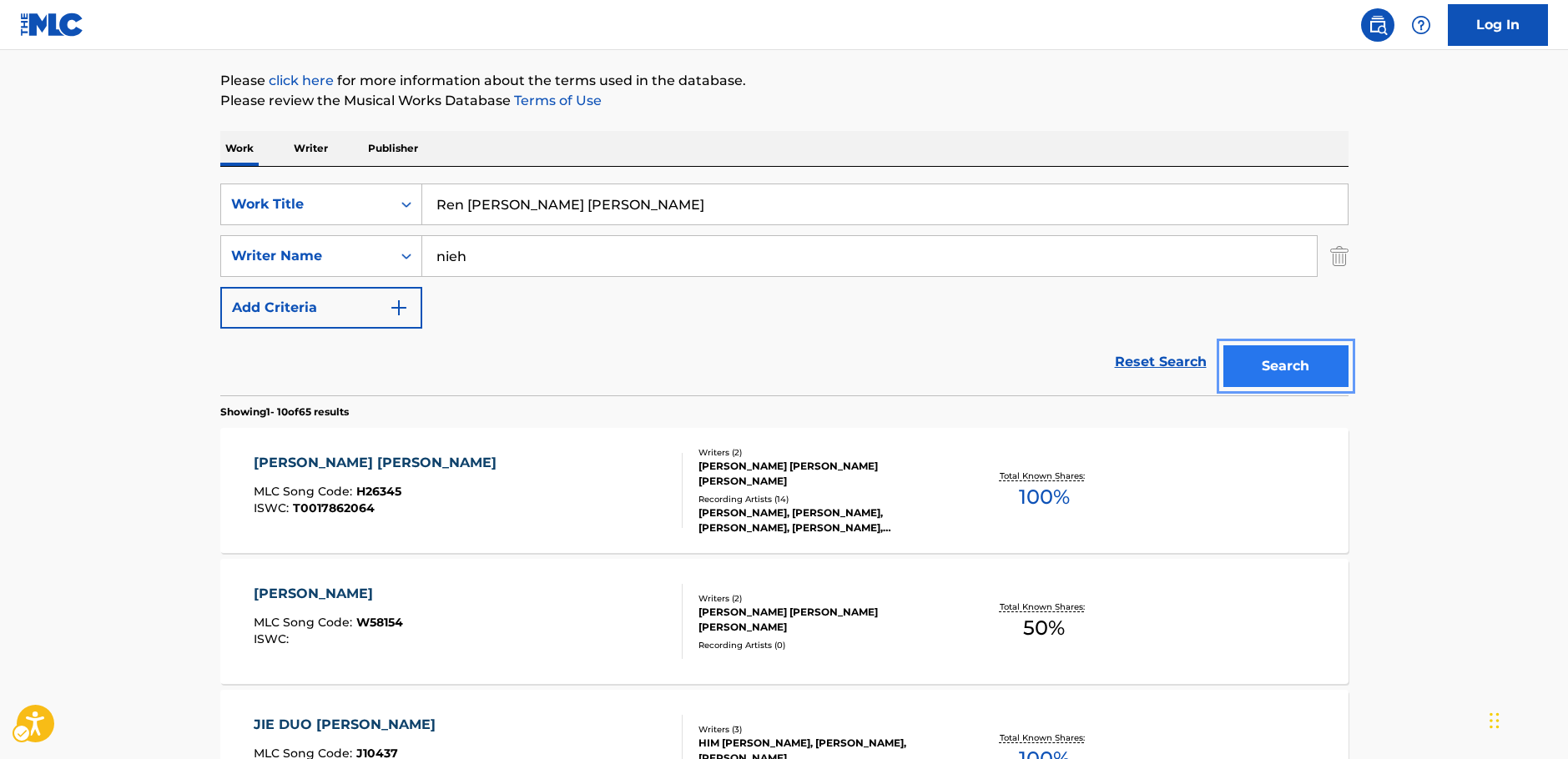
click at [1270, 367] on button "Search" at bounding box center [1285, 366] width 125 height 42
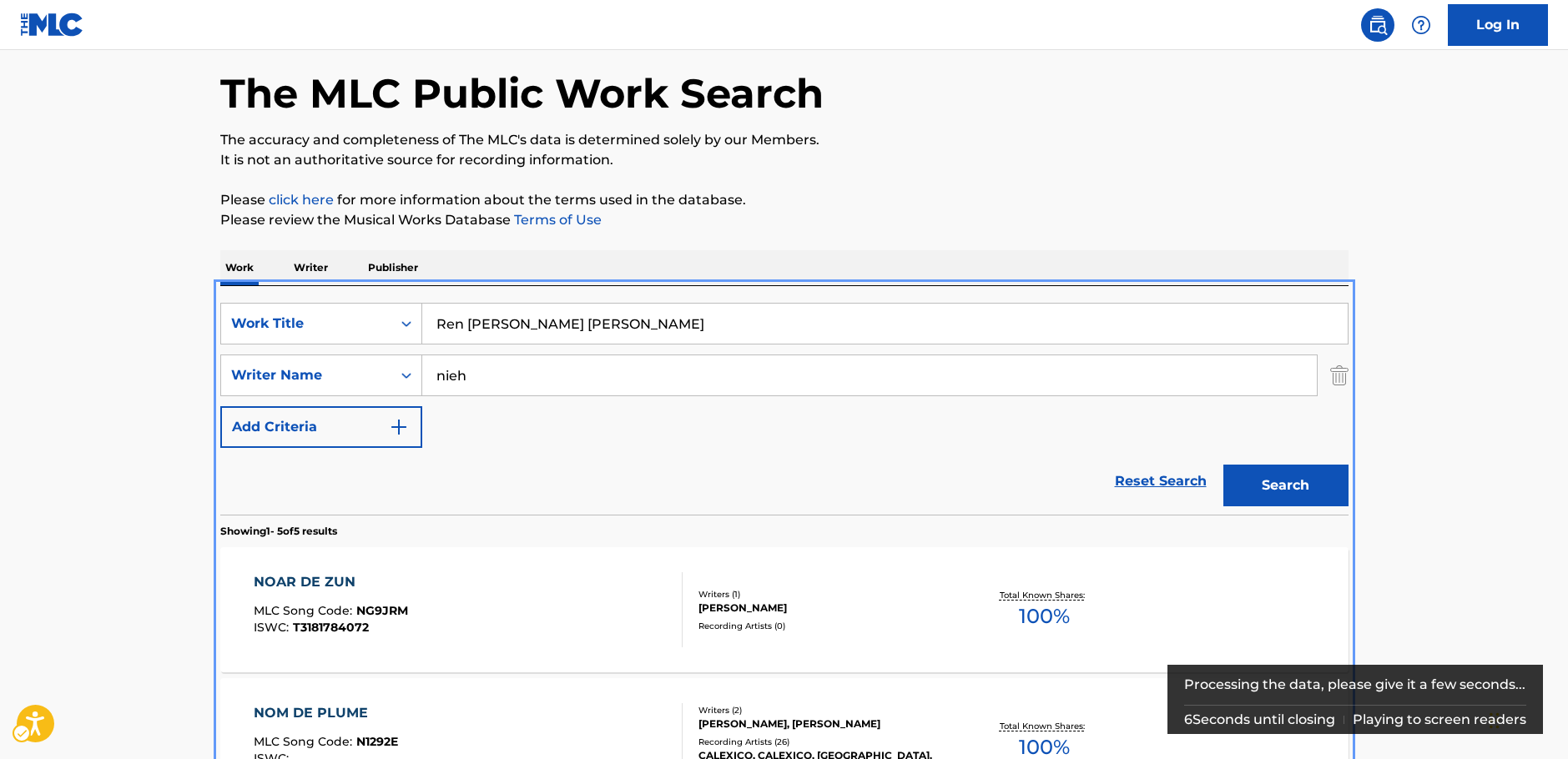
scroll to position [250, 0]
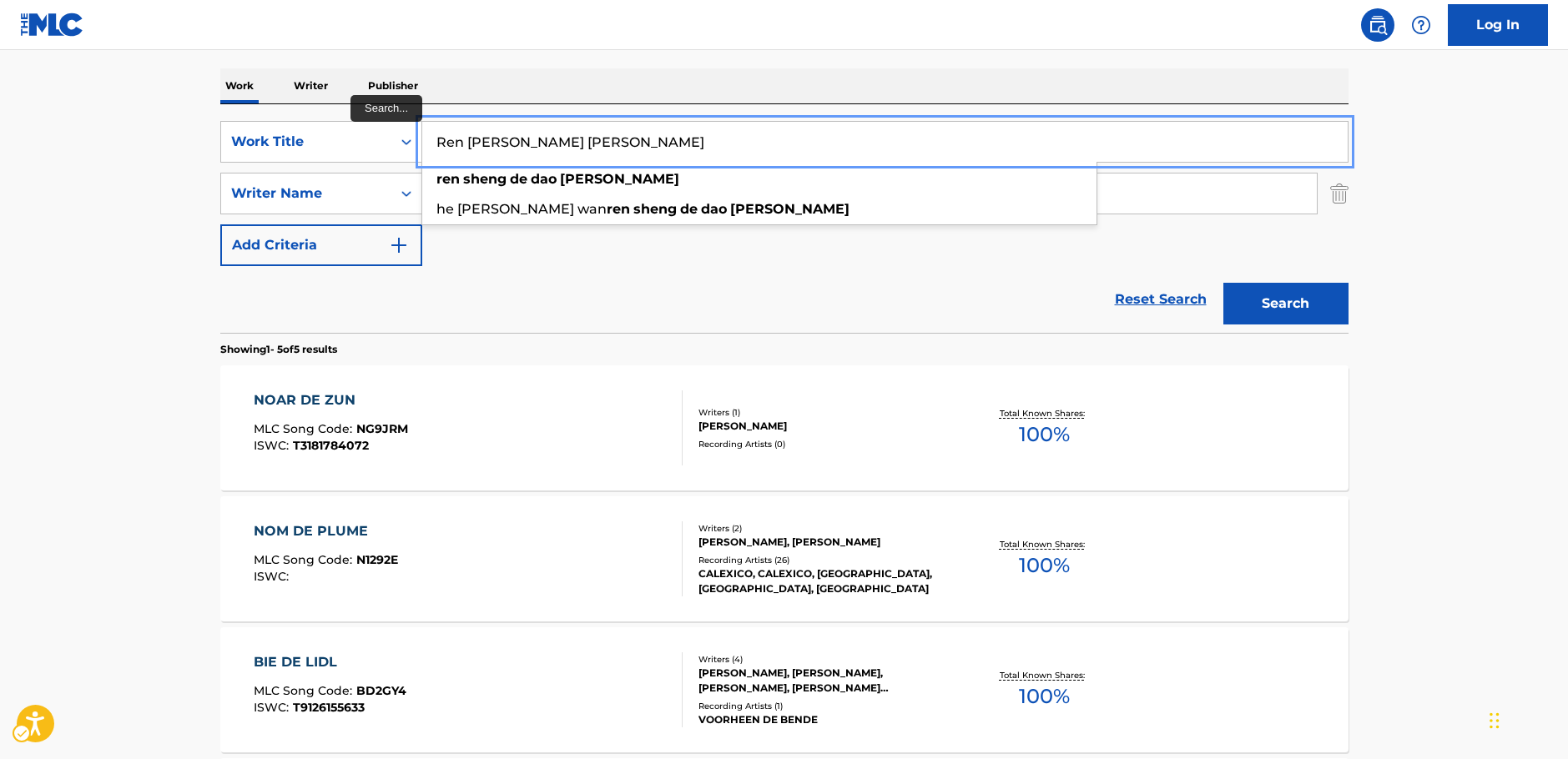
drag, startPoint x: 640, startPoint y: 148, endPoint x: 58, endPoint y: 136, distance: 582.1
click at [418, 141] on div "SearchWithCriteria457f4b69-0982-4bab-aeb1-996e9bdd8a7b Work Title Ren [PERSON_N…" at bounding box center [784, 142] width 1128 height 42
paste input "[PERSON_NAME] [PERSON_NAME]"
type input "[PERSON_NAME] [PERSON_NAME]"
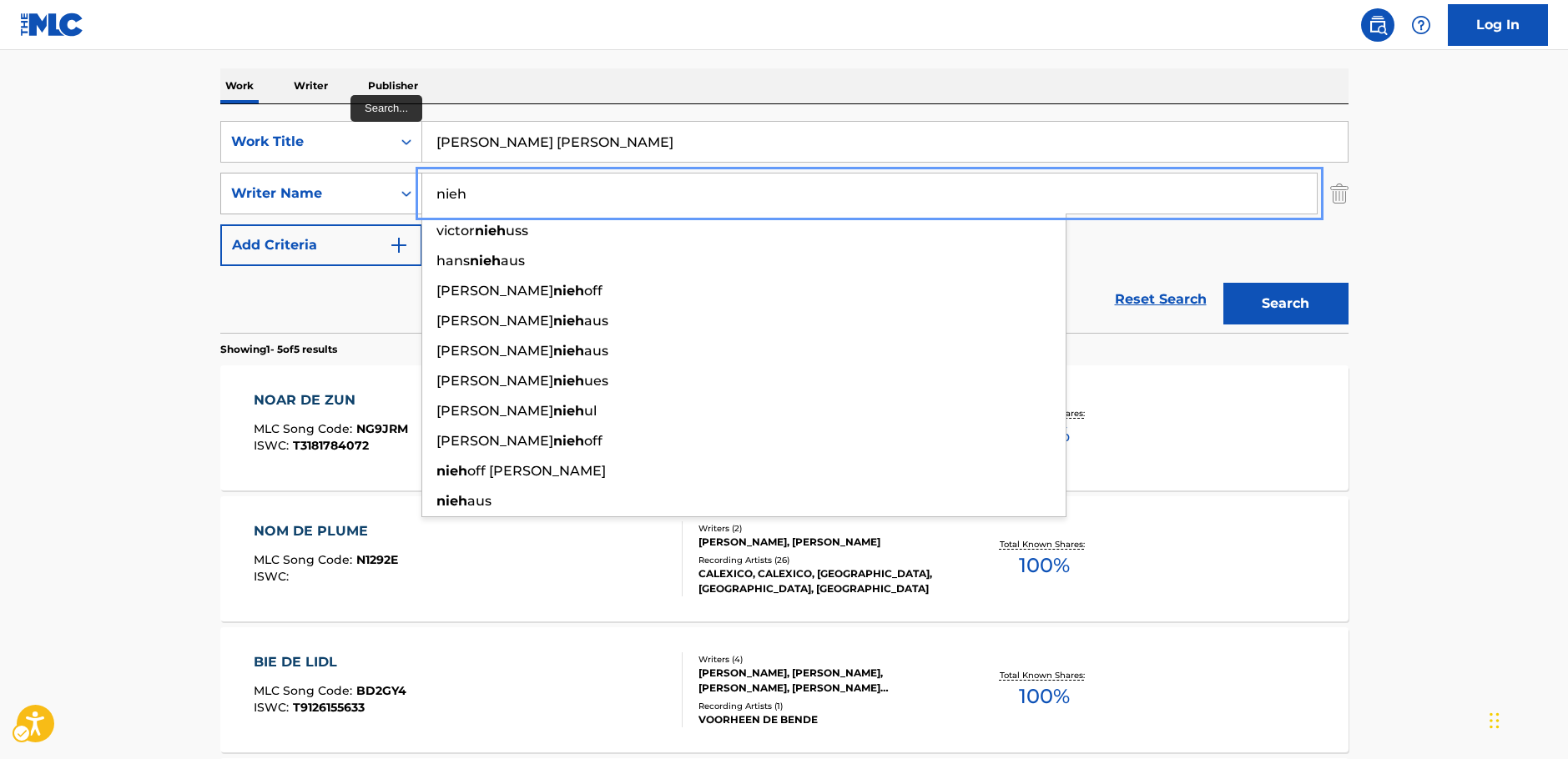
drag, startPoint x: 512, startPoint y: 205, endPoint x: 411, endPoint y: 200, distance: 101.1
click at [411, 200] on div "SearchWithCriteria20ea339d-719e-40f9-b73e-e413c7662581 Writer Name [PERSON_NAME…" at bounding box center [784, 194] width 1128 height 42
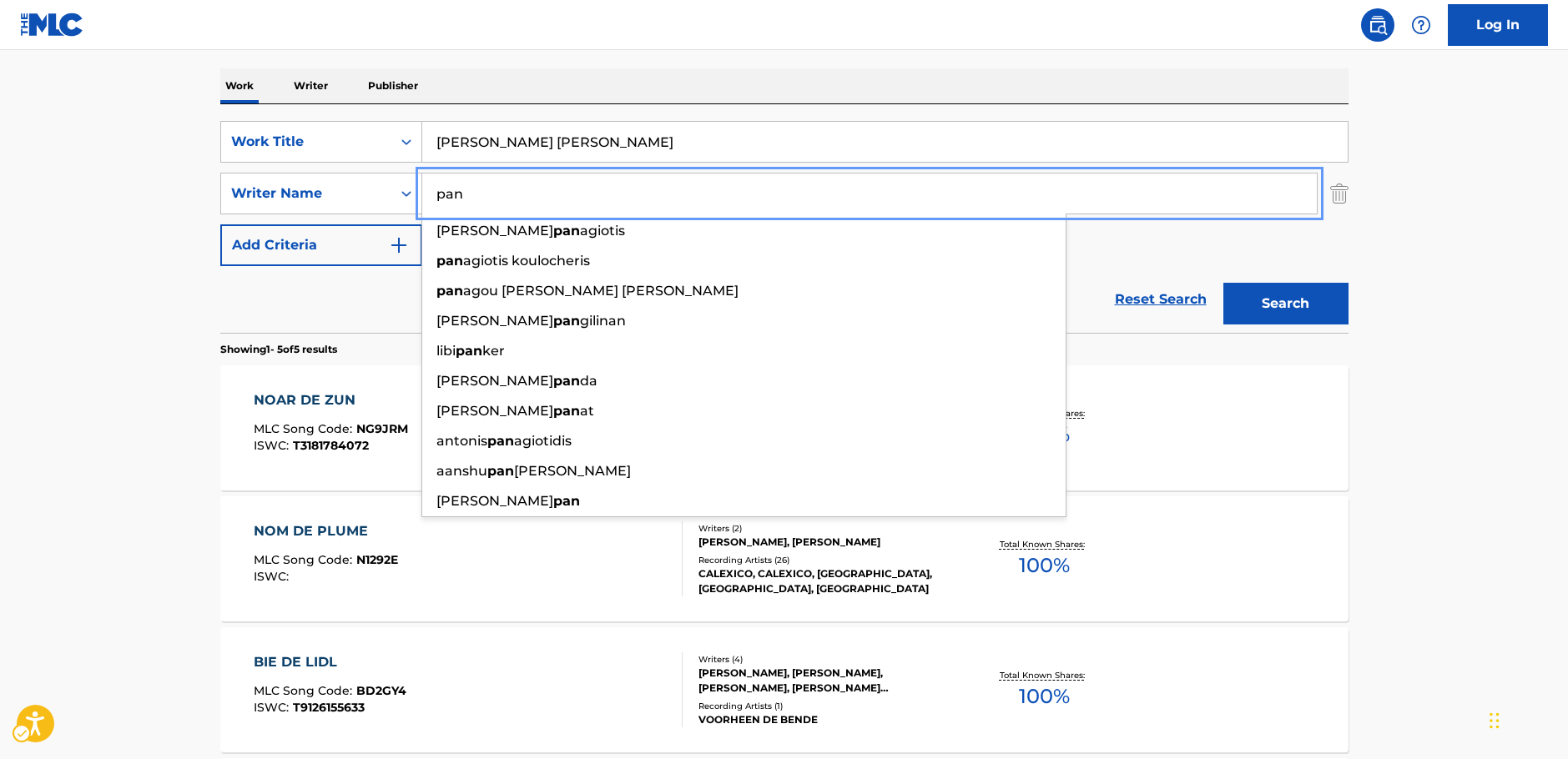
type input "pan"
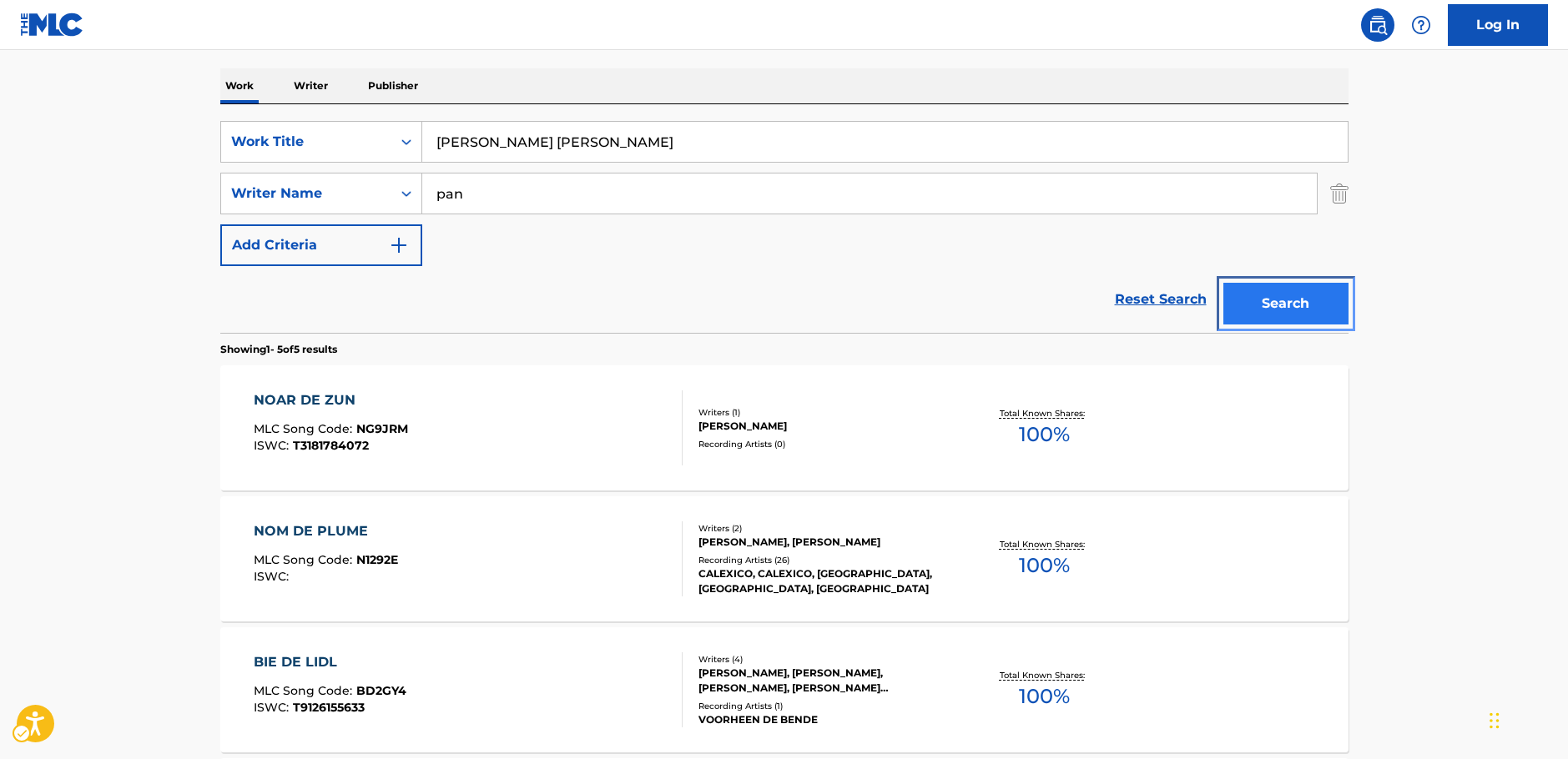
click at [1311, 306] on button "Search" at bounding box center [1285, 304] width 125 height 42
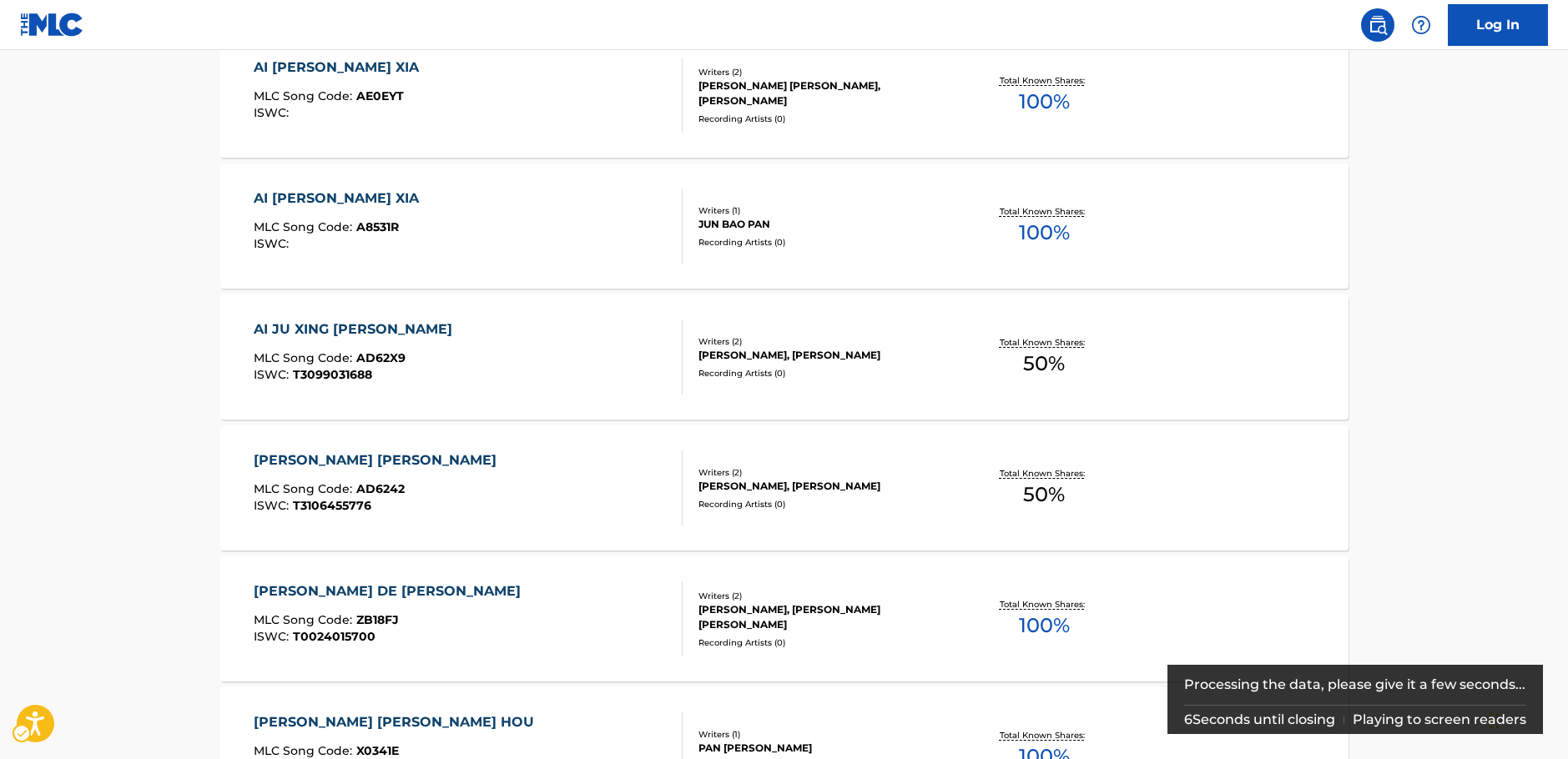
scroll to position [166, 0]
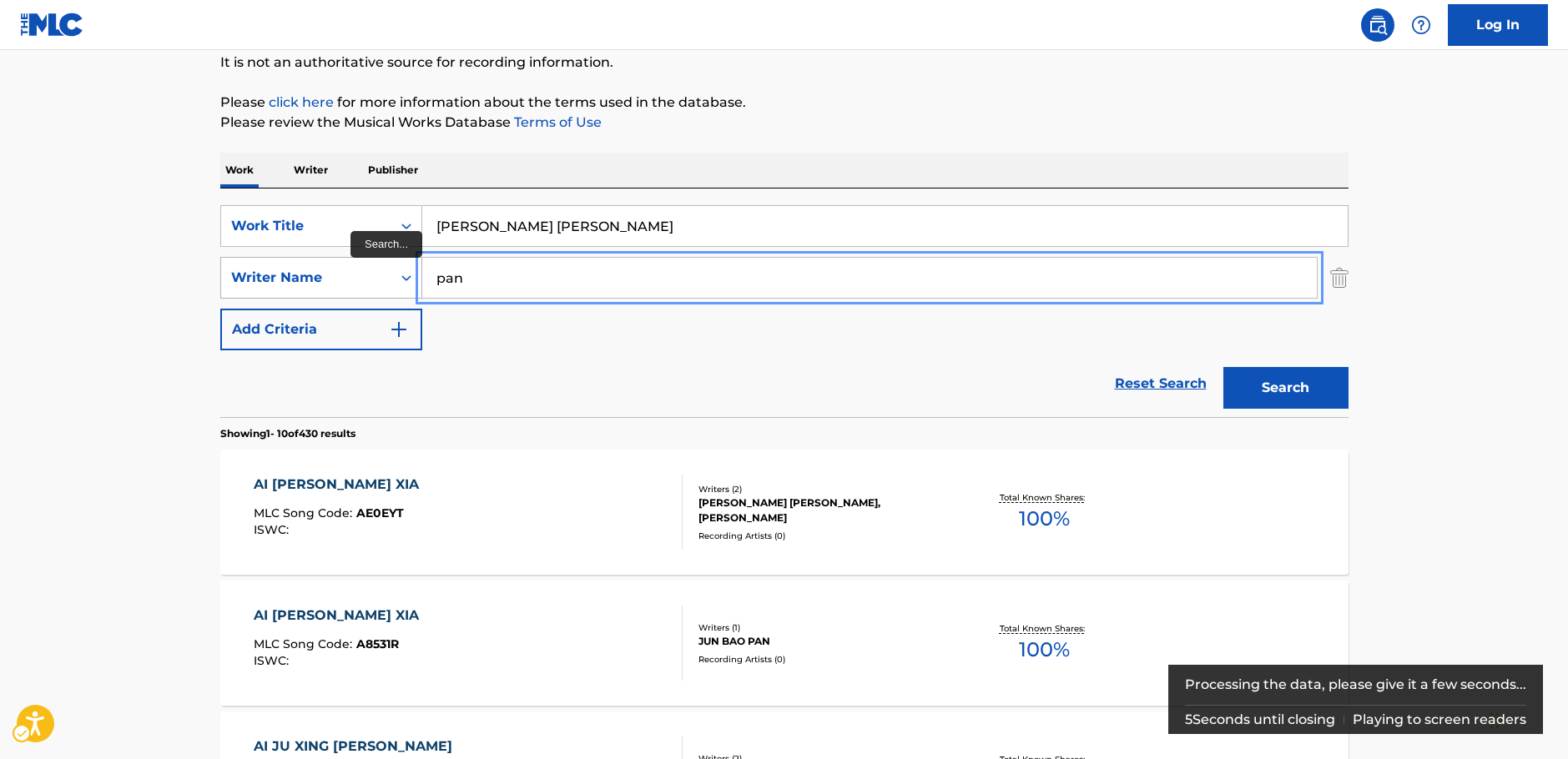
drag, startPoint x: 475, startPoint y: 283, endPoint x: 399, endPoint y: 276, distance: 76.3
click at [399, 276] on div "SearchWithCriteria20ea339d-719e-40f9-b73e-e413c7662581 Writer Name pan" at bounding box center [784, 278] width 1128 height 42
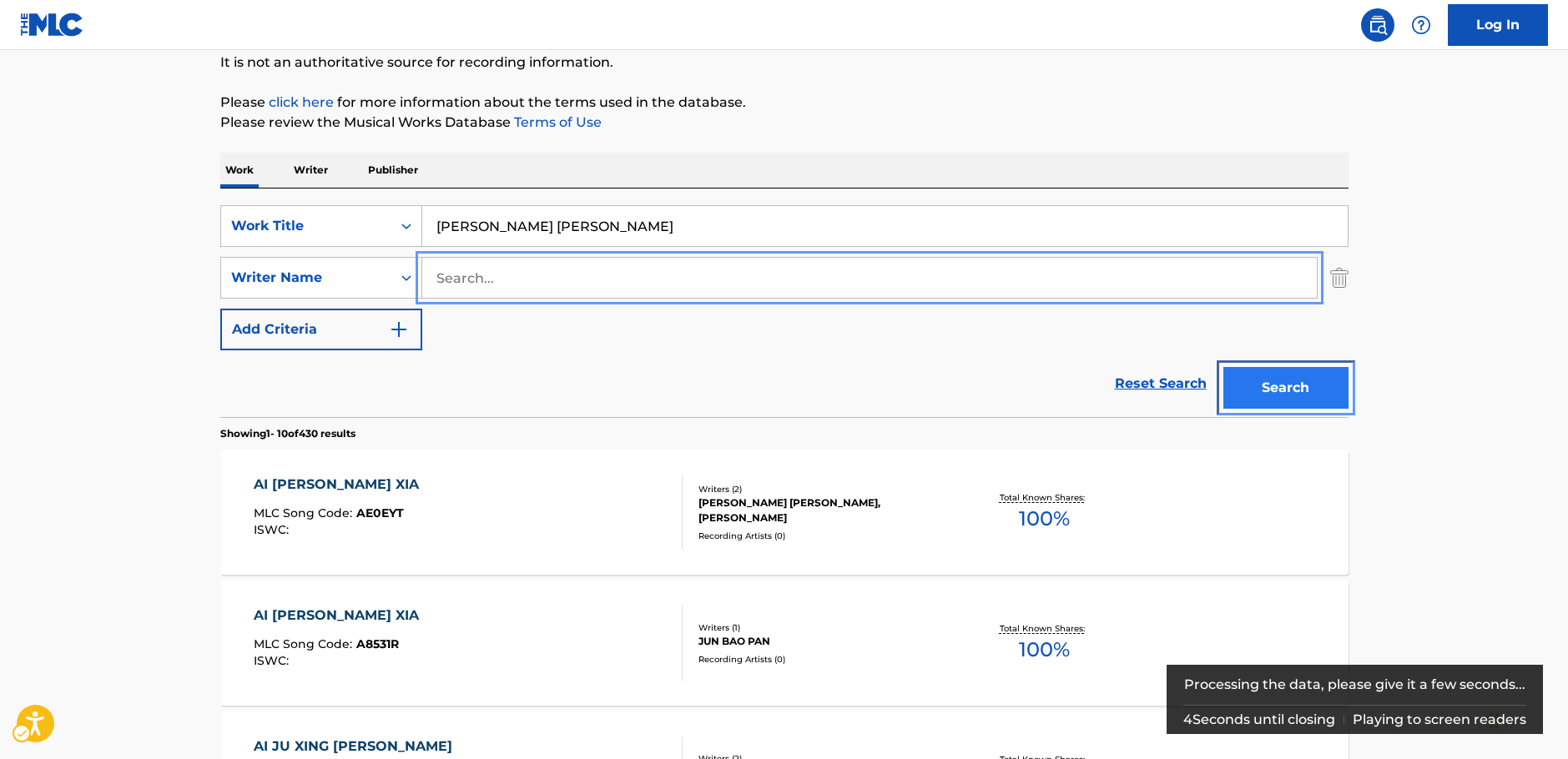
click at [1289, 395] on button "Search" at bounding box center [1285, 388] width 125 height 42
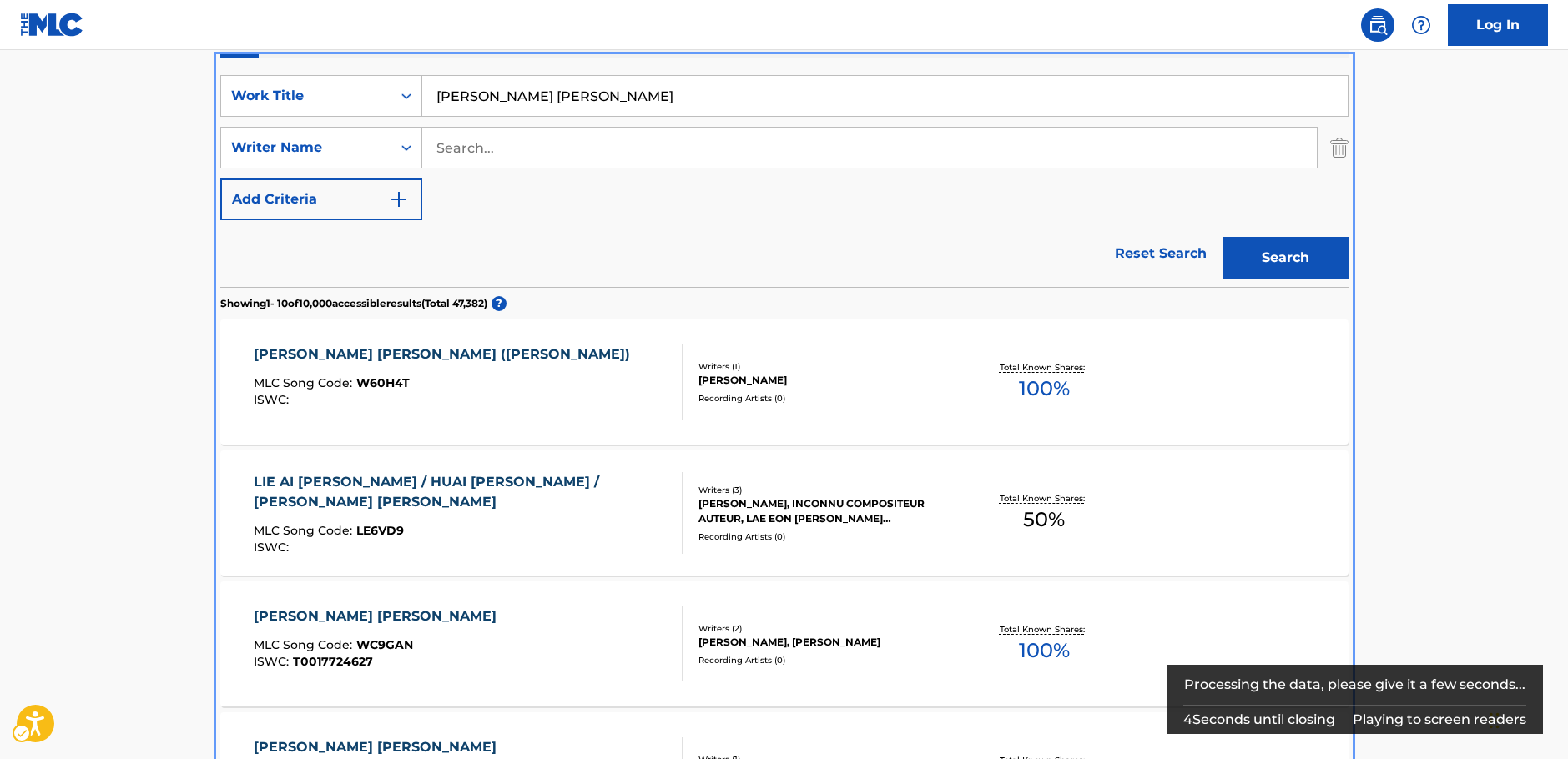
scroll to position [271, 0]
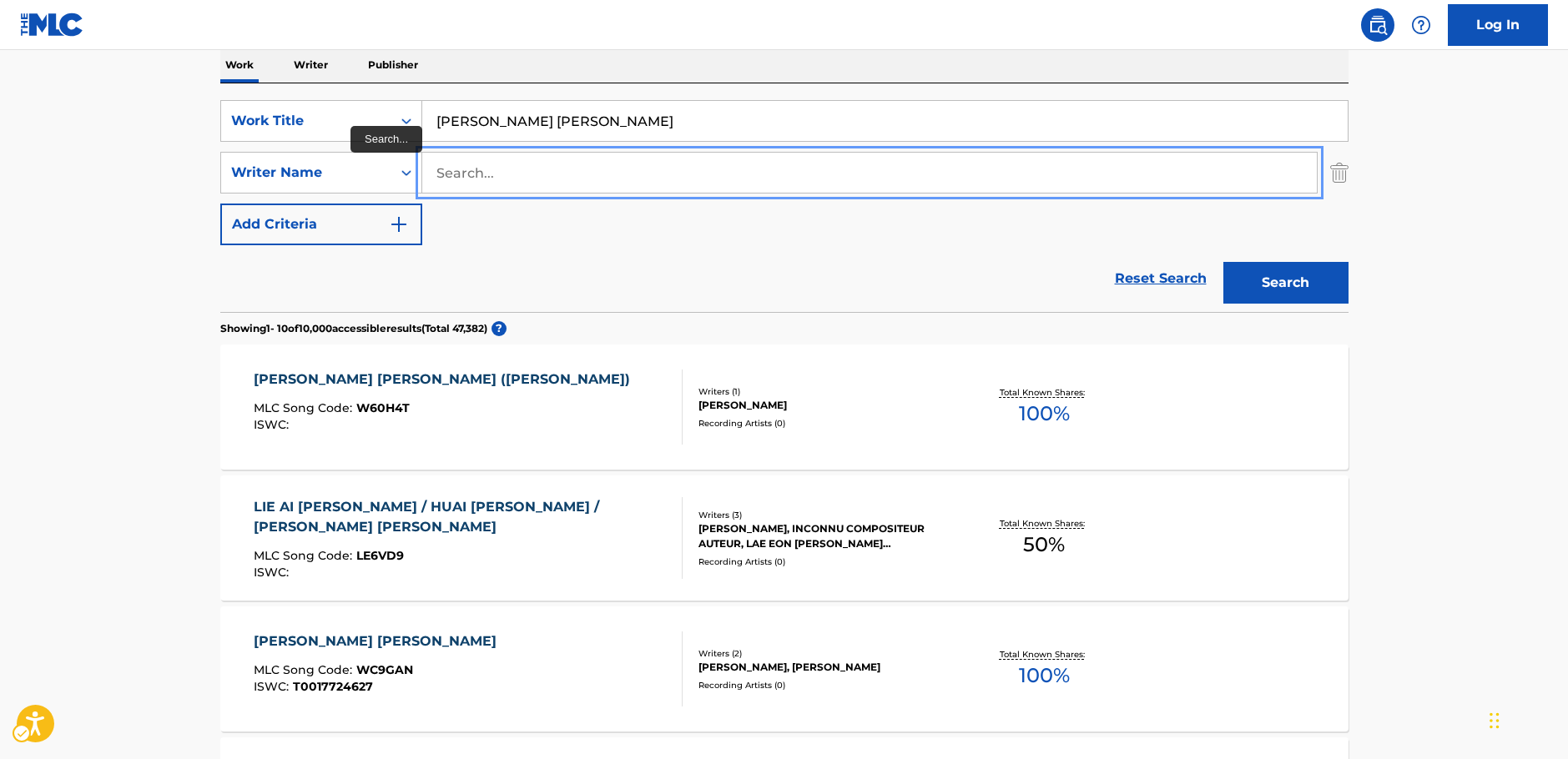
click at [477, 175] on input "Search..." at bounding box center [869, 173] width 894 height 40
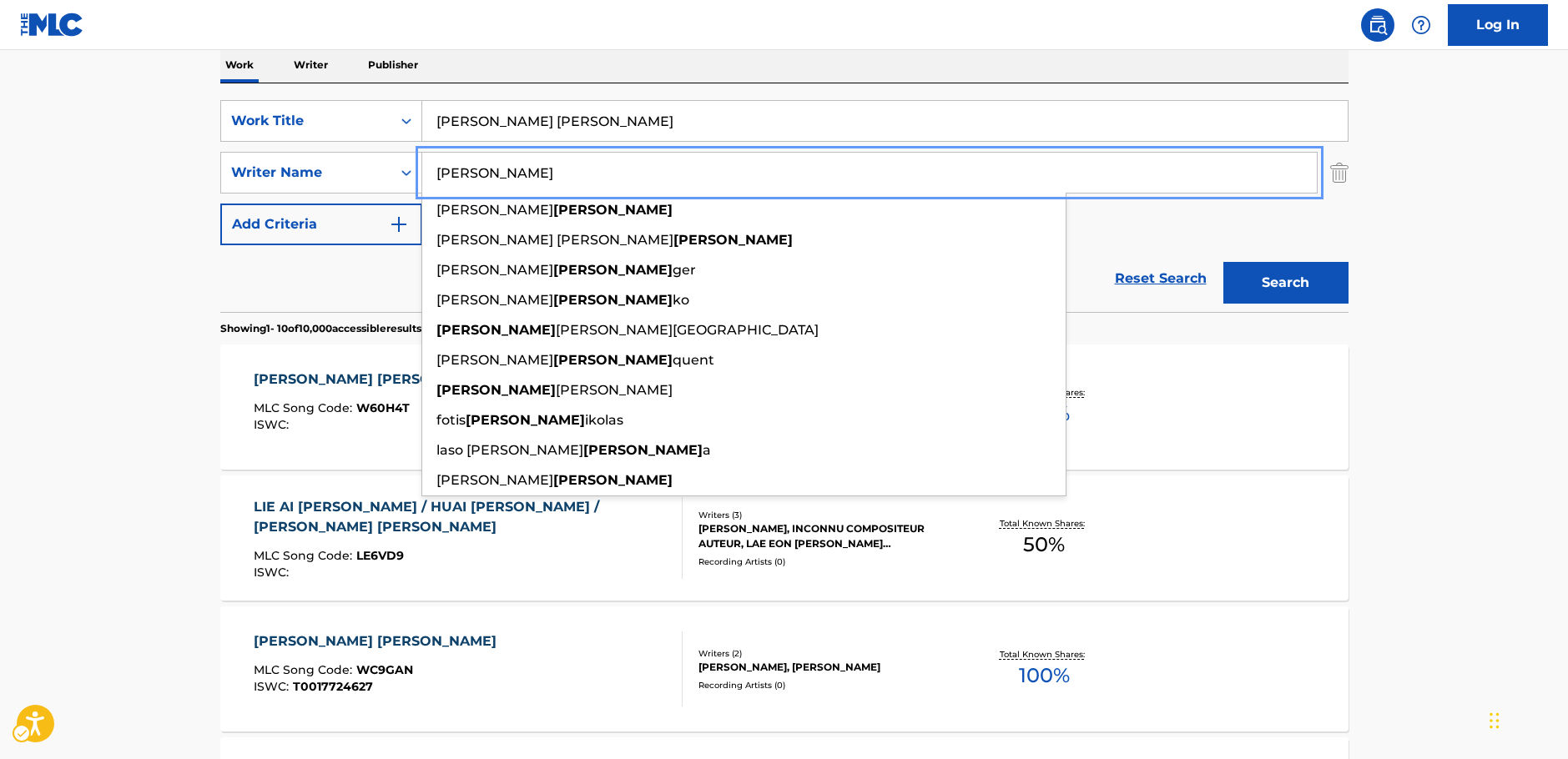
type input "[PERSON_NAME]"
click at [1259, 279] on button "Search" at bounding box center [1285, 283] width 125 height 42
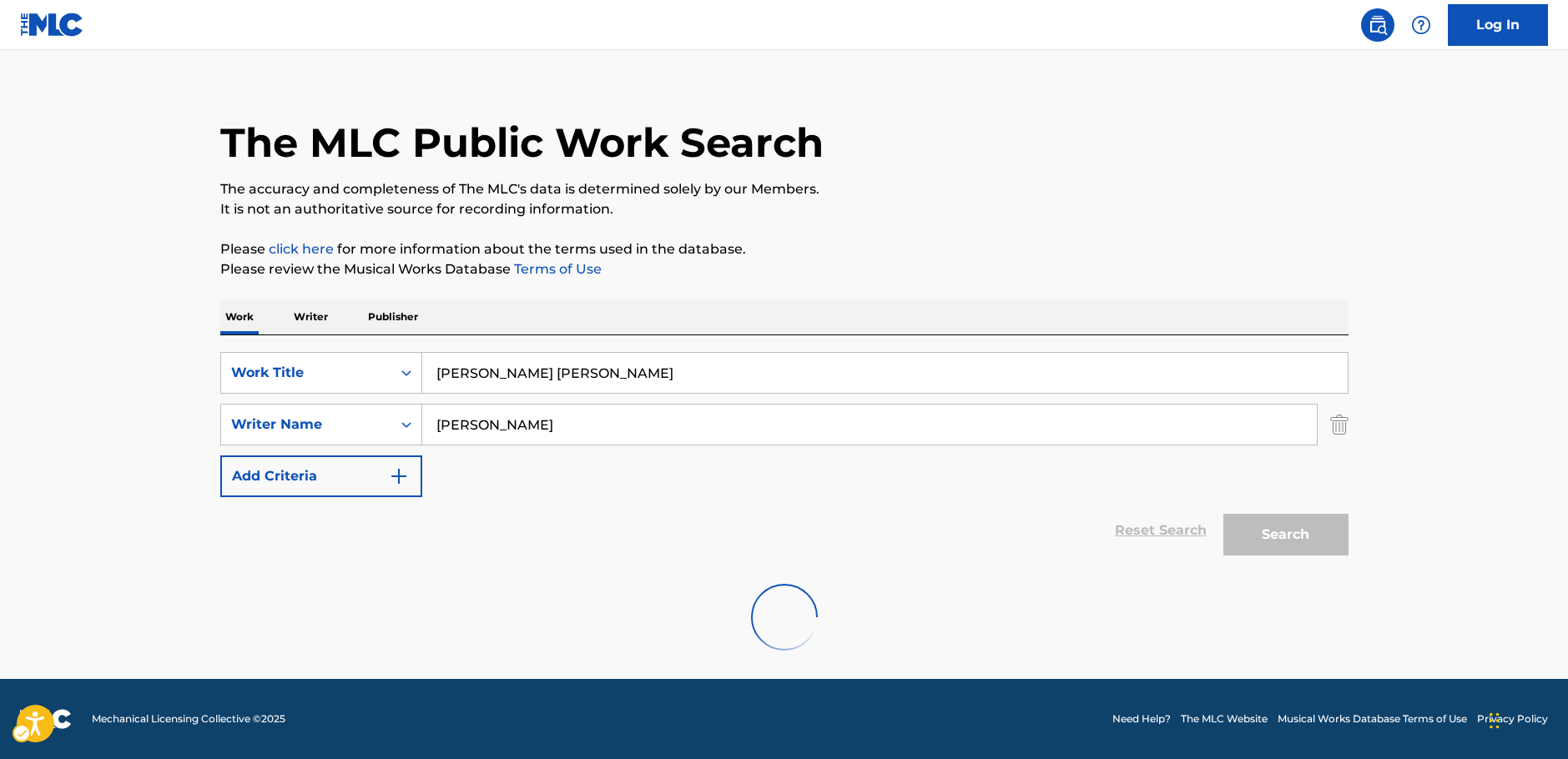
scroll to position [0, 0]
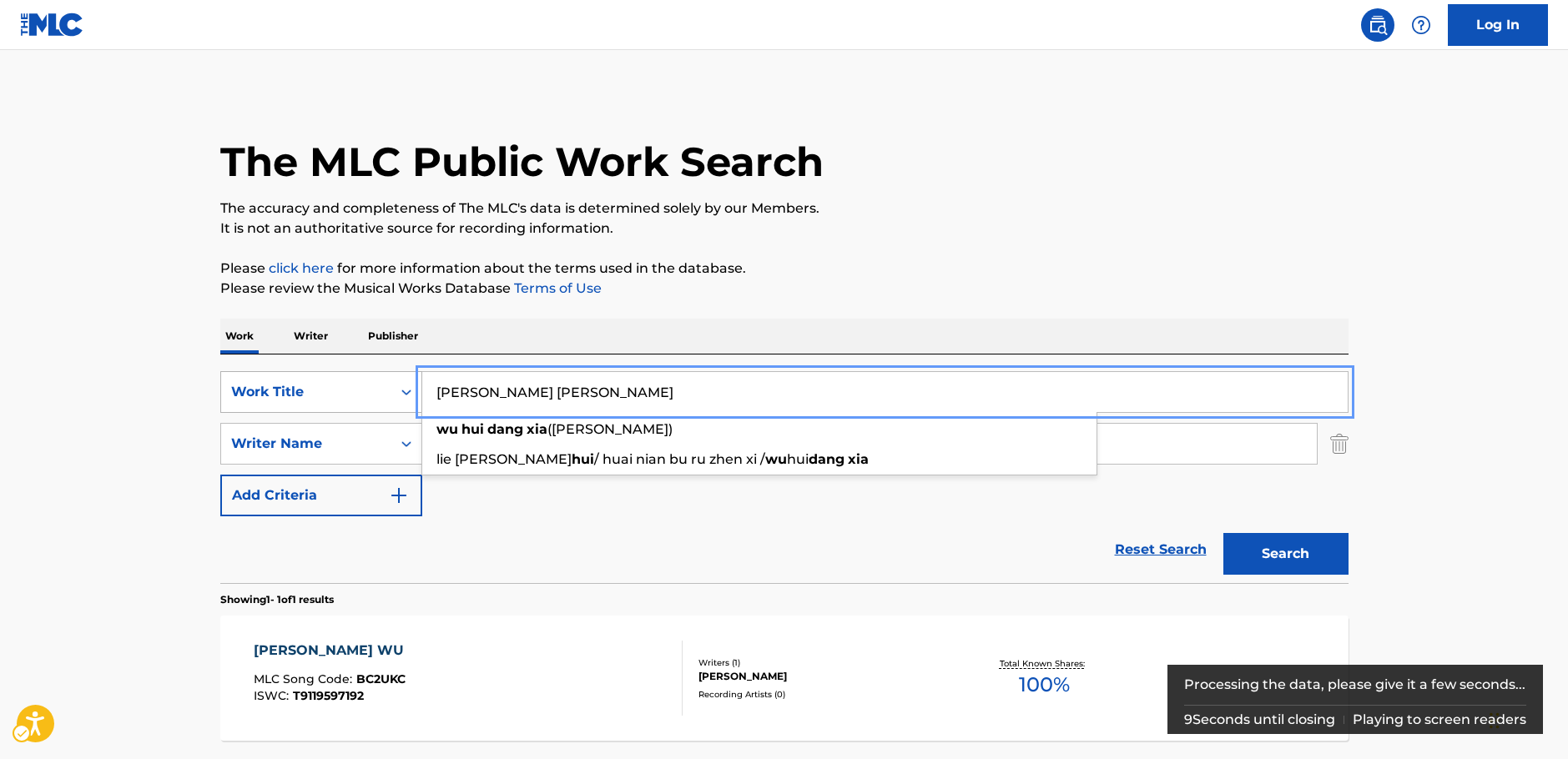
drag, startPoint x: 576, startPoint y: 382, endPoint x: 407, endPoint y: 388, distance: 169.1
click at [407, 388] on div "SearchWithCriteria457f4b69-0982-4bab-aeb1-996e9bdd8a7b Work Title [PERSON_NAME]…" at bounding box center [784, 392] width 1128 height 42
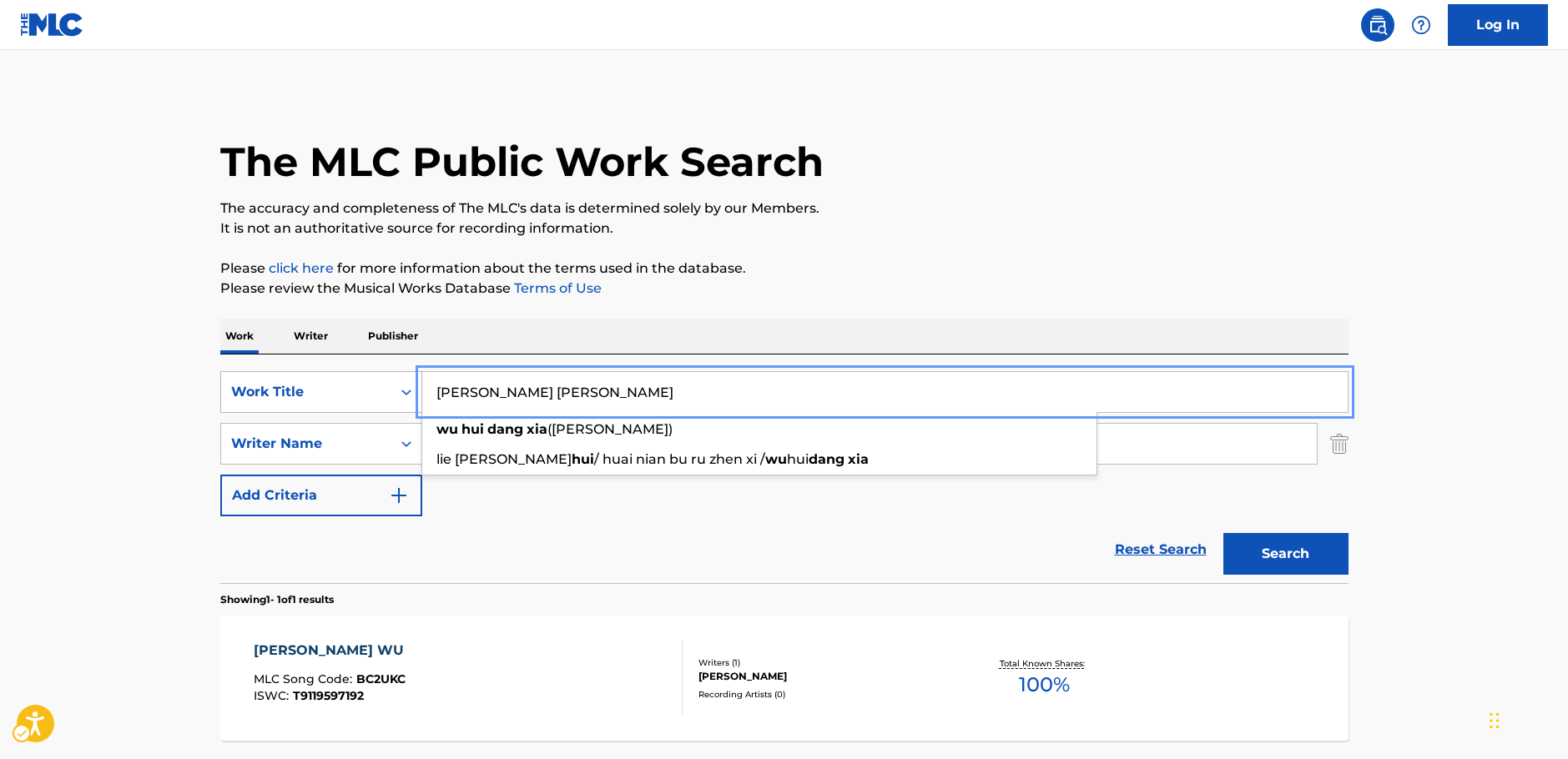
click at [398, 382] on div "Search Form" at bounding box center [406, 392] width 30 height 30
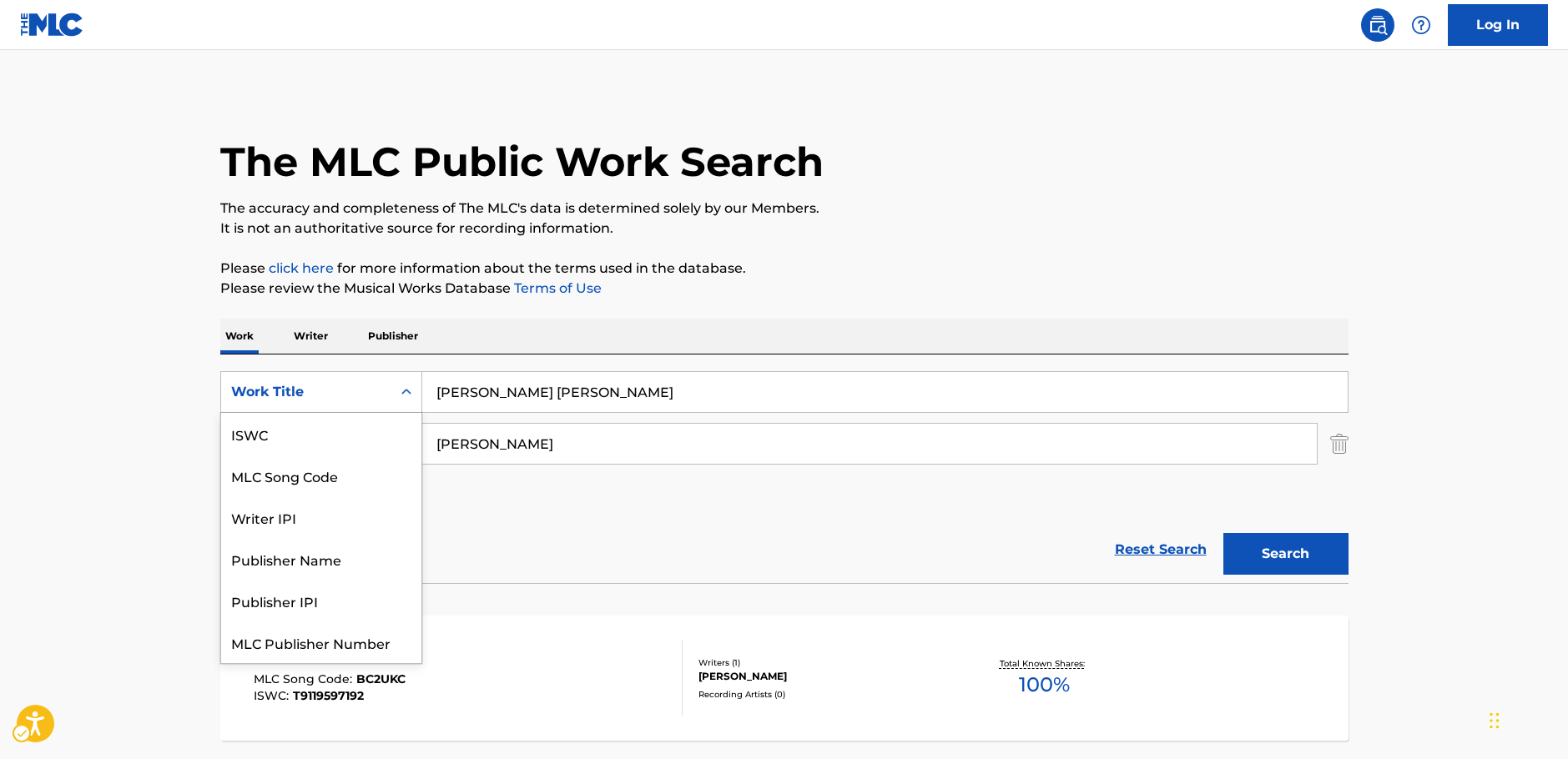
scroll to position [42, 0]
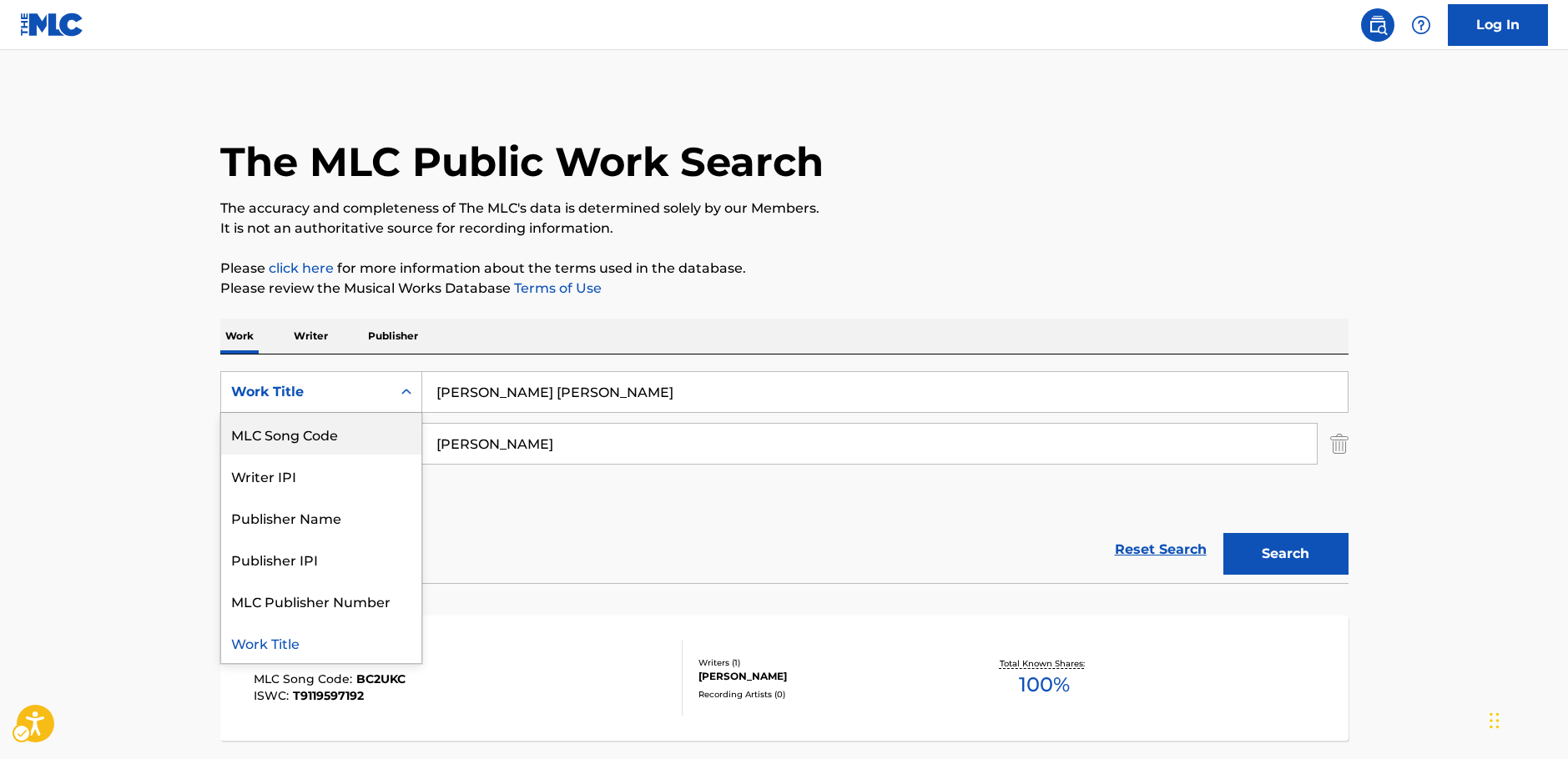
click at [328, 436] on div "MLC Song Code" at bounding box center [321, 434] width 201 height 42
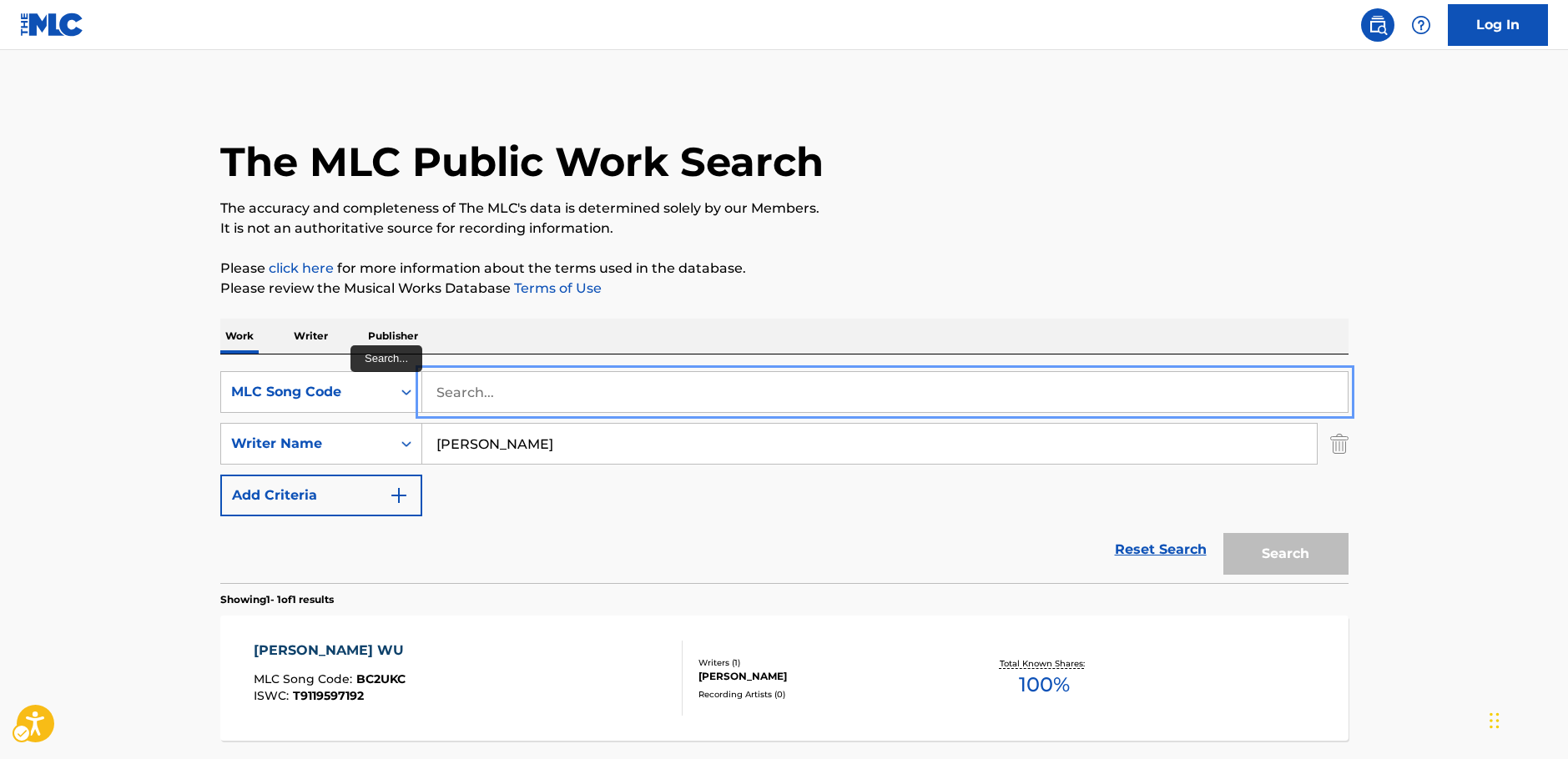
drag, startPoint x: 476, startPoint y: 400, endPoint x: 467, endPoint y: 414, distance: 16.6
paste input "WC0EW5"
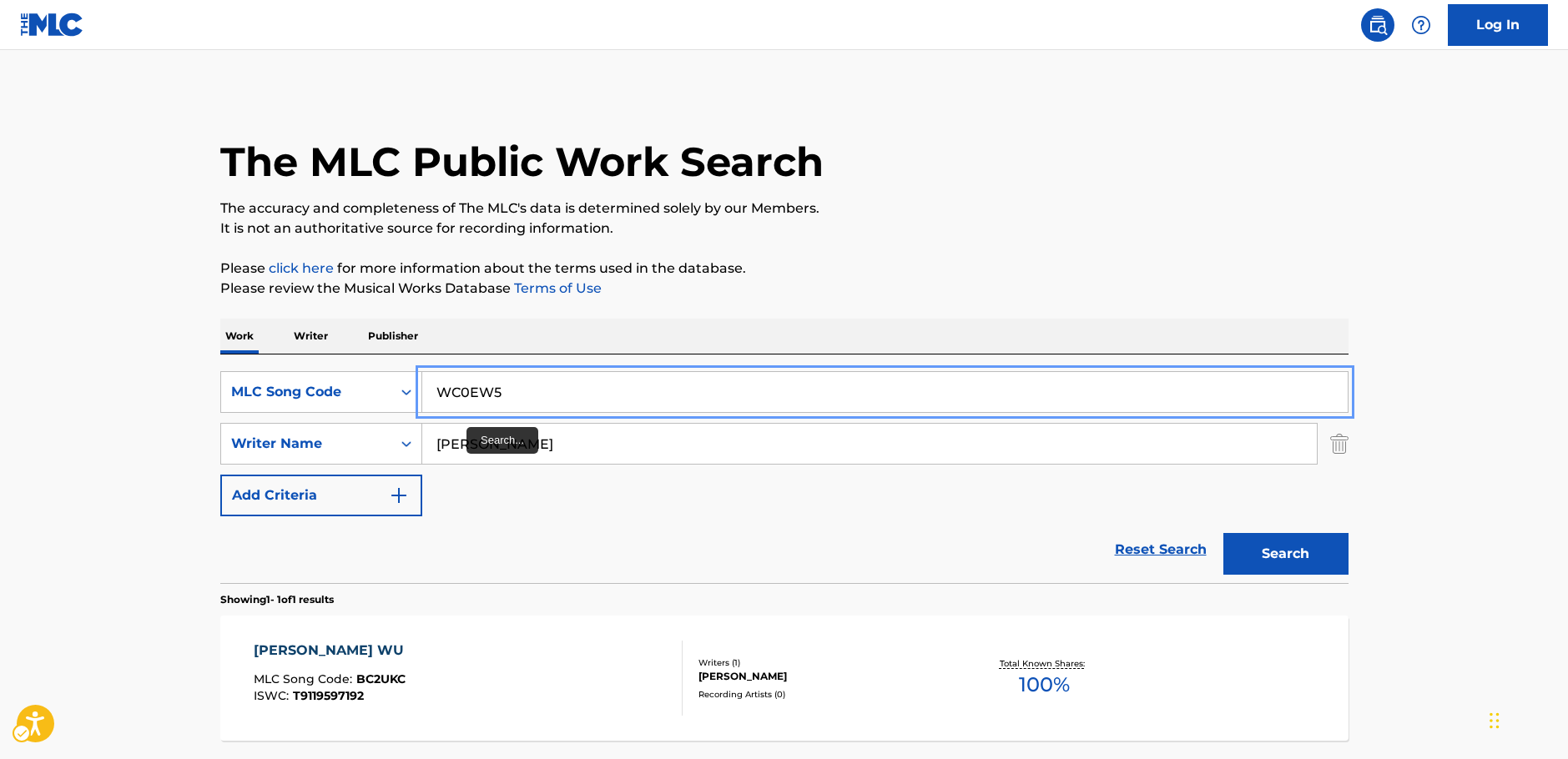
type input "WC0EW5"
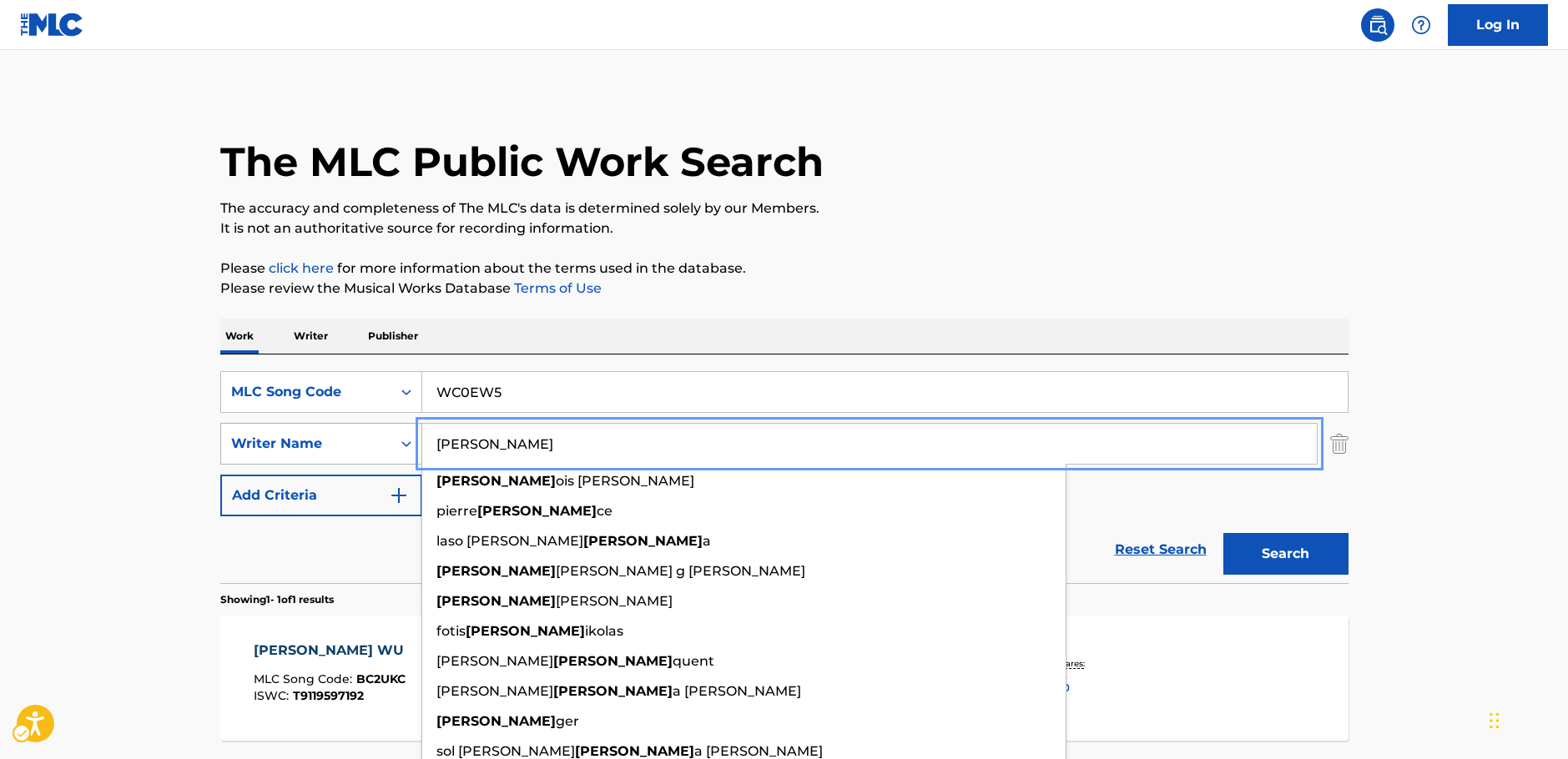
drag, startPoint x: 490, startPoint y: 446, endPoint x: 384, endPoint y: 436, distance: 106.5
click at [384, 436] on div "SearchWithCriteria20ea339d-719e-40f9-b73e-e413c7662581 Writer Name [PERSON_NAME…" at bounding box center [784, 444] width 1128 height 42
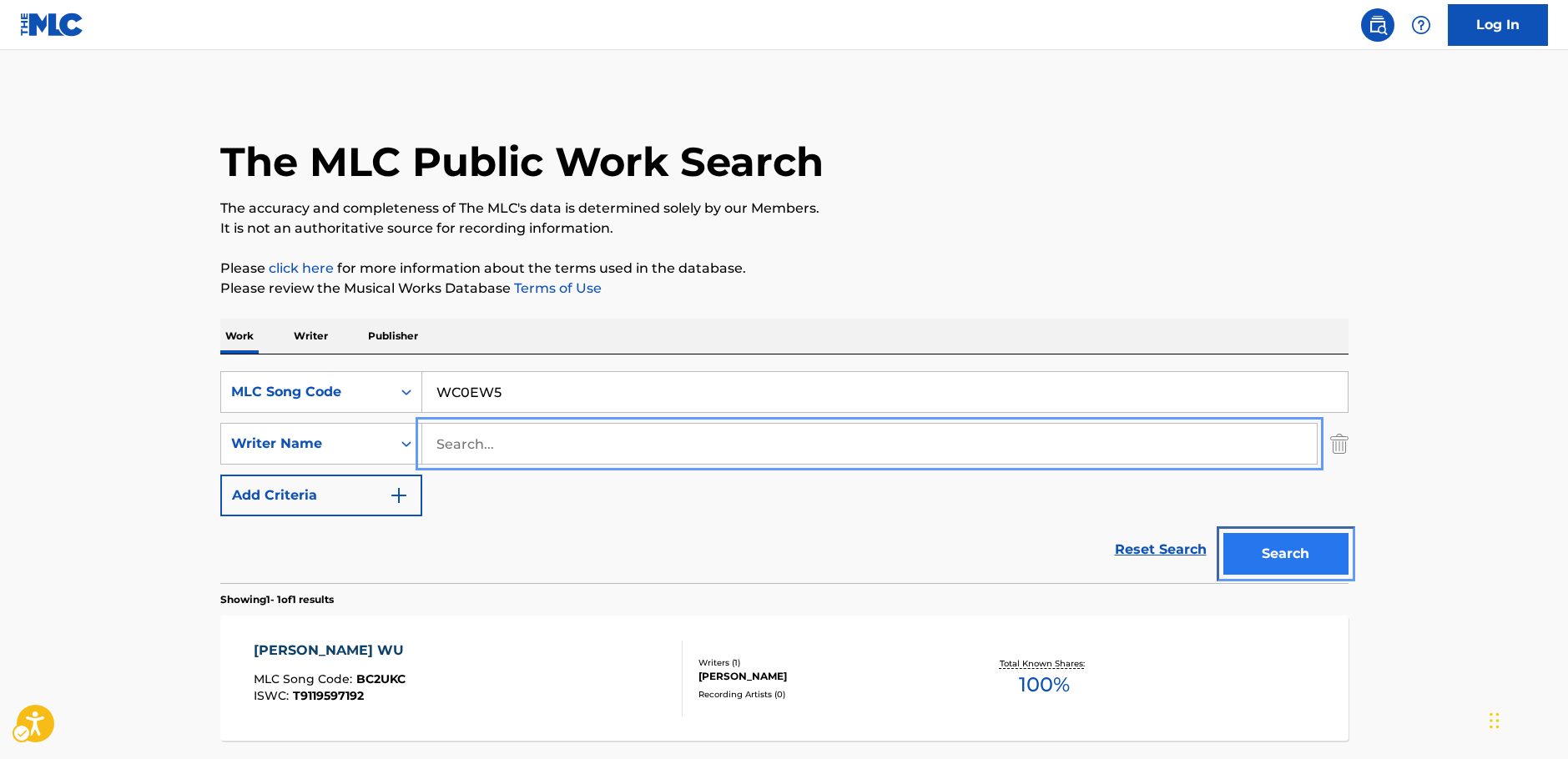
click at [1302, 542] on button "Search" at bounding box center [1285, 554] width 125 height 42
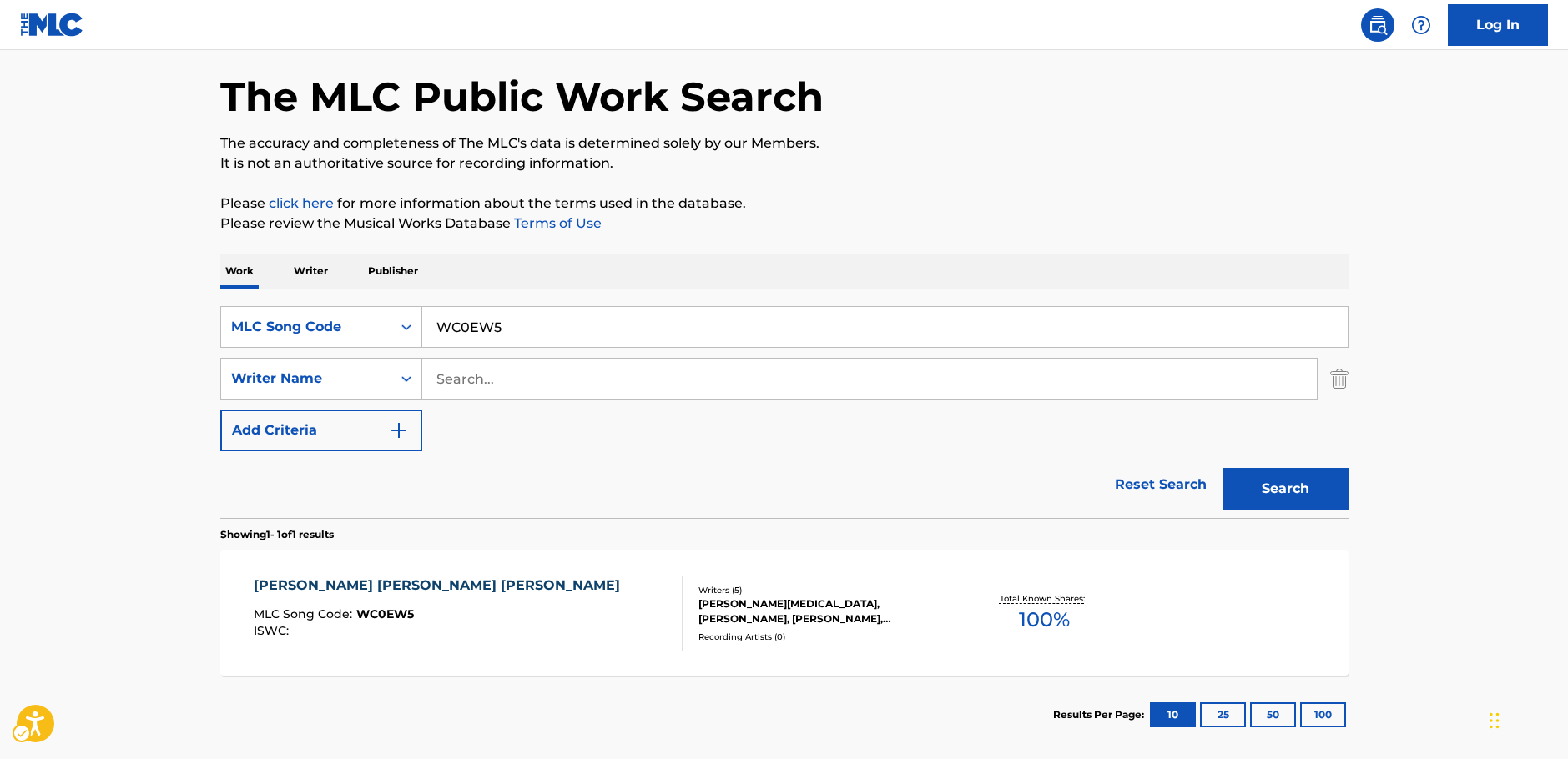
scroll to position [148, 0]
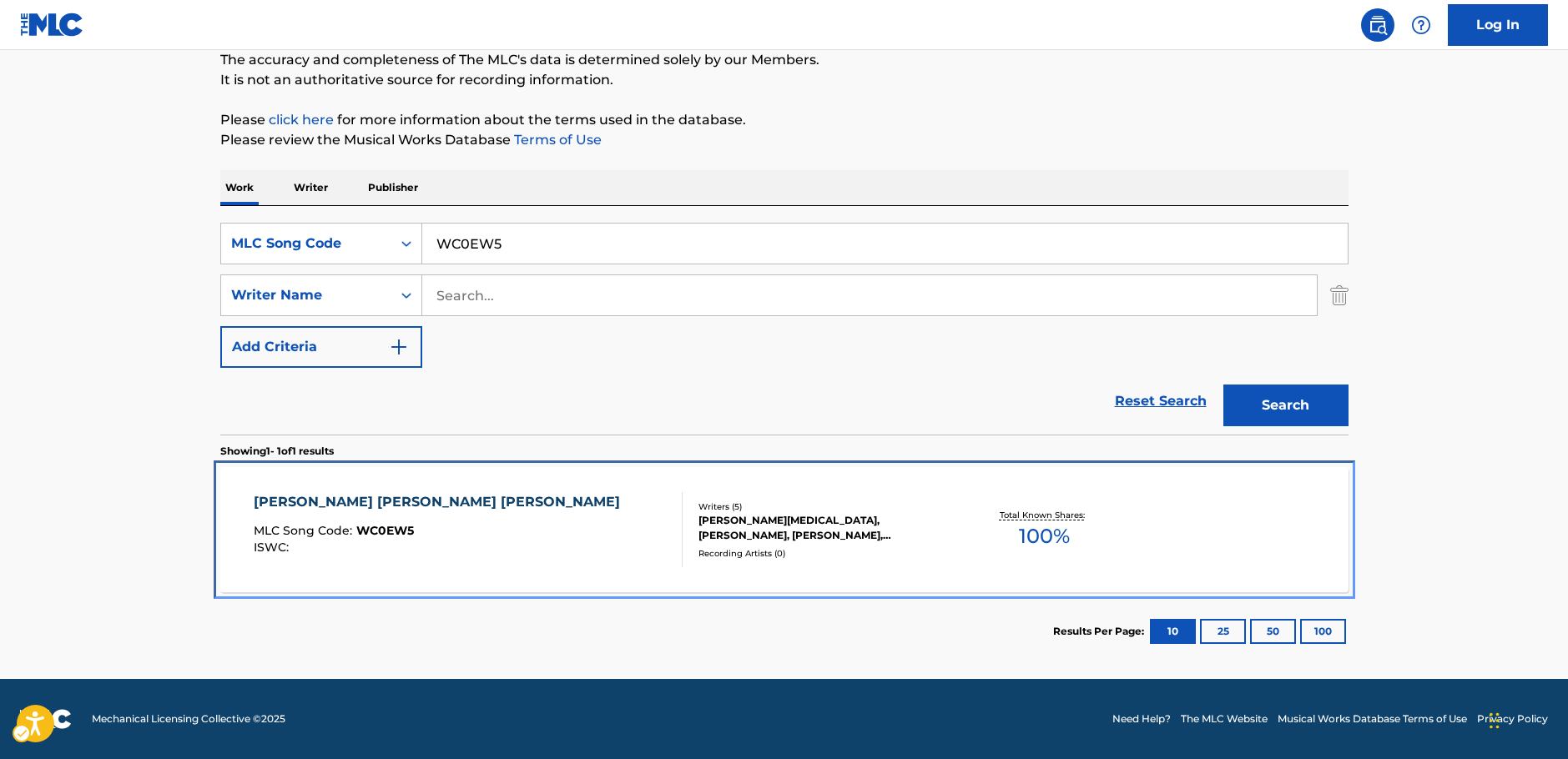
click at [462, 519] on div "[PERSON_NAME] [PERSON_NAME] [PERSON_NAME] MLC Song Code : WC0EW5 ISWC :" at bounding box center [468, 529] width 429 height 75
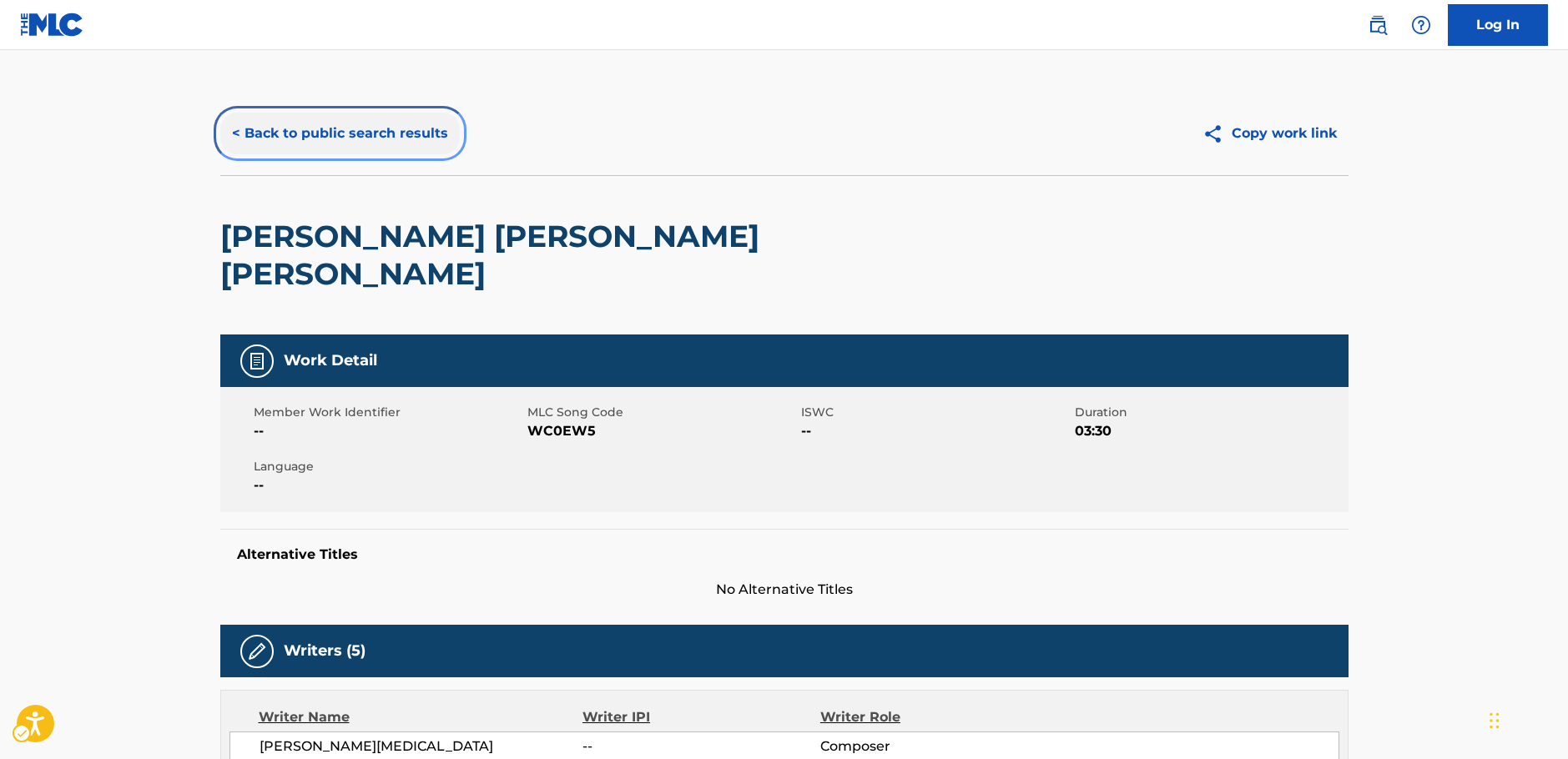
click at [357, 137] on button "< Back to public search results" at bounding box center [339, 134] width 239 height 42
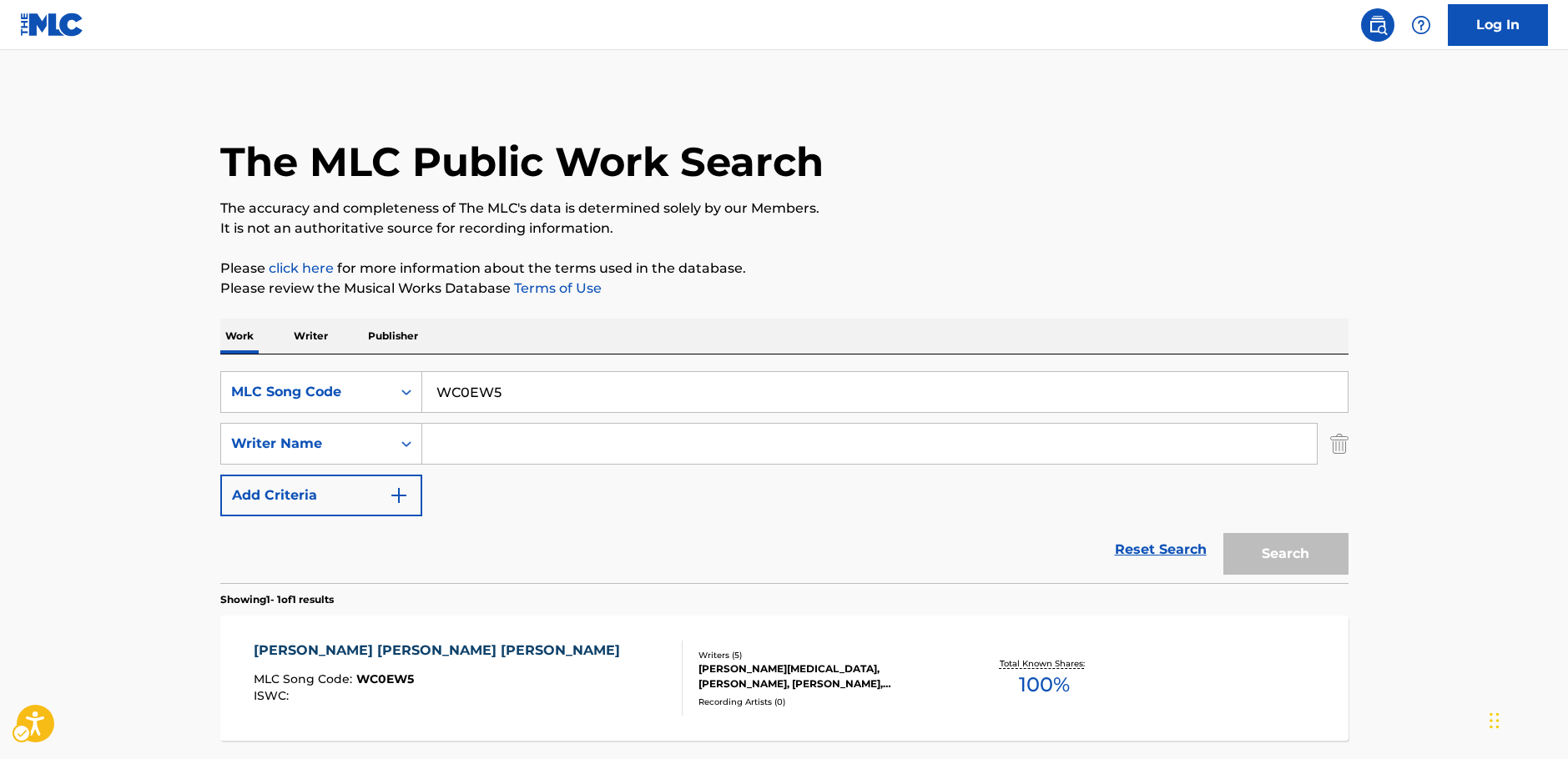
scroll to position [53, 0]
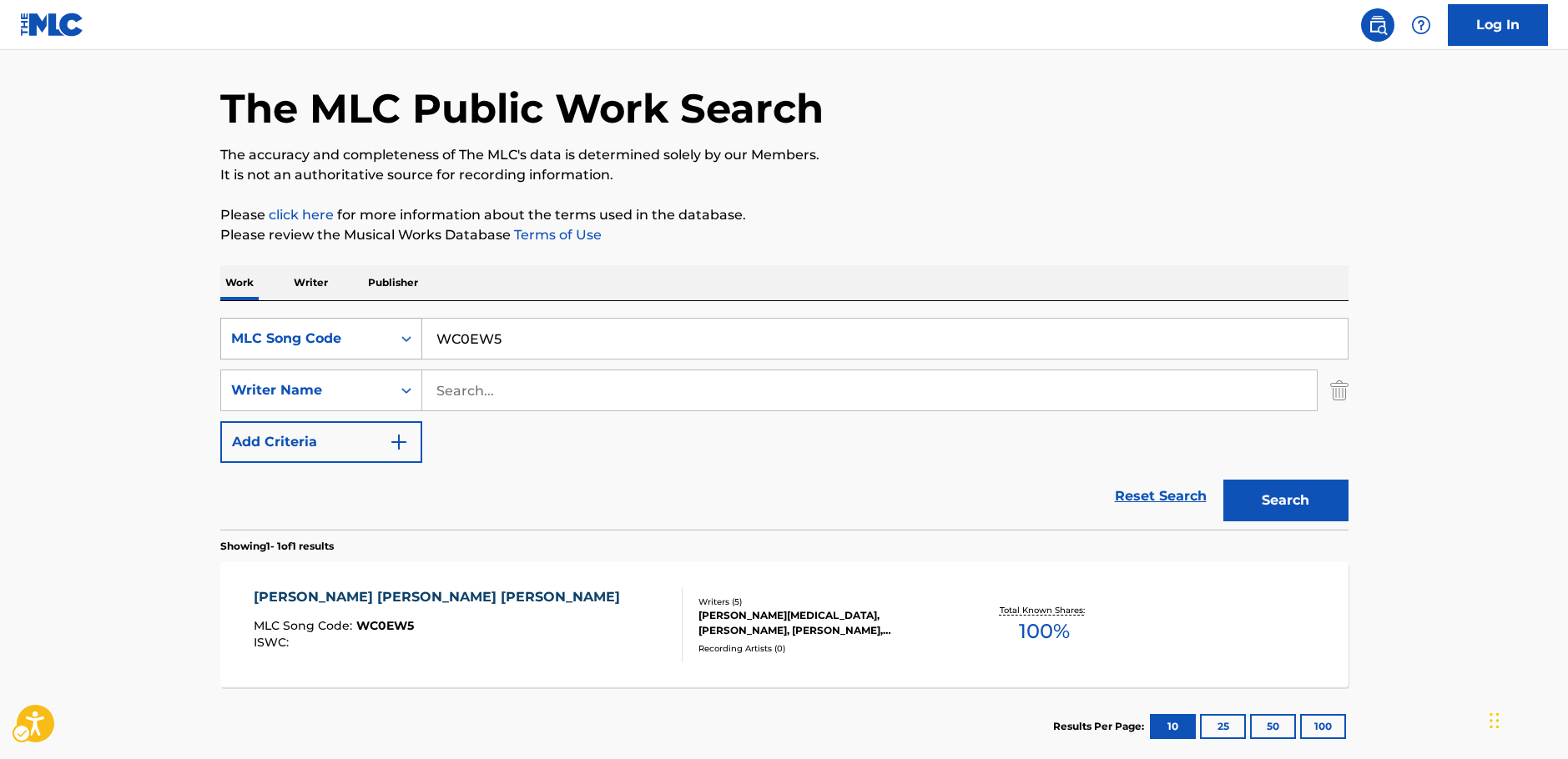
drag, startPoint x: 410, startPoint y: 342, endPoint x: 393, endPoint y: 352, distance: 19.7
click at [409, 341] on icon "Search Form" at bounding box center [407, 339] width 16 height 16
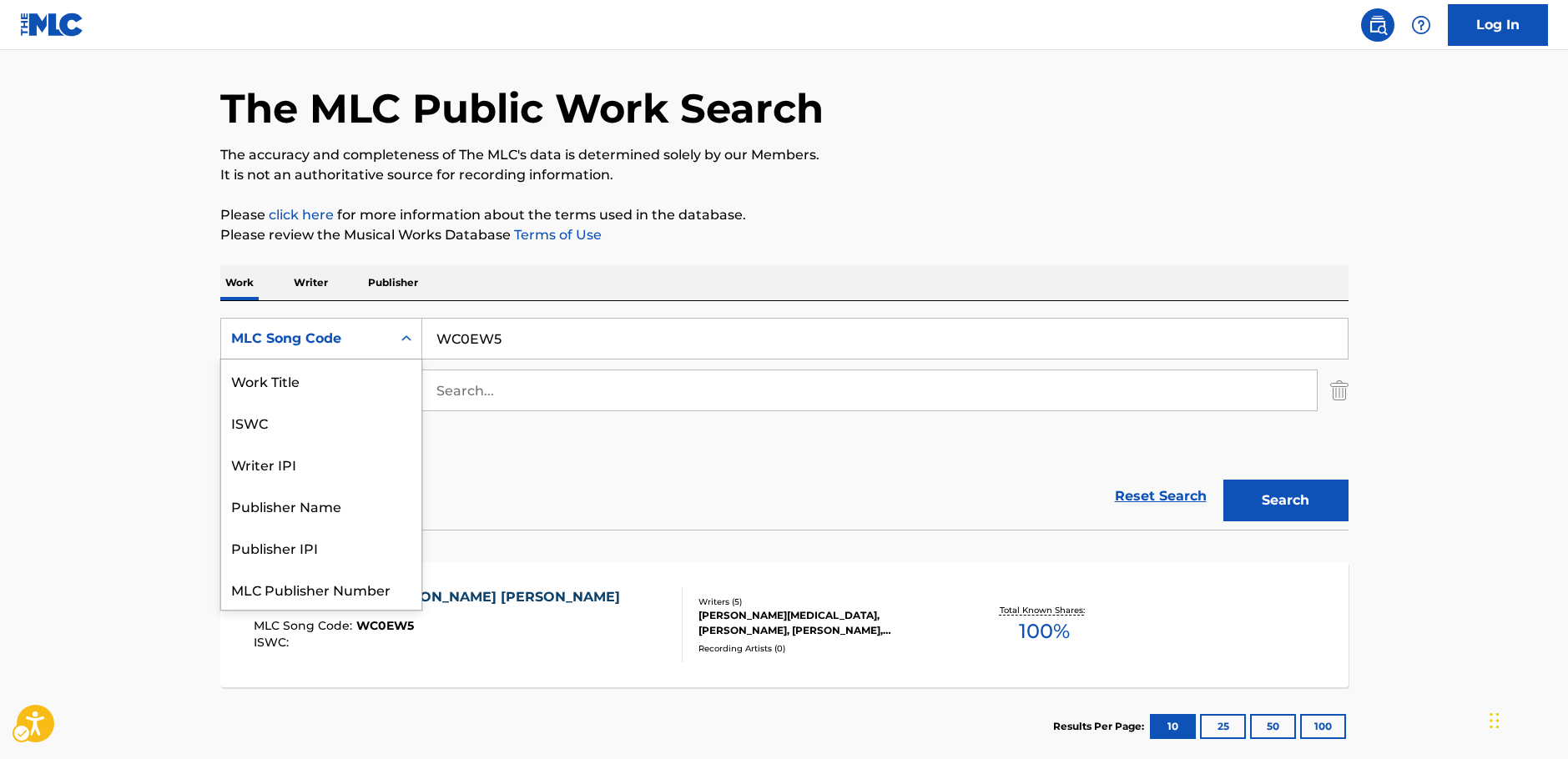
scroll to position [0, 0]
click at [343, 382] on div "Work Title" at bounding box center [321, 381] width 201 height 42
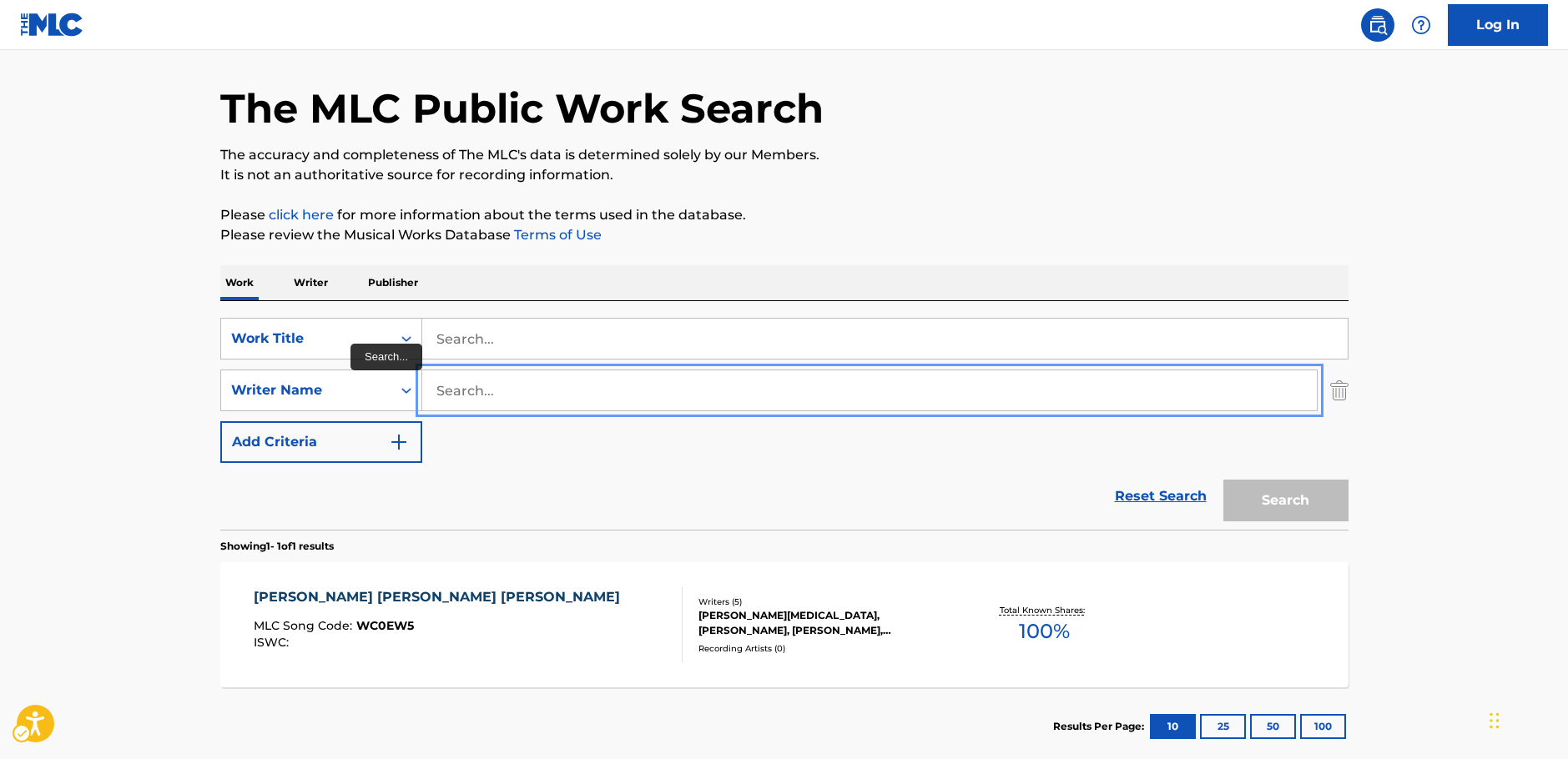
paste input "Shitian"
type input "Shitian"
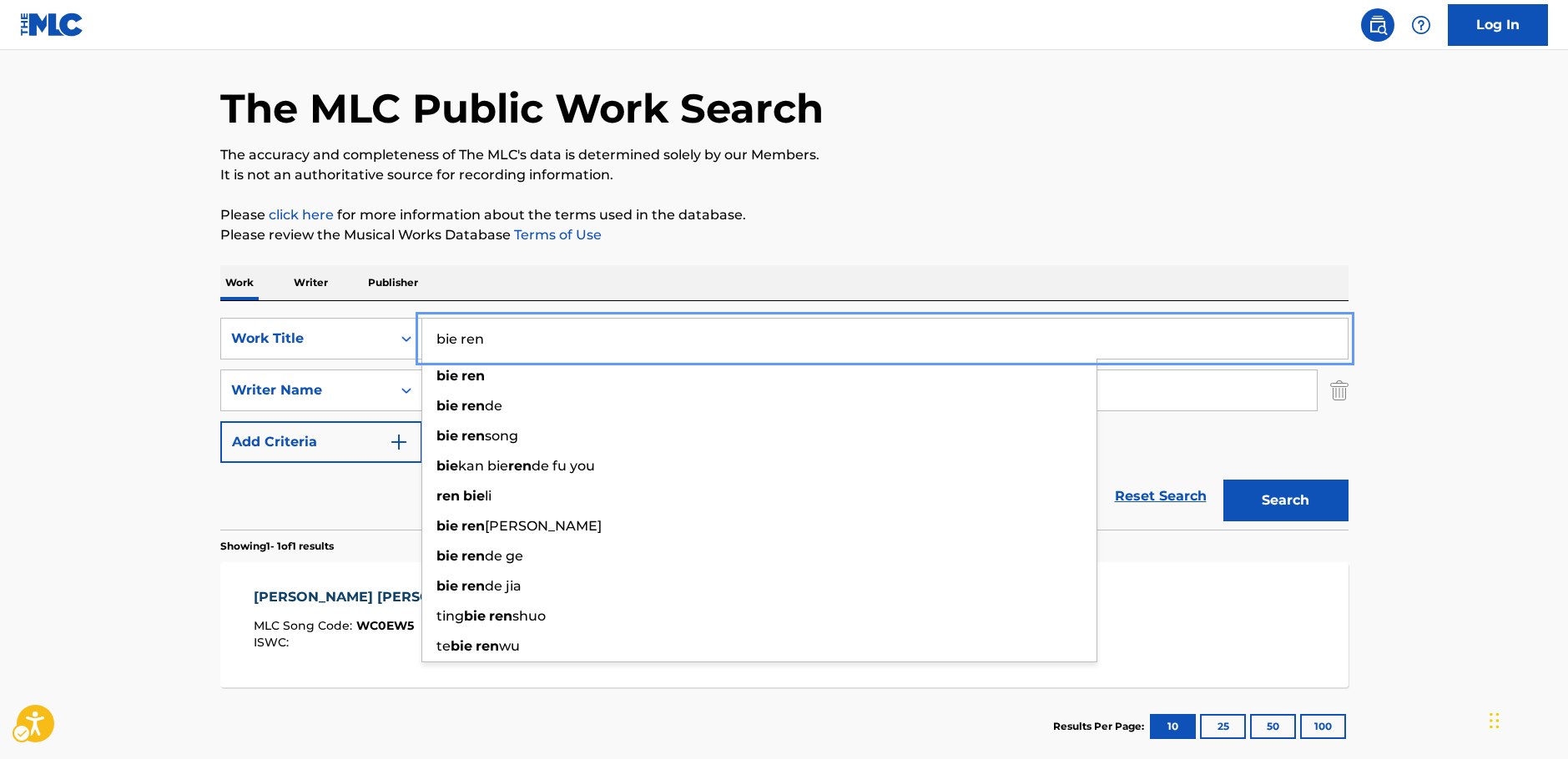
type input "bie ren"
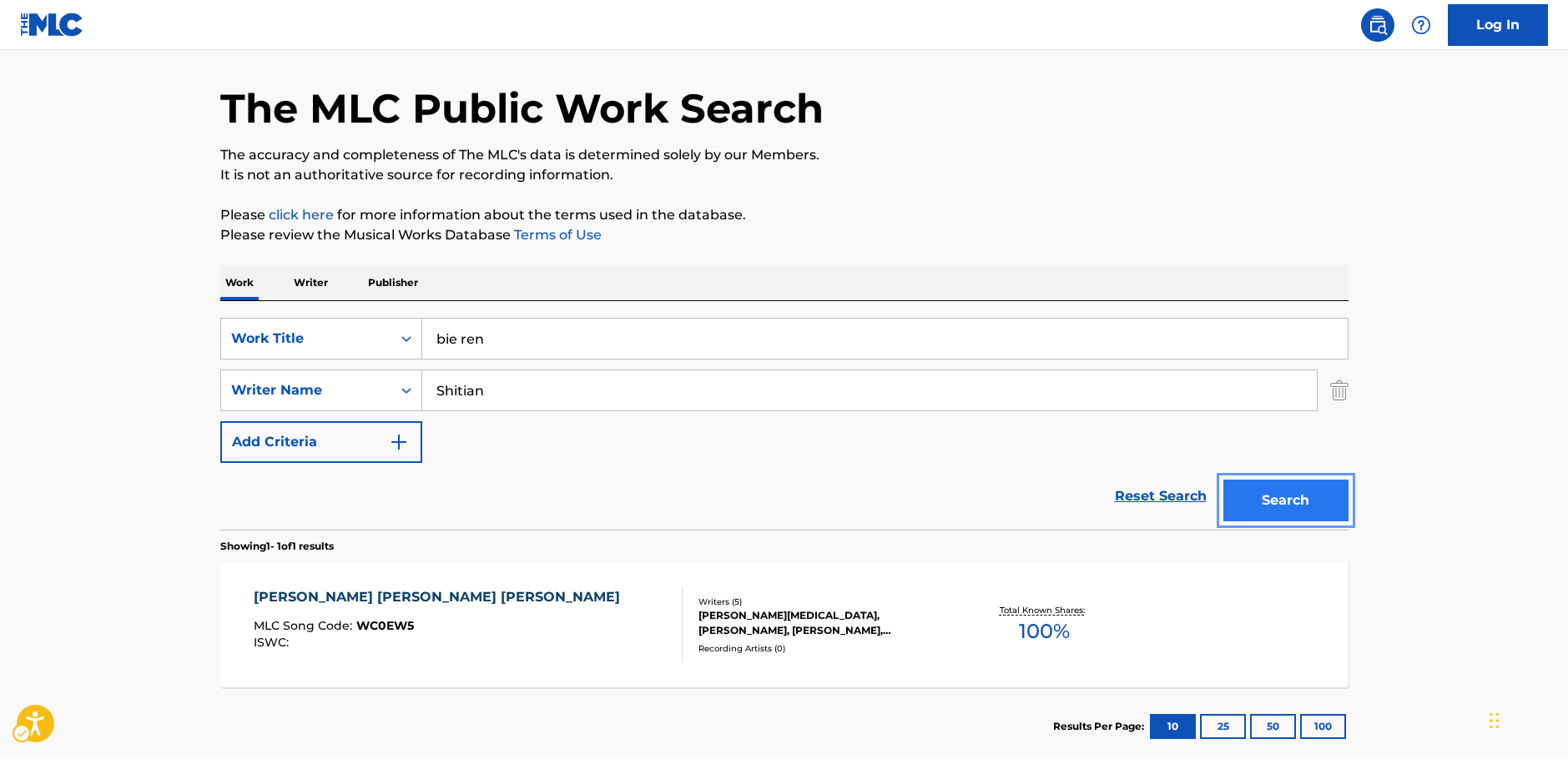
click at [1274, 494] on button "Search" at bounding box center [1285, 501] width 125 height 42
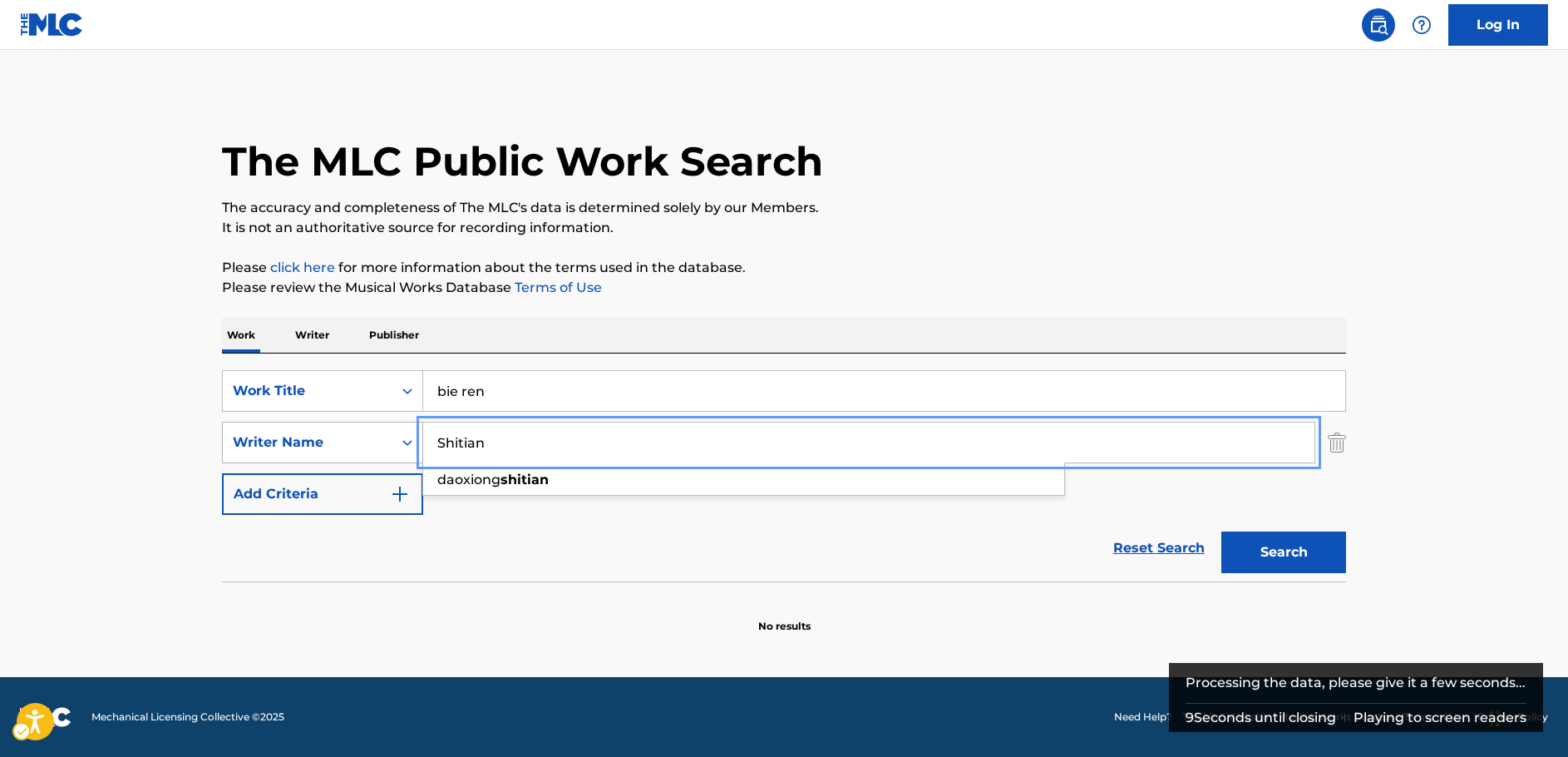
drag, startPoint x: 509, startPoint y: 447, endPoint x: 362, endPoint y: 450, distance: 147.0
click at [362, 450] on div "SearchWithCriteria20ea339d-719e-40f9-b73e-e413c7662581 Writer Name [PERSON_NAME…" at bounding box center [784, 443] width 1124 height 42
type input "ye"
click at [1327, 548] on button "Search" at bounding box center [1283, 552] width 125 height 42
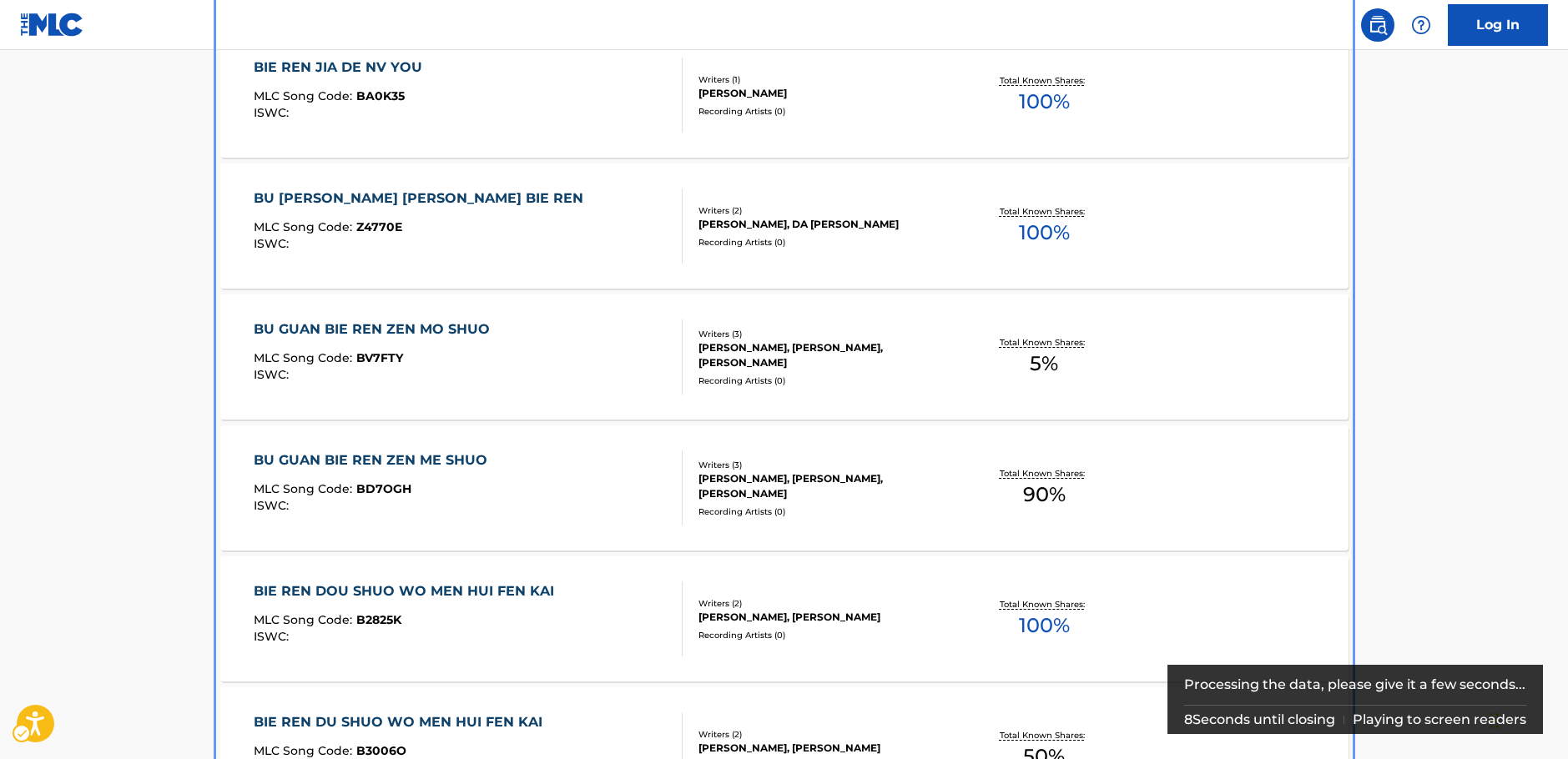
scroll to position [166, 0]
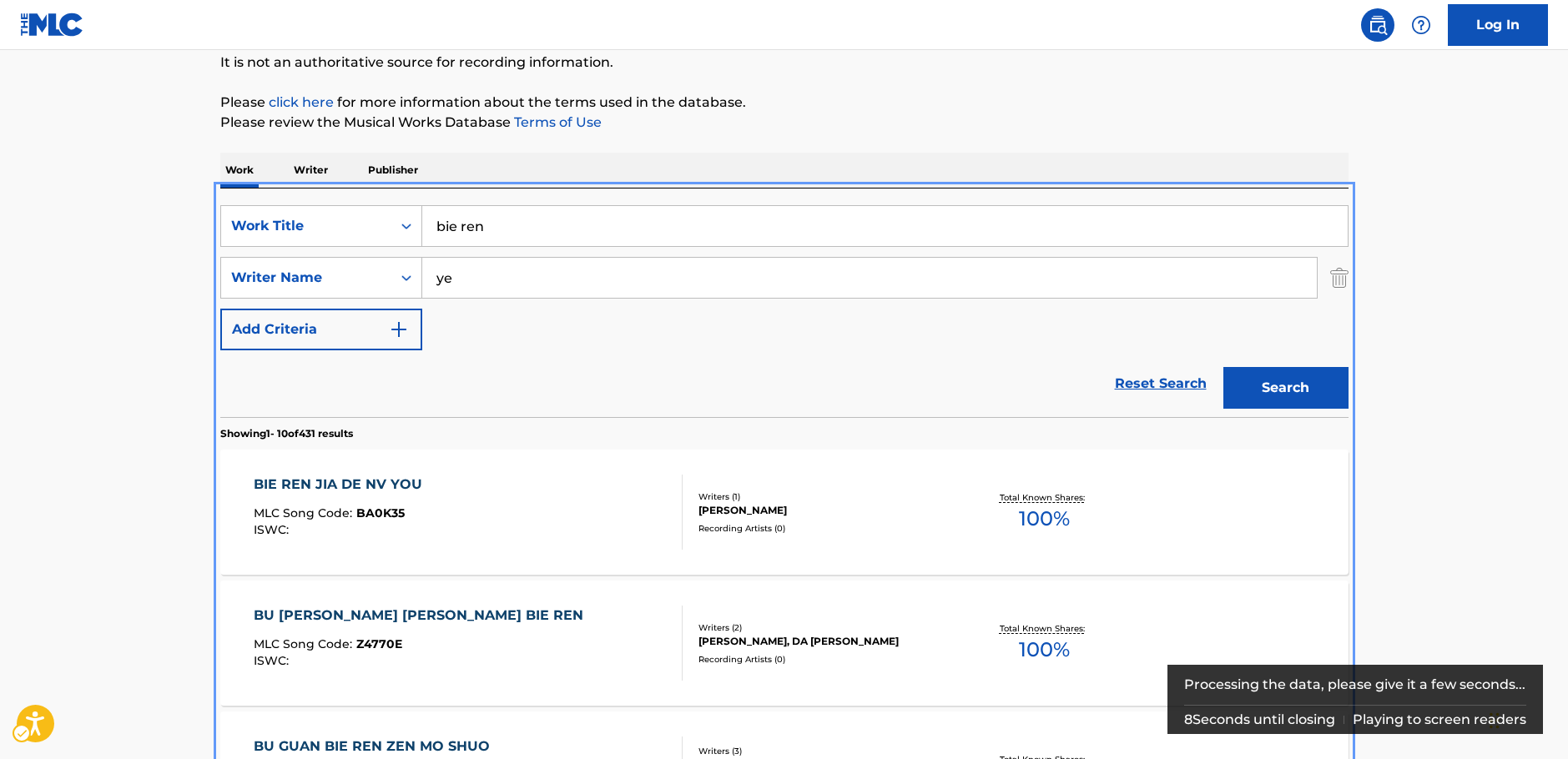
click at [490, 213] on div "SearchWithCriteria2dc07678-15a4-4c71-91b4-f60758d509a6 Work Title bie ren Searc…" at bounding box center [784, 303] width 1128 height 229
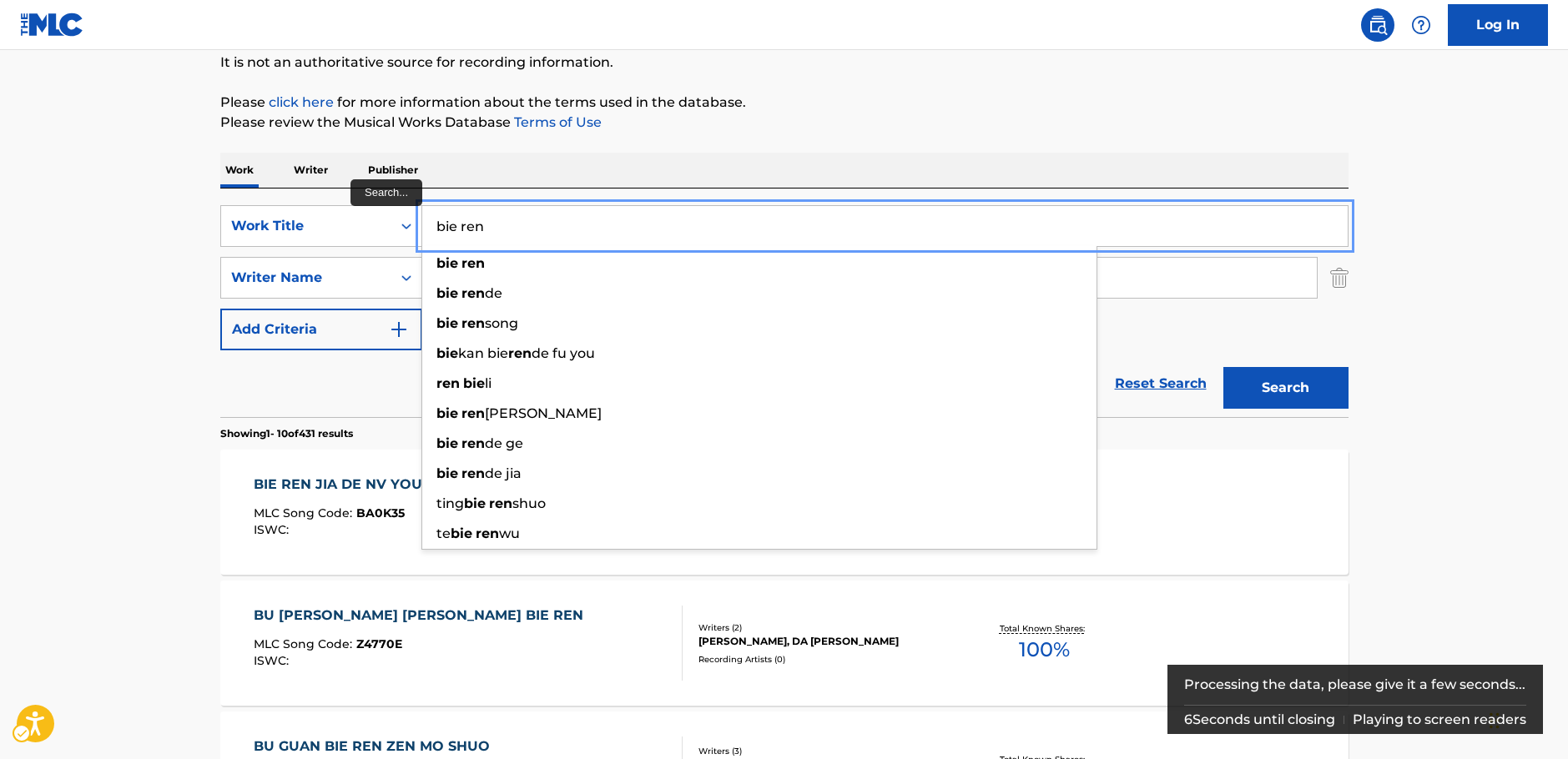
drag, startPoint x: 464, startPoint y: 223, endPoint x: 426, endPoint y: 229, distance: 38.5
click at [426, 229] on input "bie ren" at bounding box center [885, 226] width 925 height 40
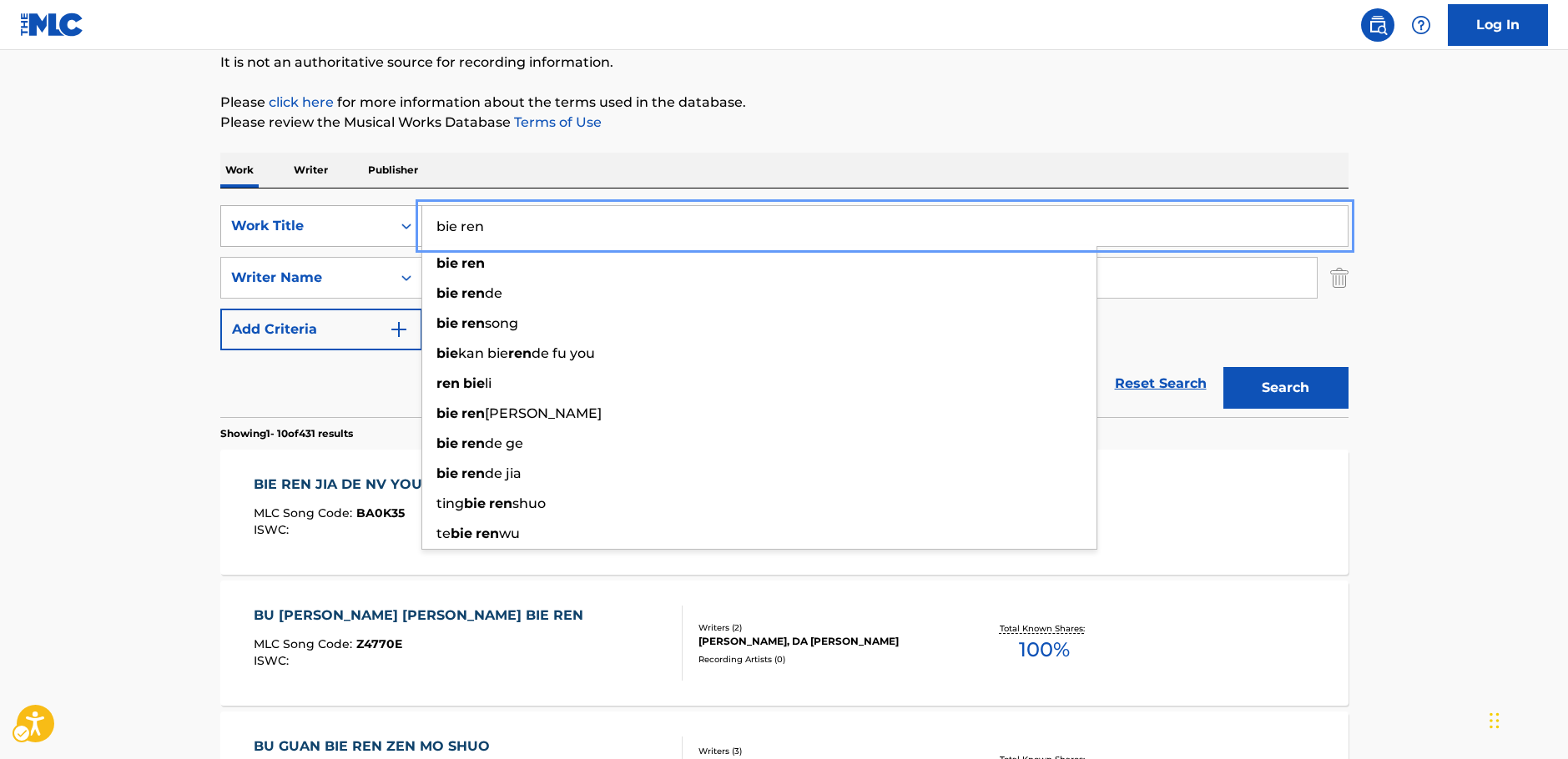
click at [403, 222] on icon "Search Form" at bounding box center [407, 226] width 16 height 16
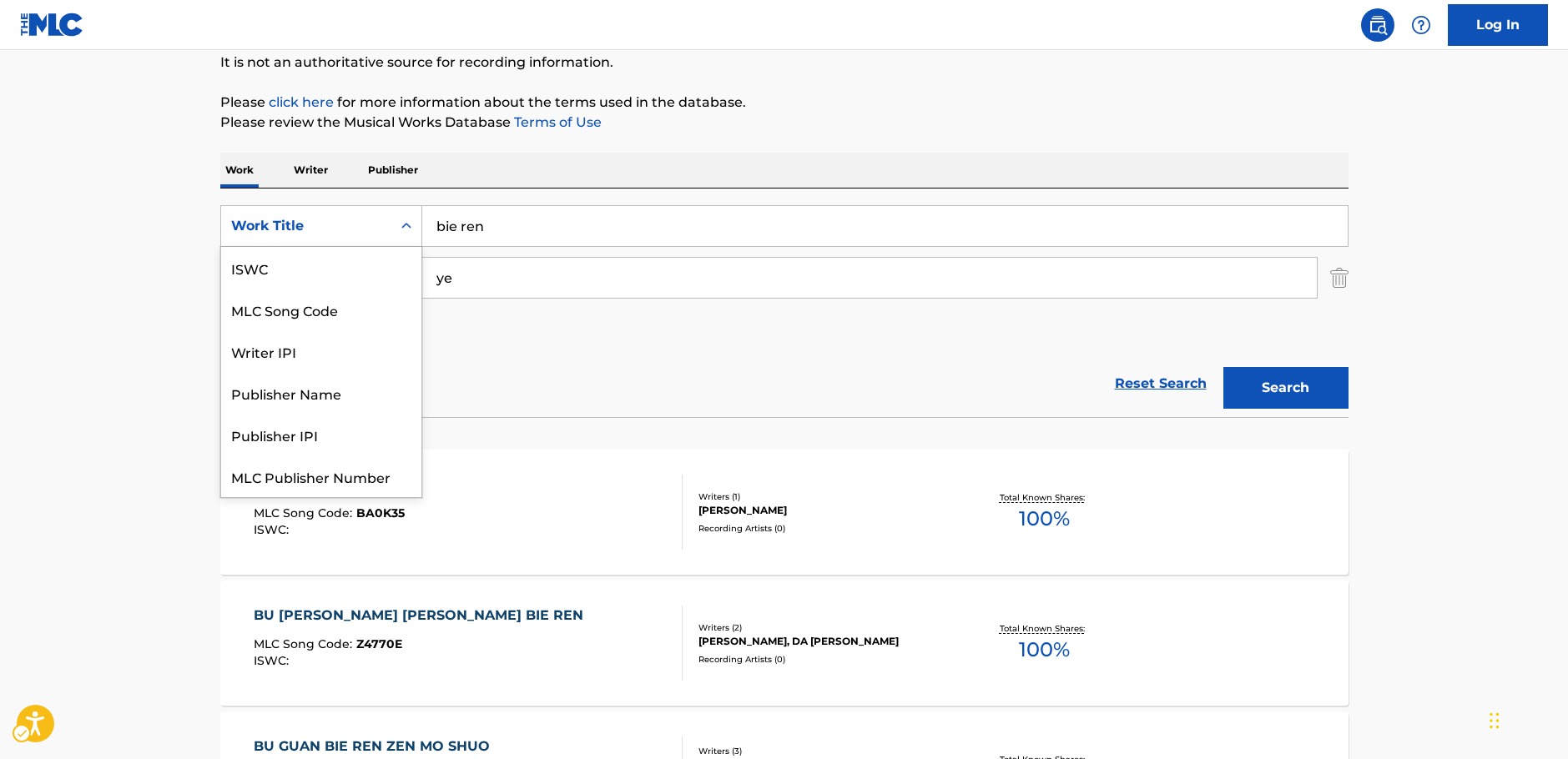
scroll to position [42, 0]
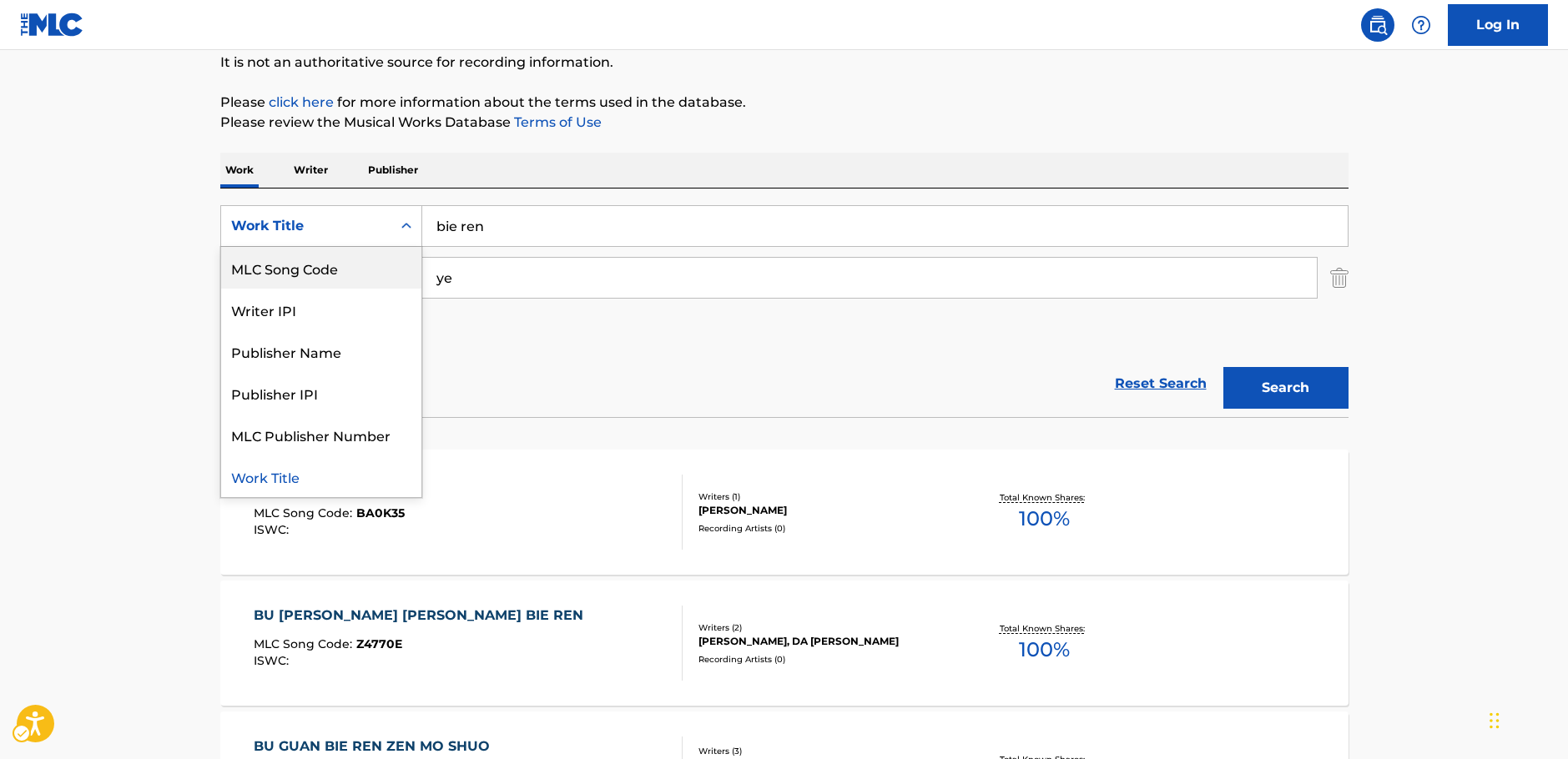
click at [346, 262] on div "MLC Song Code" at bounding box center [321, 268] width 201 height 42
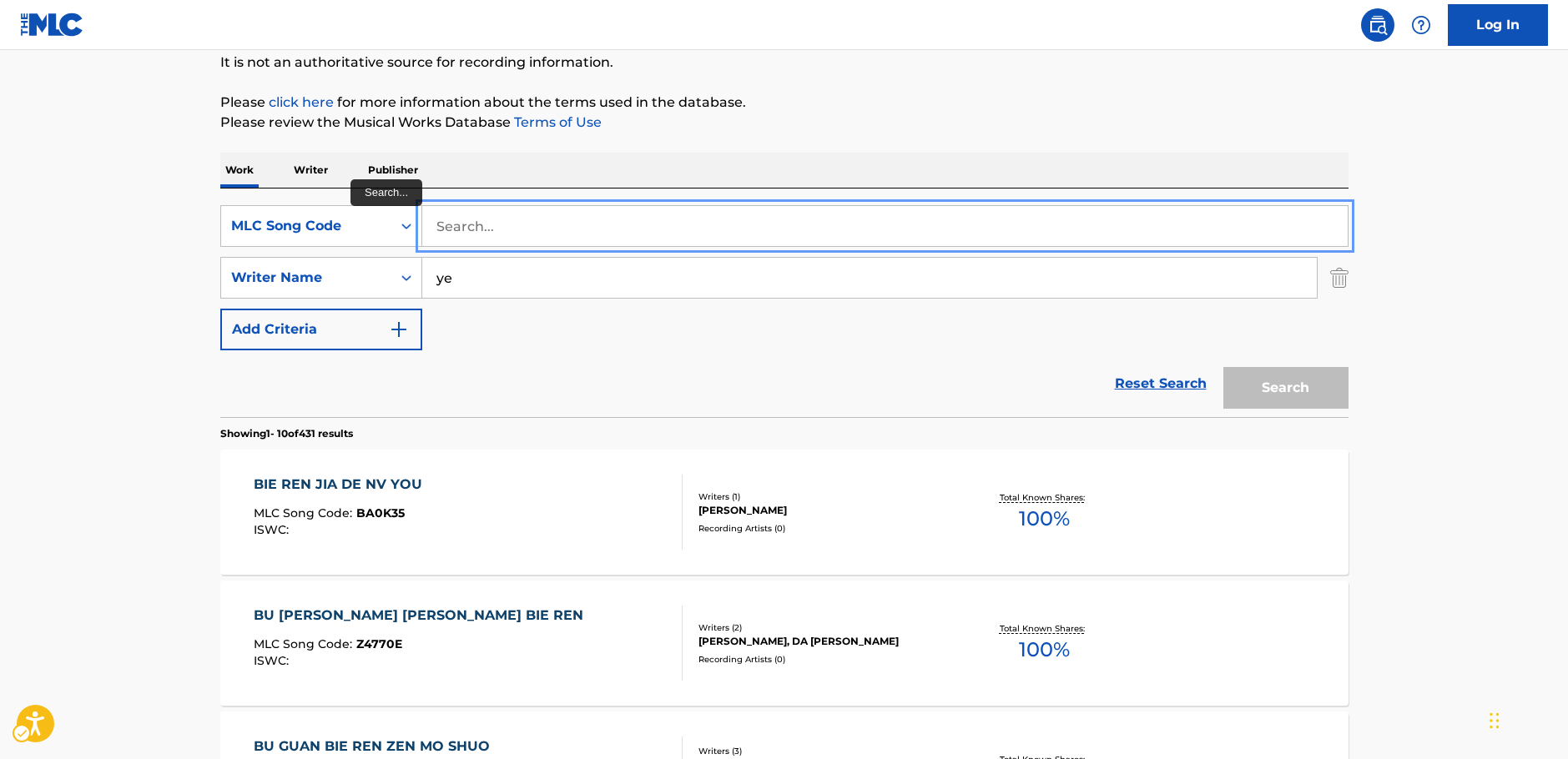
paste input "I60720"
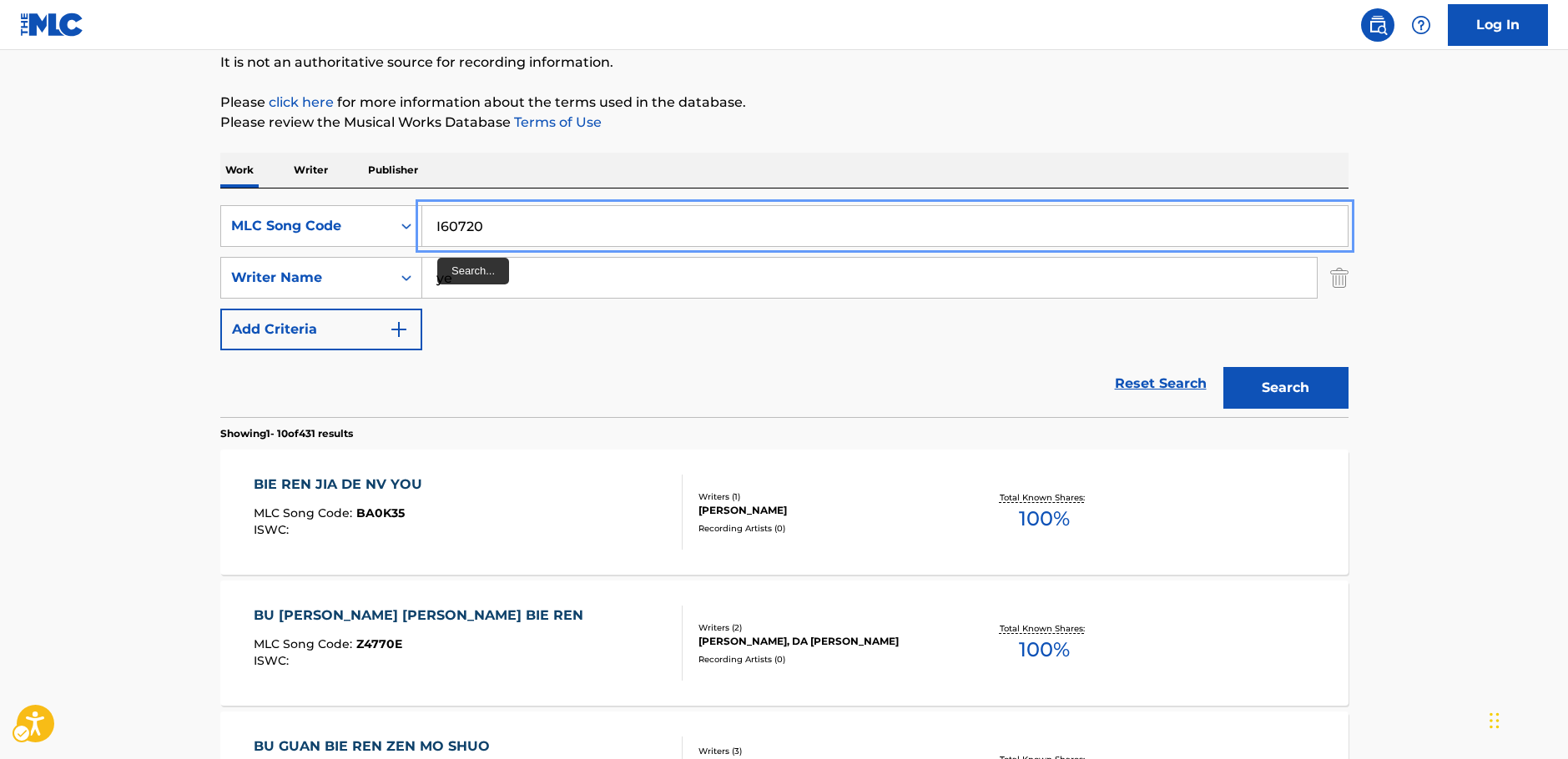
type input "I60720"
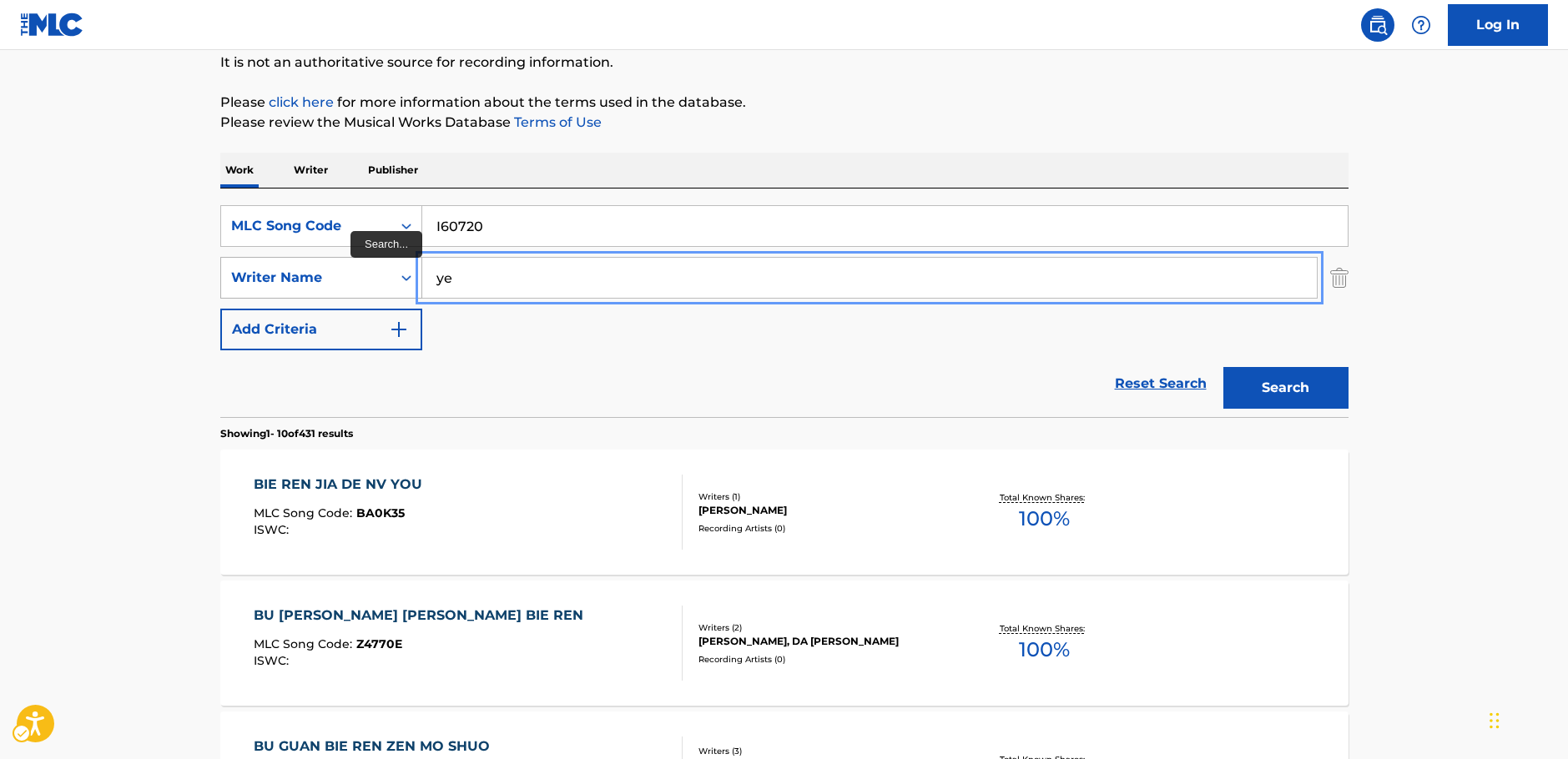
drag, startPoint x: 426, startPoint y: 276, endPoint x: 409, endPoint y: 278, distance: 17.1
click at [409, 278] on div "SearchWithCriteria20ea339d-719e-40f9-b73e-e413c7662581 Writer Name ye" at bounding box center [784, 278] width 1128 height 42
click at [1277, 396] on button "Search" at bounding box center [1285, 388] width 125 height 42
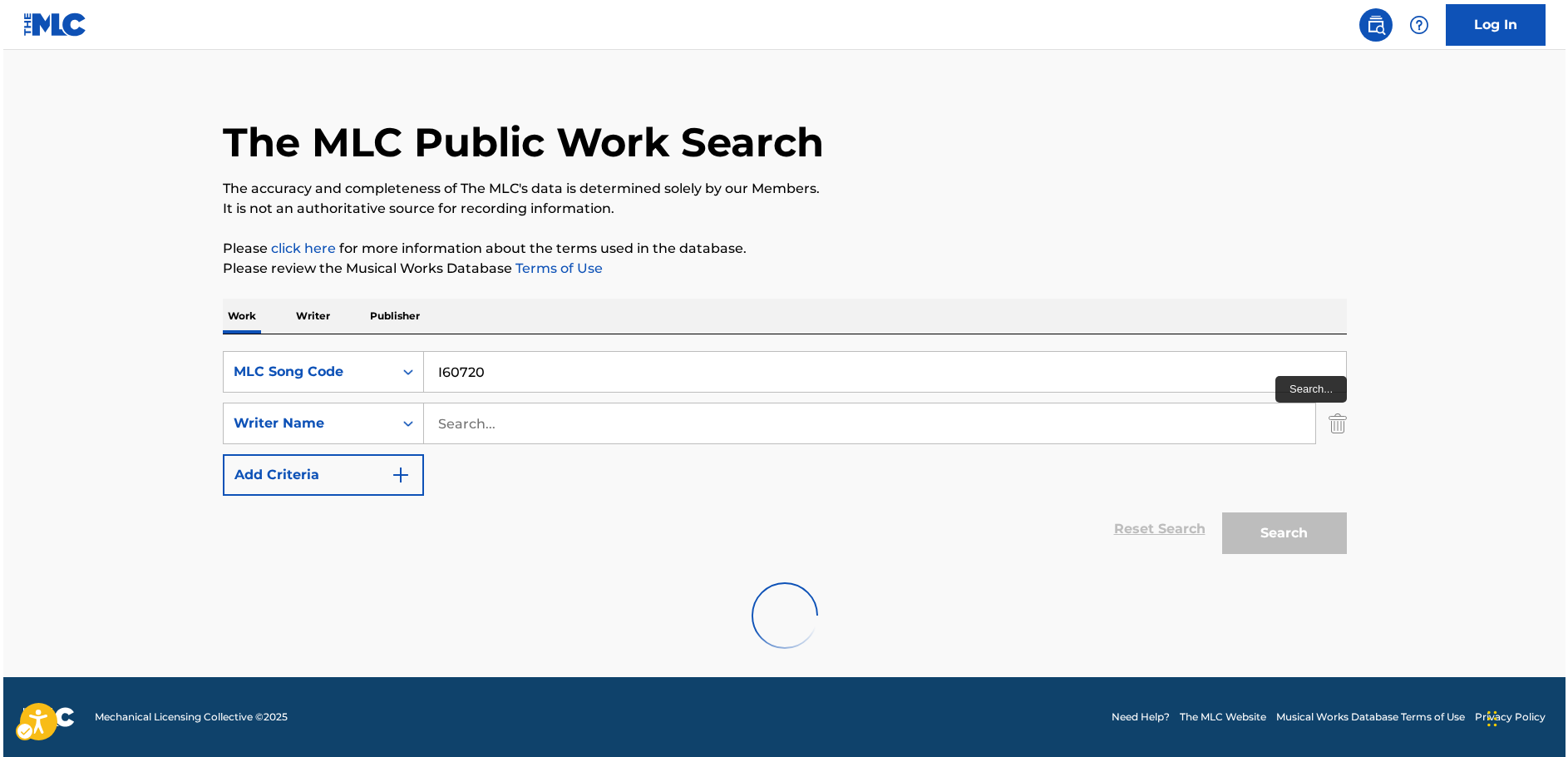
scroll to position [0, 0]
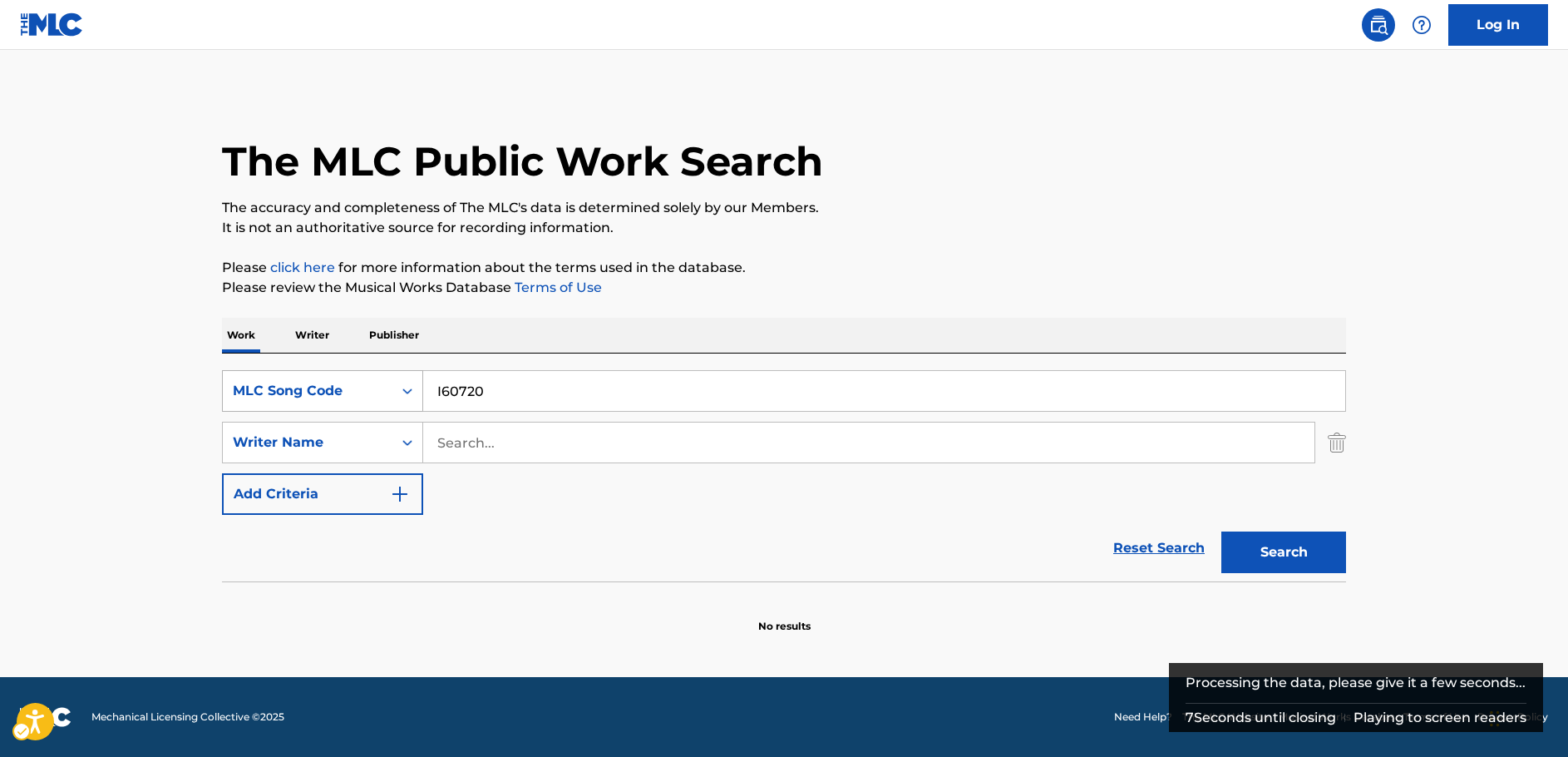
click at [392, 394] on div "MLC Song Code" at bounding box center [308, 391] width 170 height 32
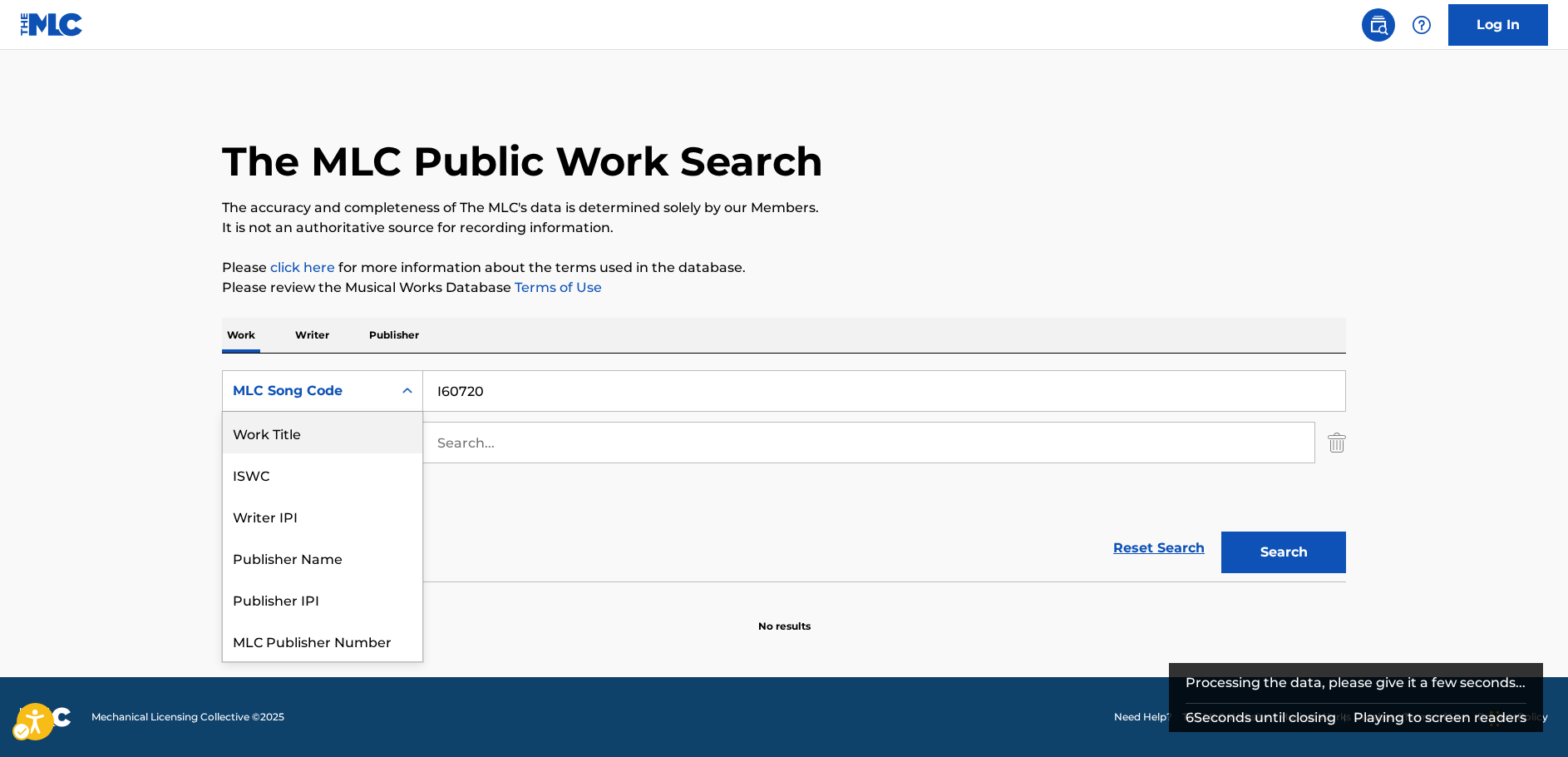
click at [345, 434] on div "Work Title" at bounding box center [322, 433] width 200 height 42
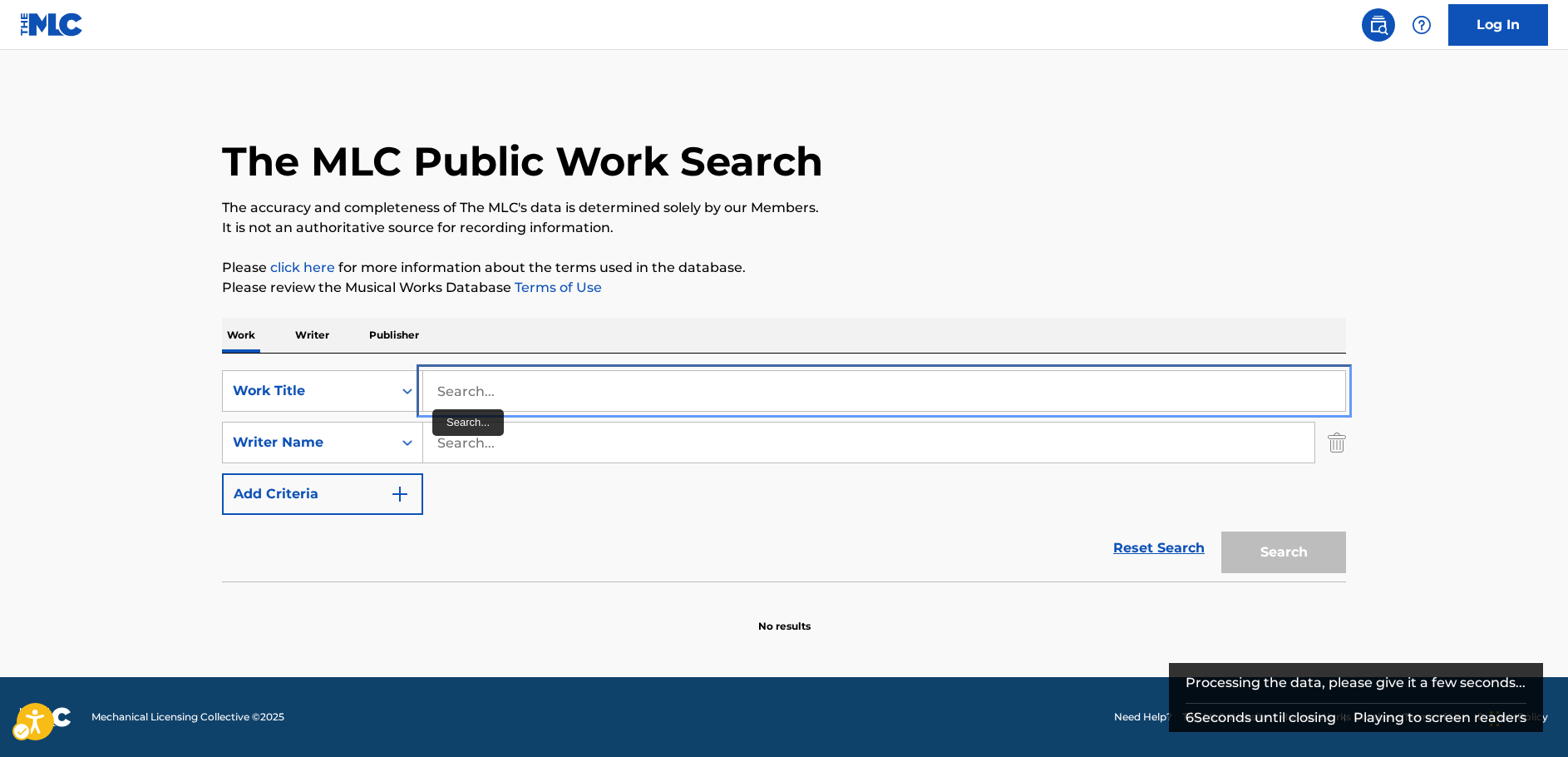
drag, startPoint x: 459, startPoint y: 389, endPoint x: 446, endPoint y: 387, distance: 13.2
paste input "I've Got Your Number"
type input "I've Got Your Number"
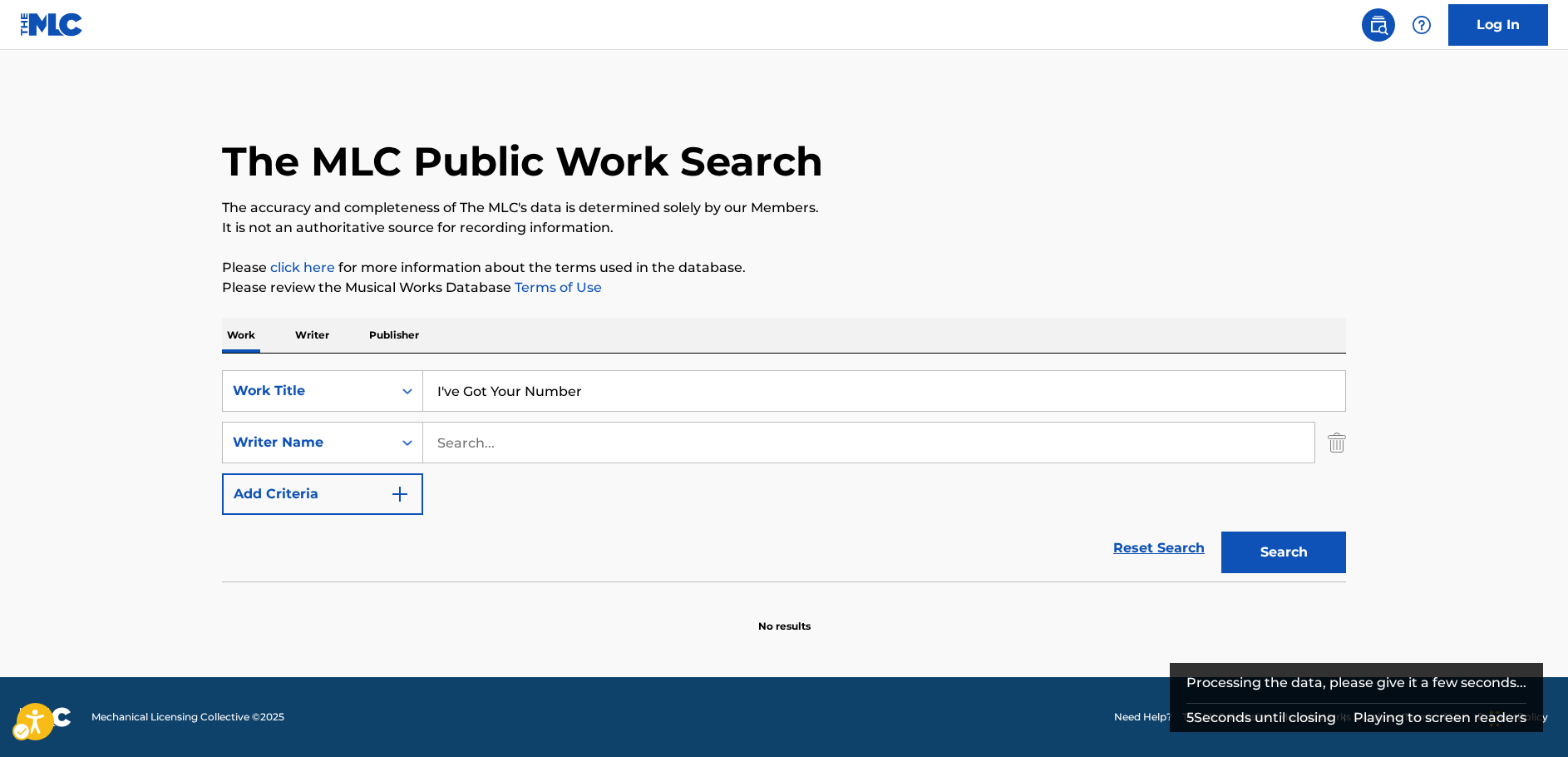
click at [164, 361] on main "The MLC Public Work Search The accuracy and completeness of The MLC's data is d…" at bounding box center [784, 363] width 1568 height 627
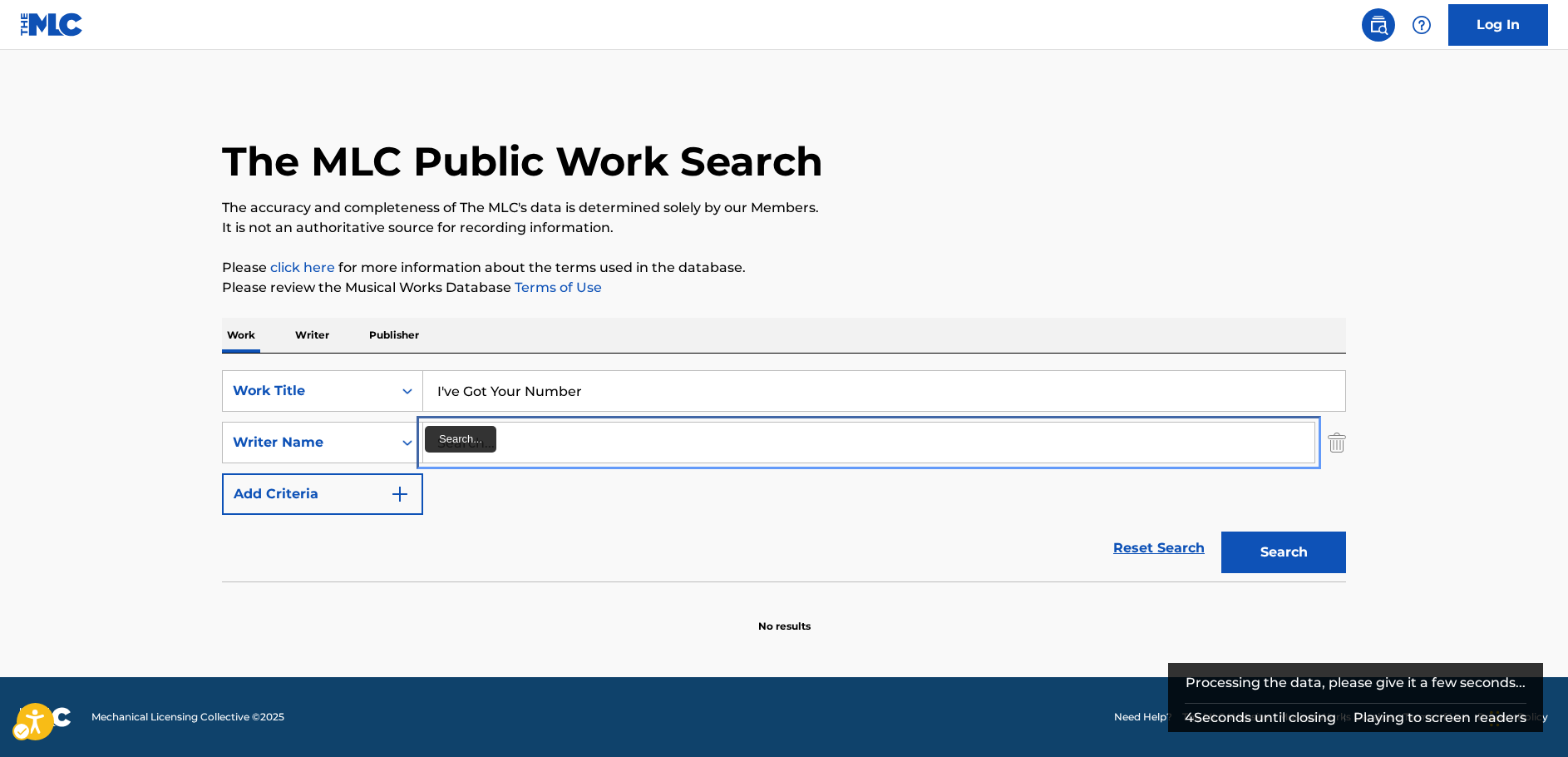
click at [472, 441] on input "Search..." at bounding box center [869, 443] width 891 height 40
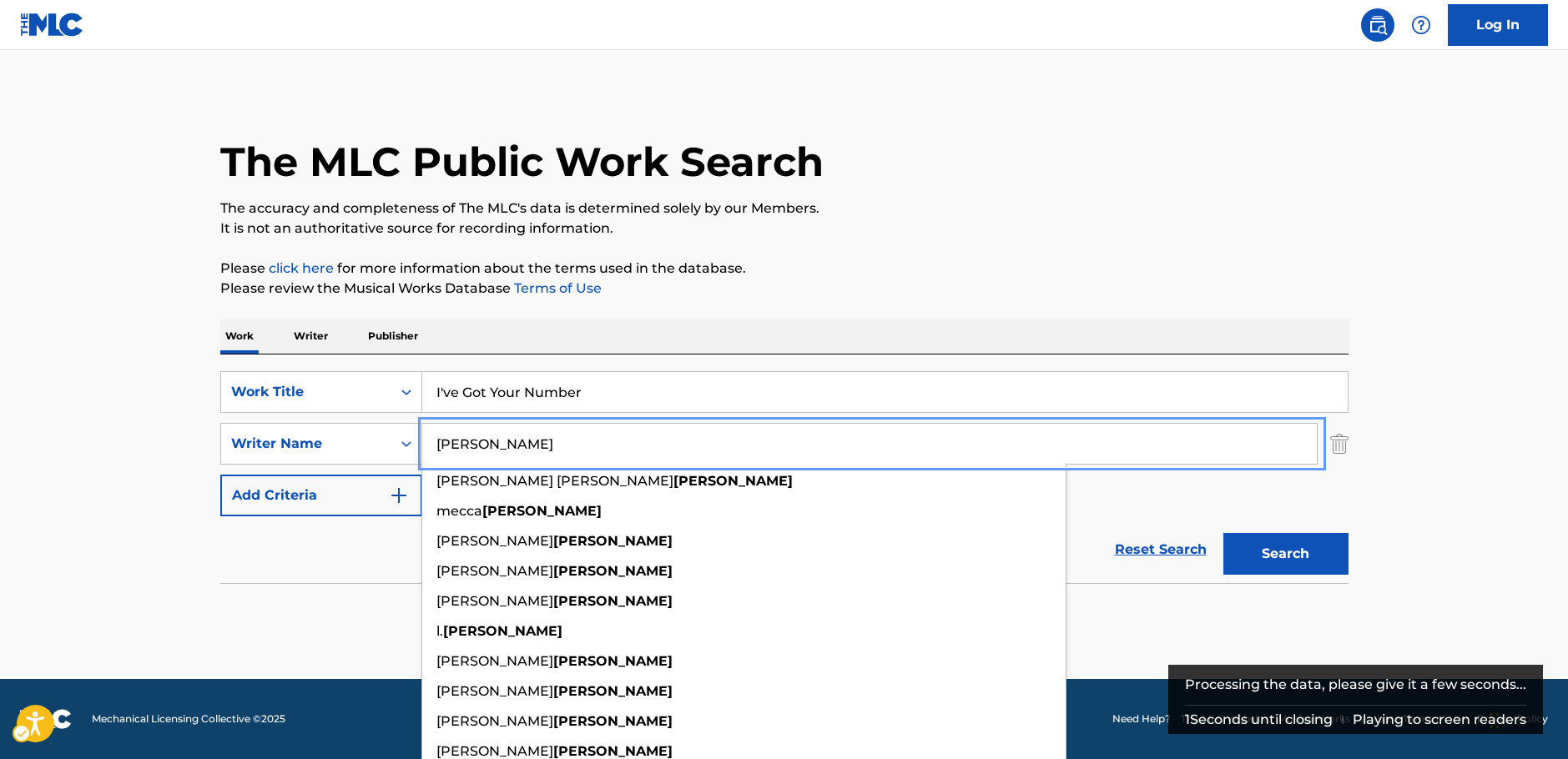
type input "[PERSON_NAME]"
click at [1294, 543] on button "Search" at bounding box center [1285, 554] width 125 height 42
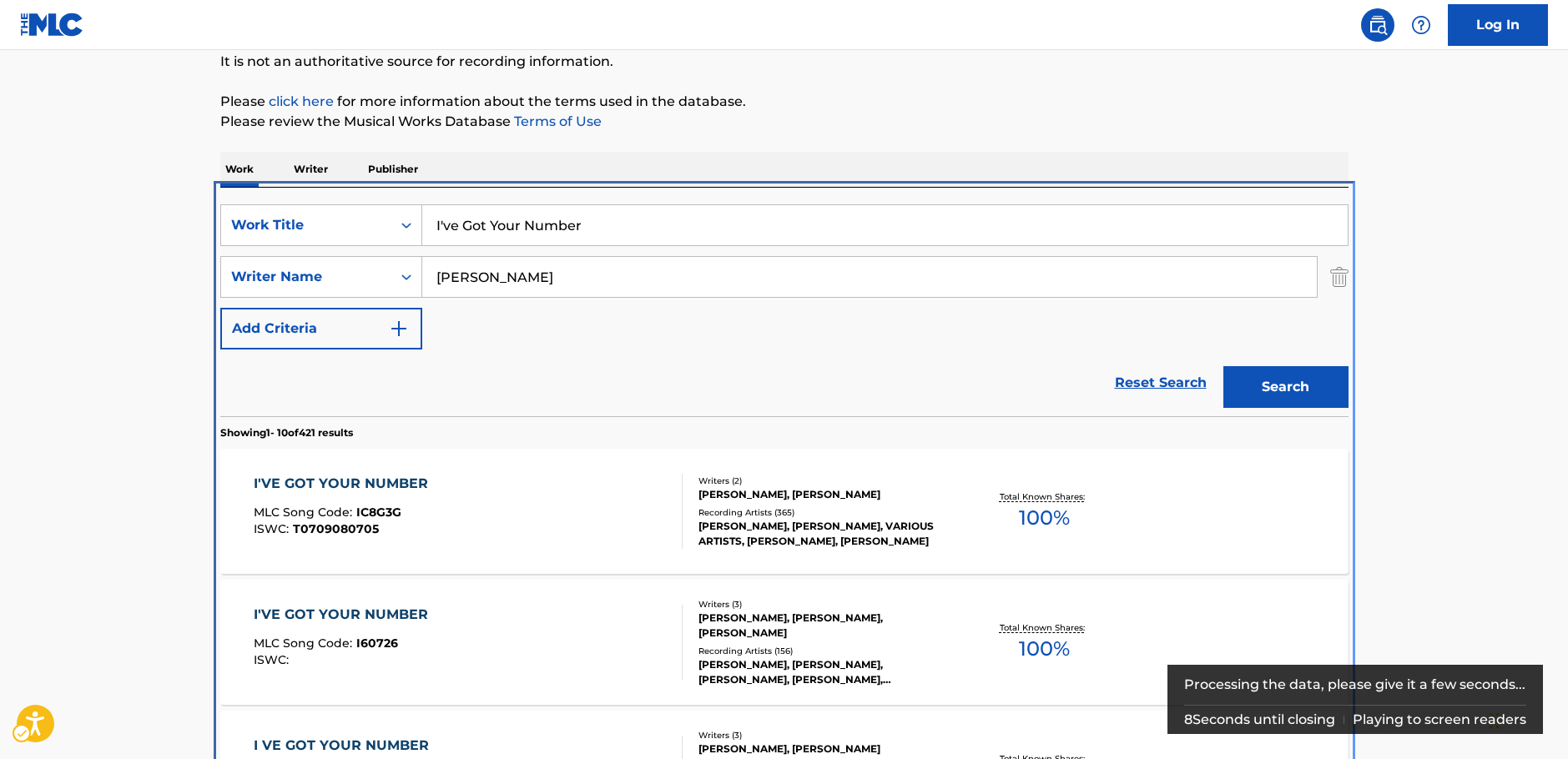
scroll to position [354, 0]
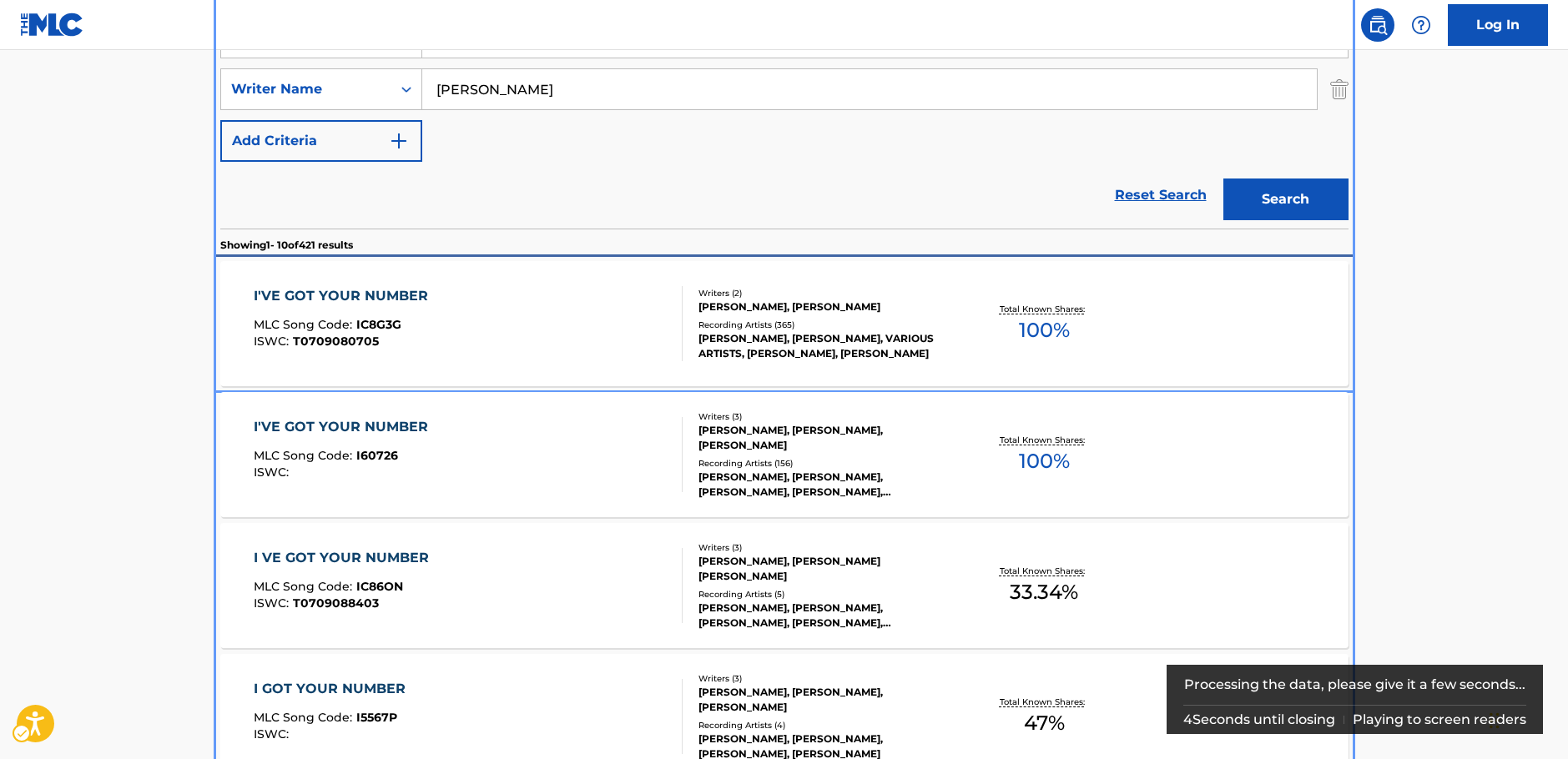
click at [555, 315] on div "I'VE GOT YOUR NUMBER MLC Song Code : IC8G3G ISWC : T0709080705" at bounding box center [468, 323] width 429 height 75
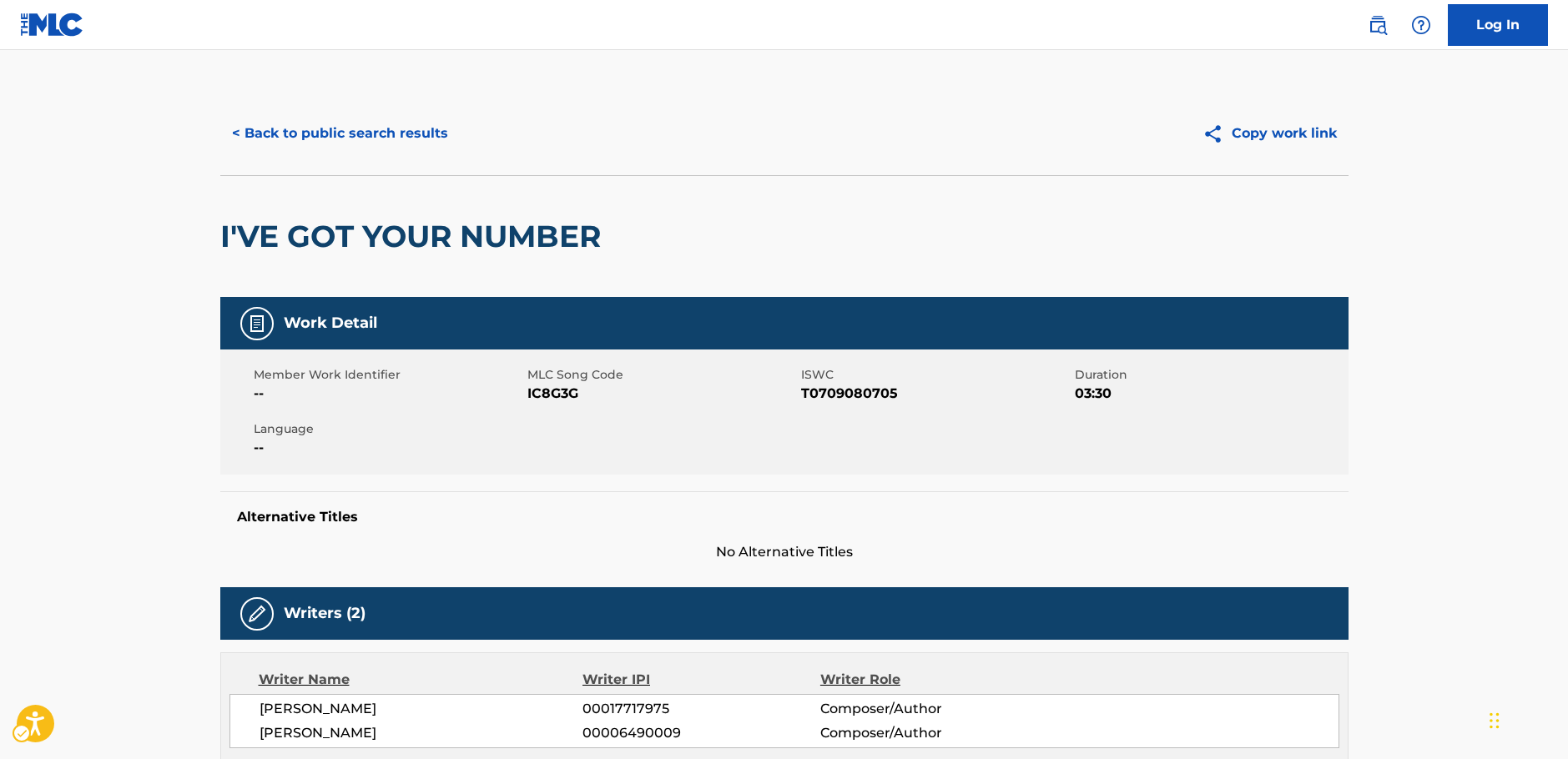
click at [550, 389] on span "MLC Song Code - IC8G3G" at bounding box center [662, 394] width 269 height 20
click at [828, 392] on span "ISWC - T0709080705" at bounding box center [935, 394] width 269 height 20
click at [827, 392] on span "ISWC - T0709080705" at bounding box center [935, 394] width 269 height 20
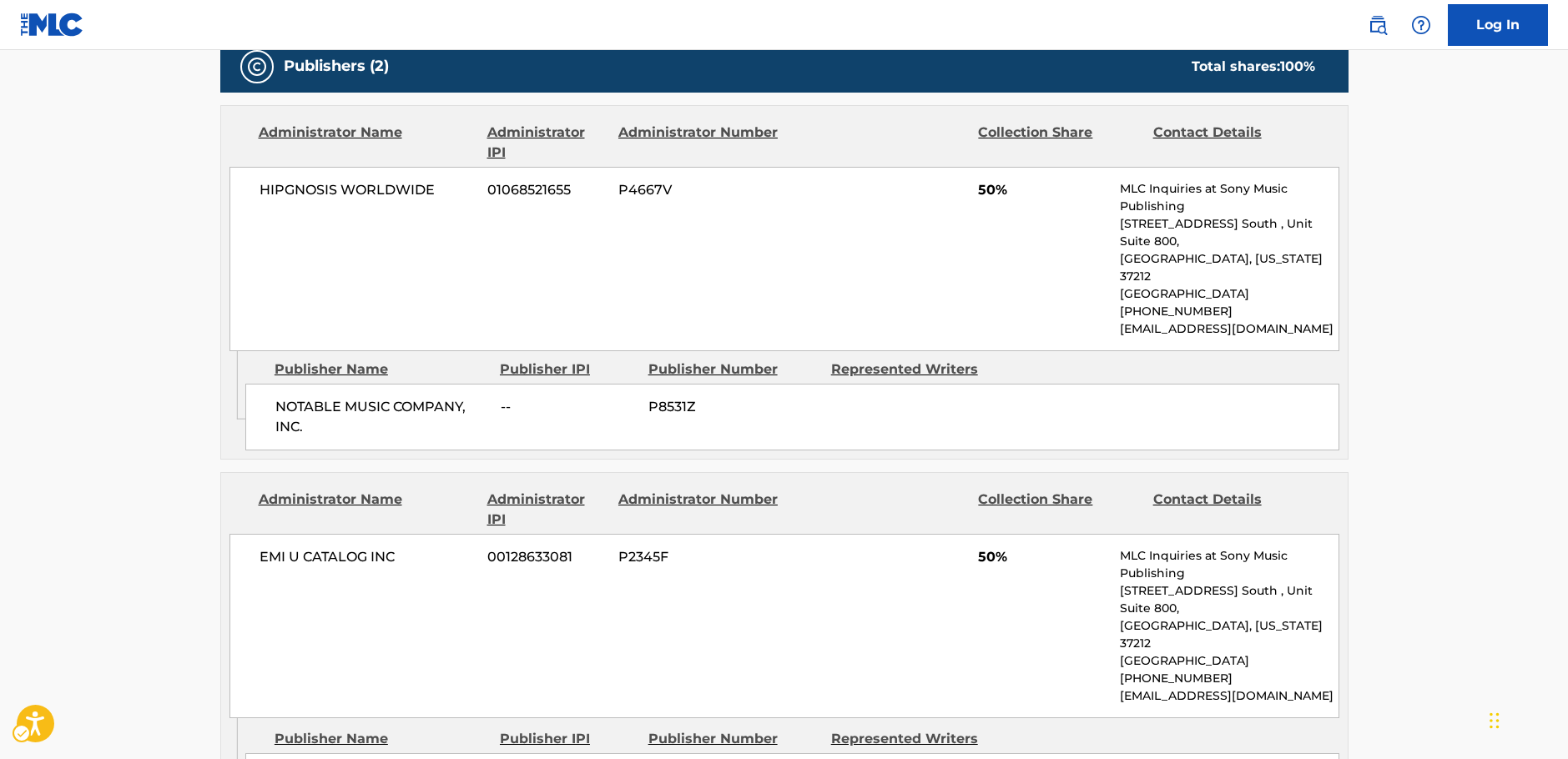
scroll to position [667, 0]
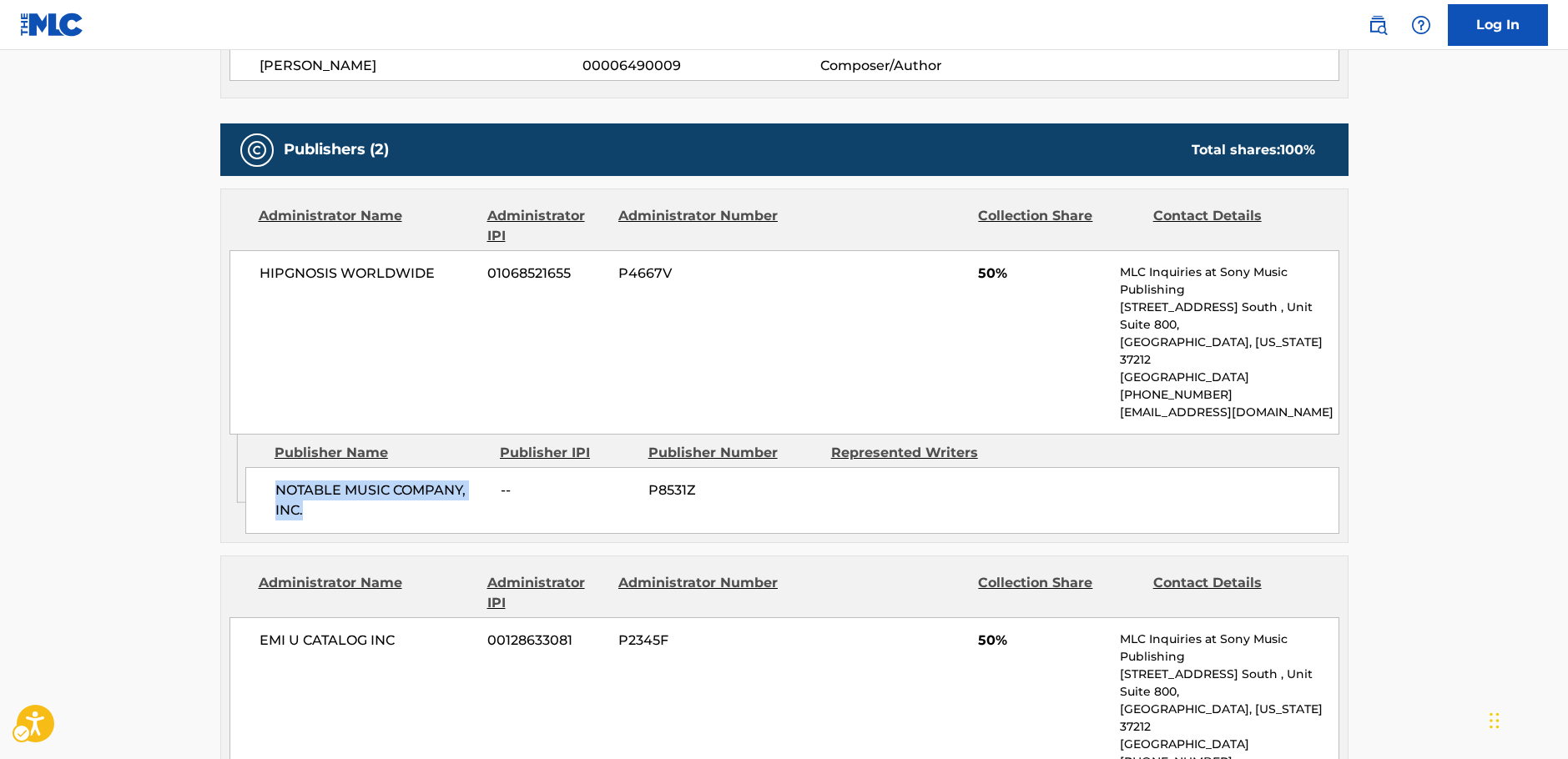
drag, startPoint x: 319, startPoint y: 480, endPoint x: 272, endPoint y: 462, distance: 50.3
click at [272, 467] on div "NOTABLE MUSIC COMPANY, INC. -- P8531Z" at bounding box center [792, 500] width 1094 height 67
drag, startPoint x: 397, startPoint y: 285, endPoint x: 245, endPoint y: 286, distance: 152.0
click at [245, 286] on div "HIPGNOSIS WORLDWIDE 01068521655 P4667V 50% MLC Inquiries at Sony Music Publishi…" at bounding box center [784, 342] width 1110 height 184
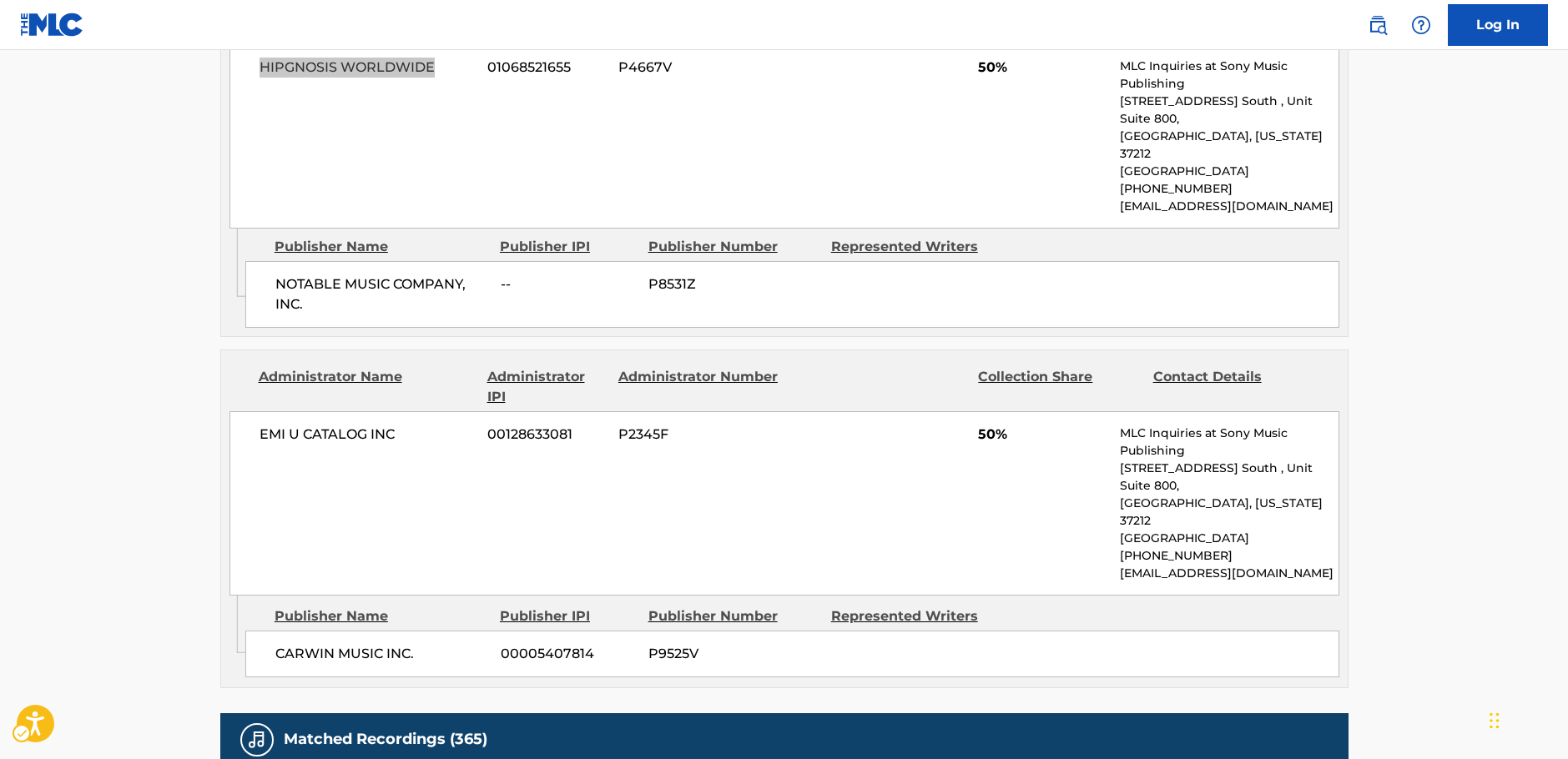
scroll to position [917, 0]
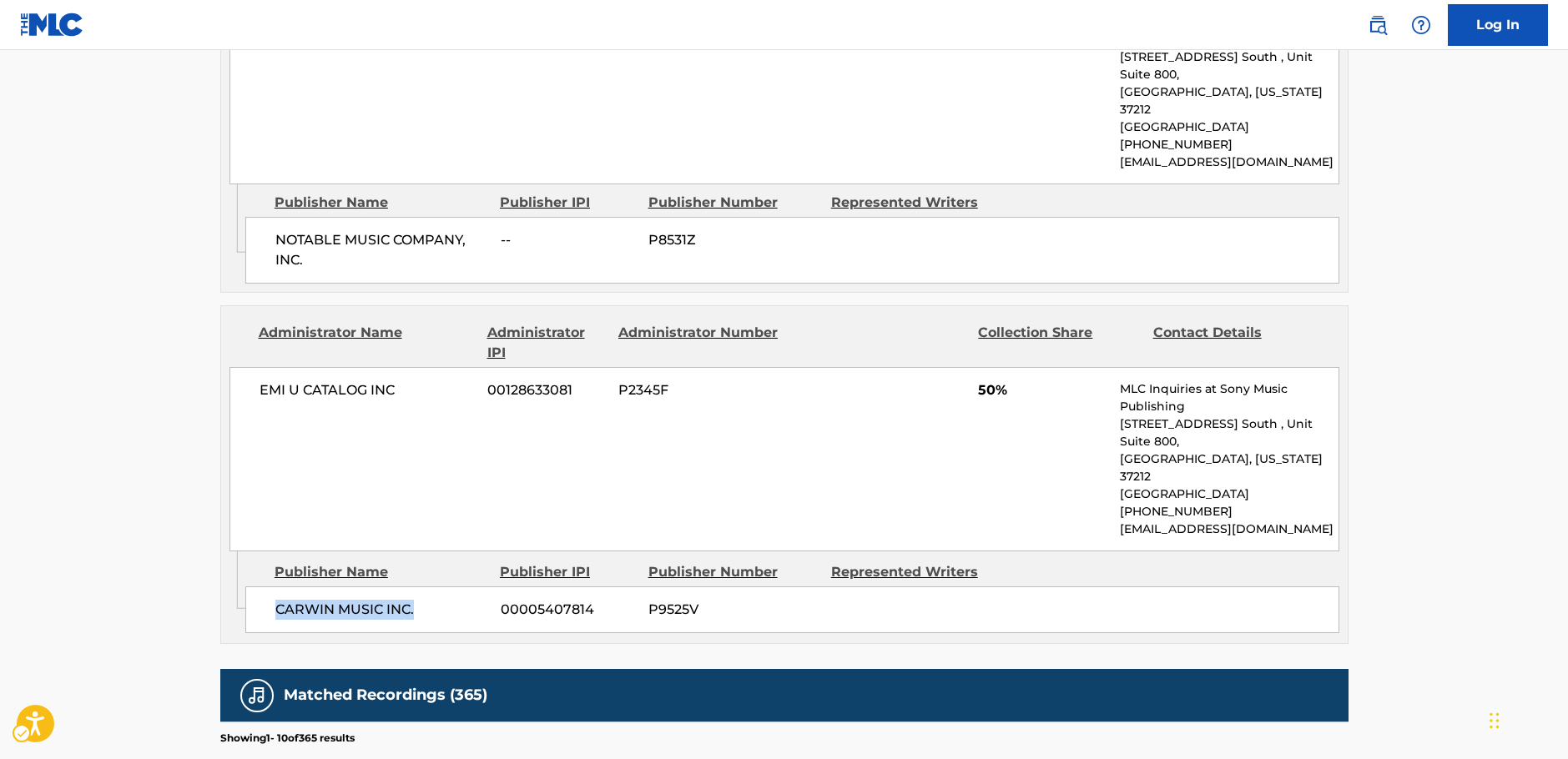
drag, startPoint x: 436, startPoint y: 534, endPoint x: 257, endPoint y: 538, distance: 179.0
click at [257, 586] on div "CARWIN MUSIC INC. 00005407814 P9525V" at bounding box center [792, 609] width 1094 height 47
drag, startPoint x: 434, startPoint y: 354, endPoint x: 256, endPoint y: 363, distance: 178.2
click at [256, 367] on div "EMI U CATALOG INC 00128633081 P2345F 50% MLC Inquiries at Sony Music Publishing…" at bounding box center [784, 459] width 1110 height 184
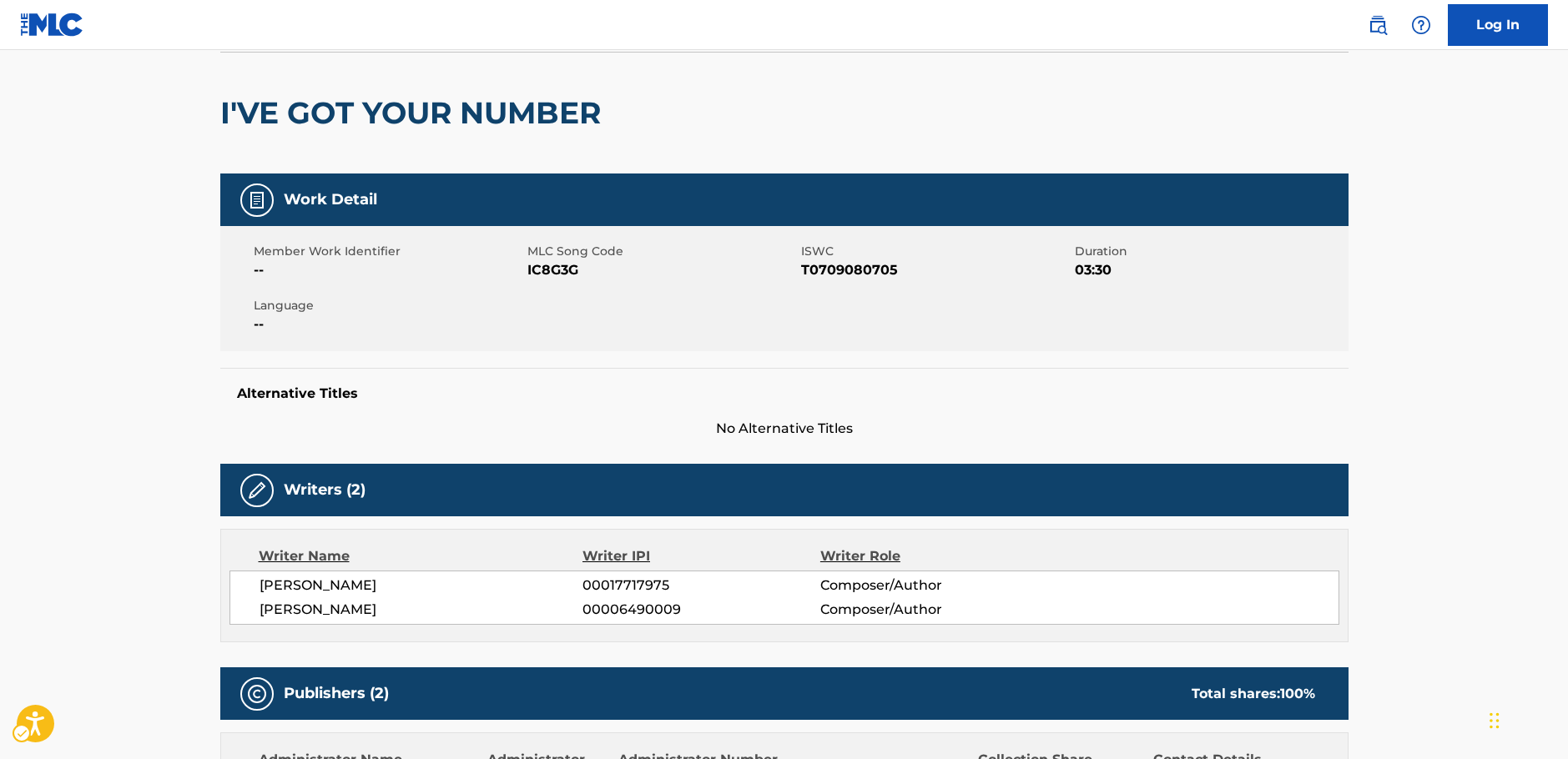
scroll to position [0, 0]
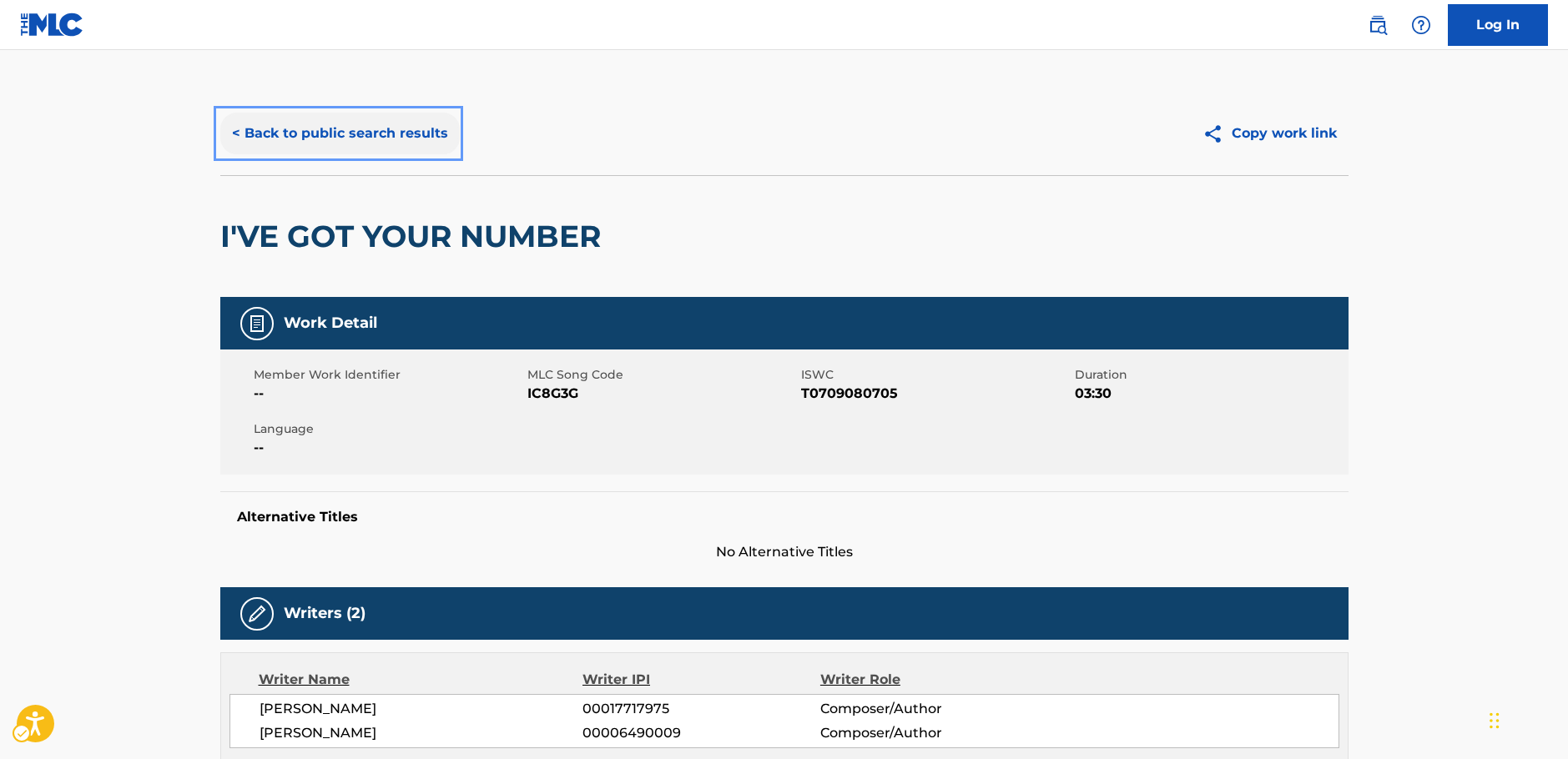
click at [406, 135] on button "< Back to public search results" at bounding box center [339, 134] width 239 height 42
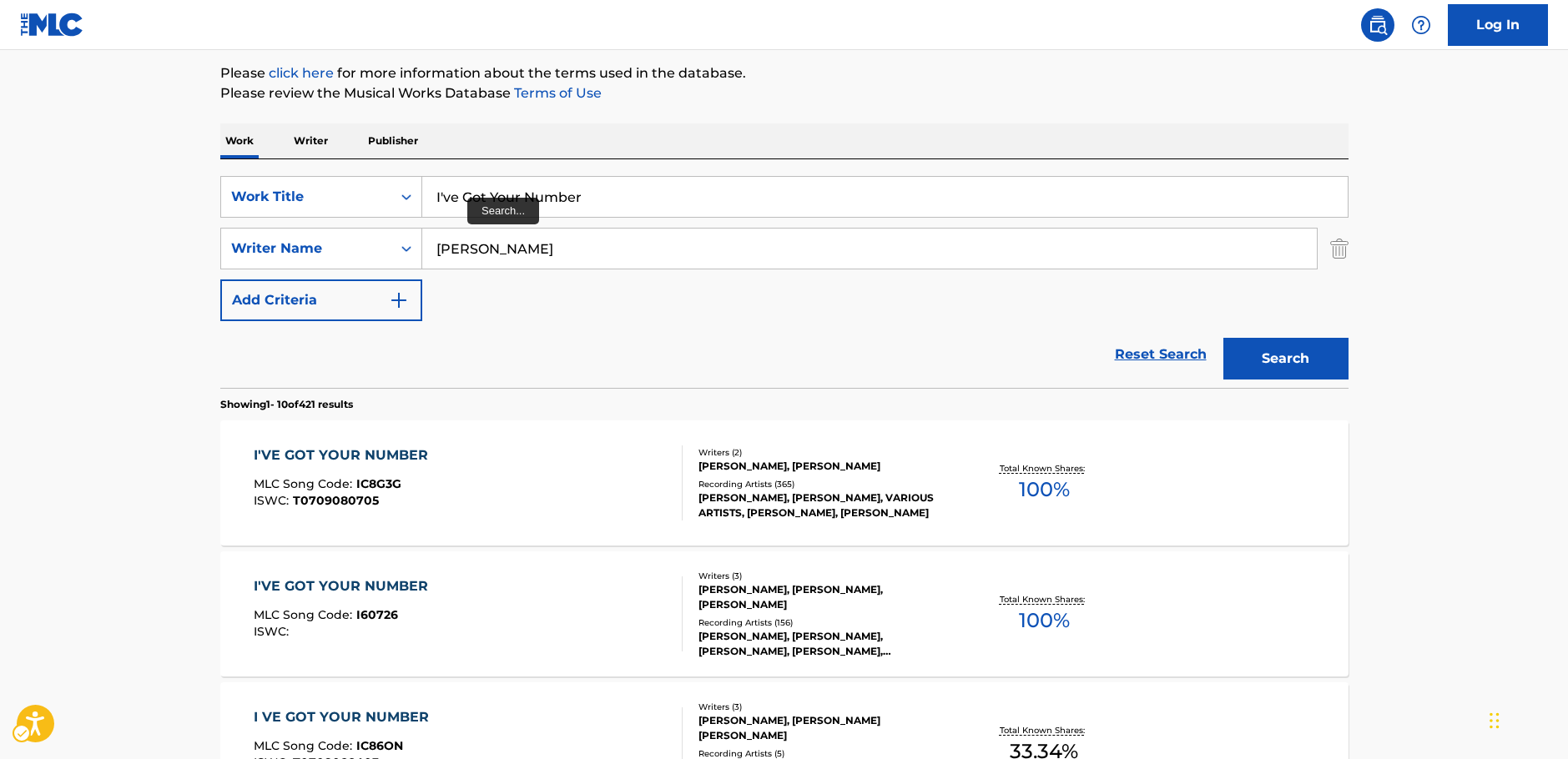
scroll to position [188, 0]
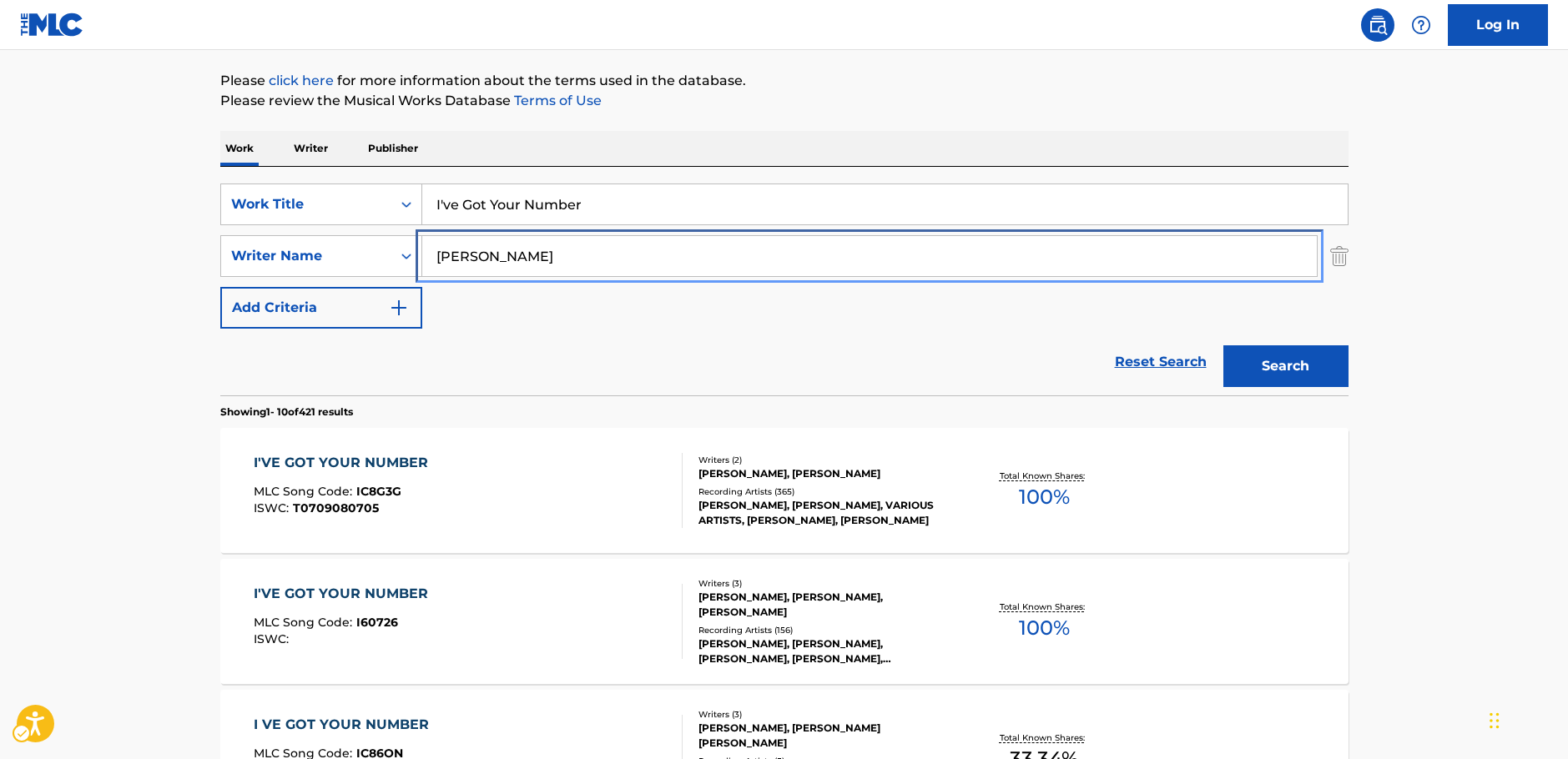
paste input "[PERSON_NAME]"
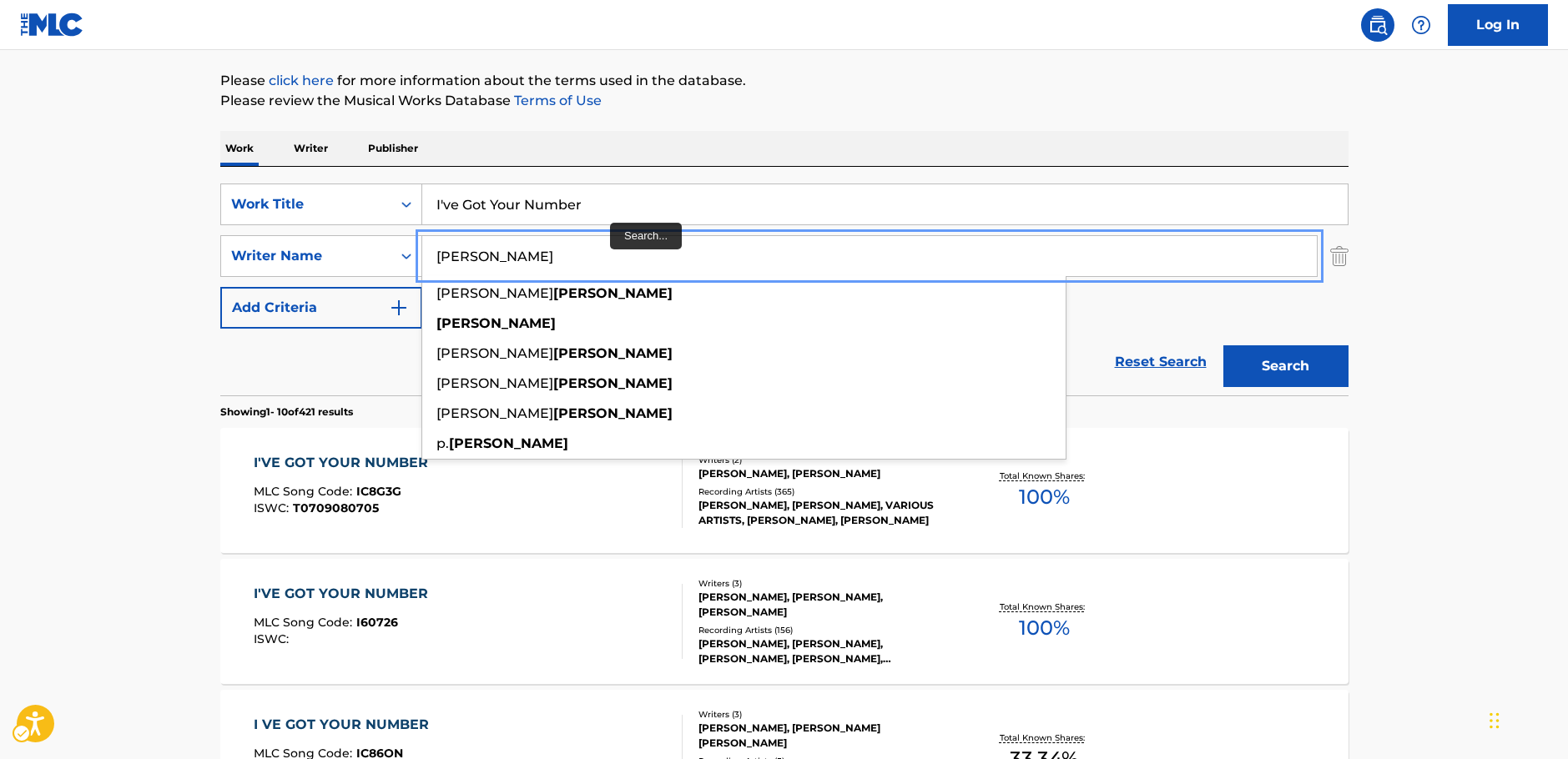
type input "[PERSON_NAME]"
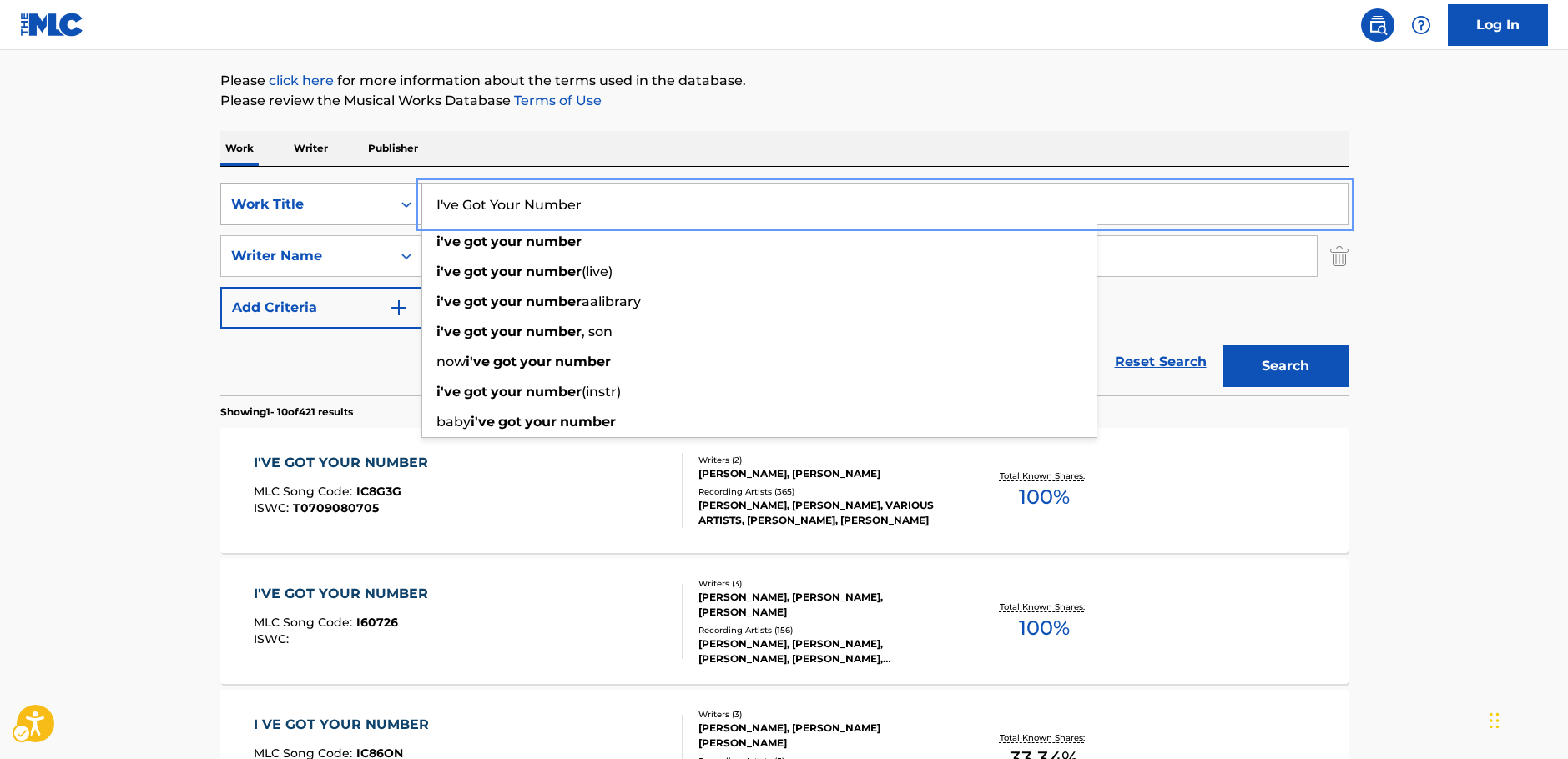
drag, startPoint x: 513, startPoint y: 211, endPoint x: 386, endPoint y: 206, distance: 127.1
paste input "E.G.G.M.A.N."
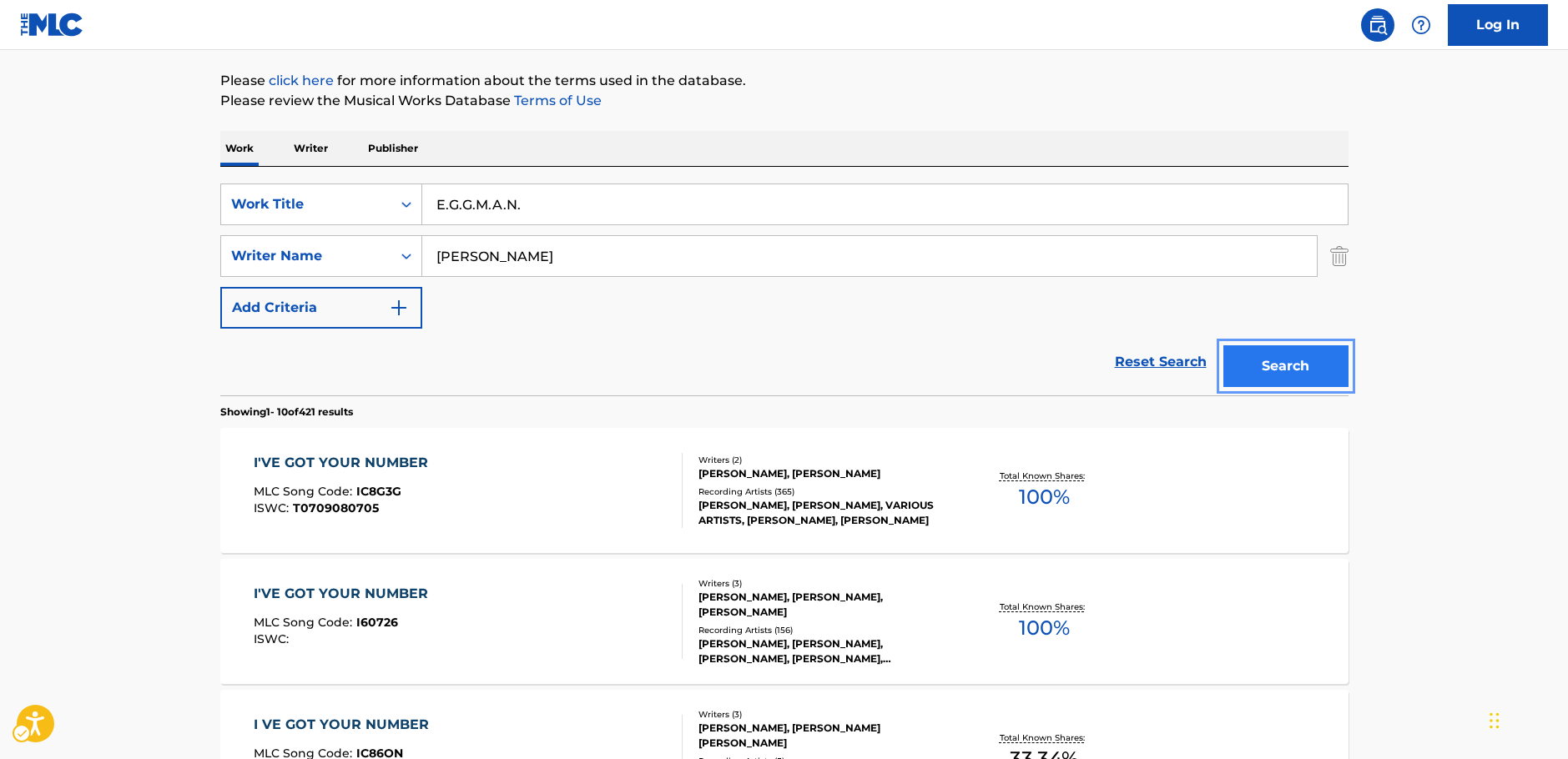
click at [1248, 369] on button "Search" at bounding box center [1285, 366] width 125 height 42
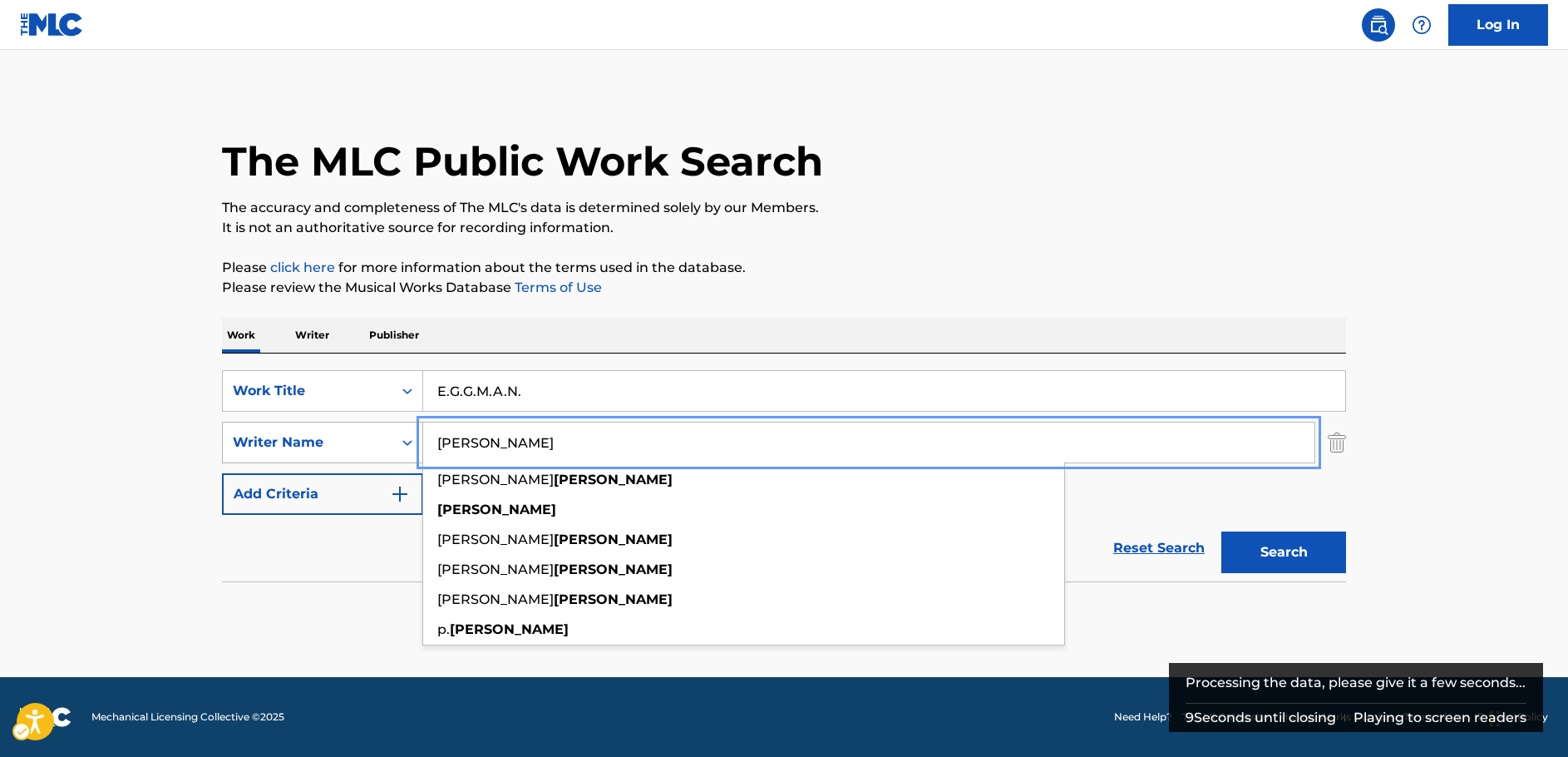
drag, startPoint x: 462, startPoint y: 442, endPoint x: 346, endPoint y: 441, distance: 116.0
click at [346, 441] on div "SearchWithCriteria20ea339d-719e-40f9-b73e-e413c7662581 Writer Name [PERSON_NAME…" at bounding box center [784, 443] width 1124 height 42
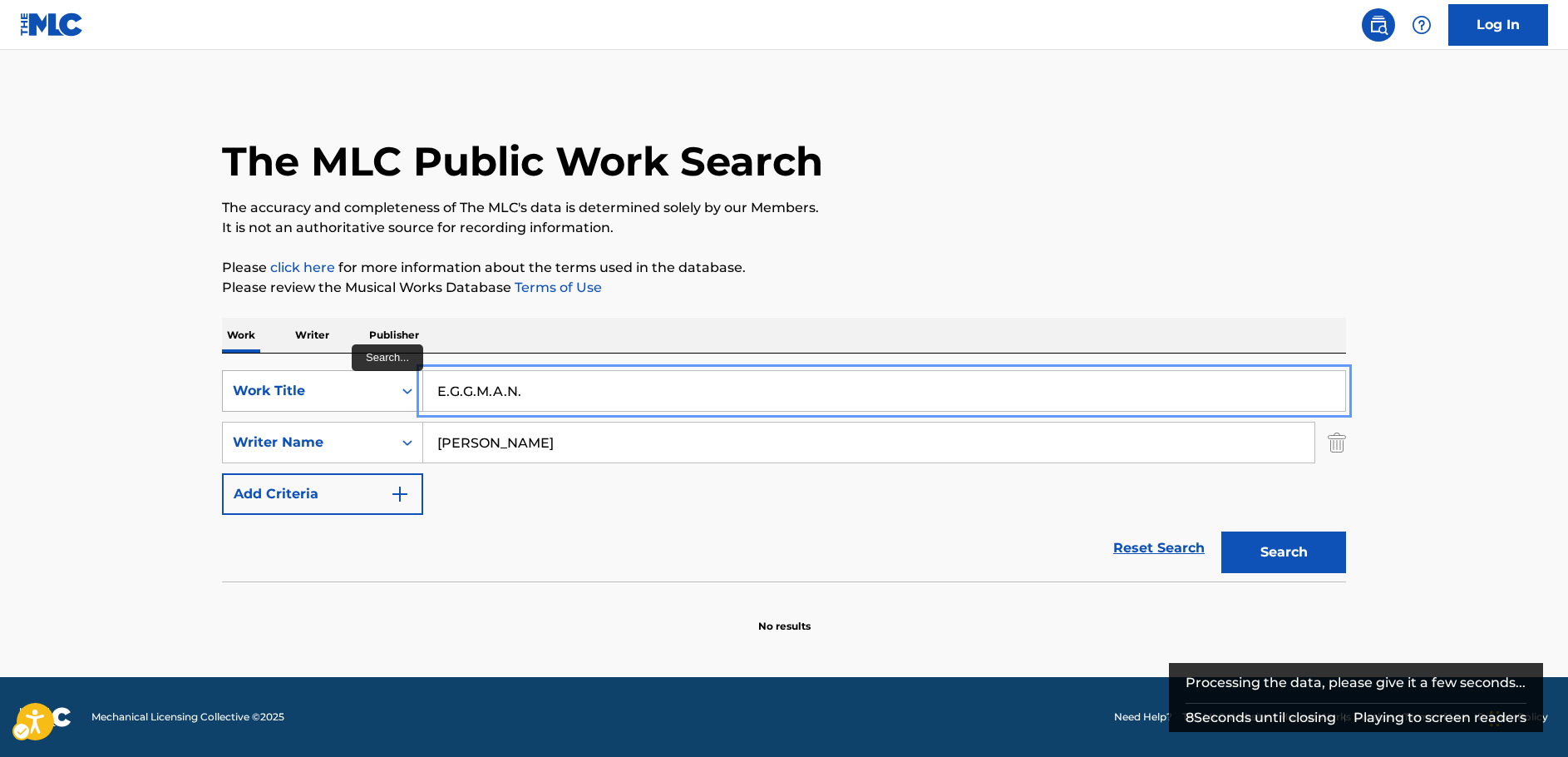
drag, startPoint x: 538, startPoint y: 390, endPoint x: 405, endPoint y: 395, distance: 133.1
click at [405, 395] on div "SearchWithCriteria84b0b6e2-ccba-44d7-afe0-d372e7195ec6 Work Title E.G.G.M.A.N." at bounding box center [784, 391] width 1124 height 42
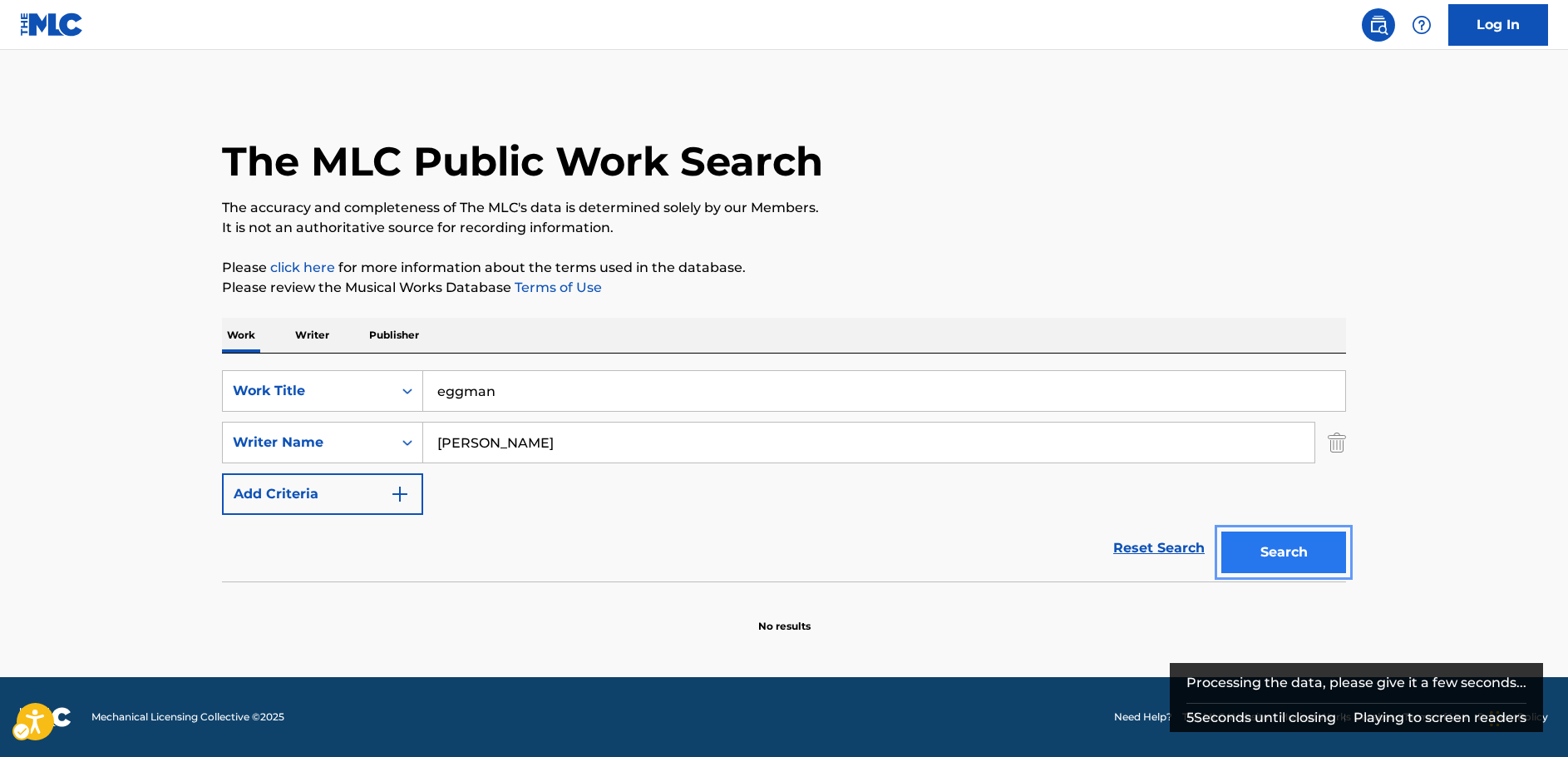
click at [1261, 548] on button "Search" at bounding box center [1283, 552] width 125 height 42
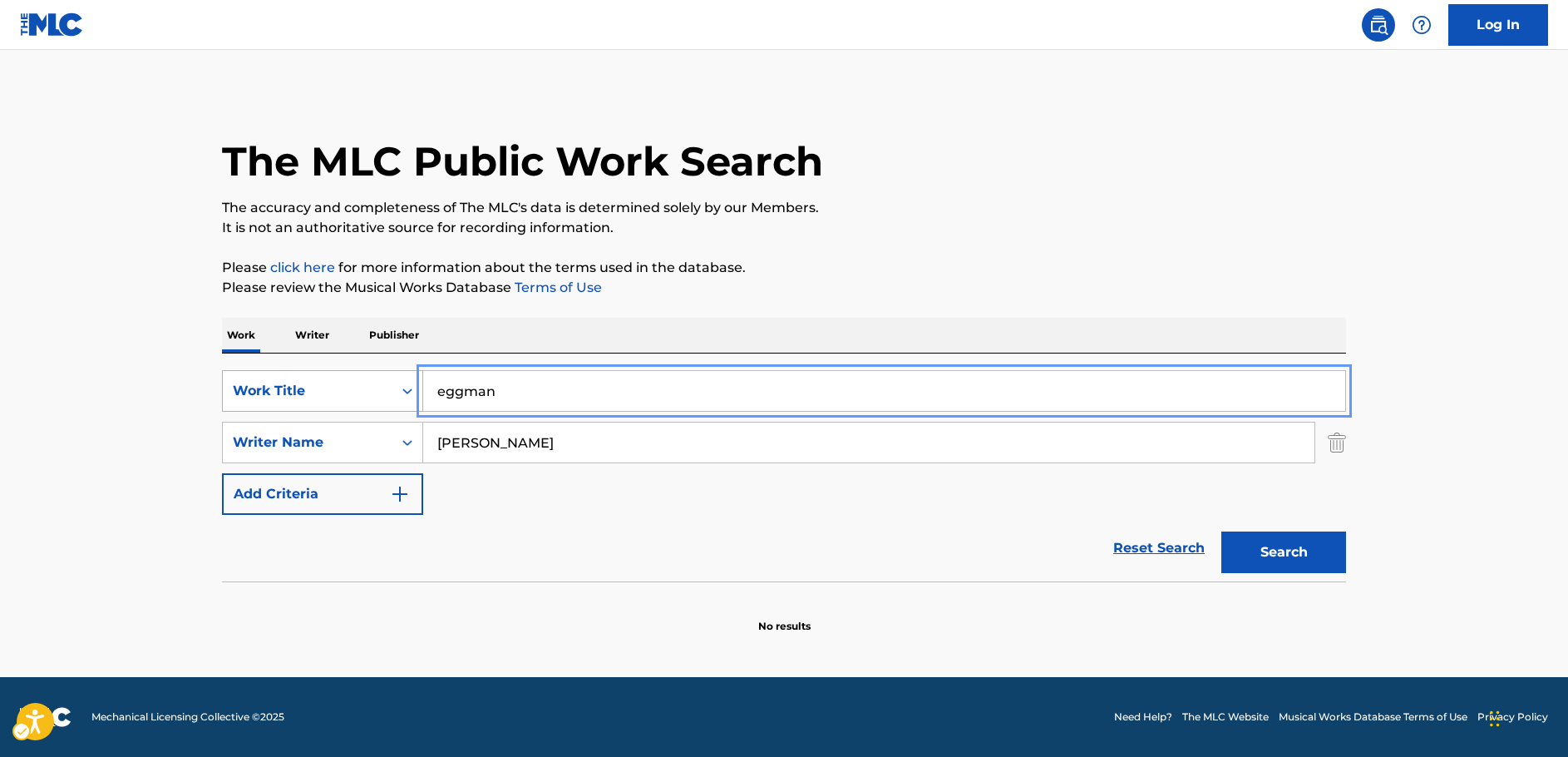
drag, startPoint x: 504, startPoint y: 400, endPoint x: 391, endPoint y: 397, distance: 113.0
click at [391, 397] on div "SearchWithCriteria84b0b6e2-ccba-44d7-afe0-d372e7195ec6 Work Title eggman" at bounding box center [784, 391] width 1124 height 42
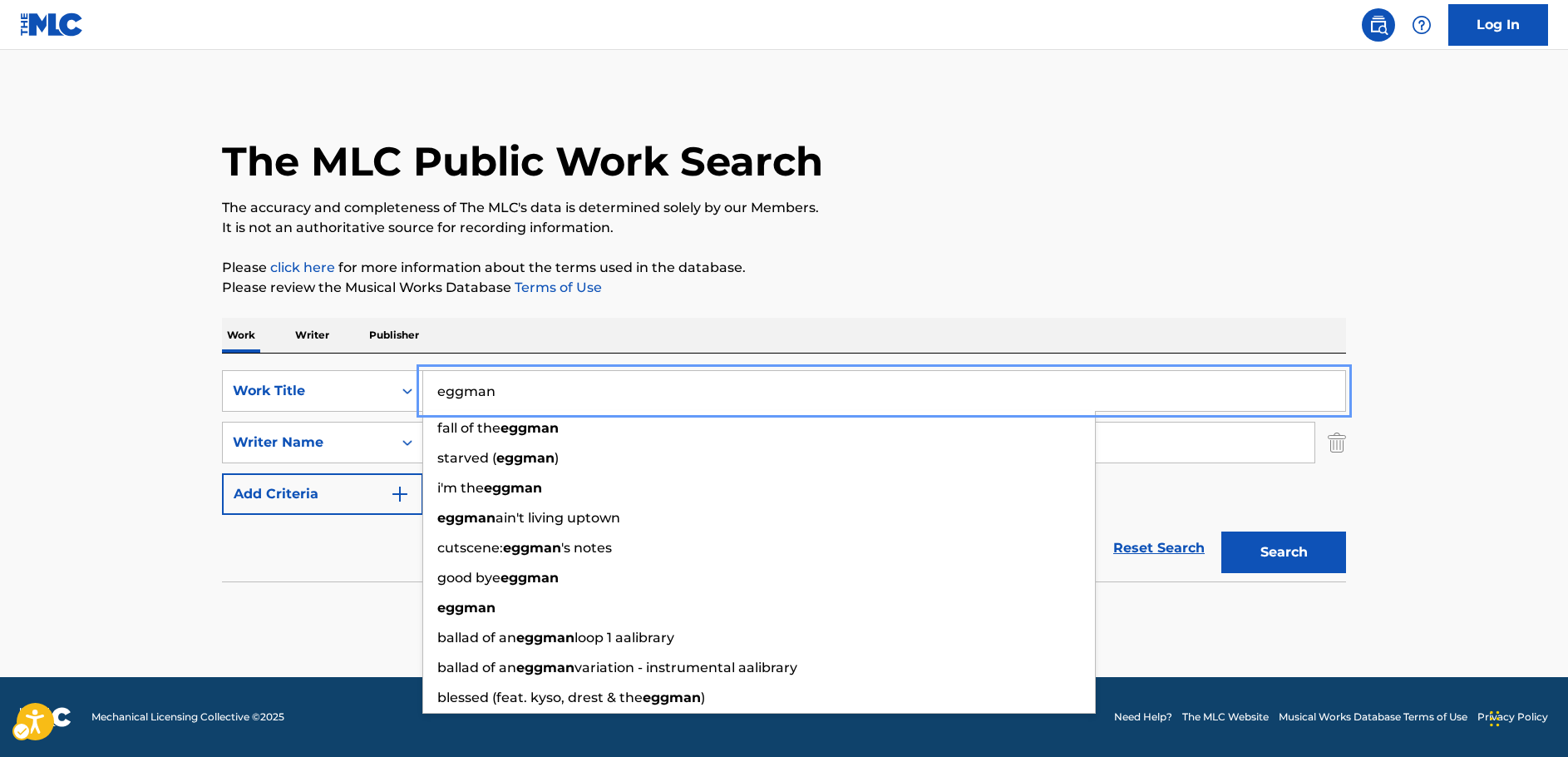
paste input "E G G M A N"
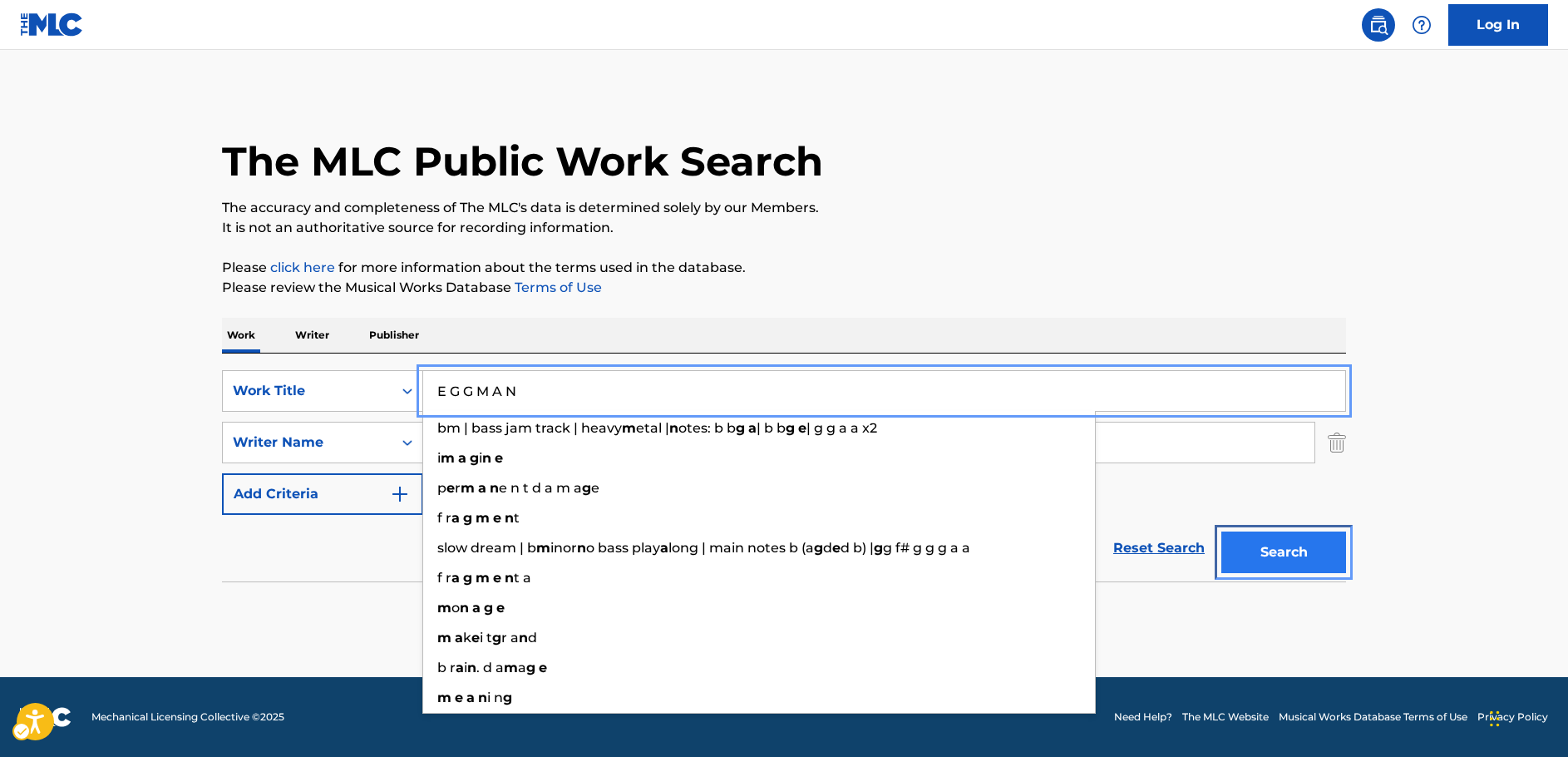
click at [1272, 559] on button "Search" at bounding box center [1283, 552] width 125 height 42
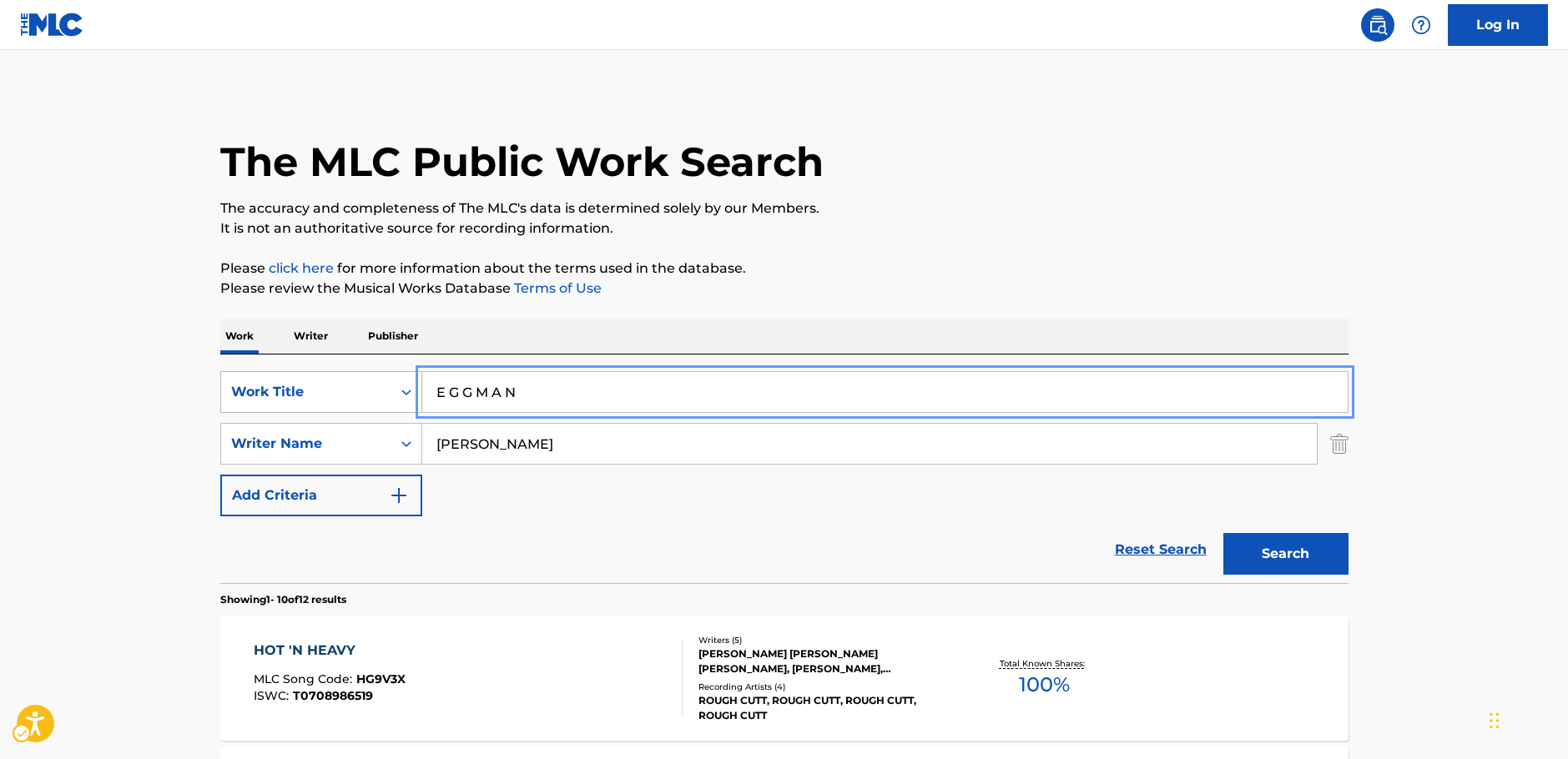
drag, startPoint x: 409, startPoint y: 398, endPoint x: 277, endPoint y: 401, distance: 132.0
click at [277, 401] on div "SearchWithCriteria84b0b6e2-ccba-44d7-afe0-d372e7195ec6 Work Title E G G M A N" at bounding box center [784, 392] width 1128 height 42
paste input "scape From the City"
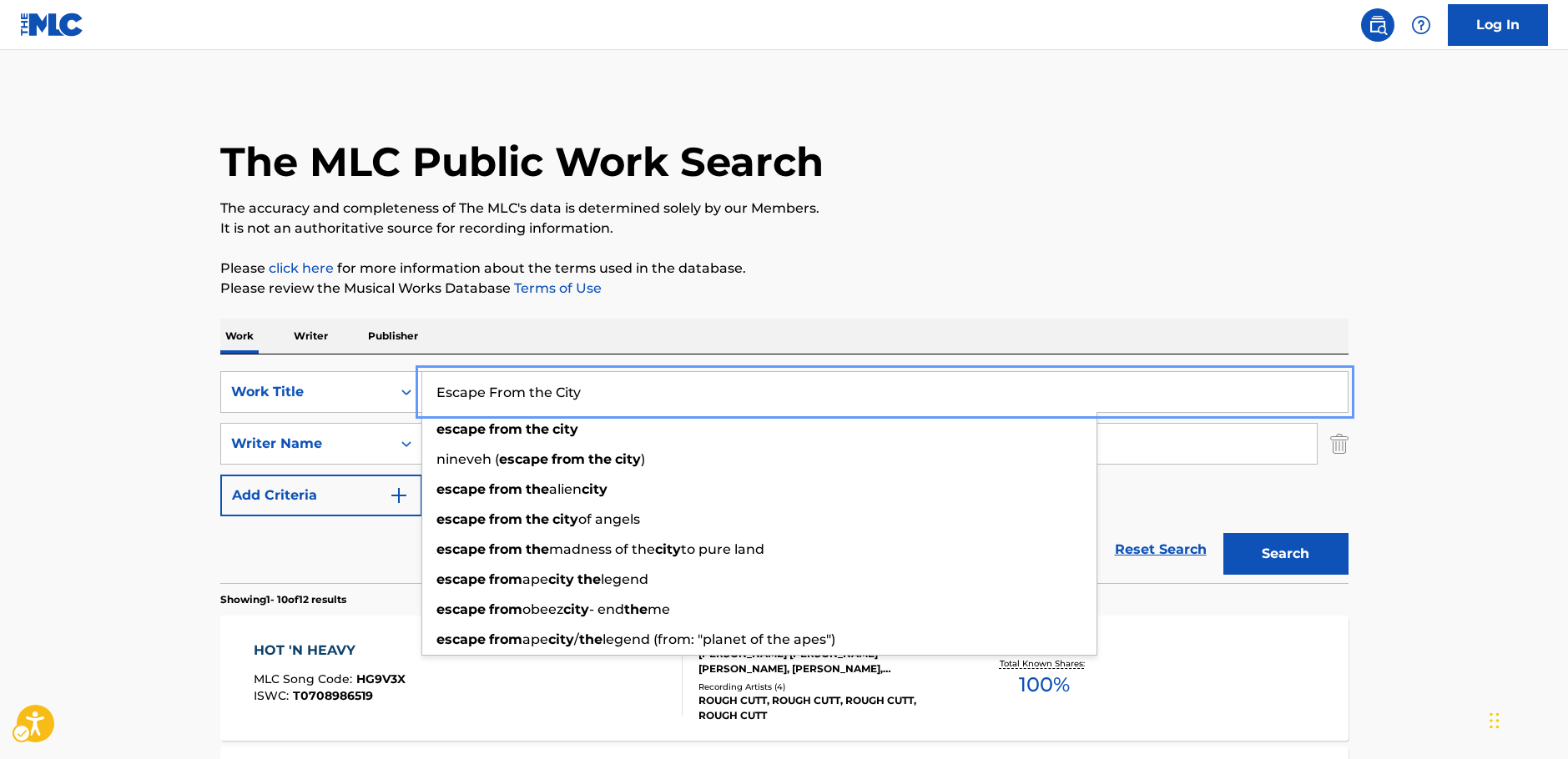
type input "Escape From the City"
drag, startPoint x: 60, startPoint y: 376, endPoint x: 479, endPoint y: 420, distance: 421.3
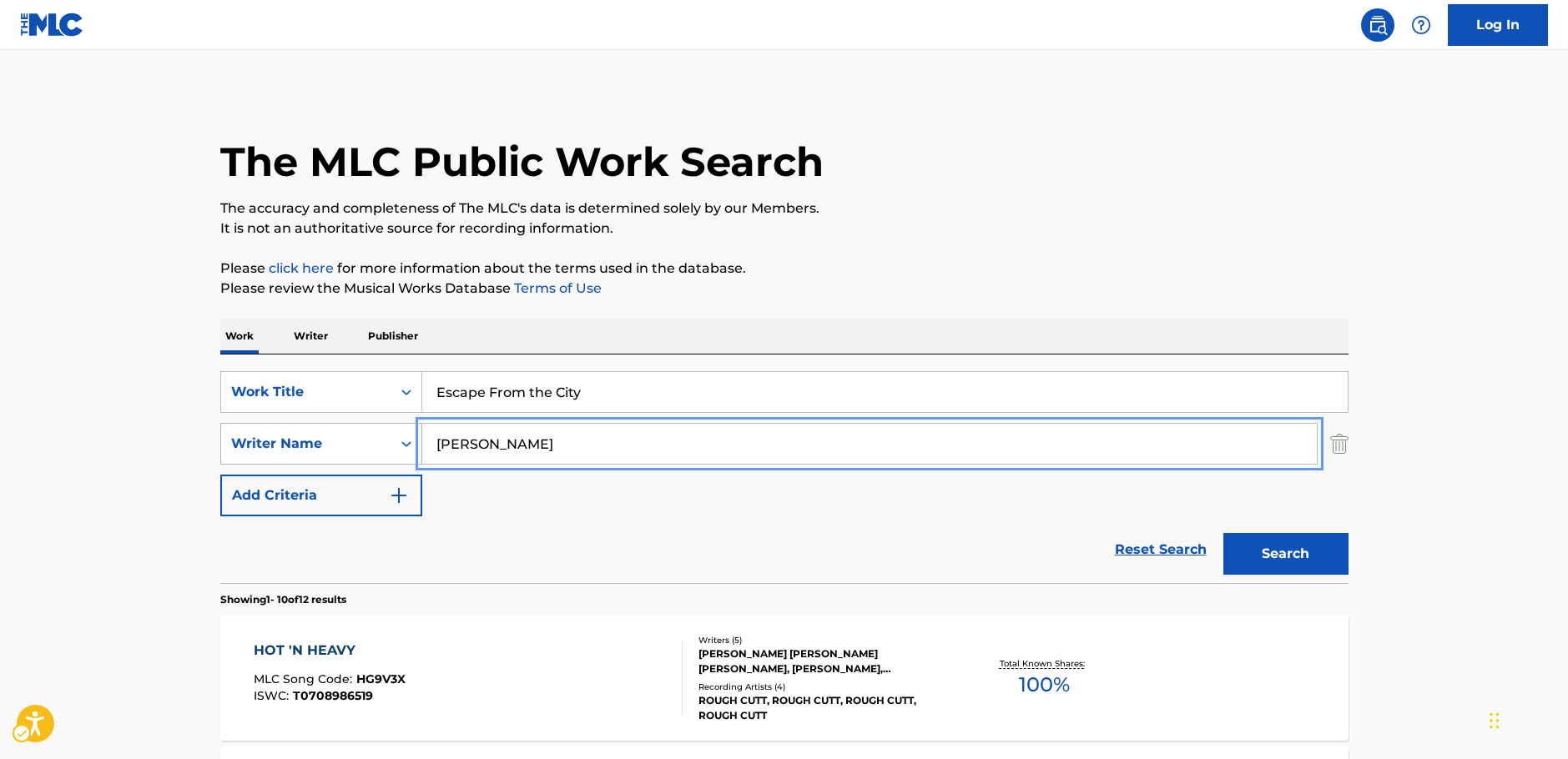
drag, startPoint x: 519, startPoint y: 441, endPoint x: 389, endPoint y: 439, distance: 130.0
click at [390, 440] on div "SearchWithCriteria20ea339d-719e-40f9-b73e-e413c7662581 Writer Name [PERSON_NAME]" at bounding box center [784, 444] width 1128 height 42
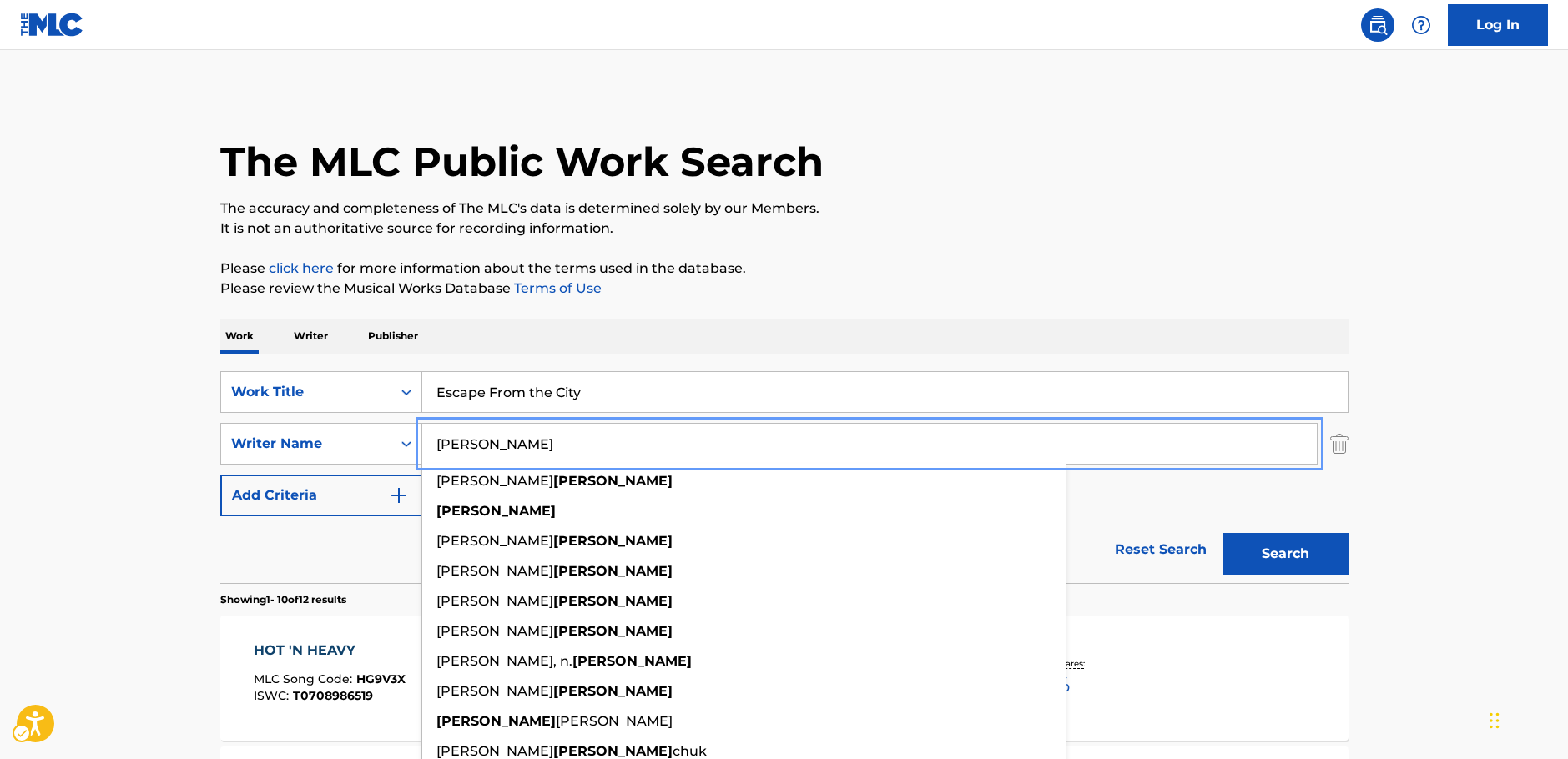
type input "[PERSON_NAME]"
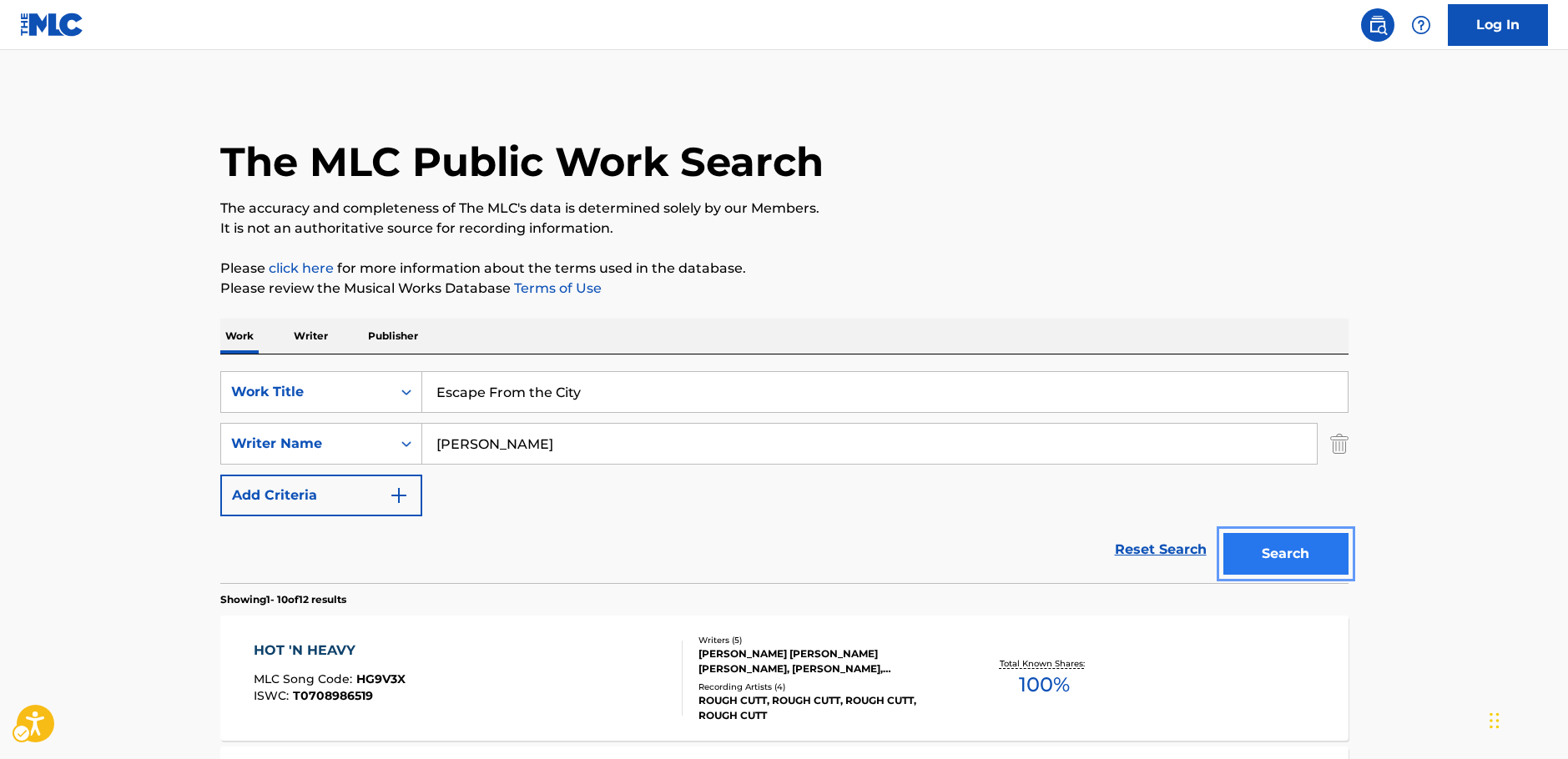
click at [1251, 551] on button "Search" at bounding box center [1285, 554] width 125 height 42
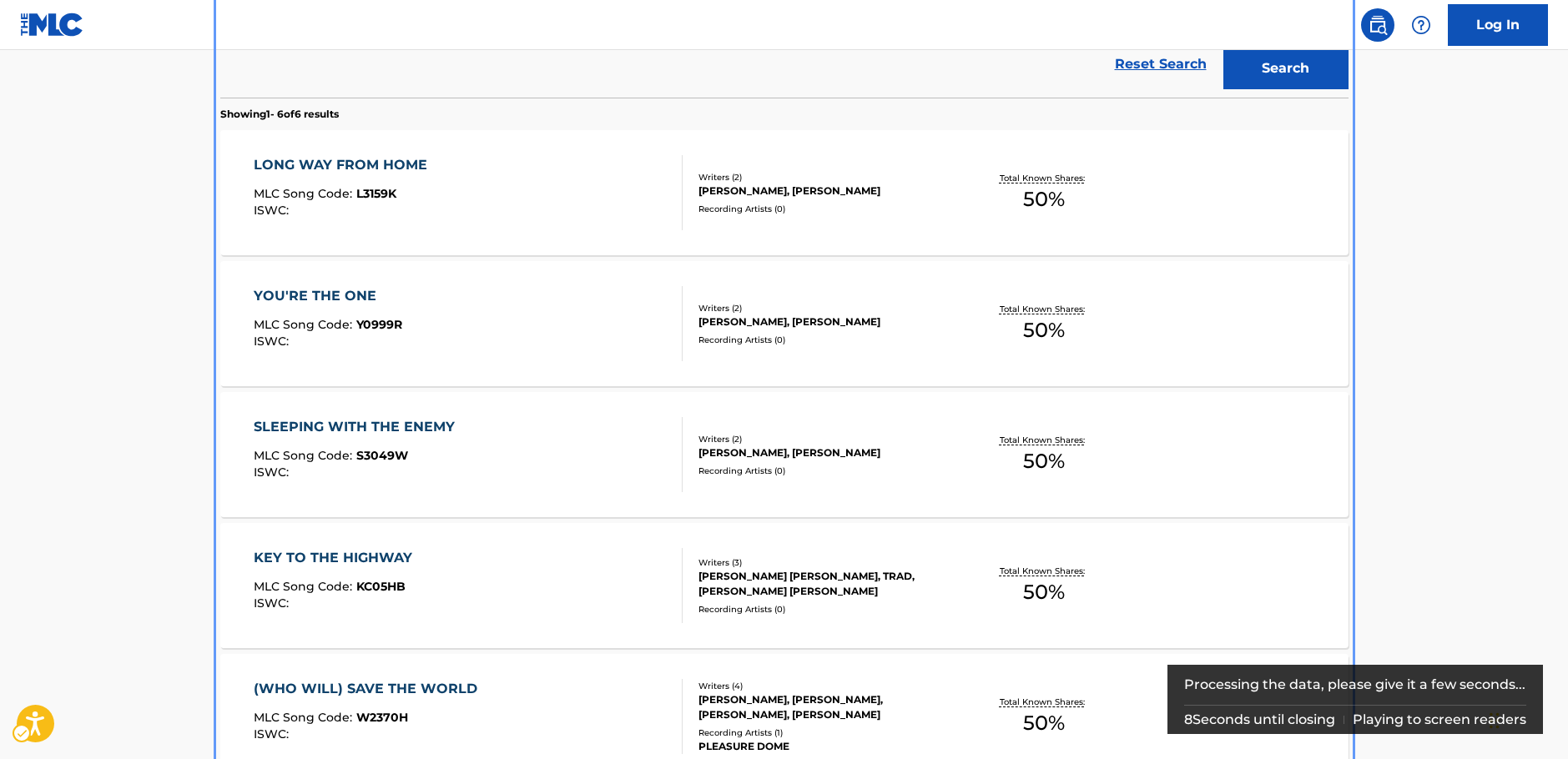
scroll to position [519, 0]
